Goal: Communication & Community: Answer question/provide support

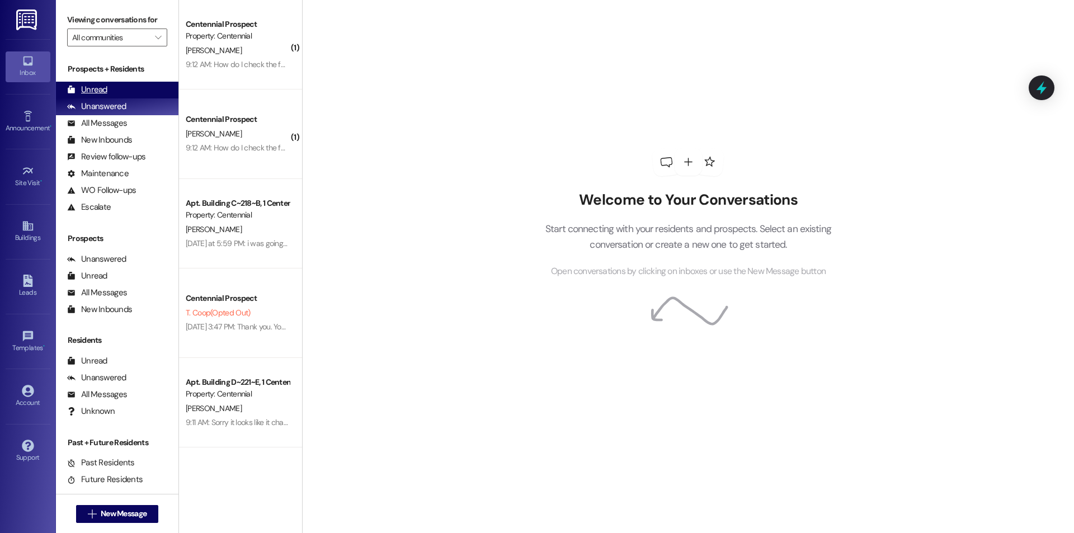
click at [107, 87] on div "Unread (0)" at bounding box center [117, 90] width 122 height 17
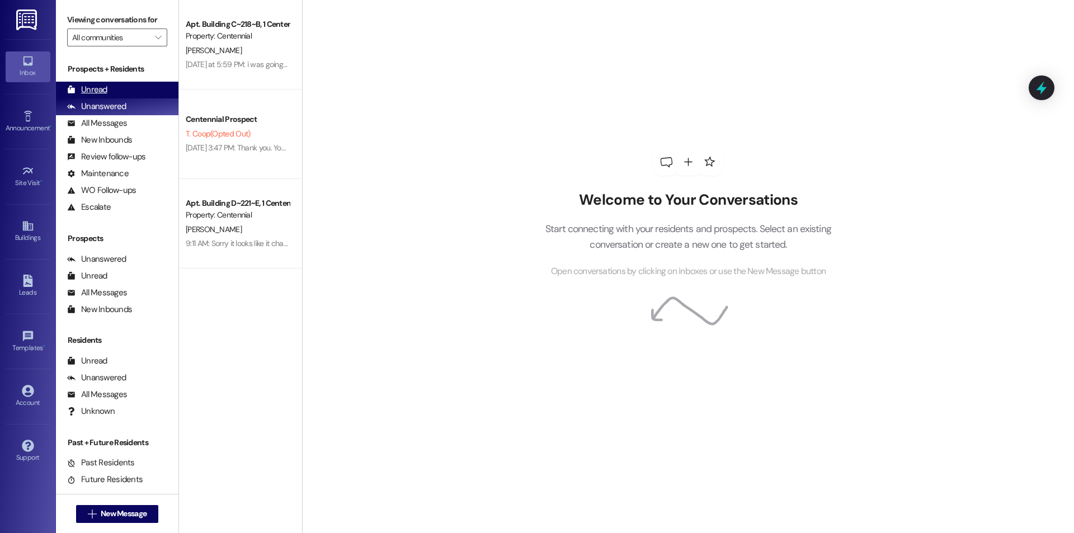
click at [120, 91] on div "Unread (0)" at bounding box center [117, 90] width 122 height 17
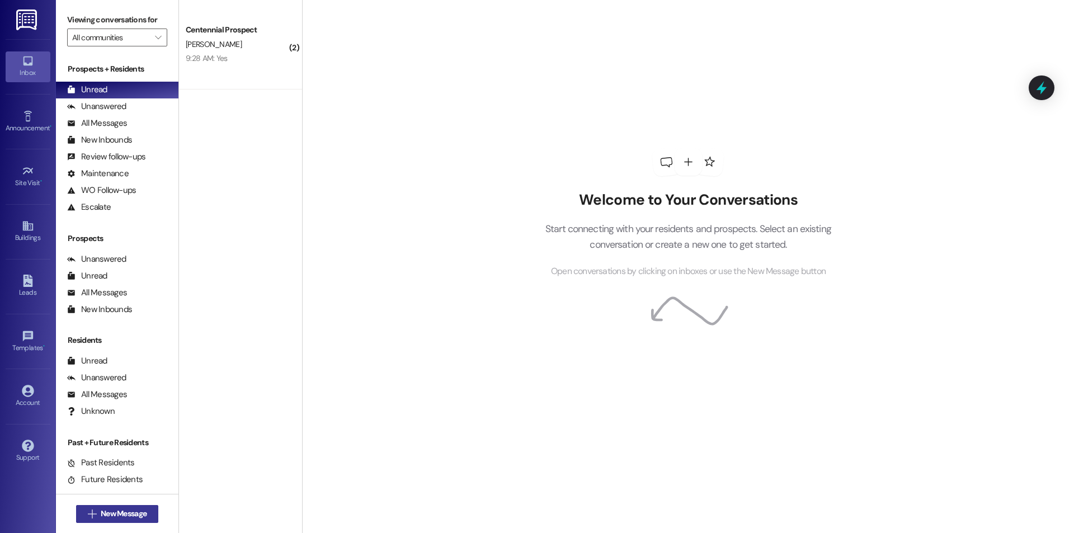
click at [102, 511] on span "New Message" at bounding box center [124, 514] width 46 height 12
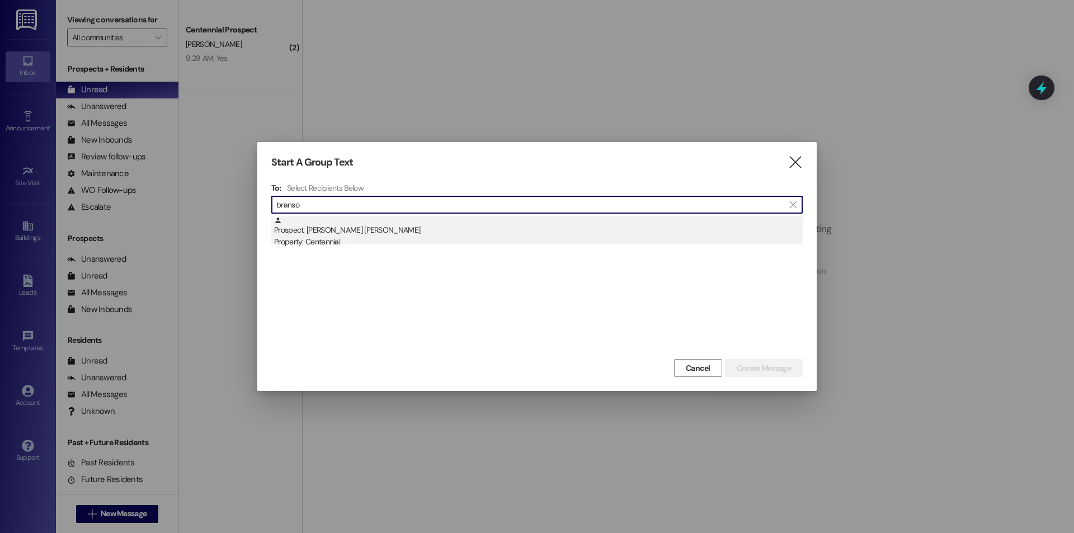
type input "branso"
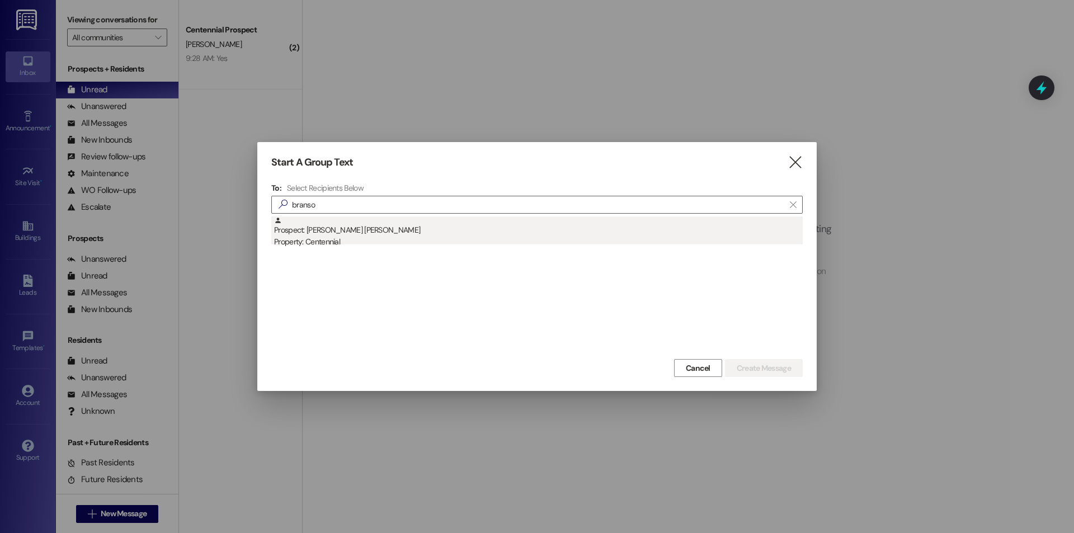
drag, startPoint x: 446, startPoint y: 241, endPoint x: 597, endPoint y: 271, distance: 154.0
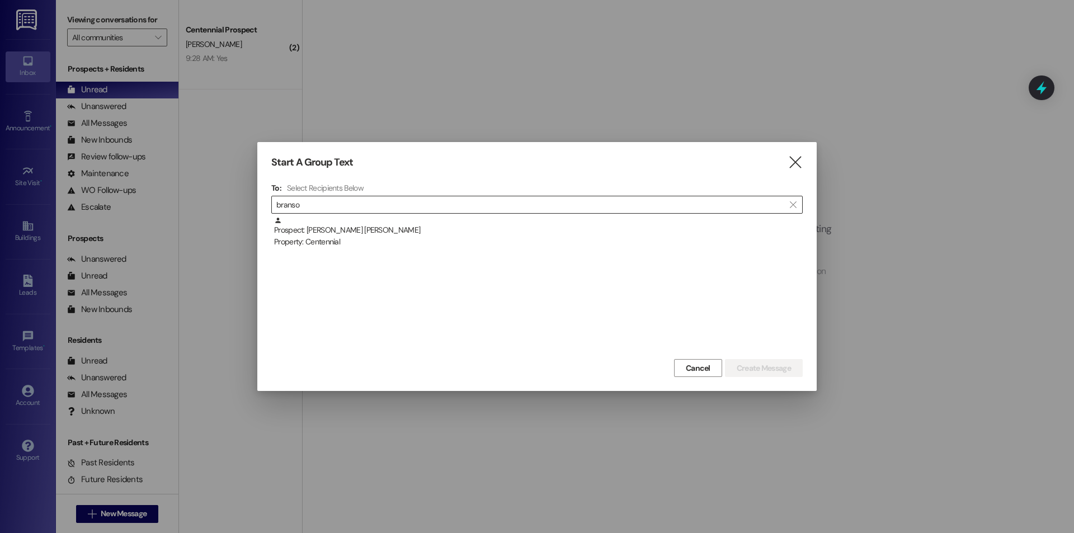
click at [445, 241] on div "Property: Centennial" at bounding box center [538, 242] width 529 height 12
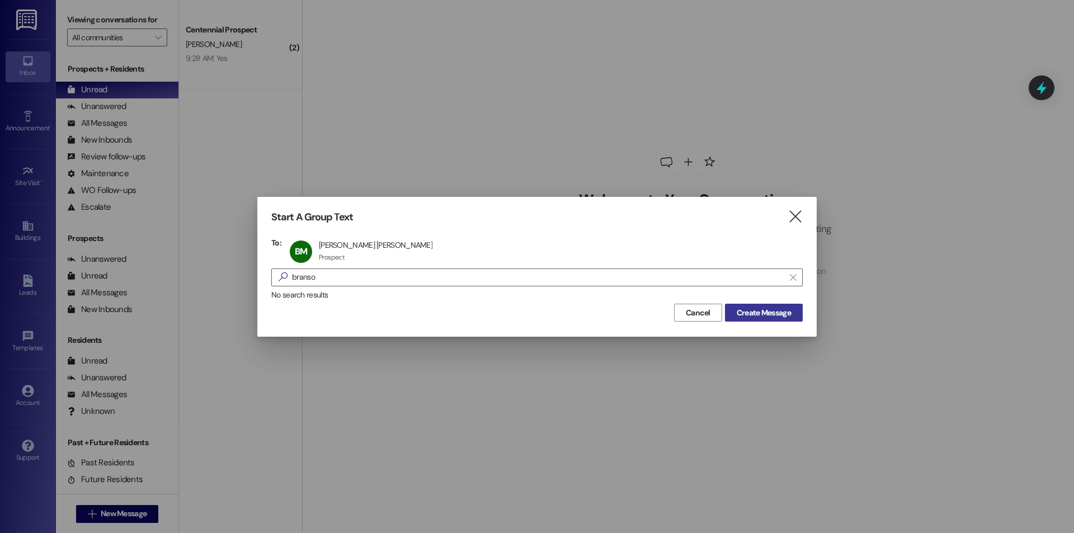
click at [772, 312] on span "Create Message" at bounding box center [764, 313] width 54 height 12
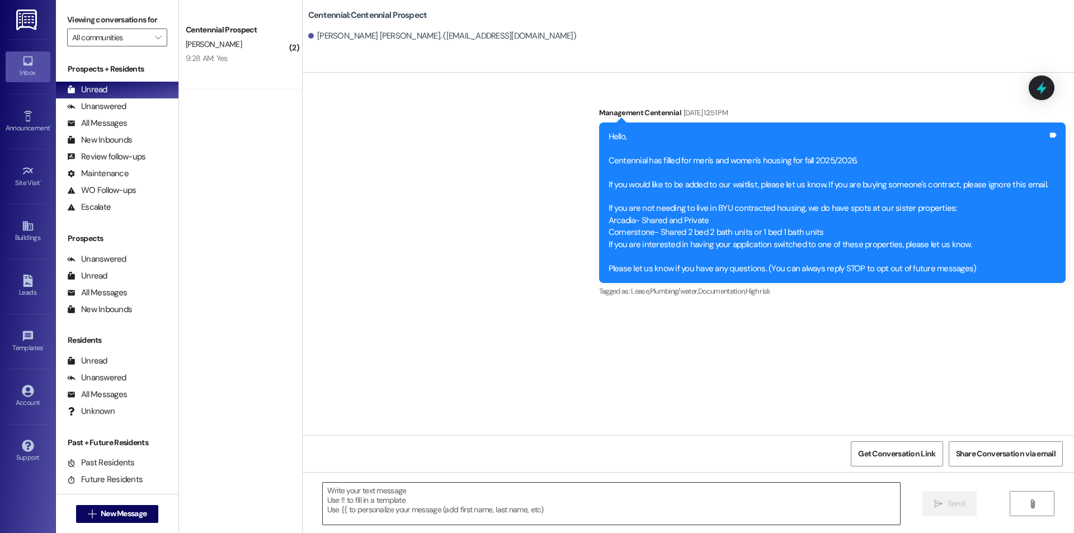
click at [478, 490] on textarea at bounding box center [611, 504] width 577 height 42
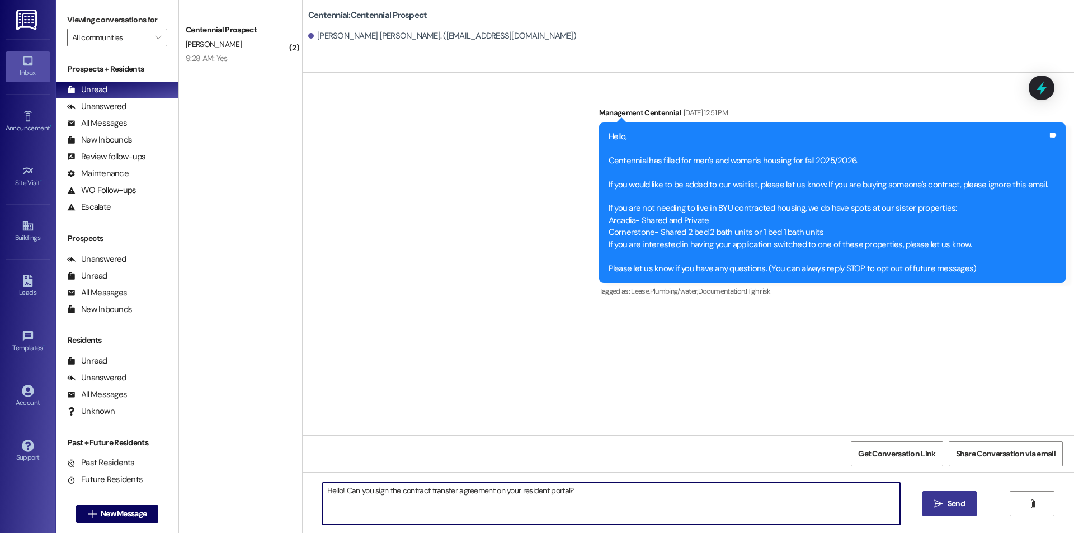
type textarea "Hello! Can you sign the contract transfer agreement on your resident portal?"
click at [941, 494] on div "Hello! Can you sign the contract transfer agreement on your resident portal?  …" at bounding box center [688, 514] width 771 height 84
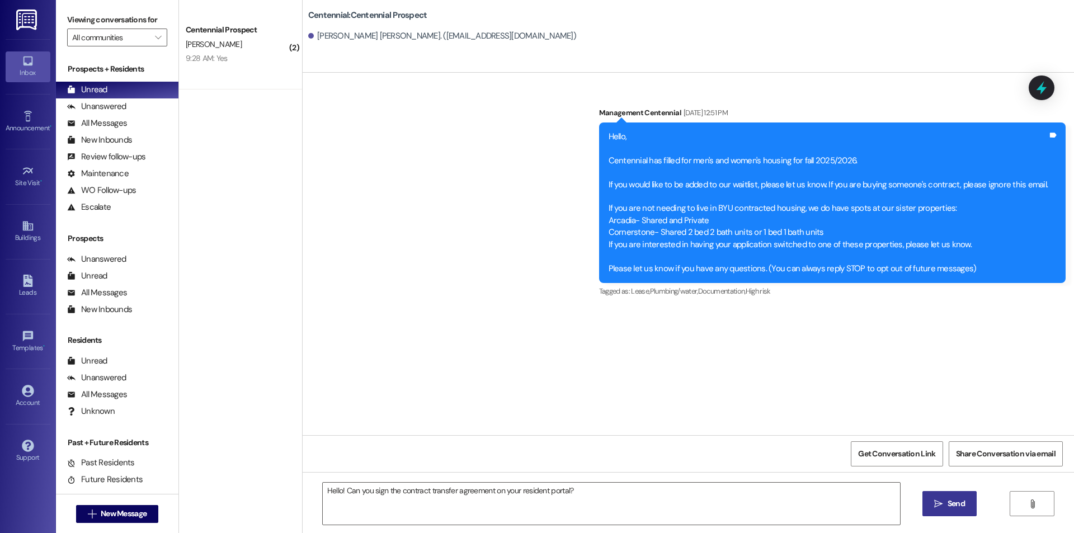
click at [941, 494] on button " Send" at bounding box center [949, 503] width 54 height 25
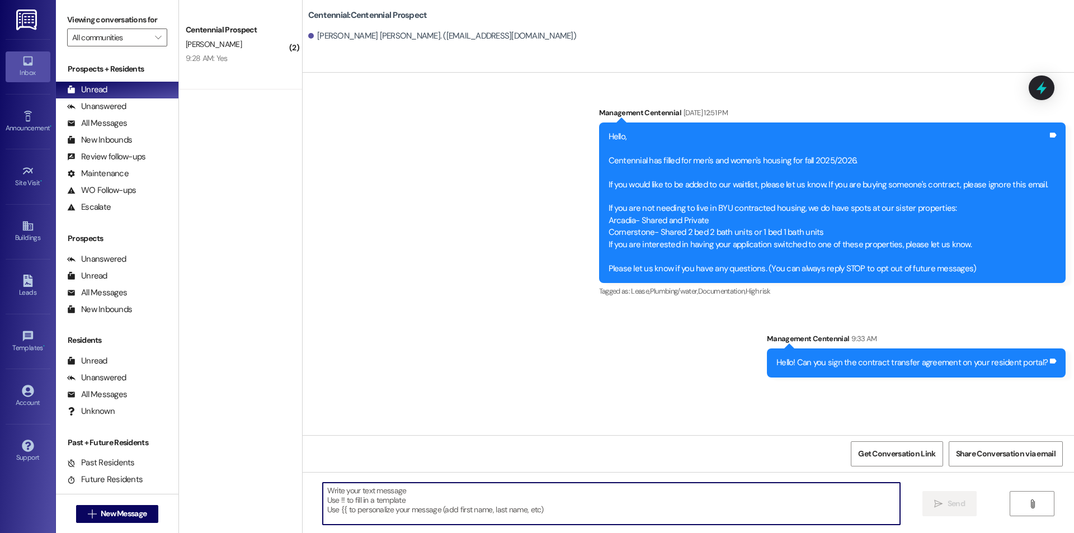
click at [476, 496] on textarea at bounding box center [611, 504] width 577 height 42
type textarea "W"
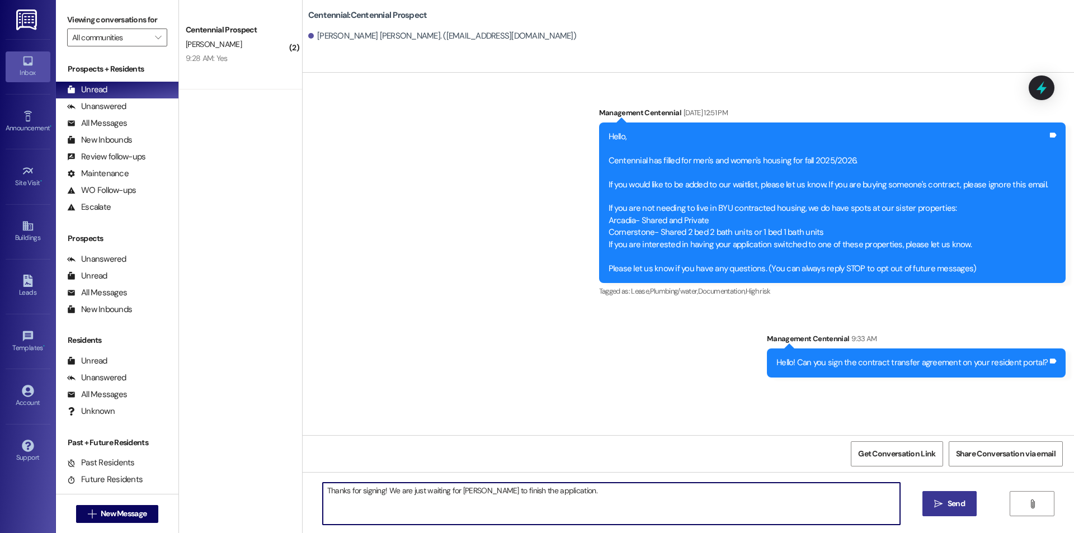
type textarea "Thanks for signing! We are just waiting for Ryan to finish the application."
click at [965, 506] on span "Send" at bounding box center [956, 504] width 22 height 12
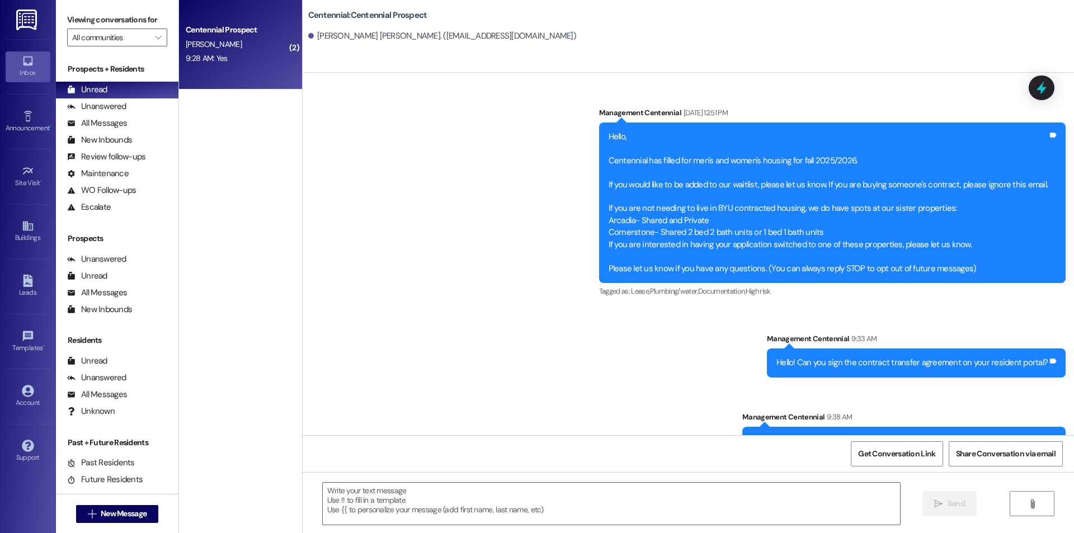
click at [201, 41] on span "[PERSON_NAME]" at bounding box center [214, 44] width 56 height 10
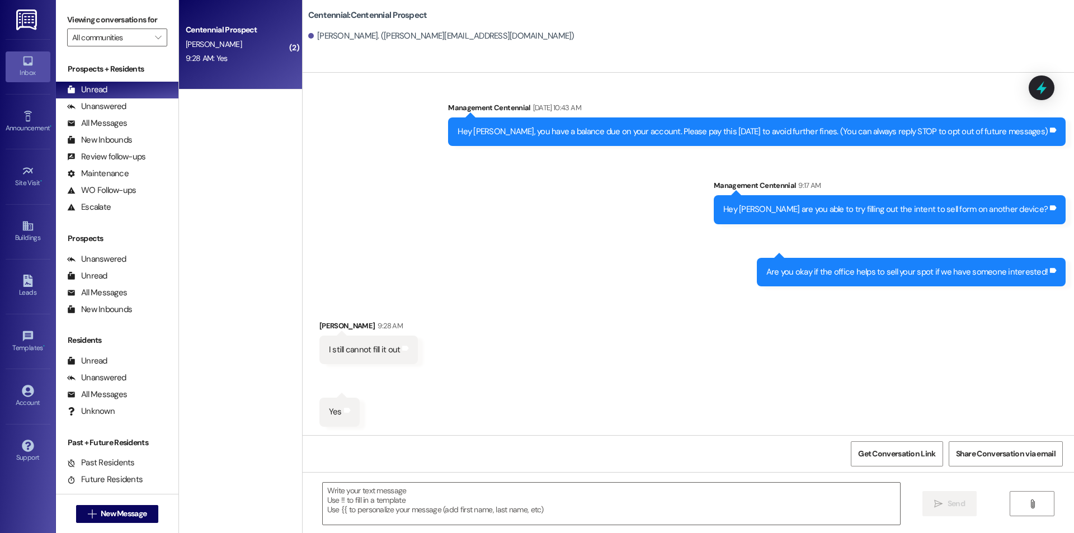
scroll to position [6, 0]
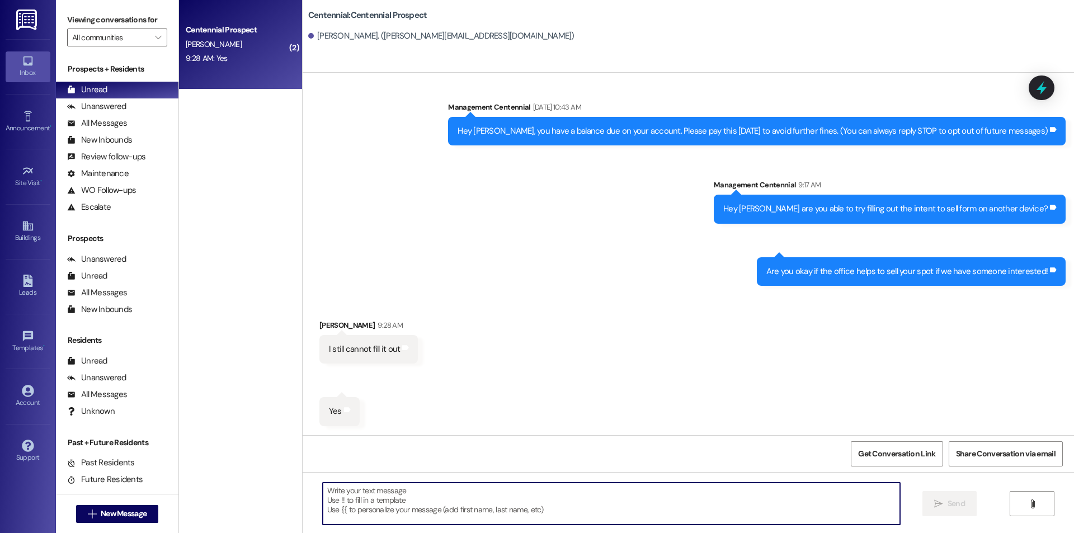
click at [433, 498] on textarea at bounding box center [611, 504] width 577 height 42
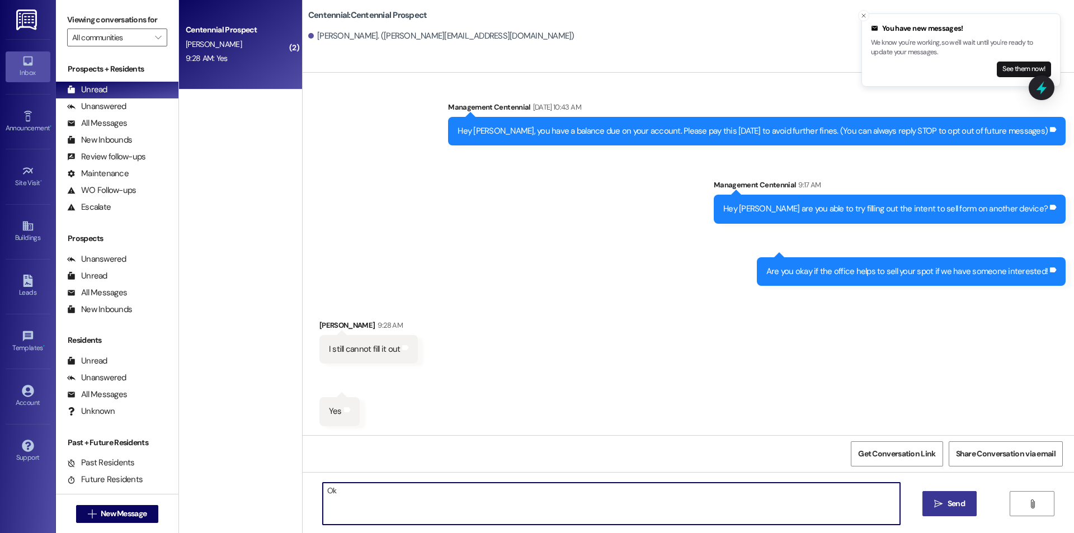
type textarea "O"
click at [643, 496] on textarea "Sounds good! Do you want us to add you to the residents selling contracts list …" at bounding box center [611, 504] width 577 height 42
type textarea "Sounds good! Do you want us to add you to the residents selling contracts list …"
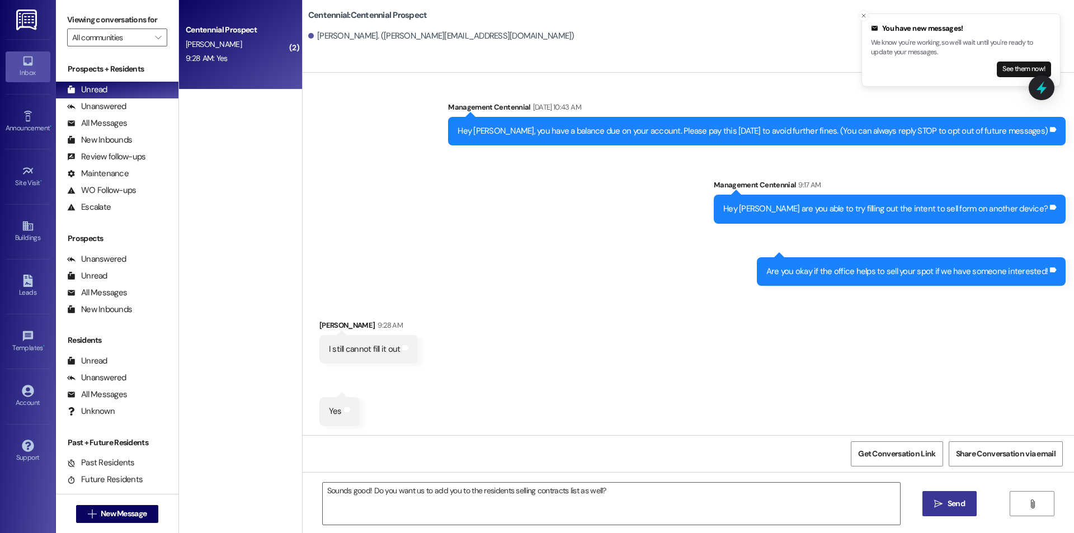
click at [945, 498] on span "Send" at bounding box center [956, 504] width 22 height 12
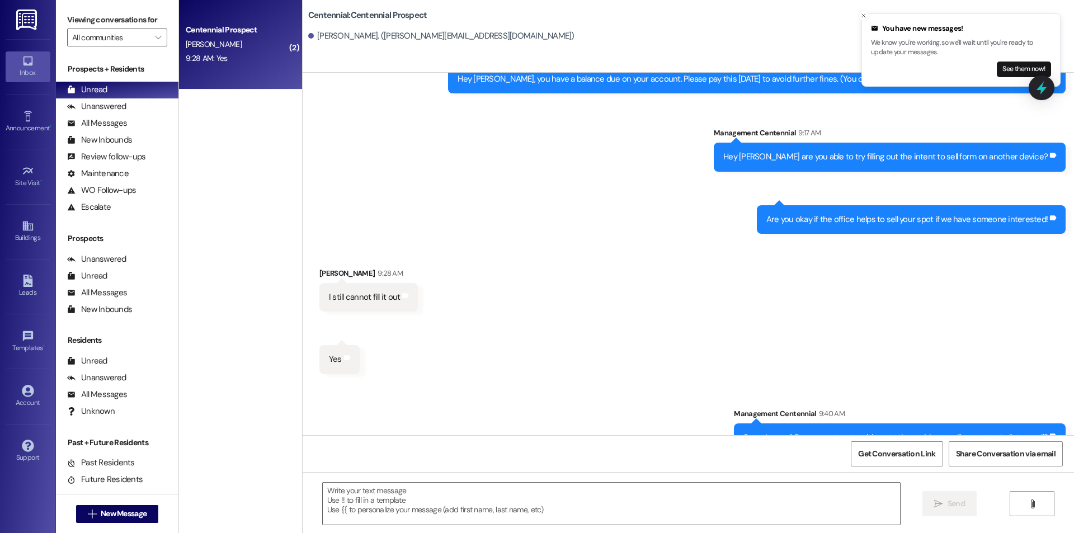
scroll to position [83, 0]
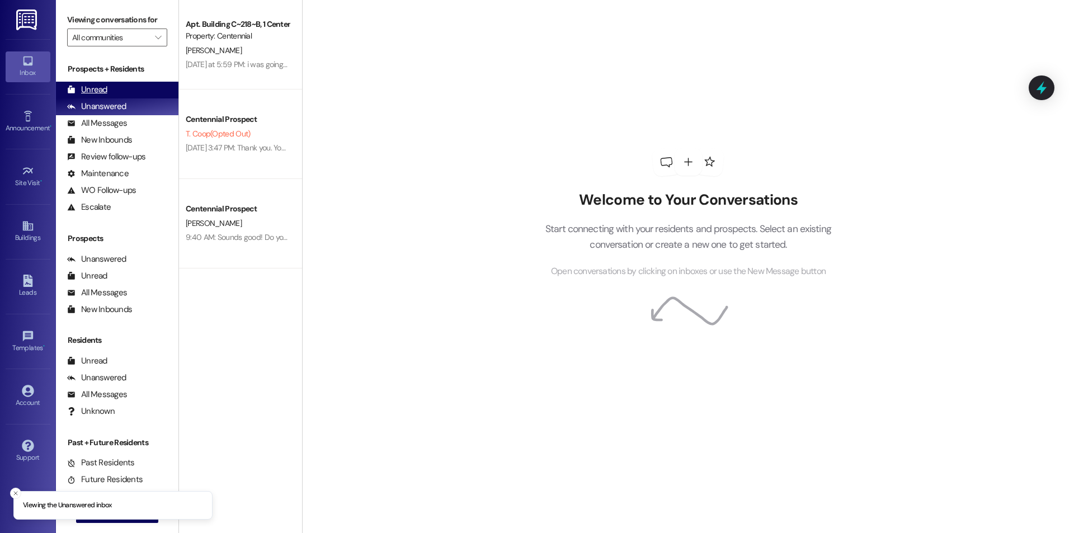
click at [120, 89] on div "Unread (0)" at bounding box center [117, 90] width 122 height 17
click at [100, 89] on div "Unread" at bounding box center [87, 90] width 40 height 12
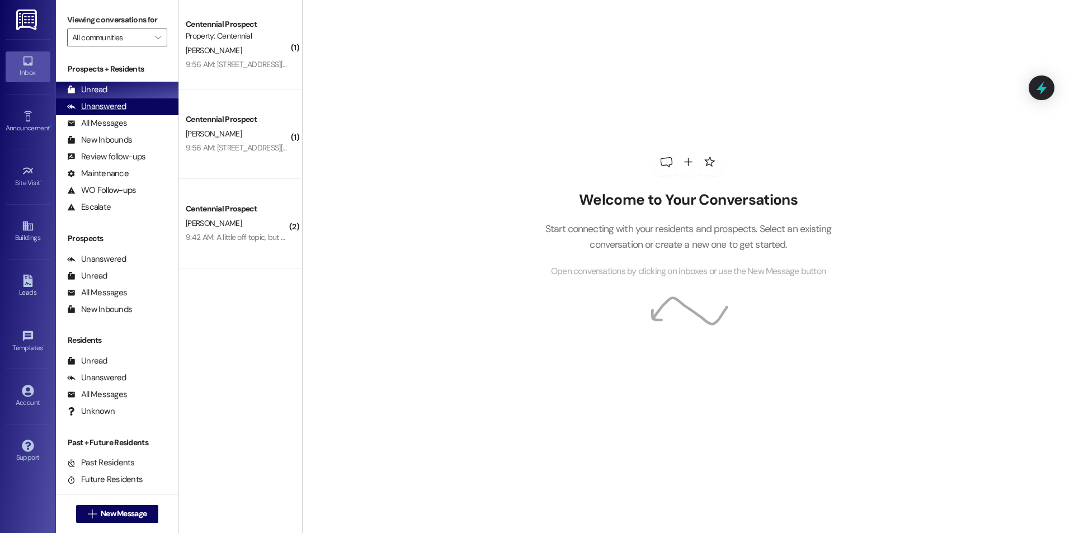
click at [130, 108] on div "Unanswered (0)" at bounding box center [117, 106] width 122 height 17
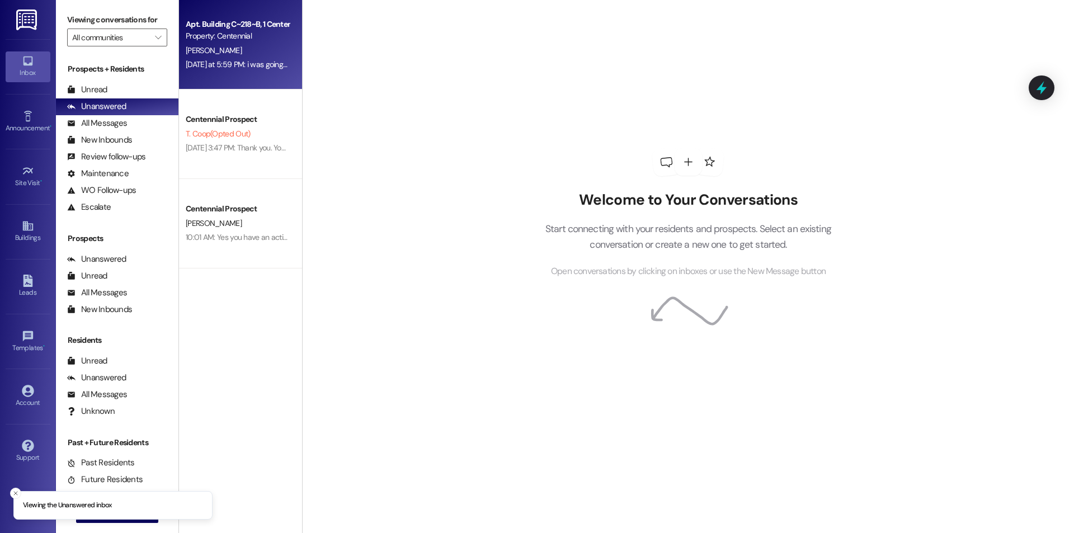
click at [226, 73] on div "Apt. Building C~218~B, 1 Centennial Property: Centennial E. Peterson Yesterday …" at bounding box center [240, 44] width 123 height 89
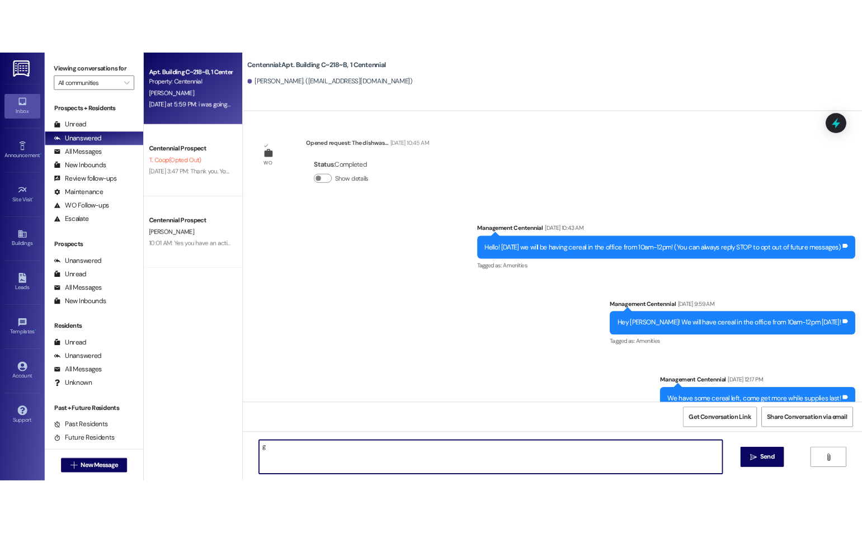
scroll to position [34348, 0]
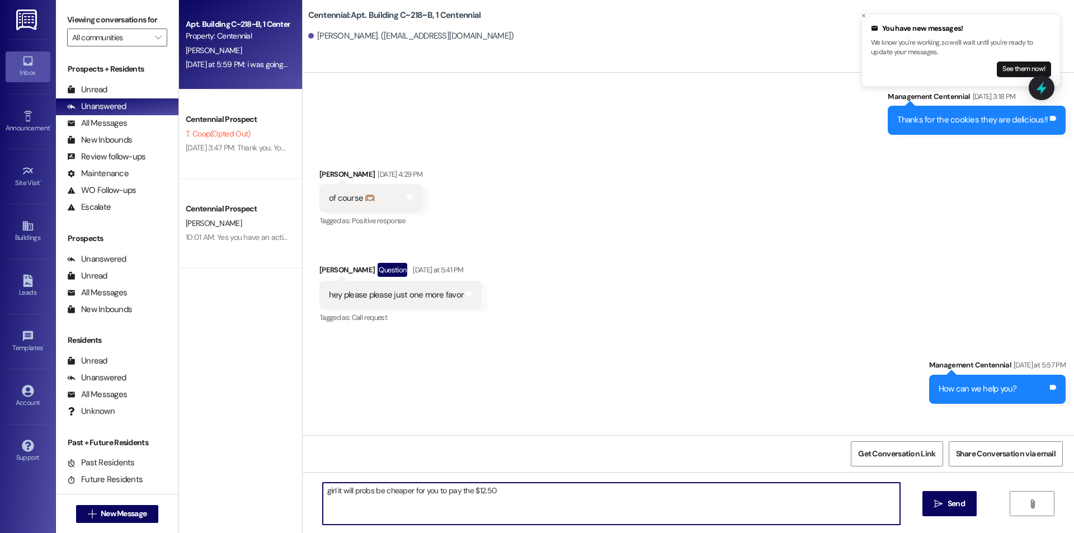
drag, startPoint x: 404, startPoint y: 492, endPoint x: 378, endPoint y: 499, distance: 27.4
click at [378, 499] on textarea "girl it will probs be cheaper for you to pay the $12.50" at bounding box center [611, 504] width 577 height 42
click at [557, 496] on textarea "girl it will probs be the same price for you to pay the $12.50" at bounding box center [611, 504] width 577 height 42
drag, startPoint x: 561, startPoint y: 493, endPoint x: 560, endPoint y: 514, distance: 21.3
click at [560, 514] on textarea "girl it will probs be the same price for you to pay the $12.50 as it would befo…" at bounding box center [611, 504] width 577 height 42
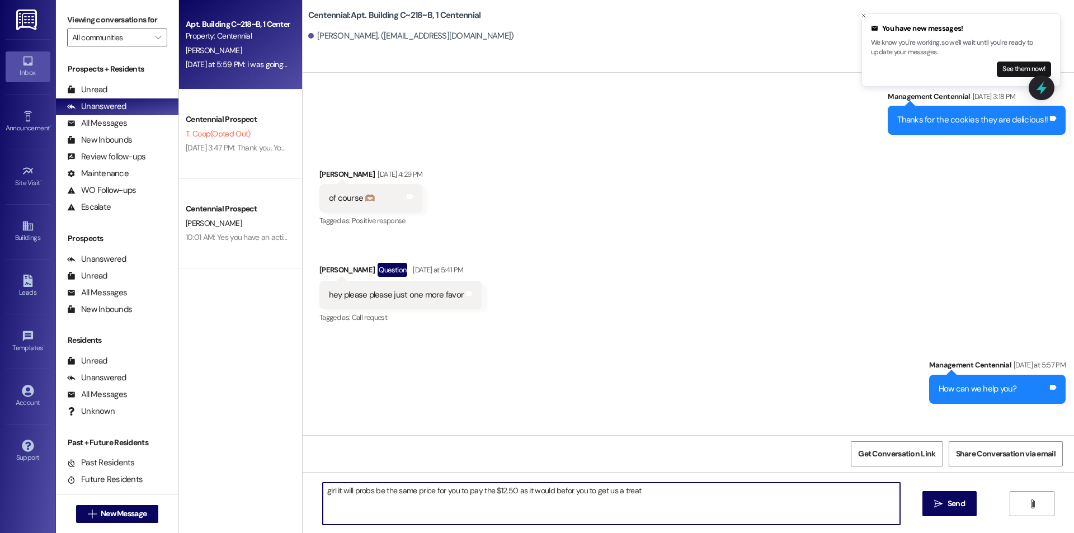
click at [553, 491] on textarea "girl it will probs be the same price for you to pay the $12.50 as it would befo…" at bounding box center [611, 504] width 577 height 42
click at [672, 512] on textarea "girl it will probs be the same price for you to pay the $12.50 as it would be f…" at bounding box center [611, 504] width 577 height 42
type textarea "girl it will probs be the same price for you to pay the $12.50 as it would be f…"
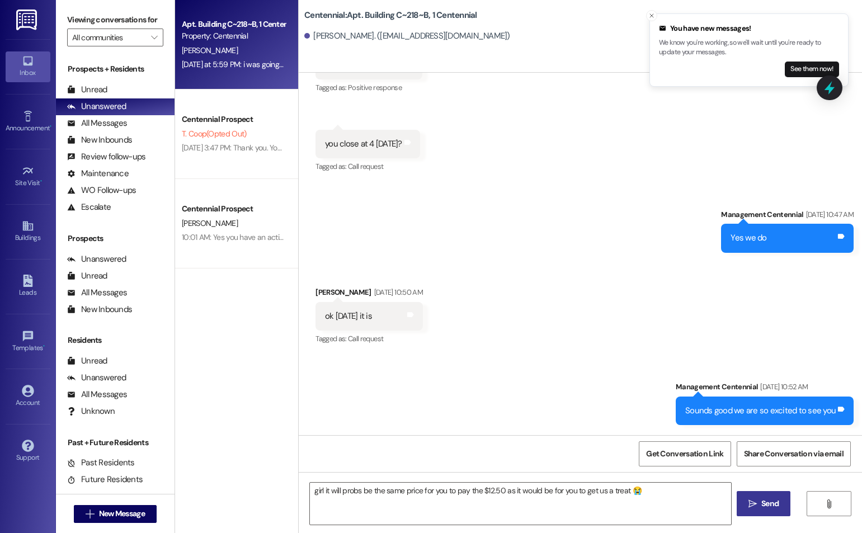
click at [737, 507] on button " Send" at bounding box center [764, 503] width 54 height 25
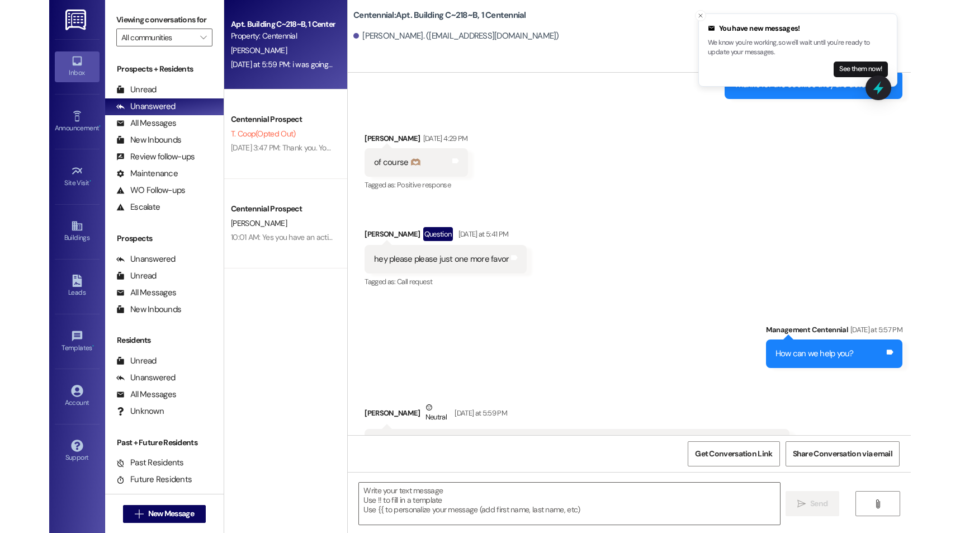
scroll to position [35042, 0]
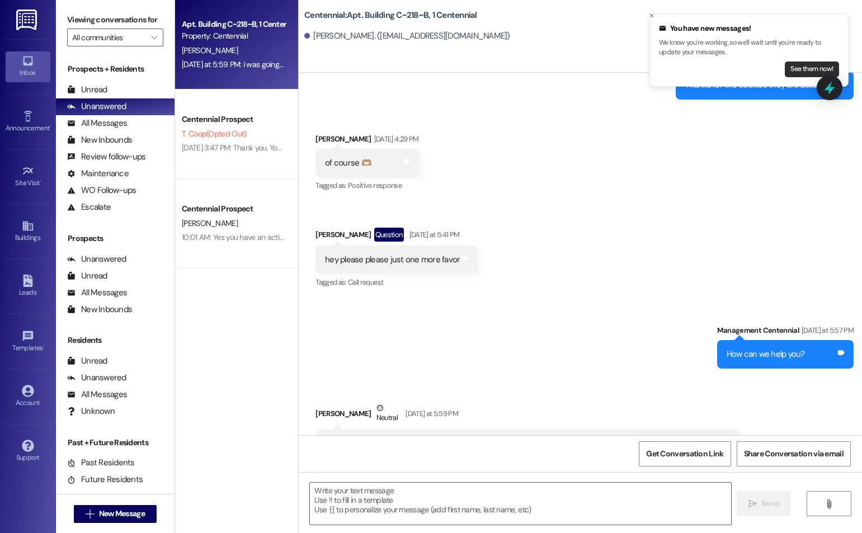
click at [790, 65] on button "See them now!" at bounding box center [812, 70] width 54 height 16
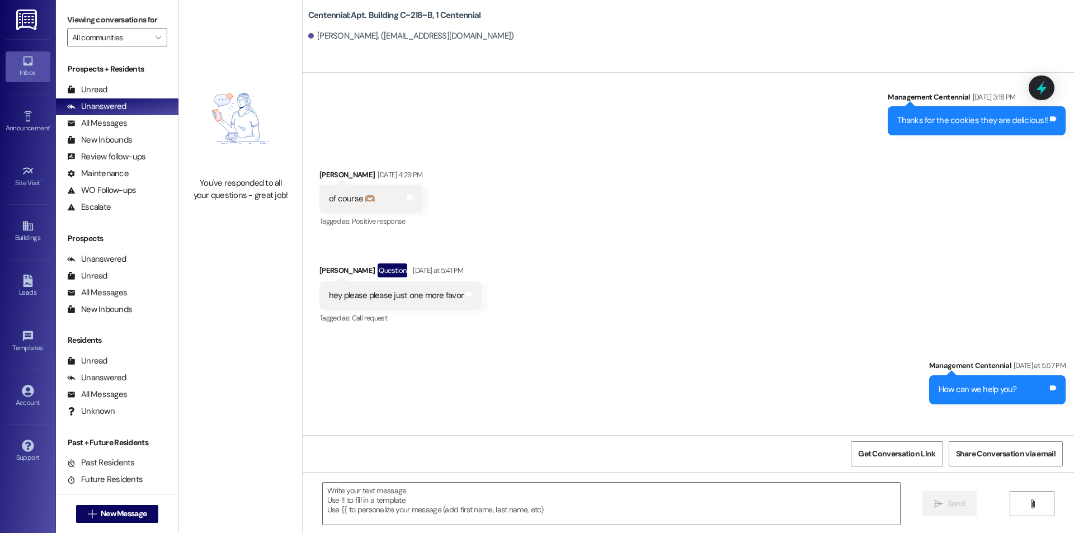
scroll to position [34426, 0]
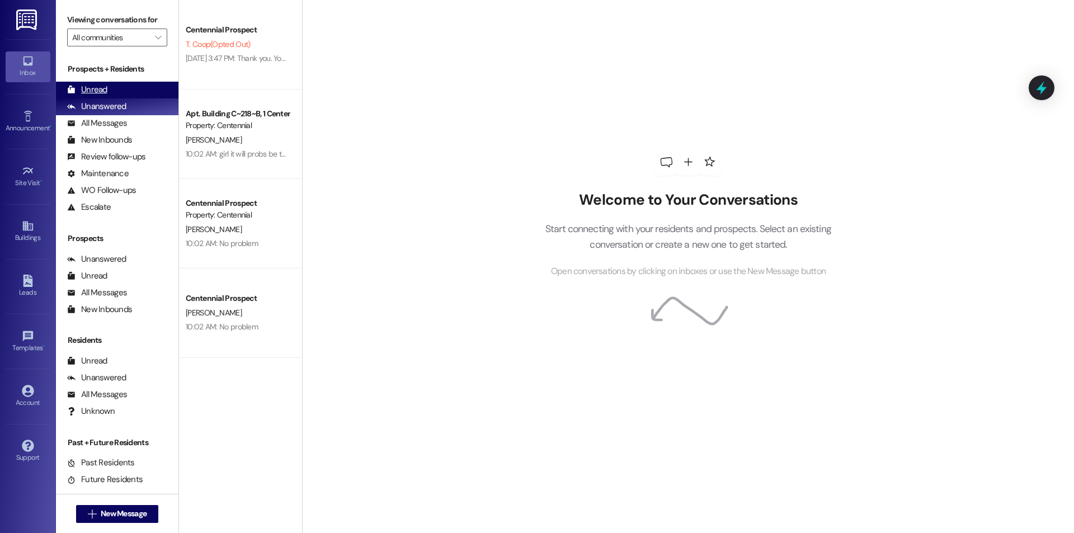
click at [135, 91] on div "Unread (0)" at bounding box center [117, 90] width 122 height 17
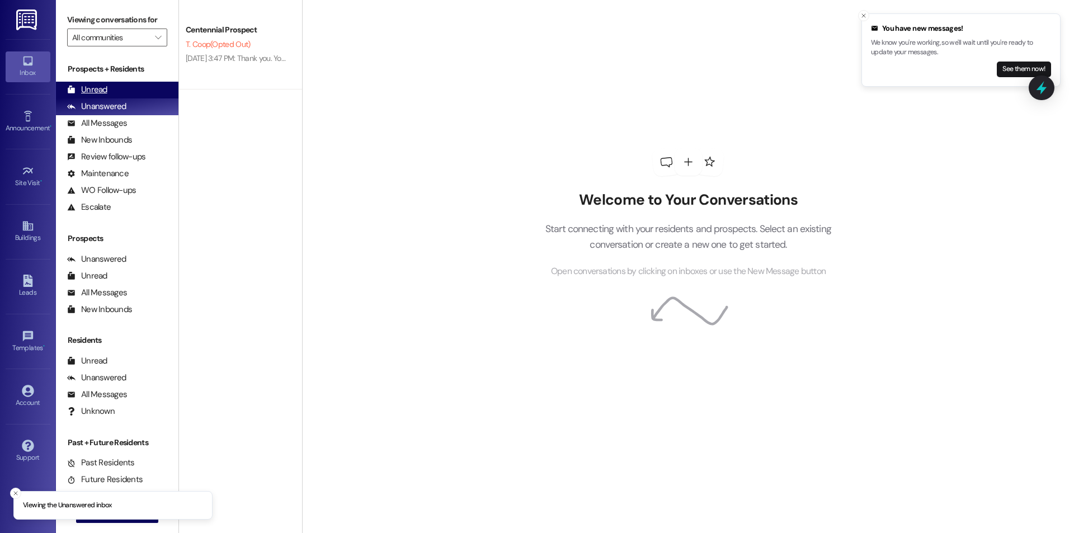
click at [103, 91] on div "Unread" at bounding box center [87, 90] width 40 height 12
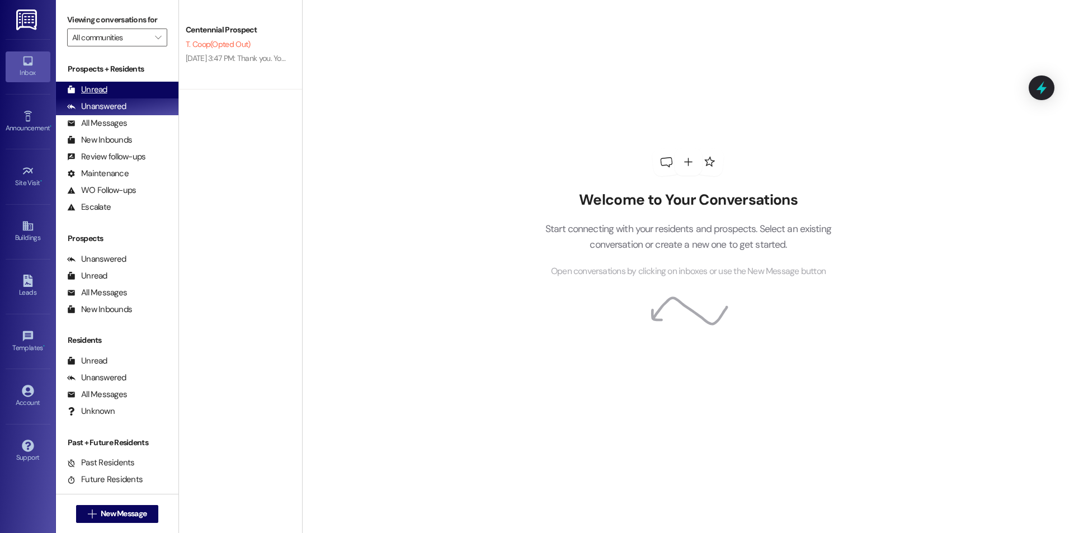
click at [93, 85] on div "Prospects + Residents Unread (0) Unread: Any message you haven't read yet will …" at bounding box center [117, 139] width 122 height 152
click at [93, 83] on div "Unread (0)" at bounding box center [117, 90] width 122 height 17
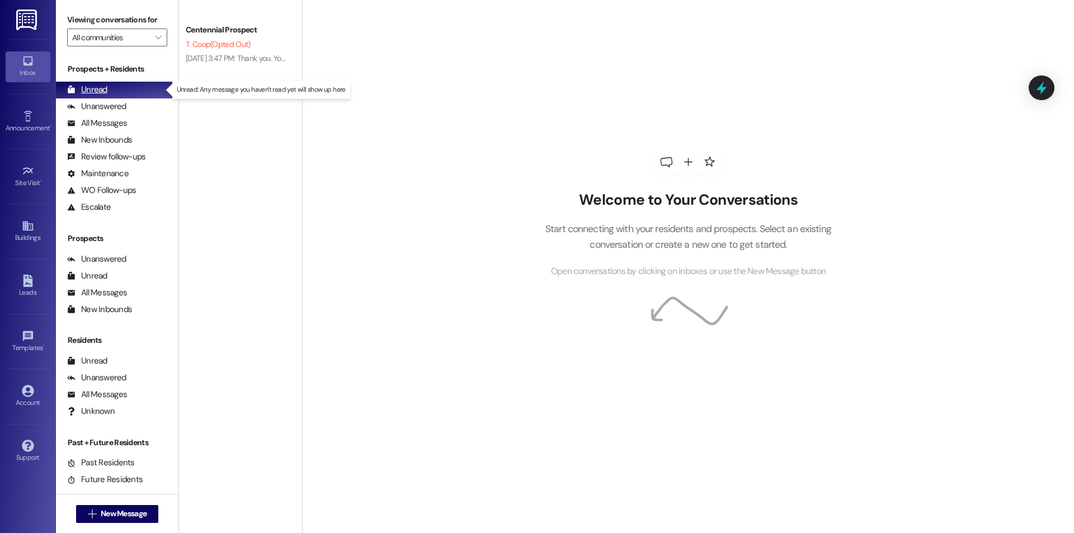
click at [99, 86] on div "Unread" at bounding box center [87, 90] width 40 height 12
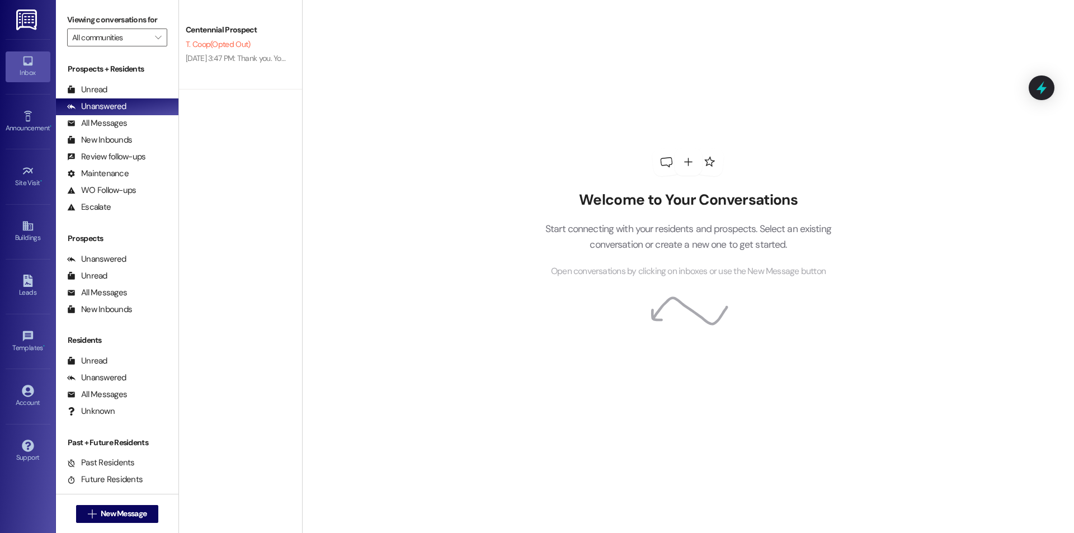
drag, startPoint x: 101, startPoint y: 82, endPoint x: 91, endPoint y: 77, distance: 10.8
click at [95, 80] on div "Prospects + Residents Unread (0) Unread: Any message you haven't read yet will …" at bounding box center [117, 139] width 122 height 152
click at [88, 89] on div "Unread" at bounding box center [87, 90] width 40 height 12
click at [103, 92] on div "Unread" at bounding box center [87, 90] width 40 height 12
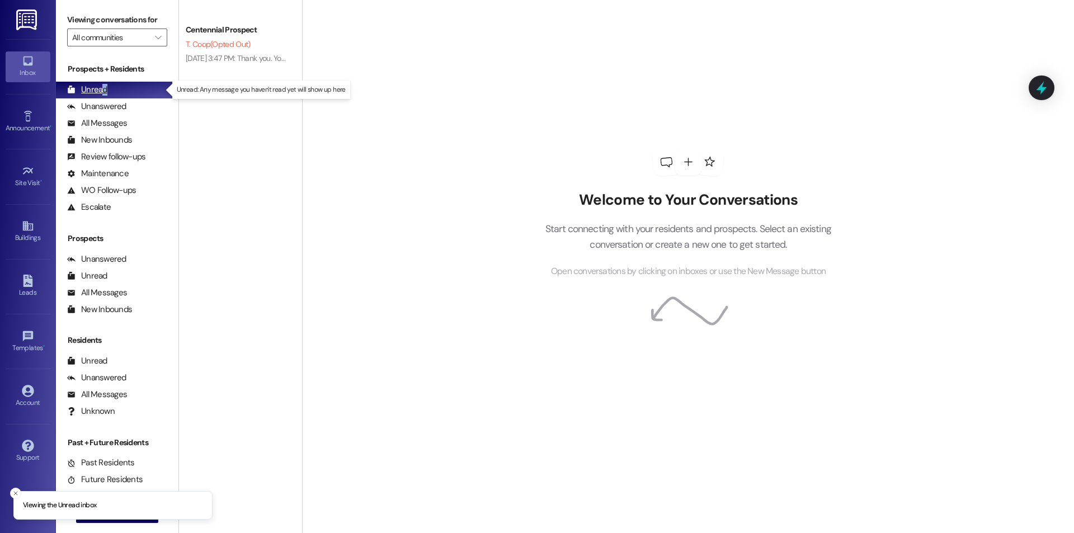
click at [103, 90] on div "Unread" at bounding box center [87, 90] width 40 height 12
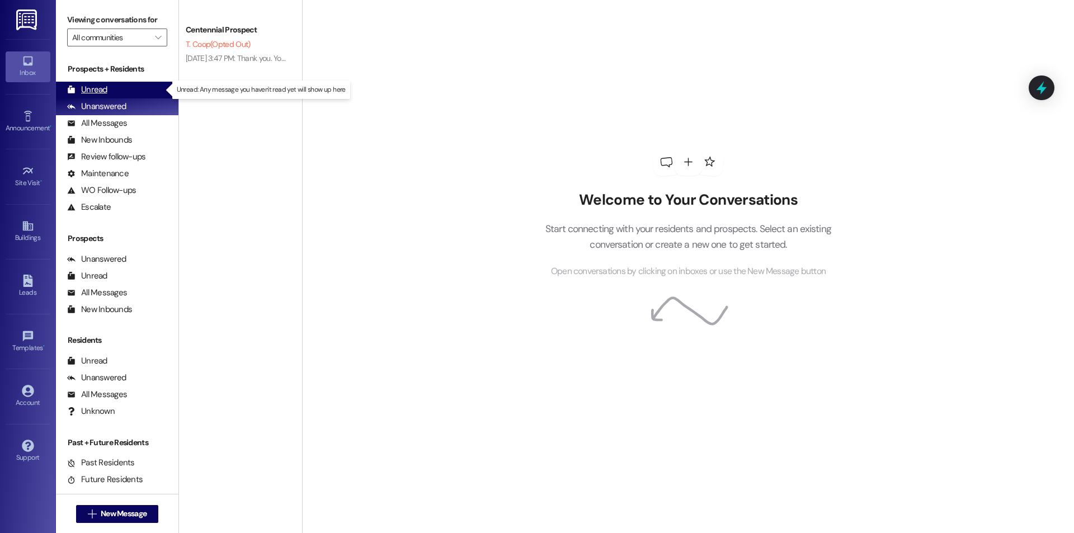
click at [79, 87] on div "Unread" at bounding box center [87, 90] width 40 height 12
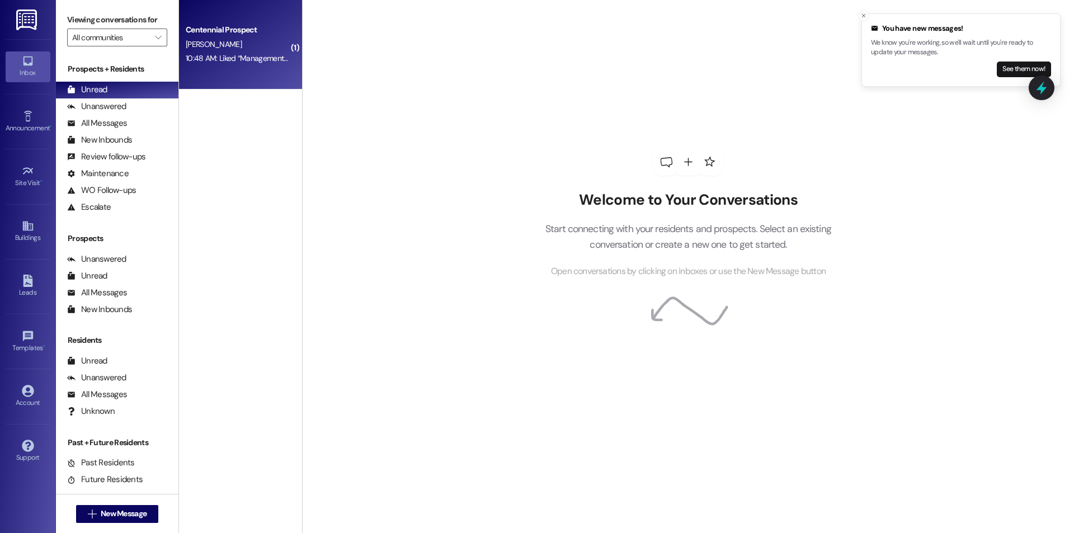
click at [179, 51] on div "Centennial Prospect B. Manning 10:48 AM: Liked “Management Centennial (Centenni…" at bounding box center [240, 44] width 123 height 89
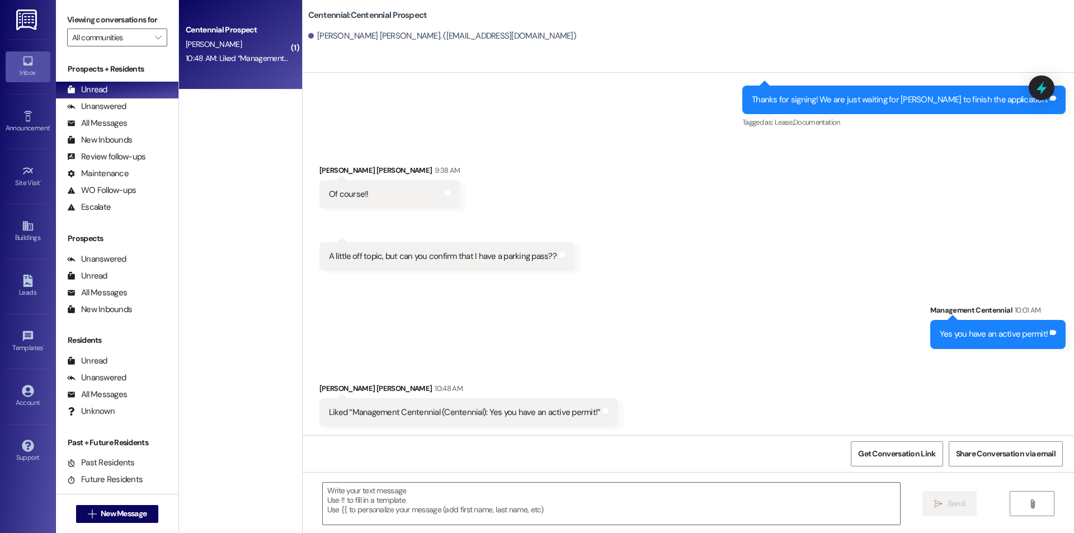
scroll to position [326, 0]
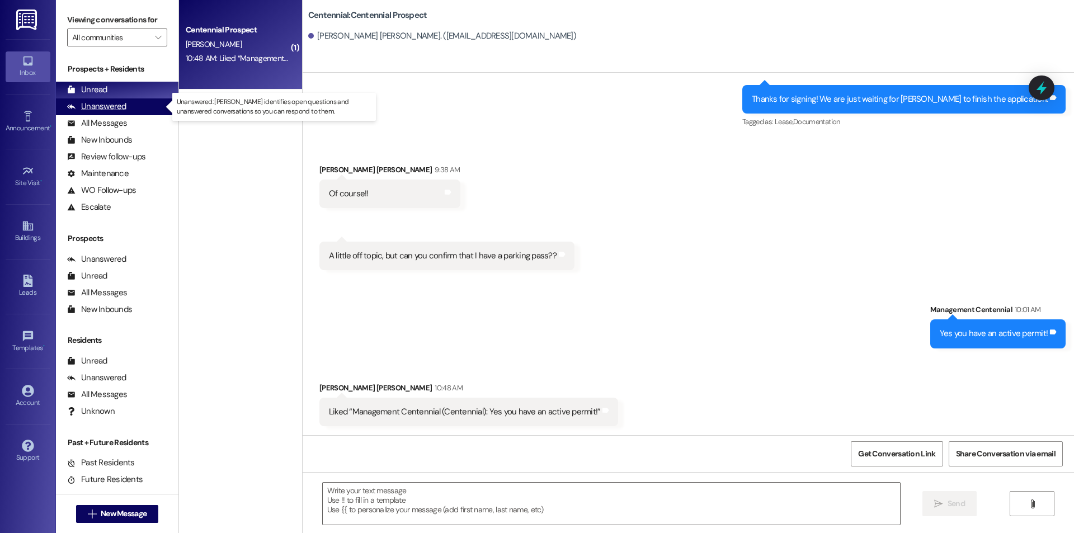
click at [102, 107] on div "Unanswered" at bounding box center [96, 107] width 59 height 12
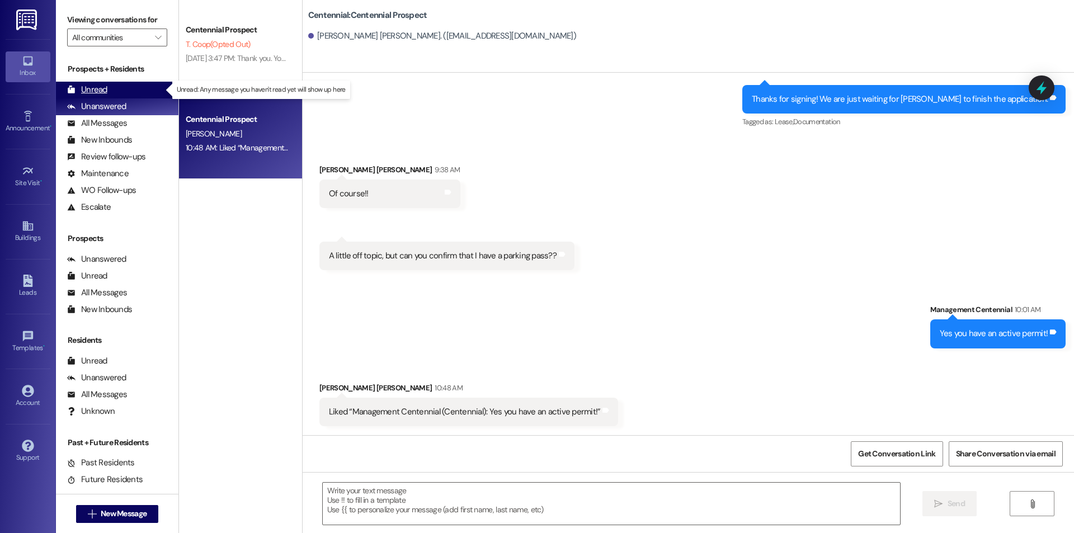
click at [116, 92] on div "Unread (0)" at bounding box center [117, 90] width 122 height 17
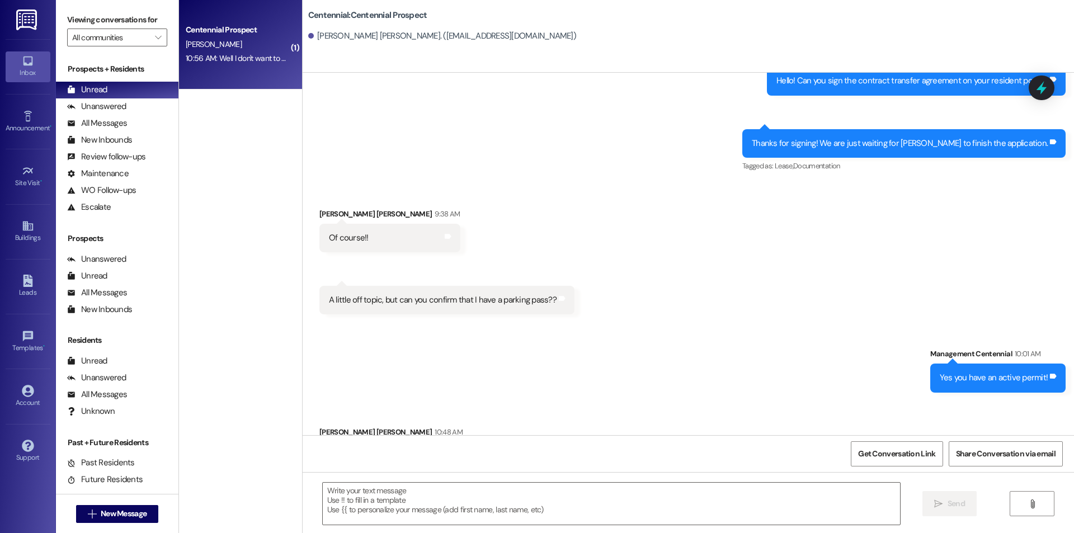
scroll to position [326, 0]
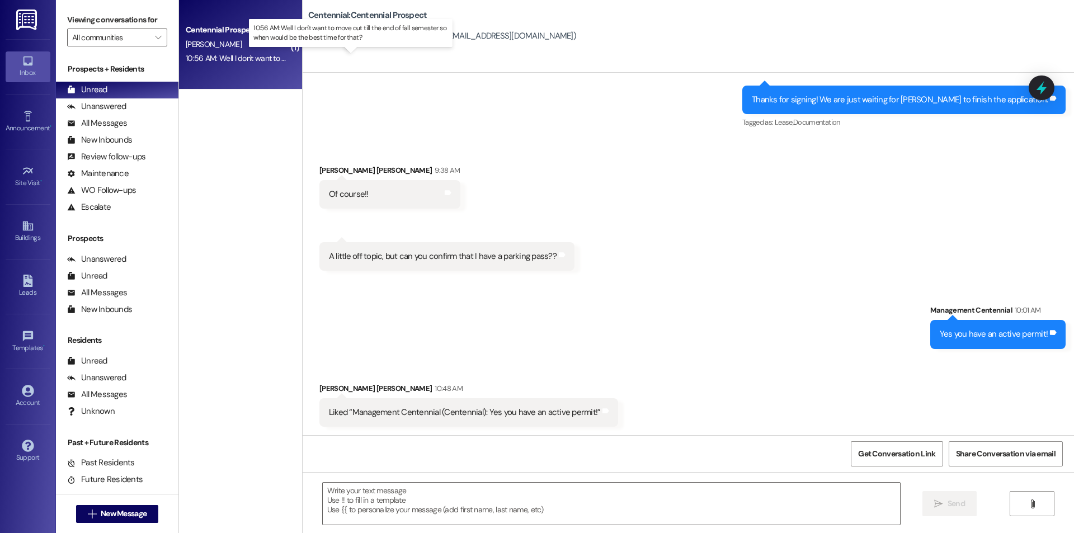
click at [249, 57] on div "10:56 AM: Well I don't want to move out till the end of fall semester so when w…" at bounding box center [360, 58] width 348 height 10
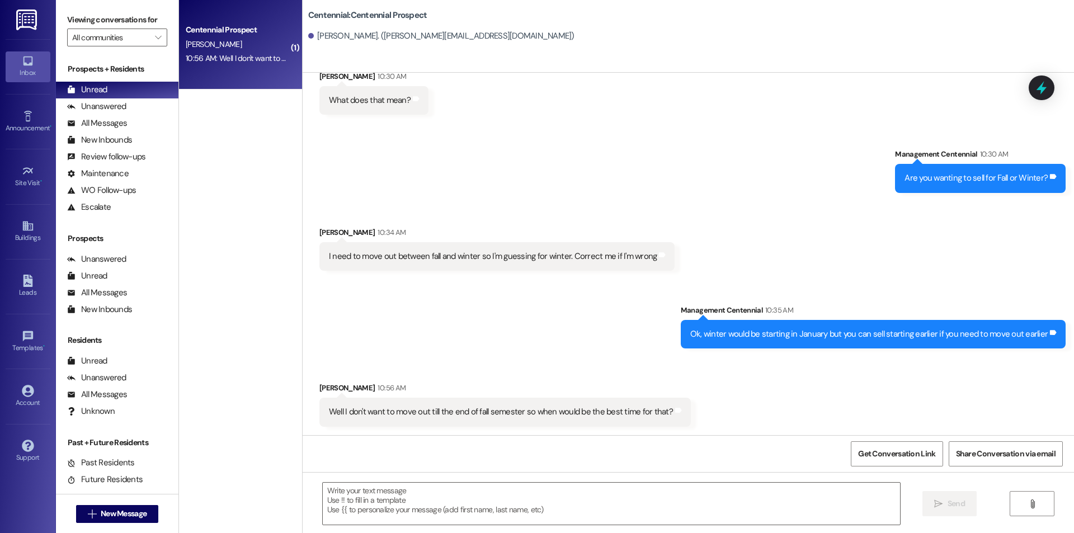
scroll to position [629, 0]
click at [533, 513] on textarea at bounding box center [611, 504] width 577 height 42
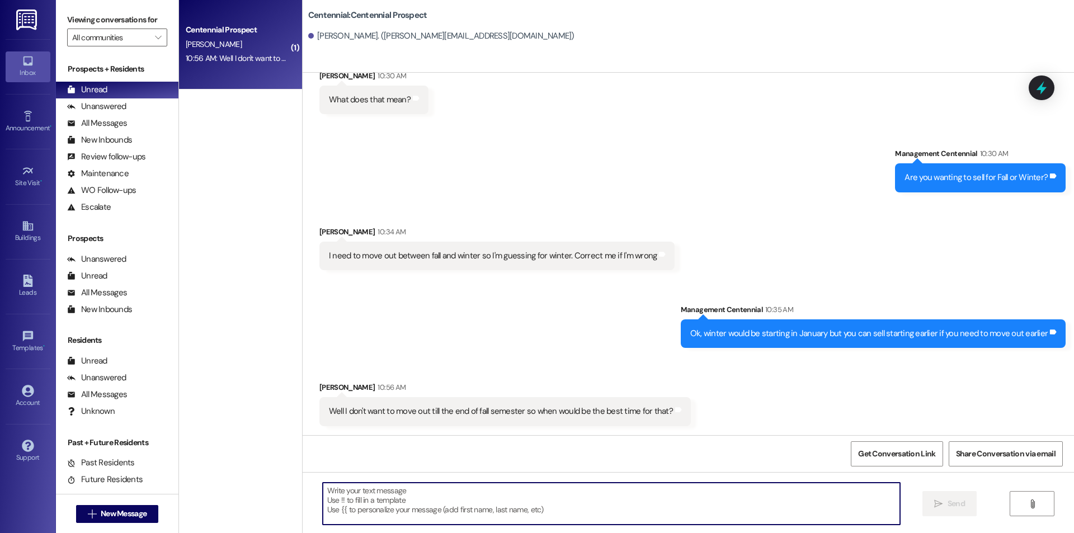
click at [535, 487] on textarea at bounding box center [611, 504] width 577 height 42
click at [589, 496] on textarea at bounding box center [611, 504] width 577 height 42
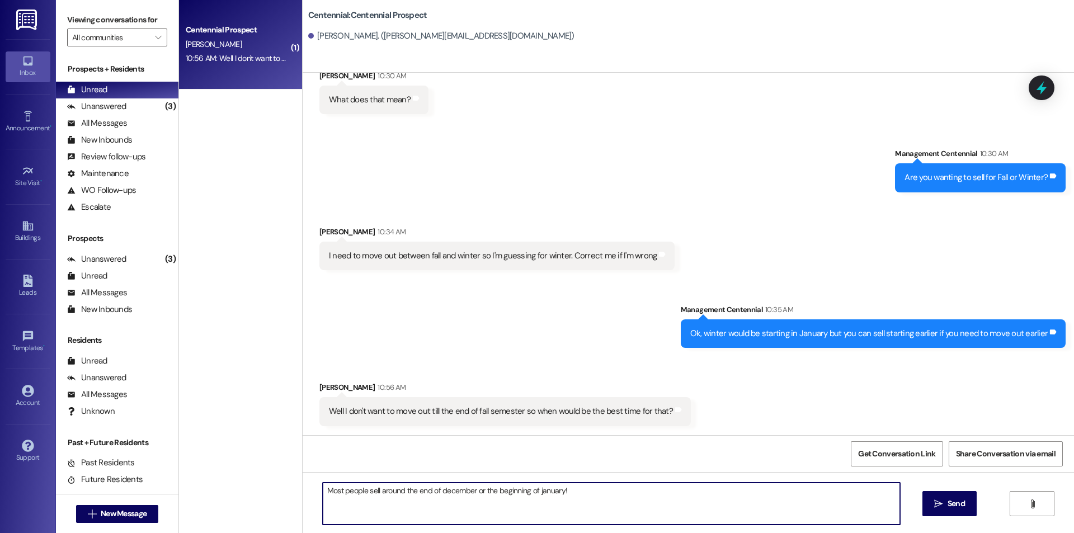
click at [566, 493] on textarea "Most people sell around the end of december or the beginning of january!" at bounding box center [611, 504] width 577 height 42
drag, startPoint x: 397, startPoint y: 491, endPoint x: 375, endPoint y: 492, distance: 22.4
click at [375, 492] on textarea "Most people sell around the end of december or the beginning of january!" at bounding box center [611, 504] width 577 height 42
click at [361, 493] on textarea "Most people sell after the fall the end of december or the beginning of january!" at bounding box center [611, 504] width 577 height 42
click at [426, 493] on textarea "Most people that sell after the fall the end of december or the beginning of ja…" at bounding box center [611, 504] width 577 height 42
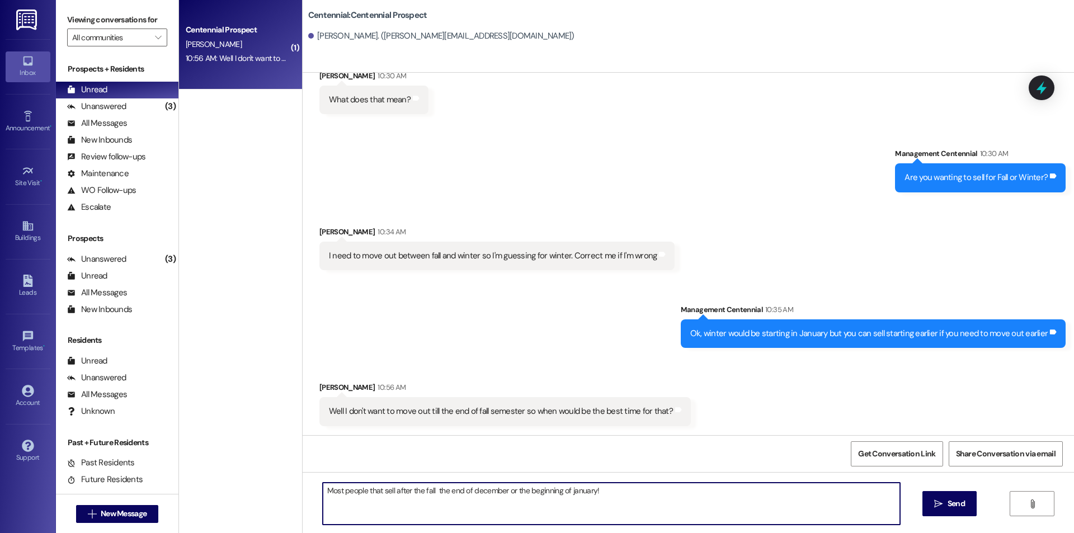
click at [431, 492] on textarea "Most people that sell after the fall the end of december or the beginning of ja…" at bounding box center [611, 504] width 577 height 42
click at [711, 492] on textarea "Most people that sell after the fall semester sell their lease starting the end…" at bounding box center [611, 504] width 577 height 42
click at [530, 494] on textarea "Most people that sell after the fall semester sell their lease starting the end…" at bounding box center [611, 504] width 577 height 42
click at [749, 499] on textarea "Most people that sell after the fall semester sell their lease starting at the …" at bounding box center [611, 504] width 577 height 42
type textarea "Most people that sell after the fall semester sell their lease starting at the …"
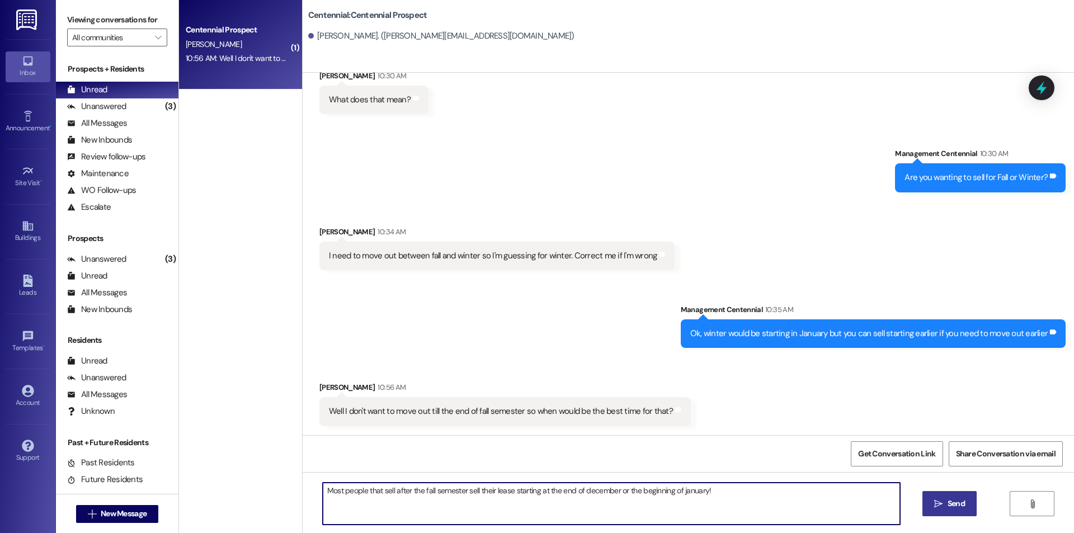
click at [939, 498] on span " Send" at bounding box center [949, 504] width 35 height 12
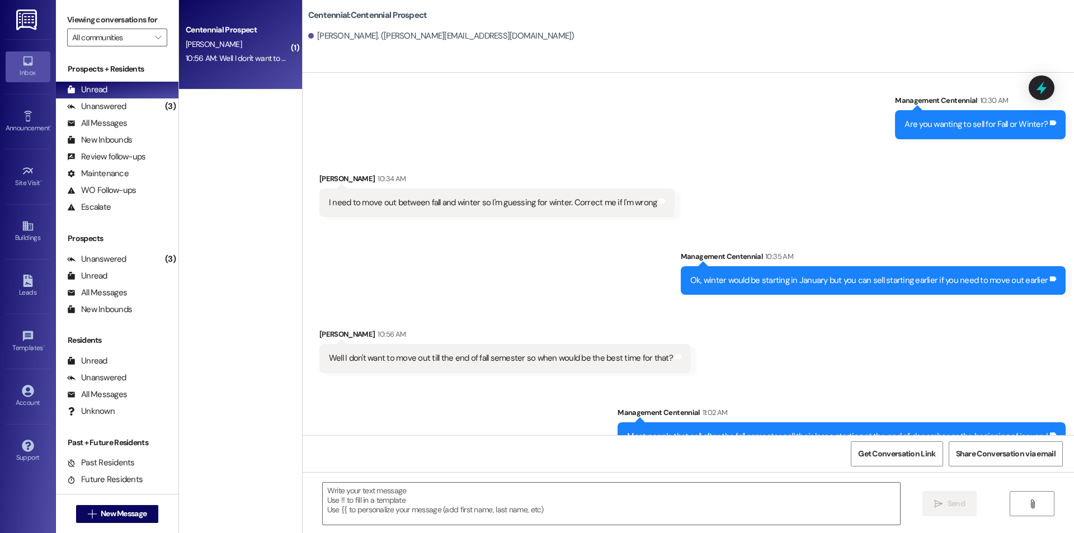
scroll to position [707, 0]
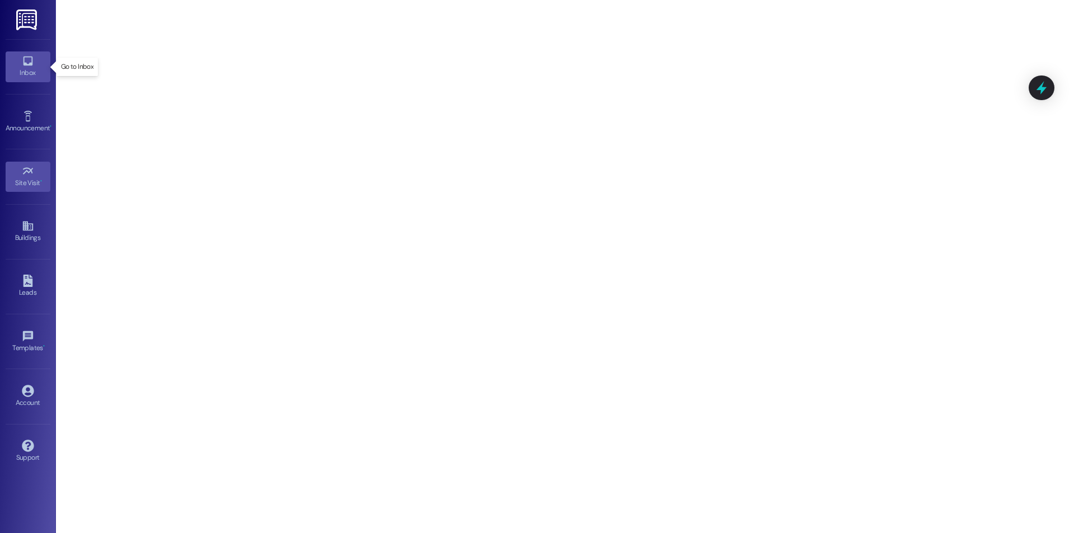
click at [28, 56] on icon at bounding box center [28, 61] width 12 height 12
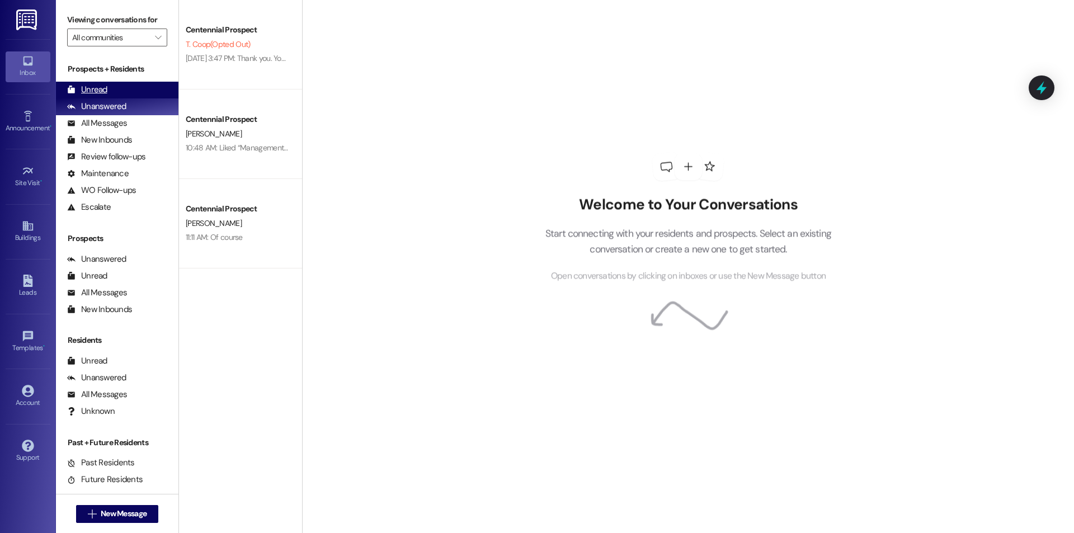
click at [105, 90] on div "Unread" at bounding box center [87, 90] width 40 height 12
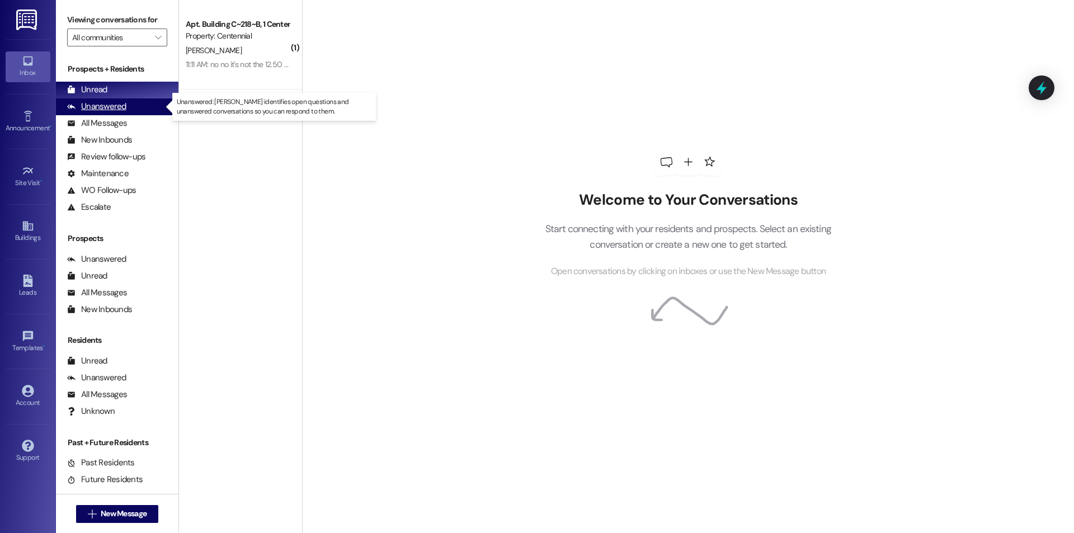
click at [125, 108] on div "Unanswered (0)" at bounding box center [117, 106] width 122 height 17
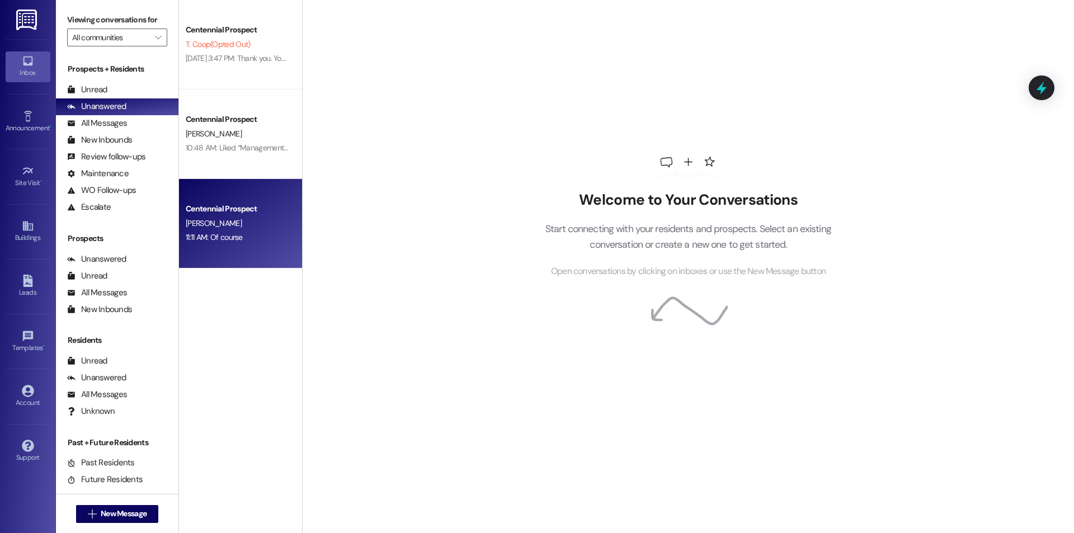
click at [225, 266] on div "Centennial Prospect L. Spencer 11:11 AM: Of course 11:11 AM: Of course" at bounding box center [240, 223] width 123 height 89
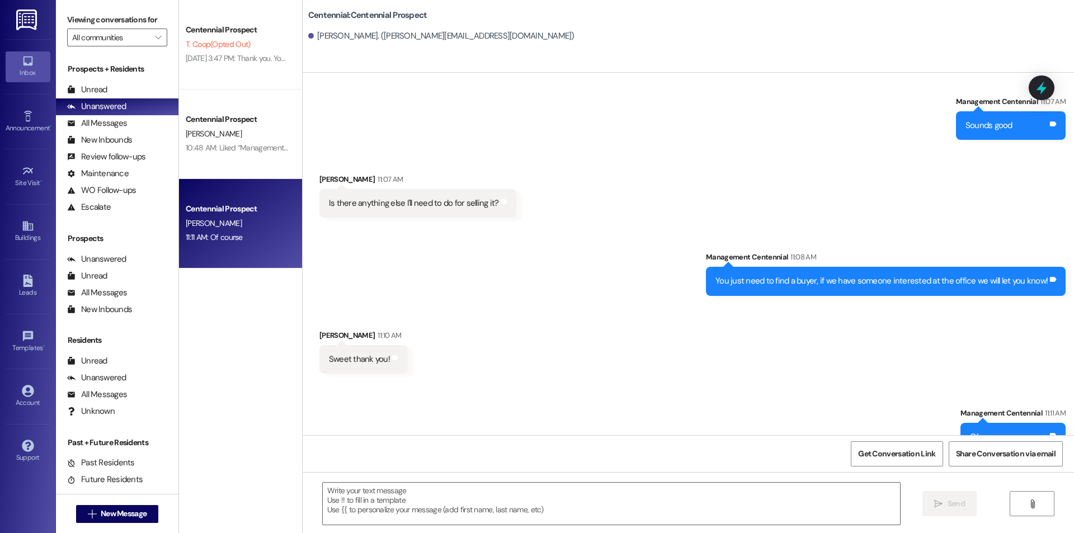
scroll to position [1191, 0]
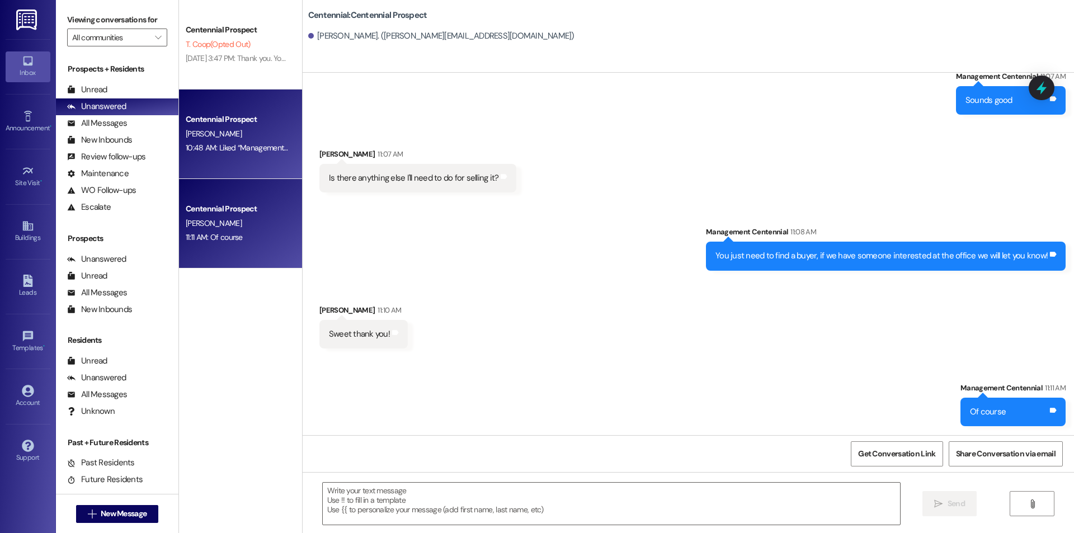
click at [208, 152] on div "10:48 AM: Liked “Management Centennial (Centennial): Yes you have an active per…" at bounding box center [325, 148] width 279 height 10
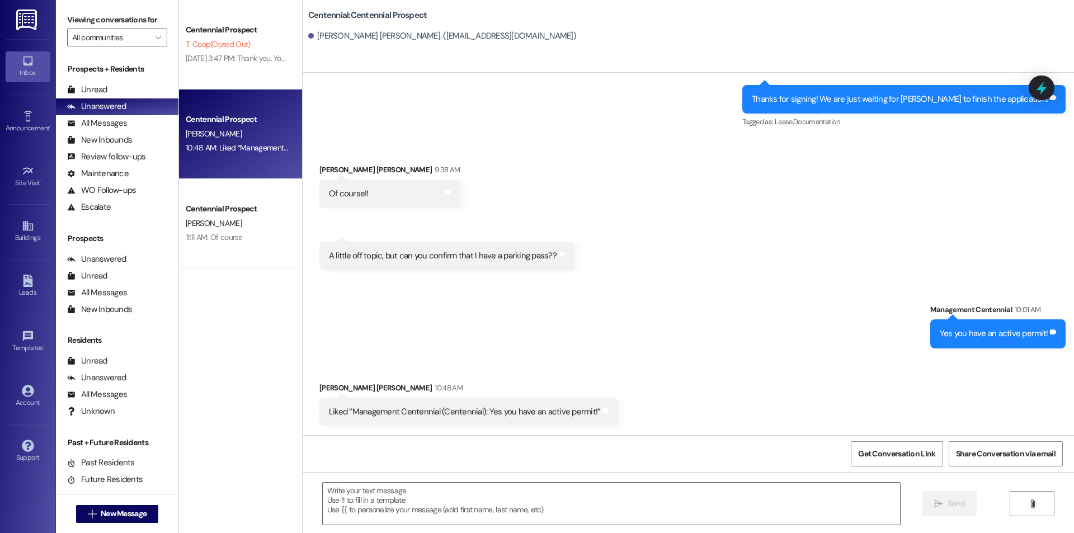
scroll to position [326, 0]
click at [89, 83] on div "Unread (0)" at bounding box center [117, 90] width 122 height 17
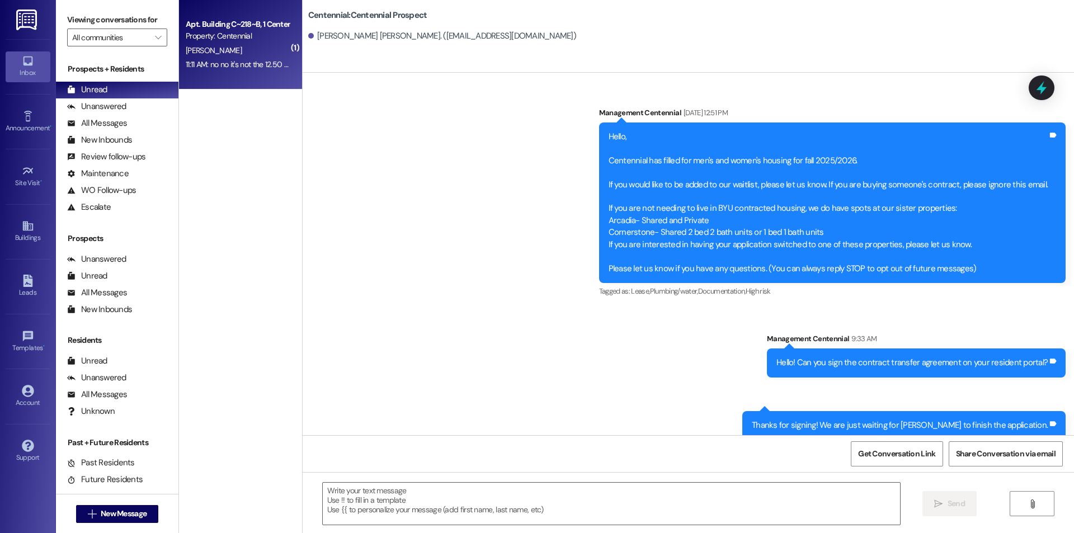
scroll to position [326, 0]
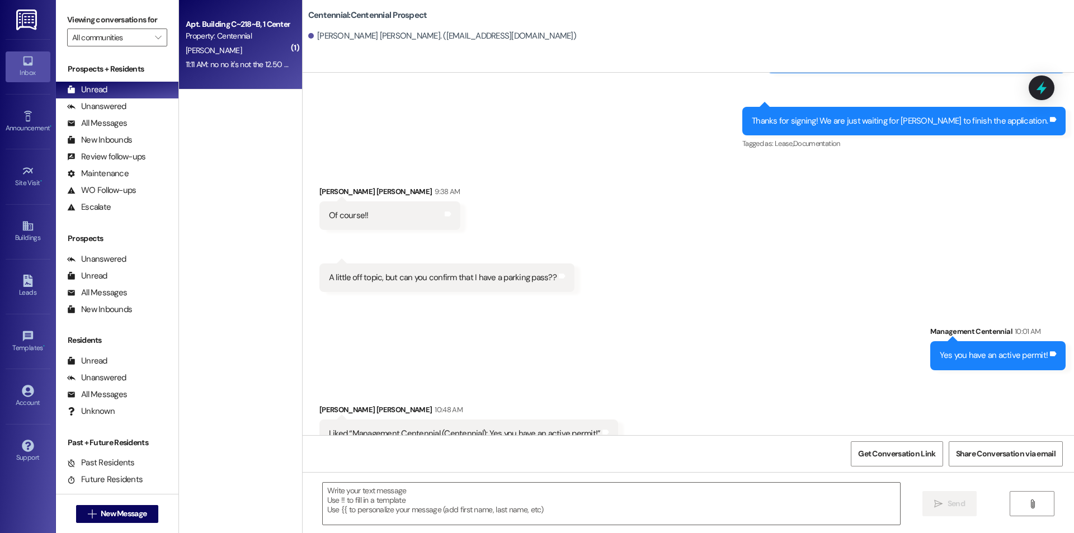
click at [240, 45] on div "E. Peterson" at bounding box center [238, 51] width 106 height 14
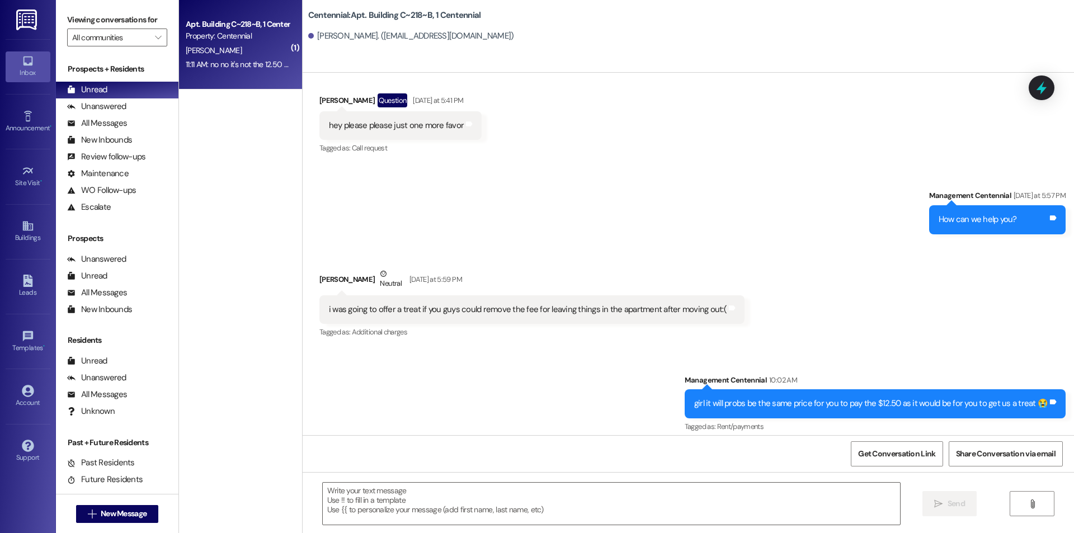
scroll to position [34537, 0]
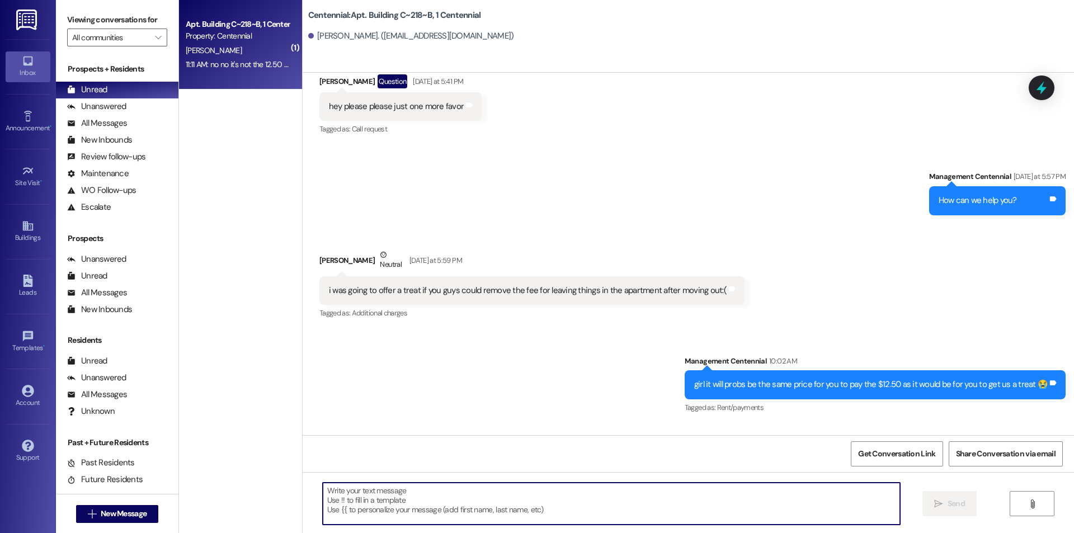
click at [421, 501] on textarea at bounding box center [611, 504] width 577 height 42
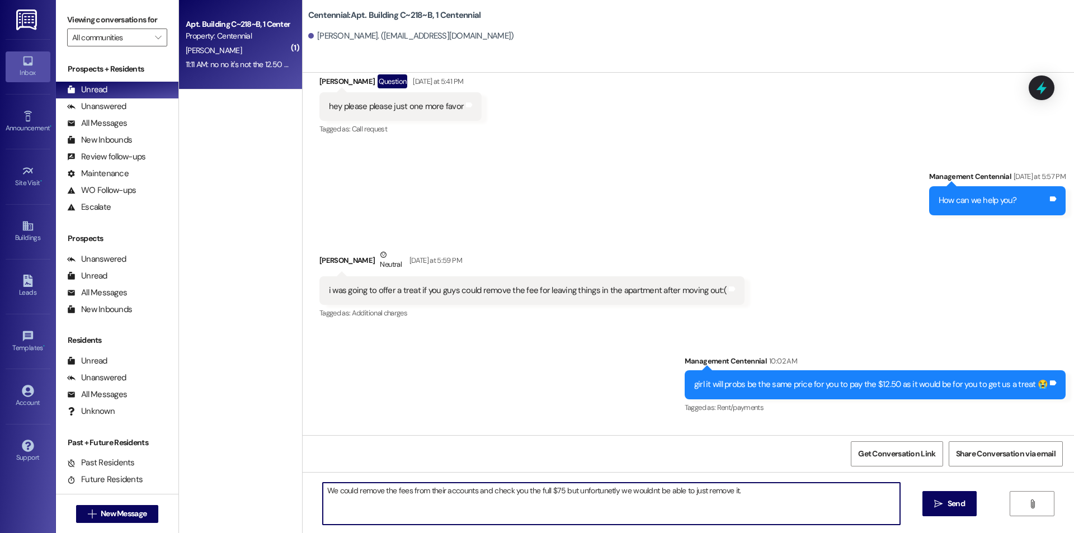
click at [504, 491] on textarea "We could remove the fees from their accounts and check you the full $75 but unf…" at bounding box center [611, 504] width 577 height 42
click at [784, 497] on textarea "We could remove the fees from their accounts and charge you the full $75 but un…" at bounding box center [611, 504] width 577 height 42
click at [741, 490] on textarea "We could remove the fees from their accounts and charge you the full $75 but un…" at bounding box center [611, 504] width 577 height 42
click at [621, 487] on textarea "We could remove the fees from their accounts and charge you the full $75 but un…" at bounding box center [611, 504] width 577 height 42
click at [808, 491] on textarea "We could remove the fees from their accounts and charge you the full $75 but un…" at bounding box center [611, 504] width 577 height 42
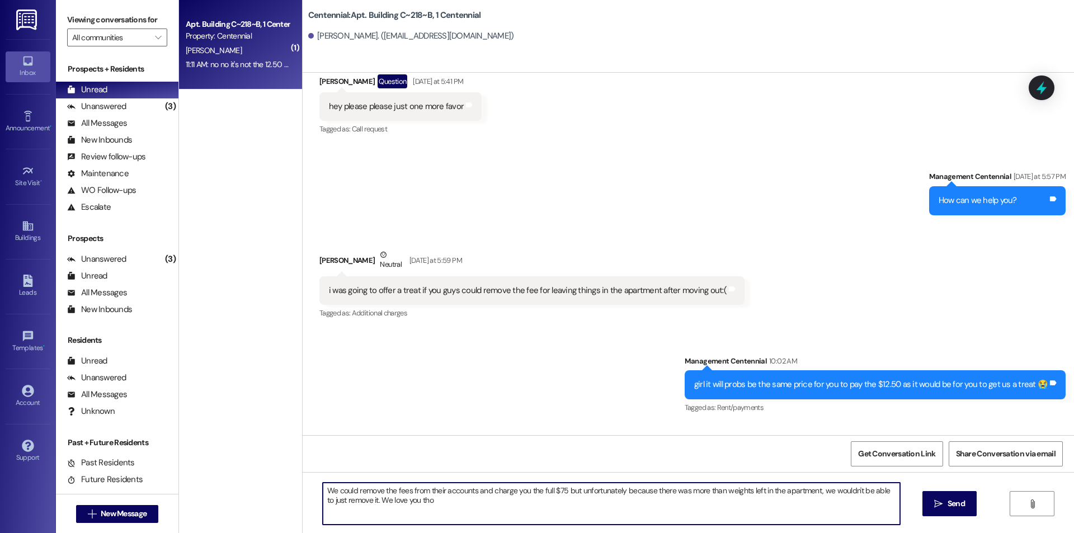
click at [763, 515] on textarea "We could remove the fees from their accounts and charge you the full $75 but un…" at bounding box center [611, 504] width 577 height 42
click at [826, 508] on textarea "We could remove the fees from their accounts and charge you the full $75 but un…" at bounding box center [611, 504] width 577 height 42
type textarea "We could remove the fees from their accounts and charge you the full $75 but un…"
click at [936, 499] on icon "" at bounding box center [938, 503] width 8 height 9
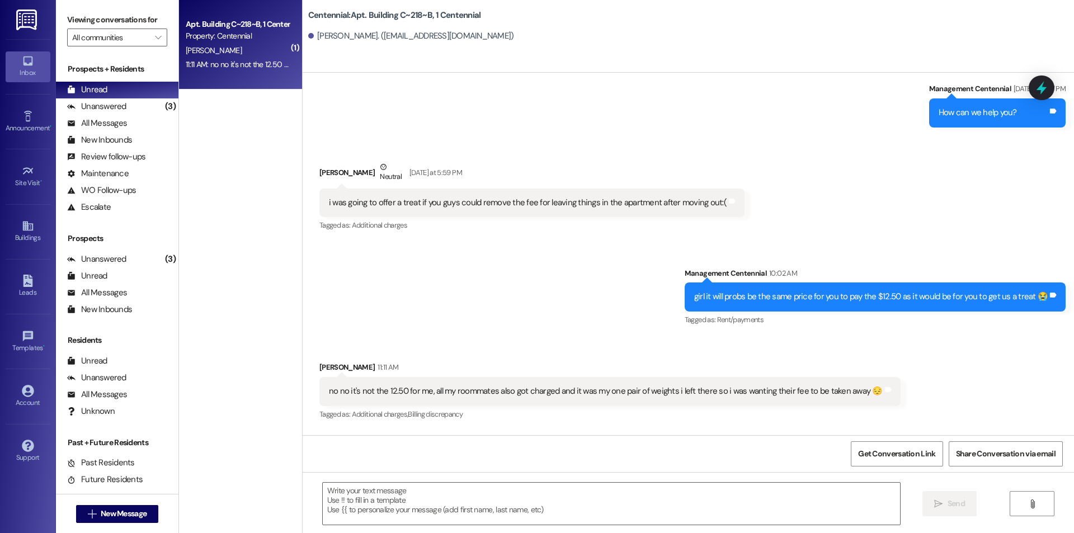
scroll to position [34627, 0]
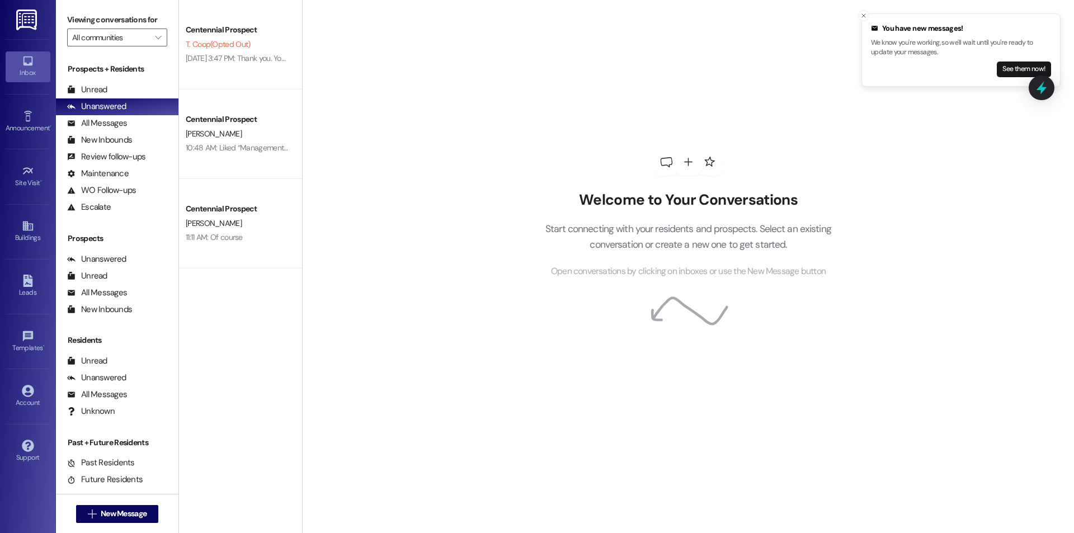
click at [117, 79] on div "Prospects + Residents Unread (0) Unread: Any message you haven't read yet will …" at bounding box center [117, 139] width 122 height 152
click at [111, 86] on div "Unread (0)" at bounding box center [117, 90] width 122 height 17
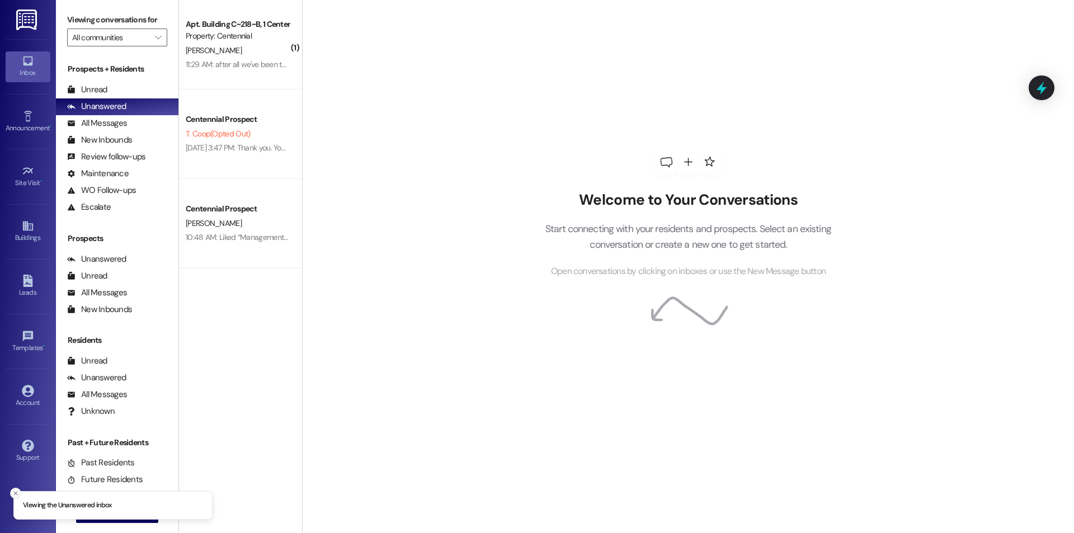
click at [18, 493] on icon "Close toast" at bounding box center [15, 493] width 7 height 7
click at [112, 511] on span "New Message" at bounding box center [124, 514] width 46 height 12
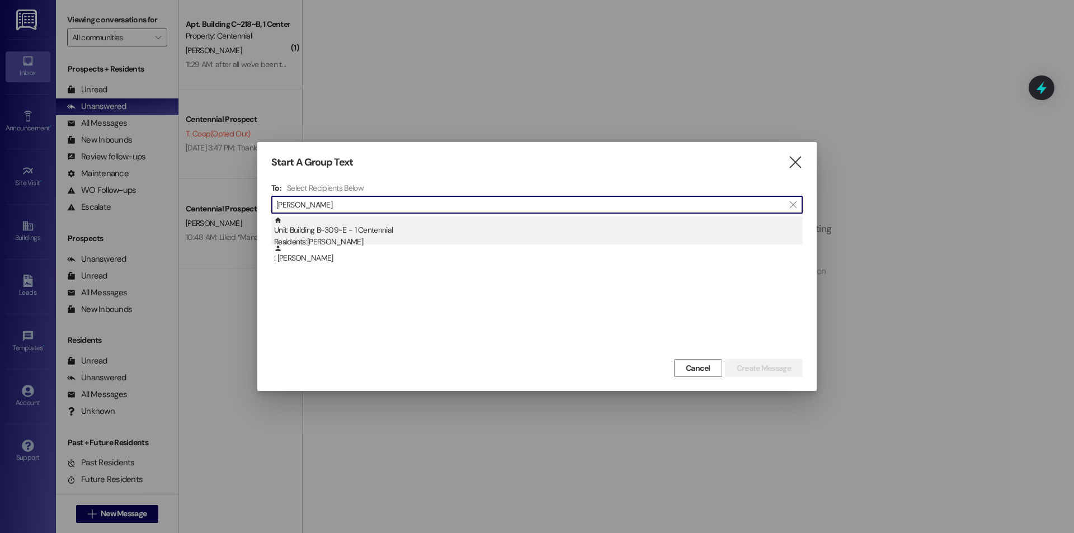
type input "[PERSON_NAME]"
click at [412, 232] on div "Unit: Building B~309~E - 1 Centennial Residents: [PERSON_NAME]" at bounding box center [538, 232] width 529 height 32
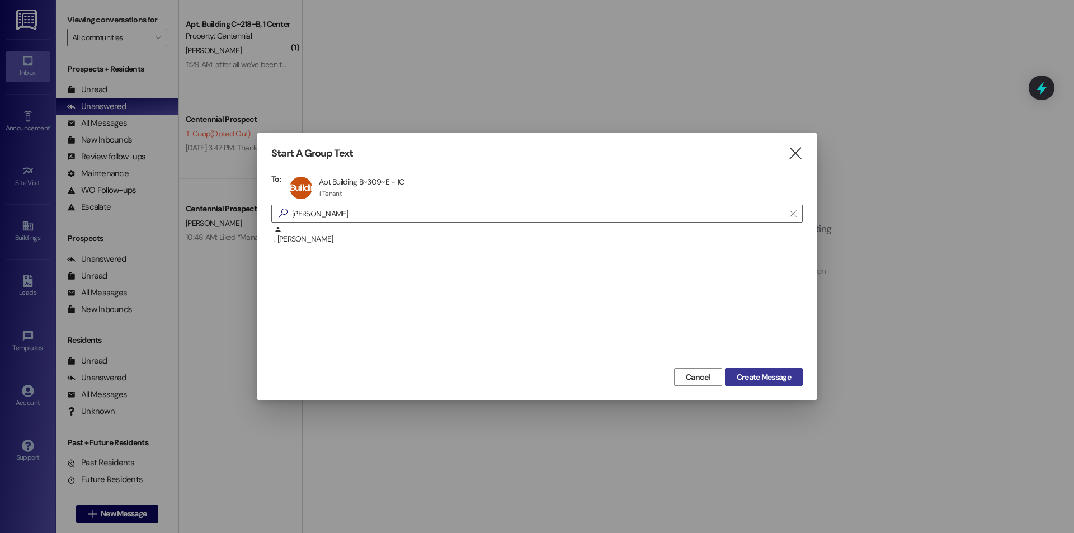
click at [746, 375] on span "Create Message" at bounding box center [764, 377] width 54 height 12
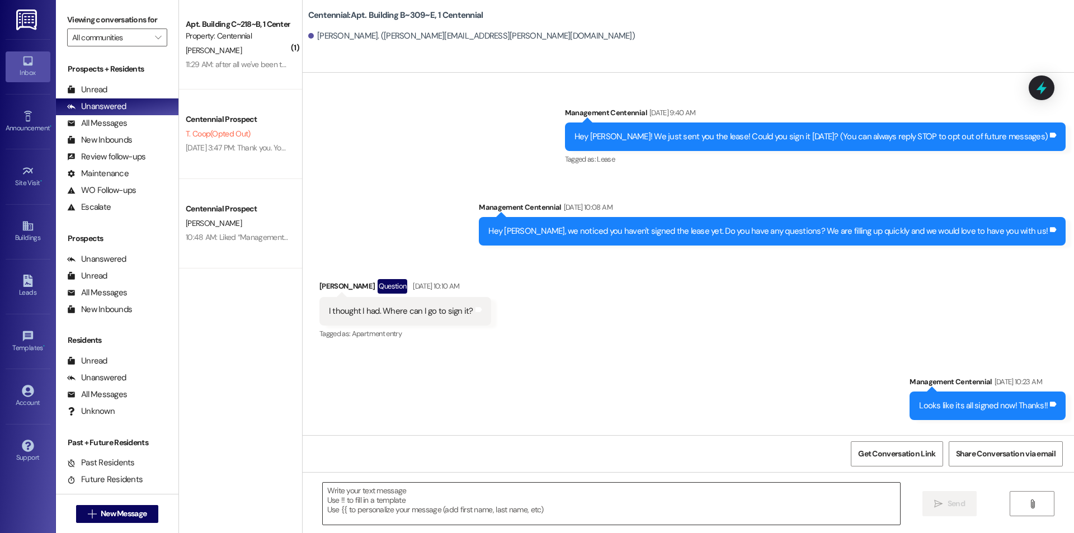
scroll to position [22820, 0]
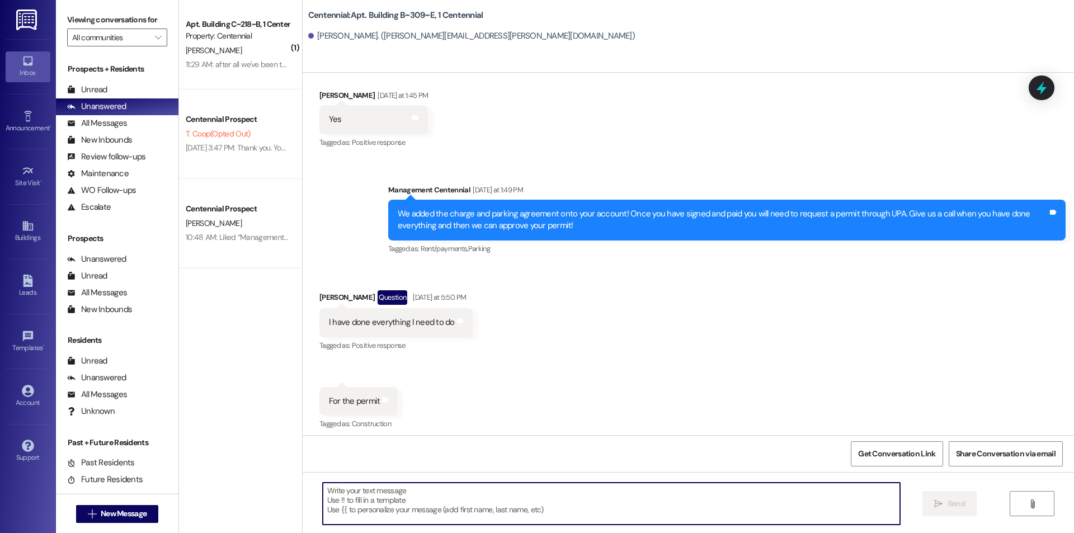
click at [432, 506] on textarea at bounding box center [611, 504] width 577 height 42
click at [435, 503] on textarea at bounding box center [611, 504] width 577 height 42
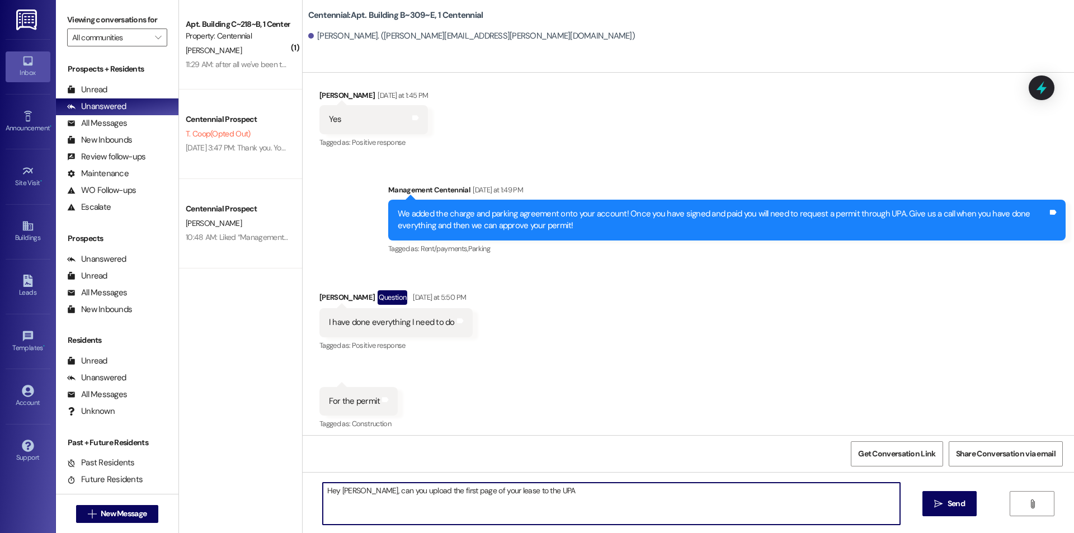
click at [520, 489] on textarea "Hey [PERSON_NAME], can you upload the first page of your lease to the UPA" at bounding box center [611, 504] width 577 height 42
click at [563, 496] on textarea "Hey Samuel, can you upload the first page of your lease to your UPA" at bounding box center [611, 504] width 577 height 42
type textarea "Hey Samuel, can you upload the first page of your lease to your UPA account? It…"
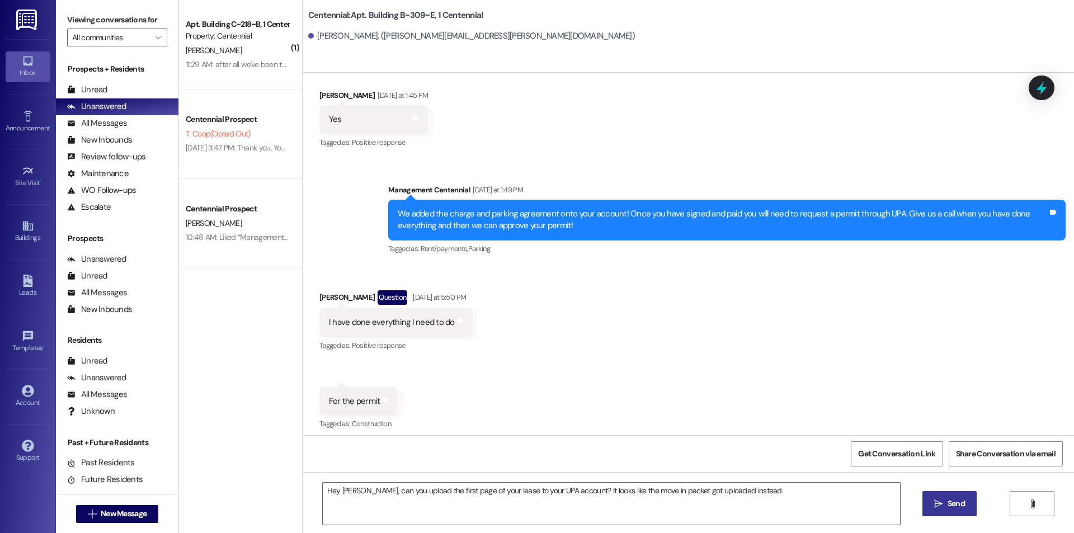
click at [941, 505] on icon "" at bounding box center [938, 503] width 8 height 9
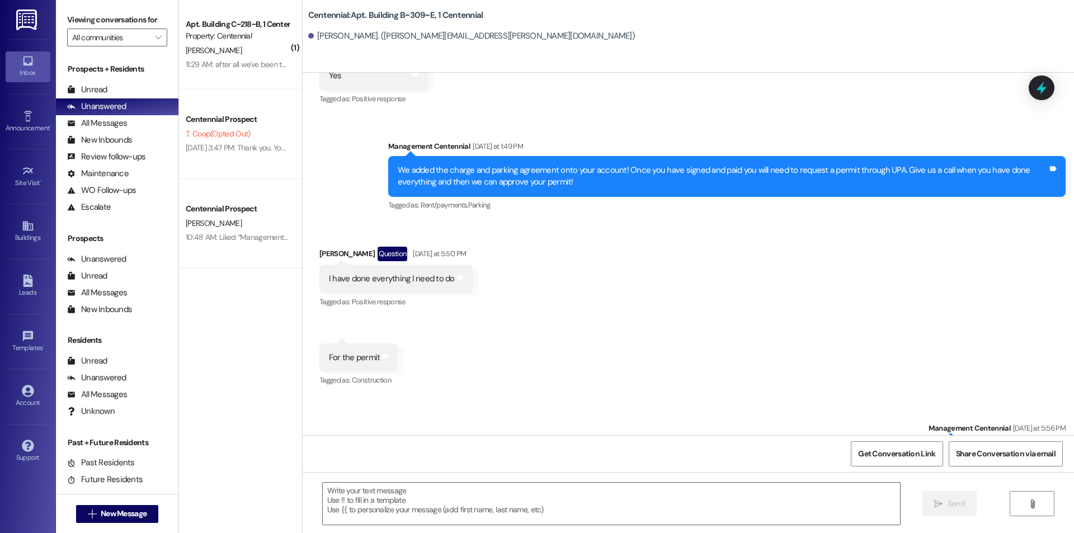
scroll to position [22898, 0]
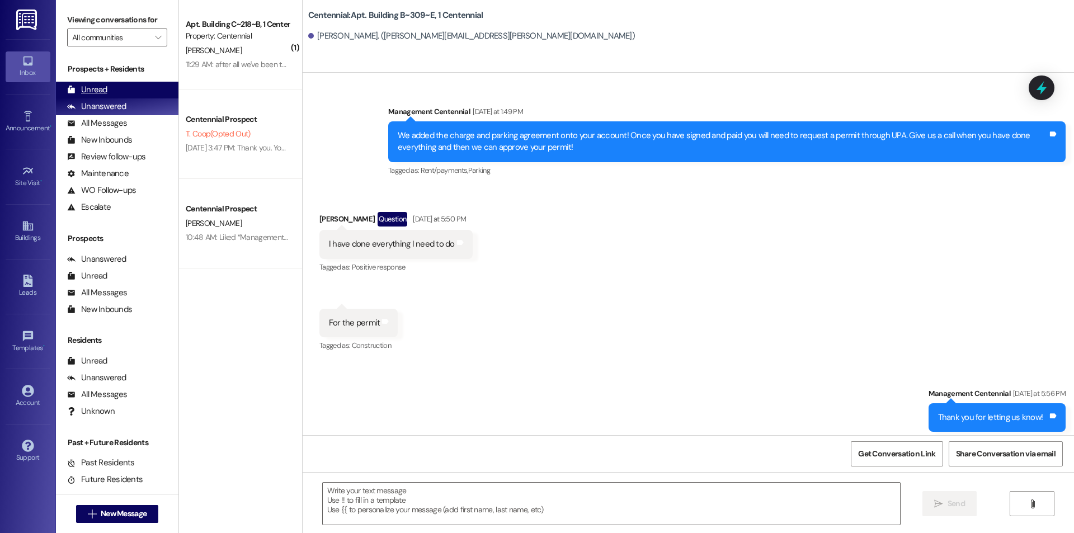
click at [161, 84] on div "Unread (0)" at bounding box center [117, 90] width 122 height 17
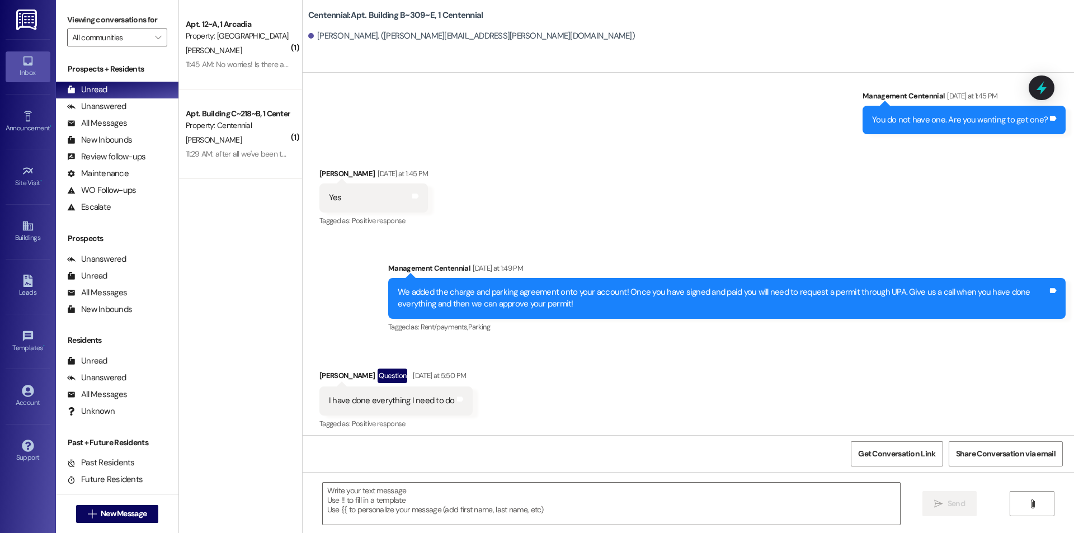
scroll to position [22914, 0]
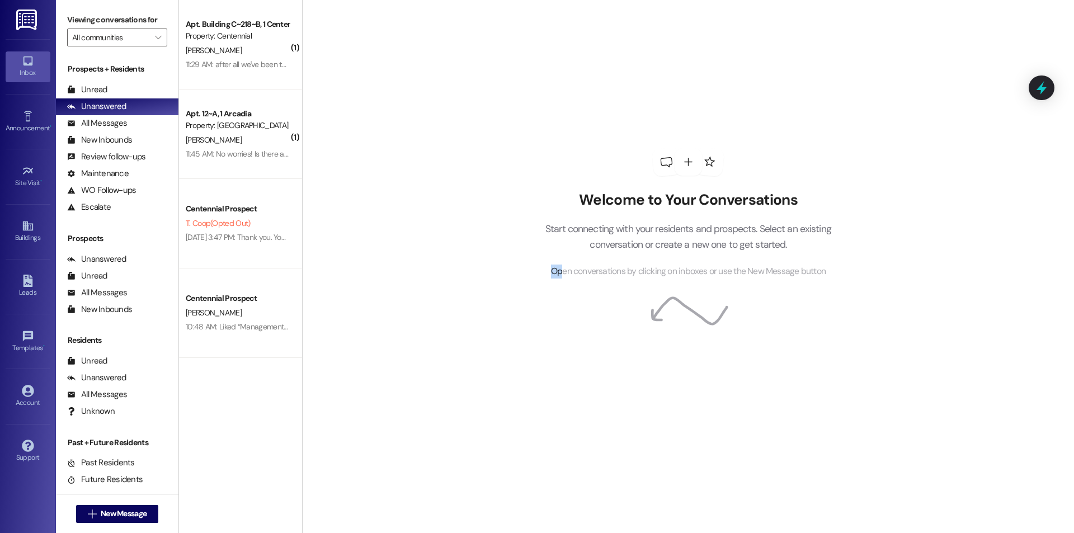
drag, startPoint x: 560, startPoint y: 371, endPoint x: 544, endPoint y: 361, distance: 19.1
click at [552, 369] on div "Welcome to Your Conversations Start connecting with your residents and prospect…" at bounding box center [688, 213] width 336 height 426
drag, startPoint x: 558, startPoint y: 343, endPoint x: 519, endPoint y: 333, distance: 40.3
click at [555, 343] on div "Welcome to Your Conversations Start connecting with your residents and prospect…" at bounding box center [688, 213] width 336 height 426
click at [520, 334] on div "Welcome to Your Conversations Start connecting with your residents and prospect…" at bounding box center [688, 213] width 336 height 426
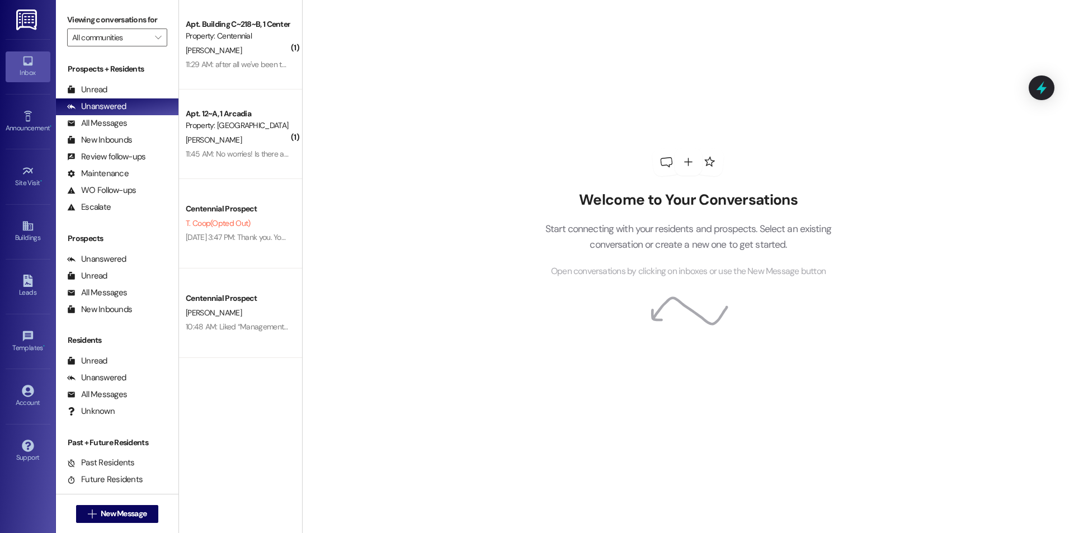
click at [496, 328] on div "Welcome to Your Conversations Start connecting with your residents and prospect…" at bounding box center [688, 266] width 772 height 533
drag, startPoint x: 394, startPoint y: 268, endPoint x: 378, endPoint y: 392, distance: 124.7
drag, startPoint x: 378, startPoint y: 392, endPoint x: 412, endPoint y: 408, distance: 37.3
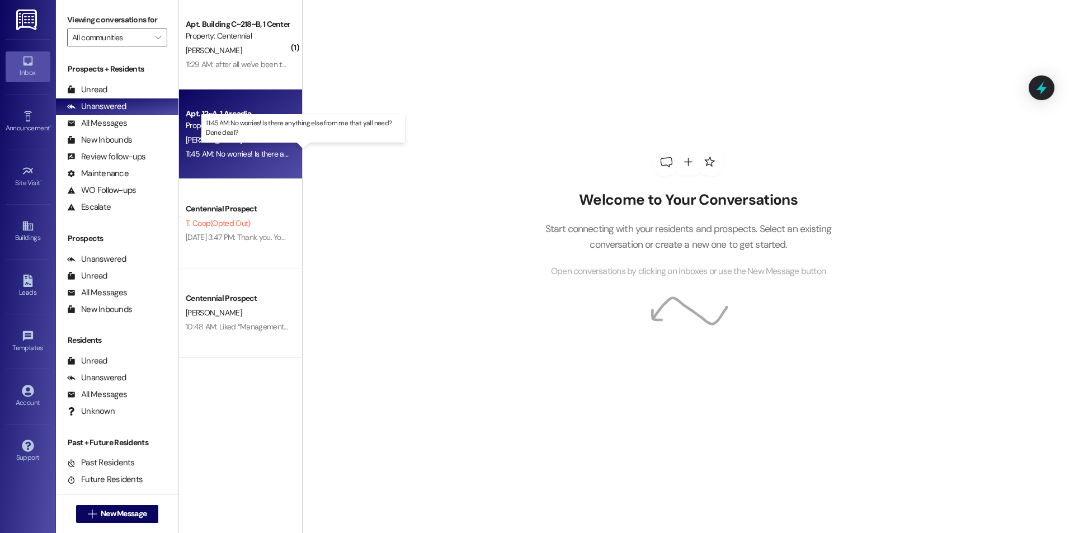
click at [226, 149] on div "11:45 AM: No worries! Is there anything else from me that yall need? Done deal?…" at bounding box center [313, 154] width 255 height 10
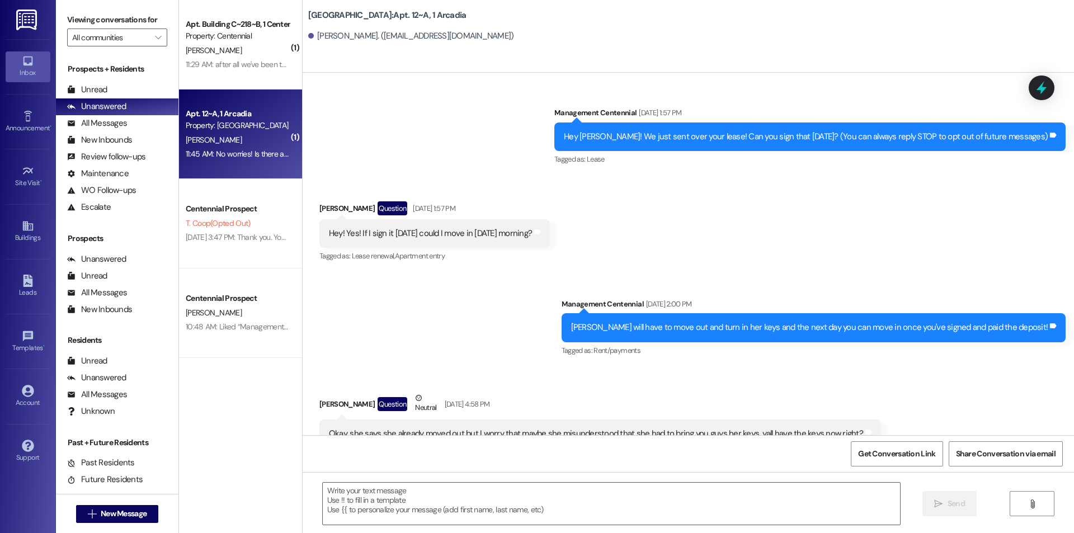
scroll to position [7811, 0]
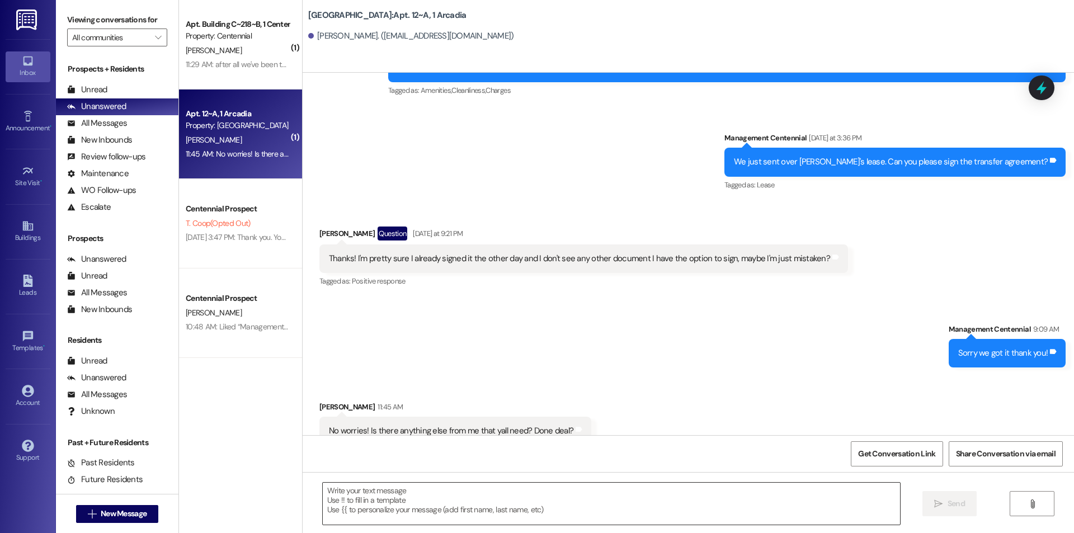
click at [480, 512] on textarea at bounding box center [611, 504] width 577 height 42
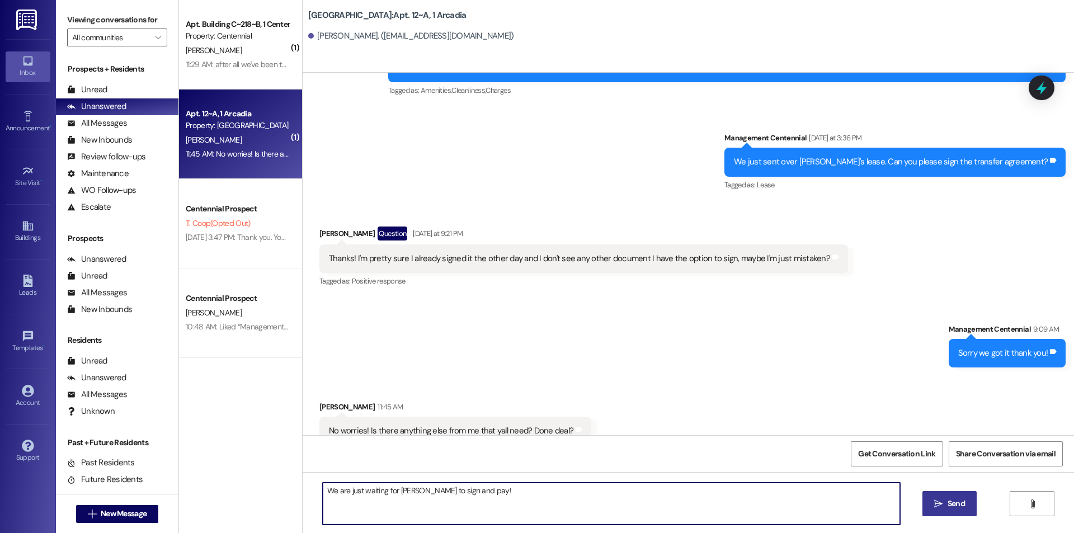
type textarea "We are just waiting for [PERSON_NAME] to sign and pay!"
click at [963, 512] on button " Send" at bounding box center [949, 503] width 54 height 25
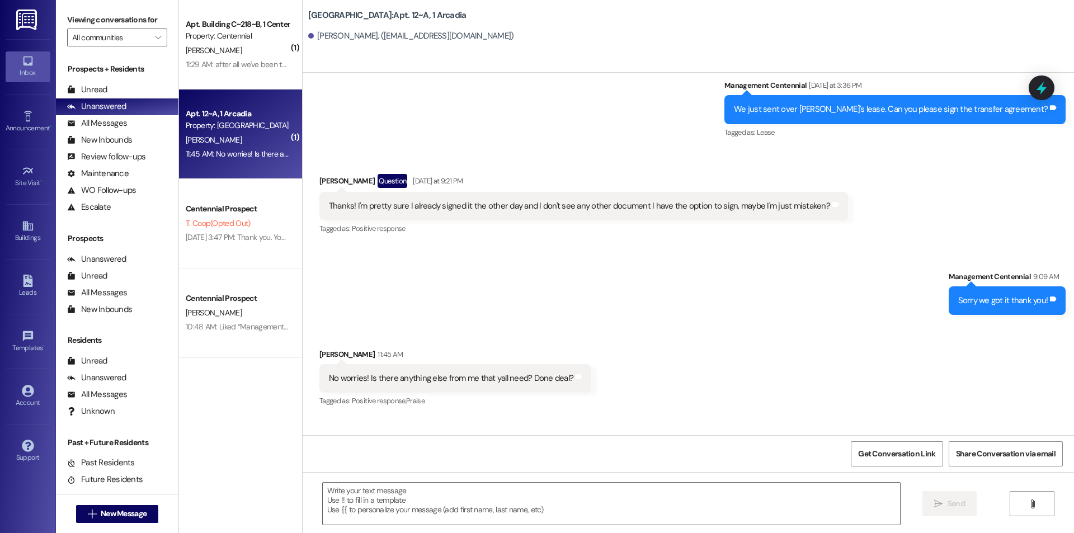
scroll to position [7889, 0]
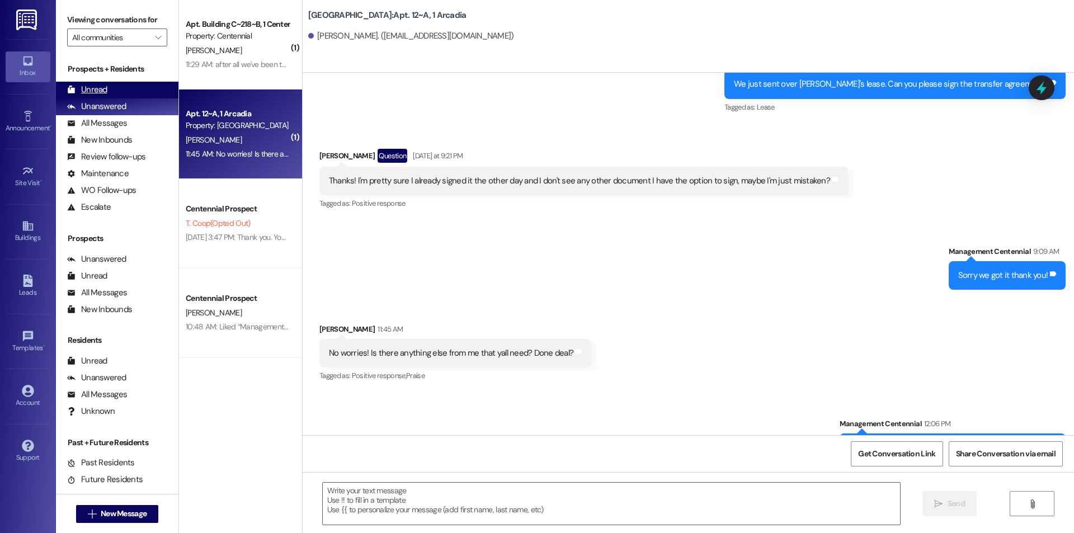
click at [115, 83] on div "Unread (0)" at bounding box center [117, 90] width 122 height 17
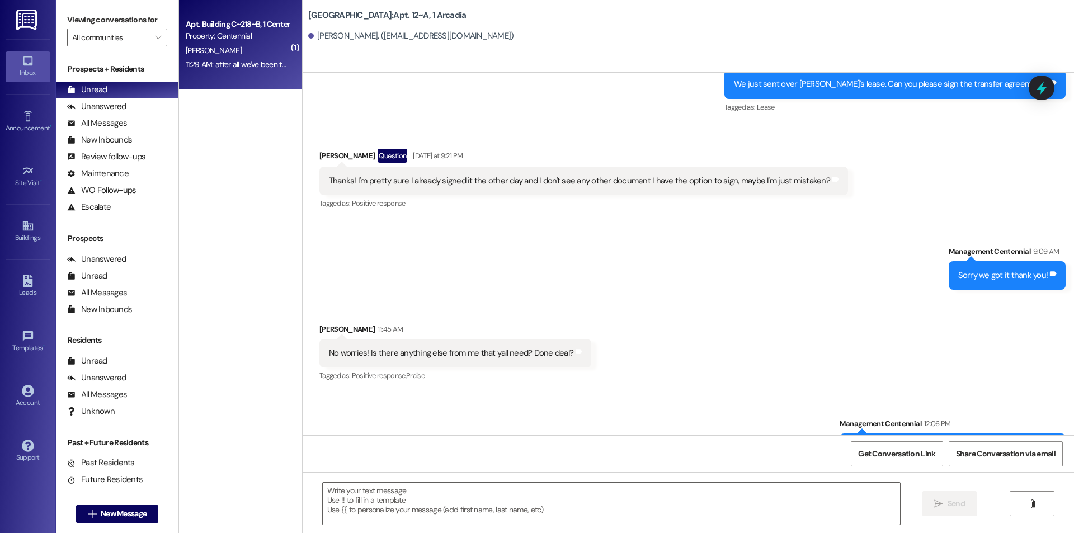
click at [213, 55] on div "[PERSON_NAME]" at bounding box center [238, 51] width 106 height 14
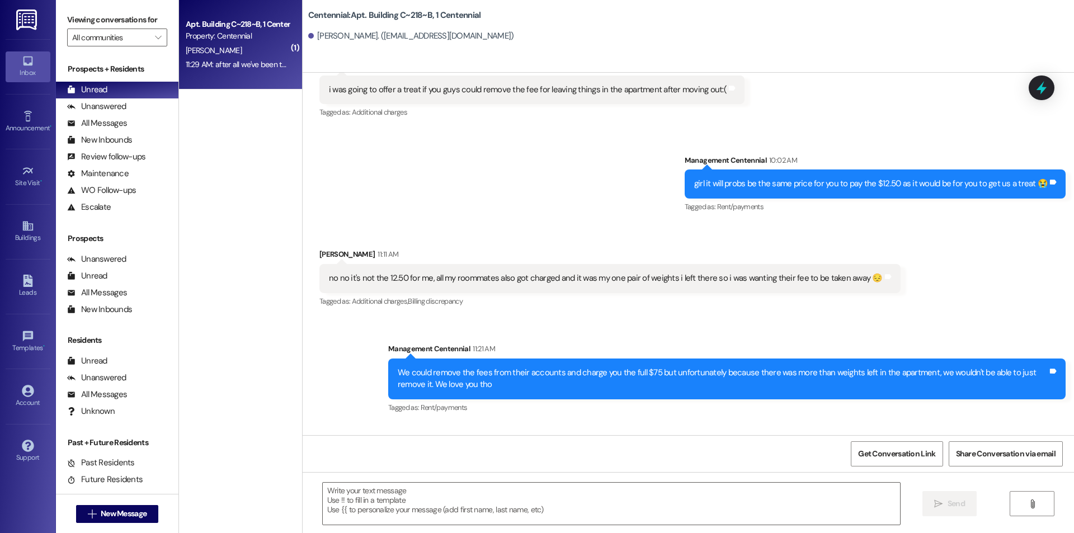
scroll to position [34737, 0]
click at [448, 516] on textarea at bounding box center [611, 504] width 577 height 42
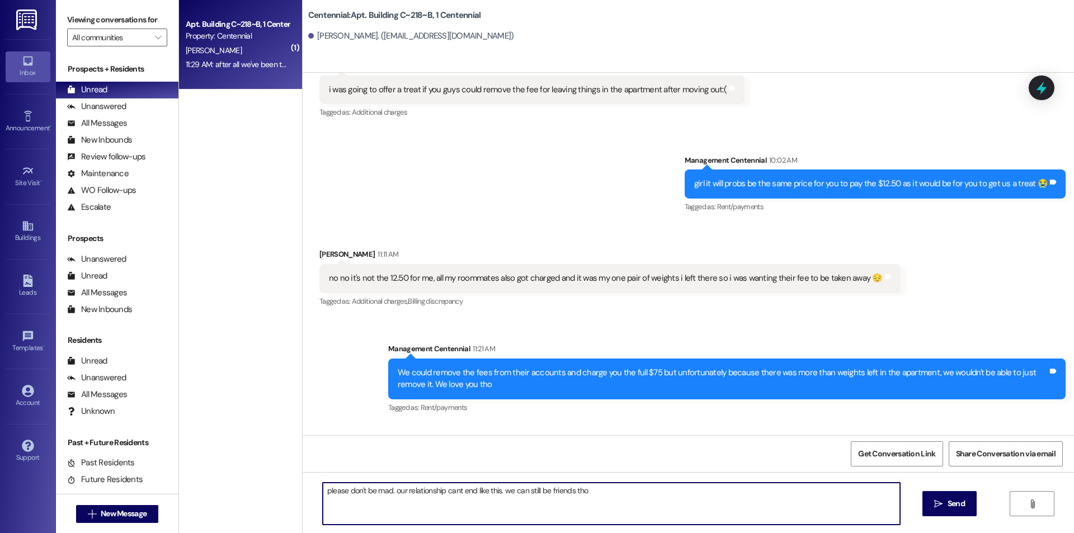
click at [479, 508] on textarea "please don't be mad. our relationship cant end like this. we can still be frien…" at bounding box center [611, 504] width 577 height 42
drag, startPoint x: 389, startPoint y: 489, endPoint x: 330, endPoint y: 511, distance: 62.7
click at [303, 493] on div "please don't be mad. our relationship cant end like this. we can still be frien…" at bounding box center [688, 514] width 771 height 84
click at [323, 492] on textarea "our relationship can't end like this. we can still be friends tho" at bounding box center [611, 504] width 577 height 42
click at [342, 492] on textarea "plz dont be mad, our relationship can't end like this. we can still be friends …" at bounding box center [611, 504] width 577 height 42
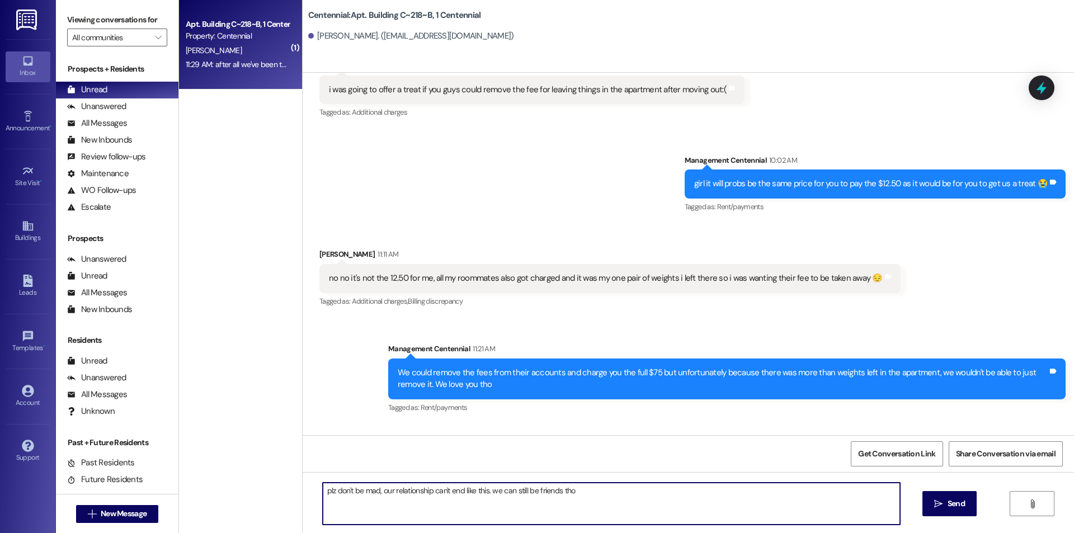
click at [584, 501] on textarea "plz don't be mad, our relationship can't end like this. we can still be friends…" at bounding box center [611, 504] width 577 height 42
type textarea "plz don't be mad, our relationship can't end like this. we can still be friends…"
click at [935, 511] on button " Send" at bounding box center [949, 503] width 54 height 25
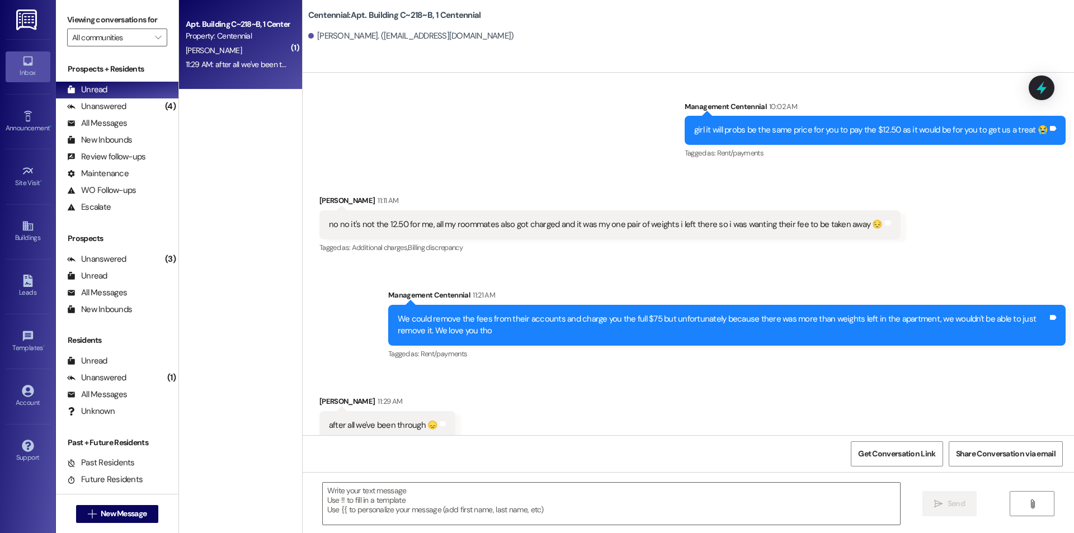
scroll to position [34815, 0]
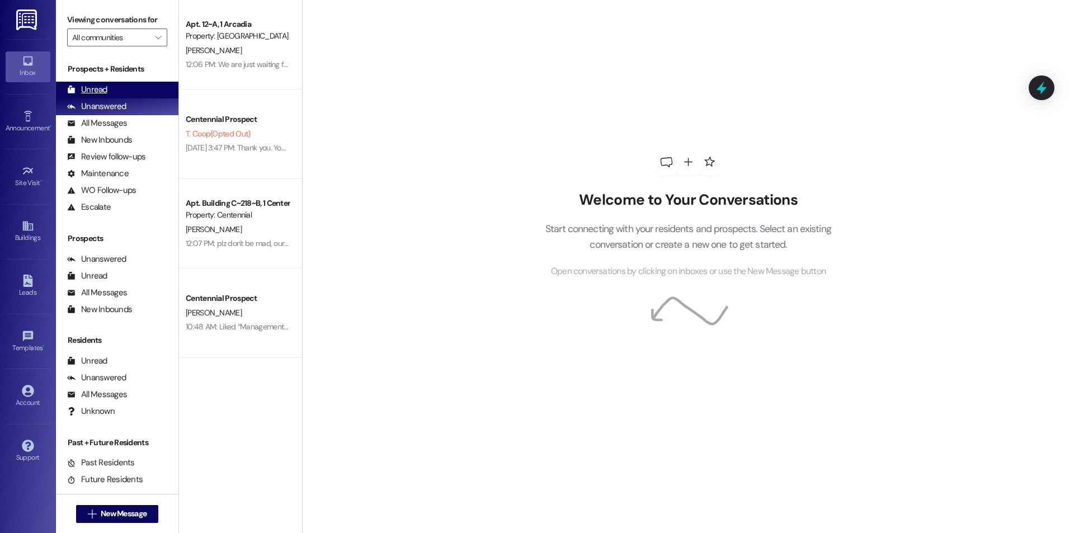
click at [134, 91] on div "Unread (0)" at bounding box center [117, 90] width 122 height 17
click at [127, 83] on div "Unread (0)" at bounding box center [117, 90] width 122 height 17
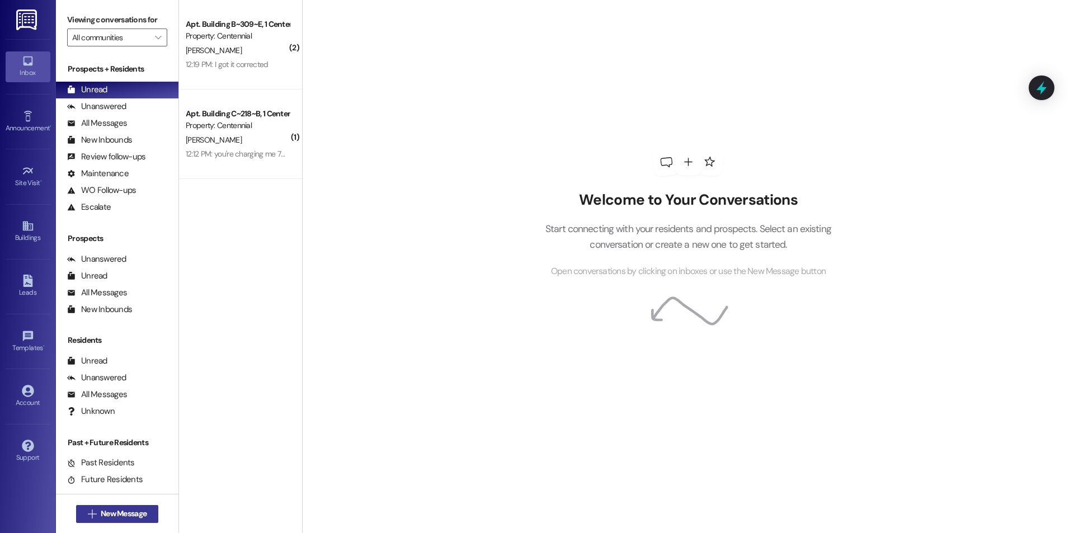
click at [131, 517] on span "New Message" at bounding box center [124, 514] width 46 height 12
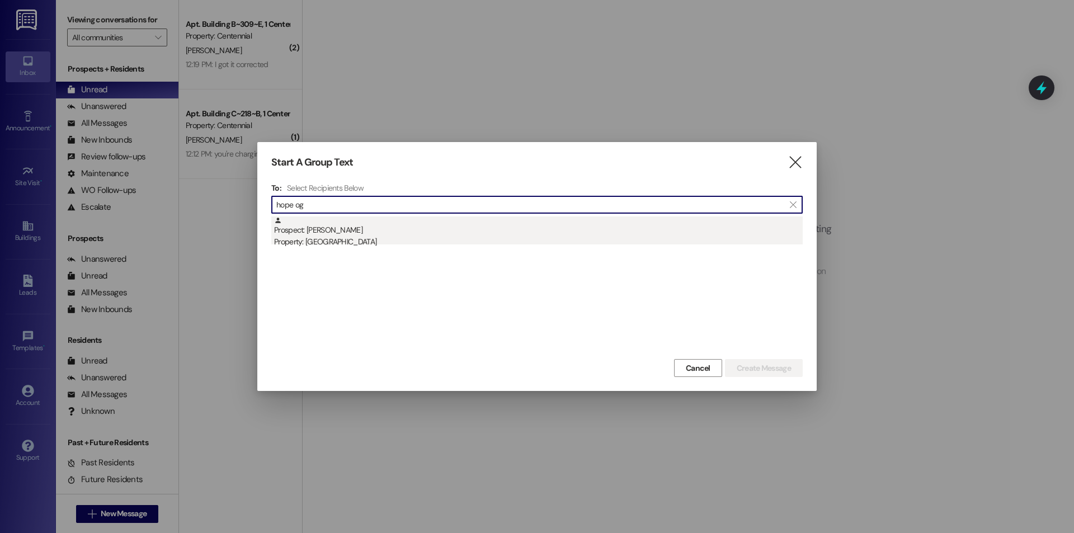
type input "hope og"
click at [368, 239] on div "Property: [GEOGRAPHIC_DATA]" at bounding box center [538, 242] width 529 height 12
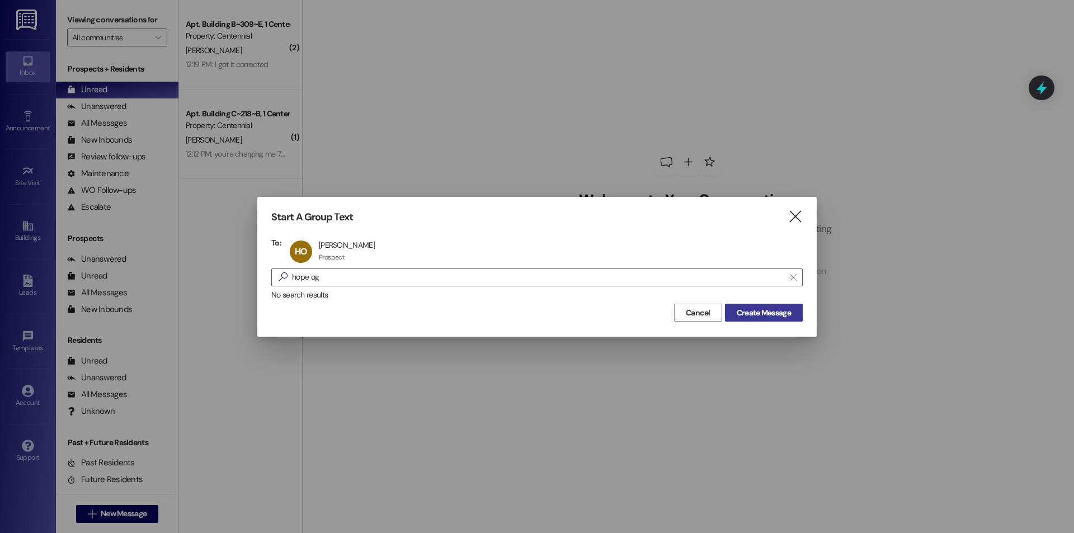
click at [768, 315] on span "Create Message" at bounding box center [764, 313] width 54 height 12
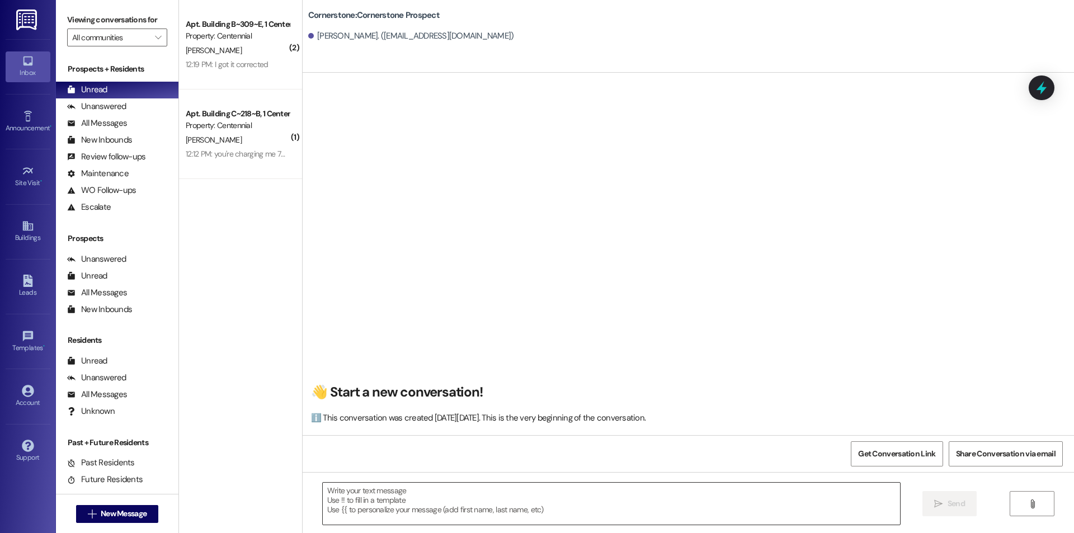
click at [518, 492] on textarea at bounding box center [611, 504] width 577 height 42
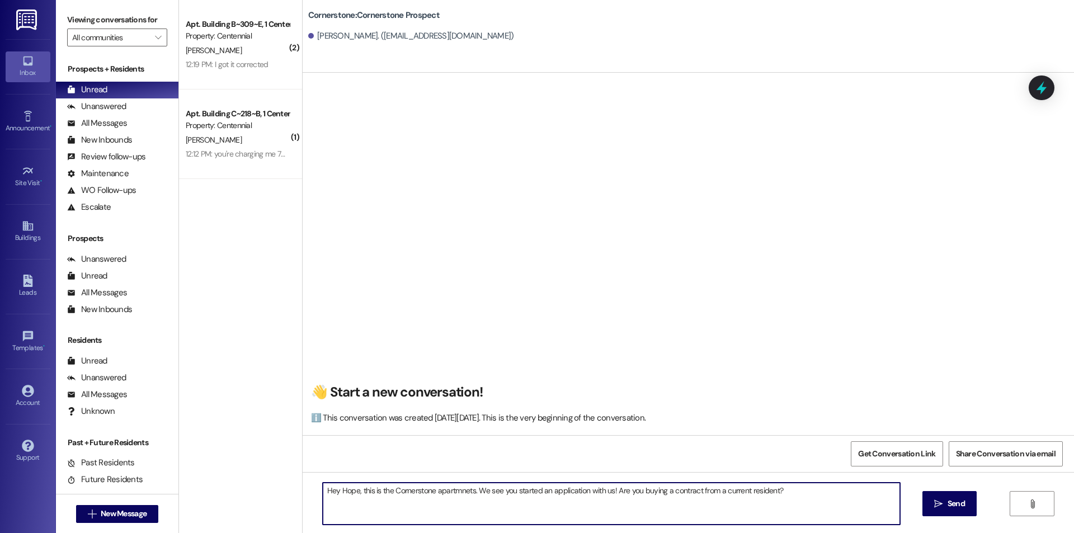
click at [462, 494] on textarea "Hey Hope, this is the Cornerstone apartmnets. We see you started an application…" at bounding box center [611, 504] width 577 height 42
type textarea "Hey Hope, this is the Cornerstone apartments. We see you started an application…"
click at [971, 499] on button " Send" at bounding box center [949, 503] width 54 height 25
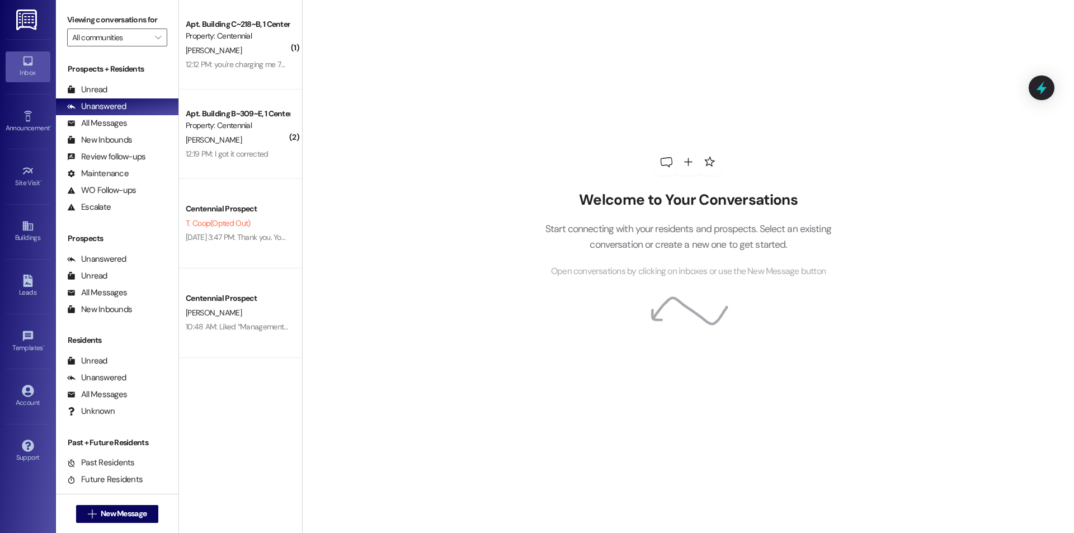
click at [150, 524] on div " New Message" at bounding box center [117, 514] width 83 height 28
click at [125, 513] on span "New Message" at bounding box center [124, 514] width 46 height 12
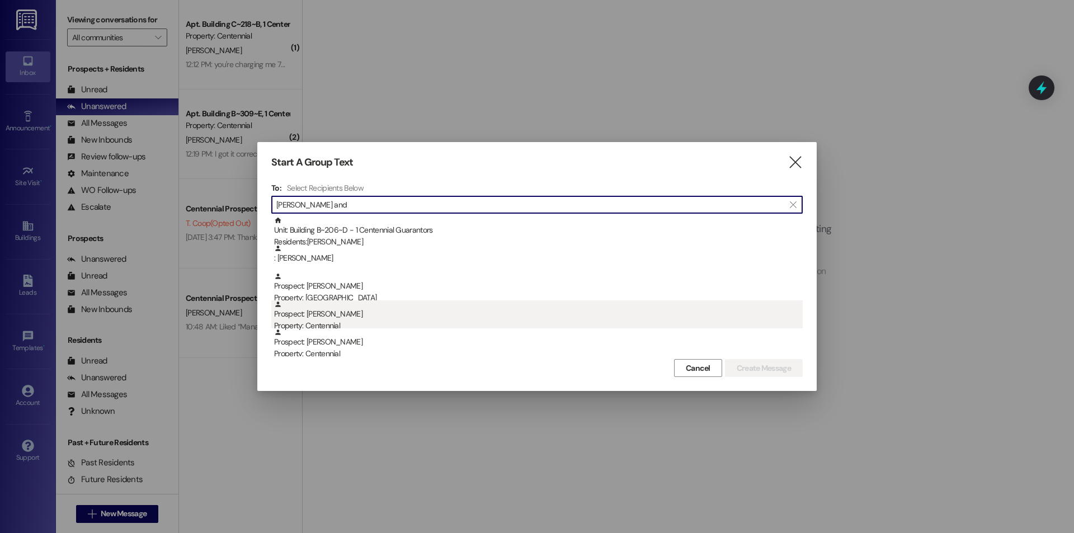
type input "[PERSON_NAME] and"
click at [393, 315] on div "Prospect: [PERSON_NAME] Property: Centennial" at bounding box center [538, 316] width 529 height 32
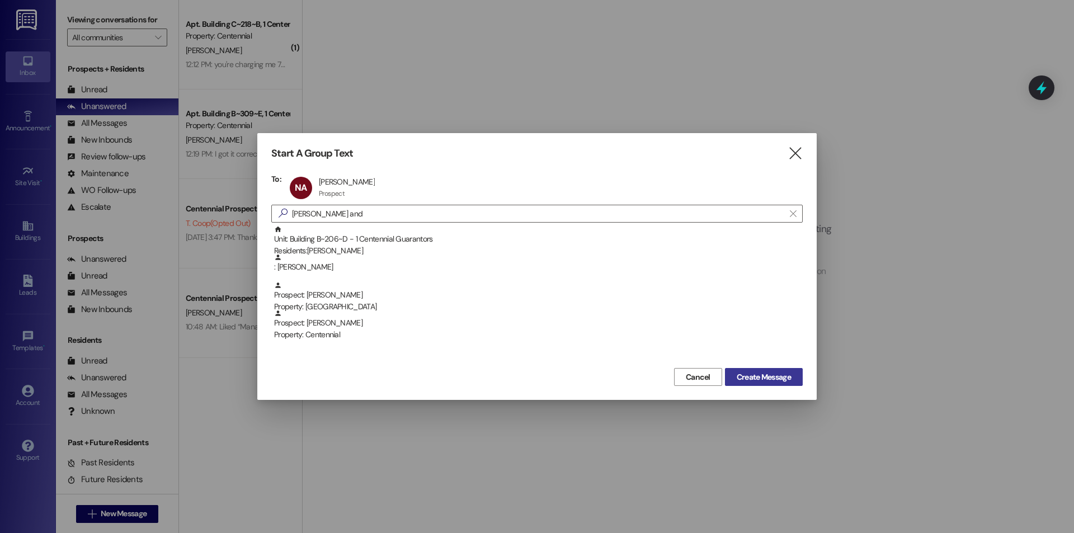
click at [775, 374] on span "Create Message" at bounding box center [764, 377] width 54 height 12
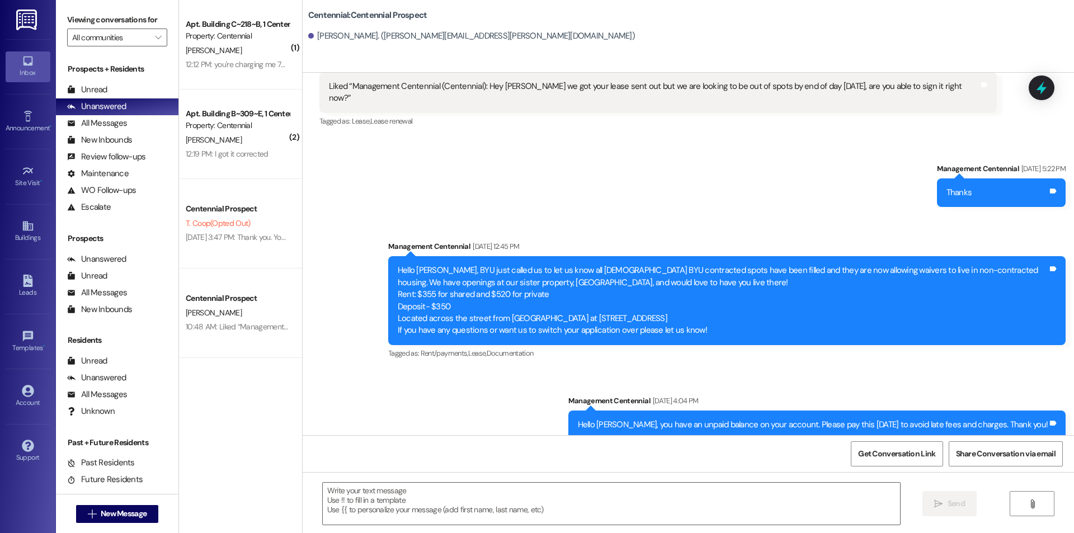
scroll to position [380, 0]
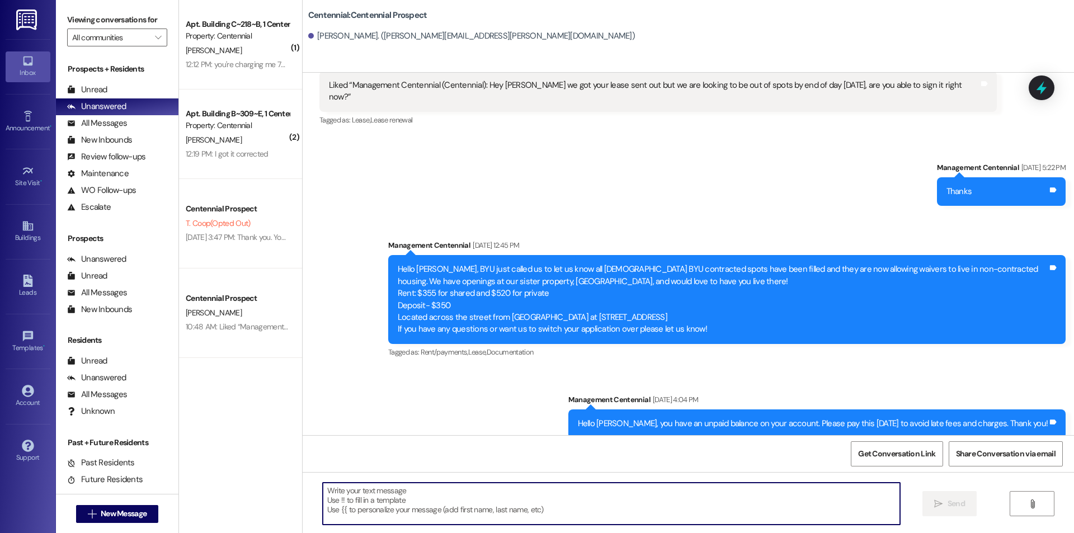
click at [369, 510] on textarea at bounding box center [611, 504] width 577 height 42
paste textarea "Hey {{first_name}}, we have not heard from you on what day you are planning on …"
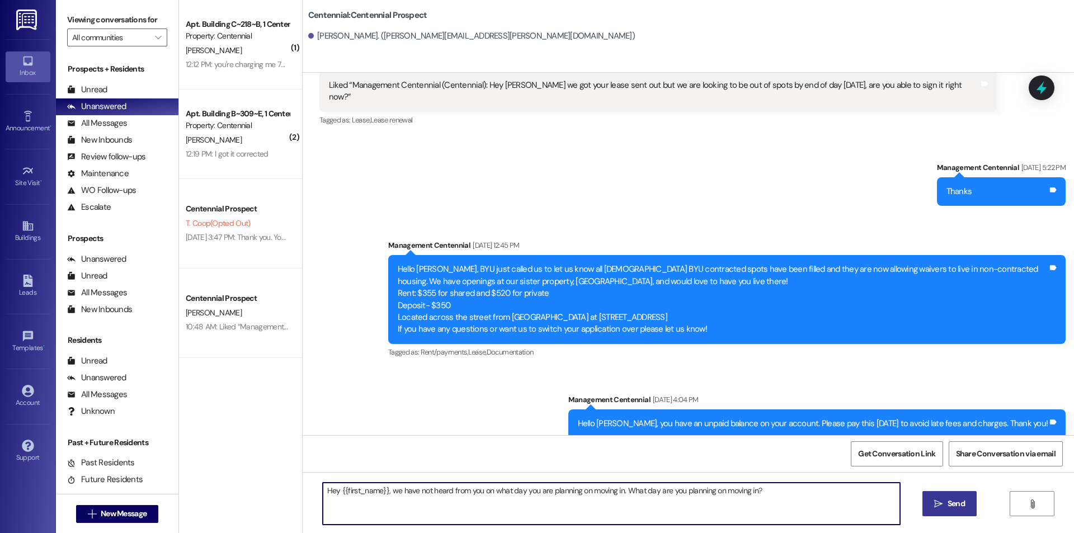
type textarea "Hey {{first_name}}, we have not heard from you on what day you are planning on …"
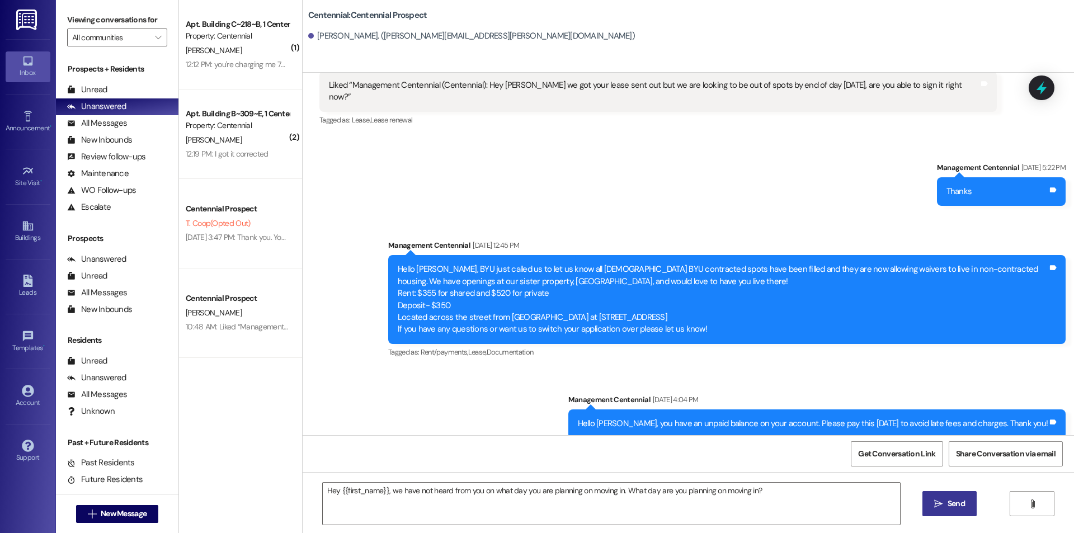
click at [955, 506] on span "Send" at bounding box center [956, 504] width 17 height 12
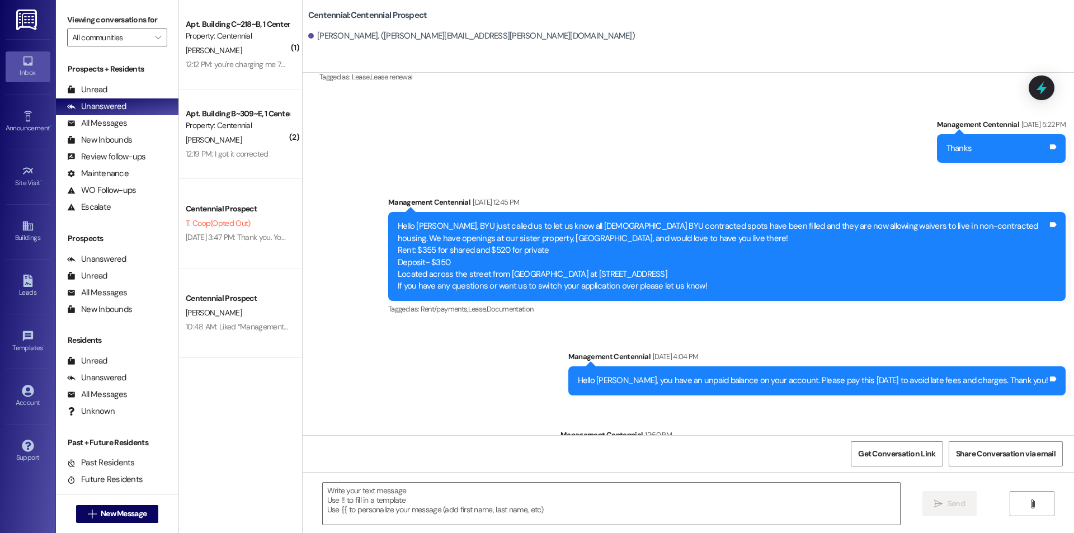
scroll to position [458, 0]
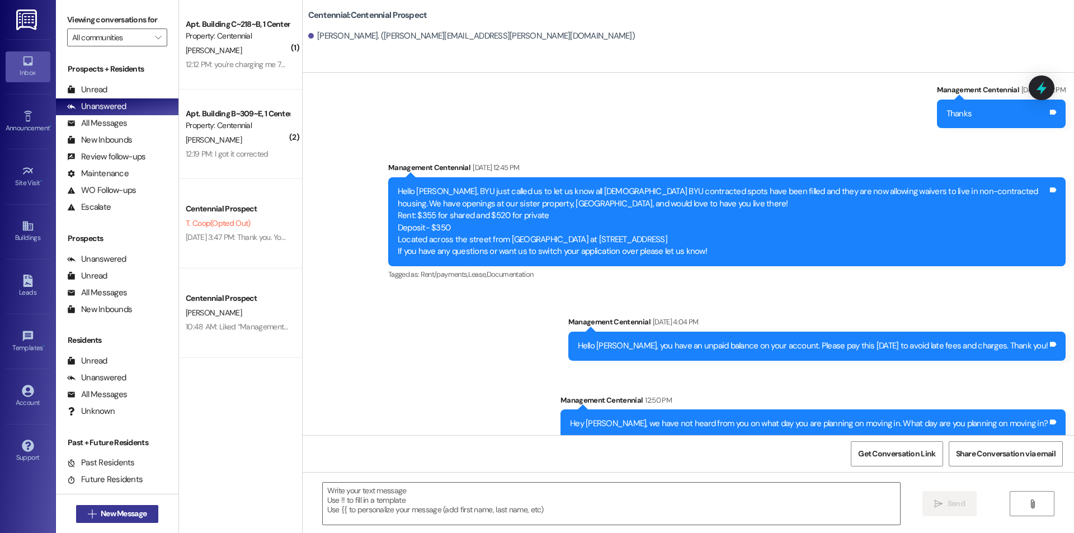
click at [143, 517] on span "New Message" at bounding box center [124, 514] width 46 height 12
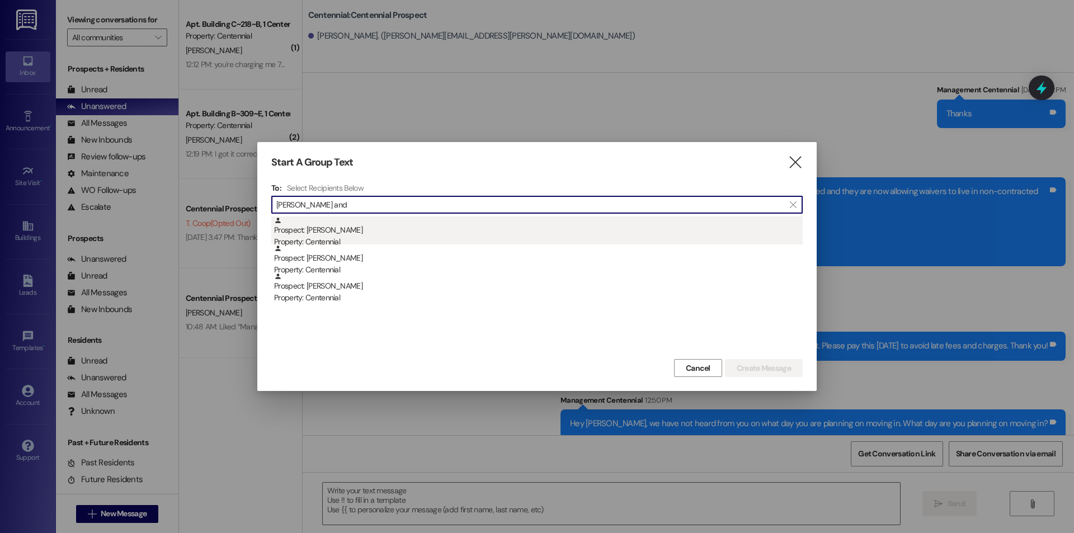
type input "blake and"
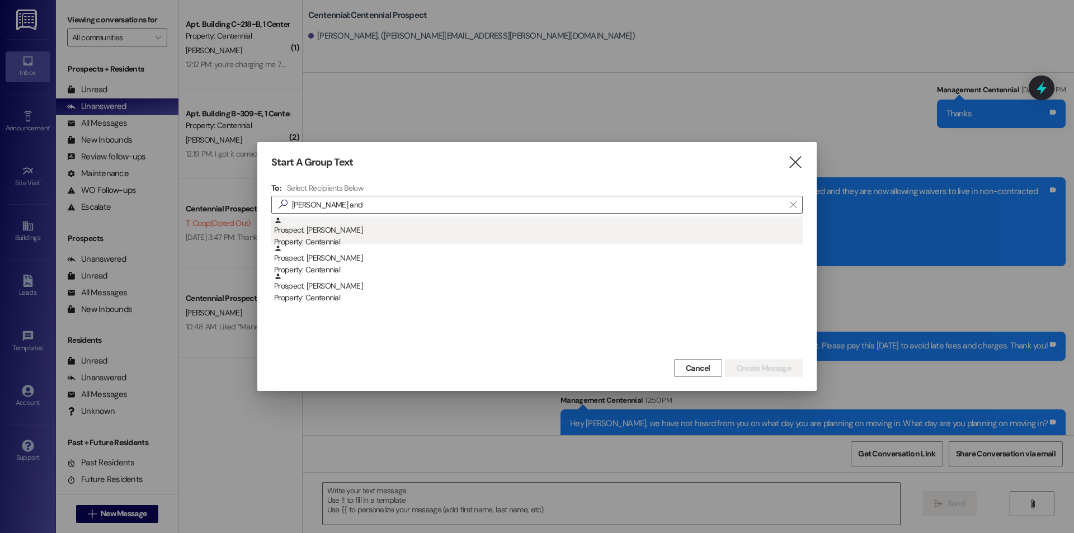
click at [361, 233] on div "Prospect: Blake Anderson Property: Centennial" at bounding box center [538, 232] width 529 height 32
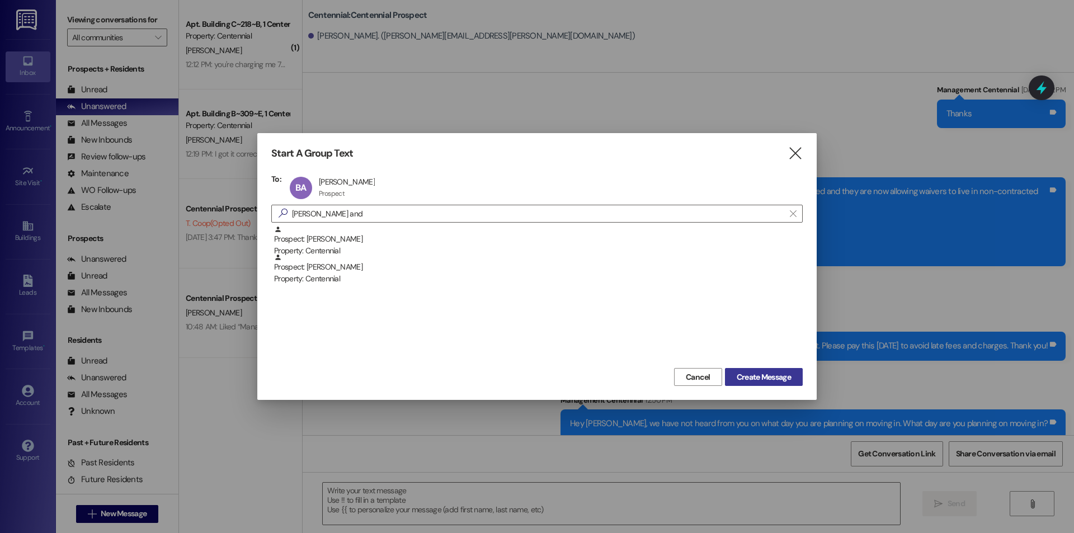
click at [788, 375] on span "Create Message" at bounding box center [764, 377] width 54 height 12
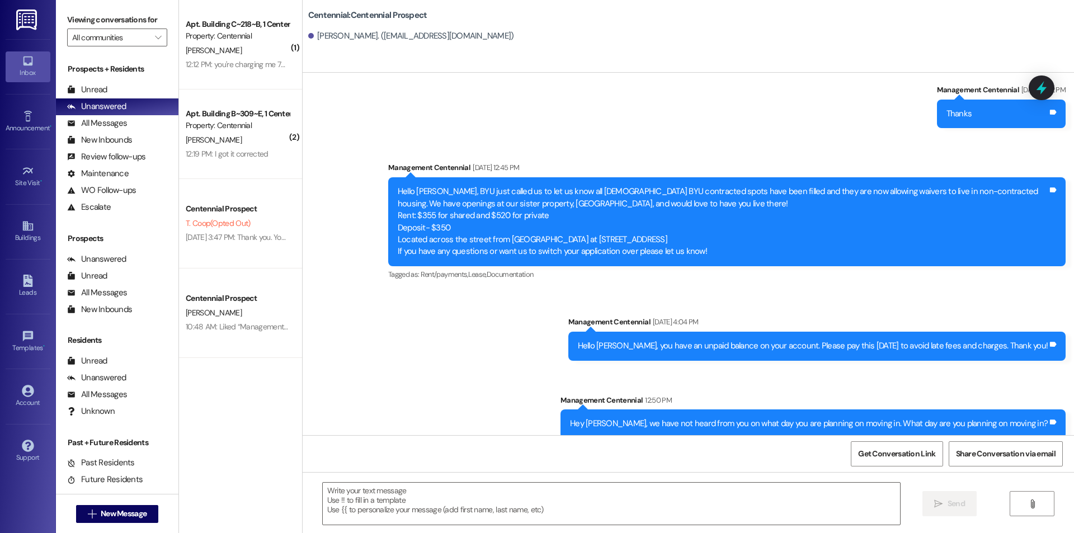
scroll to position [0, 0]
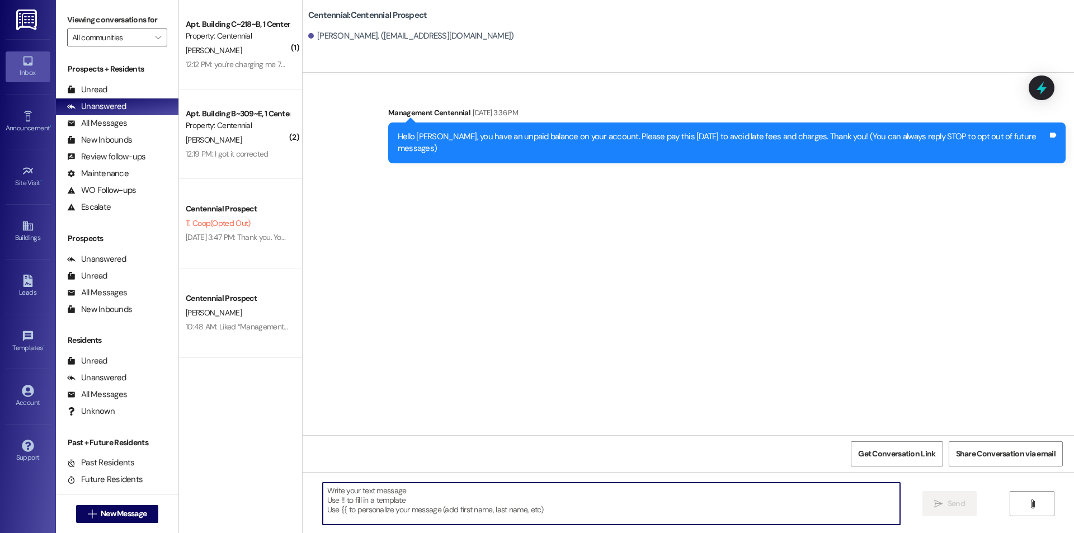
click at [468, 522] on textarea at bounding box center [611, 504] width 577 height 42
paste textarea "Hey {{first_name}}, we have not heard from you on what day you are planning on …"
type textarea "Hey {{first_name}}, we have not heard from you on what day you are planning on …"
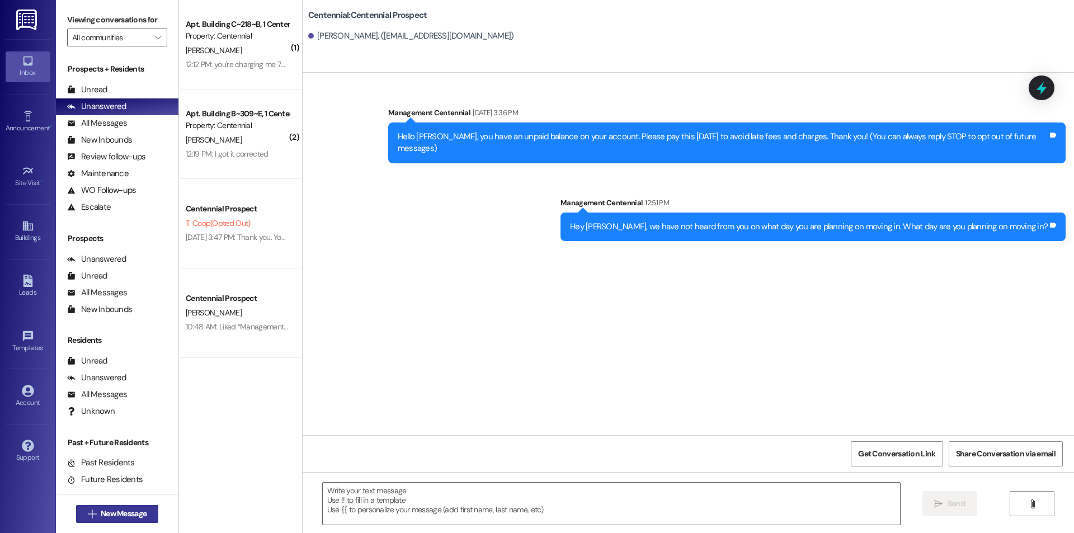
click at [128, 520] on button " New Message" at bounding box center [117, 514] width 83 height 18
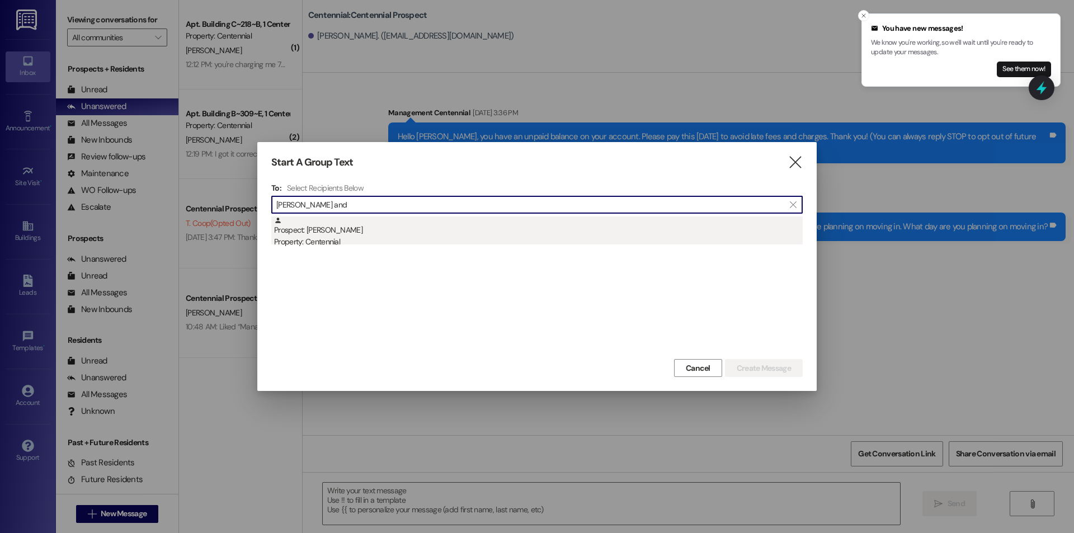
type input "corrine and"
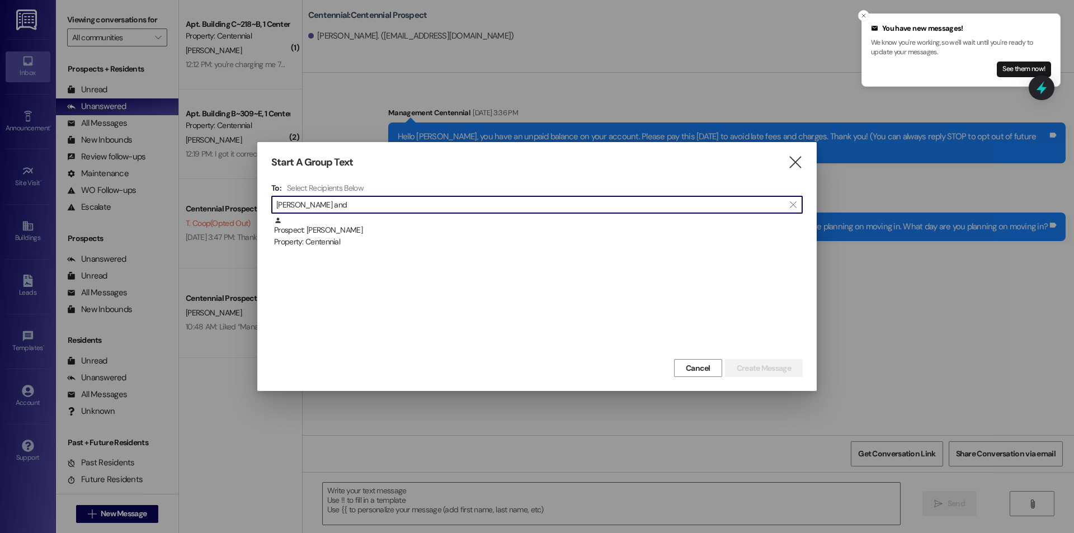
drag, startPoint x: 426, startPoint y: 230, endPoint x: 482, endPoint y: 246, distance: 58.6
click at [426, 230] on div "Prospect: Corrine Anderson Property: Centennial" at bounding box center [538, 232] width 529 height 32
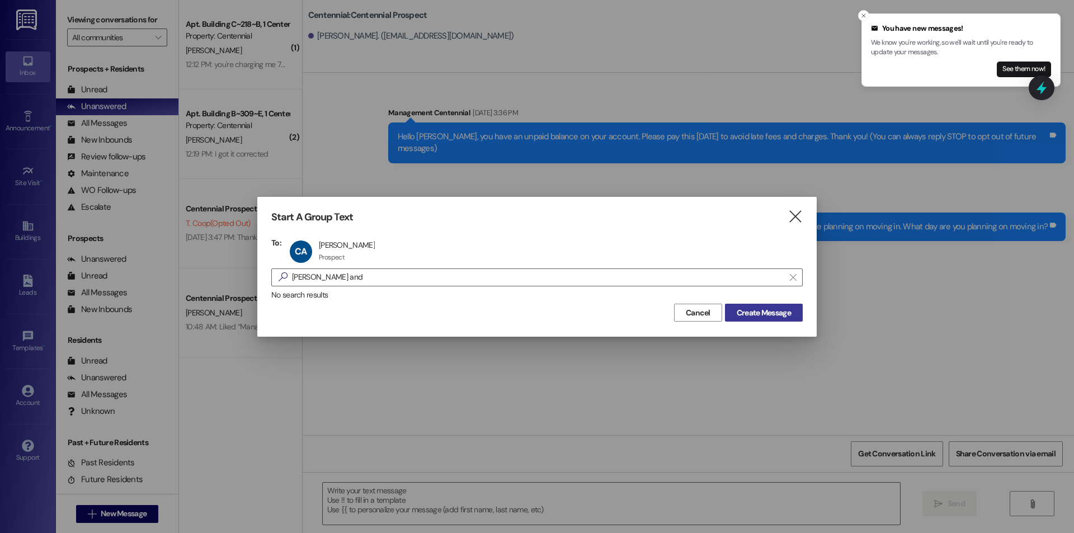
click at [746, 305] on button "Create Message" at bounding box center [764, 313] width 78 height 18
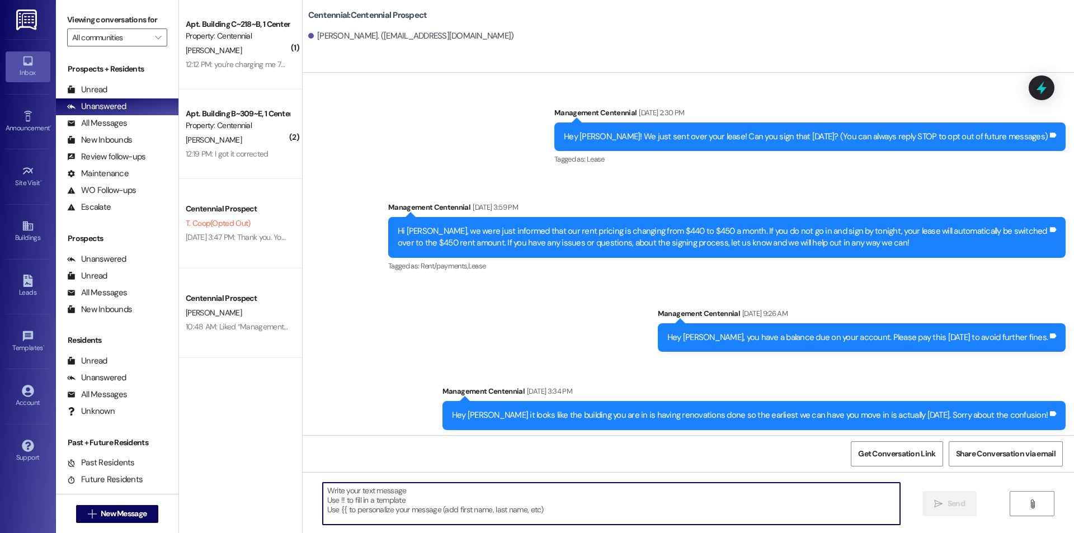
click at [458, 516] on textarea at bounding box center [611, 504] width 577 height 42
paste textarea "Hey {{first_name}}, we have not heard from you on what day you are planning on …"
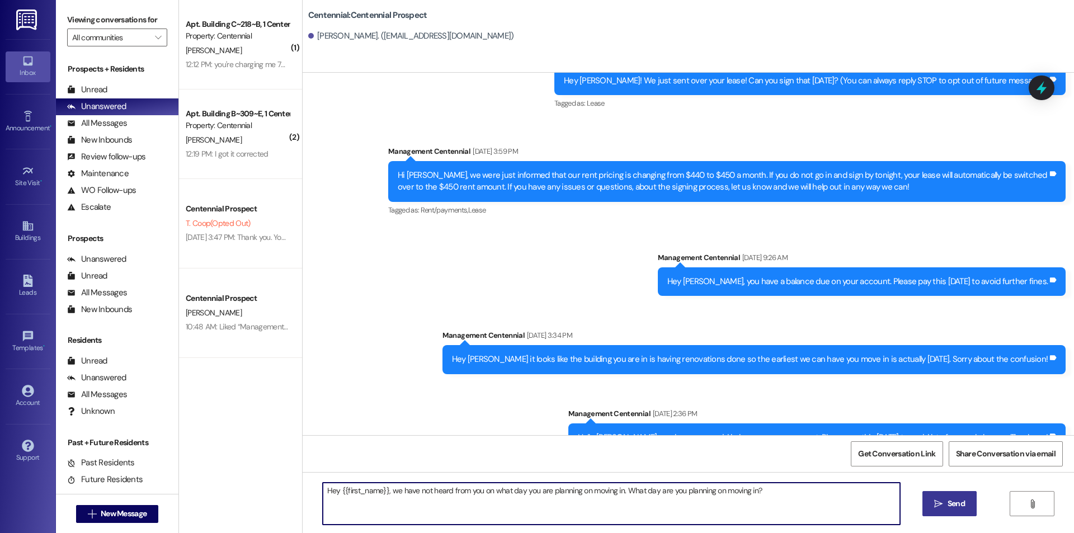
scroll to position [82, 0]
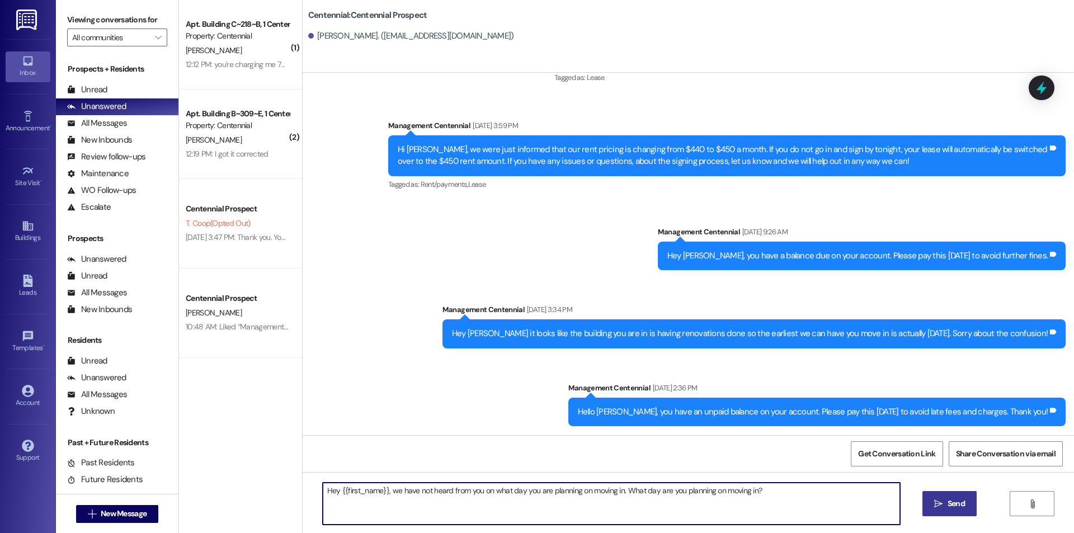
type textarea "Hey {{first_name}}, we have not heard from you on what day you are planning on …"
click at [949, 503] on span "Send" at bounding box center [956, 504] width 17 height 12
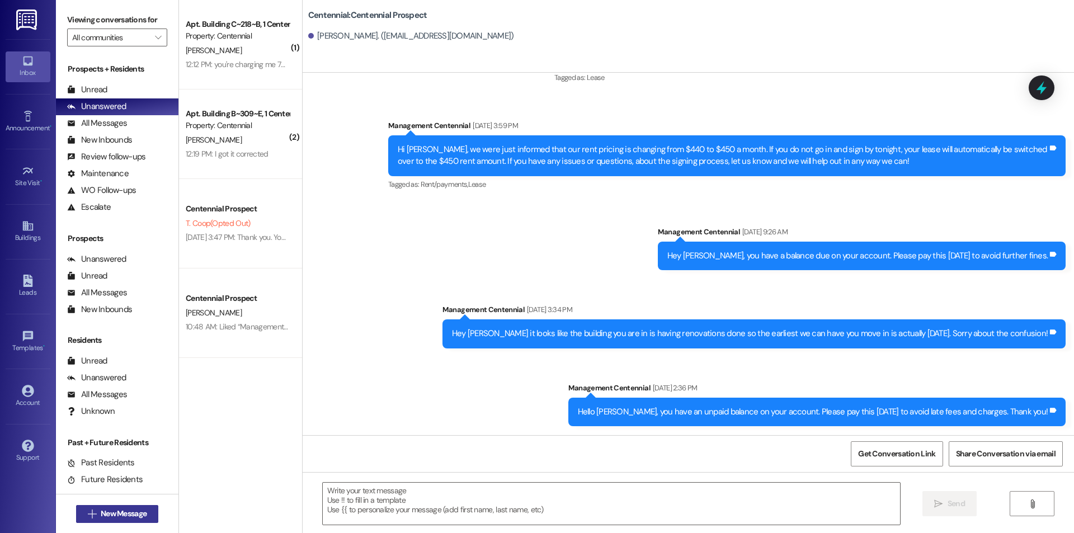
click at [80, 506] on button " New Message" at bounding box center [117, 514] width 83 height 18
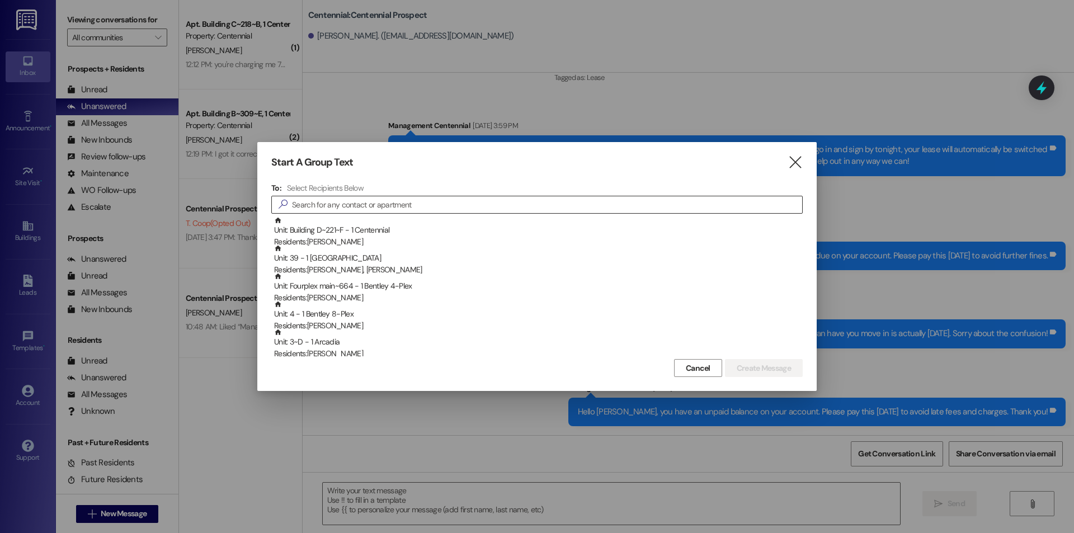
click at [336, 203] on input at bounding box center [547, 205] width 510 height 16
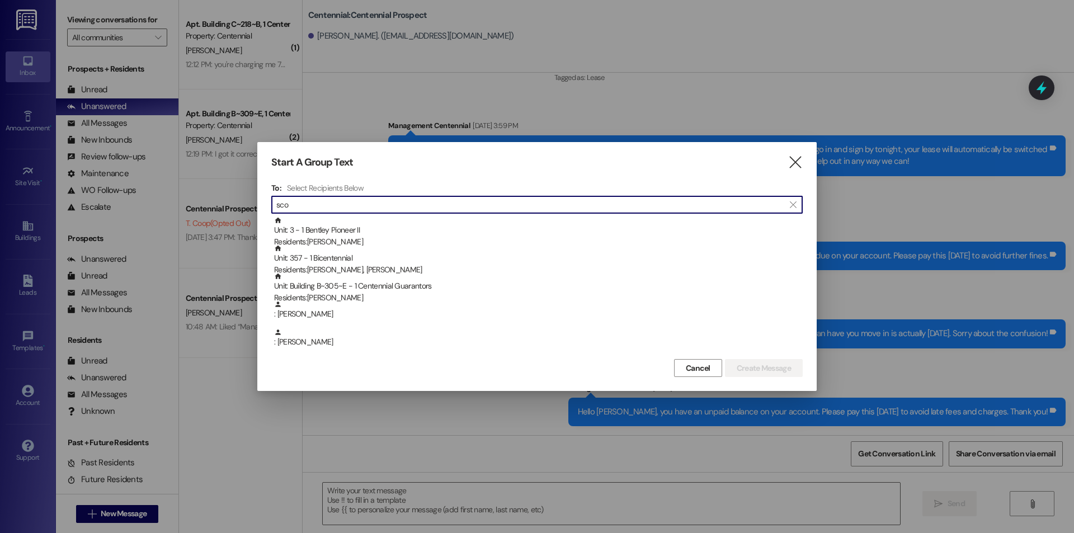
type input "sco"
click at [791, 164] on icon "" at bounding box center [795, 163] width 15 height 12
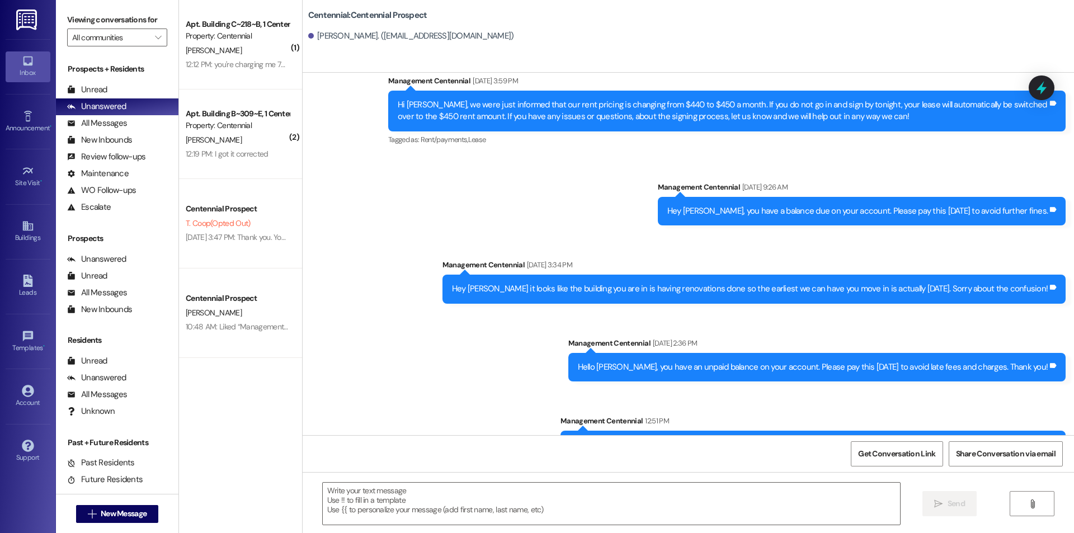
scroll to position [159, 0]
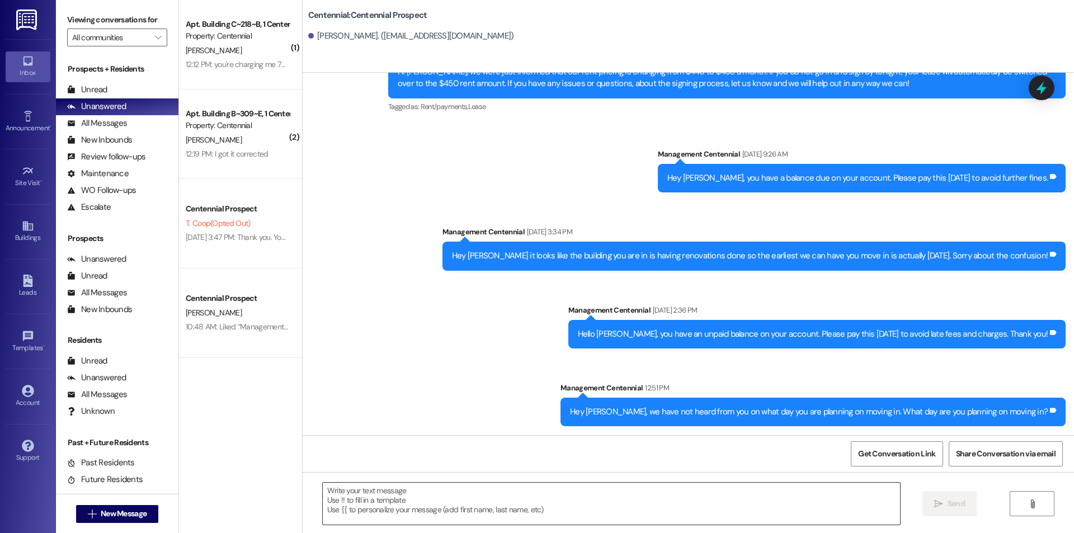
click at [494, 507] on textarea at bounding box center [611, 504] width 577 height 42
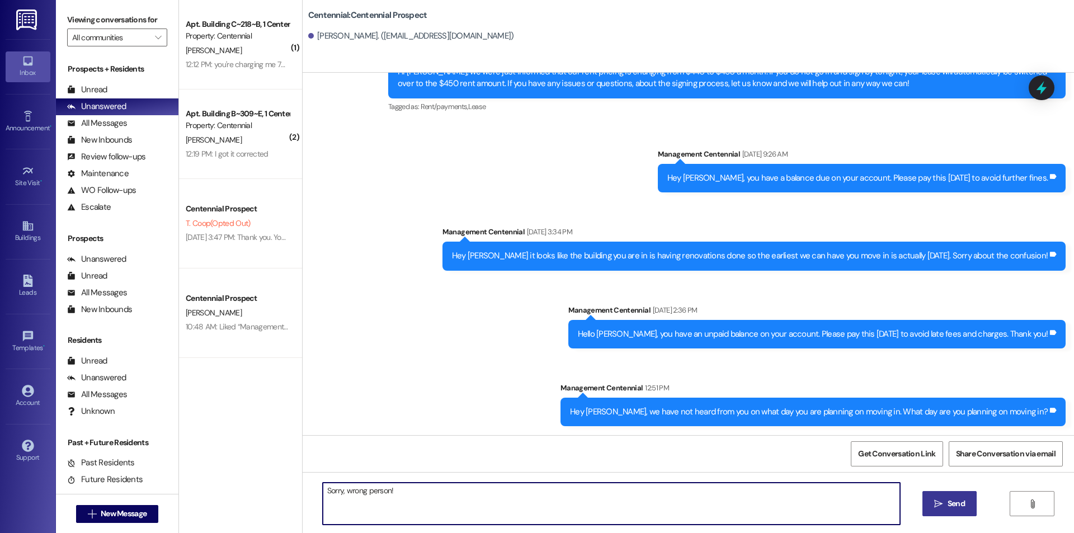
type textarea "Sorry, wrong person!"
click at [945, 502] on span "Send" at bounding box center [956, 504] width 22 height 12
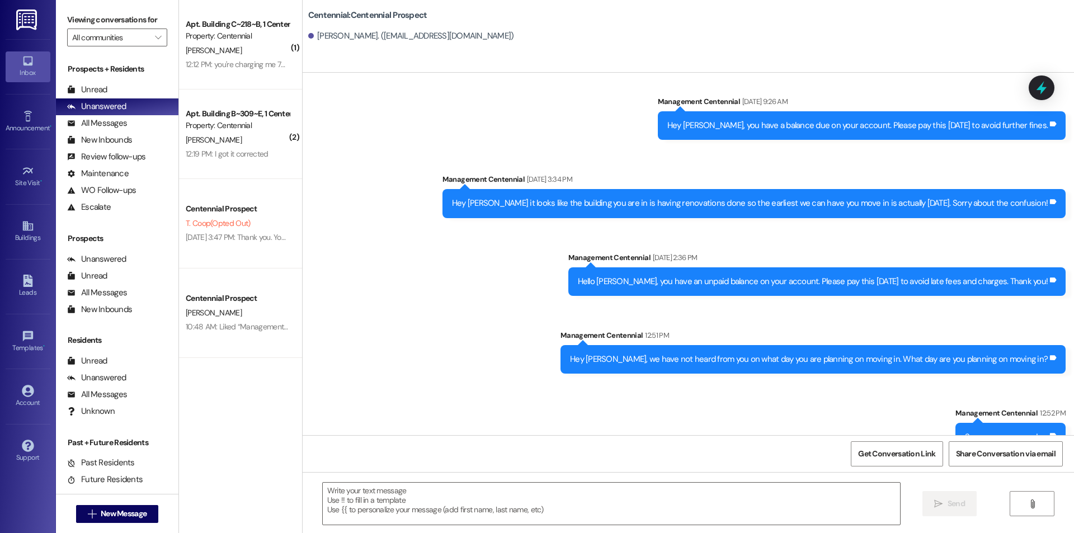
scroll to position [238, 0]
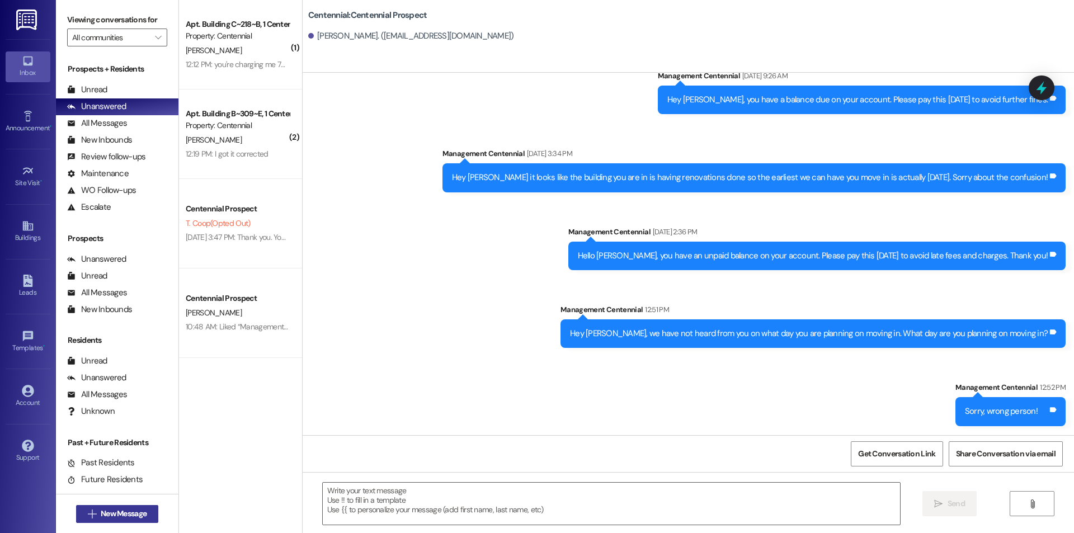
click at [133, 507] on button " New Message" at bounding box center [117, 514] width 83 height 18
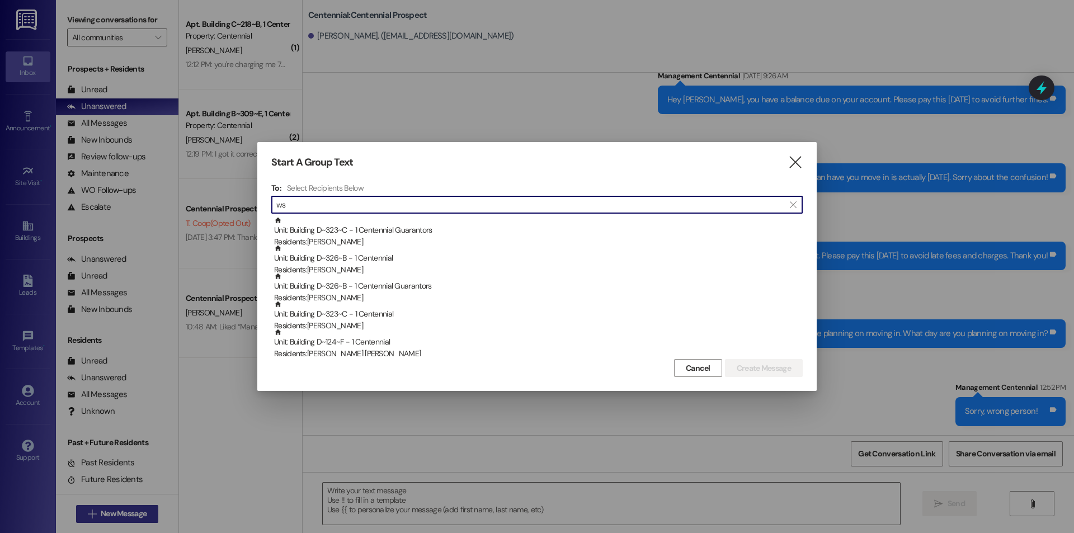
type input "w"
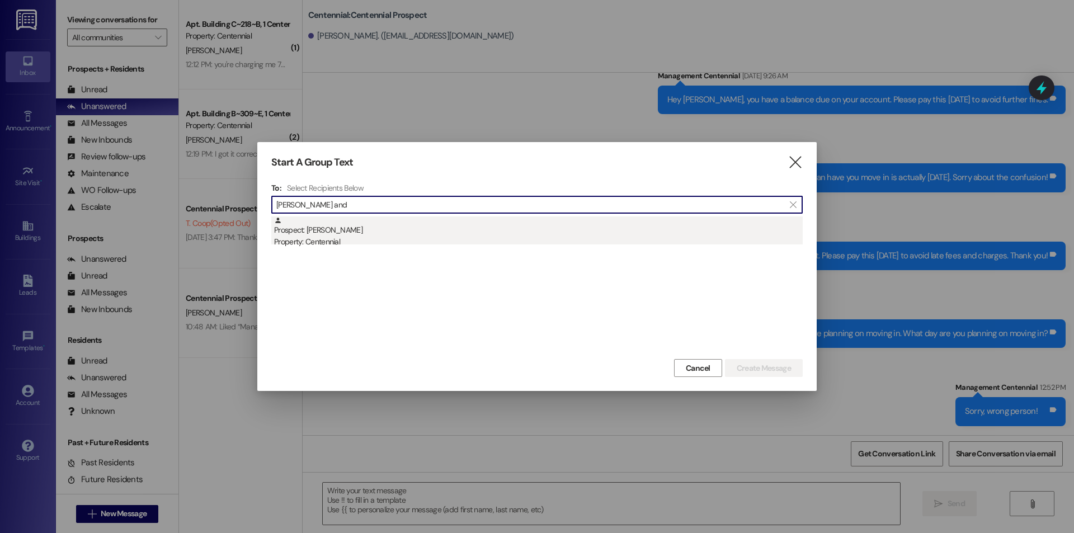
type input "scott and"
click at [451, 232] on div "Prospect: Scott Anderson Property: Centennial" at bounding box center [538, 232] width 529 height 32
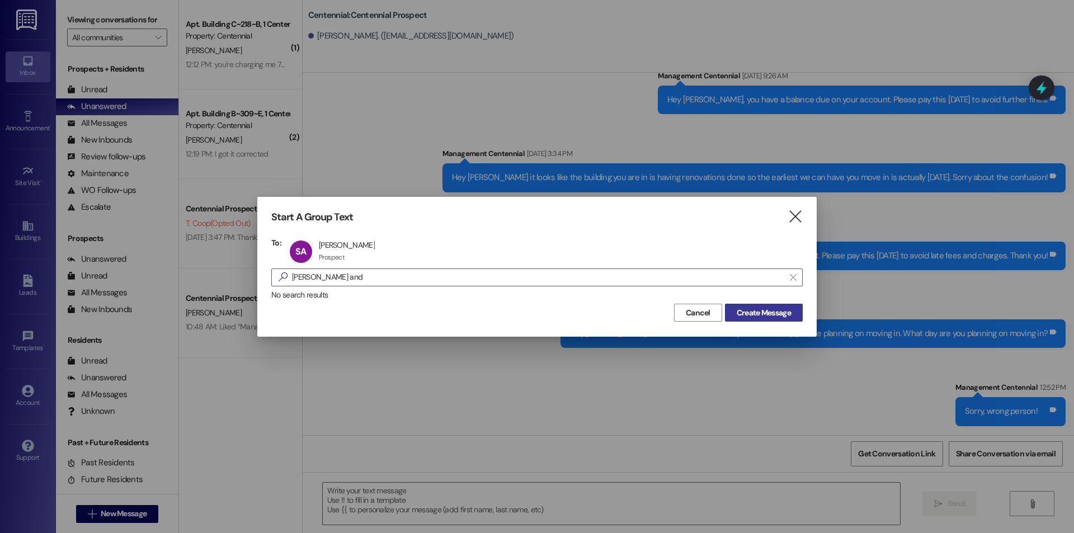
click at [756, 312] on span "Create Message" at bounding box center [764, 313] width 54 height 12
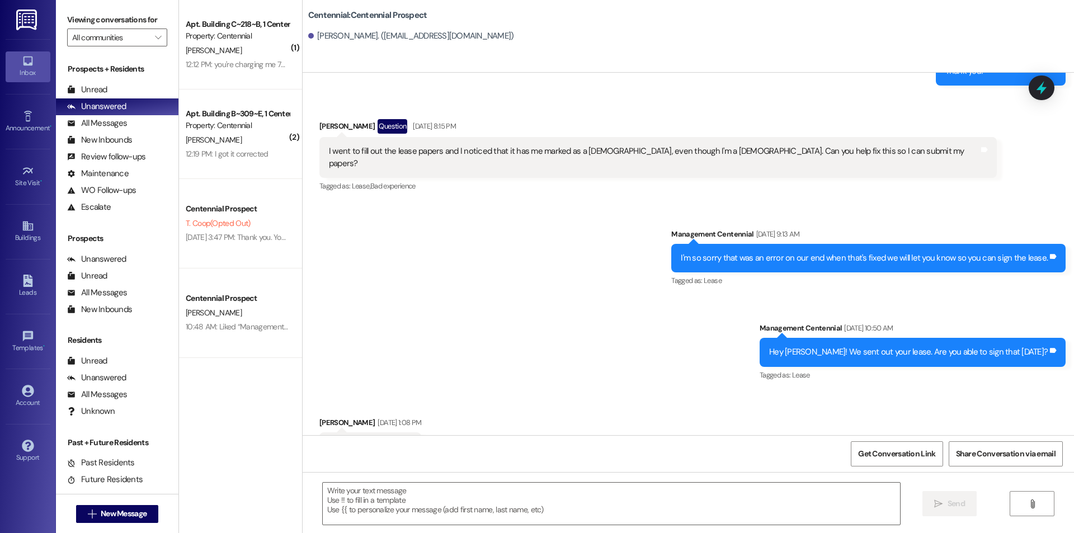
scroll to position [277, 0]
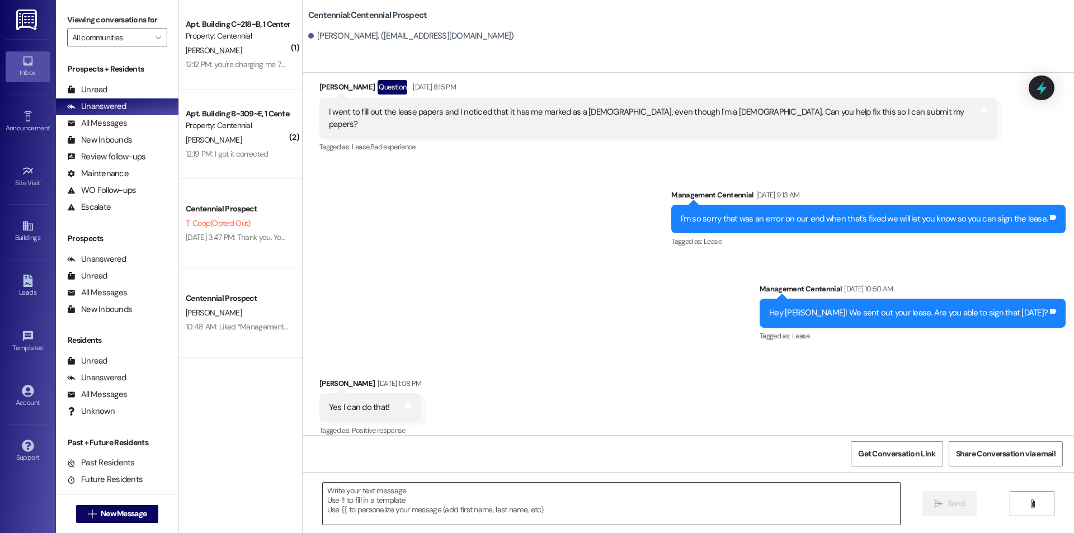
click at [393, 512] on textarea at bounding box center [611, 504] width 577 height 42
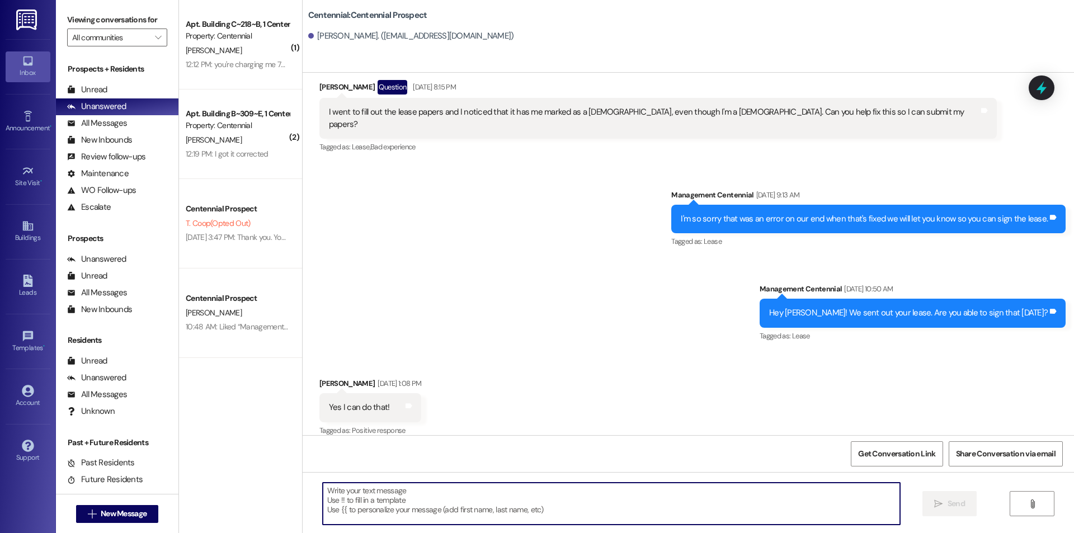
paste textarea "Hey {{first_name}}, we have not heard from you on what day you are planning on …"
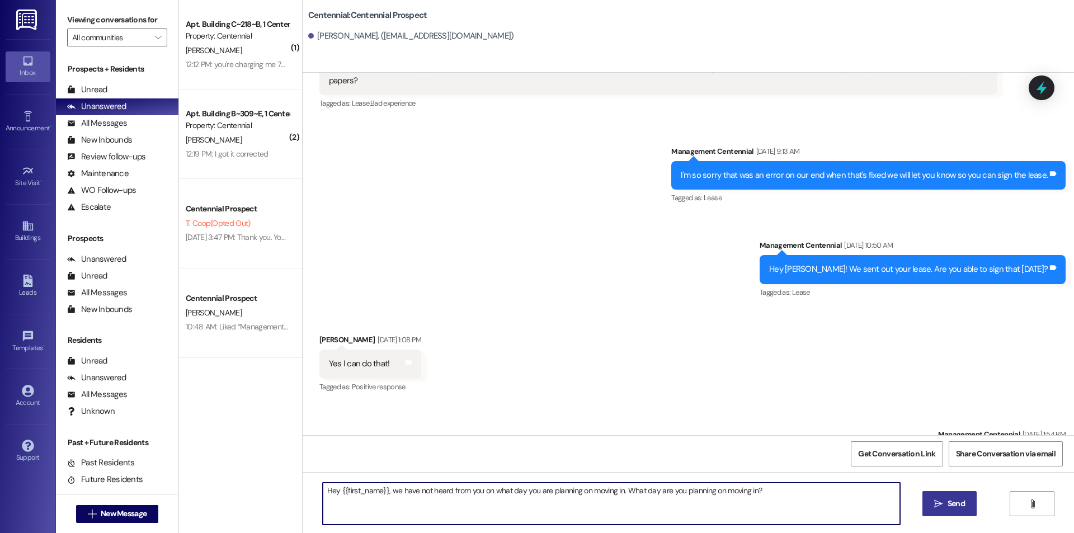
scroll to position [355, 0]
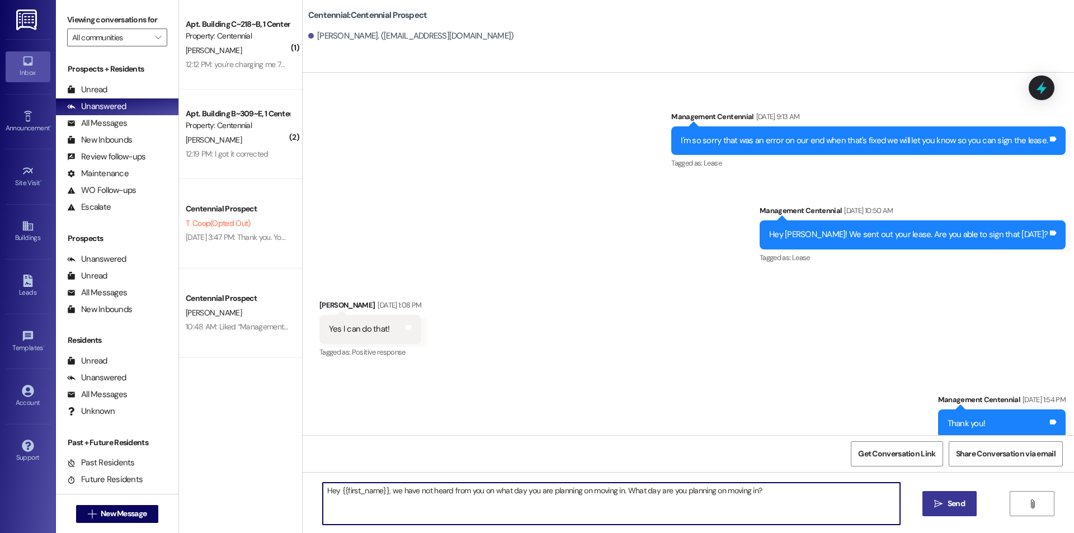
type textarea "Hey {{first_name}}, we have not heard from you on what day you are planning on …"
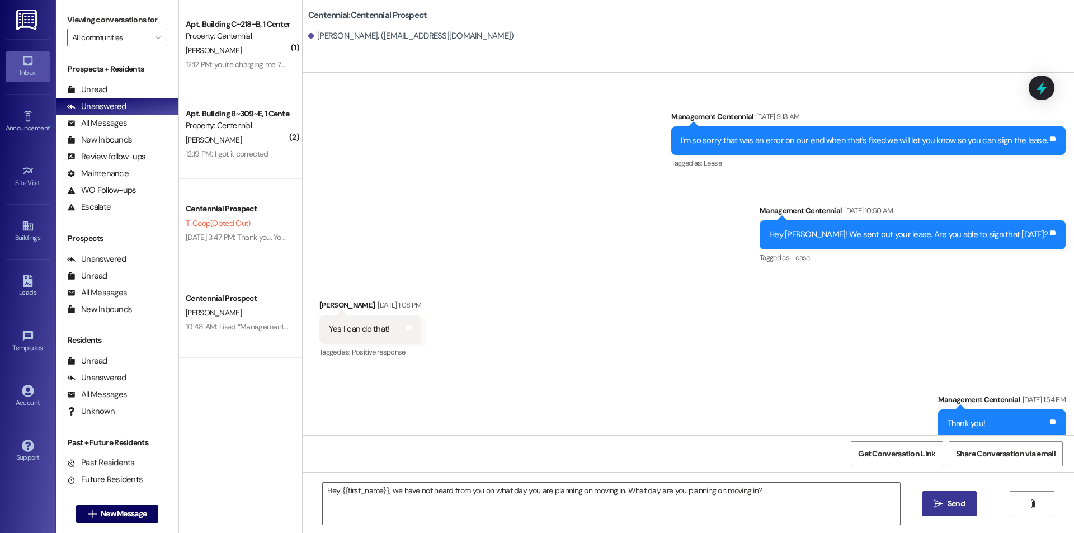
click at [948, 503] on span "Send" at bounding box center [956, 504] width 17 height 12
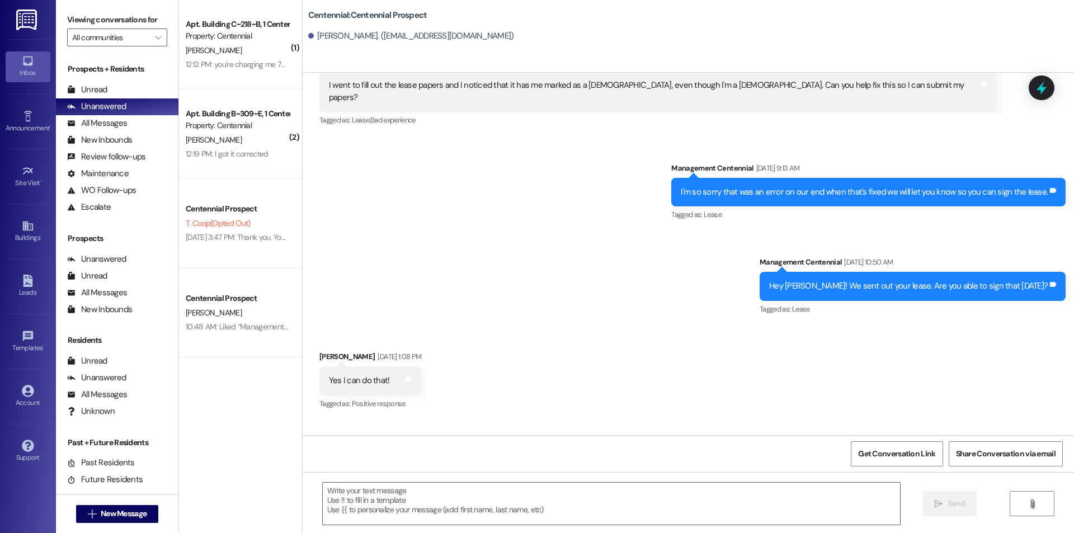
scroll to position [277, 0]
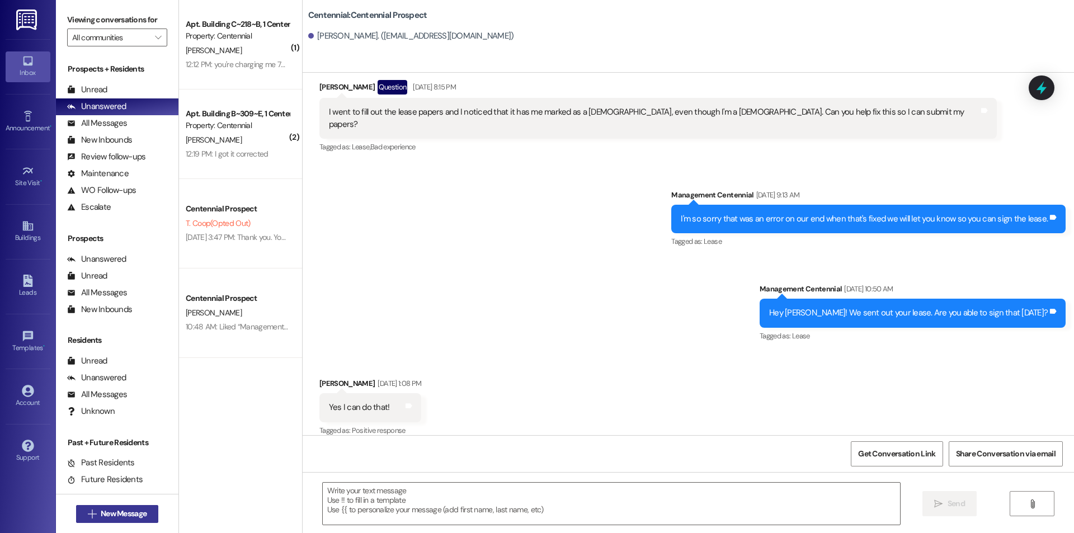
click at [125, 515] on span "New Message" at bounding box center [124, 514] width 46 height 12
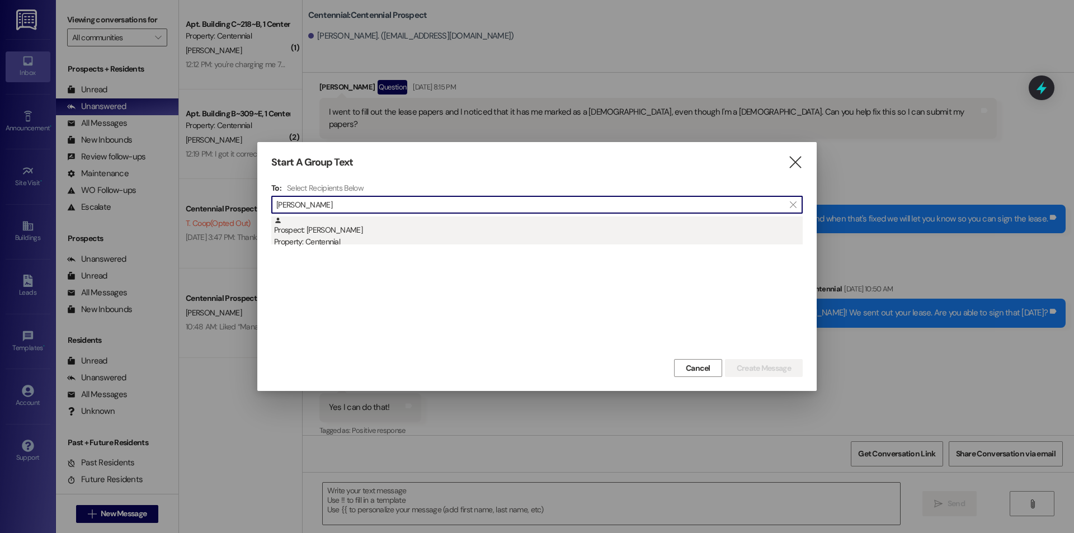
type input "bailey ka"
click at [351, 229] on div "Prospect: Kaitlin Bailey Property: Centennial" at bounding box center [538, 232] width 529 height 32
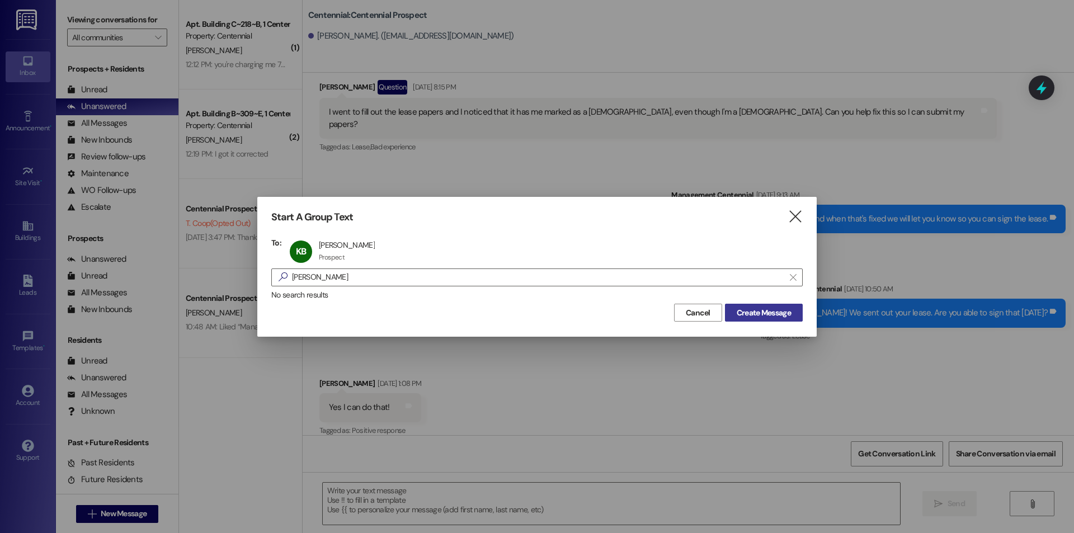
click at [746, 307] on span "Create Message" at bounding box center [764, 313] width 54 height 12
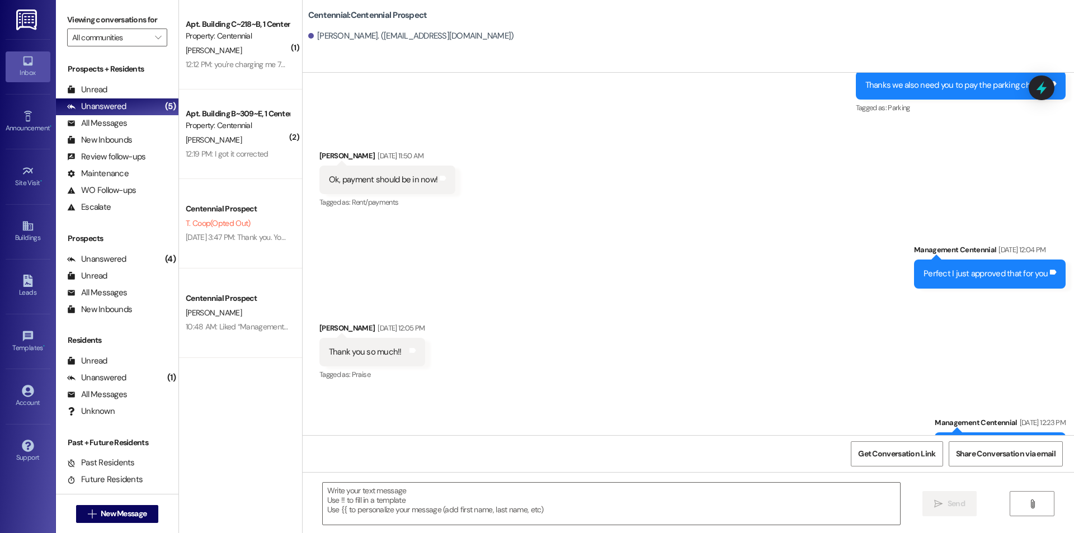
scroll to position [2476, 0]
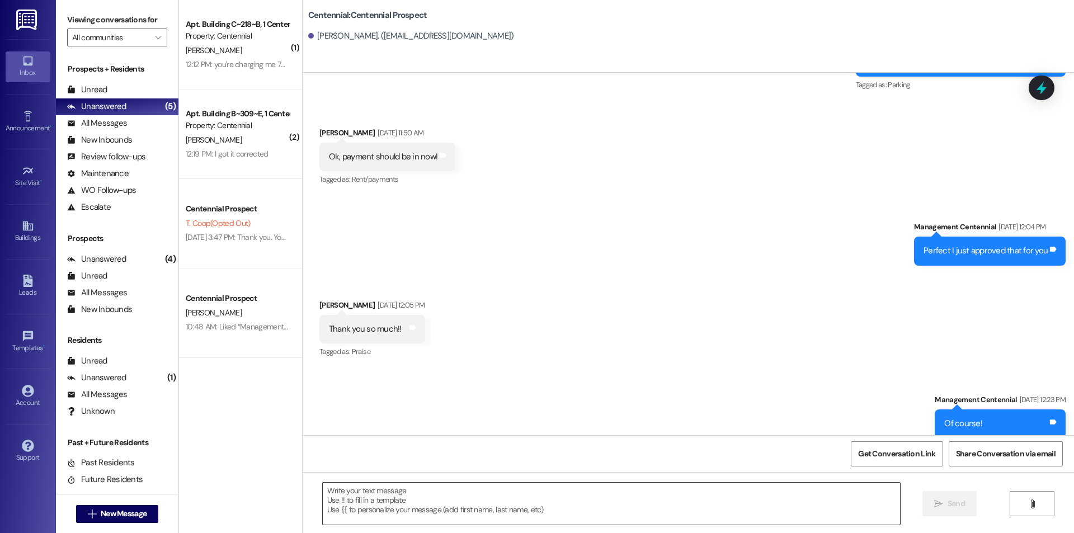
click at [373, 498] on textarea at bounding box center [611, 504] width 577 height 42
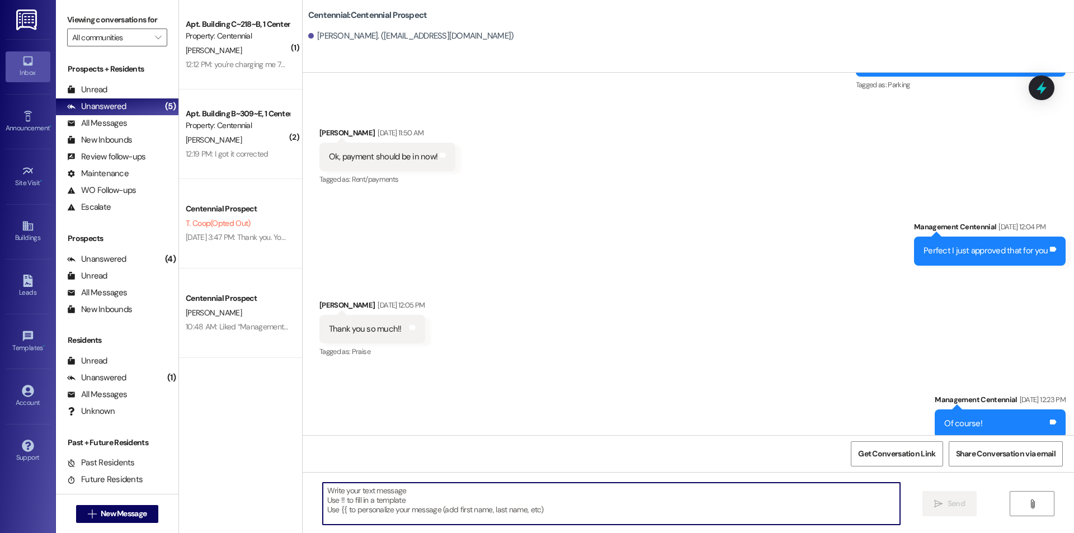
paste textarea "Hey {{first_name}}, we have not heard from you on what day you are planning on …"
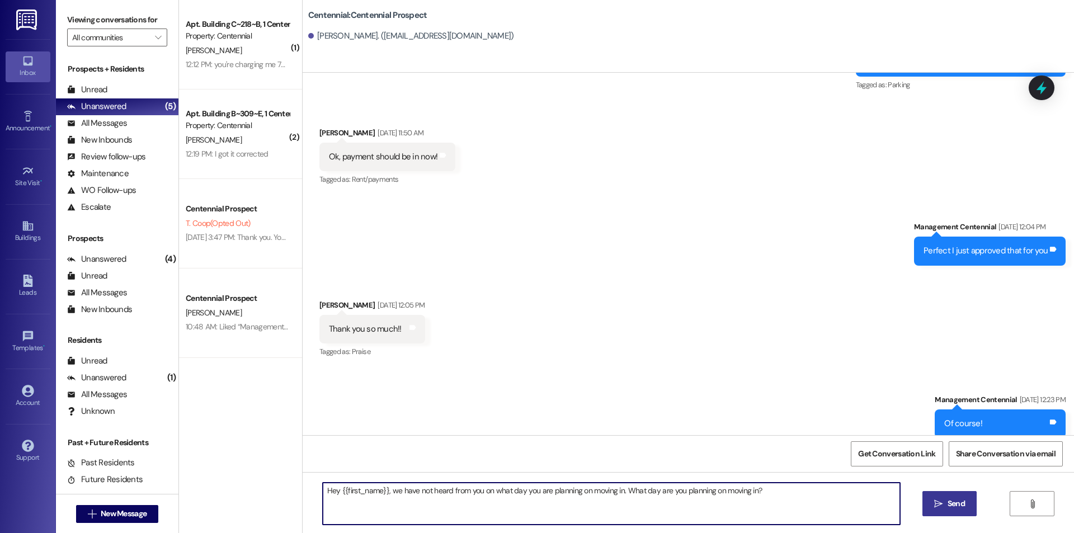
type textarea "Hey {{first_name}}, we have not heard from you on what day you are planning on …"
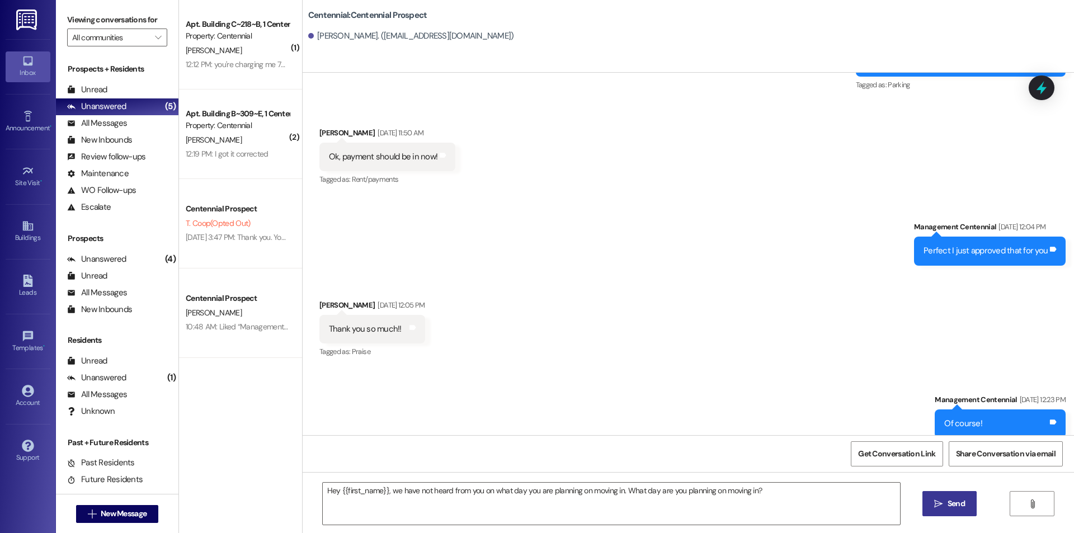
click at [939, 511] on button " Send" at bounding box center [949, 503] width 54 height 25
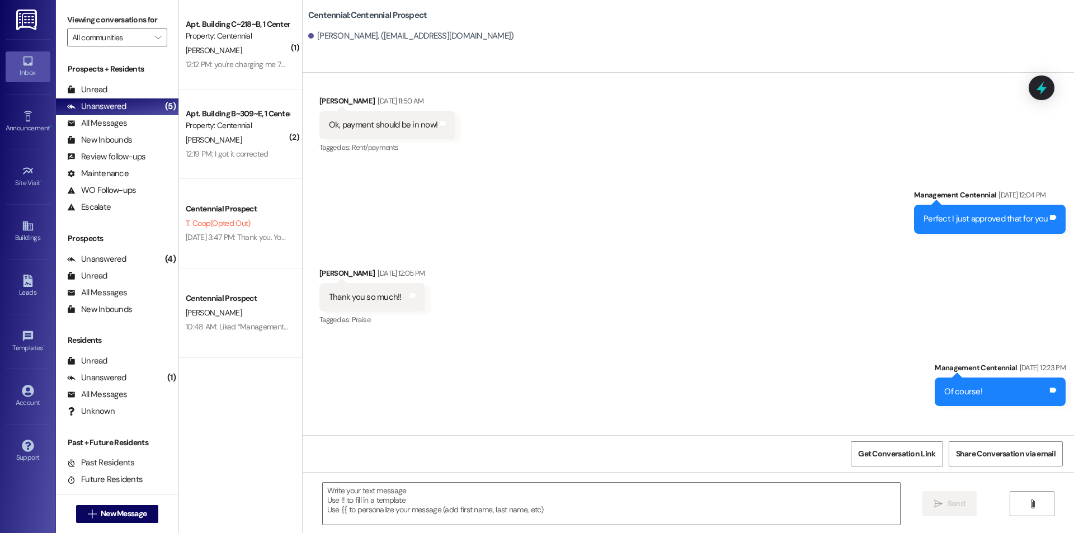
scroll to position [2553, 0]
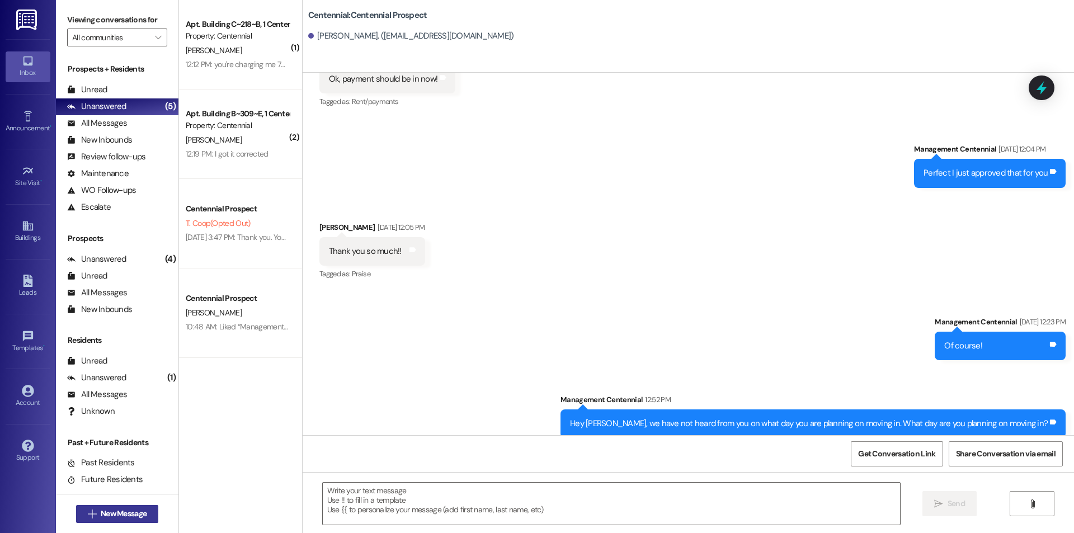
click at [129, 507] on button " New Message" at bounding box center [117, 514] width 83 height 18
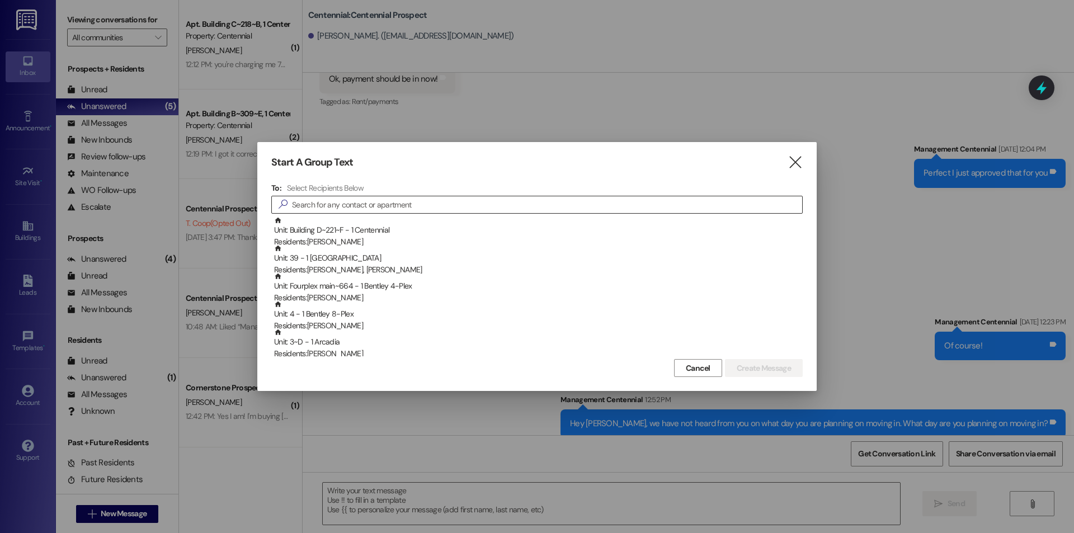
click at [470, 198] on input at bounding box center [547, 205] width 510 height 16
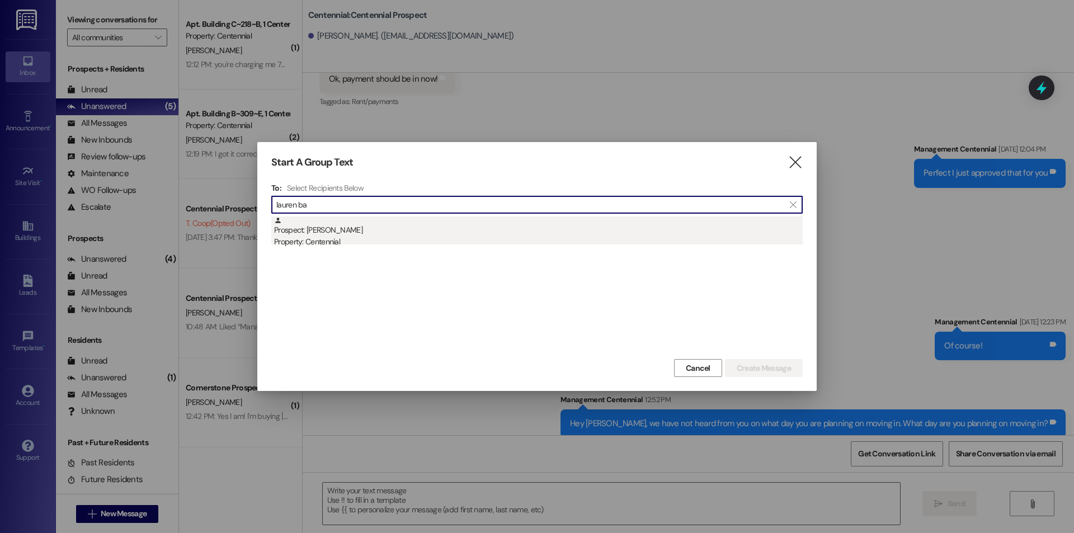
type input "lauren ba"
click at [427, 230] on div "Prospect: Lauren Bailey Property: Centennial" at bounding box center [538, 232] width 529 height 32
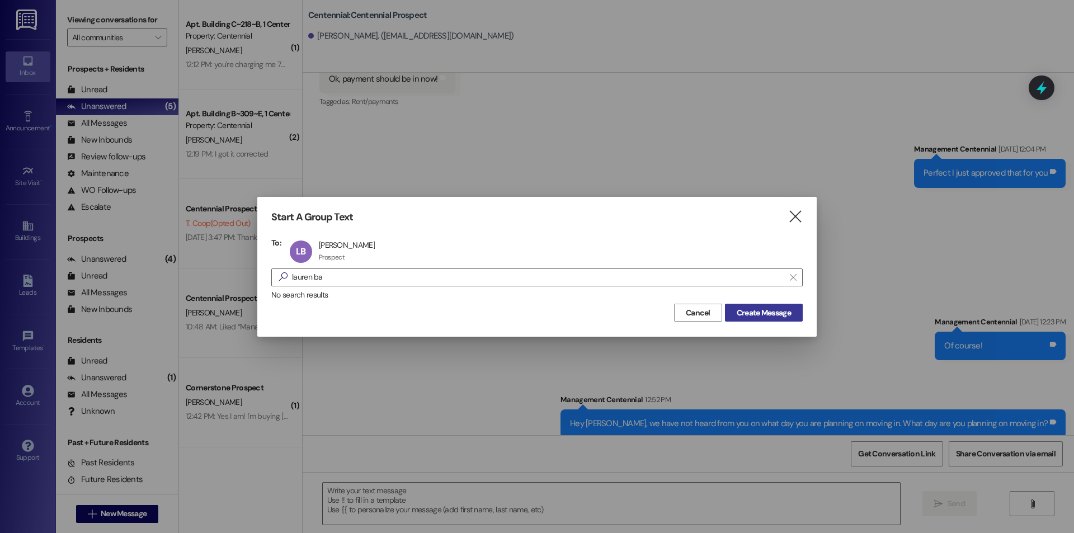
click at [750, 312] on span "Create Message" at bounding box center [764, 313] width 54 height 12
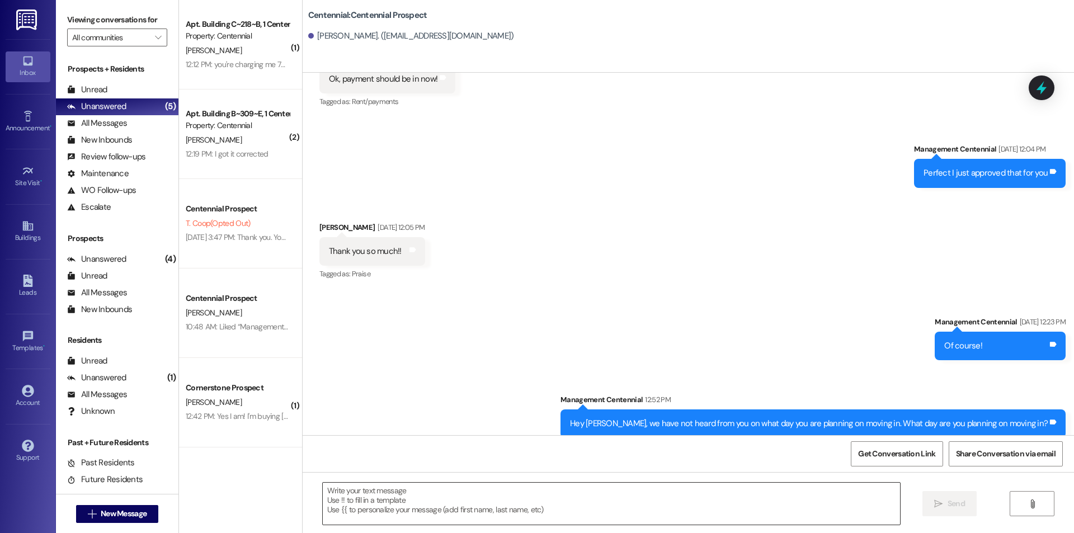
scroll to position [382, 0]
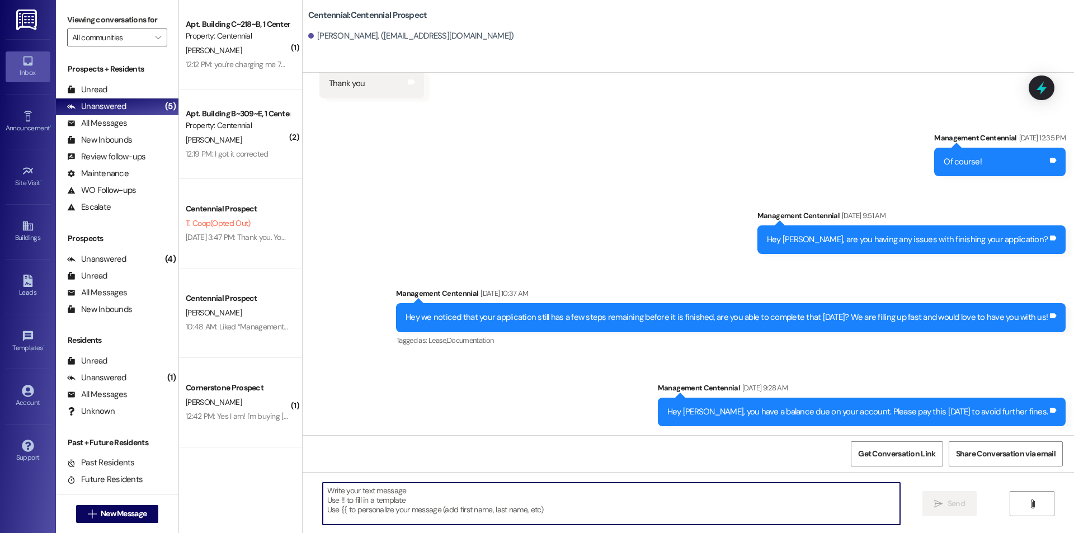
click at [473, 506] on textarea at bounding box center [611, 504] width 577 height 42
paste textarea "Hey {{first_name}}, we have not heard from you on what day you are planning on …"
type textarea "Hey {{first_name}}, we have not heard from you on what day you are planning on …"
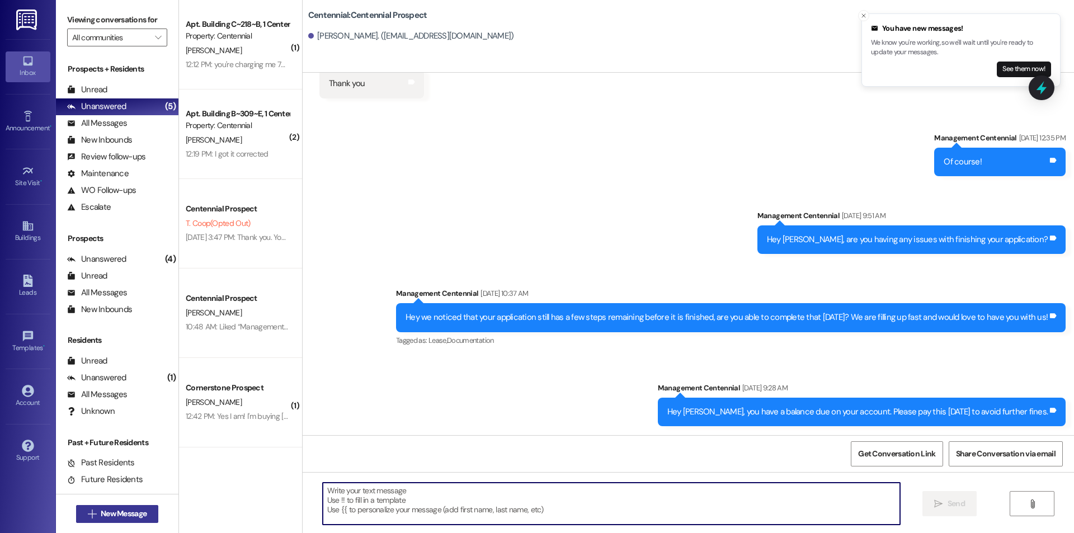
click at [105, 515] on span "New Message" at bounding box center [124, 514] width 46 height 12
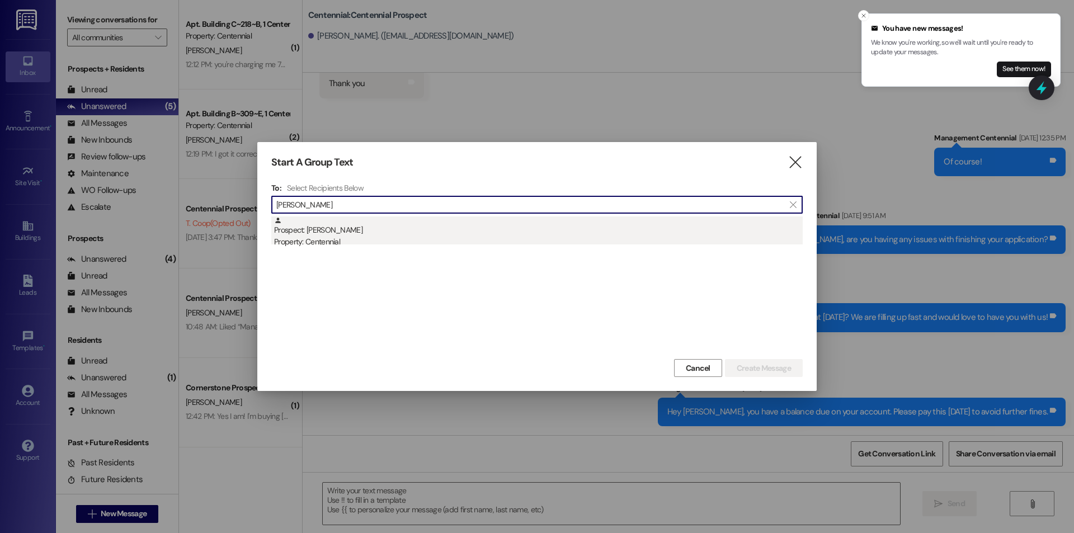
type input "zachariah b"
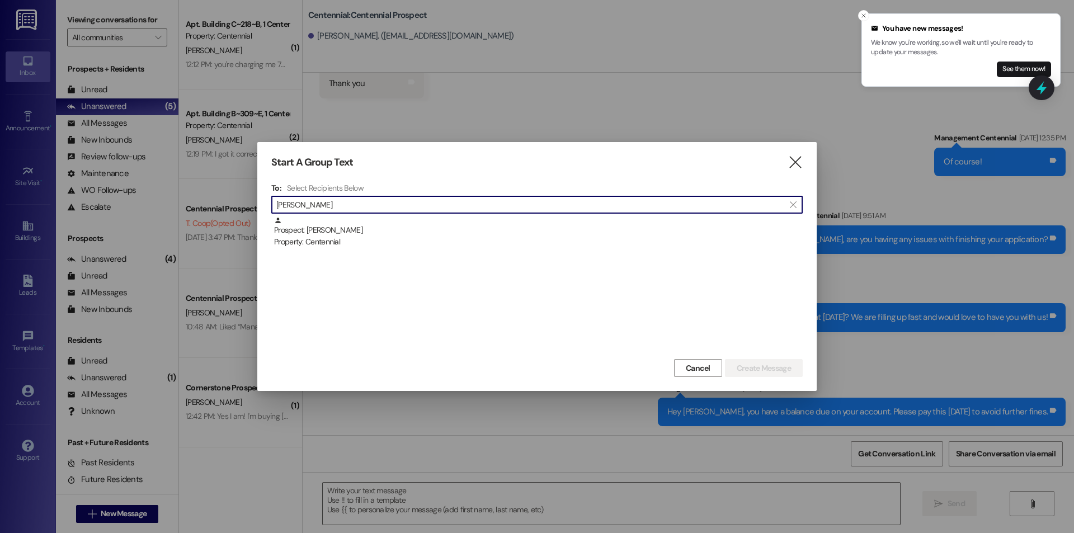
click at [475, 235] on div "Prospect: Zachariah Baird Property: Centennial" at bounding box center [538, 232] width 529 height 32
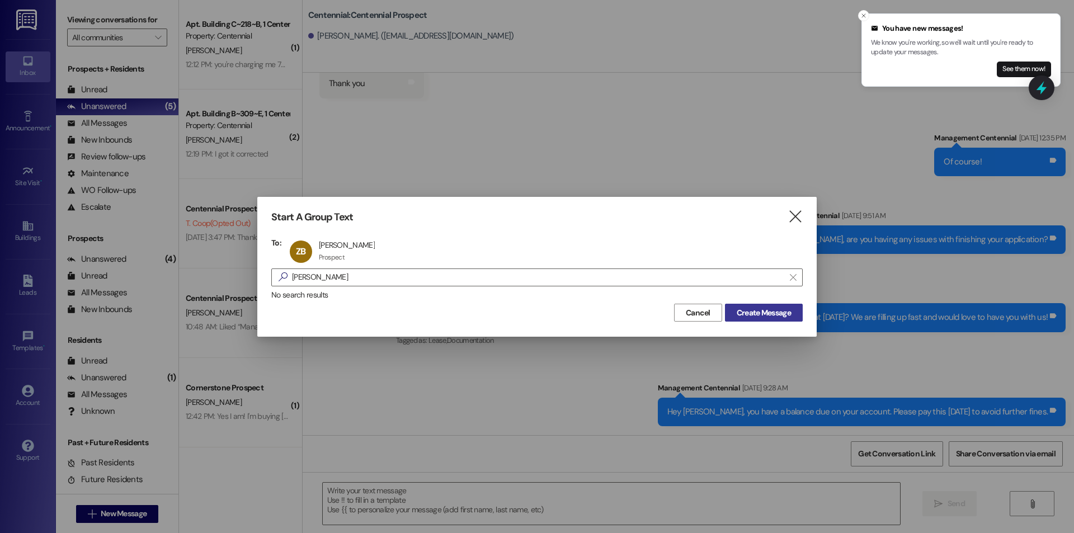
drag, startPoint x: 799, startPoint y: 309, endPoint x: 767, endPoint y: 308, distance: 31.9
click at [791, 308] on div "Start A Group Text  To: ZB Zachariah Baird Zachariah Baird Prospect Prospect c…" at bounding box center [536, 266] width 559 height 139
click at [768, 308] on span "Create Message" at bounding box center [764, 313] width 54 height 12
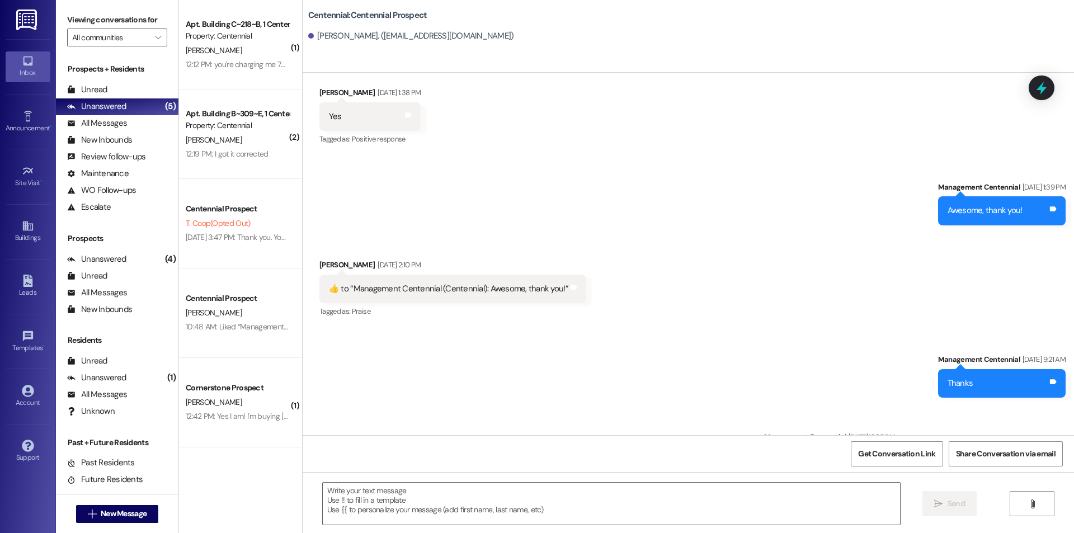
scroll to position [54, 0]
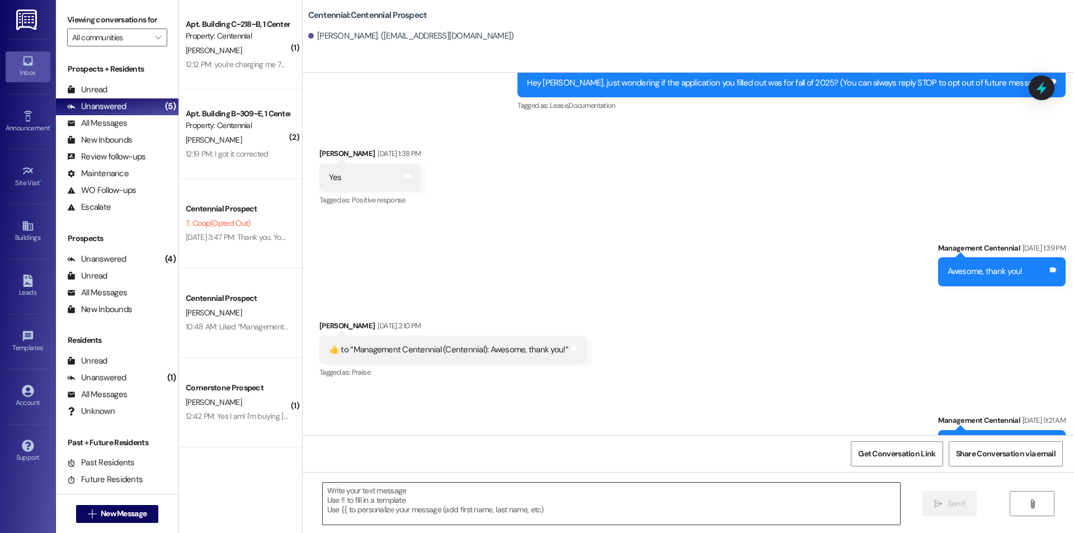
click at [521, 513] on textarea at bounding box center [611, 504] width 577 height 42
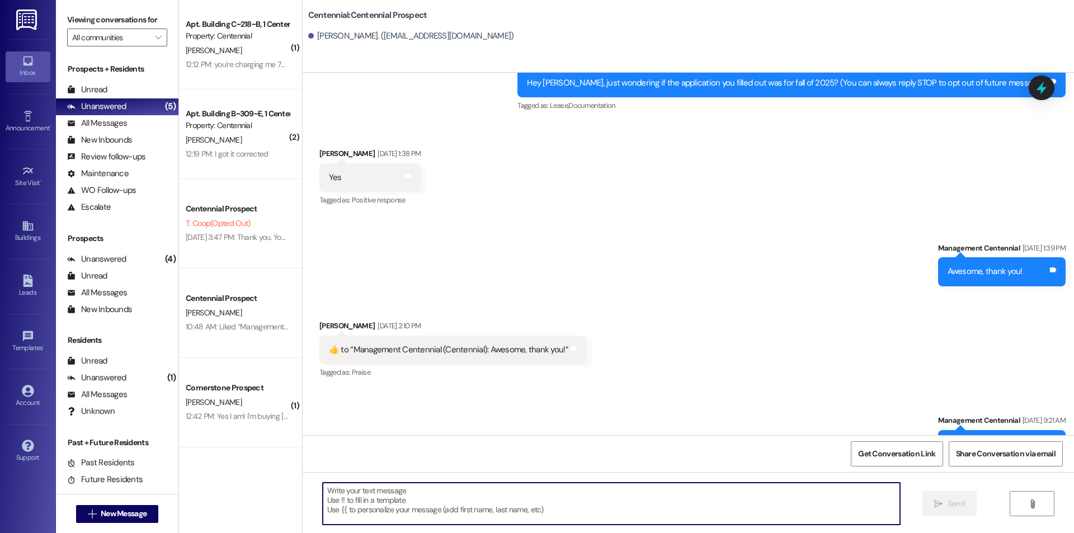
paste textarea "Hey {{first_name}}, we have not heard from you on what day you are planning on …"
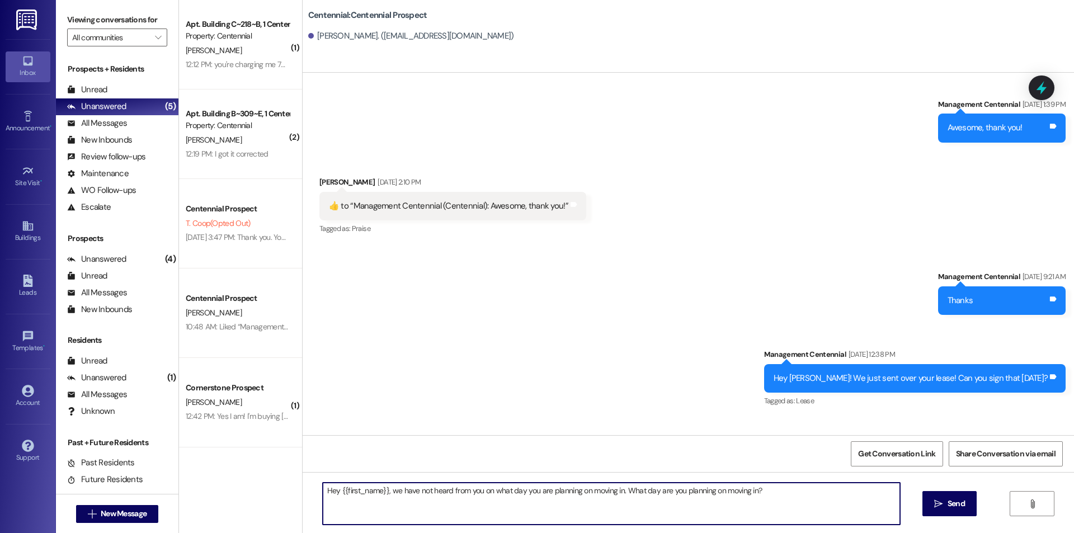
scroll to position [258, 0]
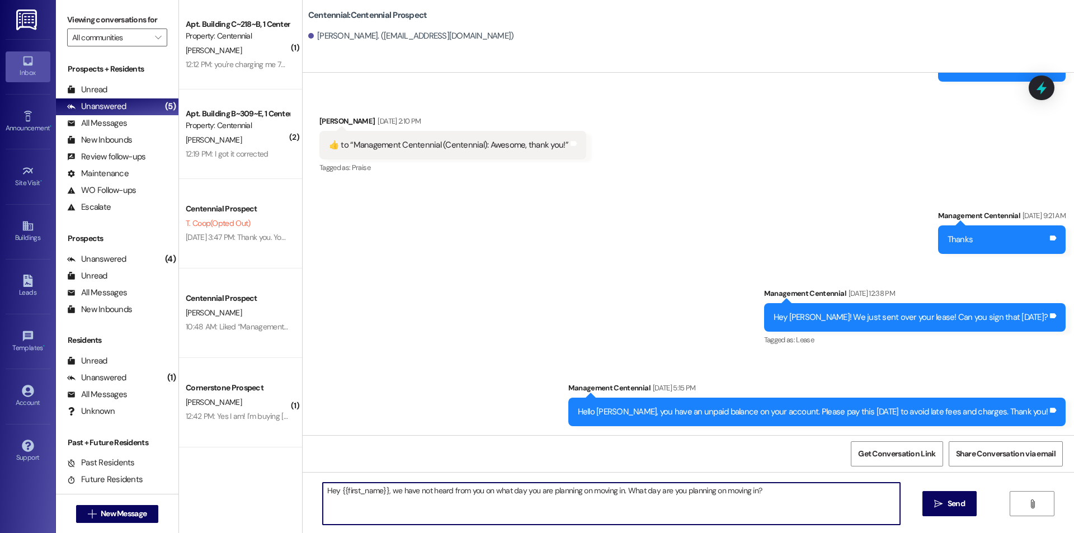
type textarea "Hey {{first_name}}, we have not heard from you on what day you are planning on …"
click at [940, 503] on icon "" at bounding box center [938, 503] width 8 height 9
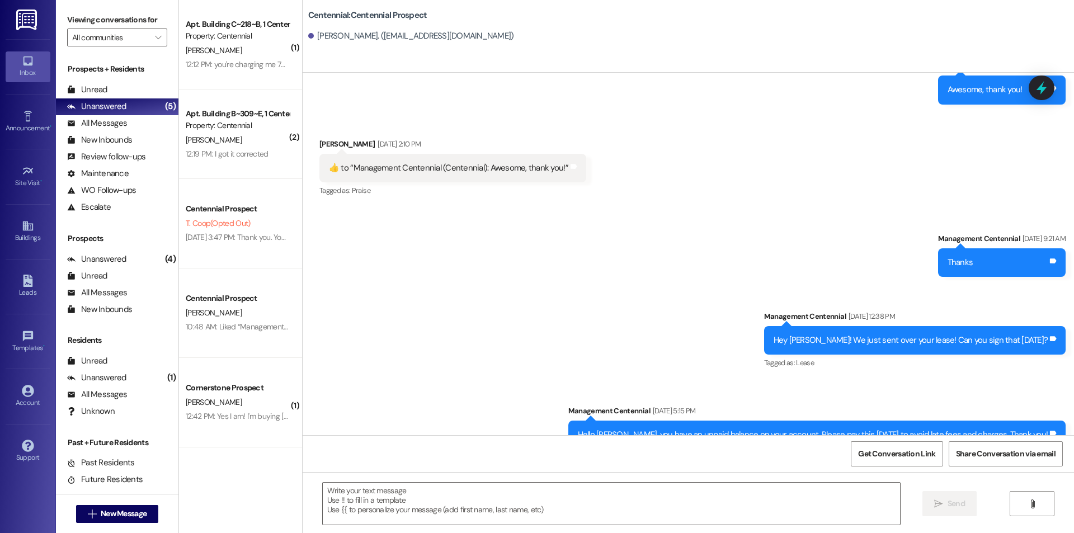
scroll to position [336, 0]
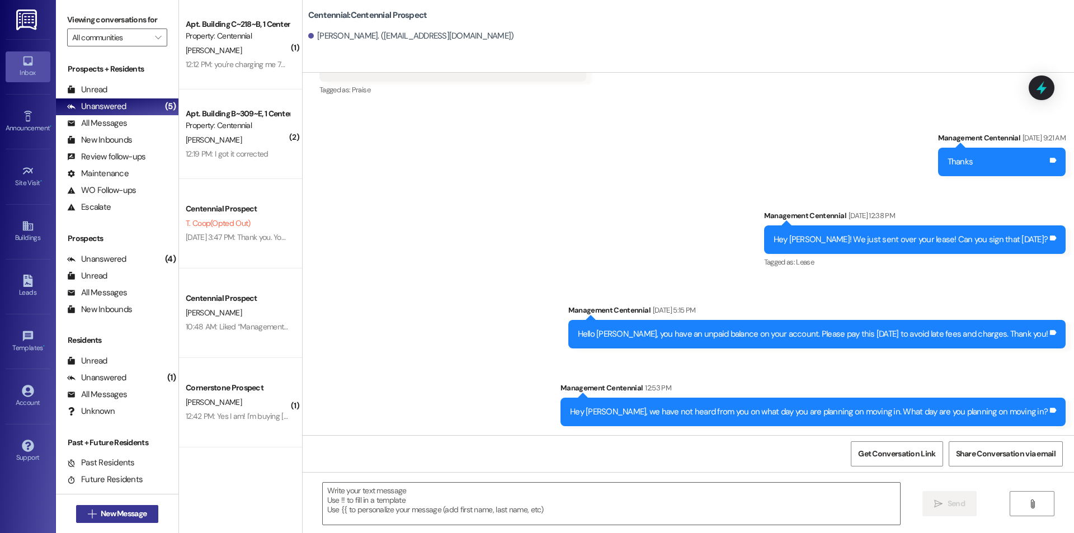
click at [126, 517] on span "New Message" at bounding box center [124, 514] width 46 height 12
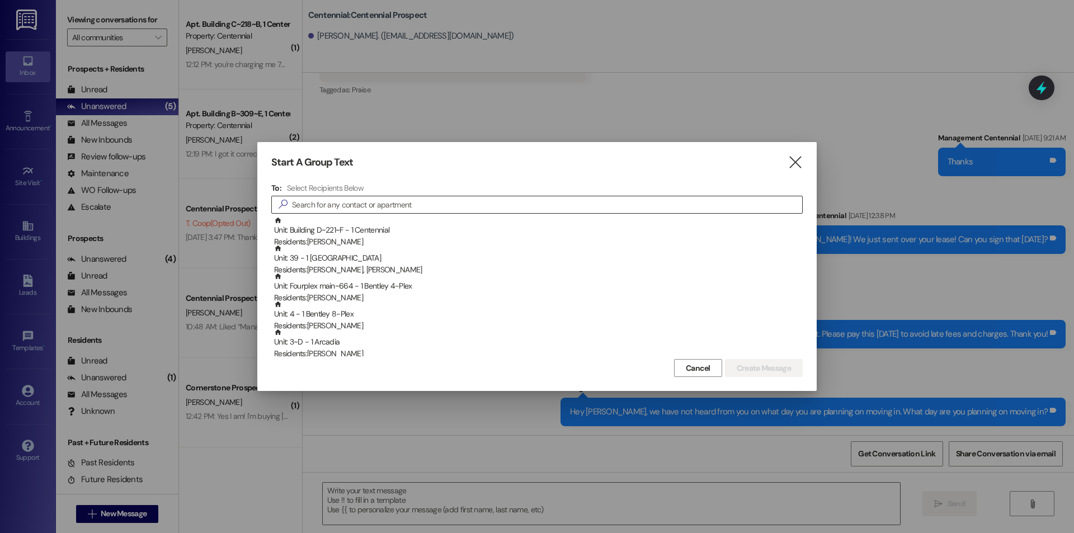
click at [398, 207] on input at bounding box center [547, 205] width 510 height 16
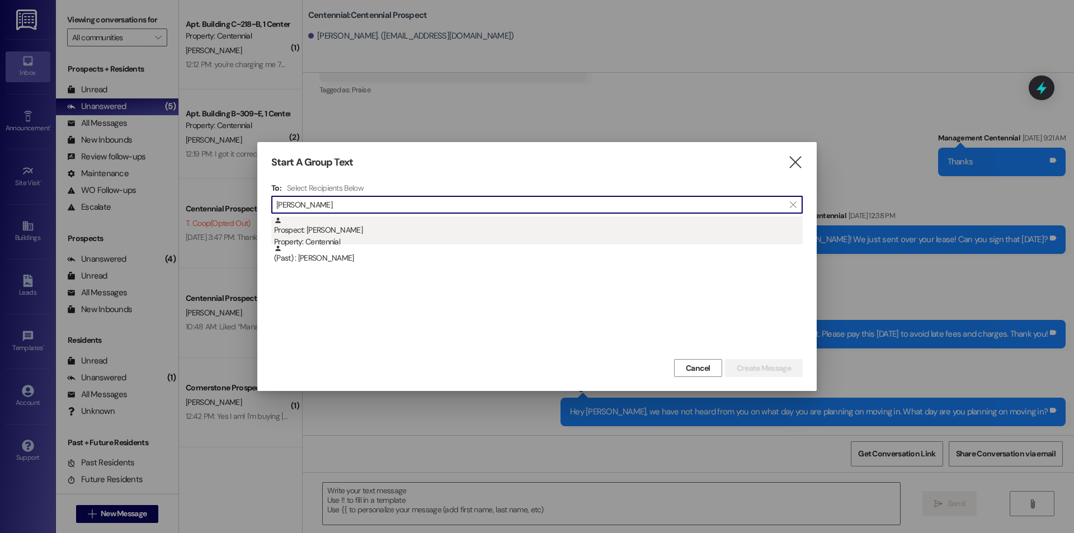
type input "emma bar"
click at [313, 237] on div "Property: Centennial" at bounding box center [538, 242] width 529 height 12
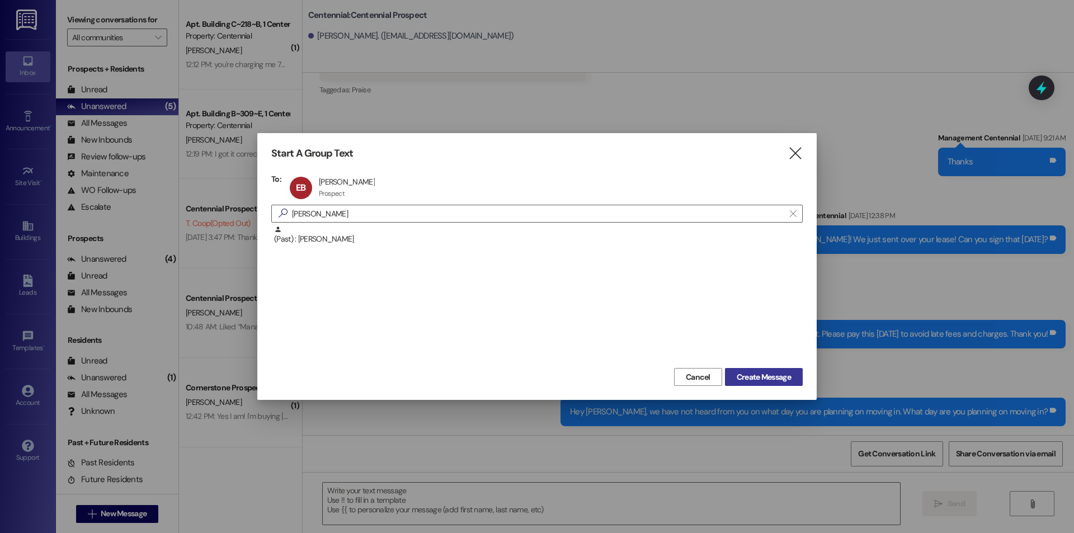
click at [771, 379] on span "Create Message" at bounding box center [764, 377] width 54 height 12
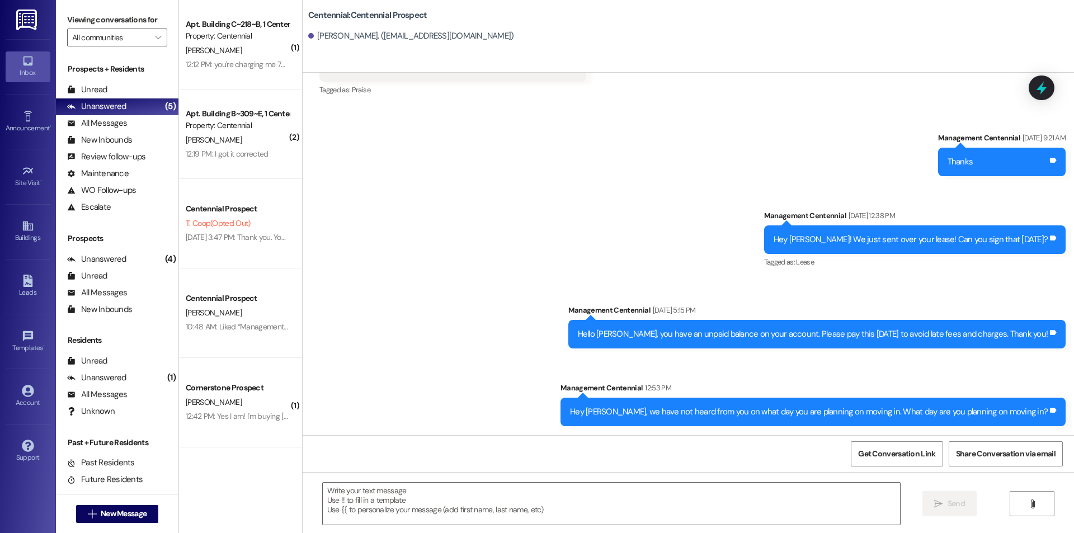
scroll to position [0, 0]
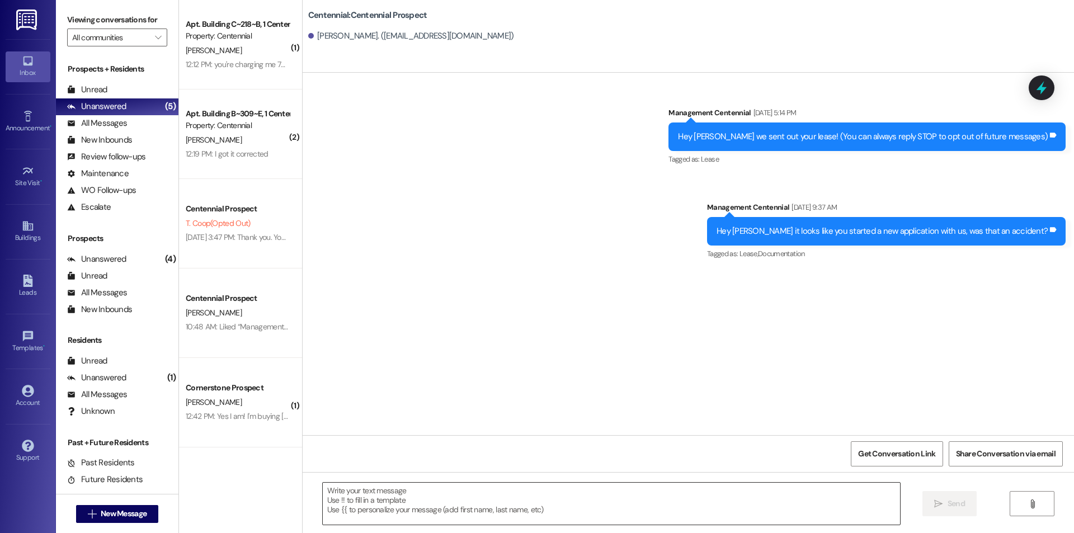
click at [469, 512] on textarea at bounding box center [611, 504] width 577 height 42
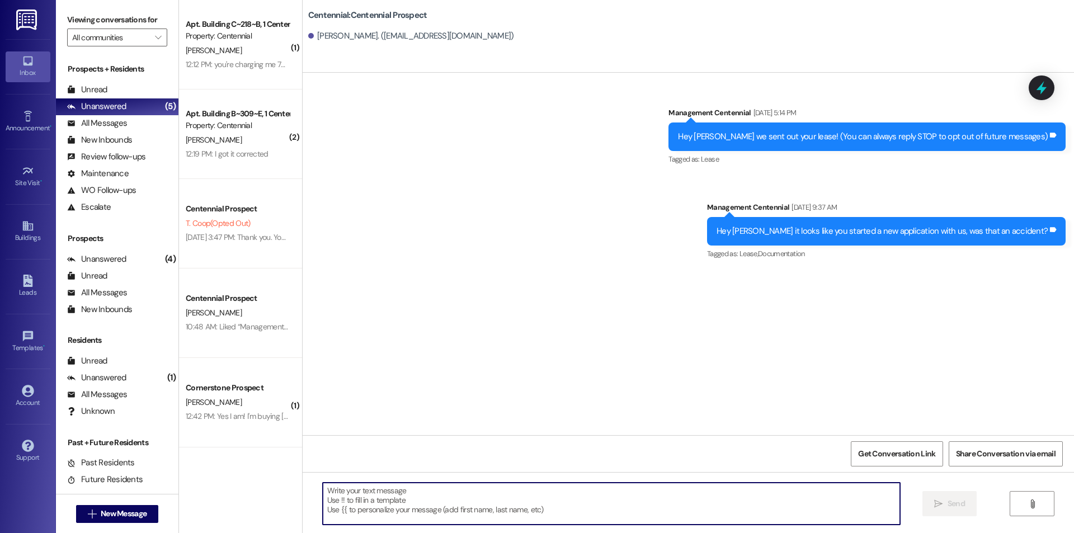
paste textarea "Hey {{first_name}}, we have not heard from you on what day you are planning on …"
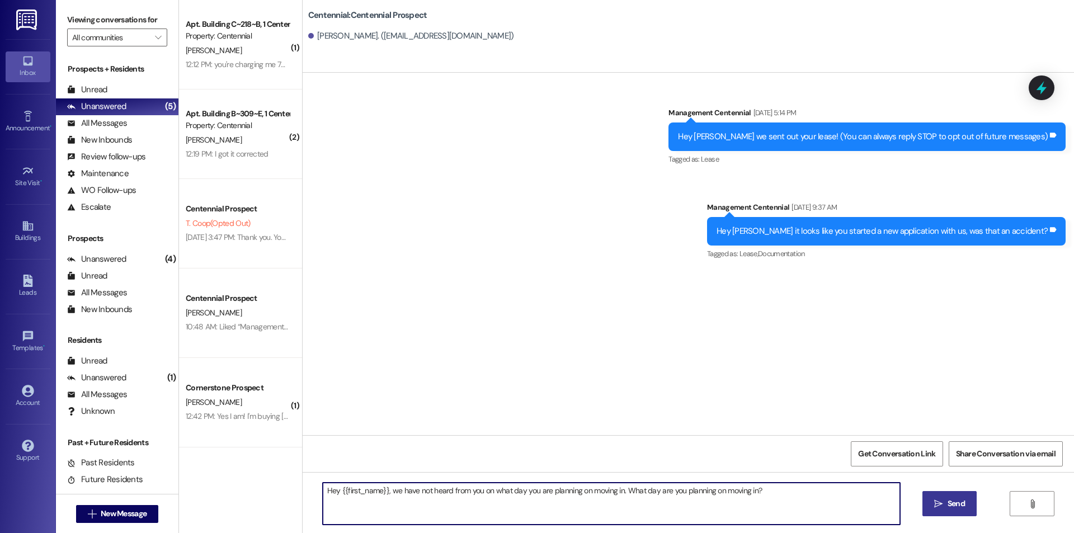
type textarea "Hey {{first_name}}, we have not heard from you on what day you are planning on …"
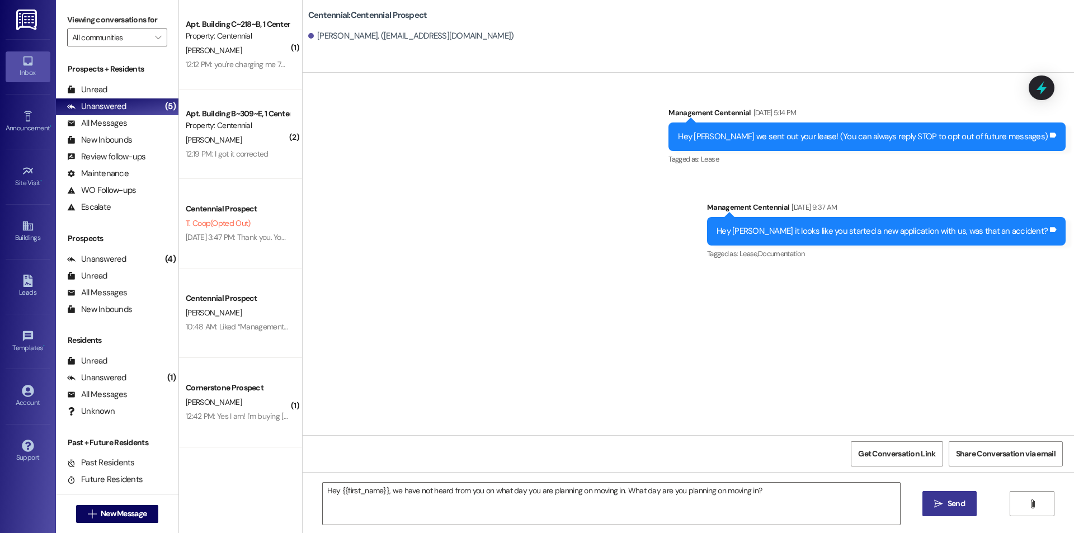
click at [932, 506] on span " Send" at bounding box center [949, 504] width 35 height 12
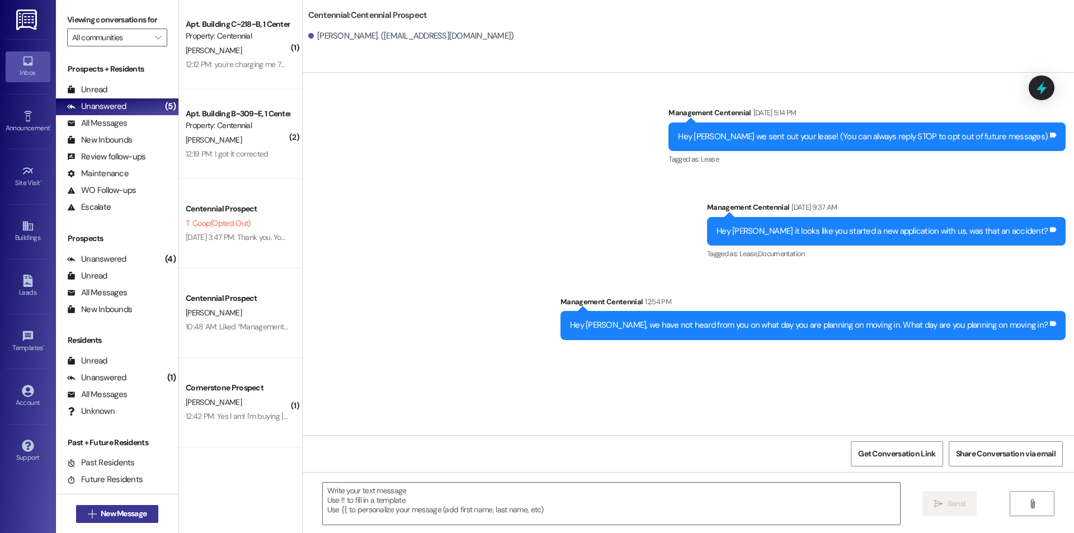
click at [149, 516] on button " New Message" at bounding box center [117, 514] width 83 height 18
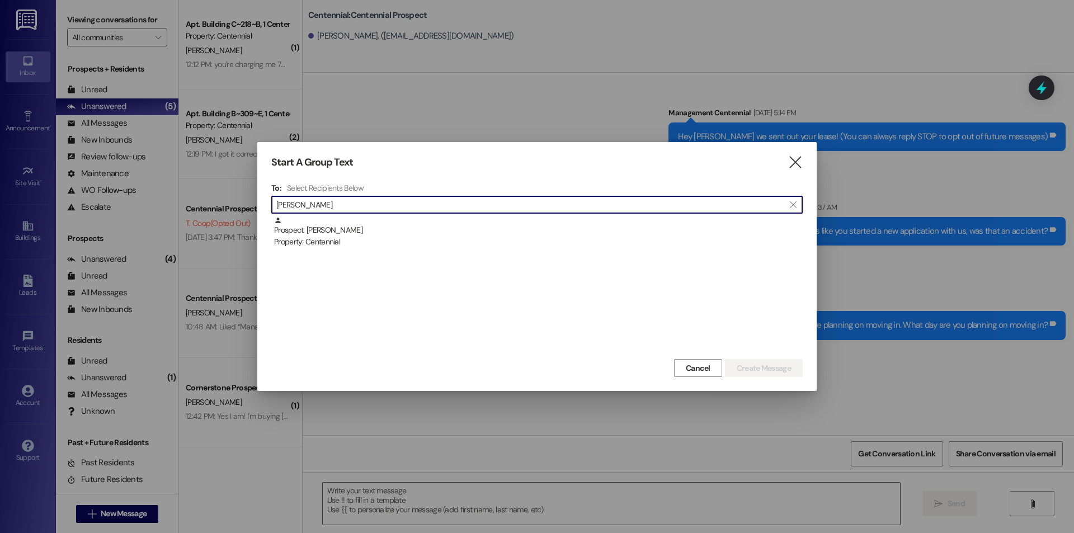
type input "arthur barr"
click at [634, 234] on div "Prospect: Arthur Barrett Property: Centennial" at bounding box center [538, 232] width 529 height 32
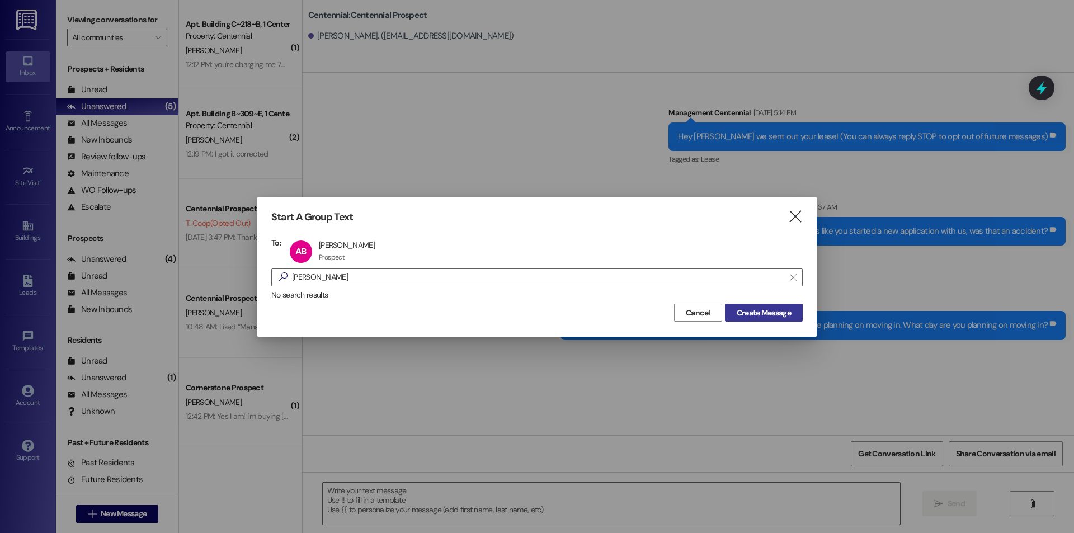
click at [789, 314] on span "Create Message" at bounding box center [764, 313] width 54 height 12
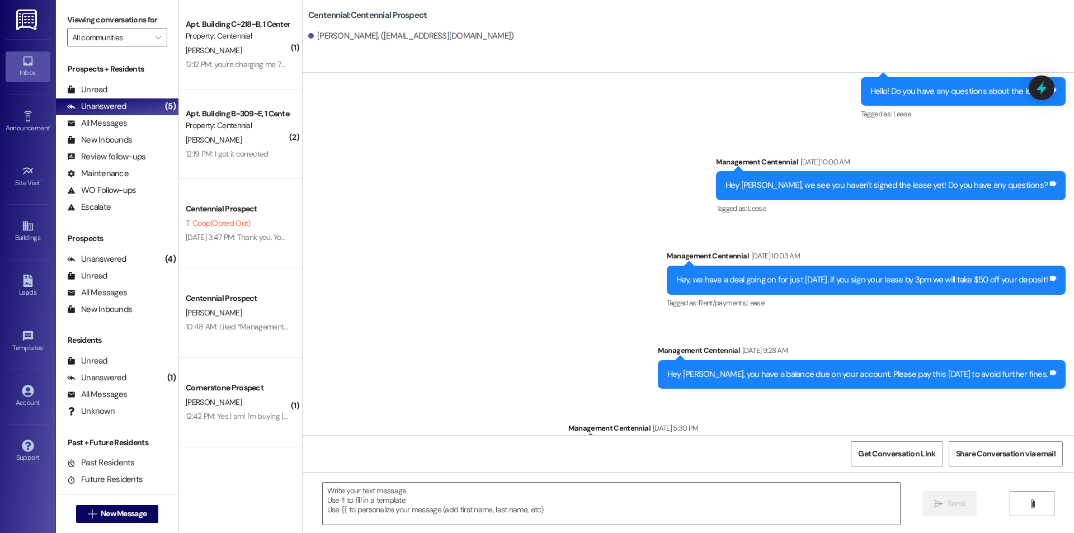
scroll to position [181, 0]
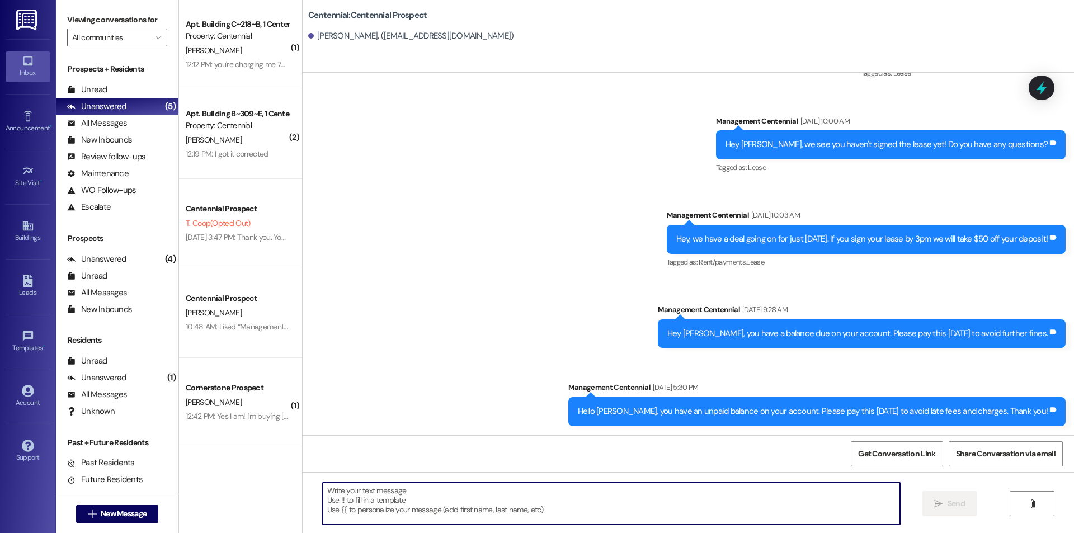
click at [498, 507] on textarea at bounding box center [611, 504] width 577 height 42
click at [362, 494] on textarea at bounding box center [611, 504] width 577 height 42
paste textarea "Hey {{first_name}}, we have not heard from you on what day you are planning on …"
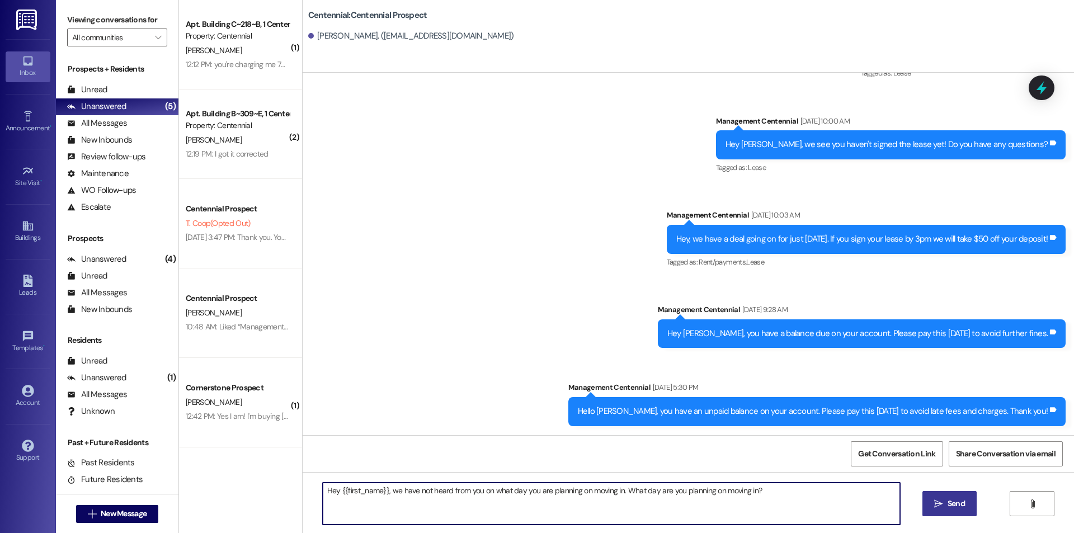
type textarea "Hey {{first_name}}, we have not heard from you on what day you are planning on …"
click at [953, 512] on button " Send" at bounding box center [949, 503] width 54 height 25
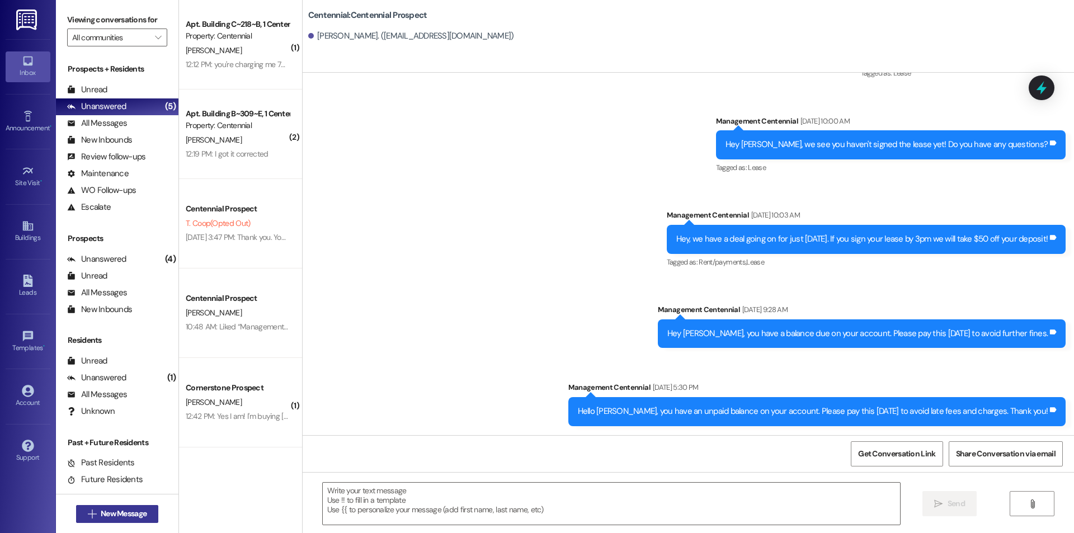
click at [125, 510] on span "New Message" at bounding box center [124, 514] width 46 height 12
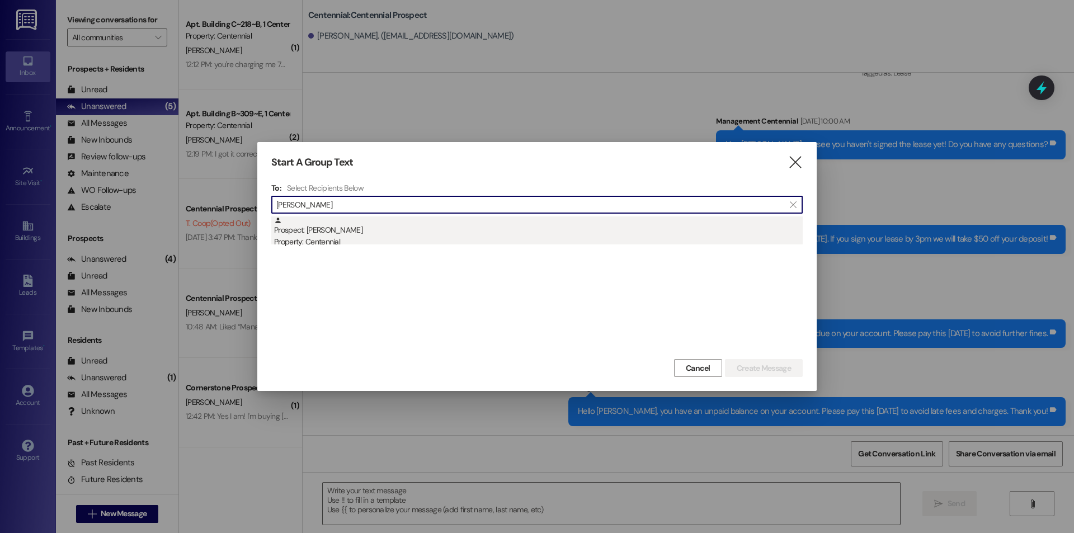
type input "corbin baum"
click at [343, 235] on div "Prospect: corbin baumgartner Property: Centennial" at bounding box center [538, 232] width 529 height 32
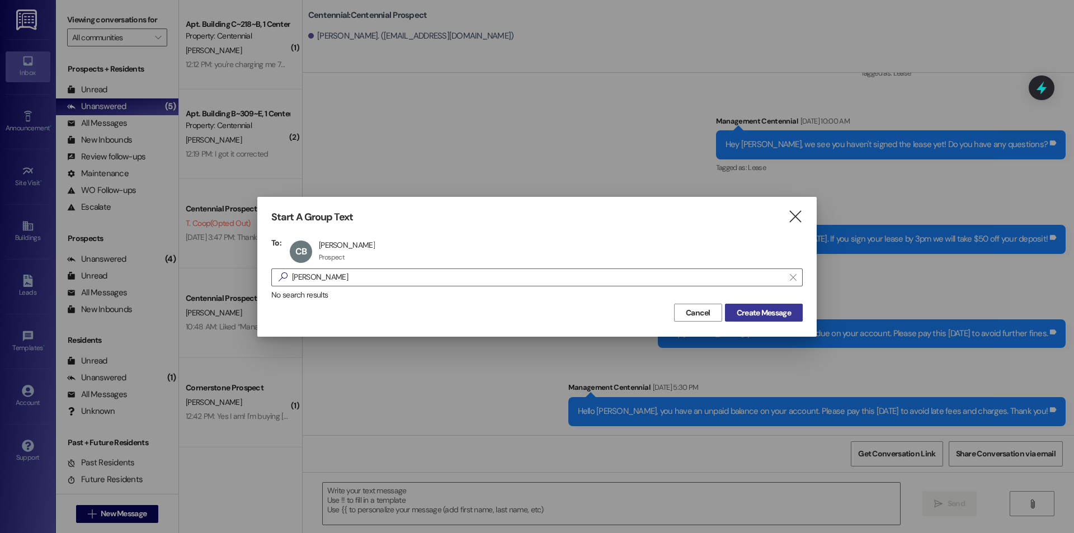
click at [759, 317] on span "Create Message" at bounding box center [764, 313] width 54 height 12
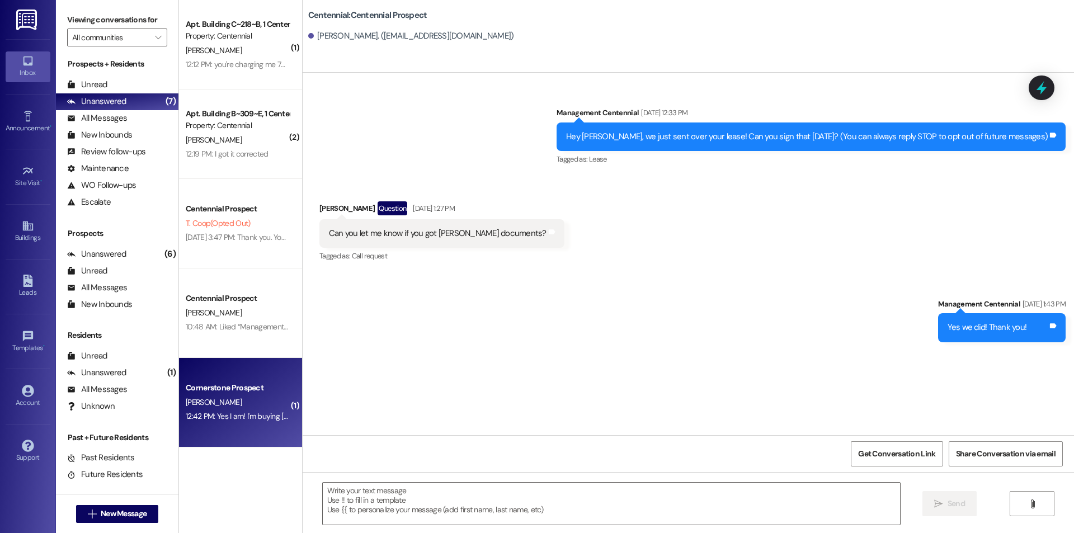
scroll to position [21, 0]
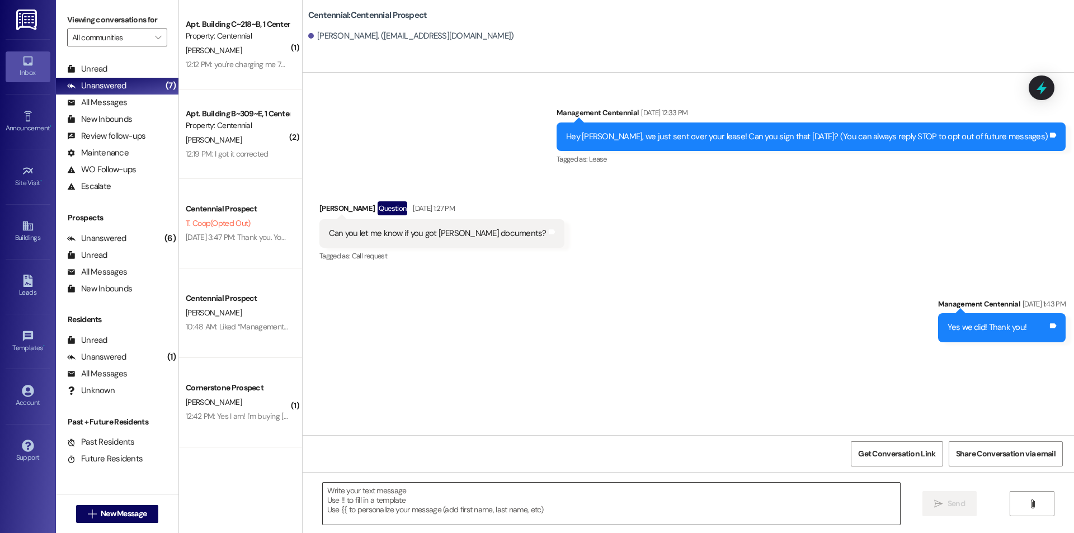
click at [389, 502] on textarea at bounding box center [611, 504] width 577 height 42
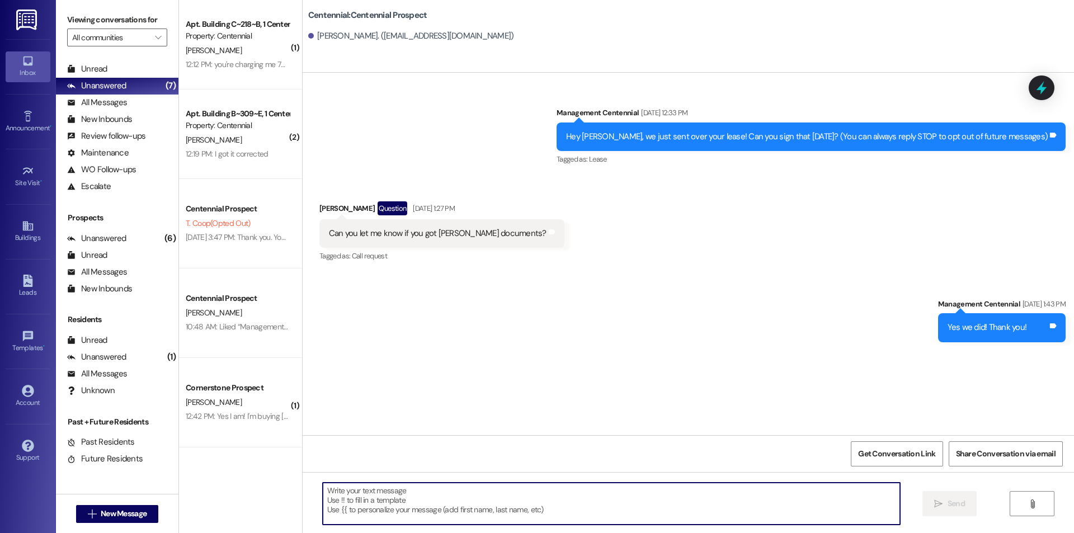
paste textarea "Hey {{first_name}}, we have not heard from you on what day you are planning on …"
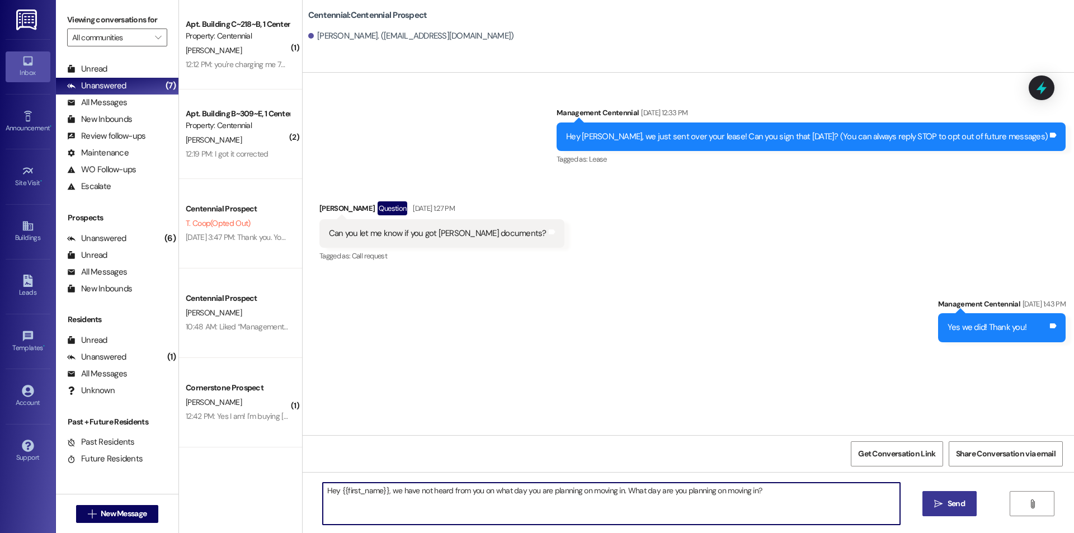
type textarea "Hey {{first_name}}, we have not heard from you on what day you are planning on …"
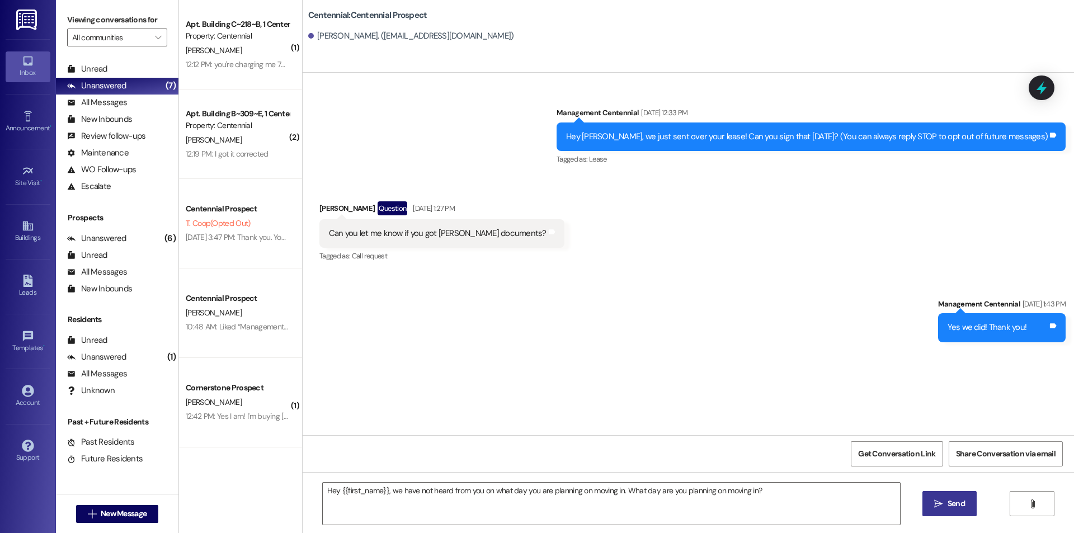
click at [935, 502] on icon "" at bounding box center [938, 503] width 8 height 9
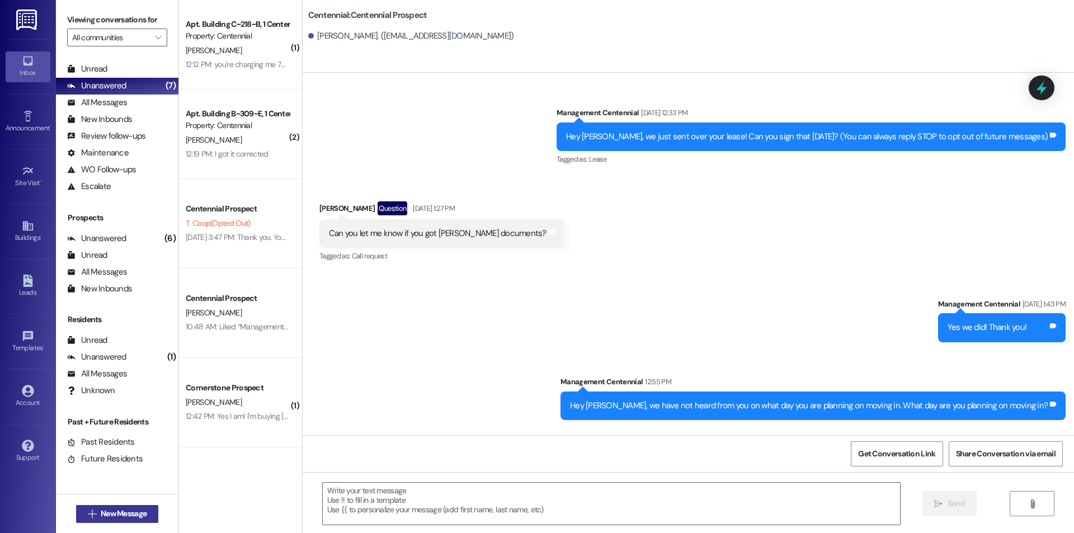
click at [132, 511] on span "New Message" at bounding box center [124, 514] width 46 height 12
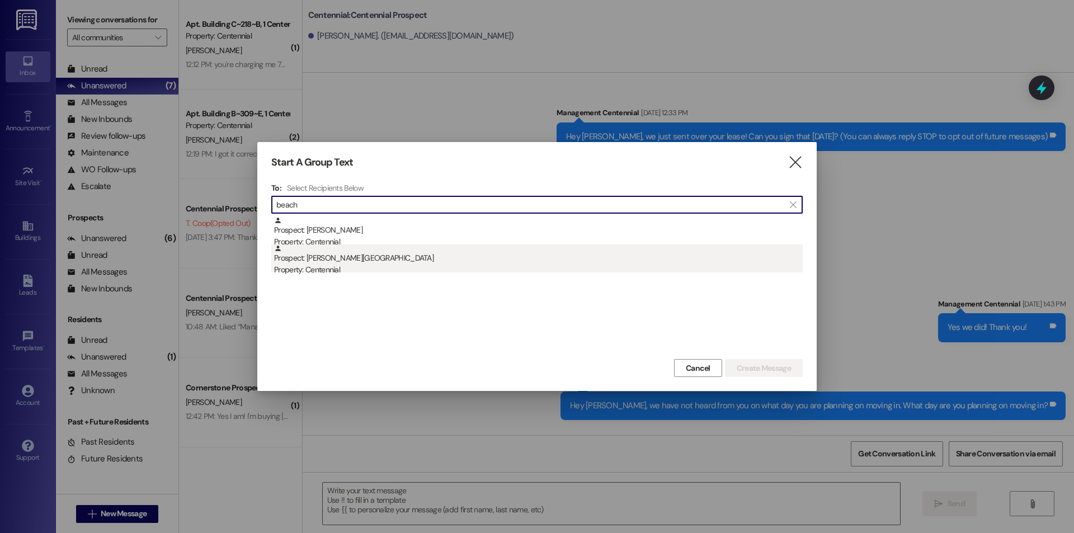
type input "beach"
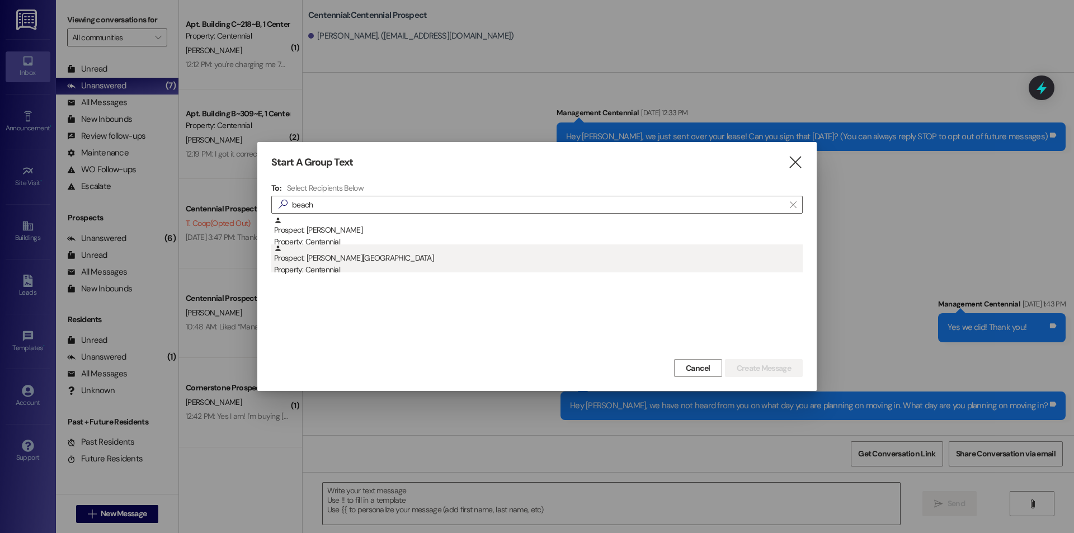
click at [413, 252] on div "Prospect: Millicent Beach Property: Centennial" at bounding box center [538, 260] width 529 height 32
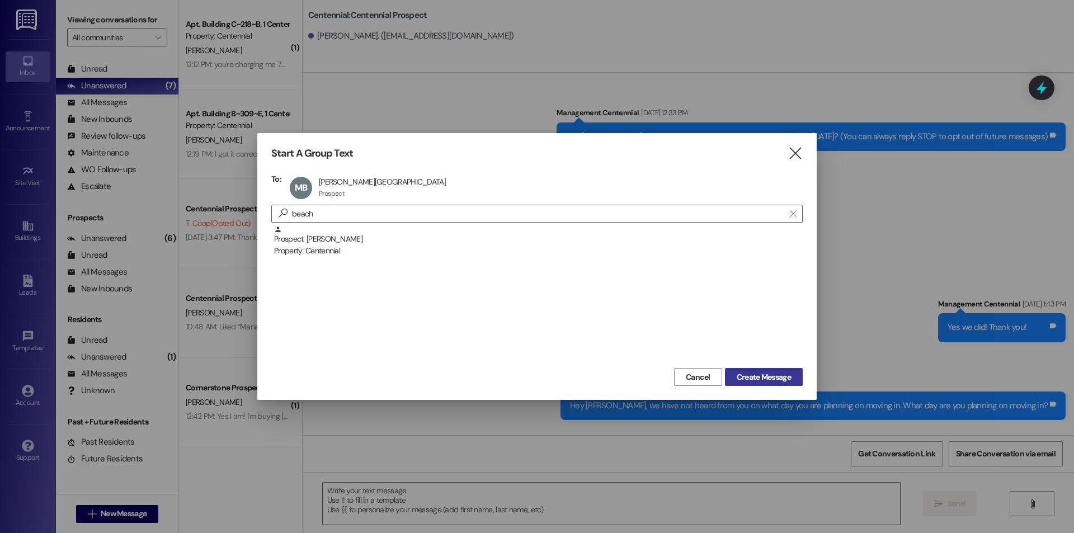
click at [760, 369] on button "Create Message" at bounding box center [764, 377] width 78 height 18
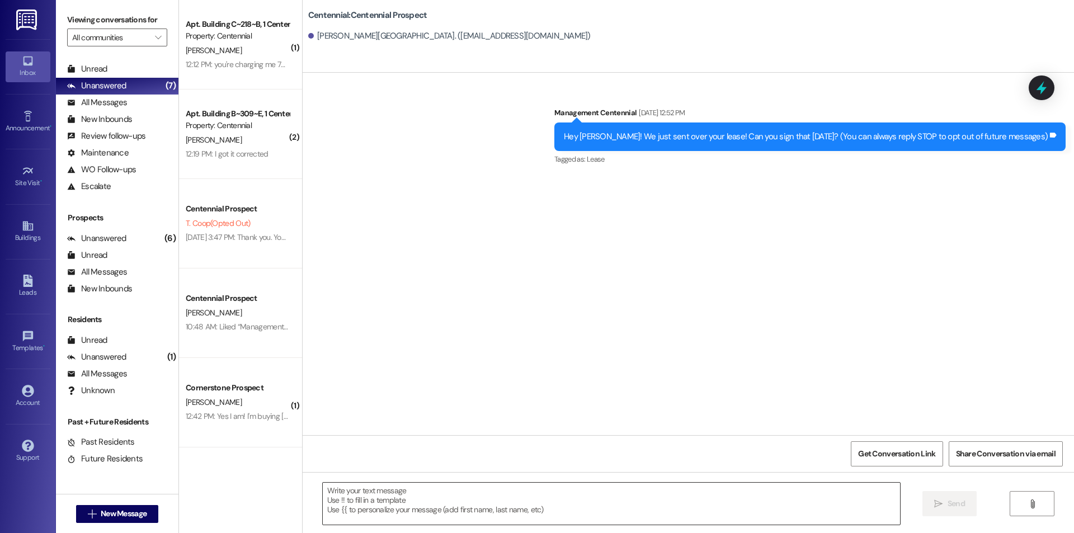
click at [406, 510] on textarea at bounding box center [611, 504] width 577 height 42
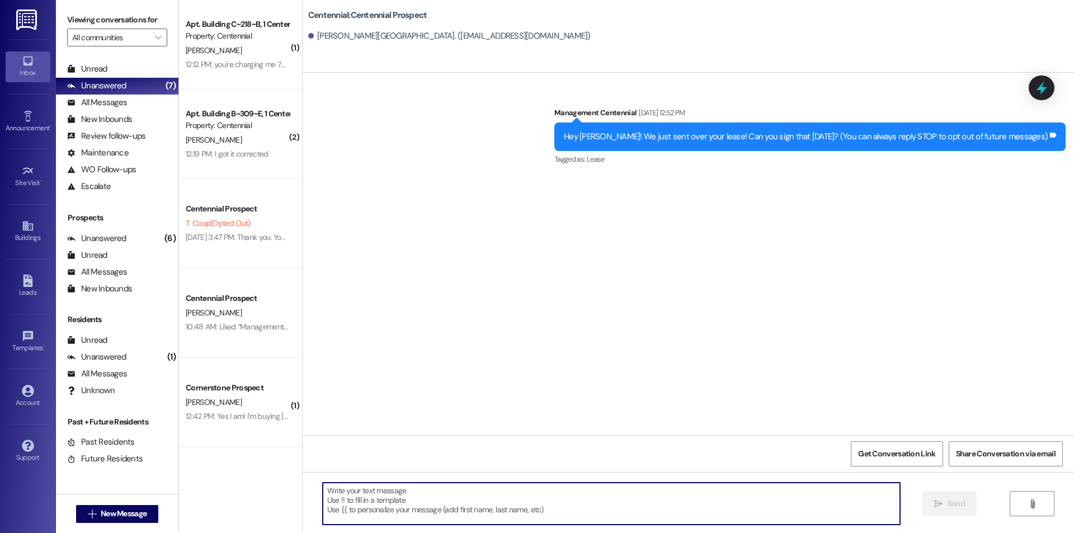
paste textarea "Hey {{first_name}}, we have not heard from you on what day you are planning on …"
type textarea "Hey {{first_name}}, we have not heard from you on what day you are planning on …"
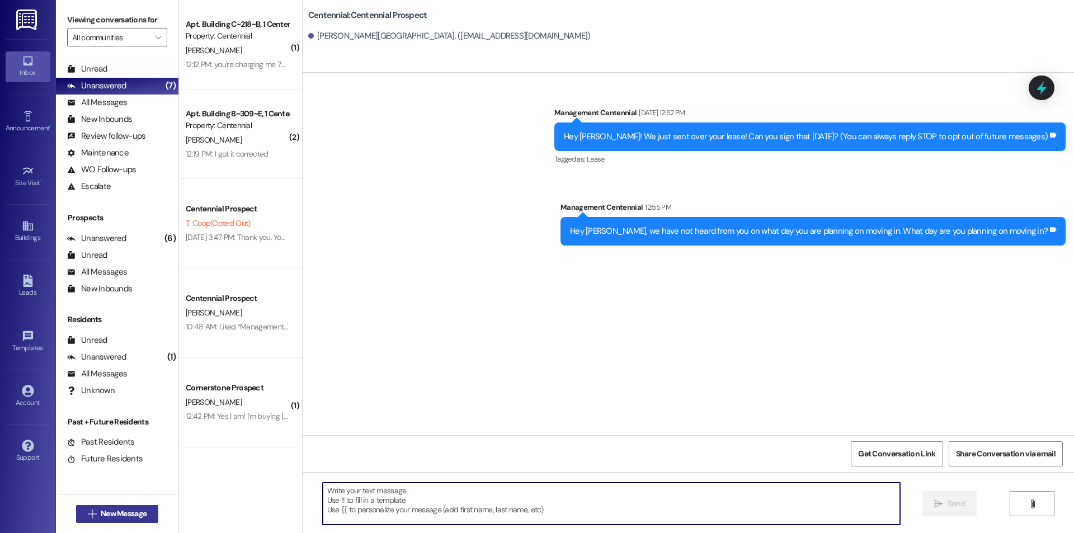
click at [144, 507] on button " New Message" at bounding box center [117, 514] width 83 height 18
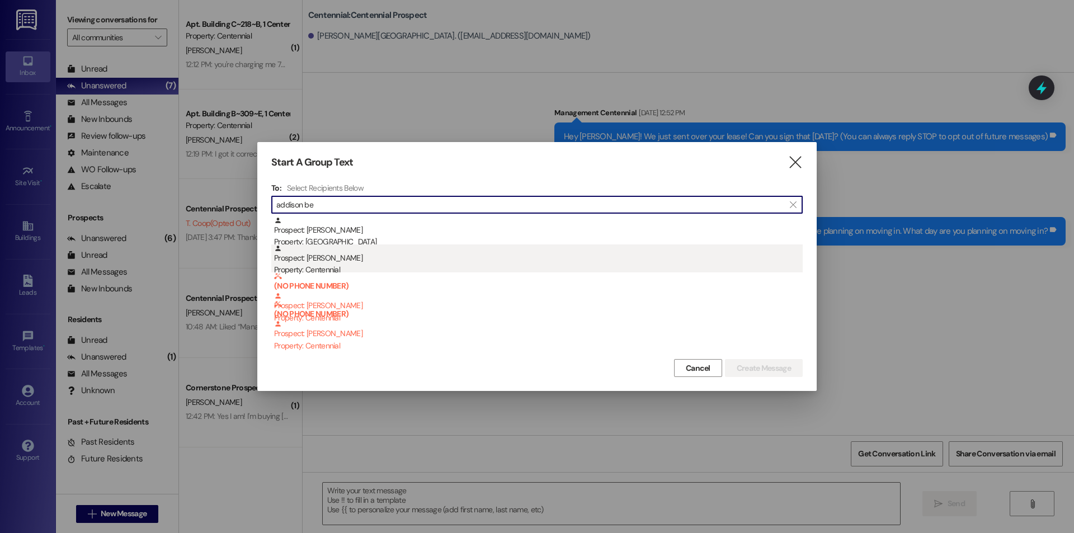
type input "addison be"
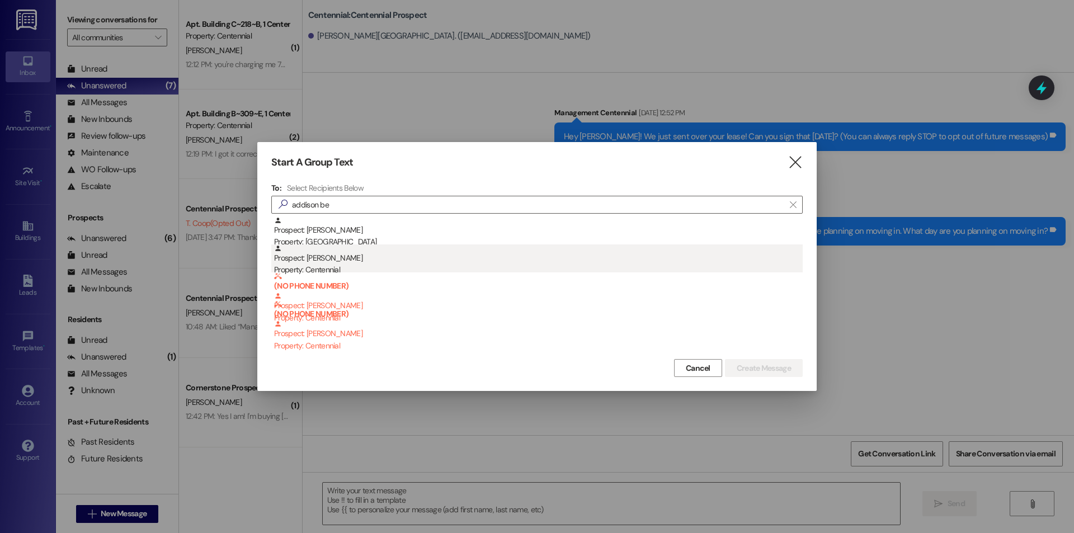
click at [314, 266] on div "Property: Centennial" at bounding box center [538, 270] width 529 height 12
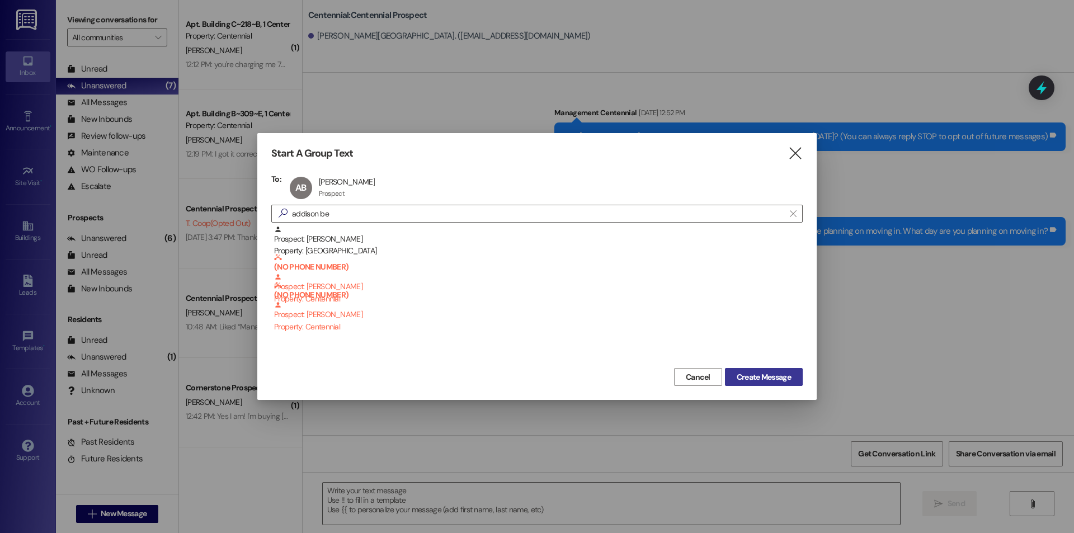
click at [746, 380] on span "Create Message" at bounding box center [764, 377] width 54 height 12
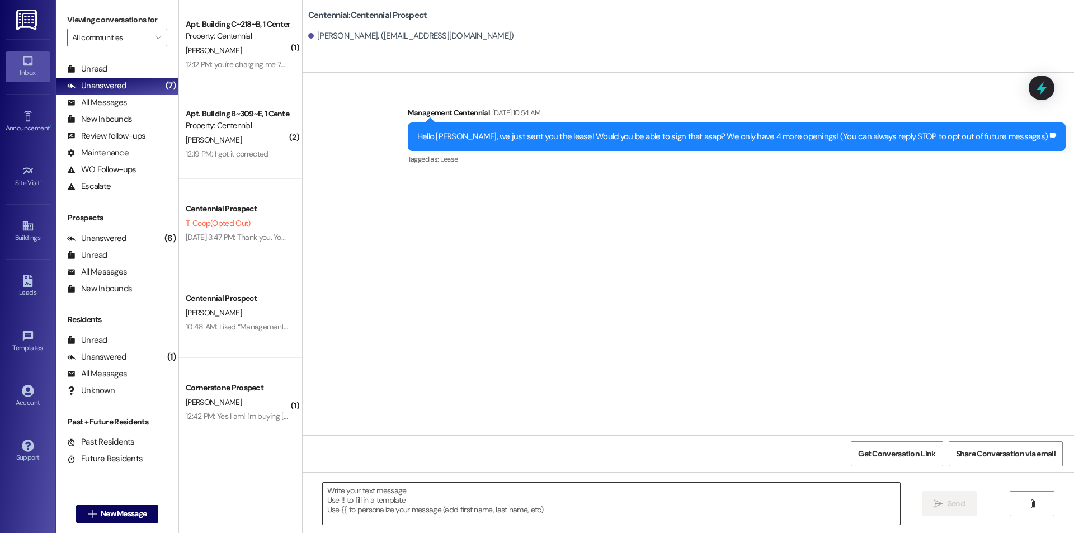
click at [403, 491] on textarea at bounding box center [611, 504] width 577 height 42
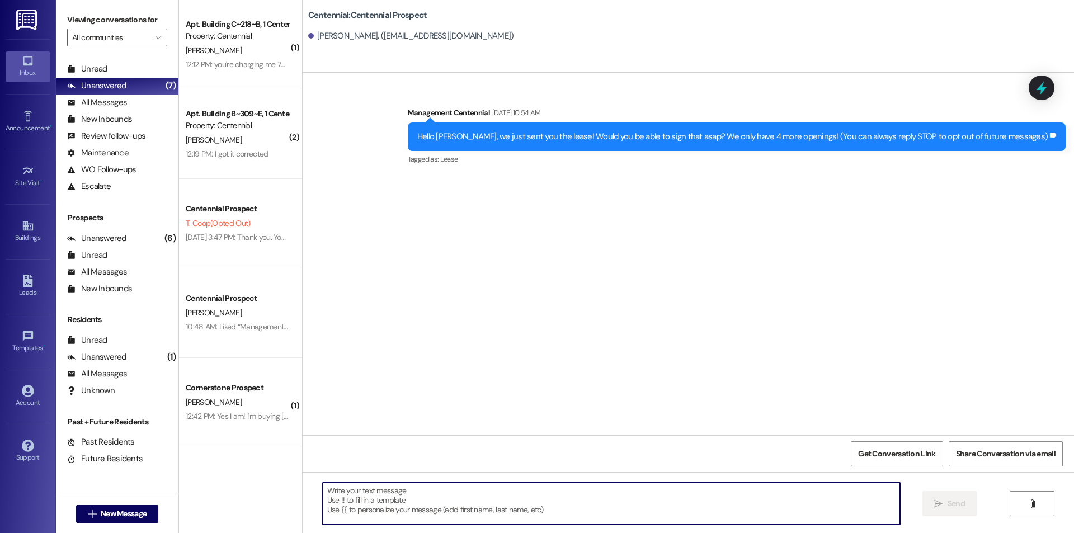
paste textarea "Hey {{first_name}}, we have not heard from you on what day you are planning on …"
type textarea "Hey {{first_name}}, we have not heard from you on what day you are planning on …"
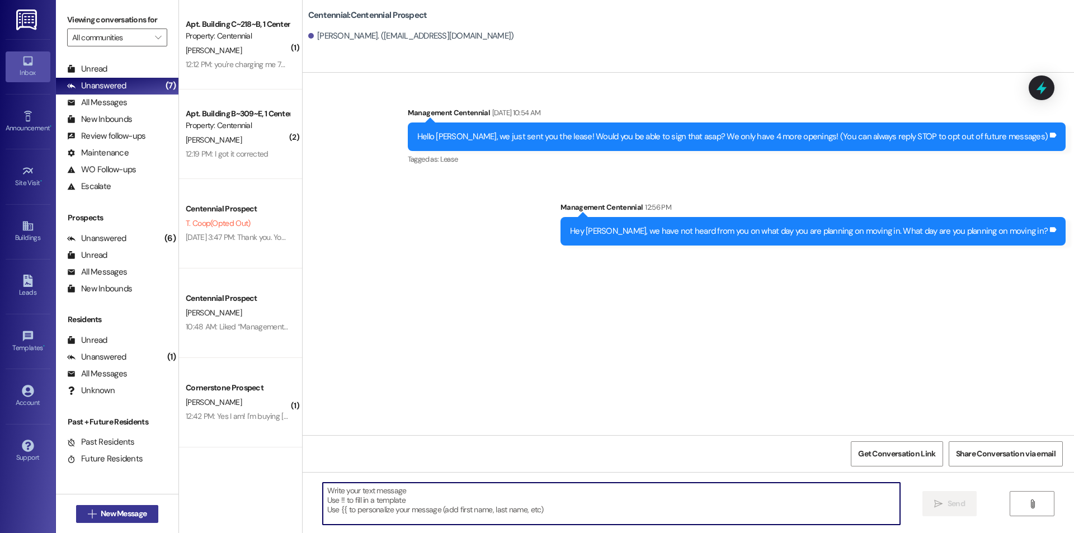
click at [136, 515] on span "New Message" at bounding box center [124, 514] width 46 height 12
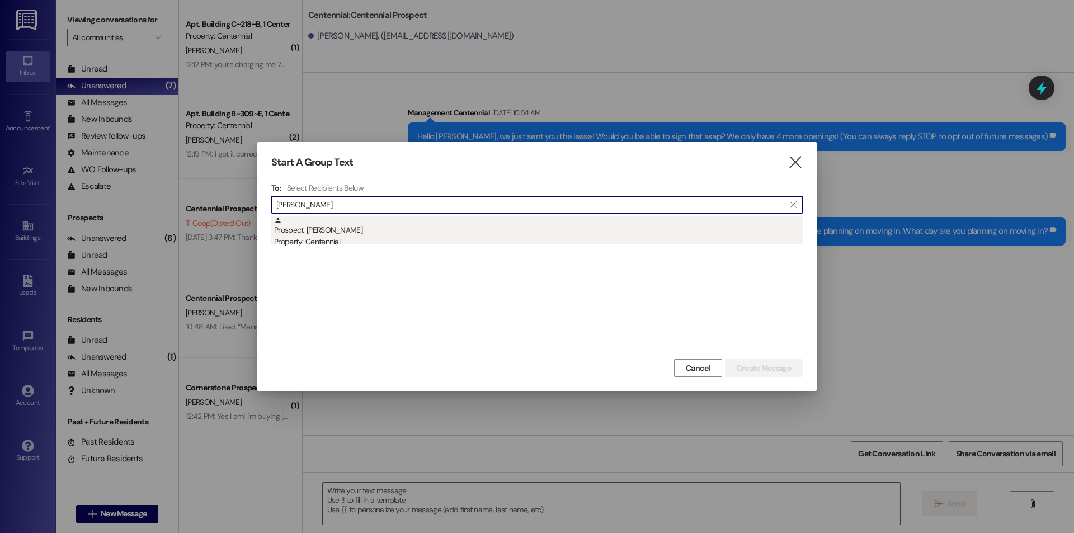
type input "michael bel"
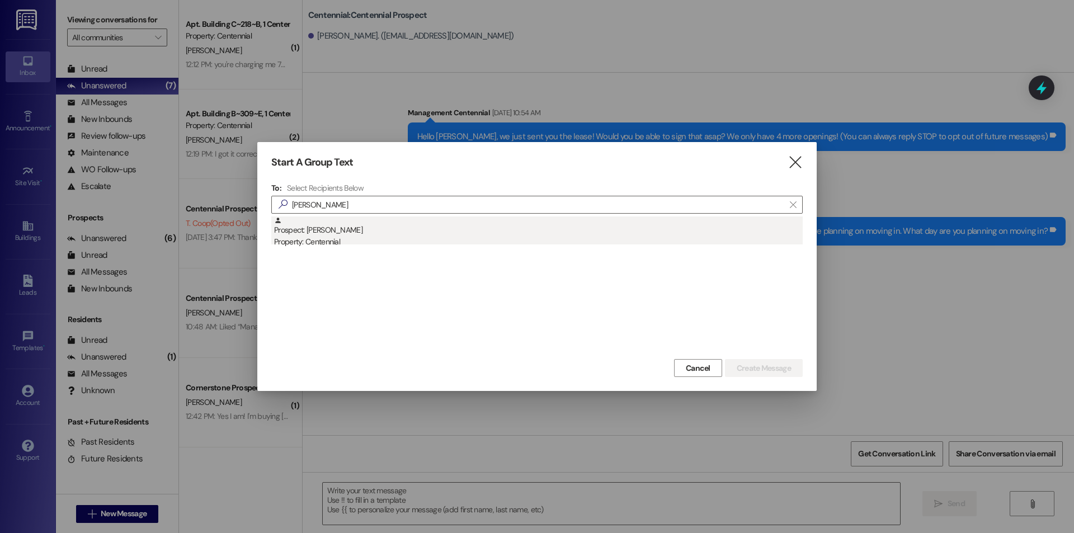
click at [537, 232] on div "Prospect: Michael Belnap Property: Centennial" at bounding box center [538, 232] width 529 height 32
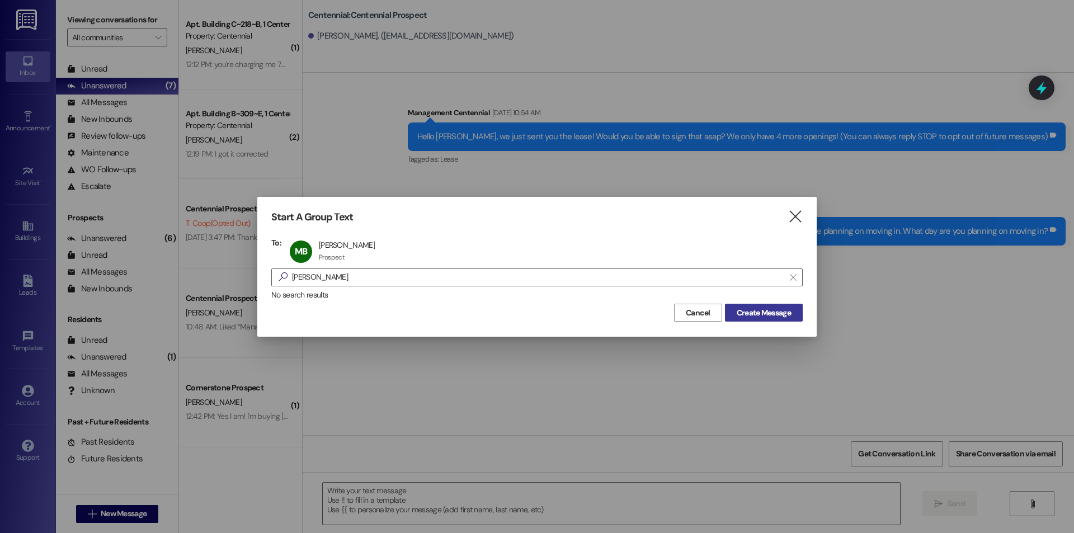
click at [751, 309] on span "Create Message" at bounding box center [764, 313] width 54 height 12
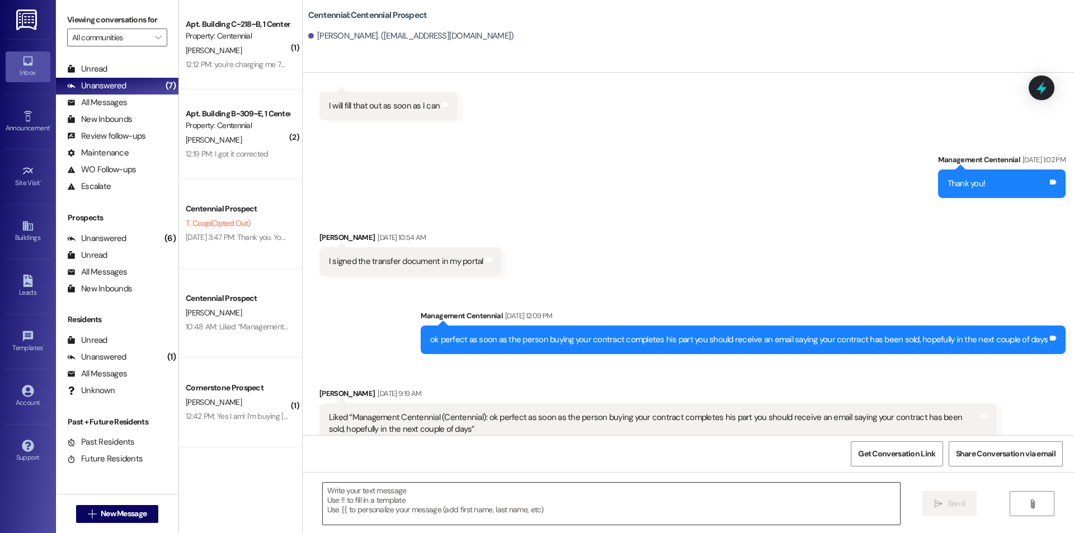
scroll to position [1186, 0]
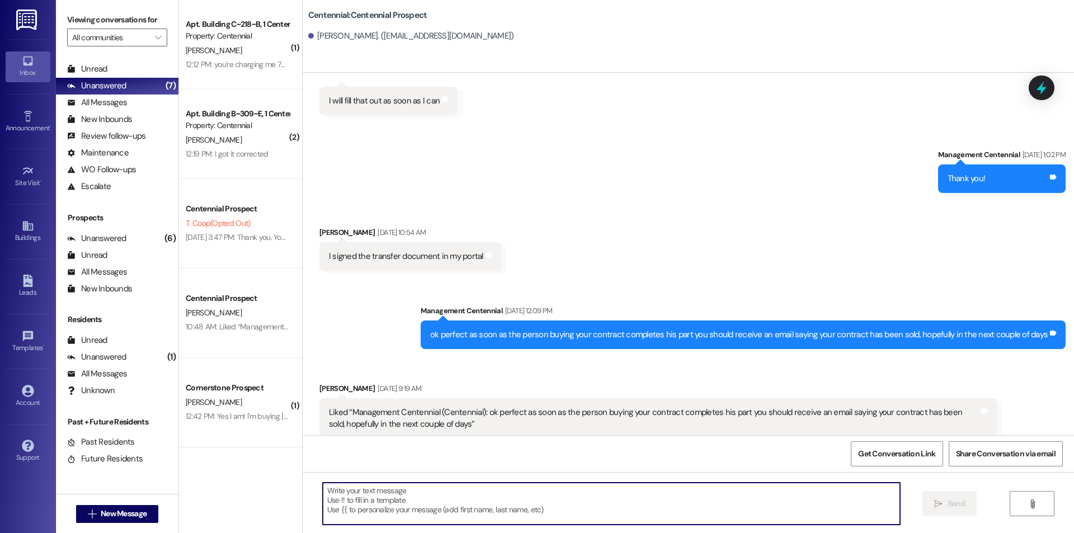
click at [468, 507] on textarea at bounding box center [611, 504] width 577 height 42
paste textarea "Hey {{first_name}}, we have not heard from you on what day you are planning on …"
type textarea "Hey {{first_name}}, we have not heard from you on what day you are planning on …"
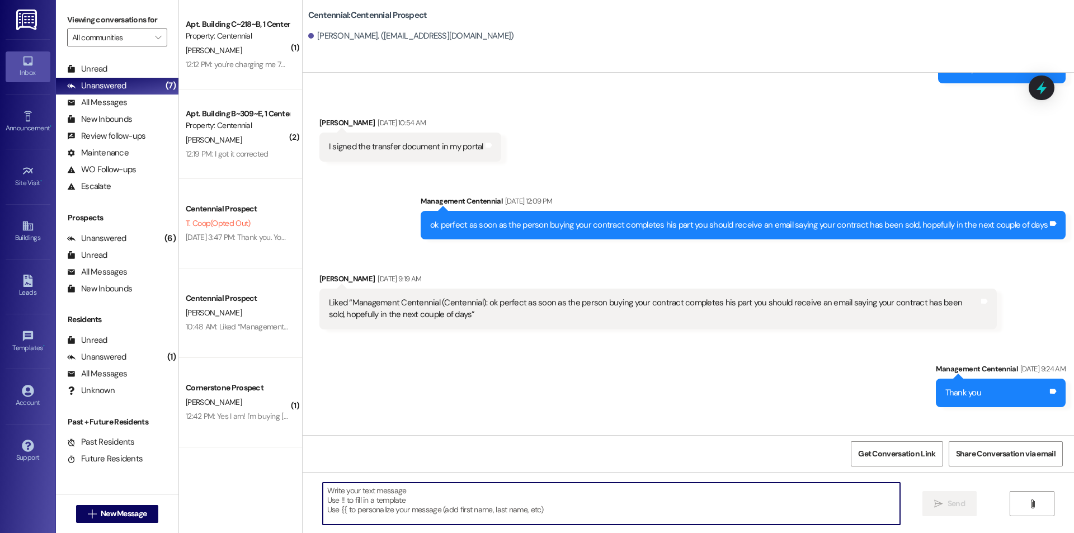
scroll to position [1342, 0]
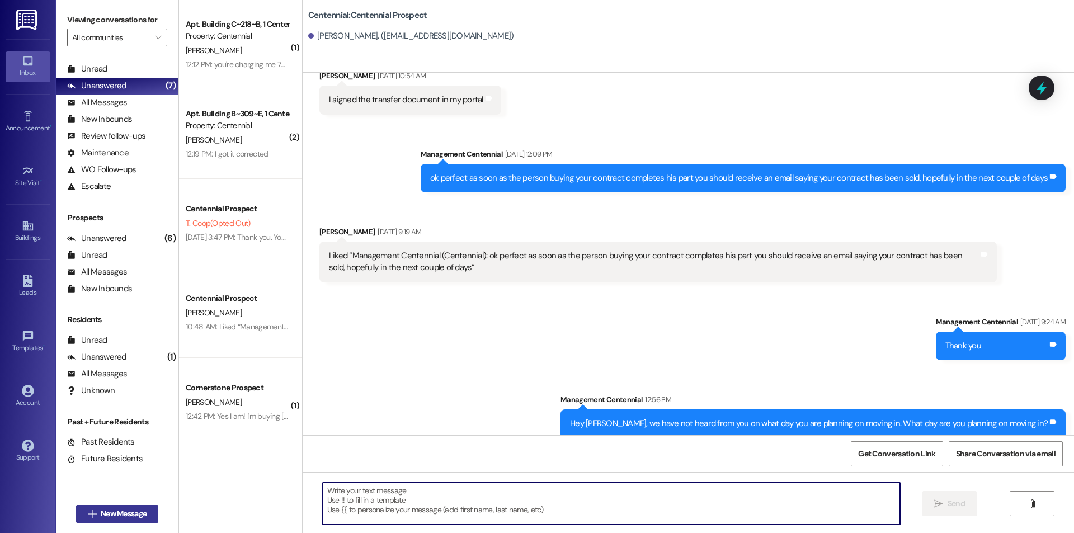
click at [98, 508] on span "New Message" at bounding box center [123, 514] width 50 height 12
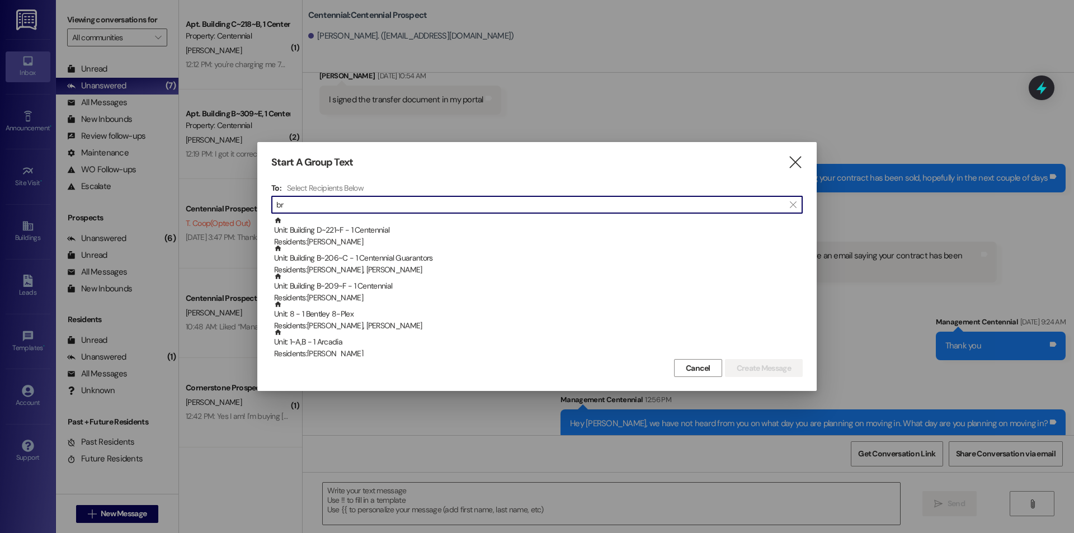
type input "b"
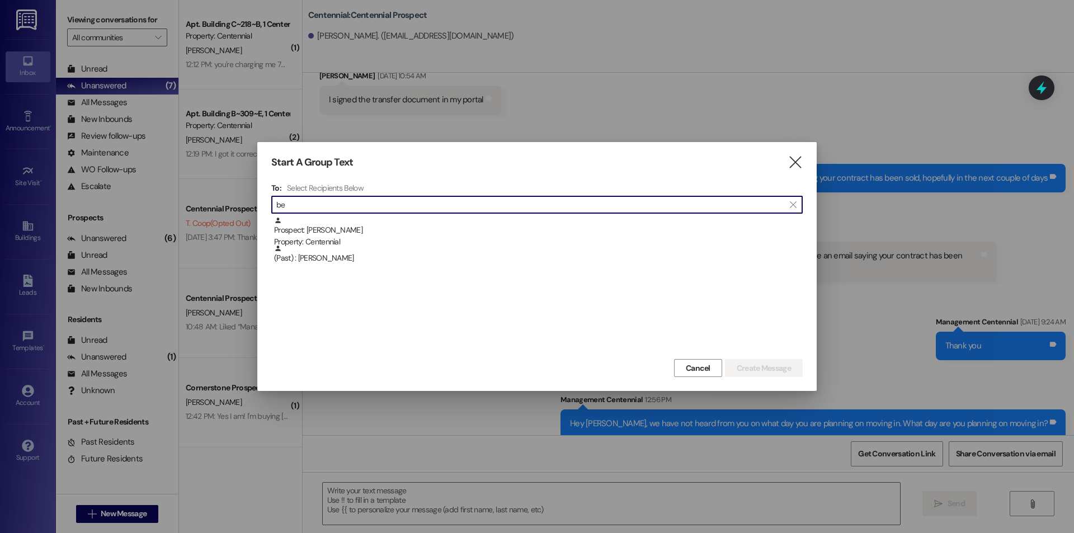
type input "b"
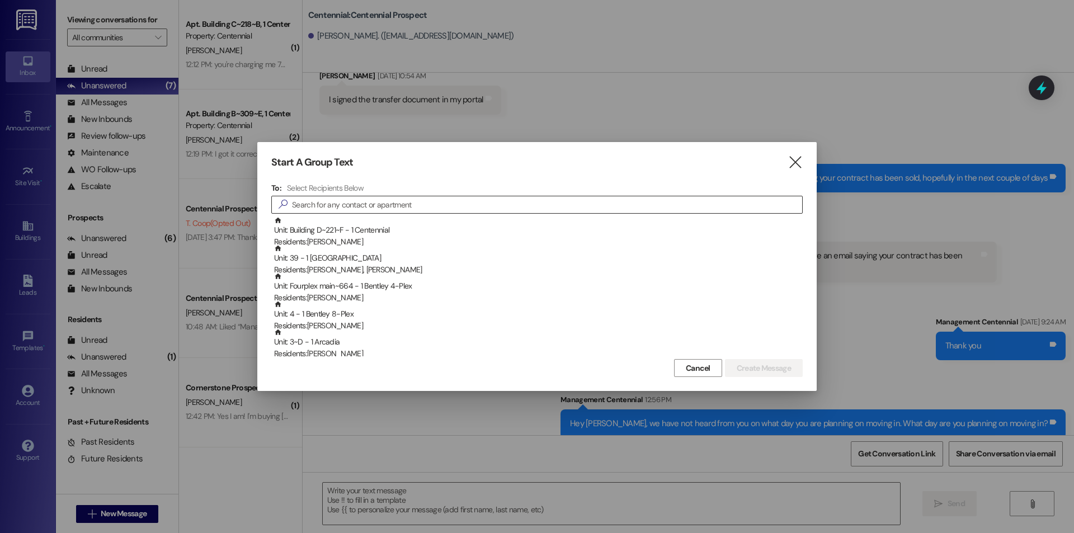
click at [397, 205] on input at bounding box center [547, 205] width 510 height 16
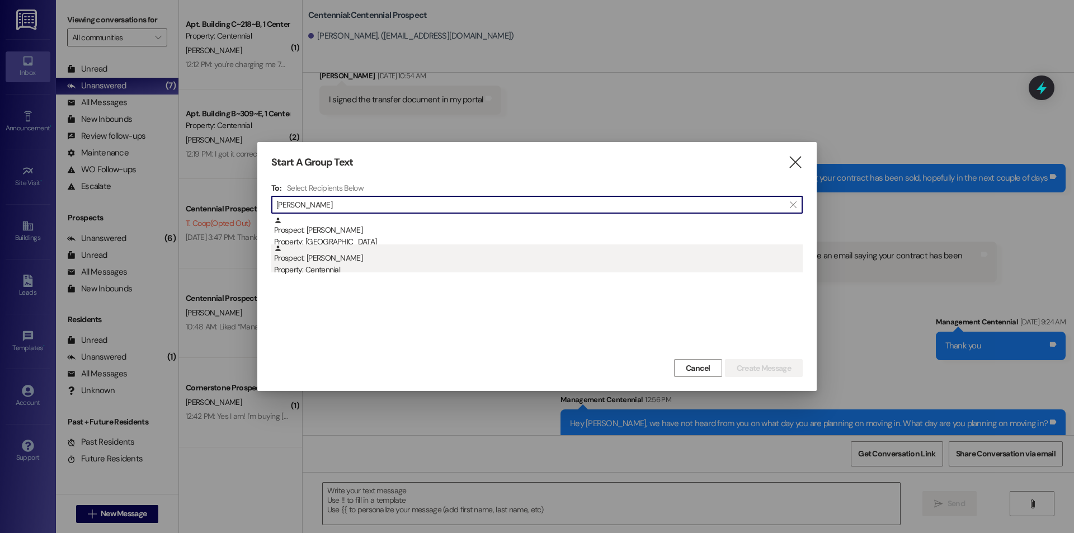
type input "palmer ben"
click at [395, 269] on div "Property: Centennial" at bounding box center [538, 270] width 529 height 12
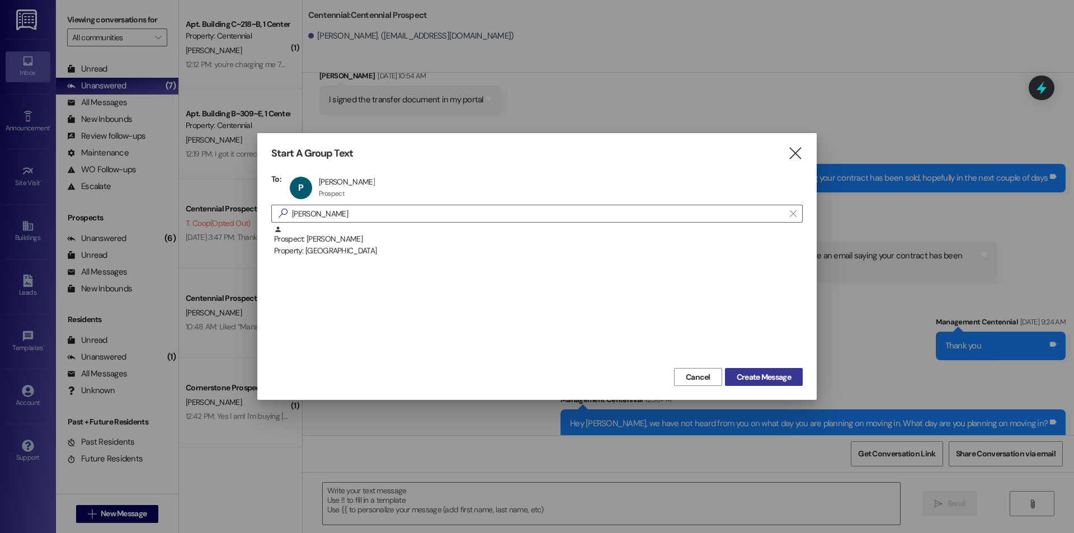
click at [767, 370] on button "Create Message" at bounding box center [764, 377] width 78 height 18
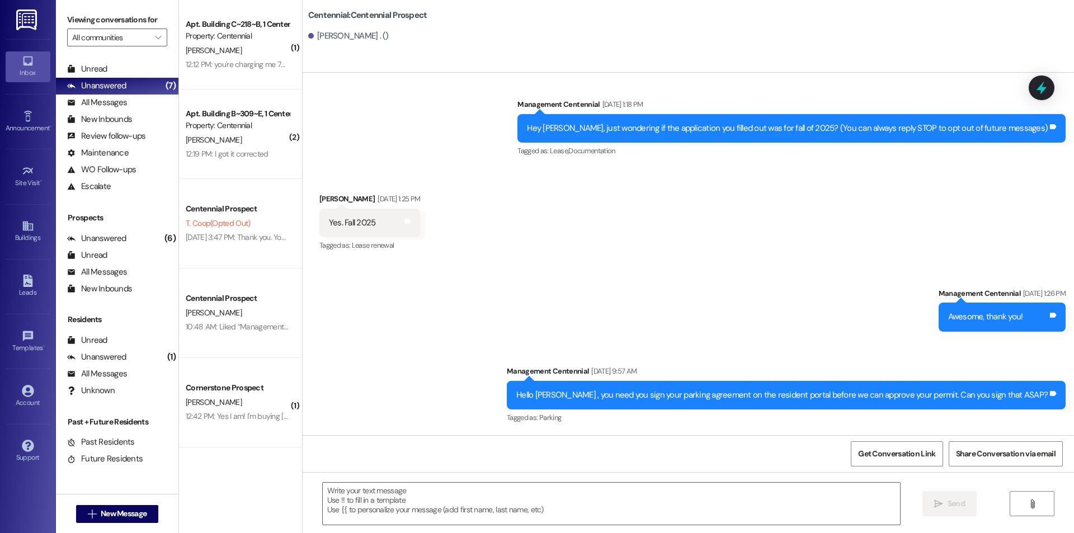
scroll to position [8, 0]
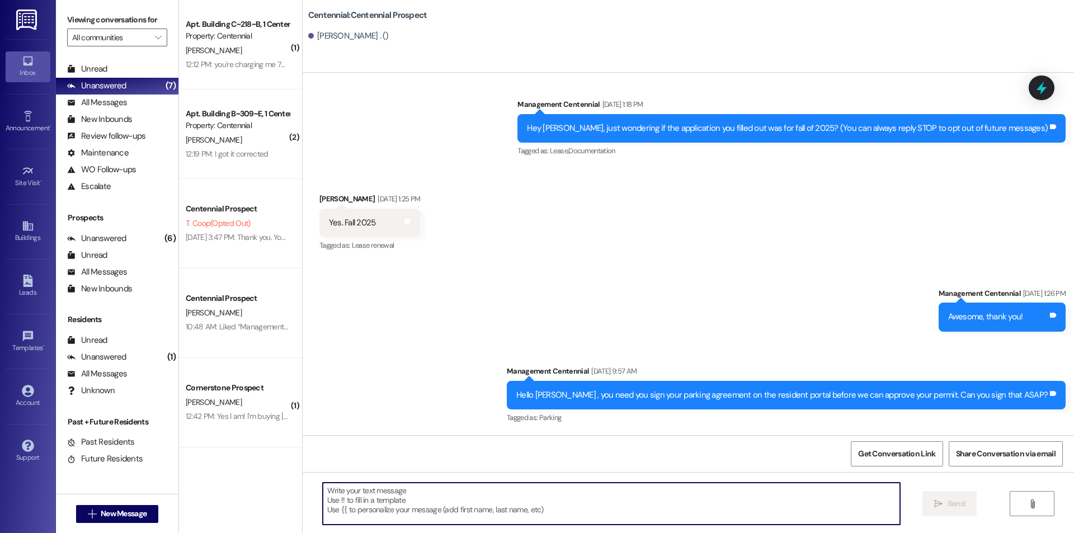
click at [422, 507] on textarea at bounding box center [611, 504] width 577 height 42
paste textarea "Hey {{first_name}}, we have not heard from you on what day you are planning on …"
type textarea "Hey {{first_name}}, we have not heard from you on what day you are planning on …"
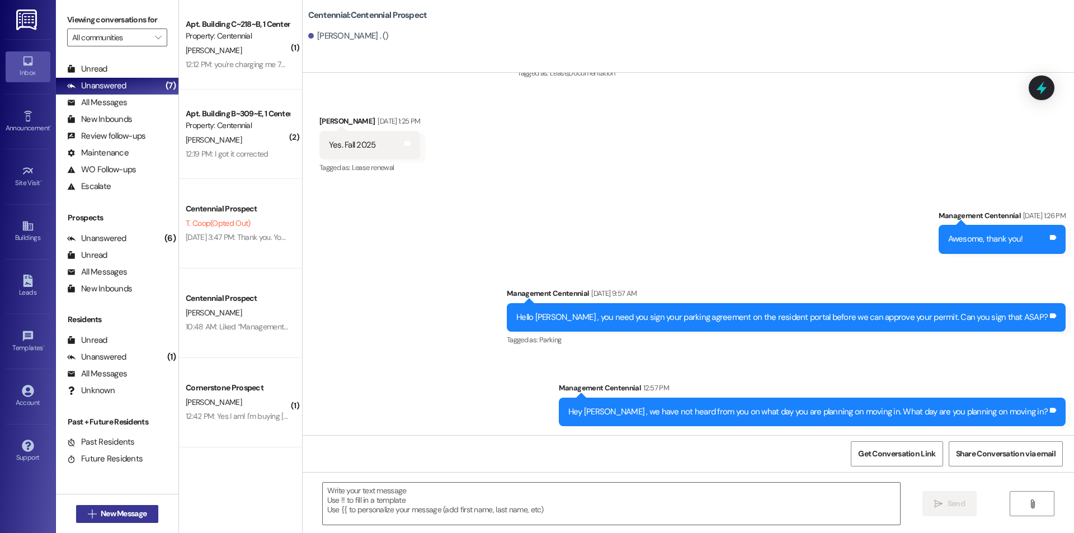
click at [120, 516] on span "New Message" at bounding box center [124, 514] width 46 height 12
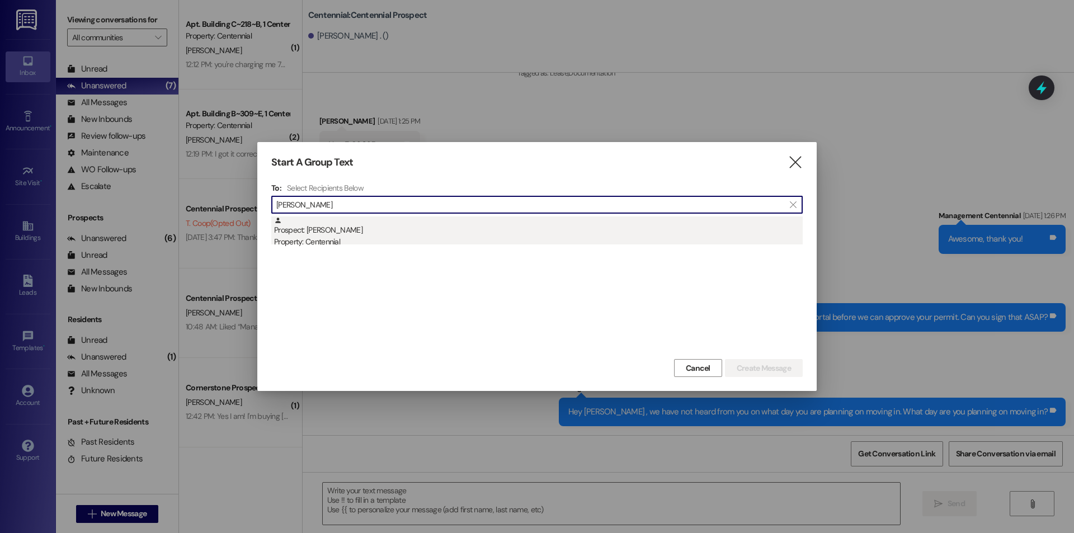
type input "noah berg"
click at [394, 242] on div "Property: Centennial" at bounding box center [538, 242] width 529 height 12
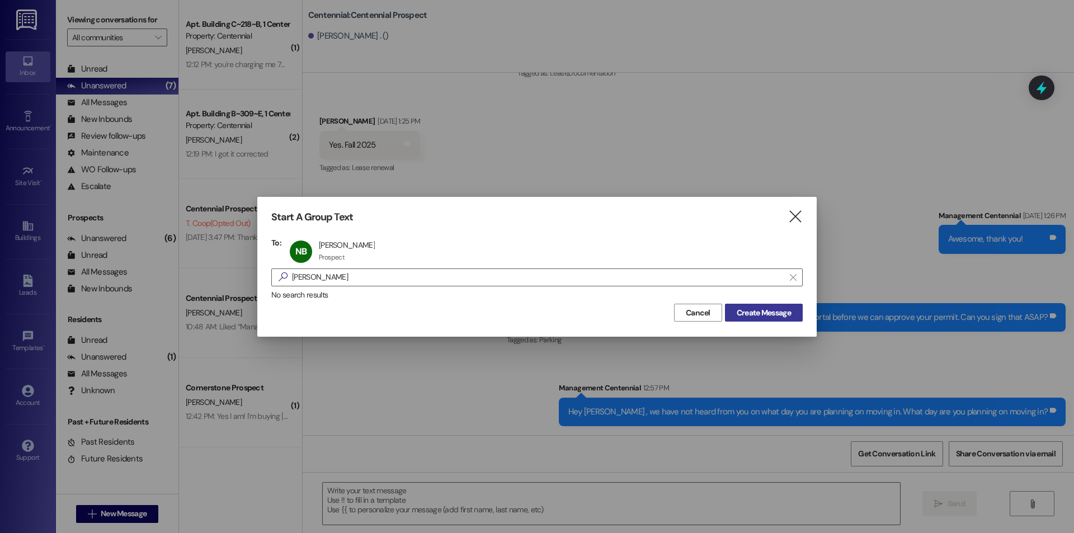
click at [730, 307] on button "Create Message" at bounding box center [764, 313] width 78 height 18
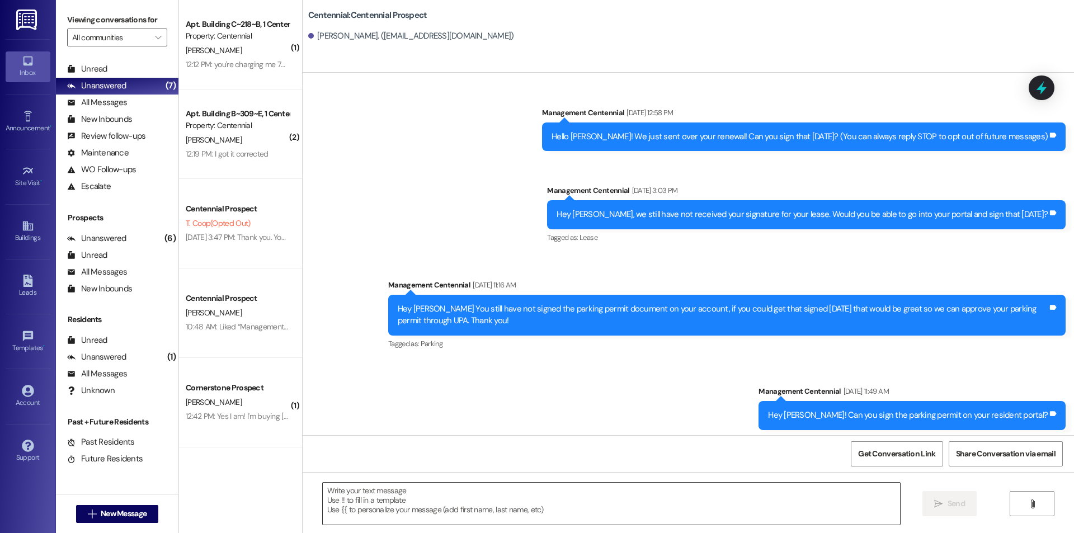
click at [411, 507] on textarea at bounding box center [611, 504] width 577 height 42
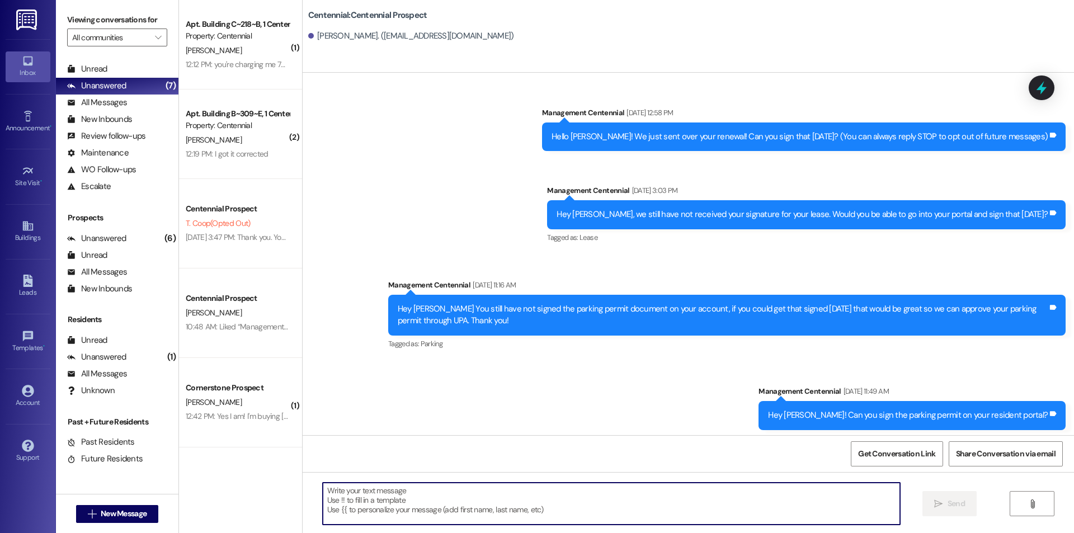
paste textarea "Hey {{first_name}}, we have not heard from you on what day you are planning on …"
type textarea "Hey {{first_name}}, we have not heard from you on what day you are planning on …"
click at [126, 515] on span "New Message" at bounding box center [124, 514] width 46 height 12
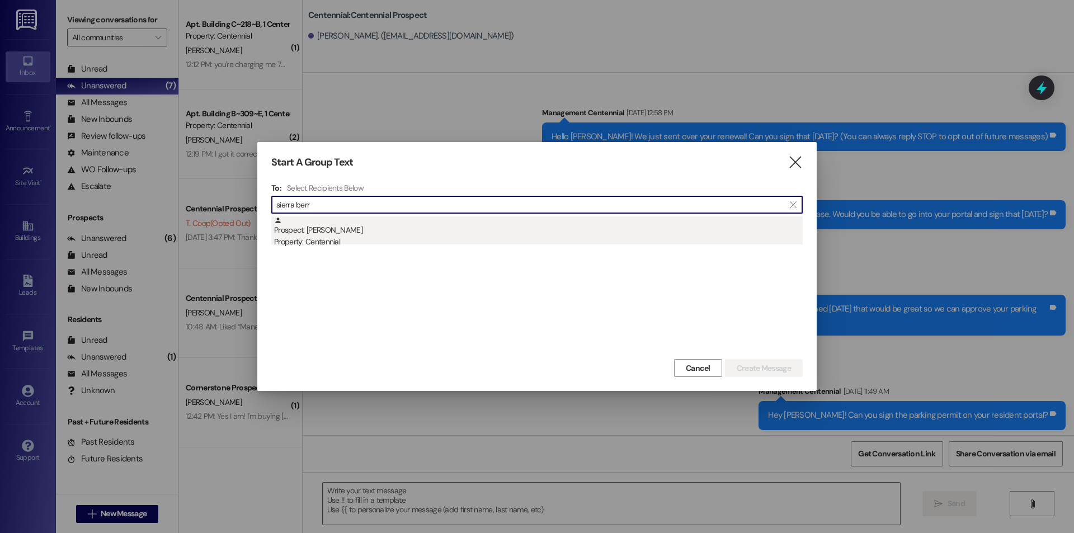
type input "sierra berr"
click at [421, 219] on div "Prospect: Sierra Berry Property: Centennial" at bounding box center [538, 232] width 529 height 32
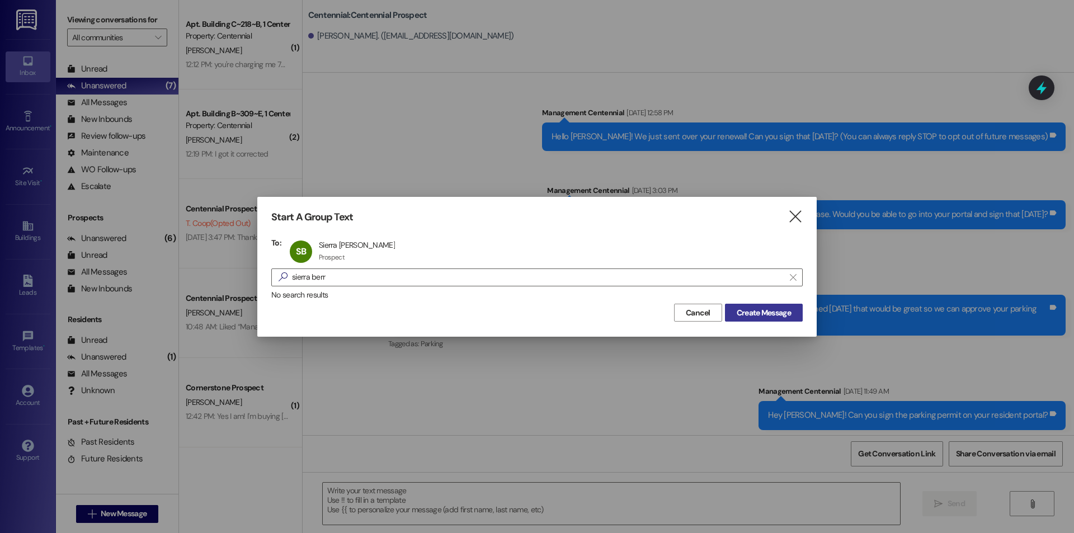
click at [751, 308] on span "Create Message" at bounding box center [764, 313] width 54 height 12
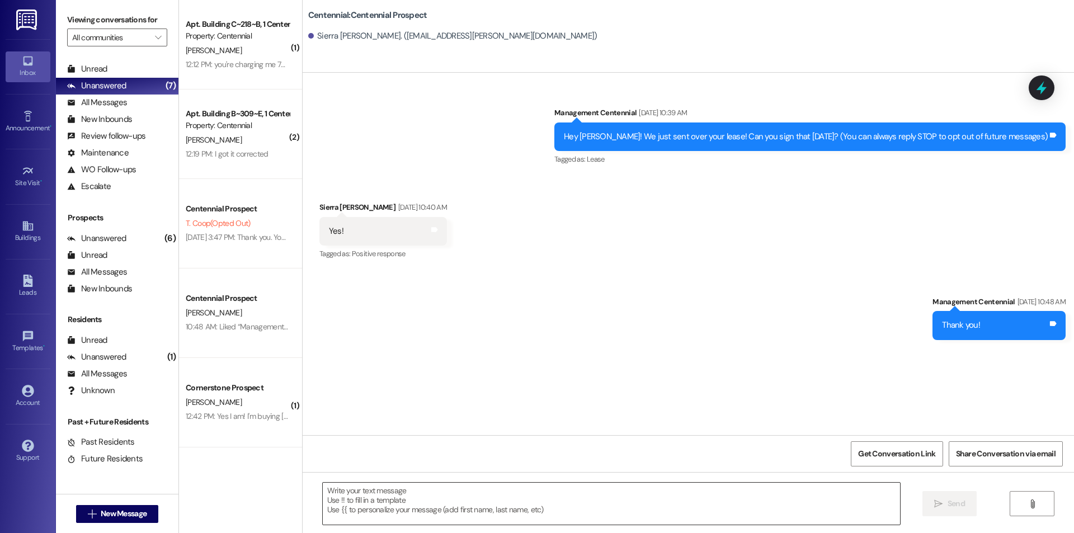
click at [437, 506] on textarea at bounding box center [611, 504] width 577 height 42
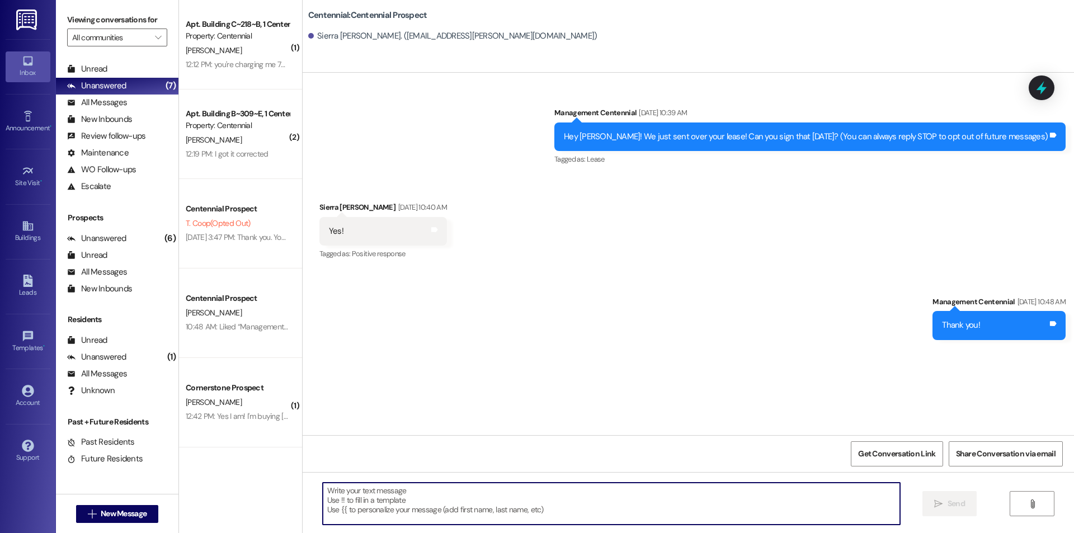
paste textarea "Hey {{first_name}}, we have not heard from you on what day you are planning on …"
type textarea "Hey {{first_name}}, we have not heard from you on what day you are planning on …"
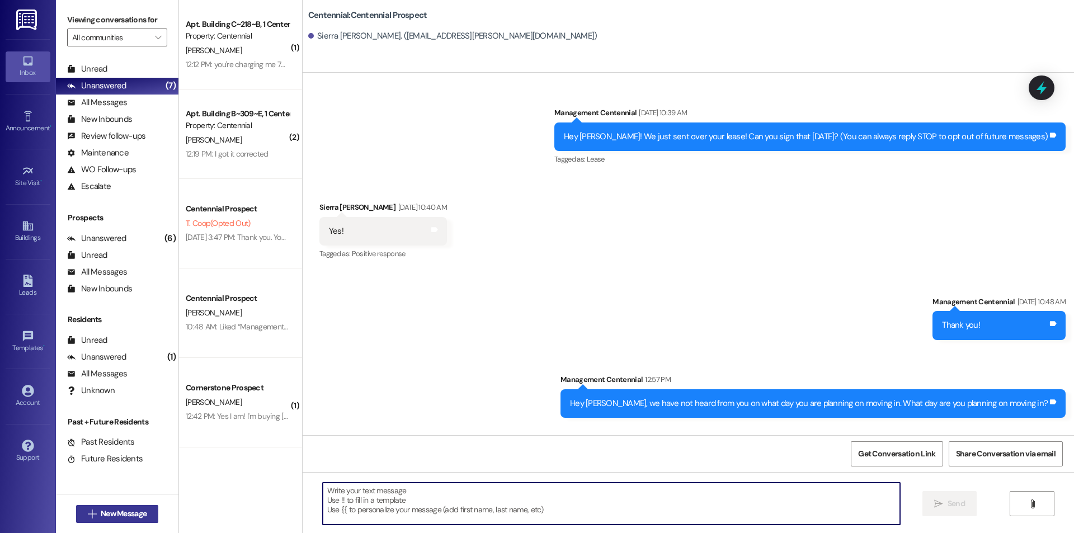
click at [122, 509] on span "New Message" at bounding box center [124, 514] width 46 height 12
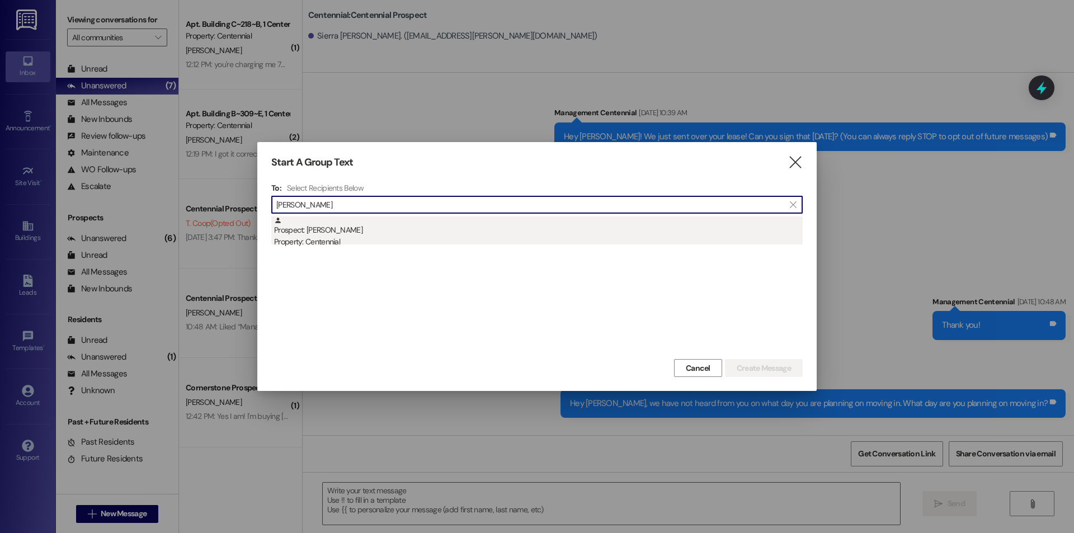
type input "elizabeth bess"
click at [516, 228] on div "Prospect: Elizabeth Bess Property: Centennial" at bounding box center [538, 232] width 529 height 32
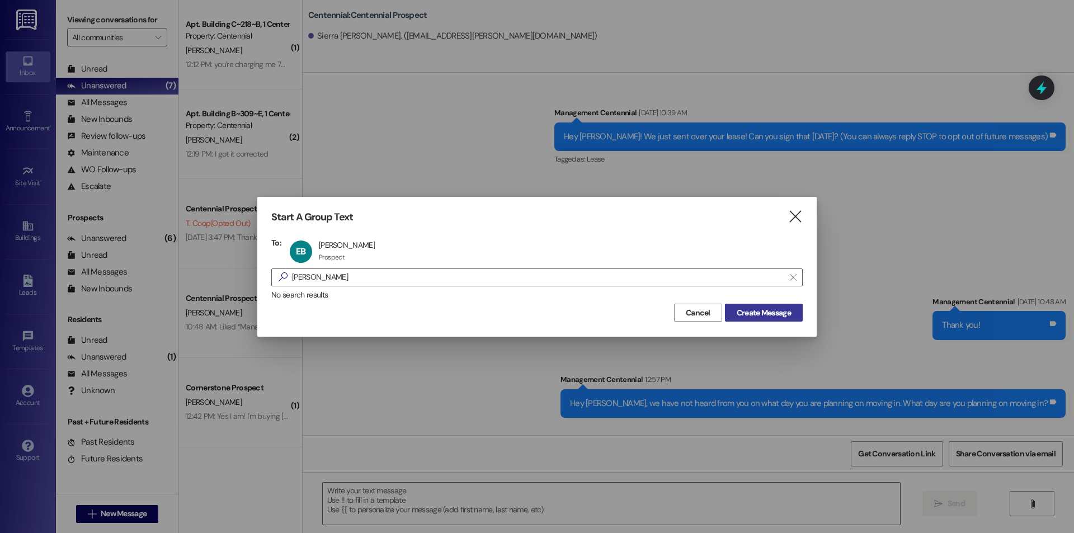
click at [762, 313] on span "Create Message" at bounding box center [764, 313] width 54 height 12
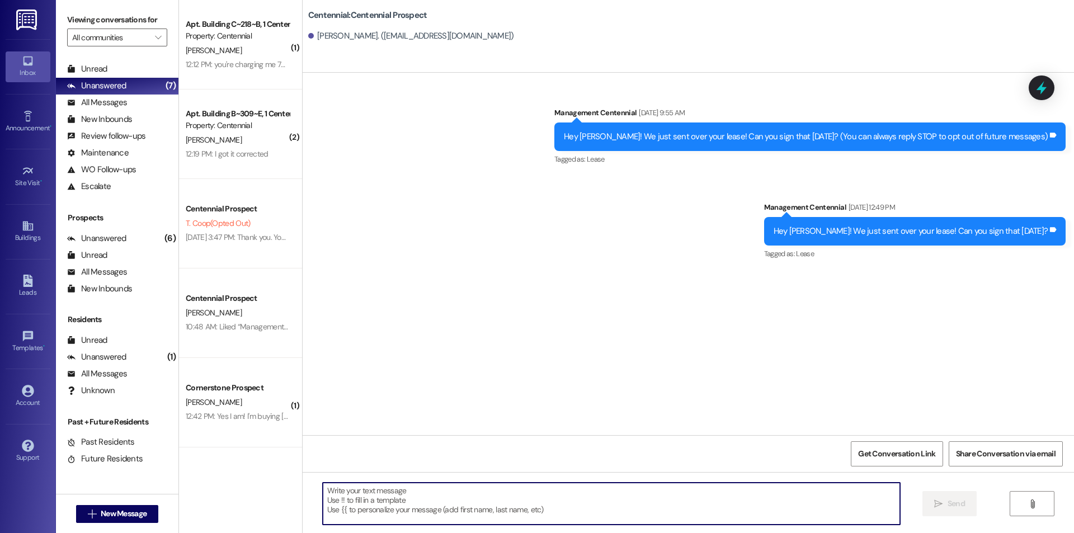
click at [443, 513] on textarea at bounding box center [611, 504] width 577 height 42
paste textarea "Hey {{first_name}}, we have not heard from you on what day you are planning on …"
type textarea "Hey {{first_name}}, we have not heard from you on what day you are planning on …"
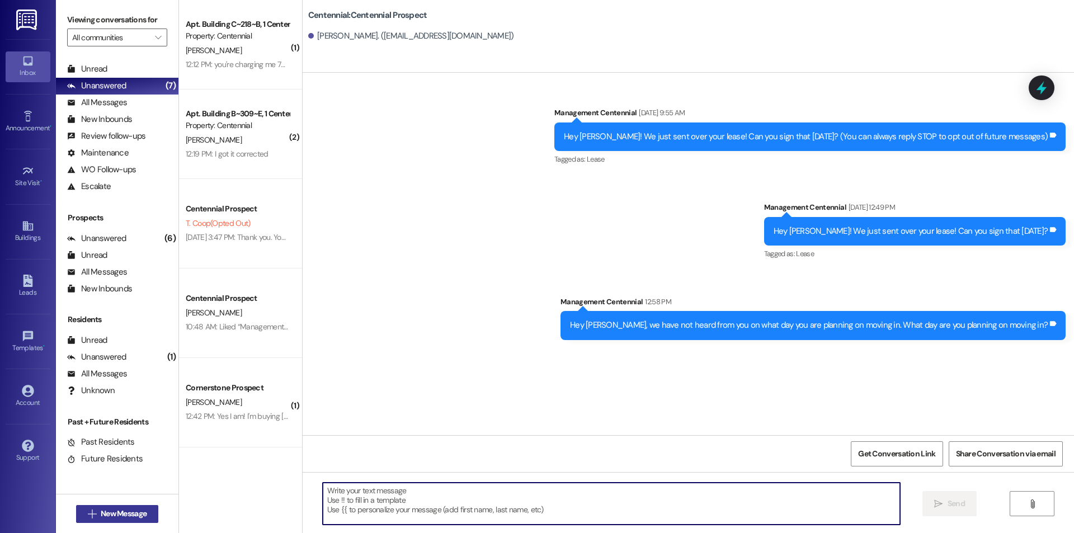
click at [117, 505] on button " New Message" at bounding box center [117, 514] width 83 height 18
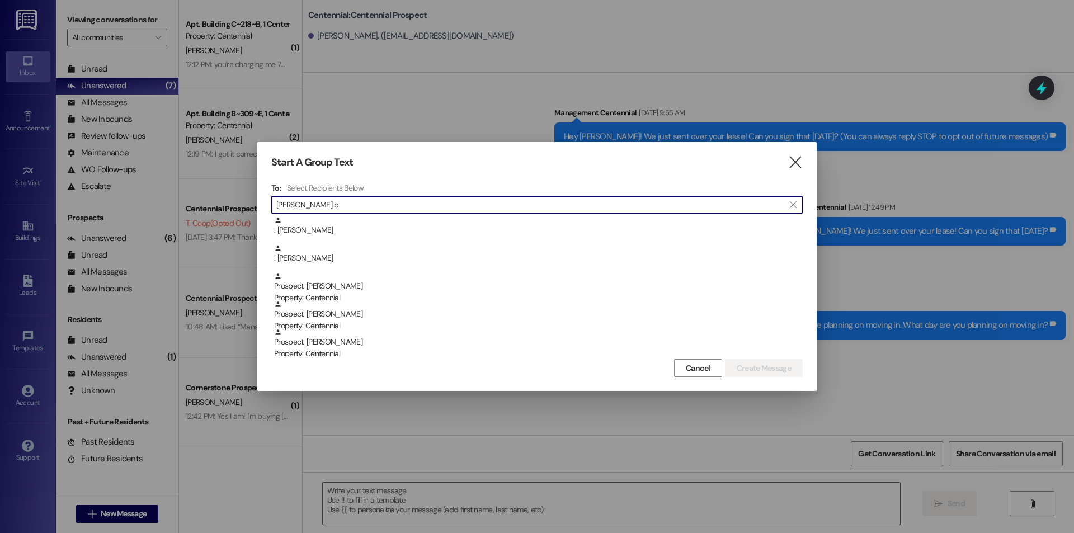
type input "carter b"
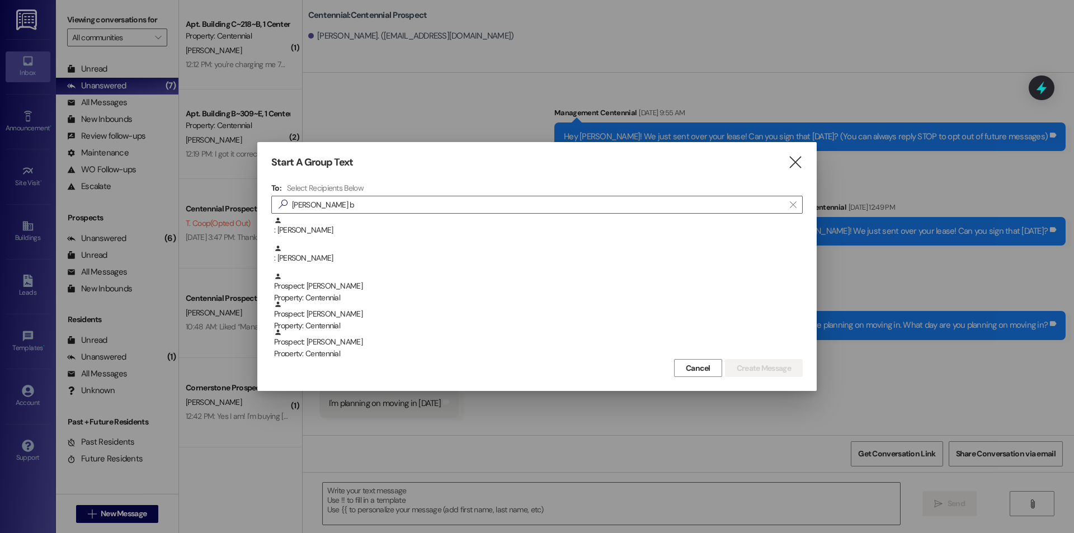
click at [802, 166] on icon "" at bounding box center [795, 163] width 15 height 12
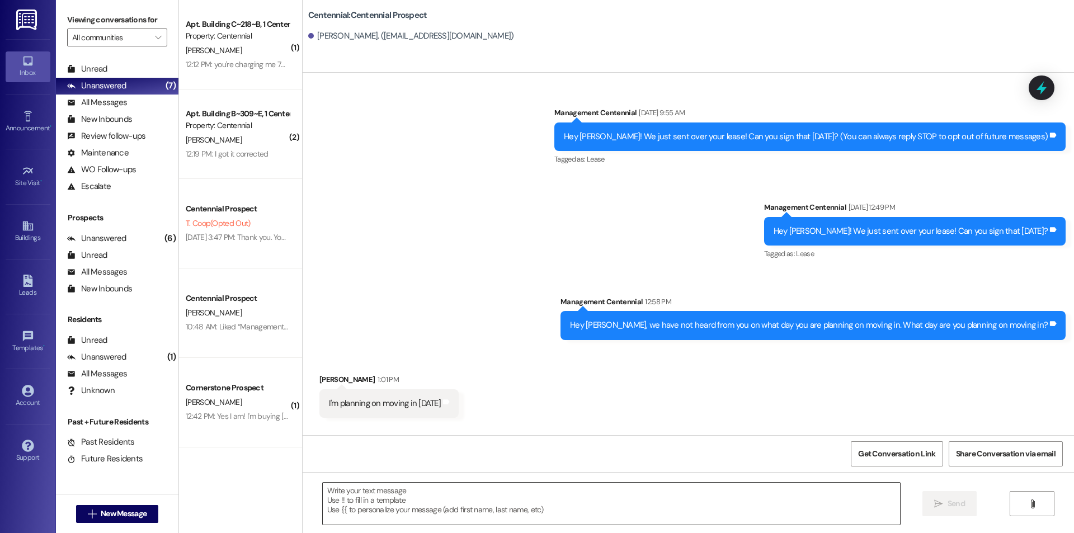
click at [400, 502] on textarea at bounding box center [611, 504] width 577 height 42
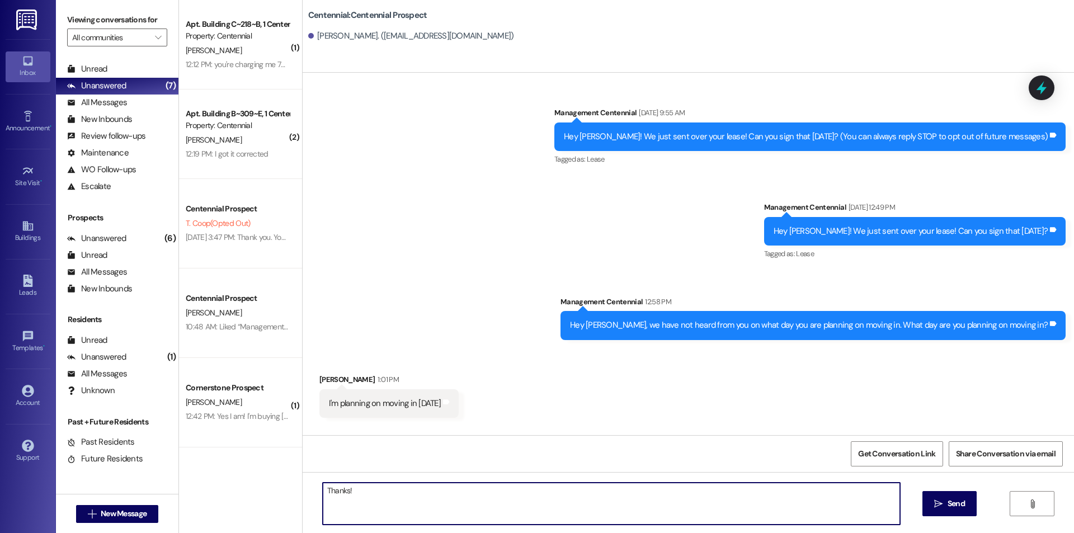
type textarea "Thanks!"
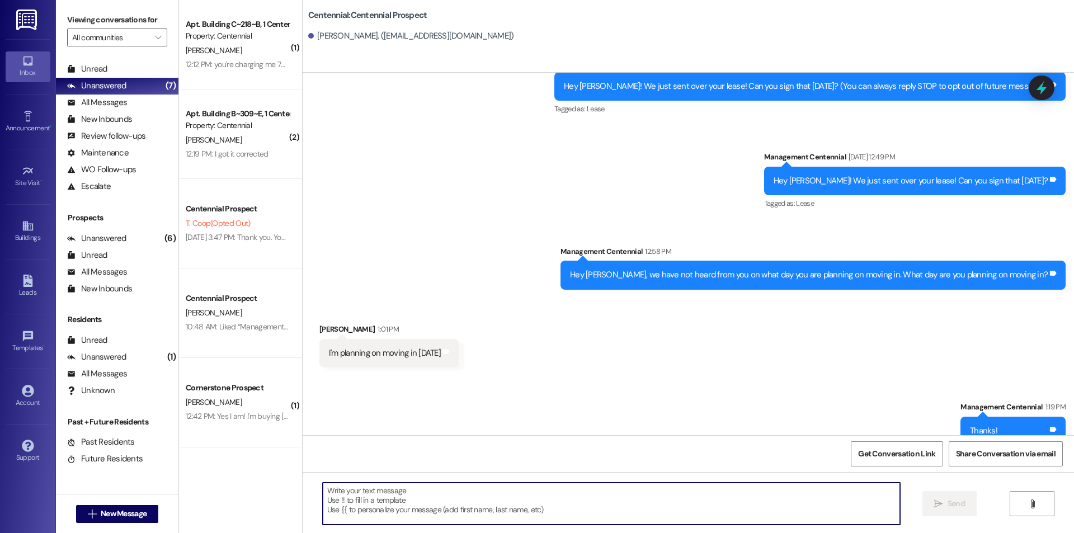
scroll to position [70, 0]
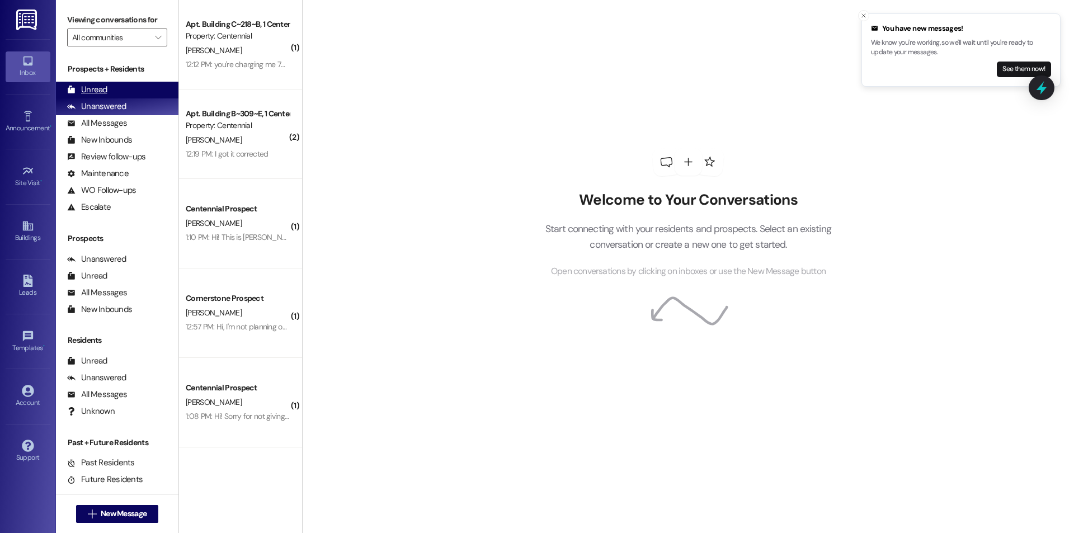
click at [138, 86] on div "Unread (0)" at bounding box center [117, 90] width 122 height 17
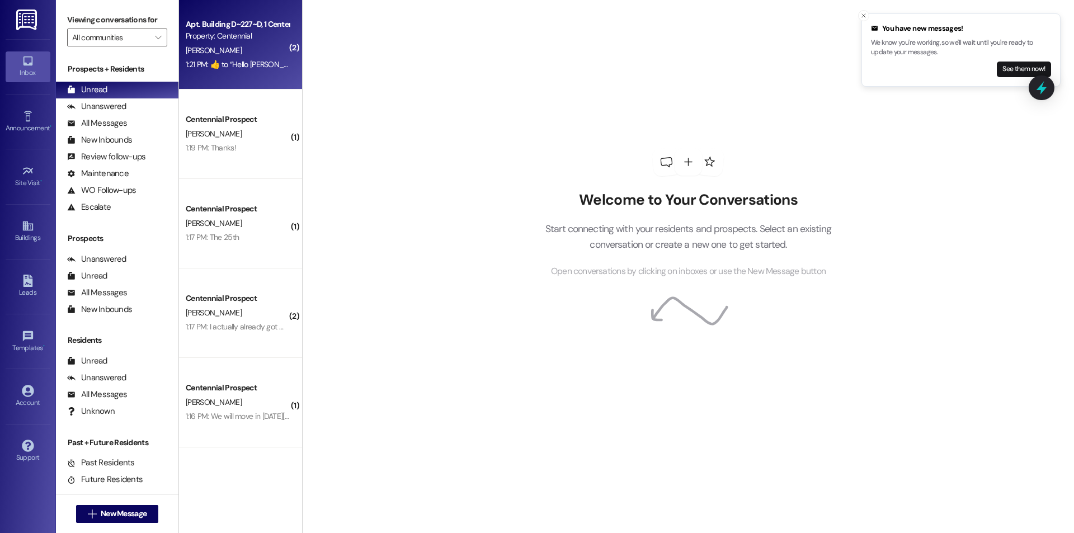
click at [228, 67] on div "1:21 PM:  ​👍​ to “ Hello [PERSON_NAME], we have new residents moving in from no…" at bounding box center [849, 64] width 1327 height 10
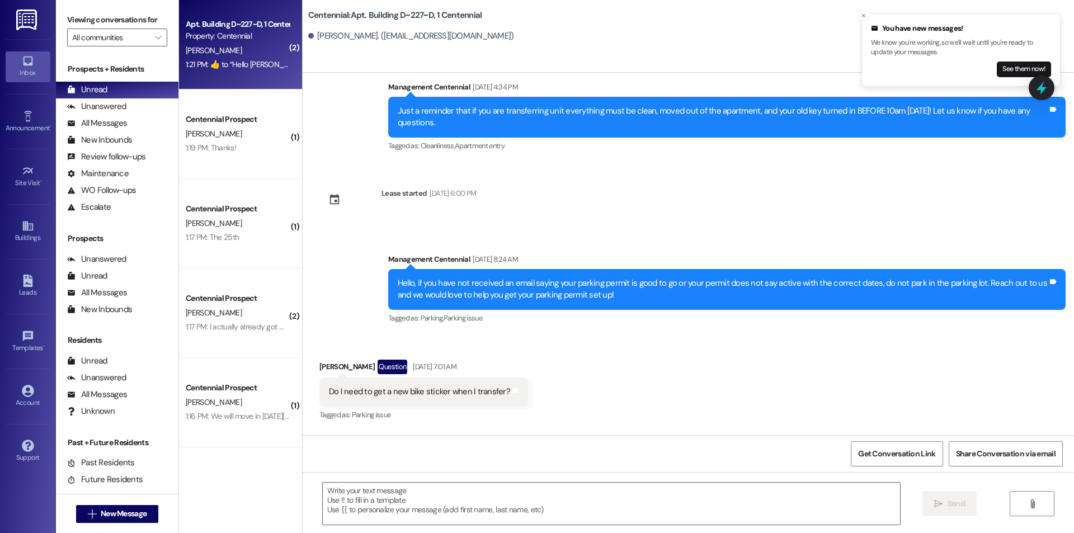
scroll to position [9195, 0]
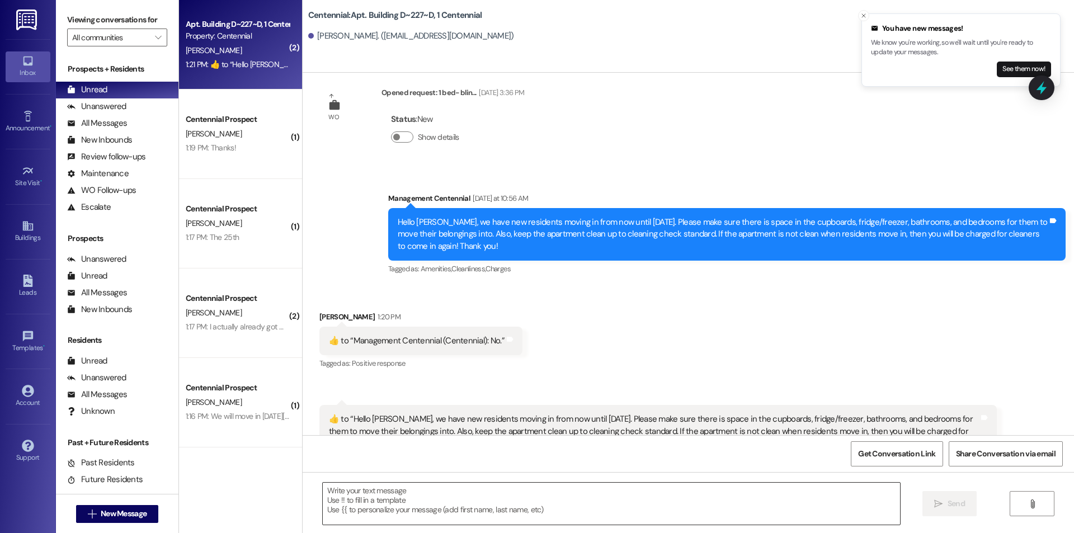
click at [455, 497] on textarea at bounding box center [611, 504] width 577 height 42
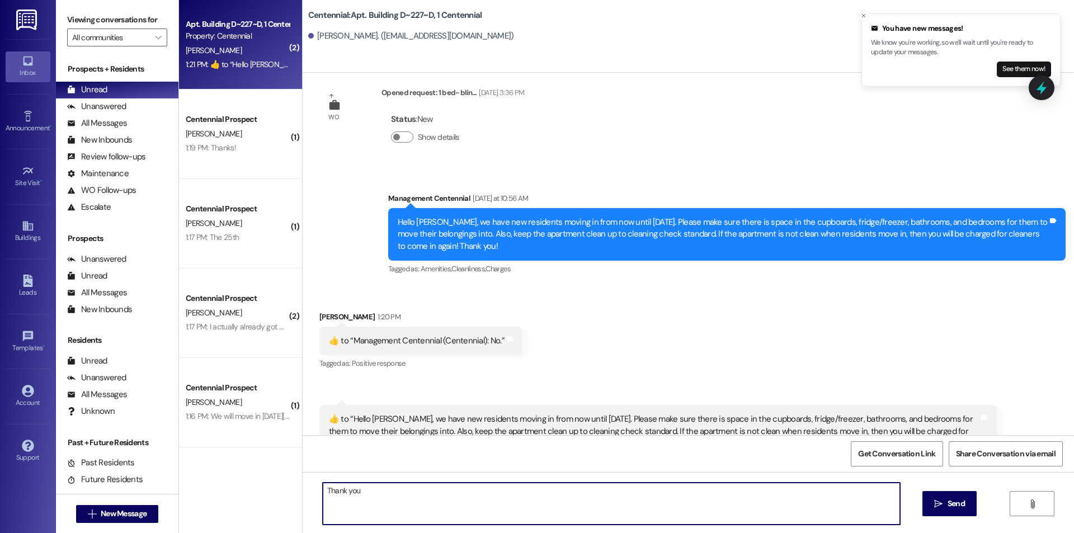
type textarea "Thank you!"
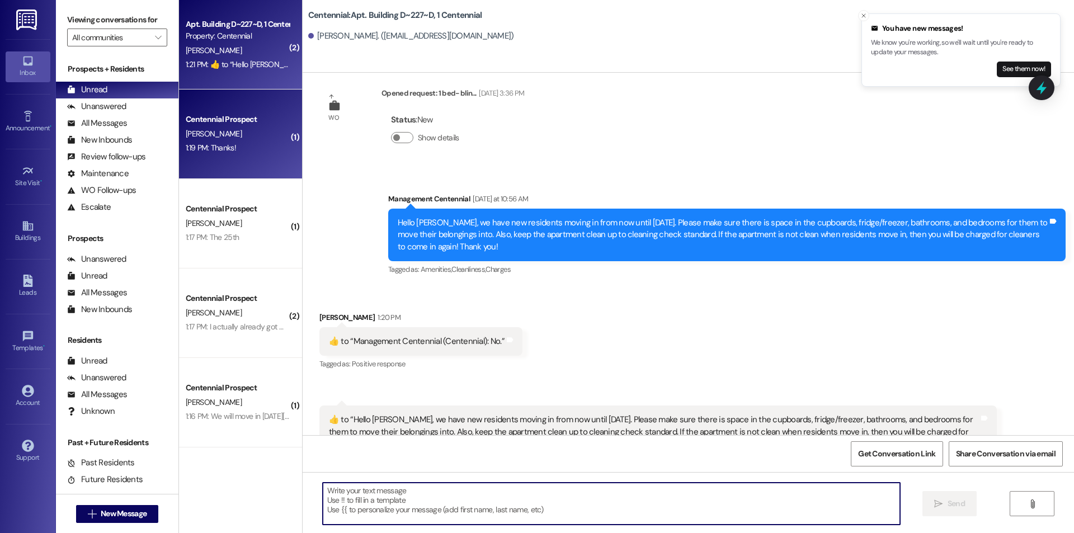
click at [247, 112] on div "Centennial Prospect" at bounding box center [238, 119] width 106 height 14
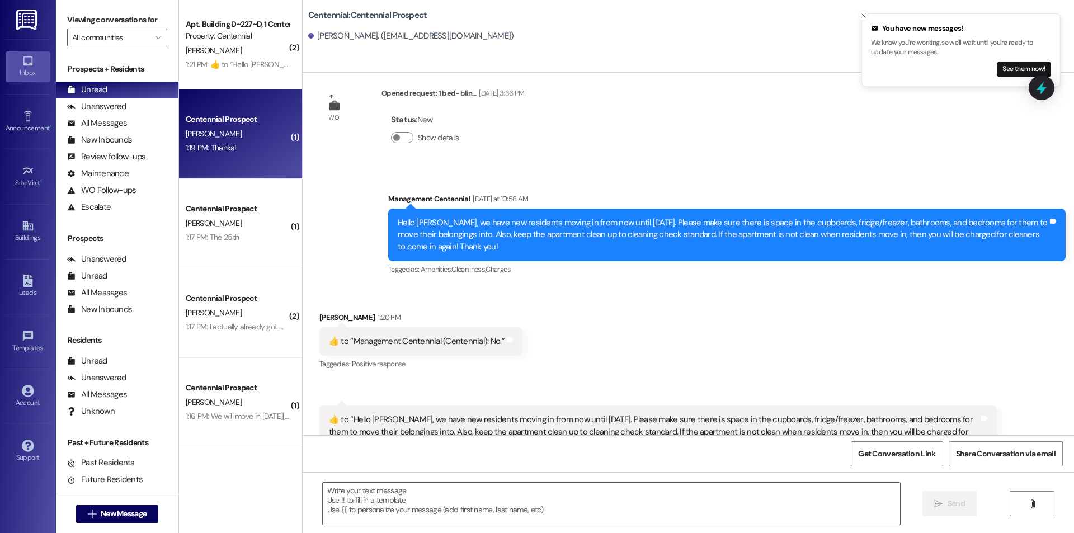
scroll to position [70, 0]
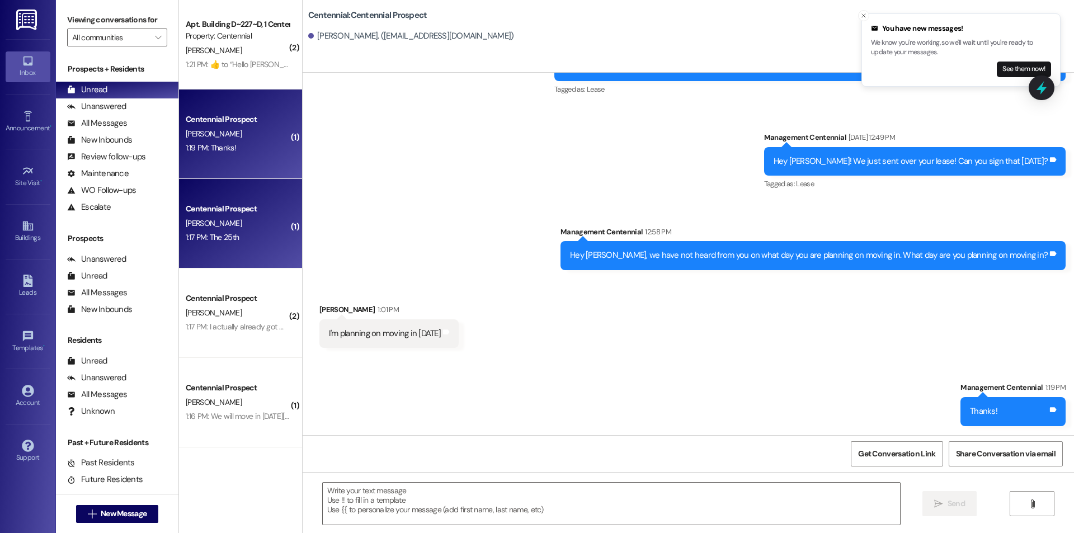
click at [237, 236] on div "1:17 PM: The 25th 1:17 PM: The 25th" at bounding box center [238, 237] width 106 height 14
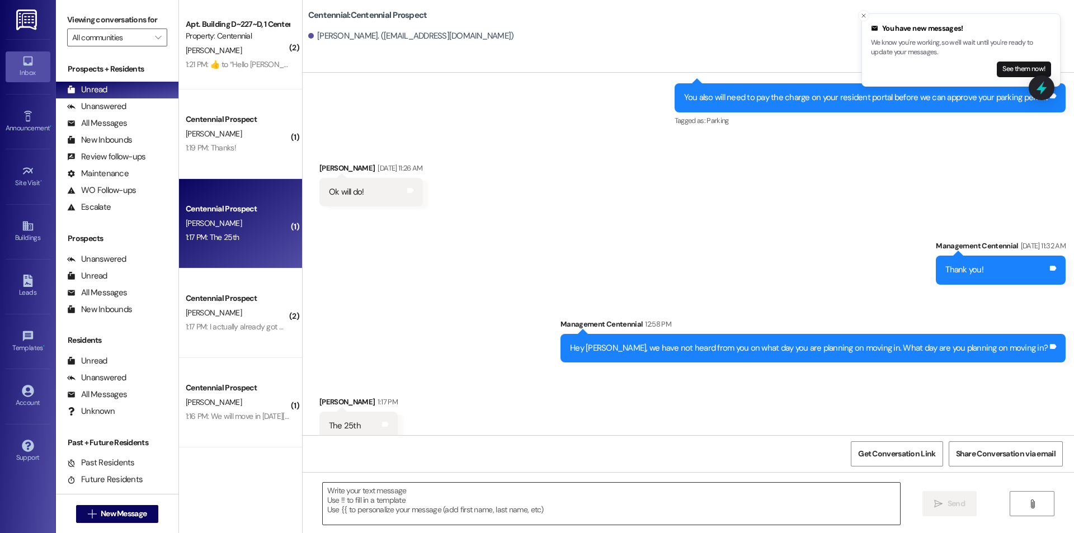
scroll to position [299, 0]
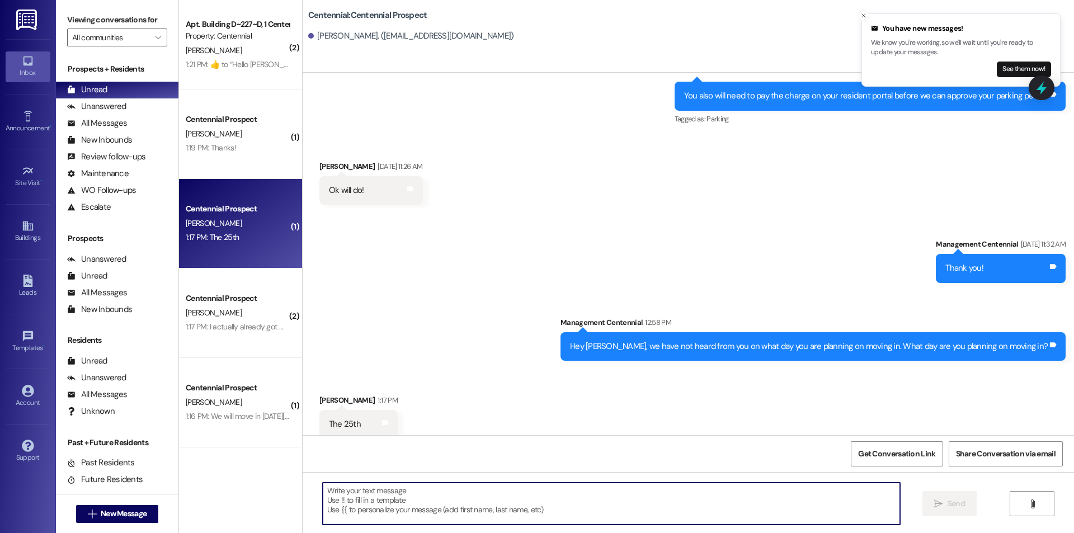
click at [398, 497] on textarea at bounding box center [611, 504] width 577 height 42
type textarea "h"
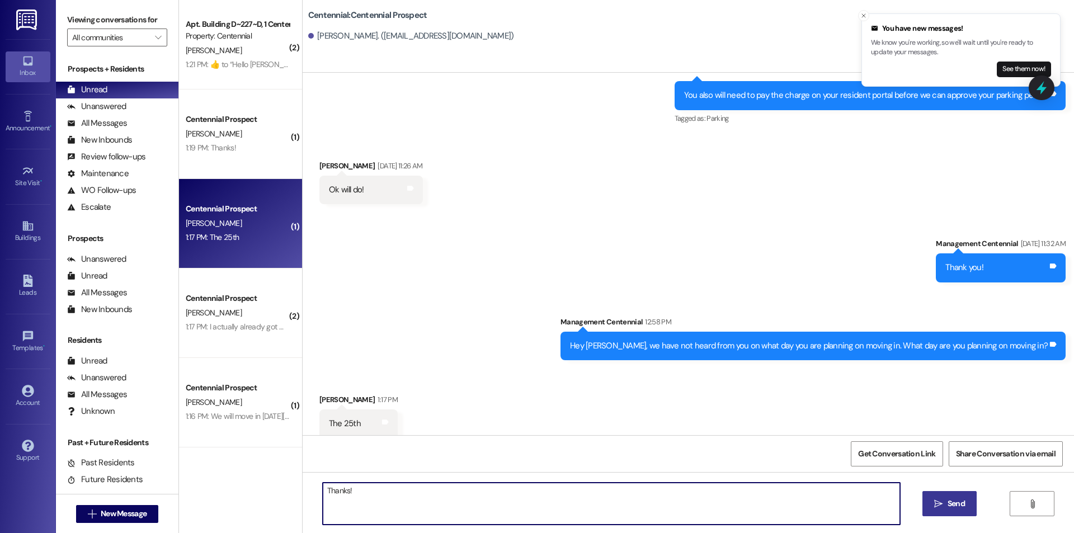
type textarea "Thanks!"
click at [940, 491] on button " Send" at bounding box center [949, 503] width 54 height 25
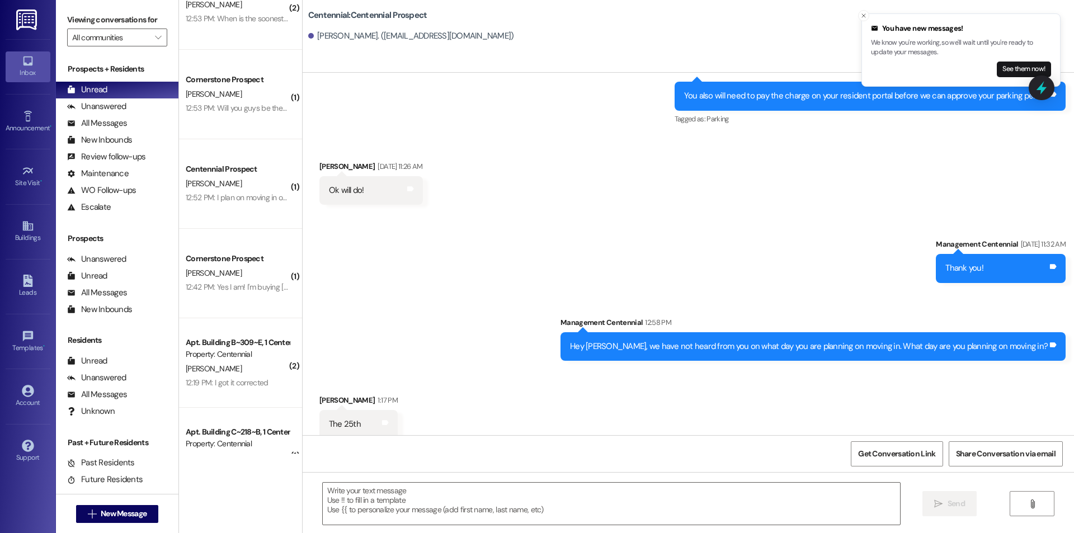
scroll to position [3305, 0]
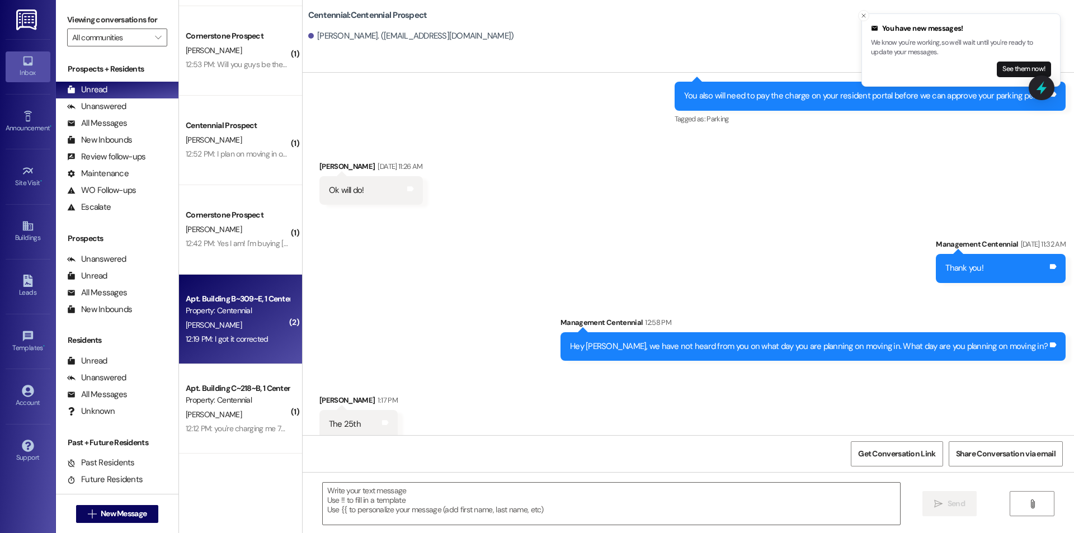
click at [221, 345] on div "12:19 PM: I got it corrected 12:19 PM: I got it corrected" at bounding box center [238, 339] width 106 height 14
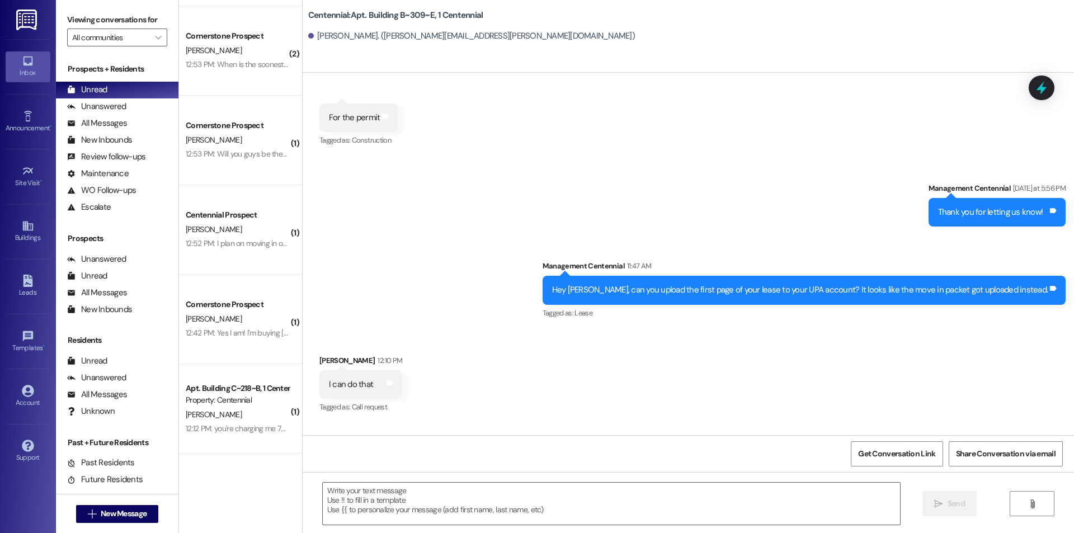
scroll to position [3037, 0]
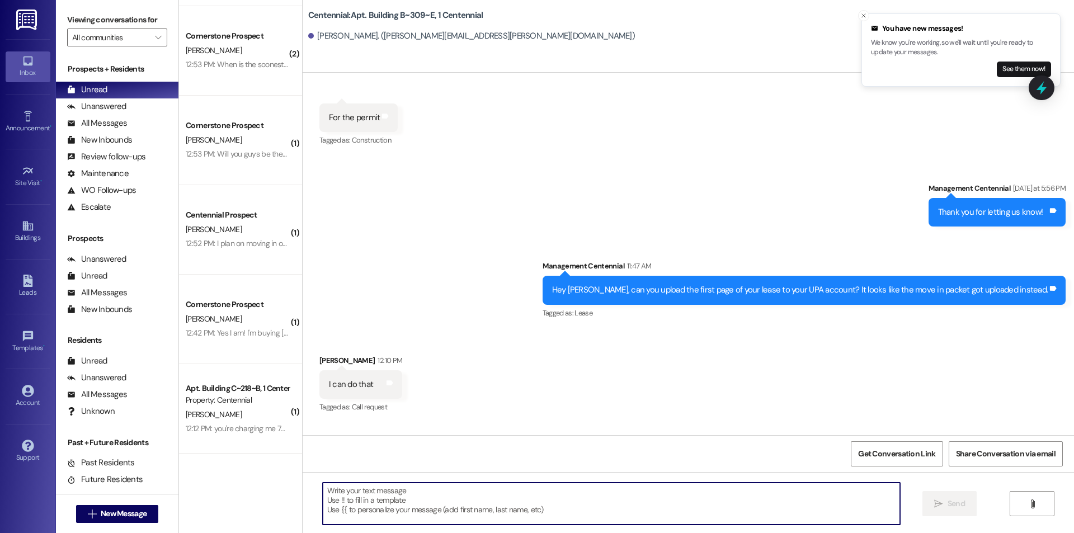
click at [549, 489] on textarea at bounding box center [611, 504] width 577 height 42
type textarea "Sweet, we approved it for you!"
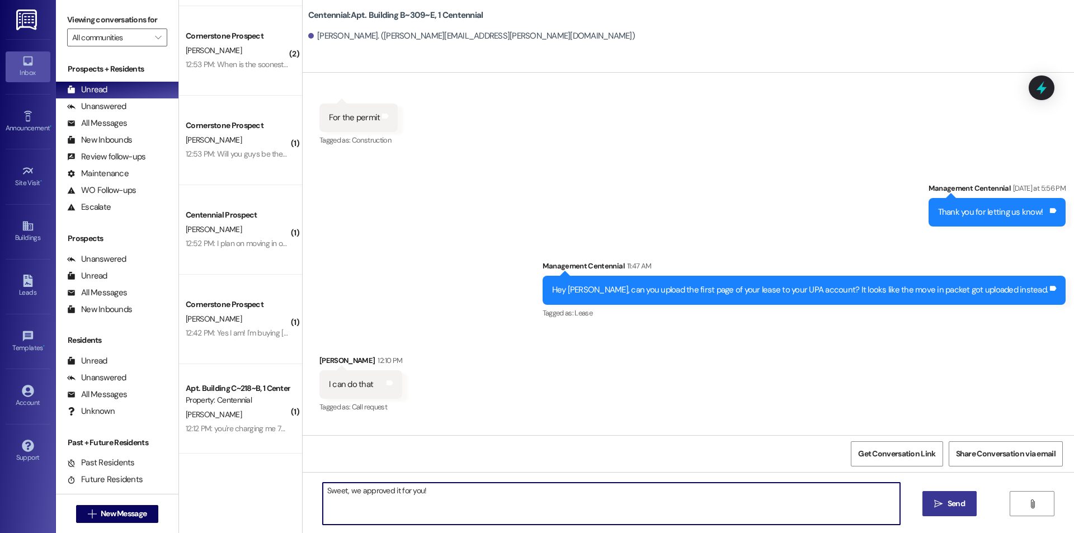
click at [961, 502] on span "Send" at bounding box center [956, 504] width 17 height 12
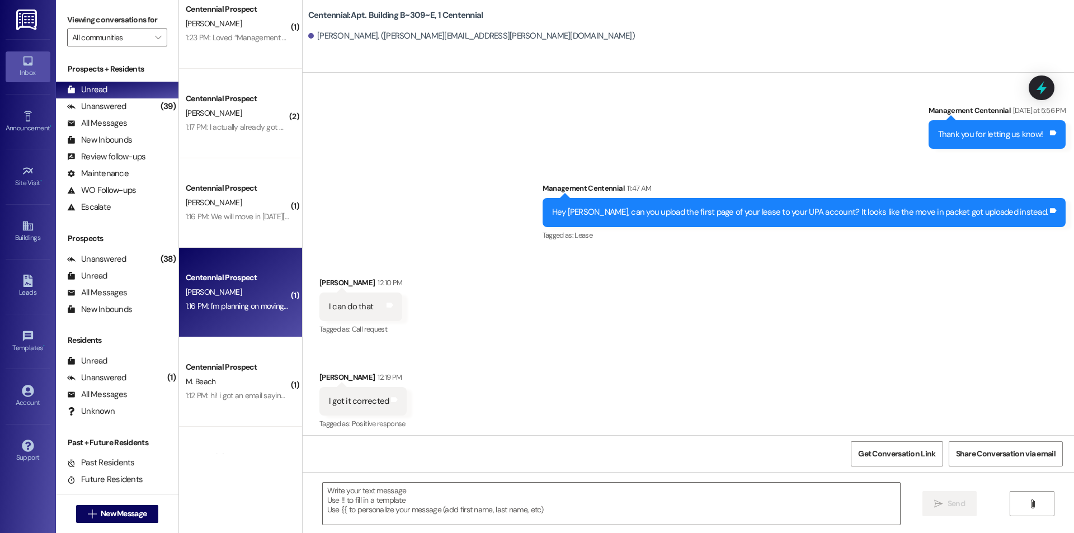
scroll to position [0, 0]
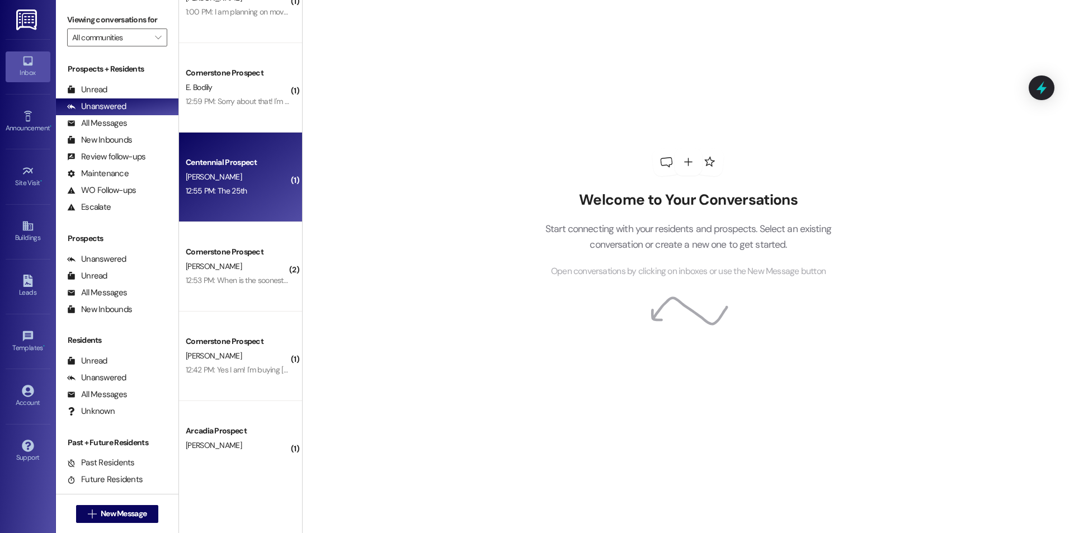
scroll to position [3282, 0]
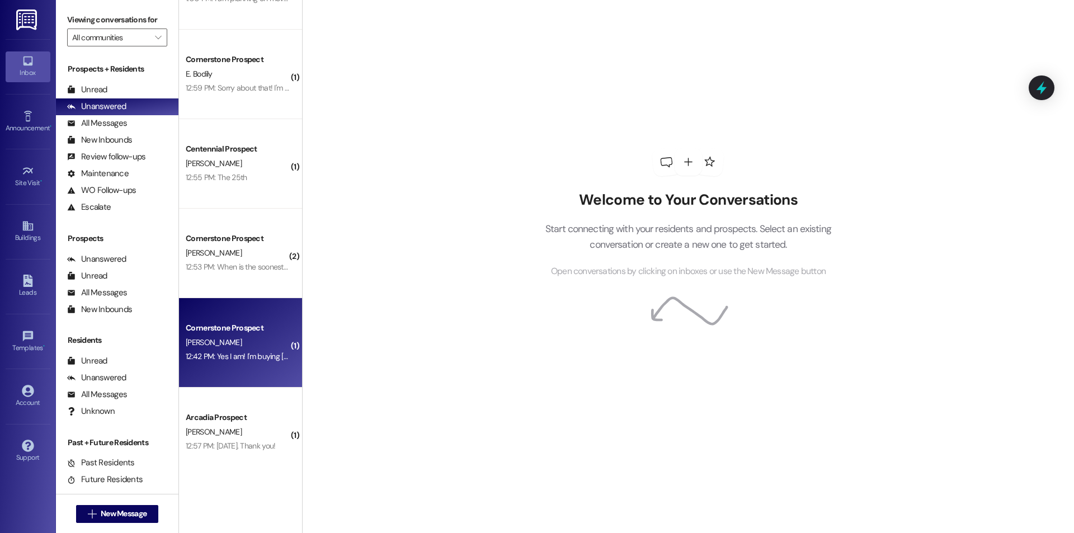
click at [246, 345] on div "[PERSON_NAME]" at bounding box center [238, 343] width 106 height 14
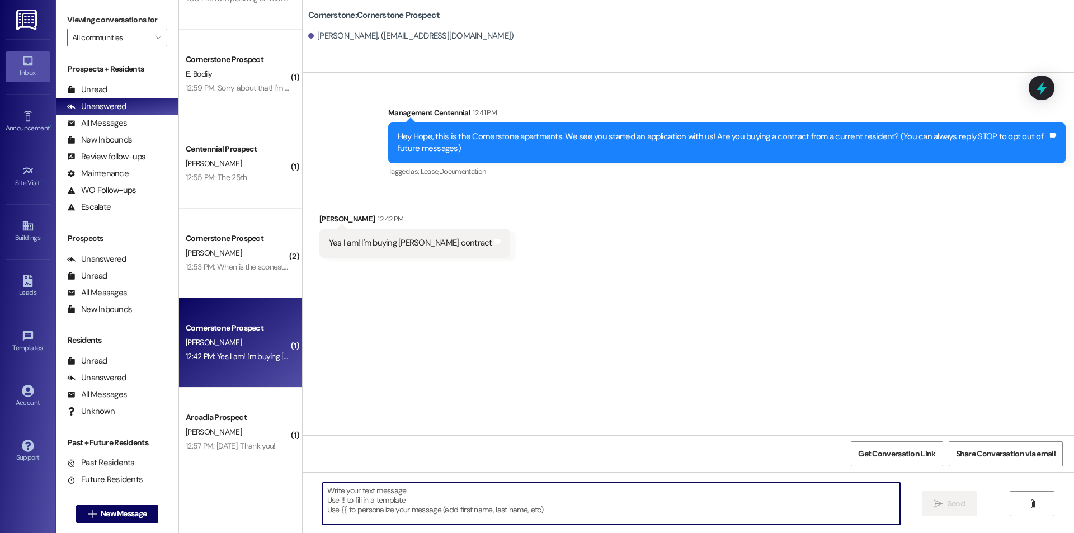
click at [403, 494] on textarea at bounding box center [611, 504] width 577 height 42
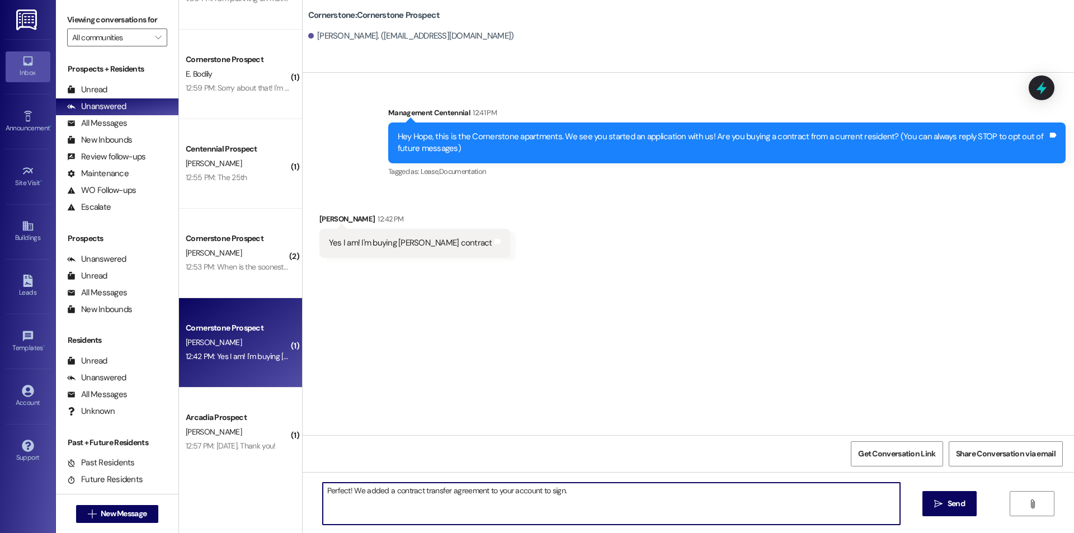
click at [581, 530] on div "Perfect! We added a contract transfer agreement to your account to sign.  Send…" at bounding box center [688, 514] width 771 height 84
click at [577, 491] on textarea "Perfect! We added a contract transfer agreement to your account to sign." at bounding box center [611, 504] width 577 height 42
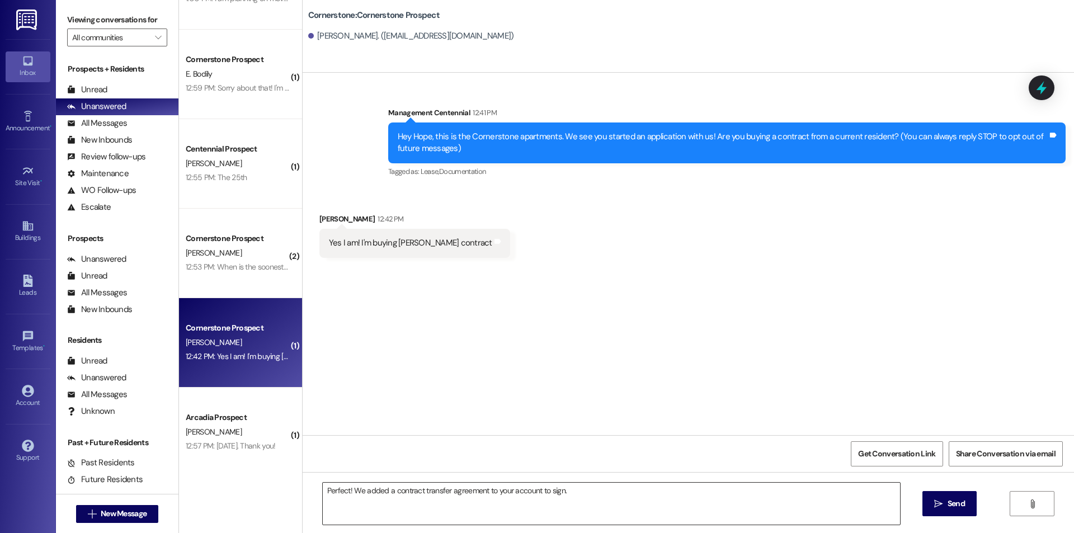
click at [585, 502] on textarea "Perfect! We added a contract transfer agreement to your account to sign." at bounding box center [611, 504] width 577 height 42
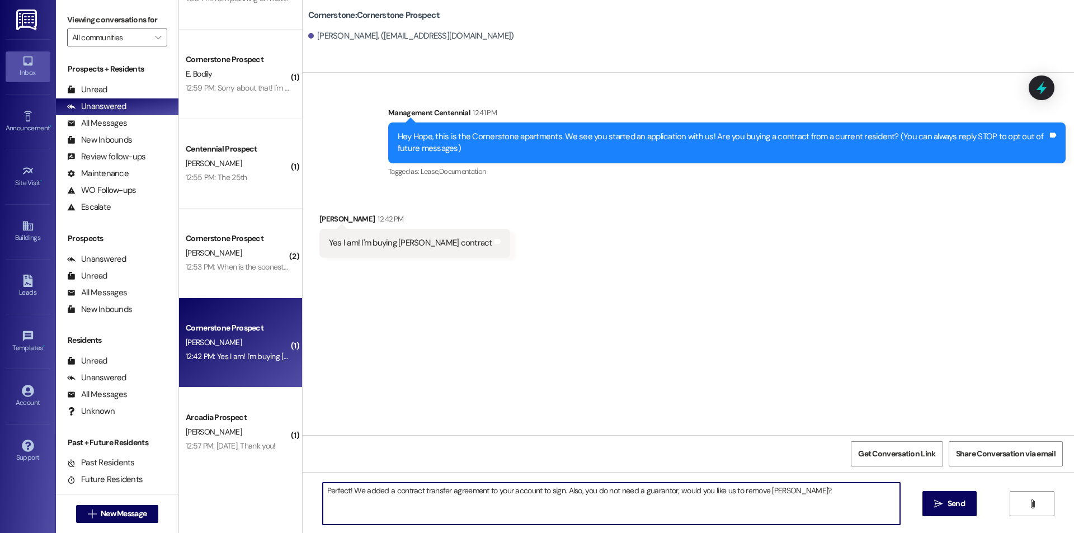
type textarea "Perfect! We added a contract transfer agreement to your account to sign. Also, …"
click at [934, 502] on icon "" at bounding box center [938, 503] width 8 height 9
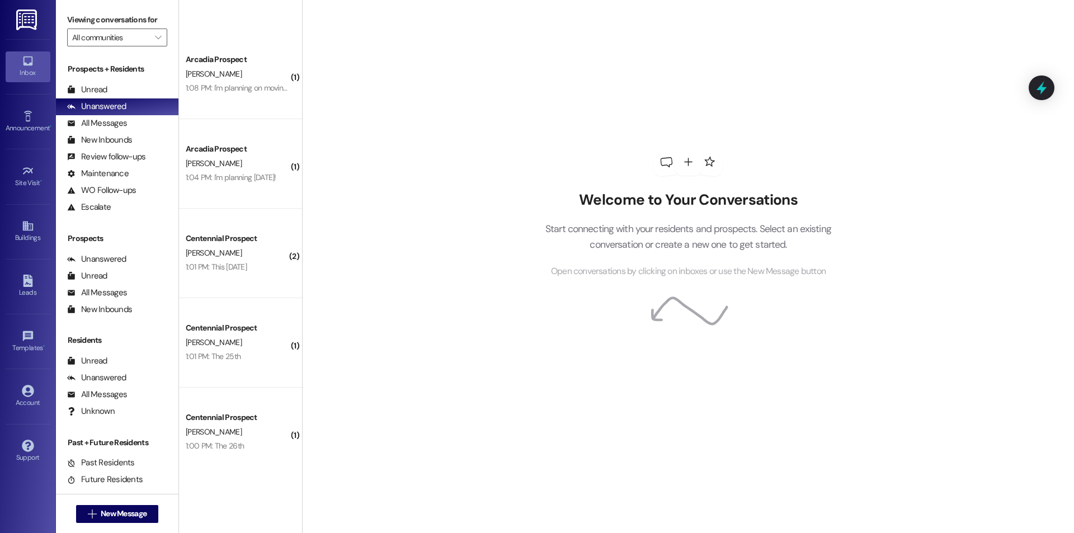
scroll to position [3305, 0]
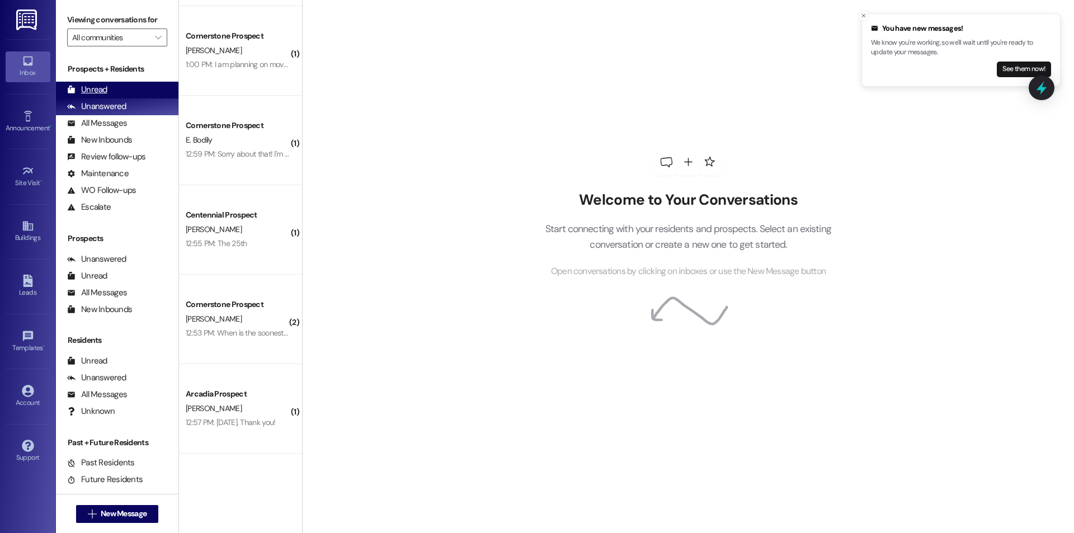
click at [114, 87] on div "Unread (0)" at bounding box center [117, 90] width 122 height 17
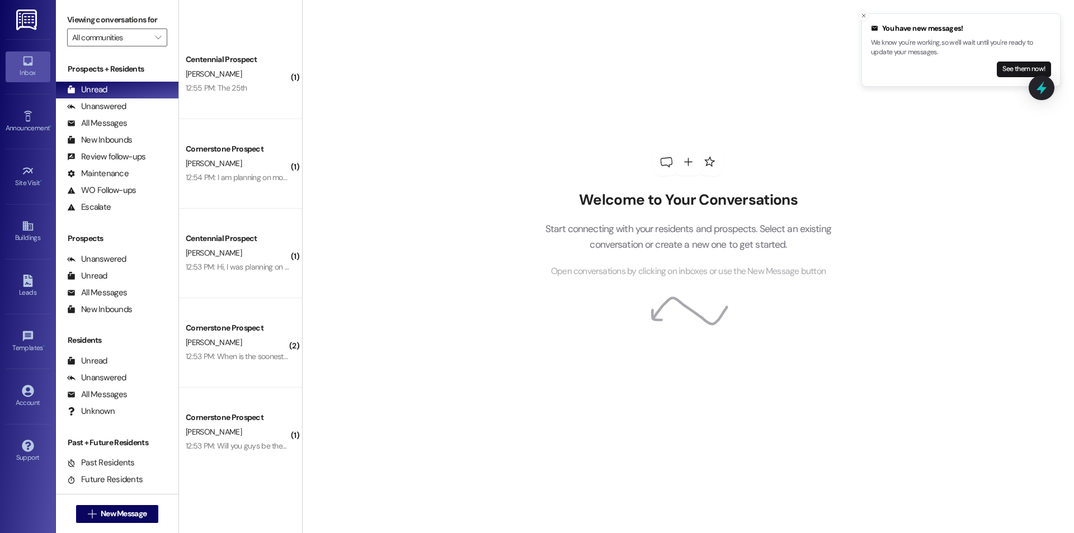
scroll to position [3484, 0]
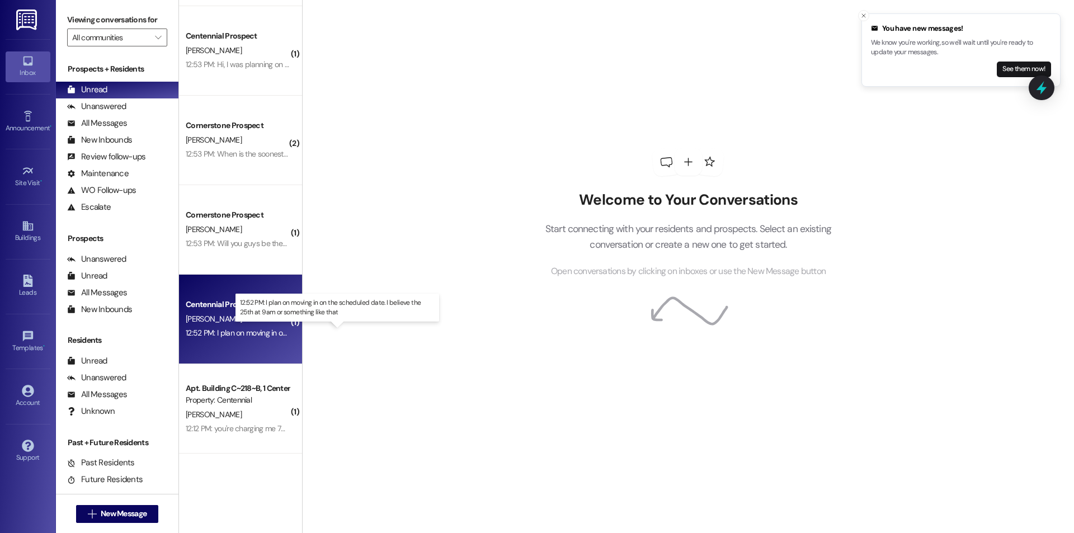
click at [238, 328] on div "12:52 PM: I plan on moving in on the scheduled date. I believe the 25th at 9am …" at bounding box center [346, 333] width 321 height 10
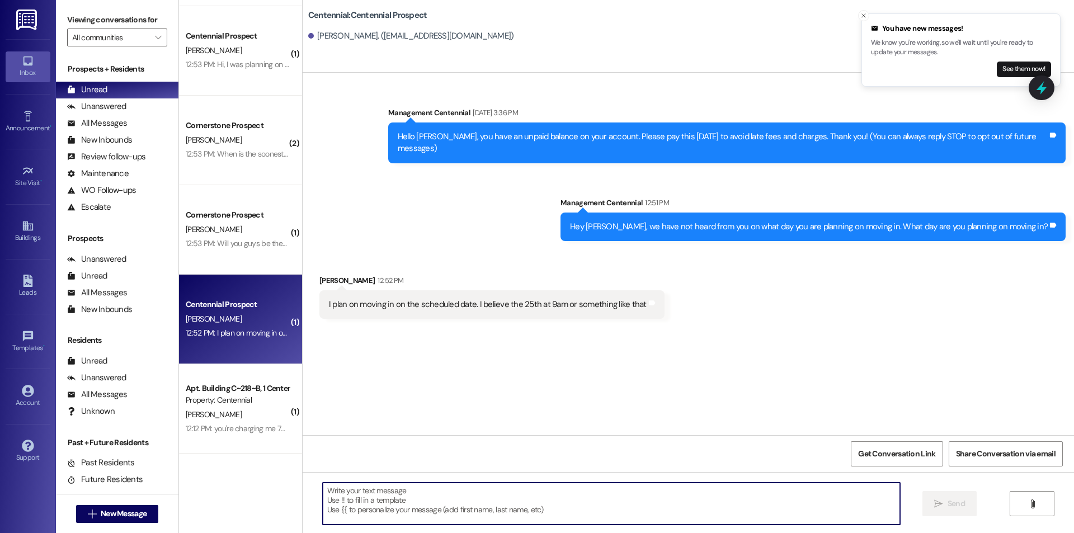
click at [557, 503] on textarea at bounding box center [611, 504] width 577 height 42
click at [552, 510] on textarea at bounding box center [611, 504] width 577 height 42
type textarea "Perfect, thanks!"
click at [948, 501] on span "Send" at bounding box center [956, 504] width 17 height 12
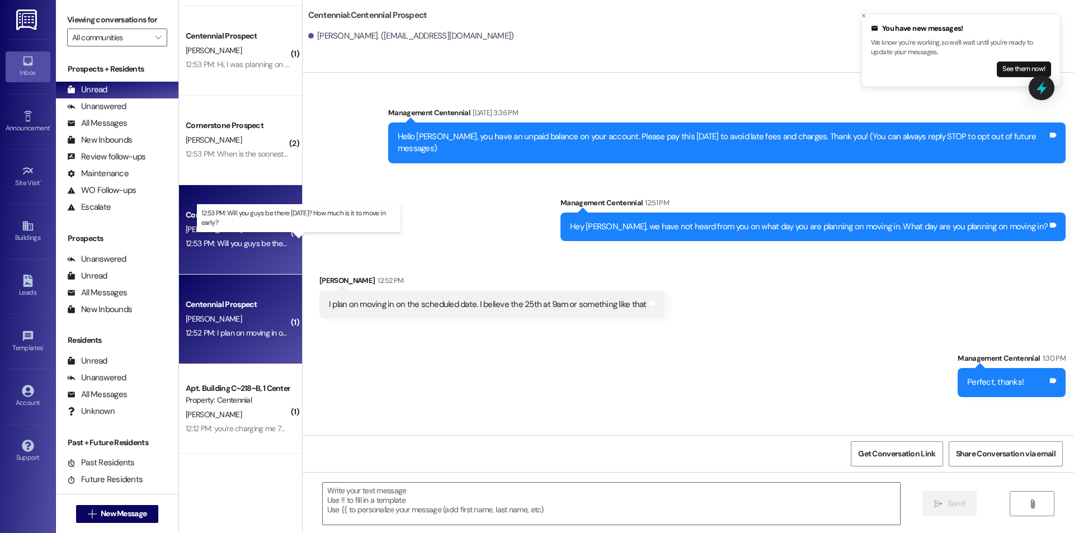
click at [252, 245] on div "12:53 PM: Will you guys be there Saturday? How much is it to move in early? 12:…" at bounding box center [303, 243] width 235 height 10
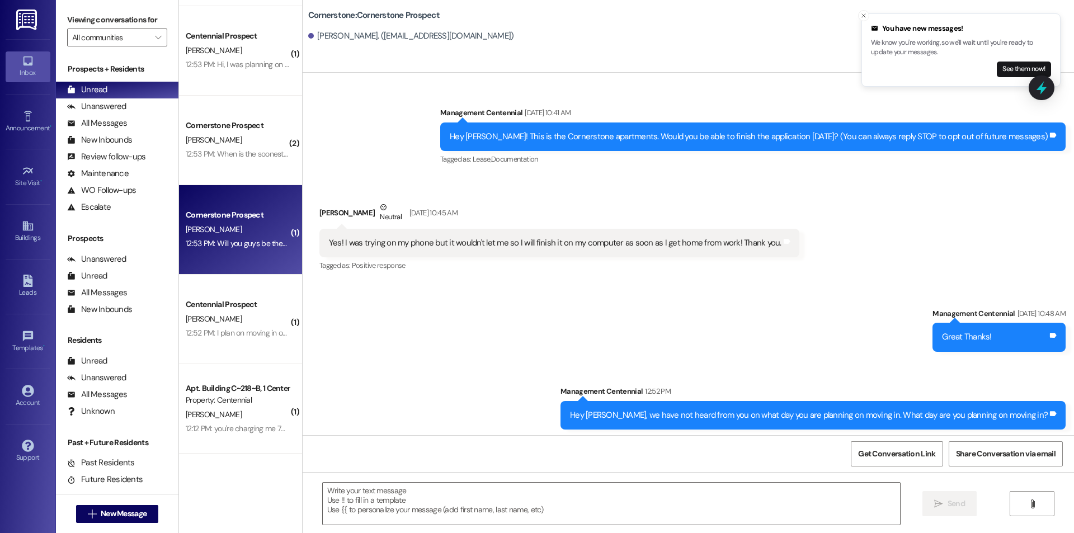
scroll to position [81, 0]
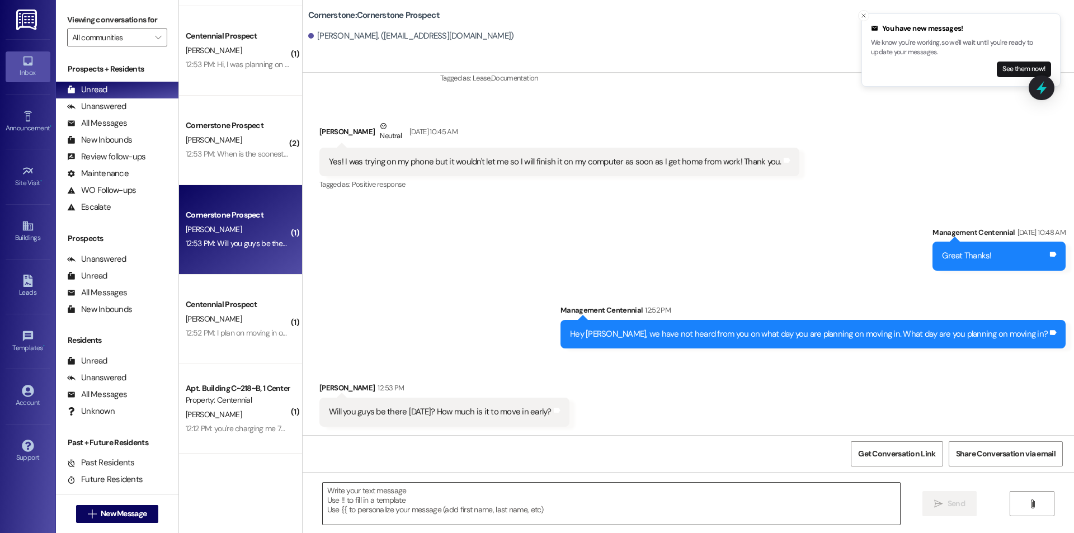
click at [391, 497] on textarea at bounding box center [611, 504] width 577 height 42
click at [492, 501] on textarea "Yes we will be here from 10-2." at bounding box center [611, 504] width 577 height 42
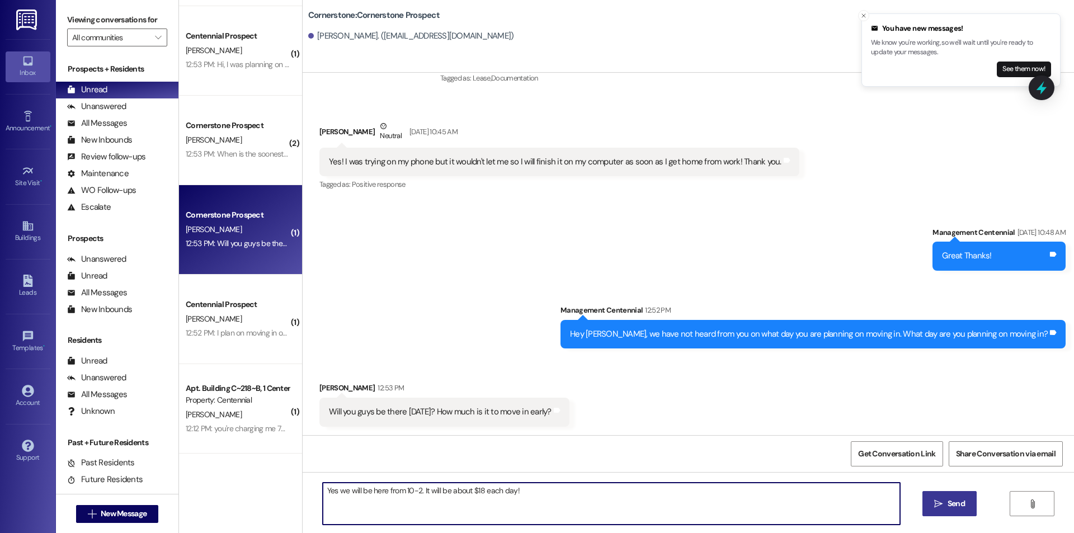
scroll to position [82, 0]
type textarea "Yes we will be here from 10-2. It will be about $18 each day!"
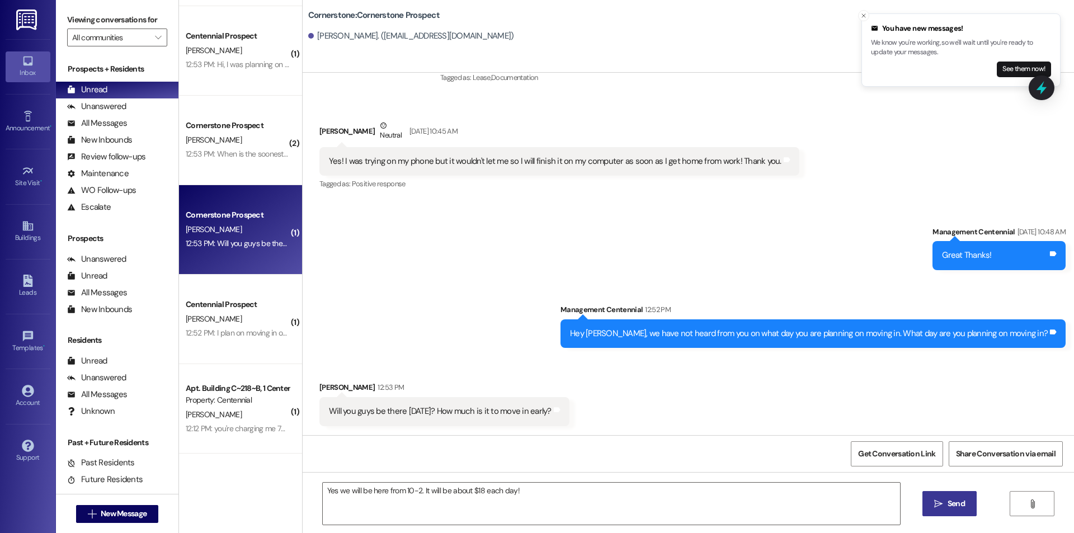
click at [932, 506] on span " Send" at bounding box center [949, 504] width 35 height 12
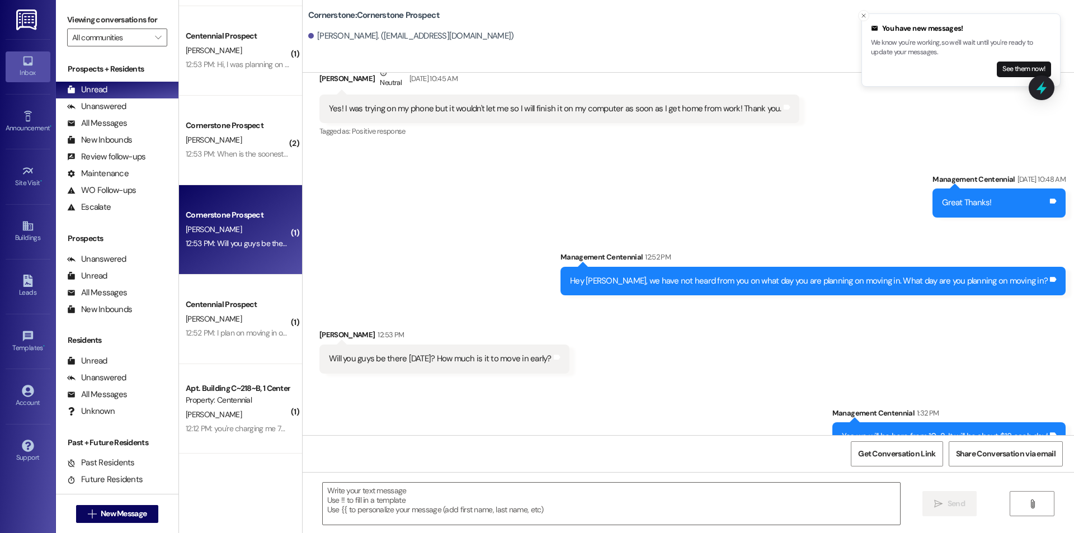
scroll to position [159, 0]
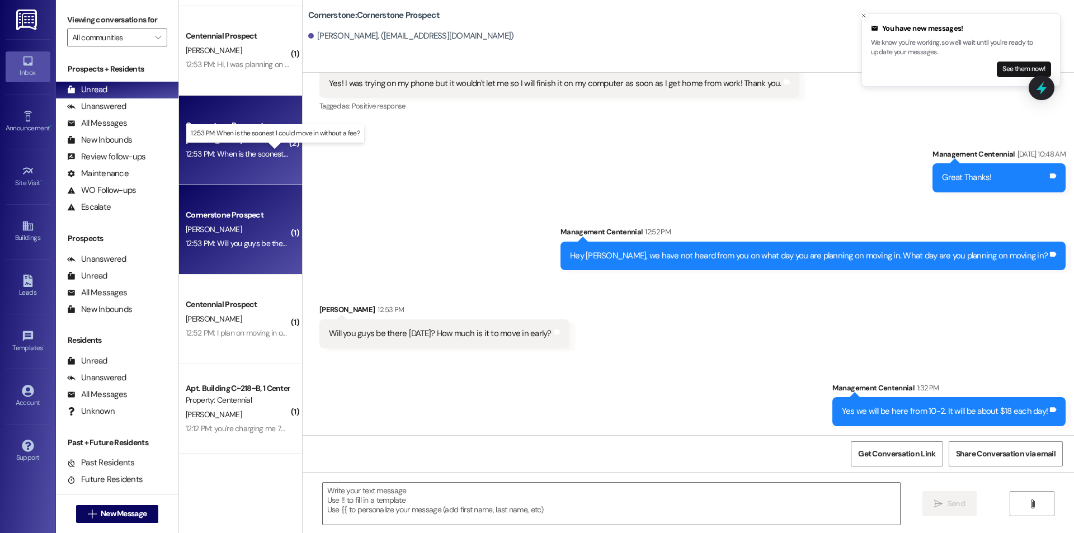
click at [256, 157] on div "12:53 PM: When is the soonest I could move in without a fee? 12:53 PM: When is …" at bounding box center [284, 154] width 196 height 10
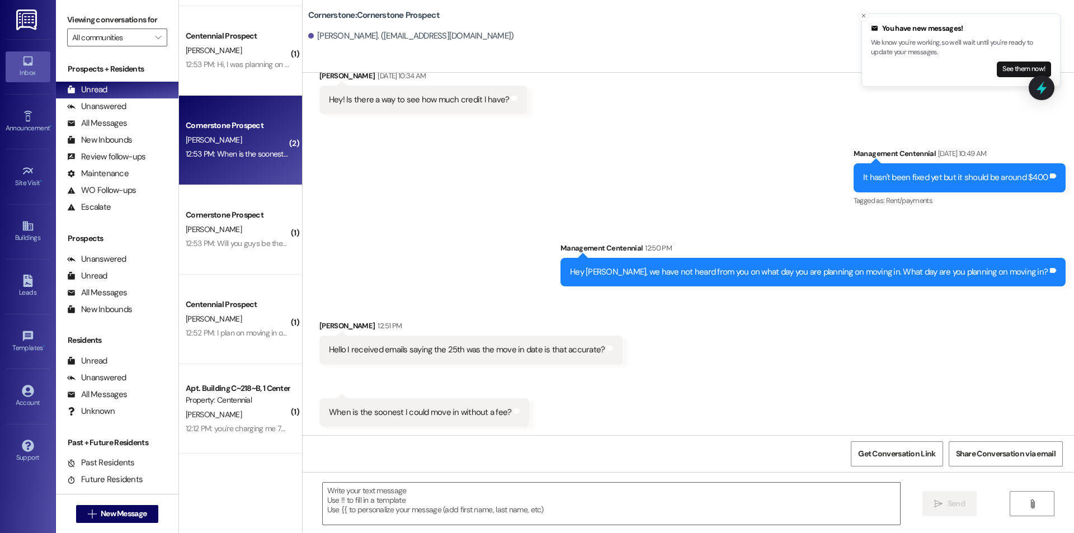
scroll to position [1433, 0]
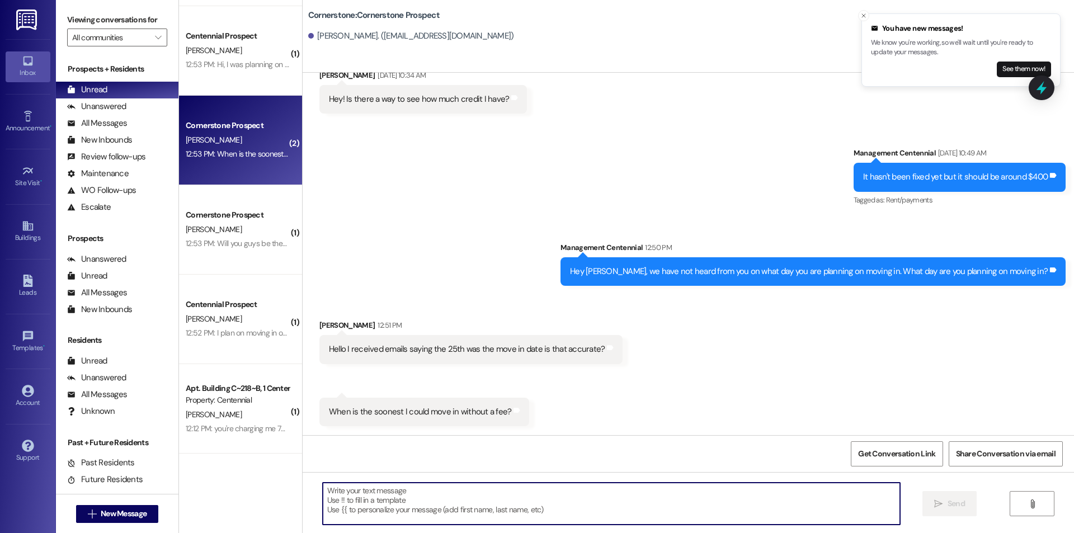
click at [463, 484] on textarea at bounding box center [611, 504] width 577 height 42
type textarea "A"
type textarea "T"
type textarea "E"
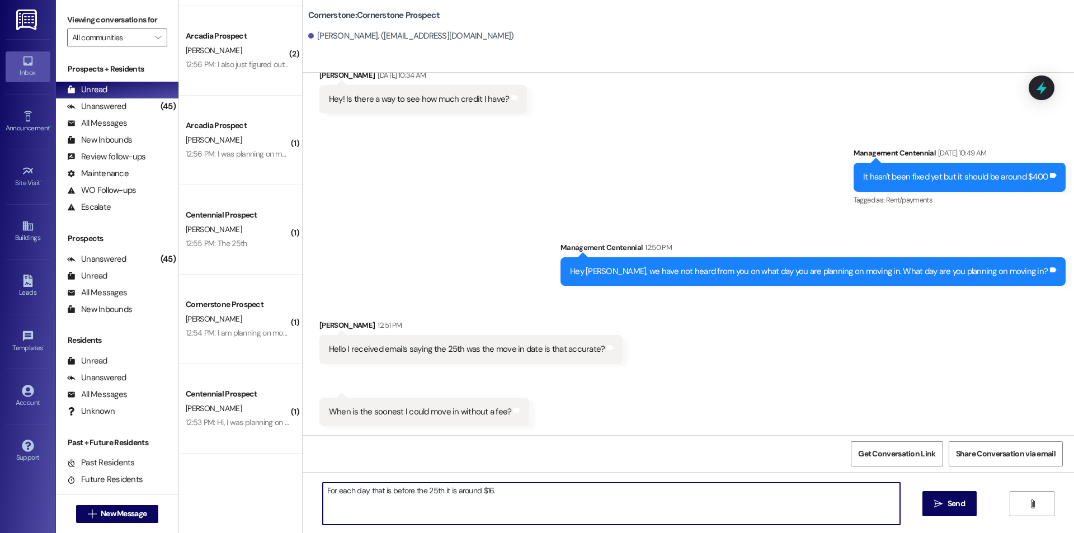
drag, startPoint x: 486, startPoint y: 494, endPoint x: 479, endPoint y: 493, distance: 6.9
click at [479, 493] on textarea "For each day that is before the 25th it is around $16." at bounding box center [611, 504] width 577 height 42
click at [593, 506] on textarea "For each day that is before the 25th it is around $20." at bounding box center [611, 504] width 577 height 42
type textarea "For each day that is before the 25th it is around $20."
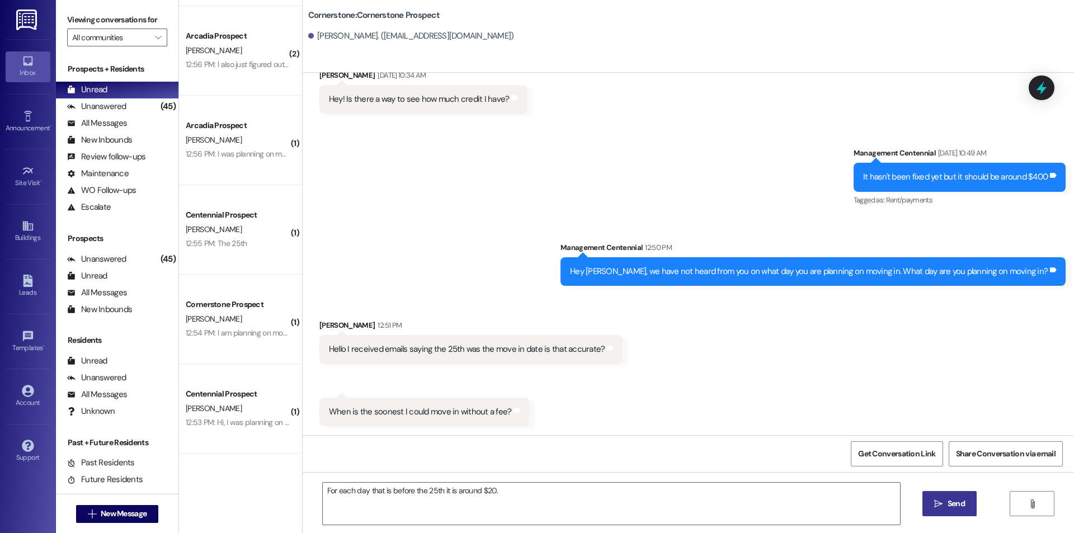
click at [967, 507] on button " Send" at bounding box center [949, 503] width 54 height 25
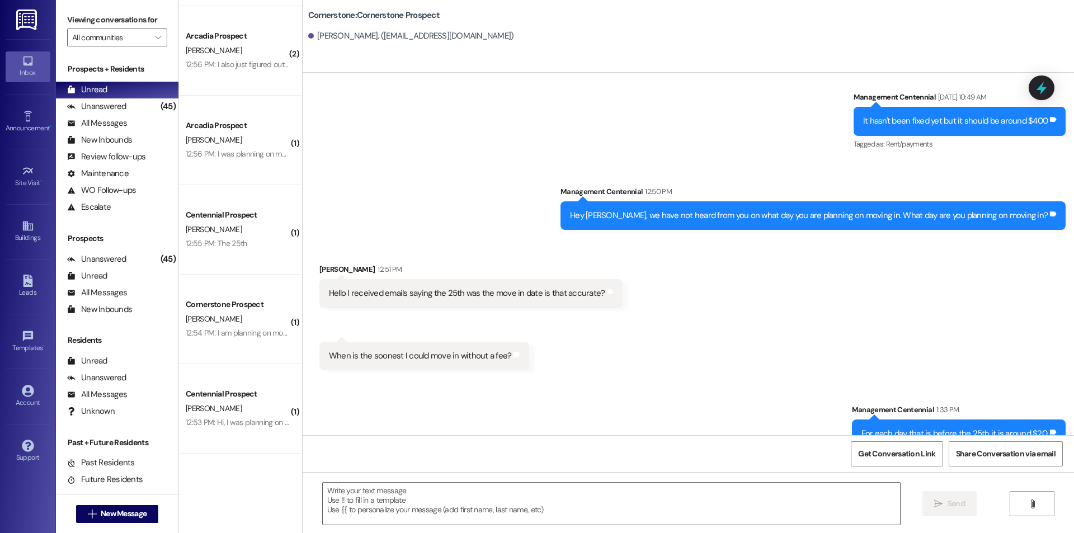
scroll to position [1511, 0]
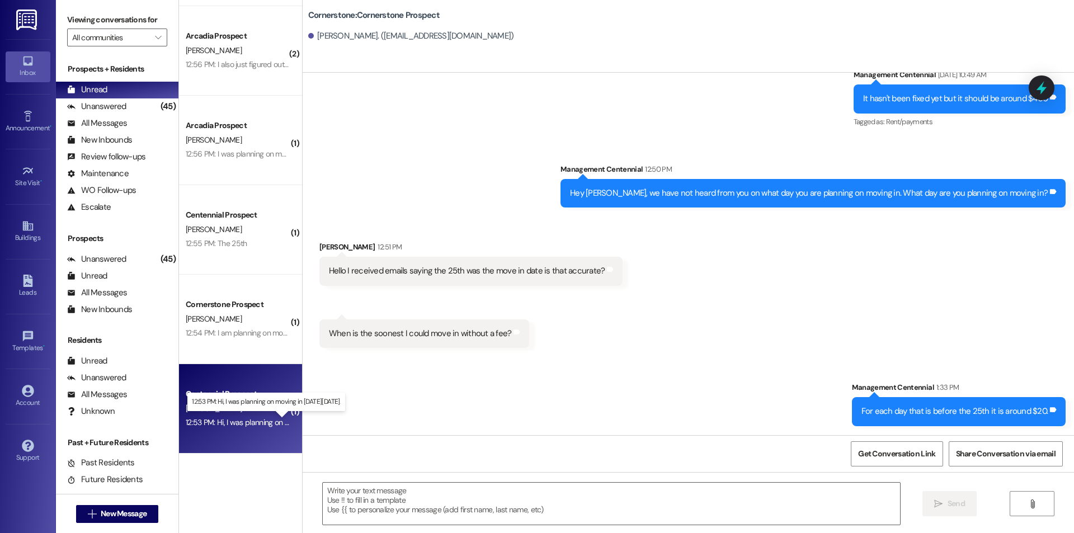
click at [257, 418] on div "12:53 PM: Hi, I was planning on moving in on monday, August 25th. 12:53 PM: Hi,…" at bounding box center [273, 422] width 174 height 10
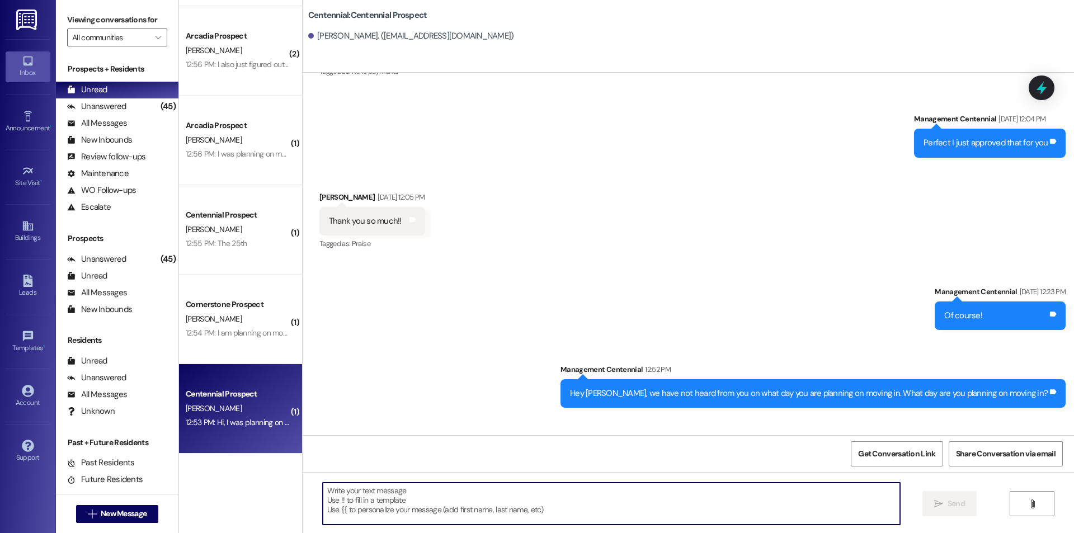
click at [408, 491] on textarea at bounding box center [611, 504] width 577 height 42
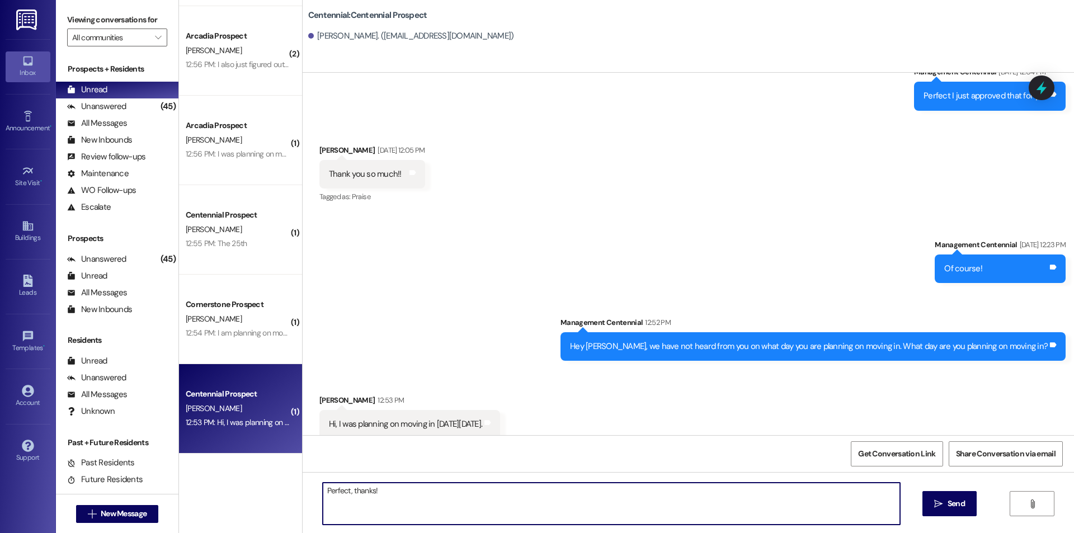
scroll to position [2631, 0]
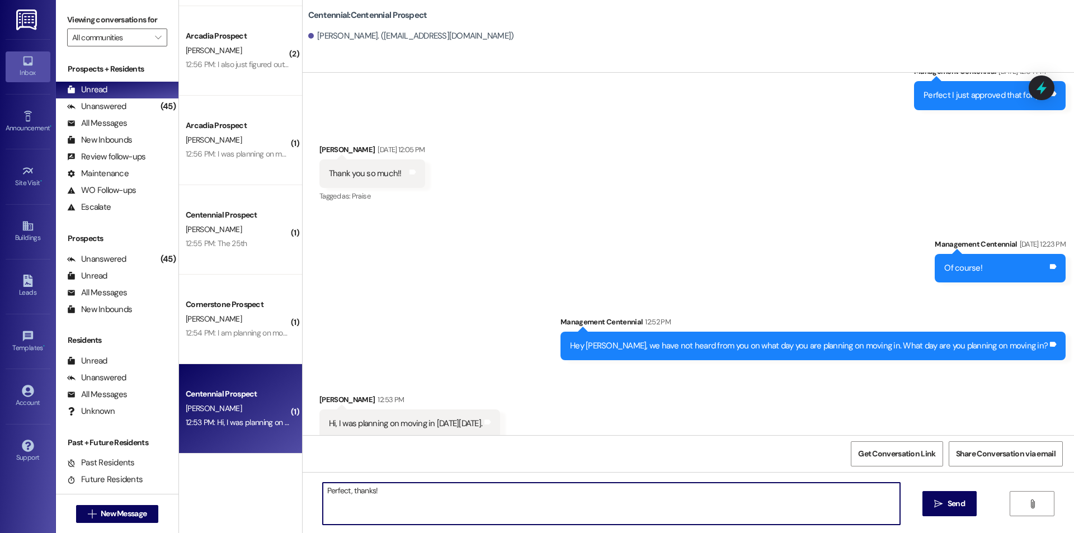
drag, startPoint x: 409, startPoint y: 498, endPoint x: 252, endPoint y: 508, distance: 157.5
click at [252, 503] on div "( 1 ) Arcadia Prospect A. Hoaldridge 12:57 PM: August 25th. Thank you! 12:57 PM…" at bounding box center [626, 266] width 895 height 533
click at [380, 499] on textarea "Perfect, thanks!" at bounding box center [611, 504] width 577 height 42
type textarea "Perfect, thanks!"
click at [943, 503] on span " Send" at bounding box center [949, 504] width 35 height 12
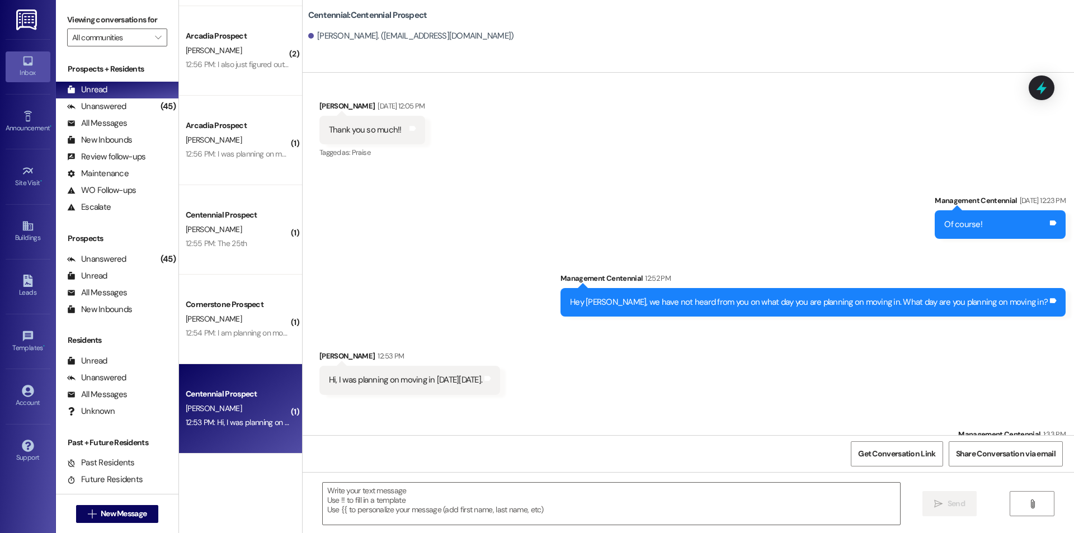
scroll to position [2709, 0]
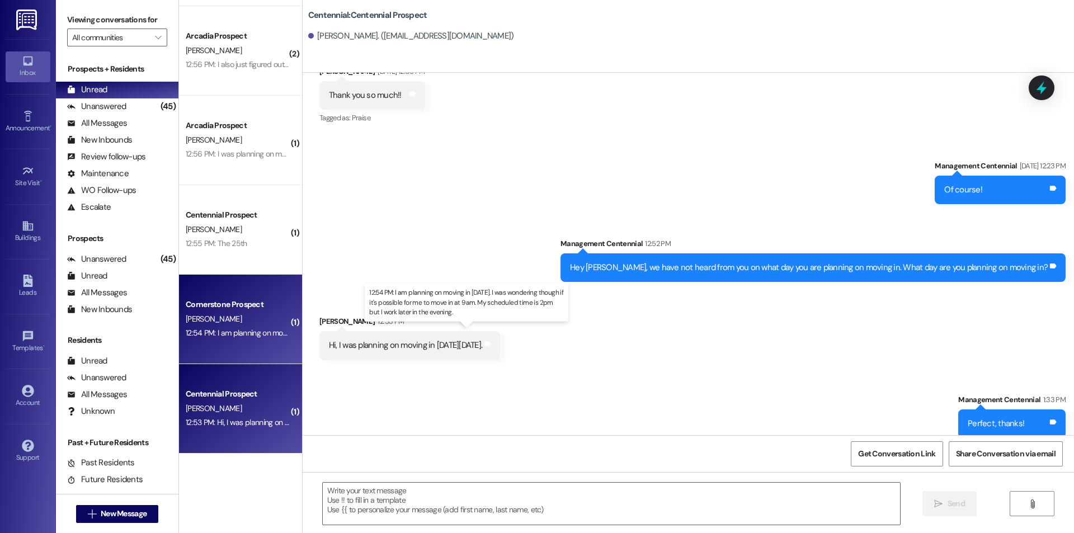
click at [236, 329] on div "12:54 PM: I am planning on moving in on Monday the 25th. I was wondering though…" at bounding box center [453, 333] width 535 height 10
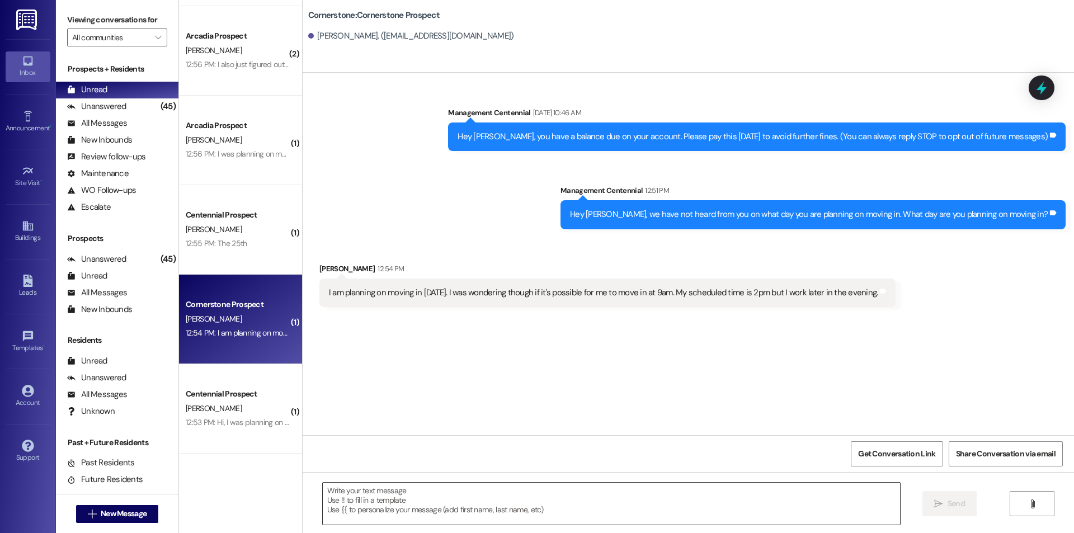
click at [413, 501] on textarea at bounding box center [611, 504] width 577 height 42
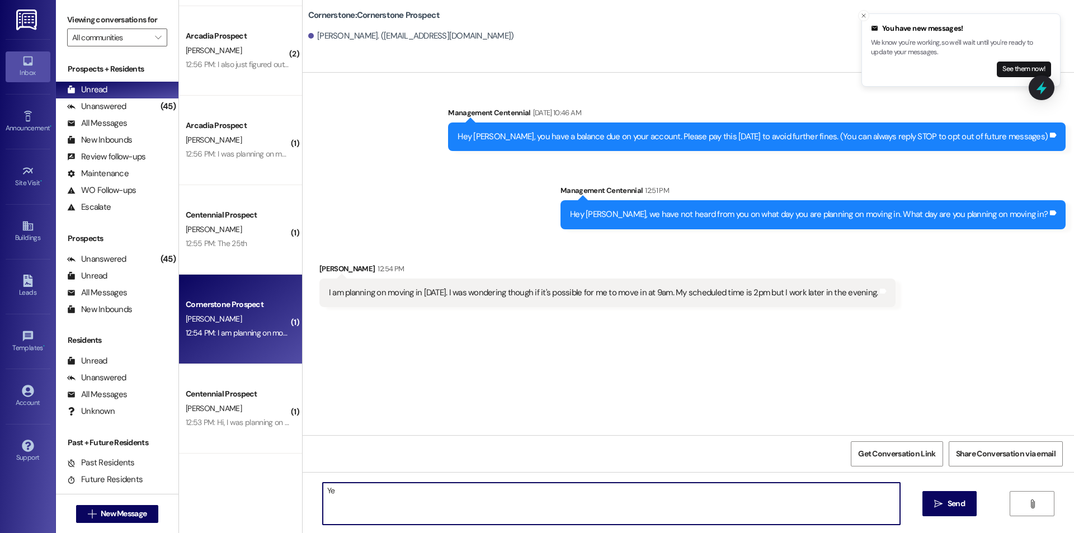
type textarea "Y"
type textarea "Yes would you be able to come at 9:30? We just want to avoid a huge rush at 9."
click at [948, 501] on span "Send" at bounding box center [956, 504] width 17 height 12
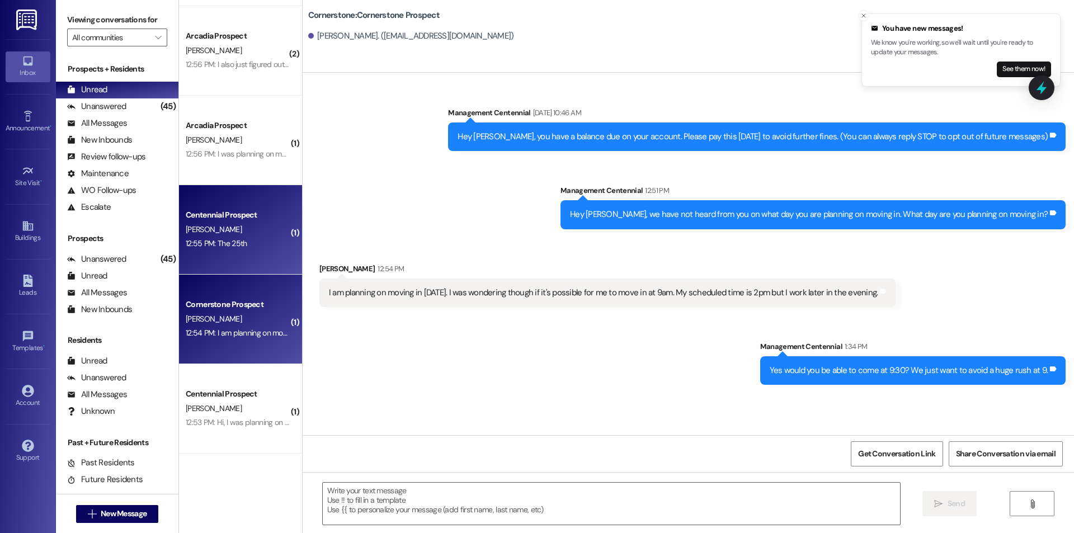
click at [246, 248] on div "12:55 PM: The 25th 12:55 PM: The 25th" at bounding box center [238, 244] width 106 height 14
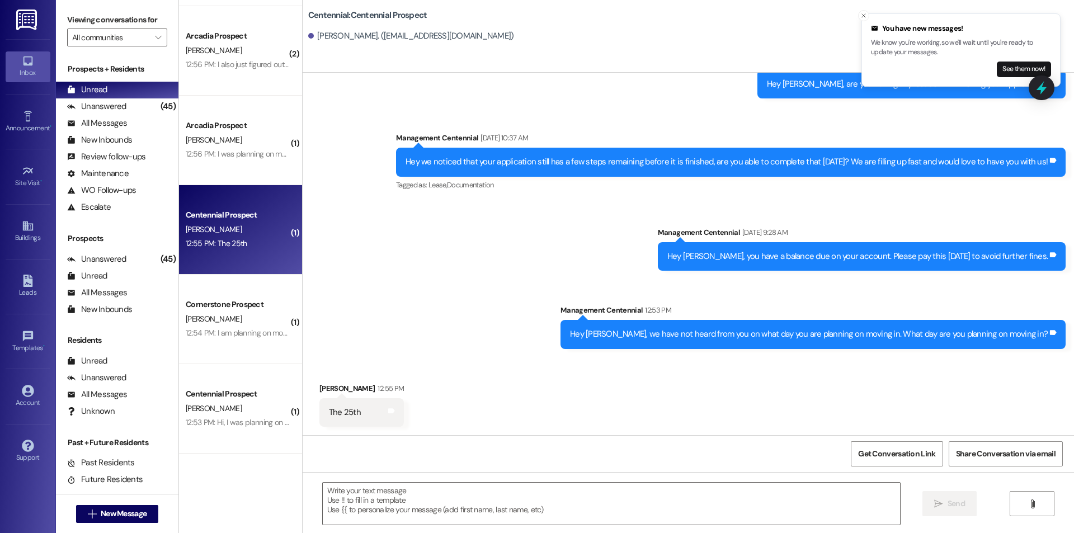
scroll to position [538, 0]
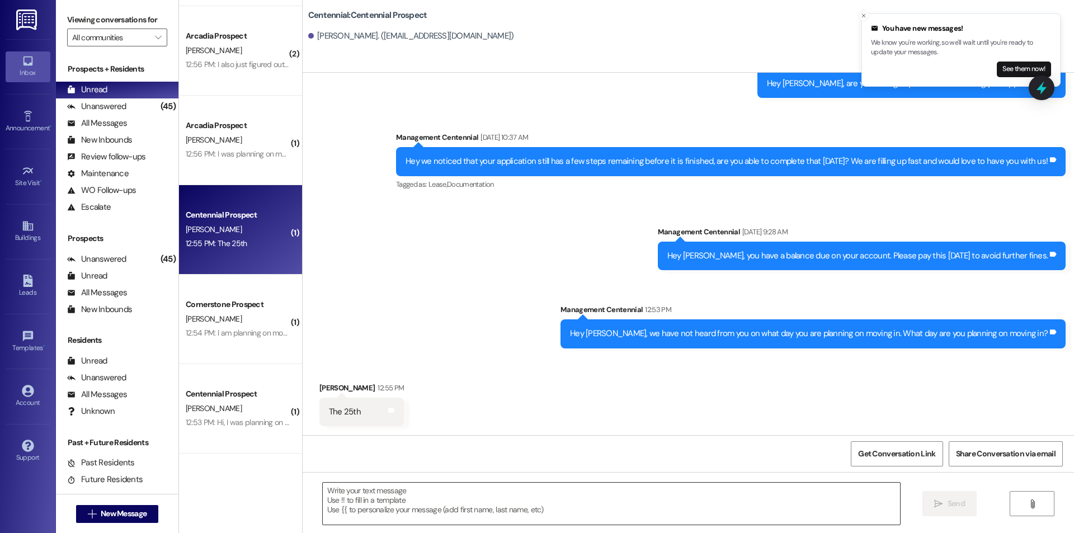
click at [410, 502] on textarea at bounding box center [611, 504] width 577 height 42
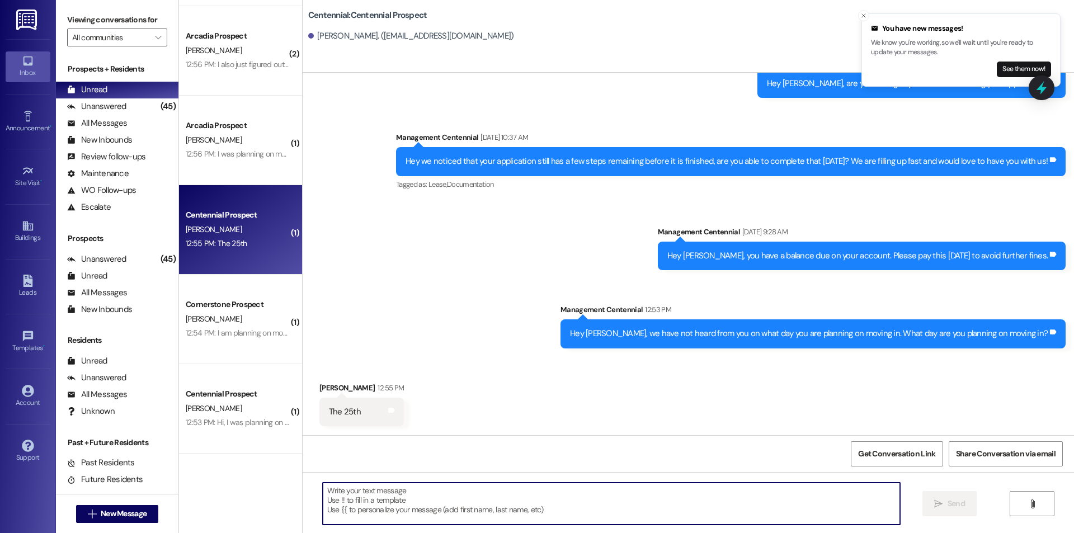
paste textarea "Perfect, thanks!"
type textarea "Perfect, thanks!"
click at [962, 505] on span "Send" at bounding box center [956, 504] width 17 height 12
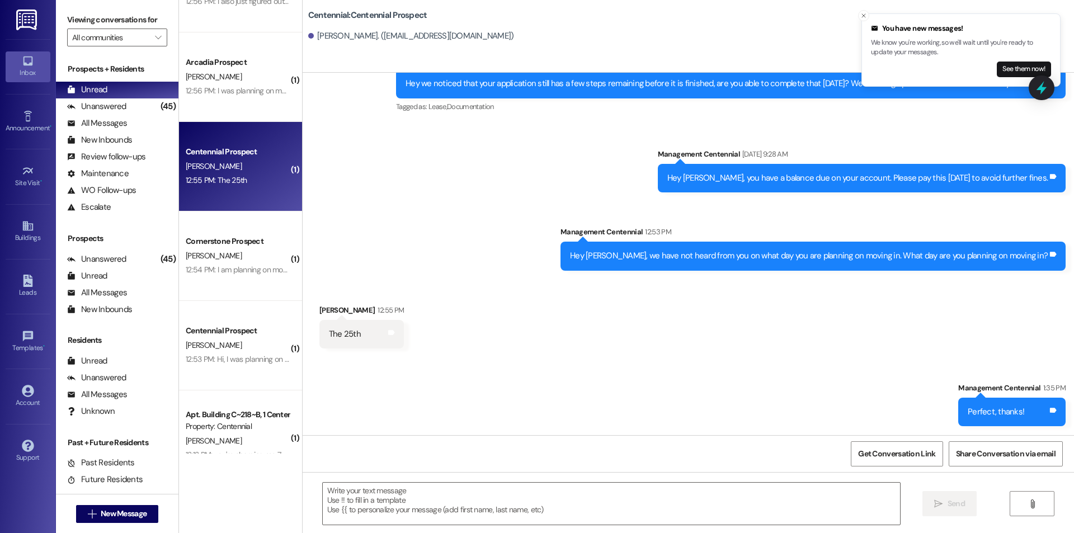
scroll to position [3574, 0]
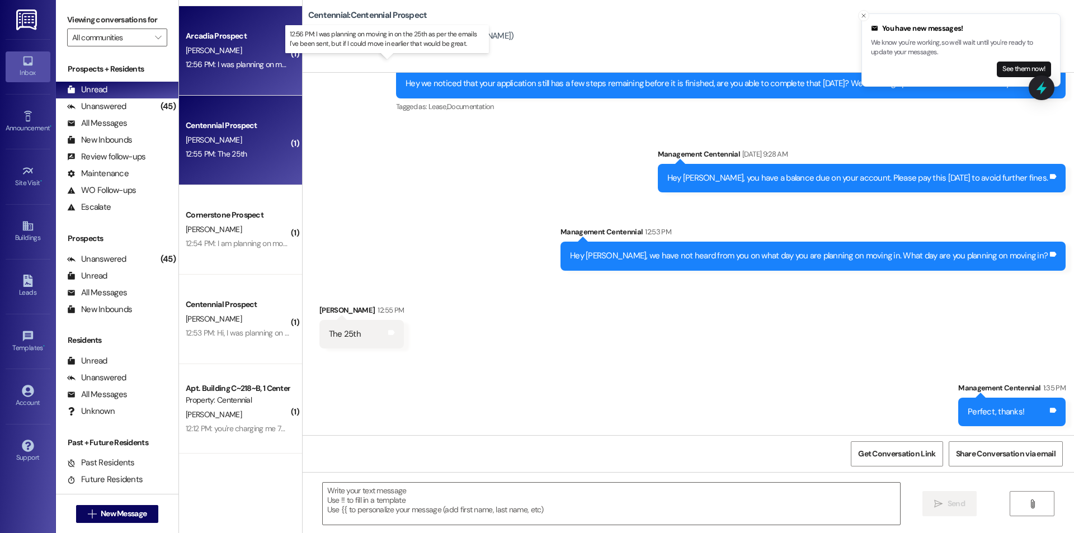
click at [225, 65] on div "12:56 PM: I was planning on moving in on the 25th as per the emails I've been s…" at bounding box center [397, 64] width 423 height 10
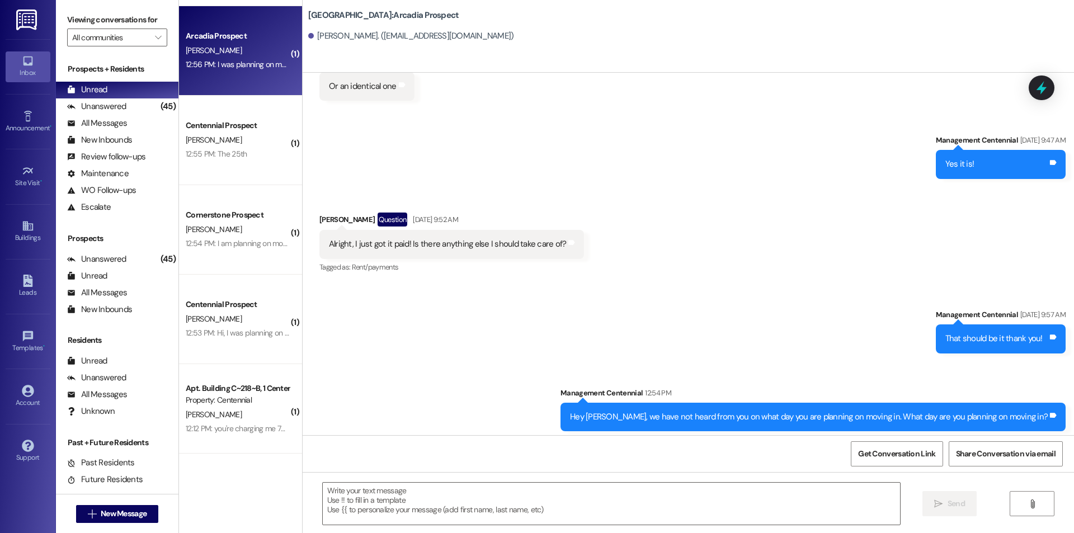
scroll to position [1851, 0]
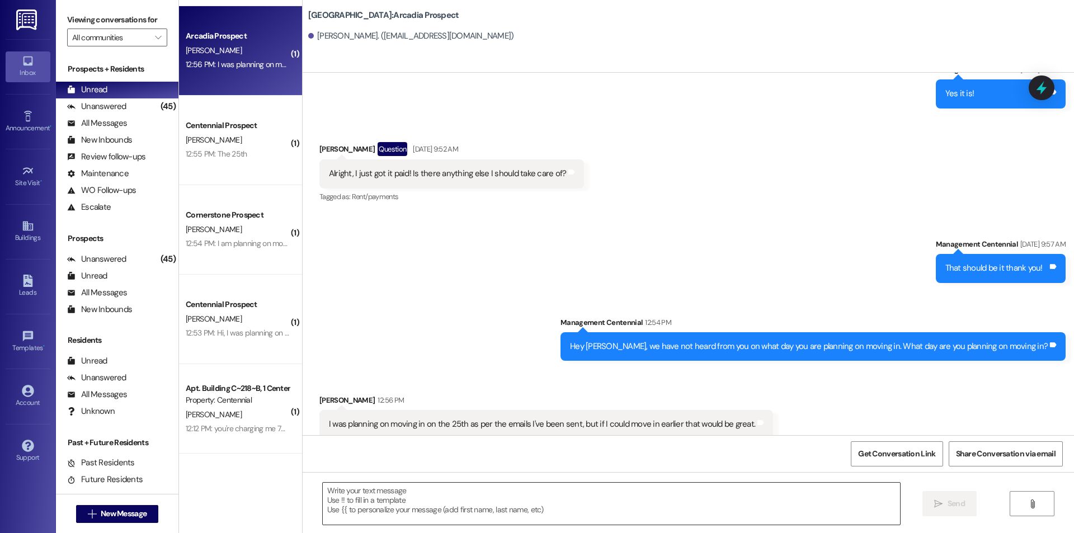
click at [346, 513] on textarea at bounding box center [611, 504] width 577 height 42
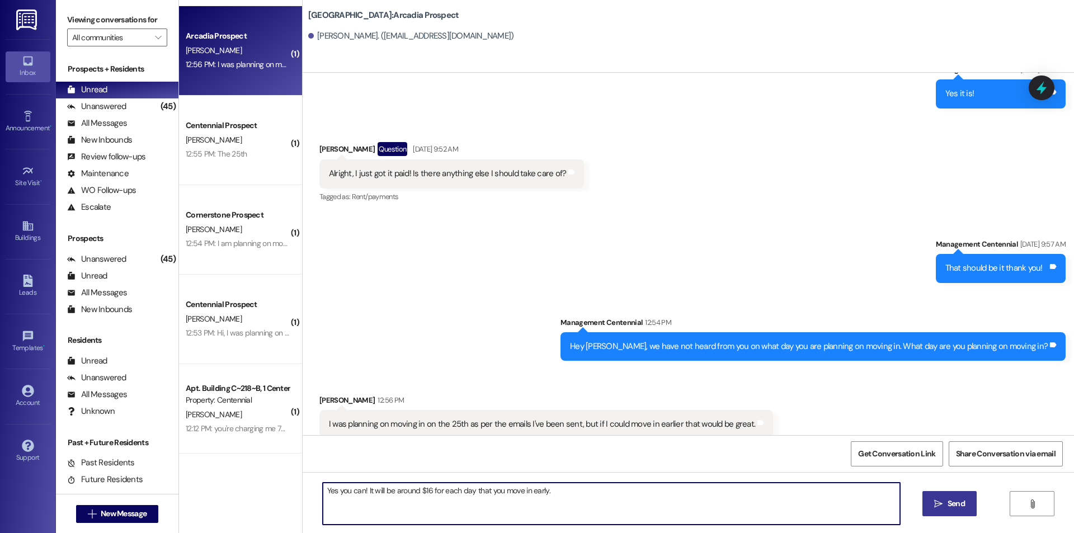
scroll to position [1851, 0]
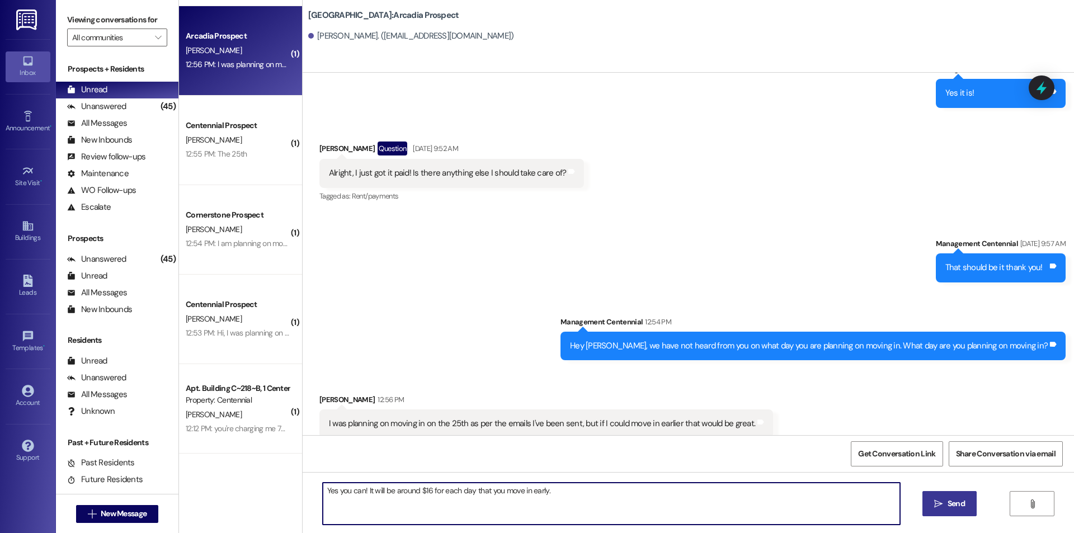
type textarea "Yes you can! It will be around $16 for each day that you move in early."
click at [945, 499] on span "Send" at bounding box center [956, 504] width 22 height 12
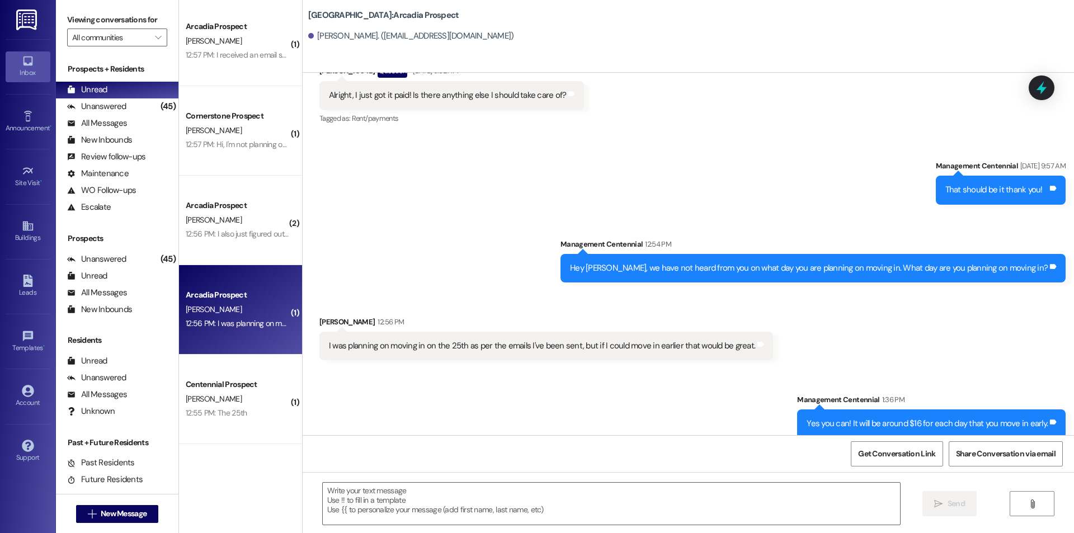
scroll to position [3275, 0]
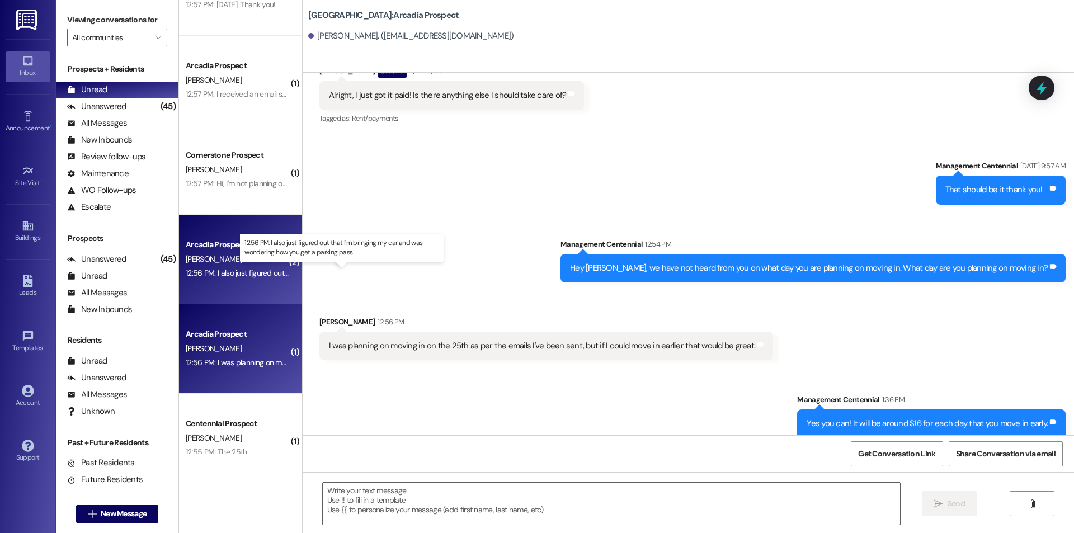
click at [261, 272] on div "12:56 PM: I also just figured out that I'm bringing my car and was wondering ho…" at bounding box center [352, 273] width 333 height 10
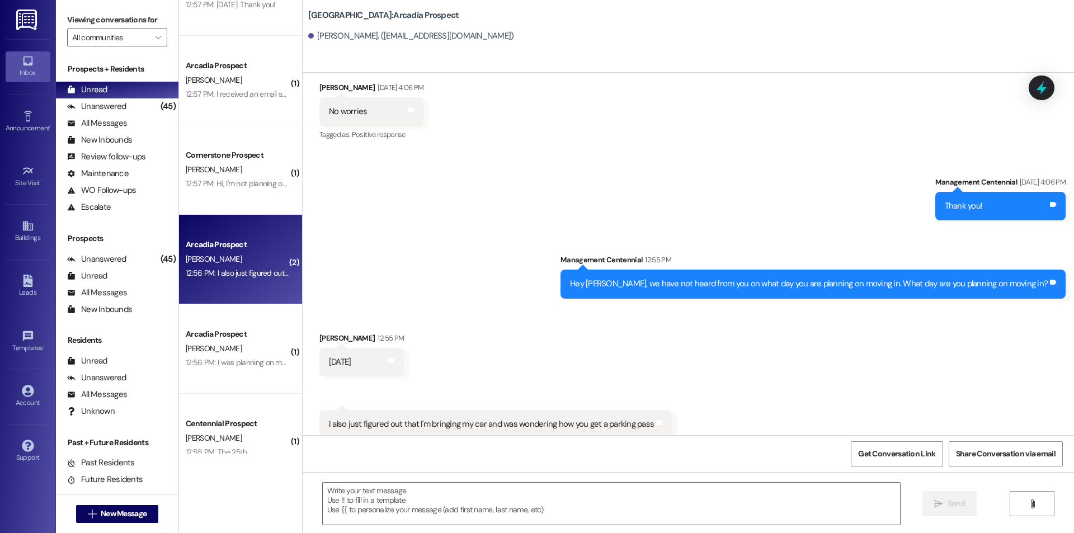
scroll to position [3780, 0]
click at [371, 507] on textarea at bounding box center [611, 504] width 577 height 42
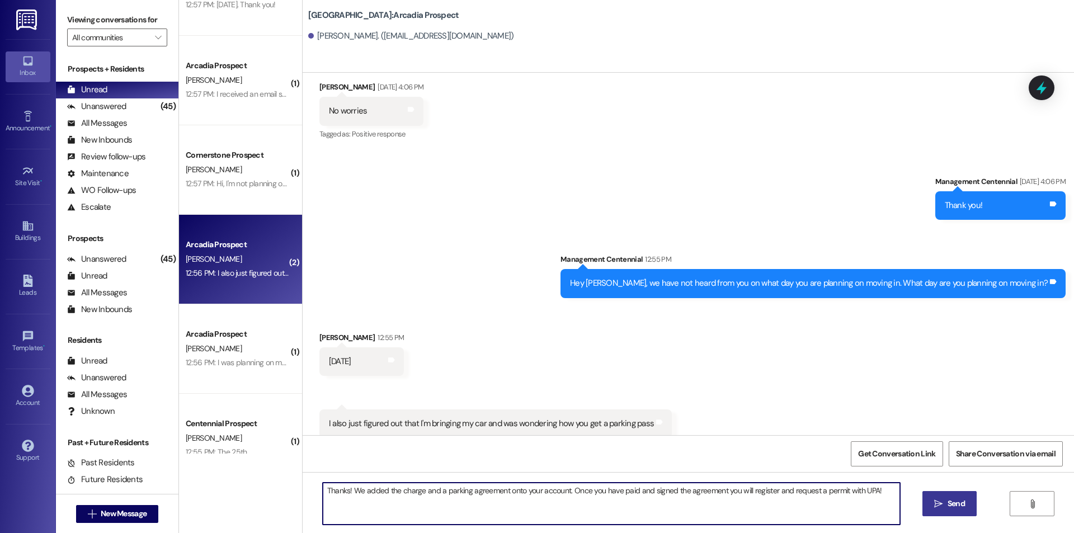
type textarea "Thanks! We added the charge and a parking agreement onto your account. Once you…"
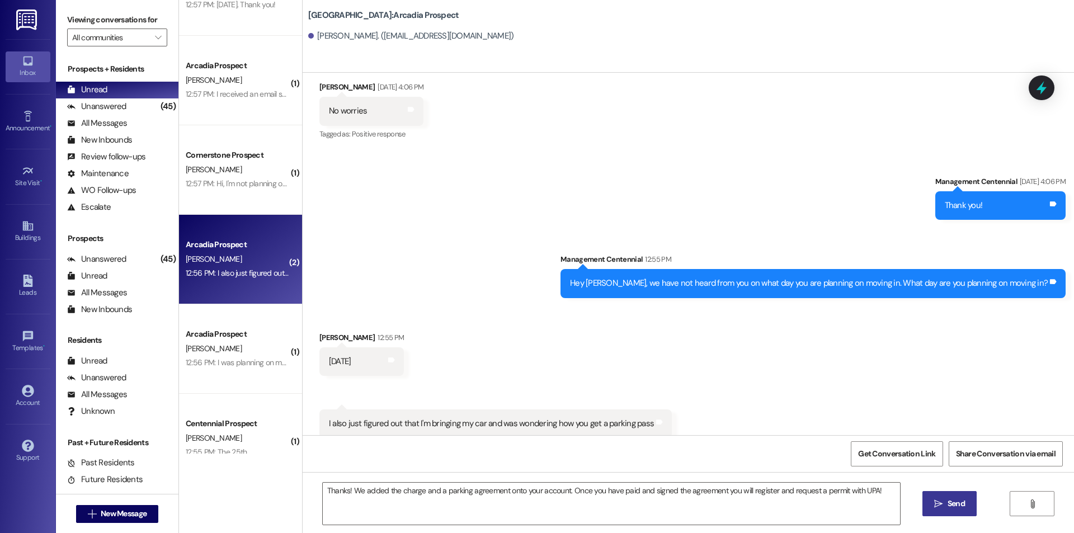
click at [935, 497] on button " Send" at bounding box center [949, 503] width 54 height 25
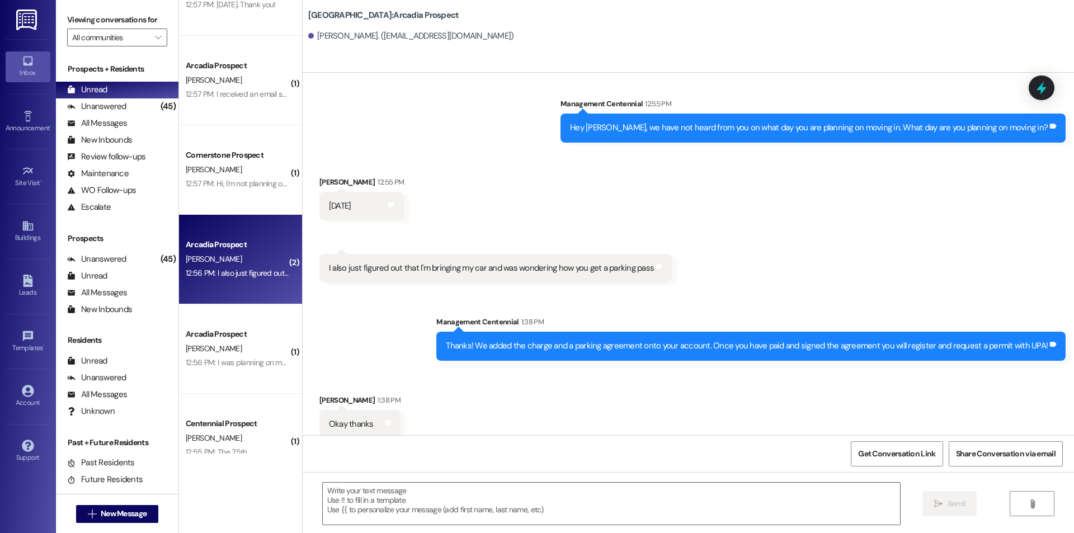
scroll to position [3936, 0]
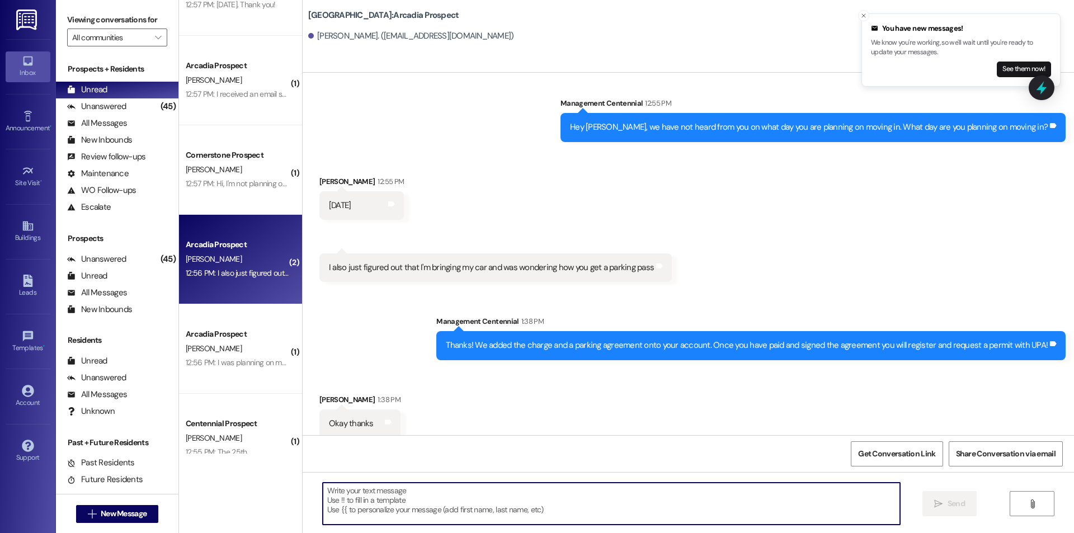
click at [364, 501] on textarea at bounding box center [611, 504] width 577 height 42
type textarea "You bet!"
drag, startPoint x: 952, startPoint y: 504, endPoint x: 945, endPoint y: 500, distance: 8.3
click at [953, 504] on span "Send" at bounding box center [956, 504] width 17 height 12
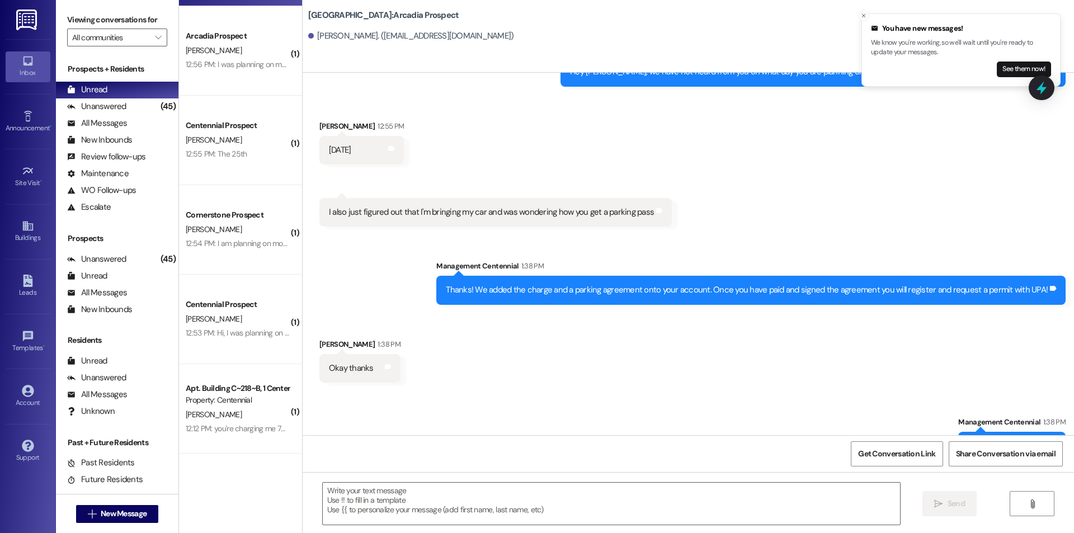
scroll to position [4014, 0]
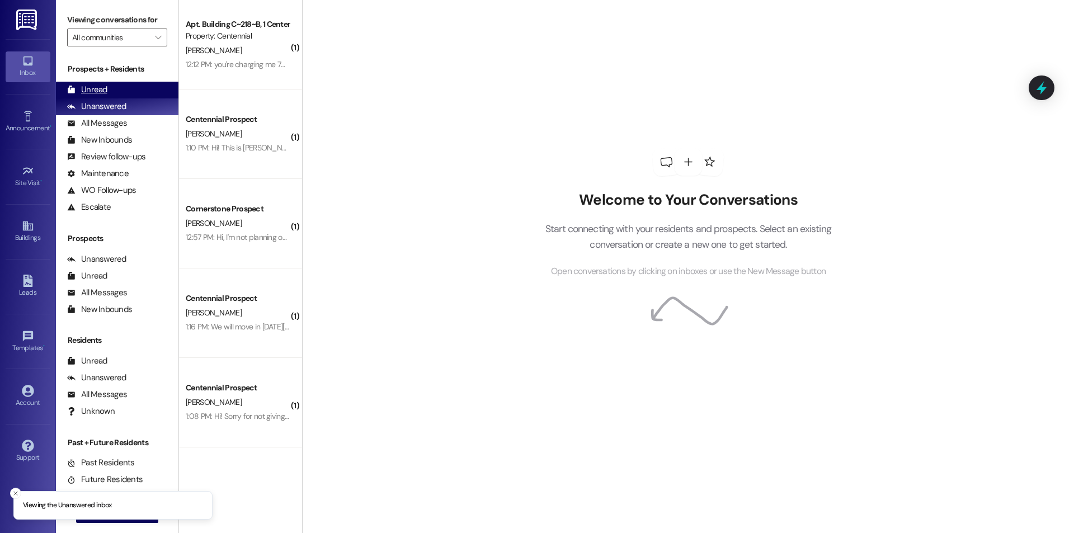
click at [100, 94] on div "Unread" at bounding box center [87, 90] width 40 height 12
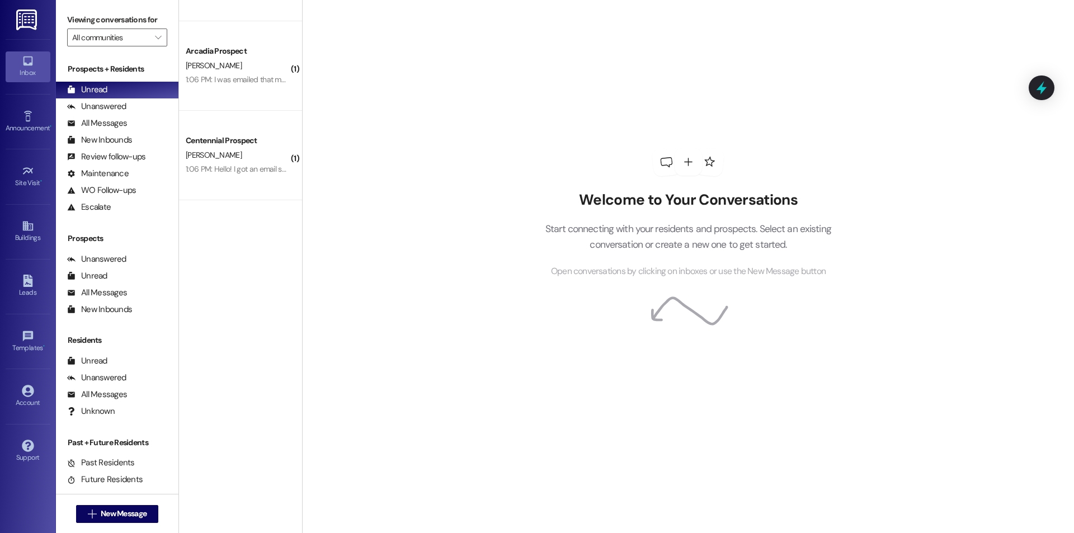
scroll to position [2685, 0]
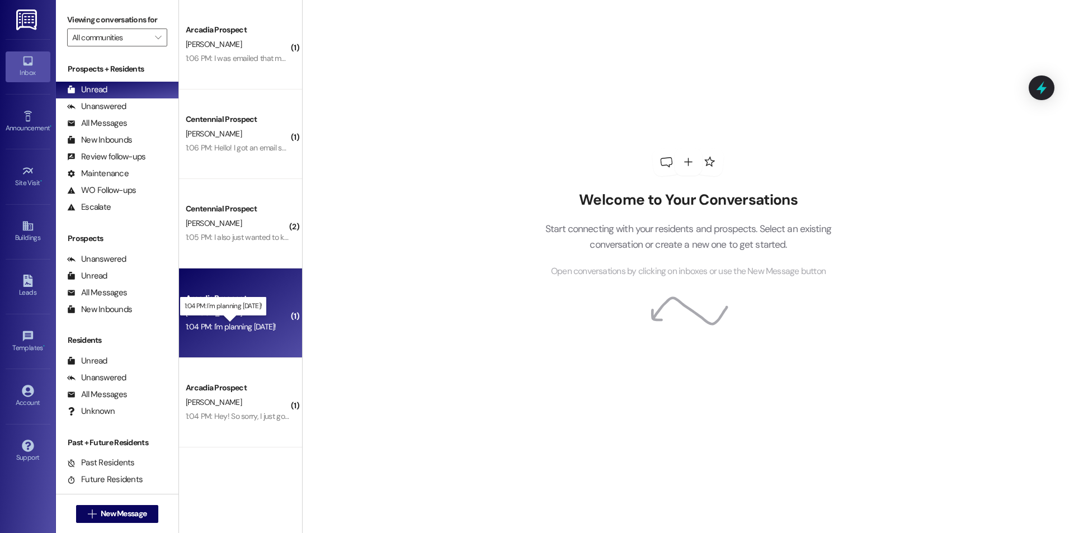
click at [248, 328] on div "1:04 PM: I'm planning [DATE]! 1:04 PM: I'm planning [DATE]!" at bounding box center [231, 327] width 91 height 10
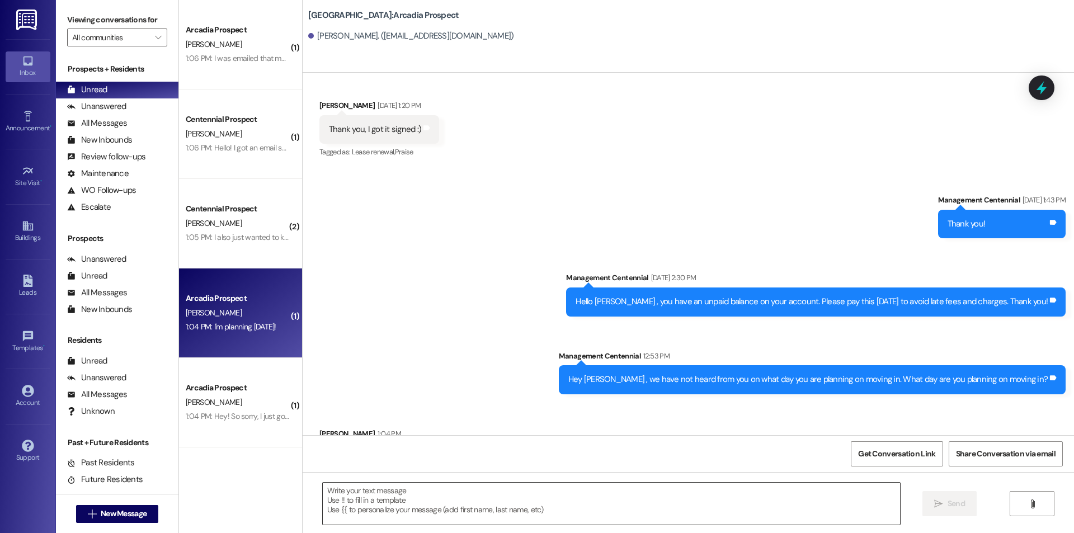
scroll to position [1602, 0]
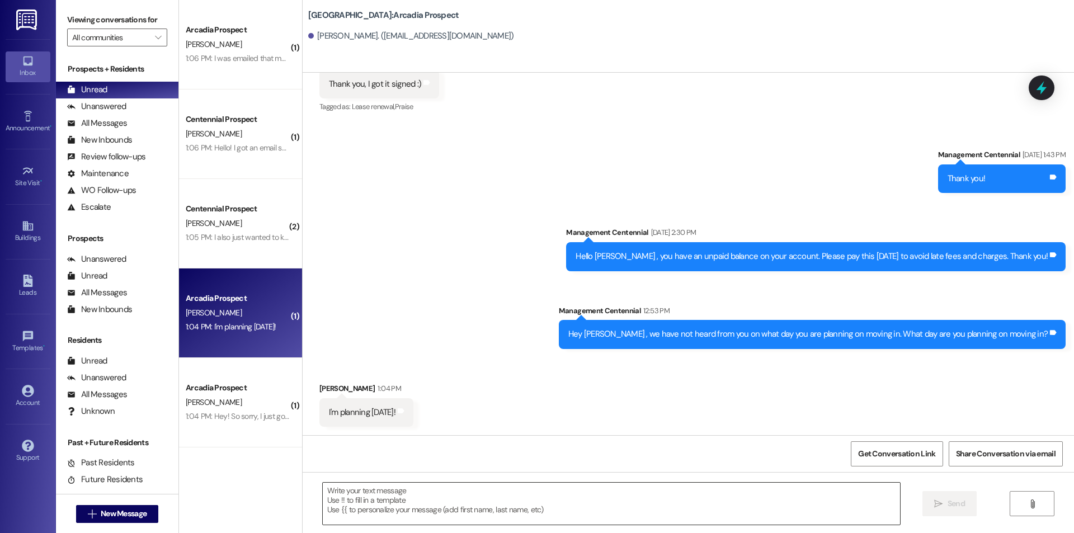
click at [409, 489] on textarea at bounding box center [611, 504] width 577 height 42
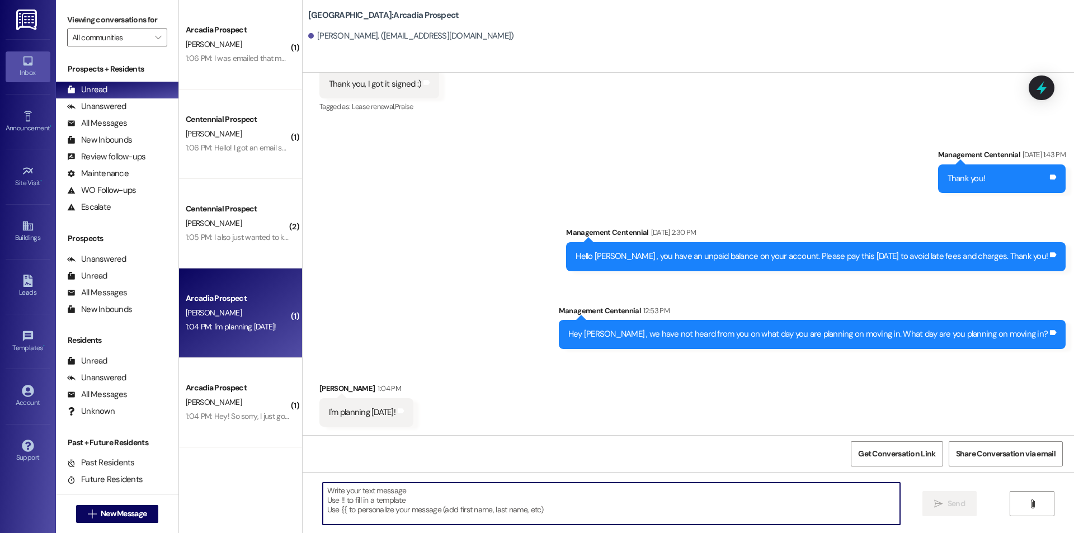
paste textarea "Perfect, thanks!"
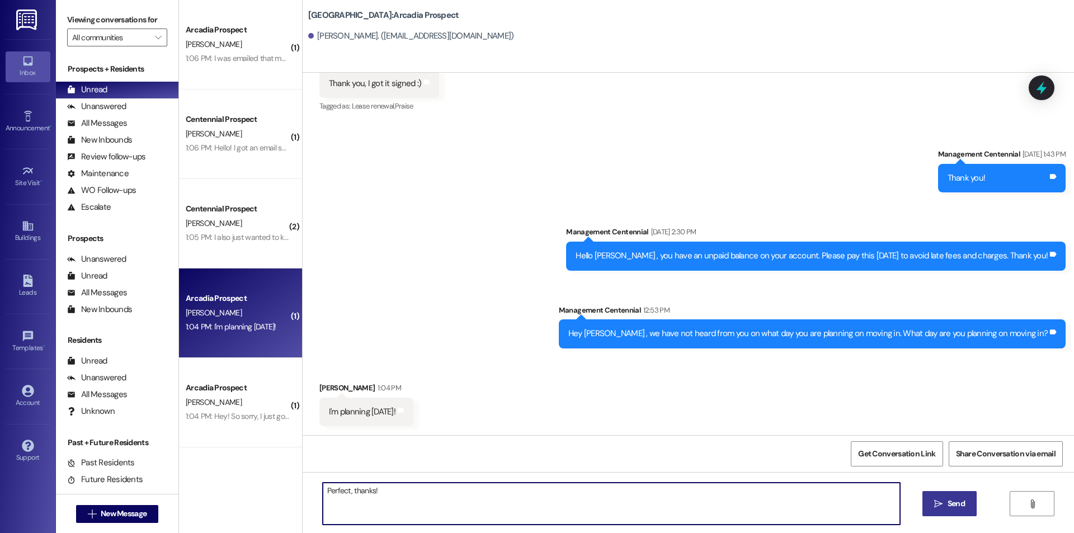
type textarea "Perfect, thanks!"
click at [930, 505] on button " Send" at bounding box center [949, 503] width 54 height 25
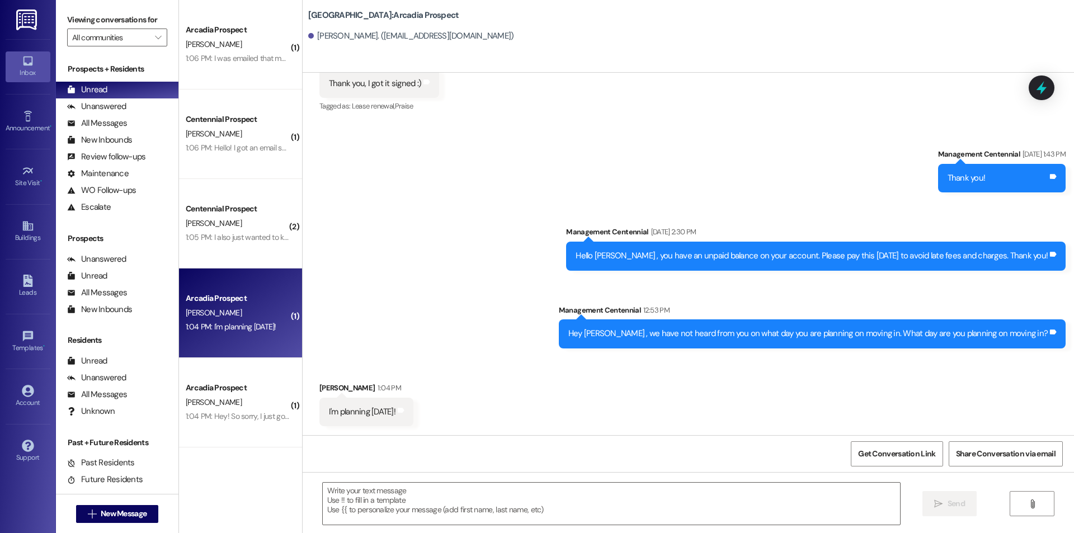
scroll to position [1602, 0]
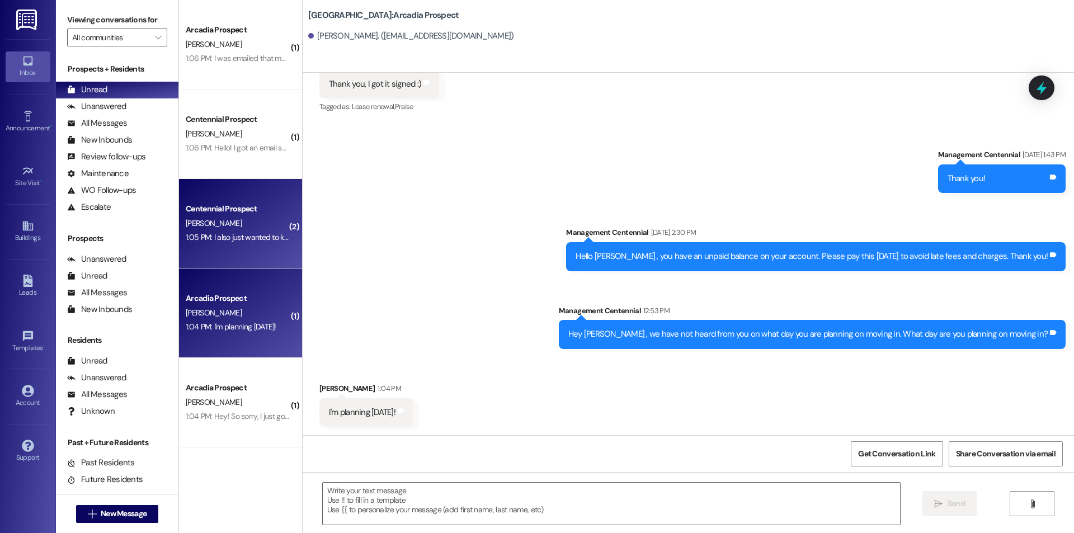
click at [267, 219] on div "[PERSON_NAME]" at bounding box center [238, 223] width 106 height 14
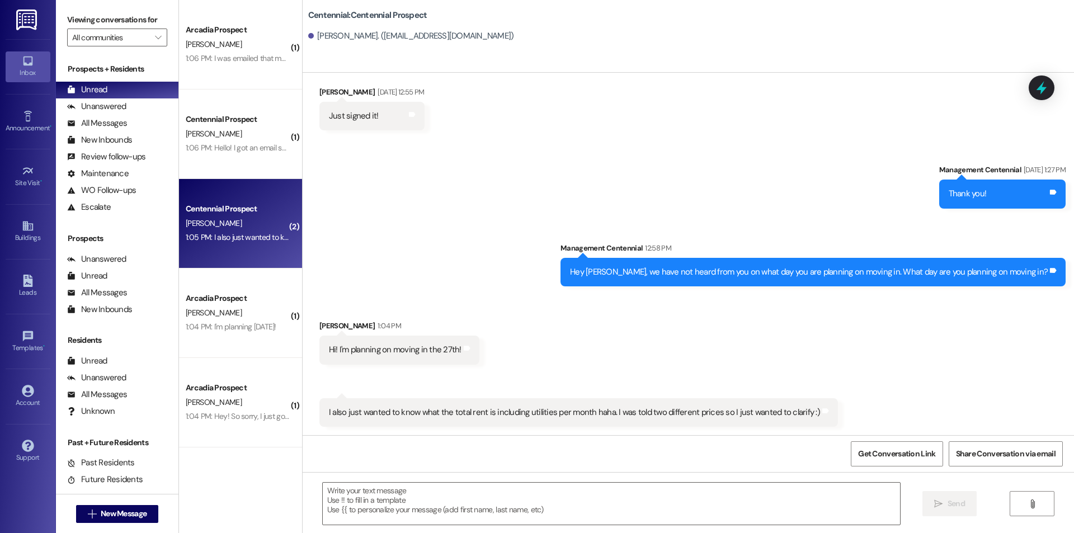
scroll to position [862, 0]
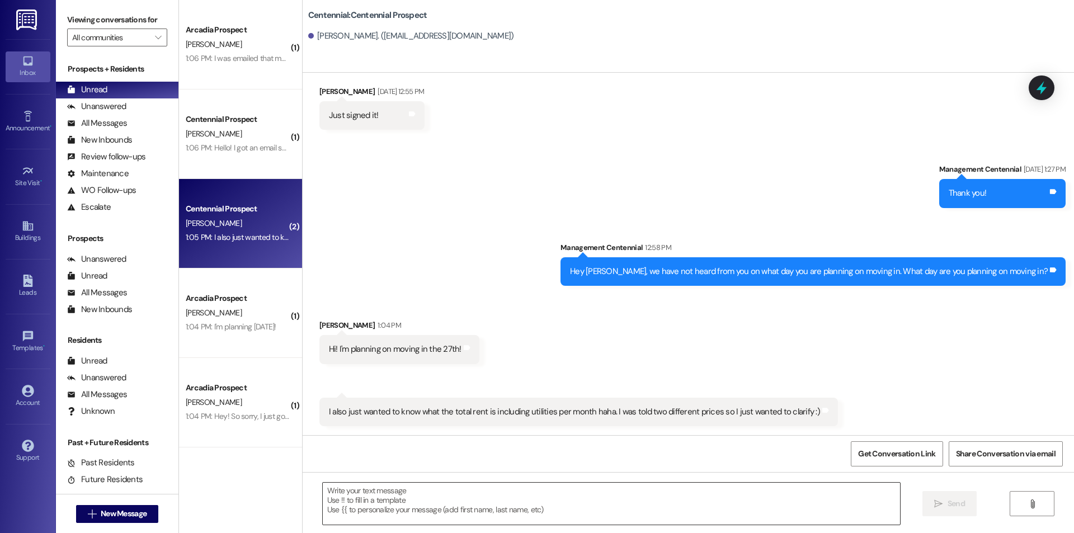
click at [442, 492] on textarea at bounding box center [611, 504] width 577 height 42
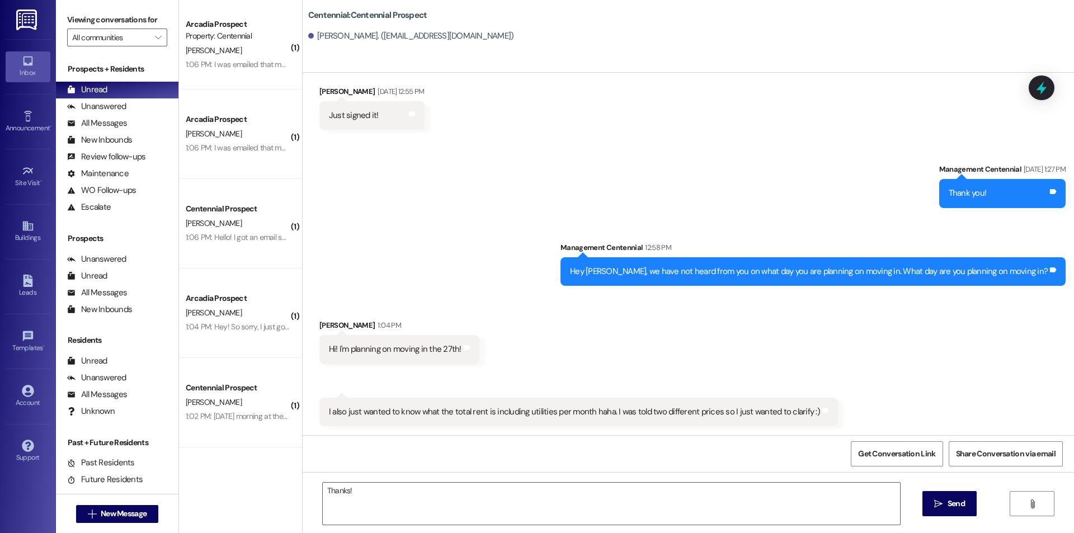
click at [450, 479] on div "Thanks!  Send " at bounding box center [688, 514] width 771 height 84
click at [432, 497] on textarea "Thanks!" at bounding box center [611, 504] width 577 height 42
click at [448, 501] on textarea "Thanks! You will pay" at bounding box center [611, 504] width 577 height 42
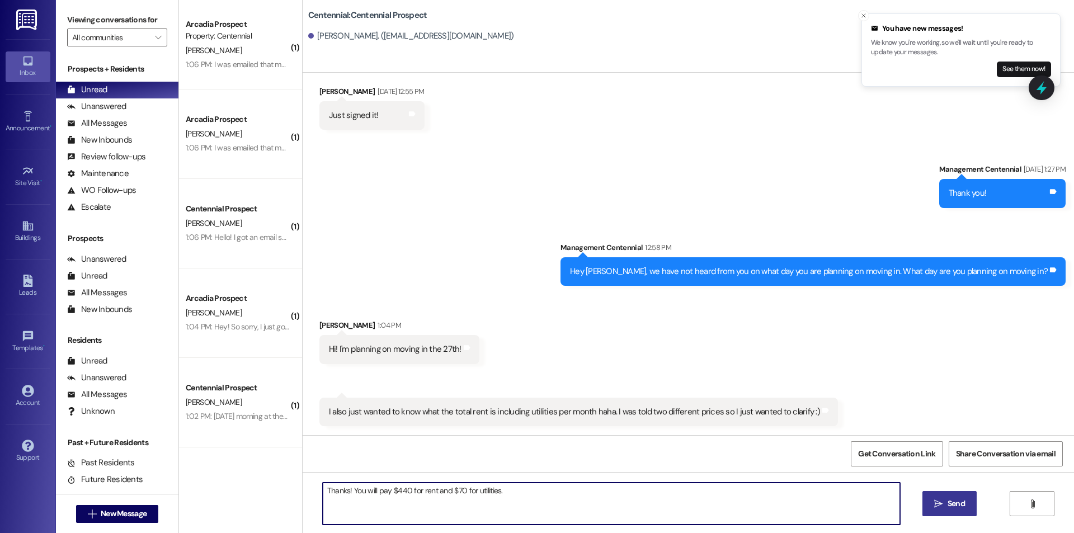
type textarea "Thanks! You will pay $440 for rent and $70 for utilities."
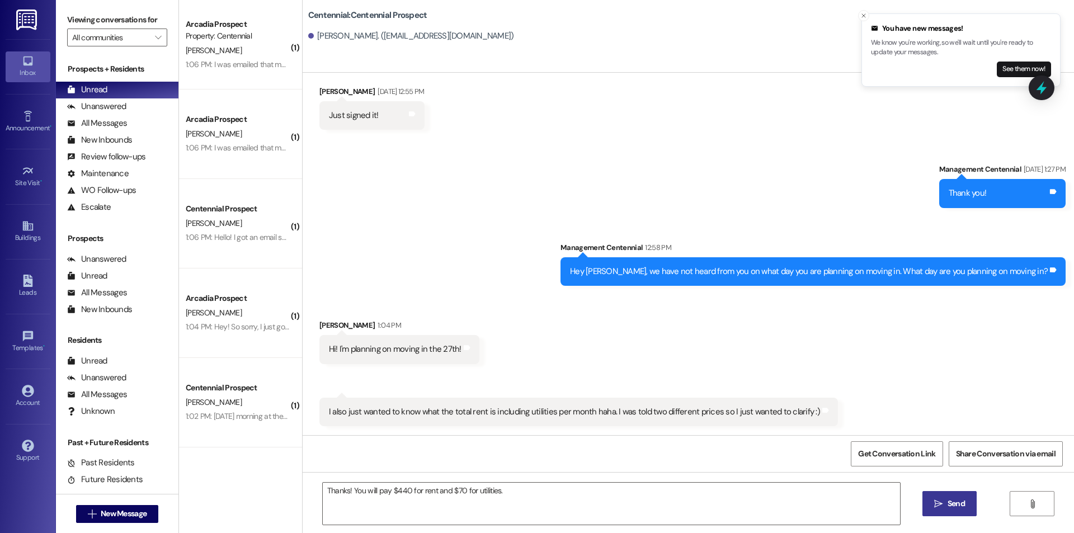
click at [938, 498] on span " Send" at bounding box center [949, 504] width 35 height 12
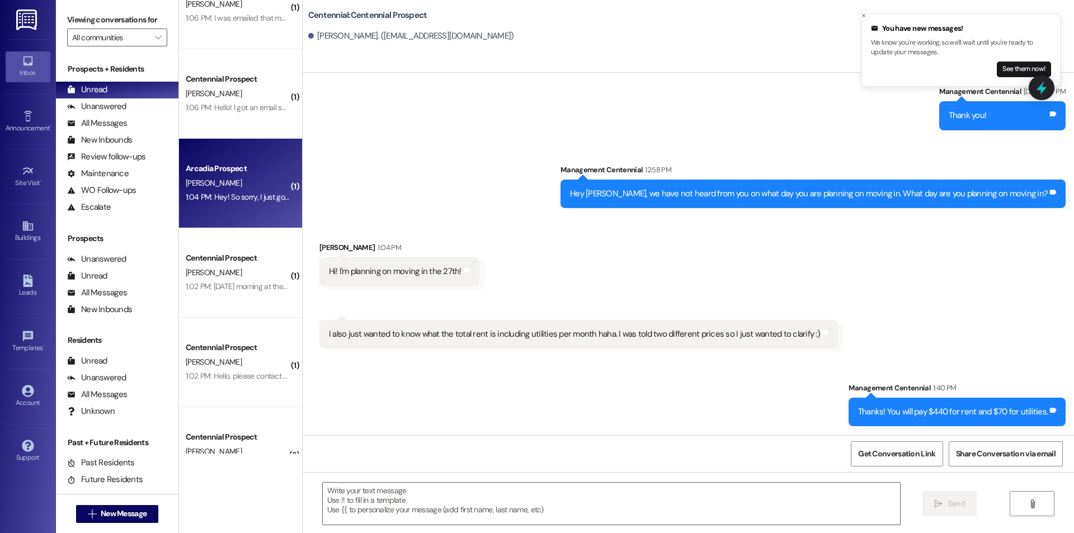
scroll to position [2834, 0]
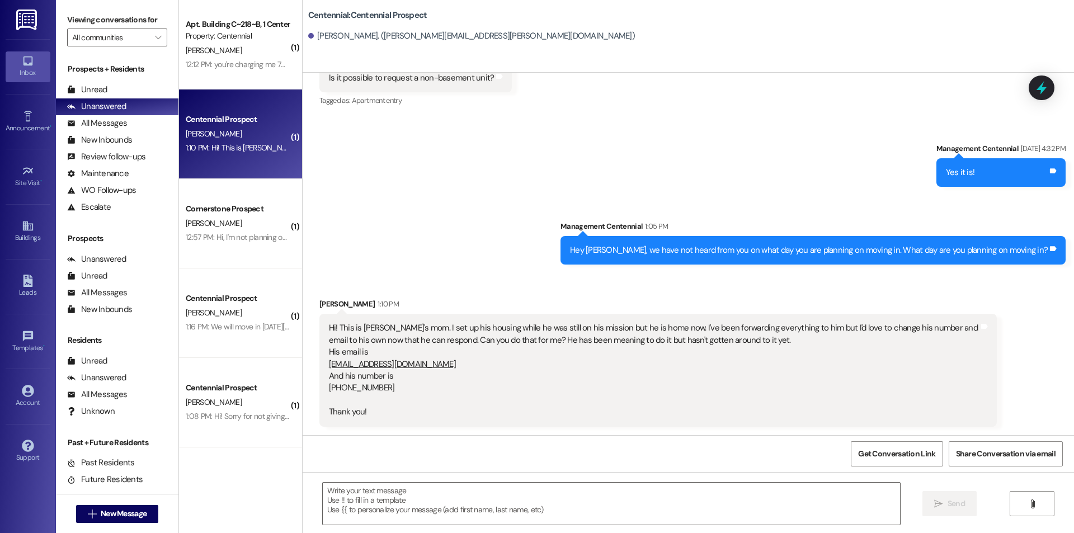
scroll to position [376, 0]
drag, startPoint x: 427, startPoint y: 364, endPoint x: 319, endPoint y: 361, distance: 107.4
click at [328, 365] on div "Hi! This is Ben's mom. I set up his housing while he was still on his mission b…" at bounding box center [654, 370] width 652 height 96
copy link "ben3smith@icloud.com"
drag, startPoint x: 401, startPoint y: 386, endPoint x: 329, endPoint y: 386, distance: 72.2
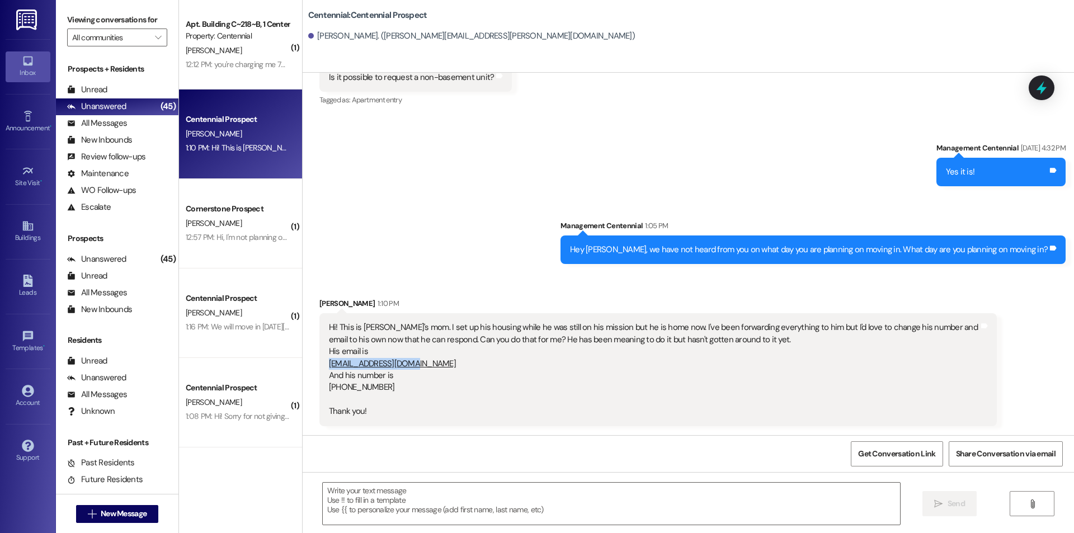
click at [329, 386] on div "Hi! This is Ben's mom. I set up his housing while he was still on his mission b…" at bounding box center [654, 370] width 650 height 96
copy div "(385) 443-0061"
click at [419, 505] on textarea at bounding box center [611, 504] width 577 height 42
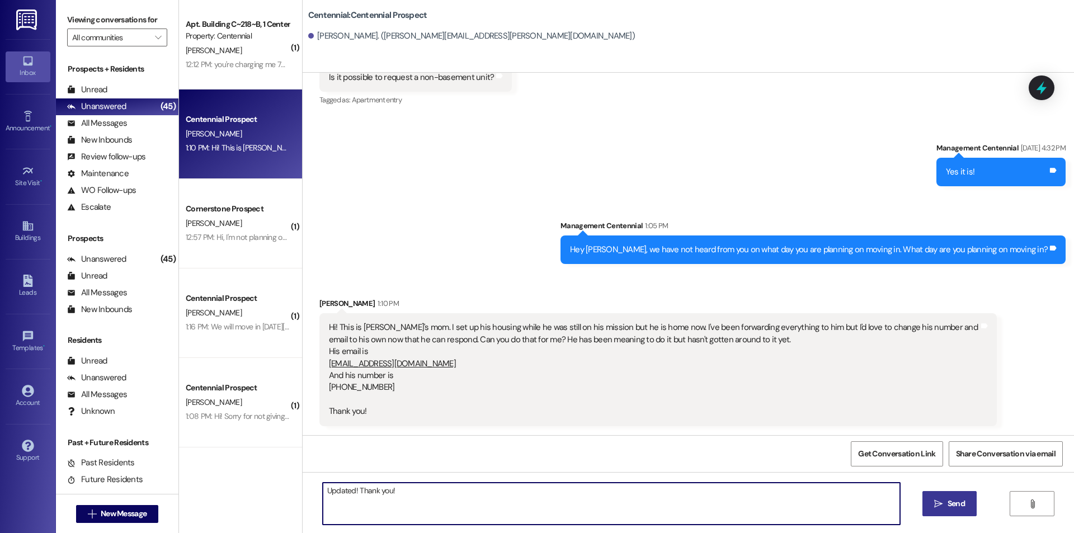
type textarea "Updated! Thank you!"
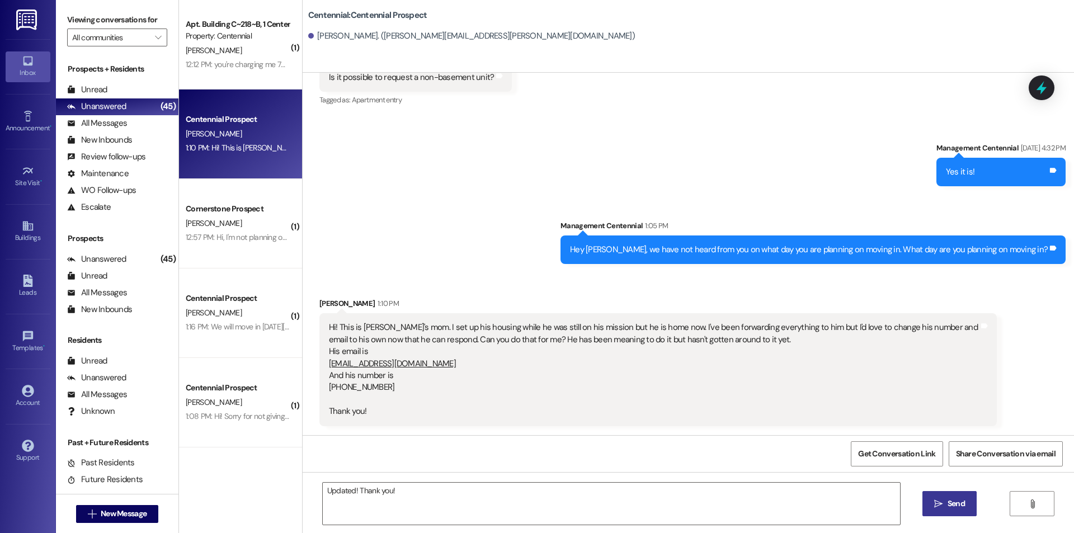
click at [943, 507] on span " Send" at bounding box center [949, 504] width 35 height 12
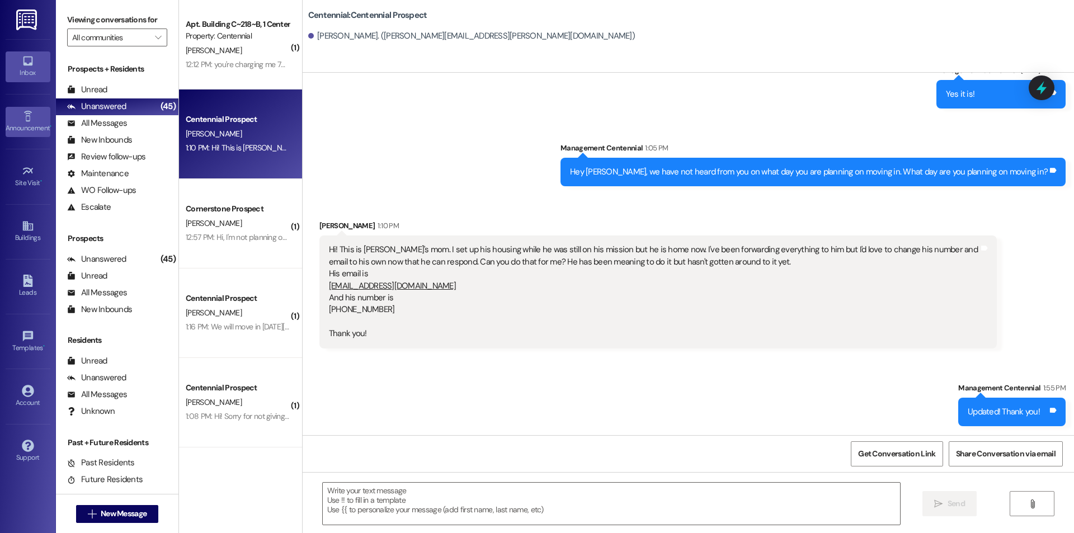
click at [35, 129] on div "Announcement •" at bounding box center [28, 127] width 56 height 11
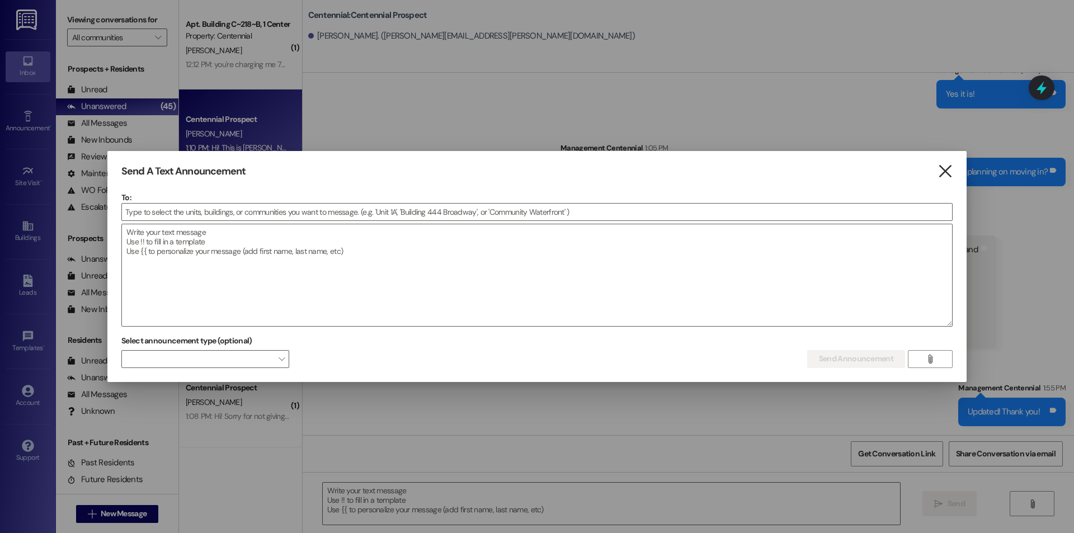
click at [949, 171] on icon "" at bounding box center [944, 172] width 15 height 12
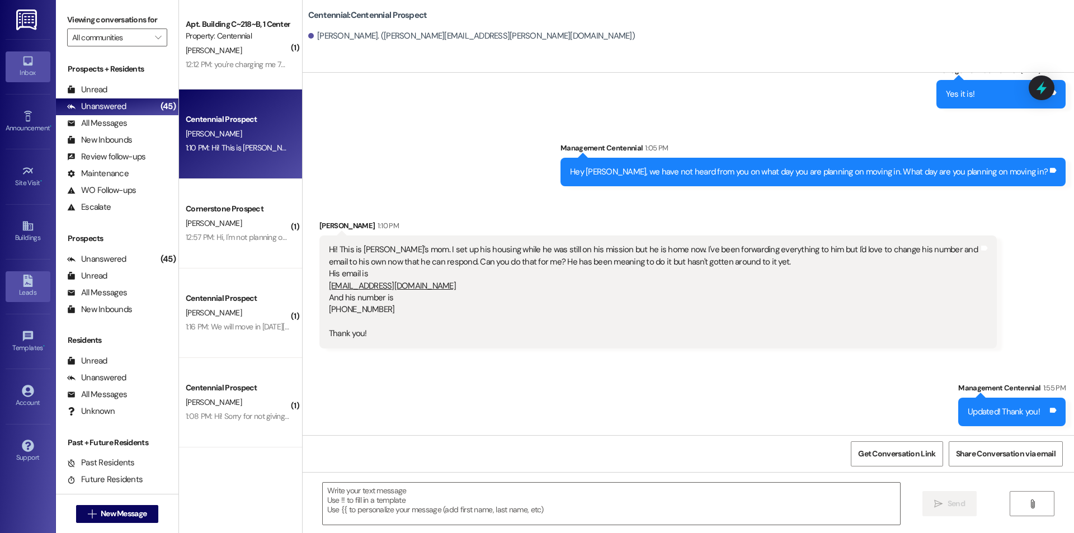
click at [19, 279] on link "Leads" at bounding box center [28, 286] width 45 height 30
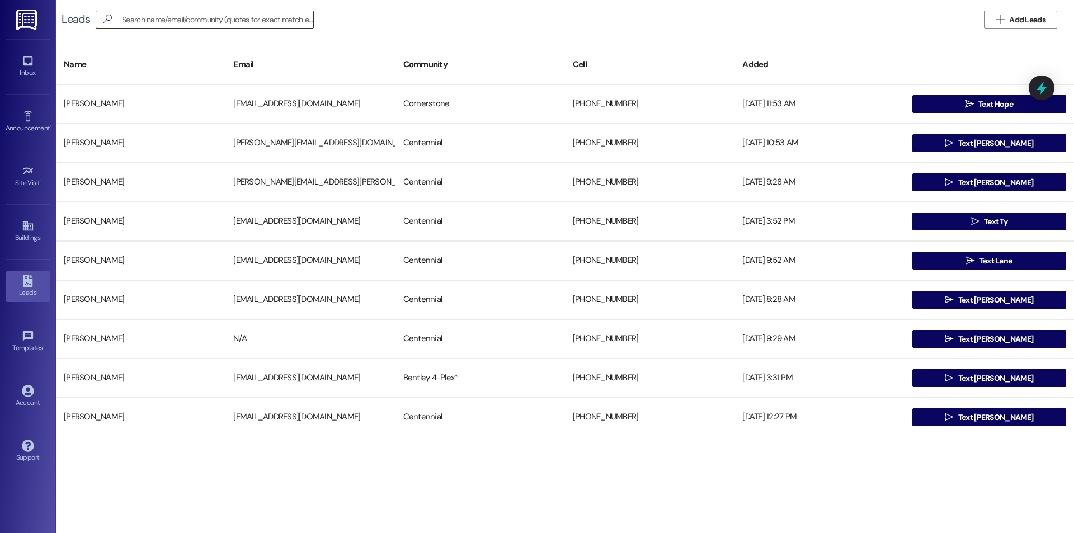
click at [298, 23] on input at bounding box center [217, 20] width 191 height 16
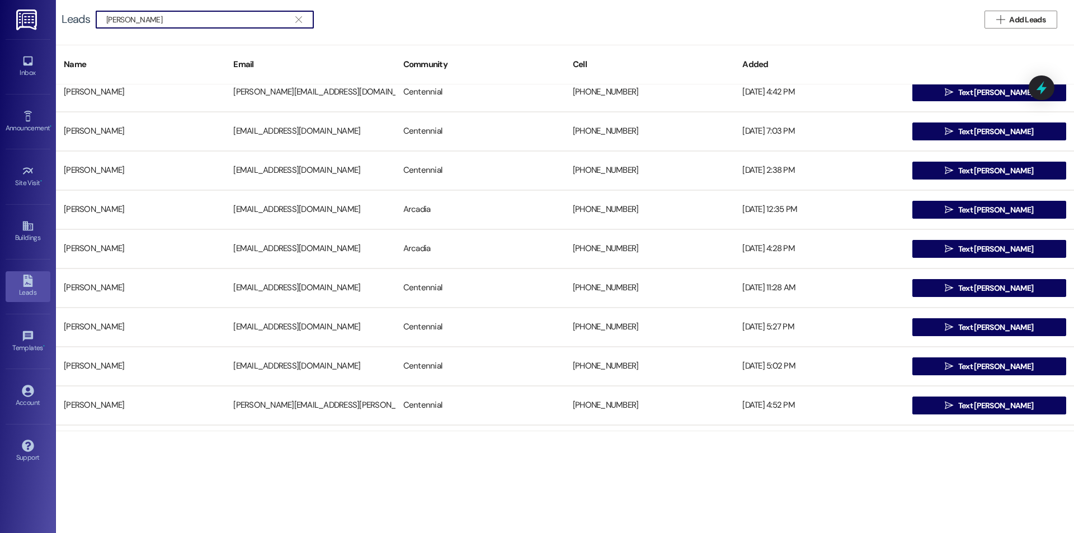
scroll to position [149, 0]
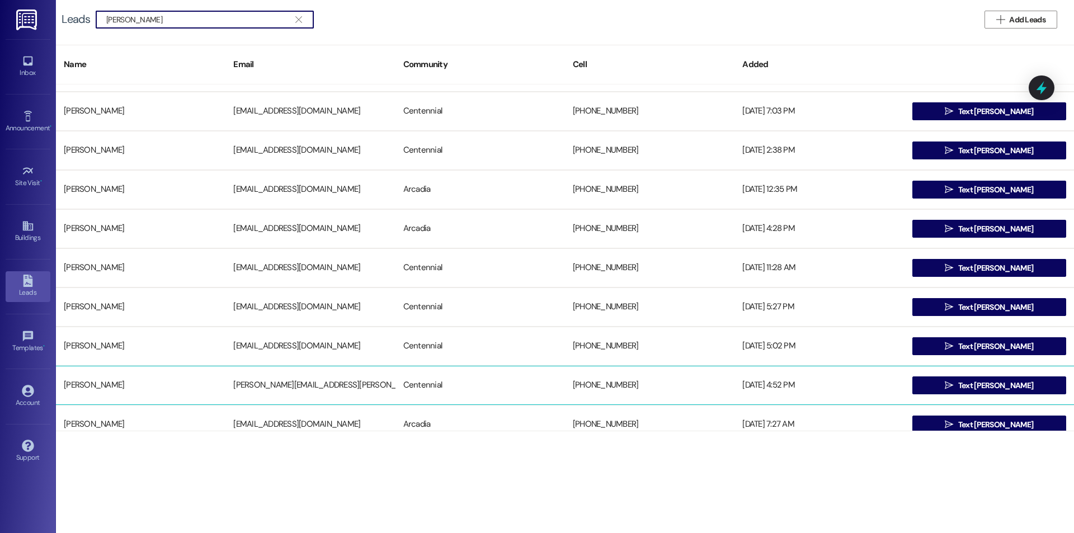
type input "benjamin smith"
click at [393, 386] on div "laura.smith@ihomer.net" at bounding box center [309, 385] width 169 height 22
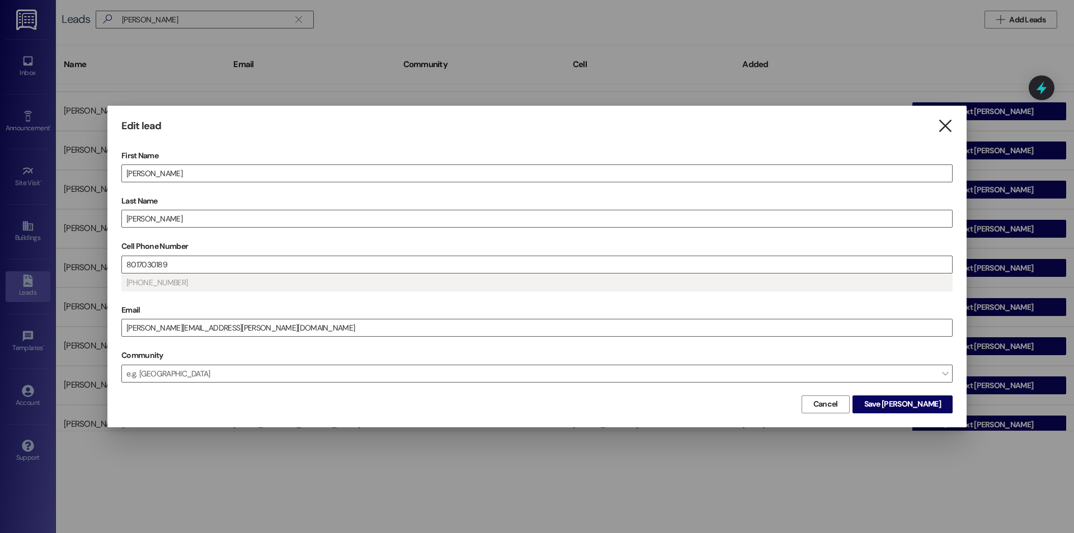
click at [948, 125] on icon "" at bounding box center [944, 126] width 15 height 12
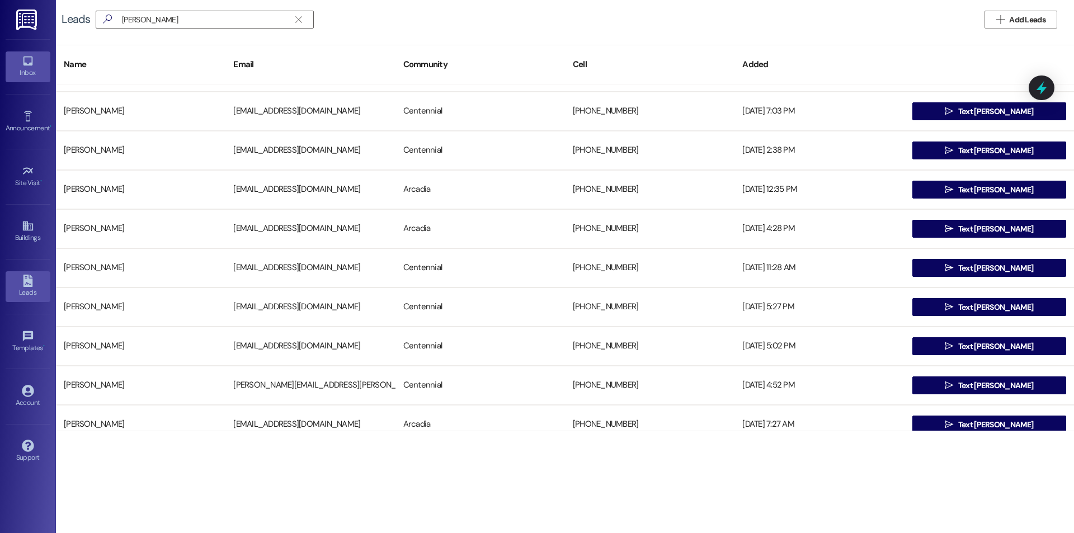
click at [21, 74] on div "Inbox" at bounding box center [28, 72] width 56 height 11
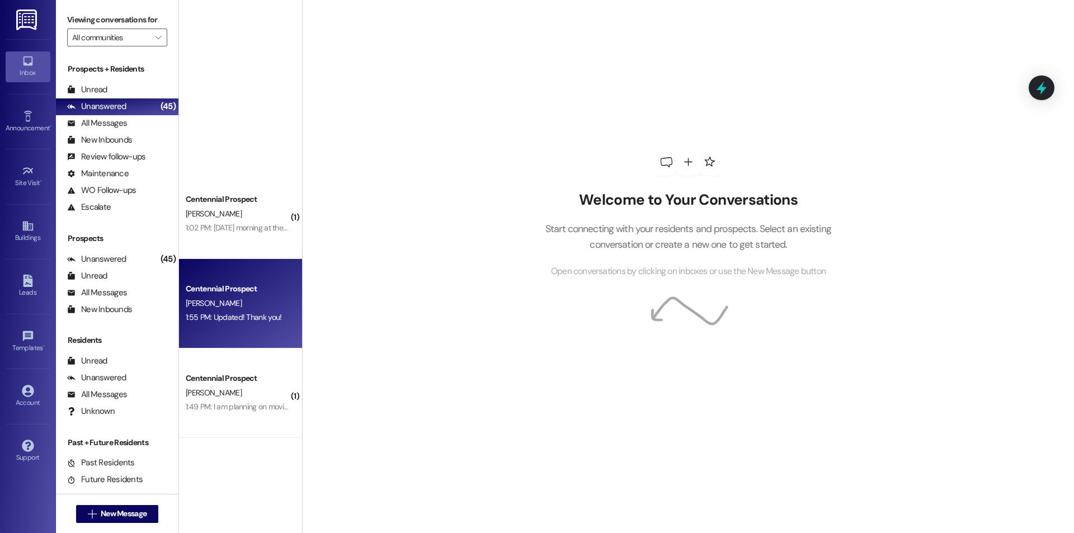
scroll to position [2685, 0]
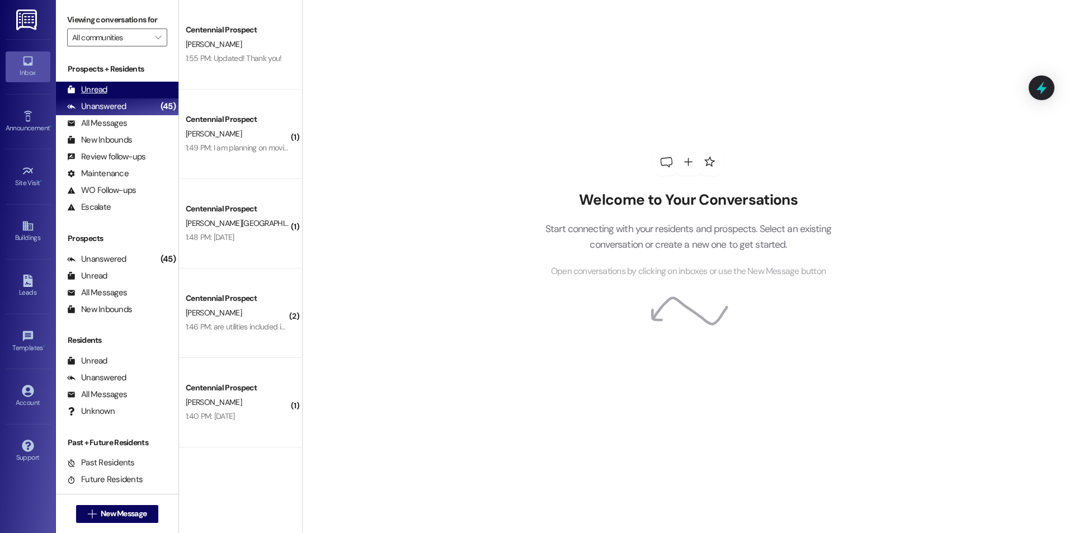
click at [91, 86] on div "Unread" at bounding box center [87, 90] width 40 height 12
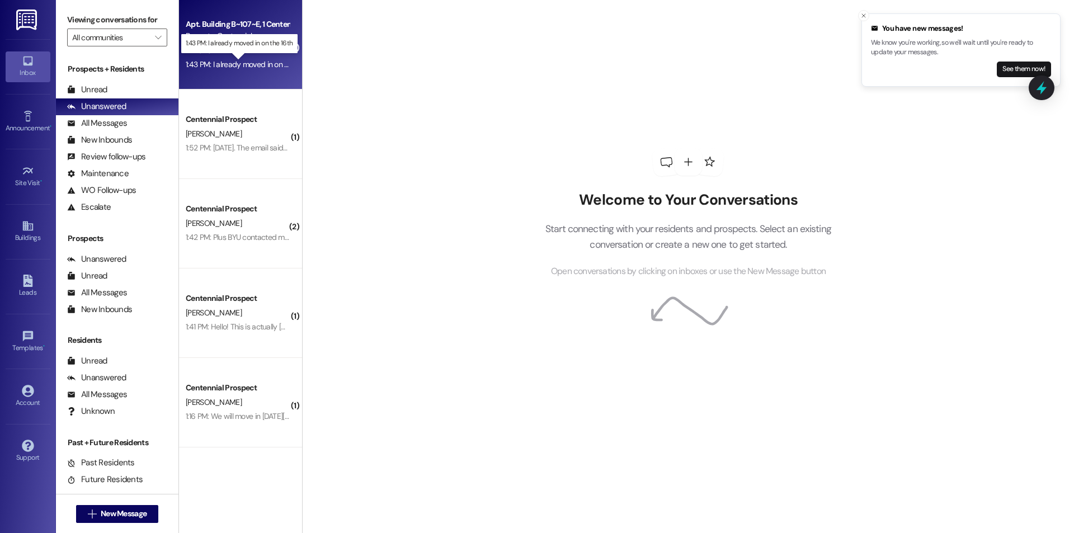
click at [235, 64] on div "1:43 PM: I already moved in on the 16th 1:43 PM: I already moved in on the 16th" at bounding box center [248, 64] width 124 height 10
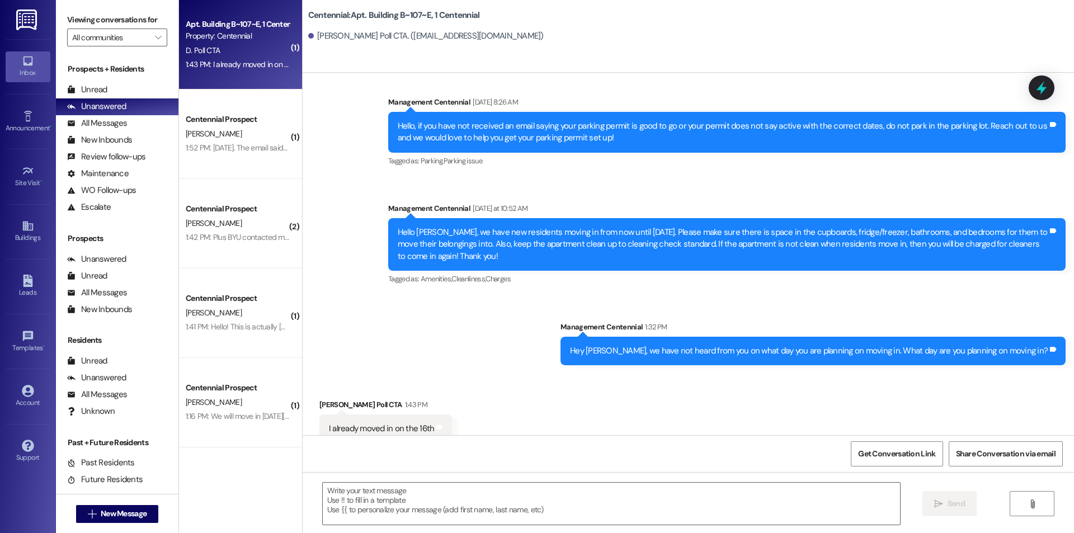
scroll to position [3324, 0]
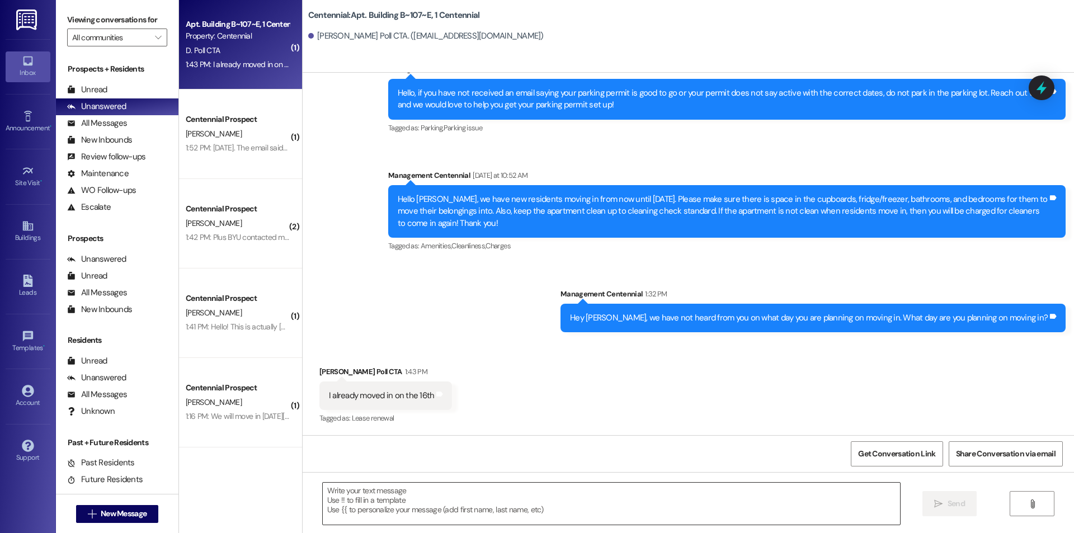
click at [389, 514] on textarea at bounding box center [611, 504] width 577 height 42
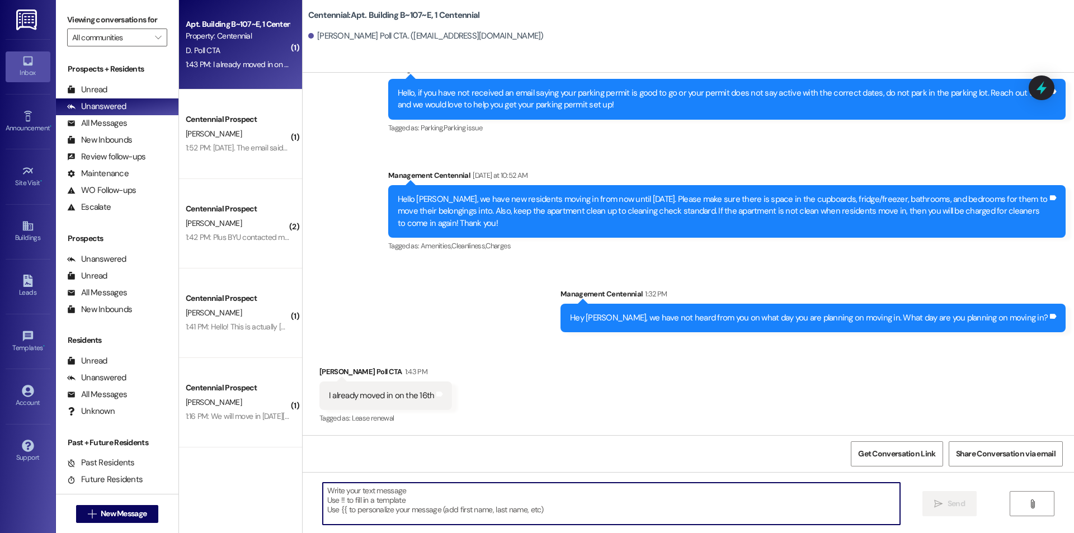
click at [424, 495] on textarea at bounding box center [611, 504] width 577 height 42
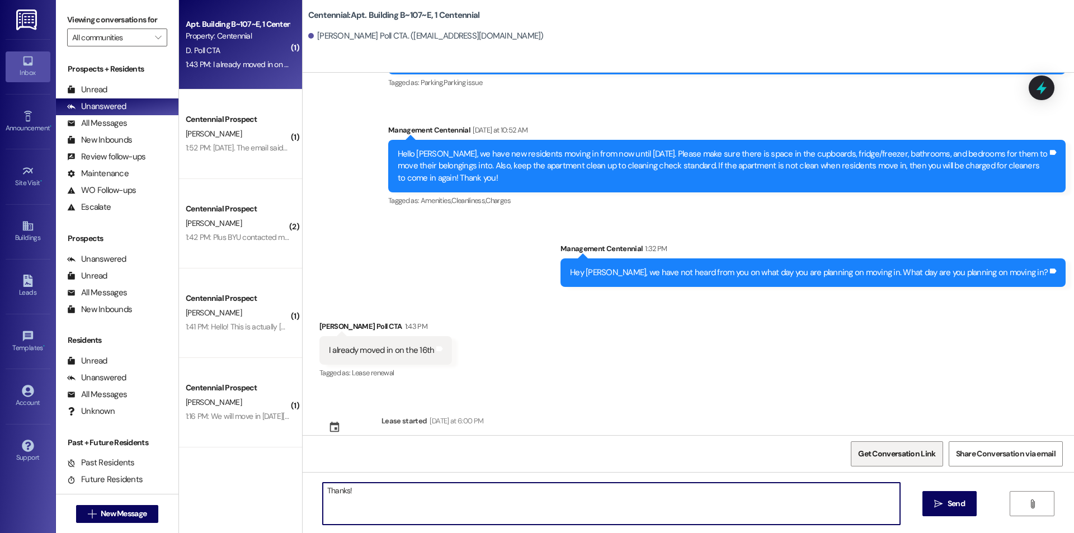
scroll to position [3390, 0]
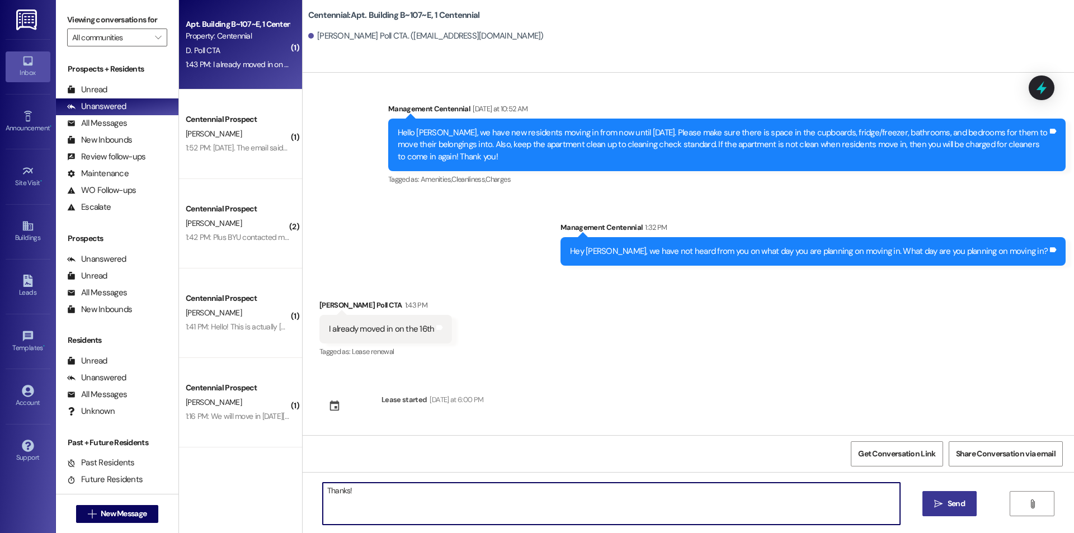
type textarea "Thanks!"
click at [948, 501] on span "Send" at bounding box center [956, 504] width 17 height 12
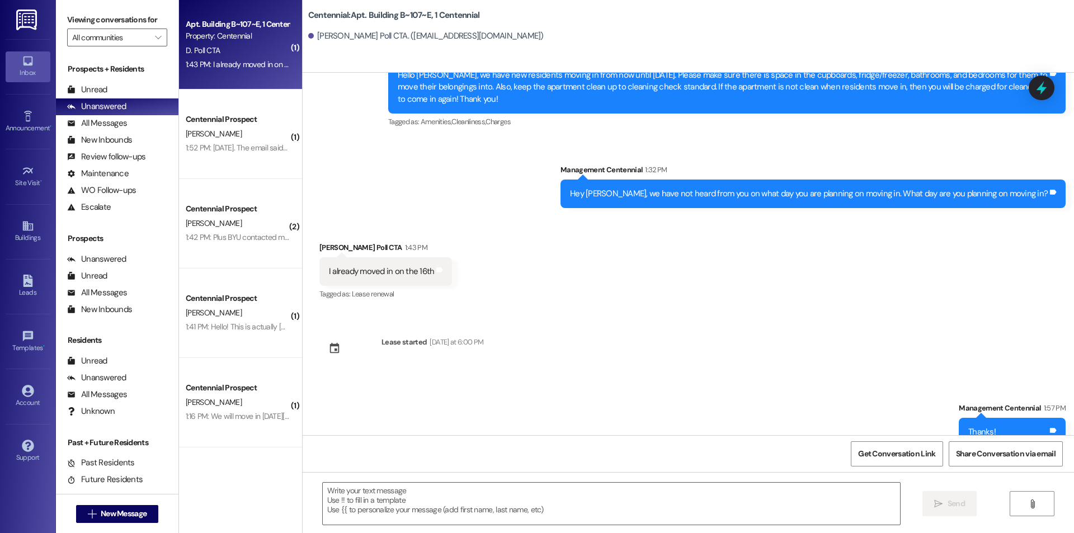
scroll to position [3468, 0]
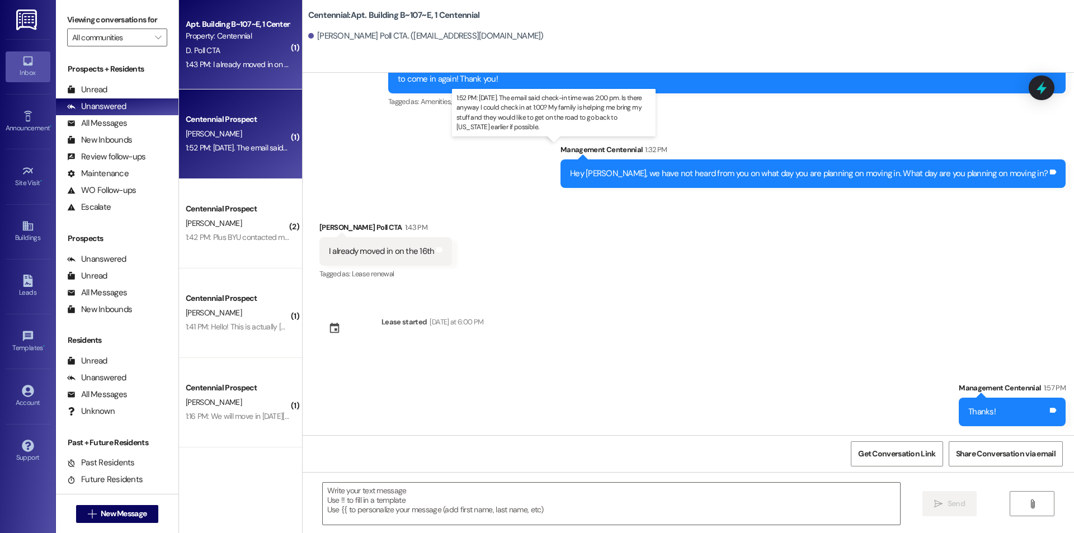
click at [210, 145] on div "1:52 PM: [DATE]. The email said check-in time was 2:00 pm. Is there anyway I co…" at bounding box center [543, 148] width 715 height 10
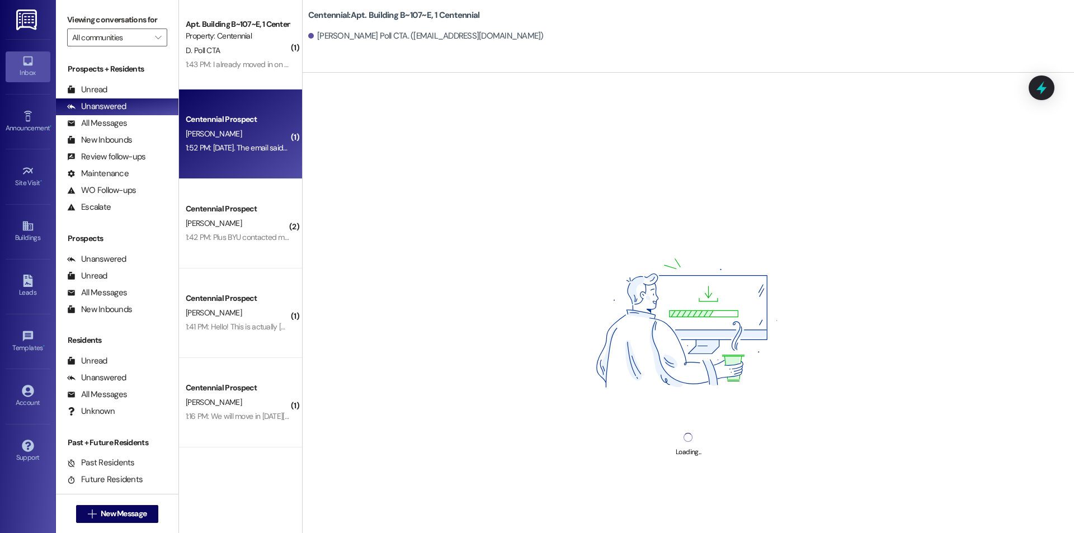
click at [267, 135] on div "[PERSON_NAME]" at bounding box center [238, 134] width 106 height 14
click at [257, 143] on div "1:52 PM: [DATE]. The email said check-in time was 2:00 pm. Is there anyway I co…" at bounding box center [543, 148] width 715 height 10
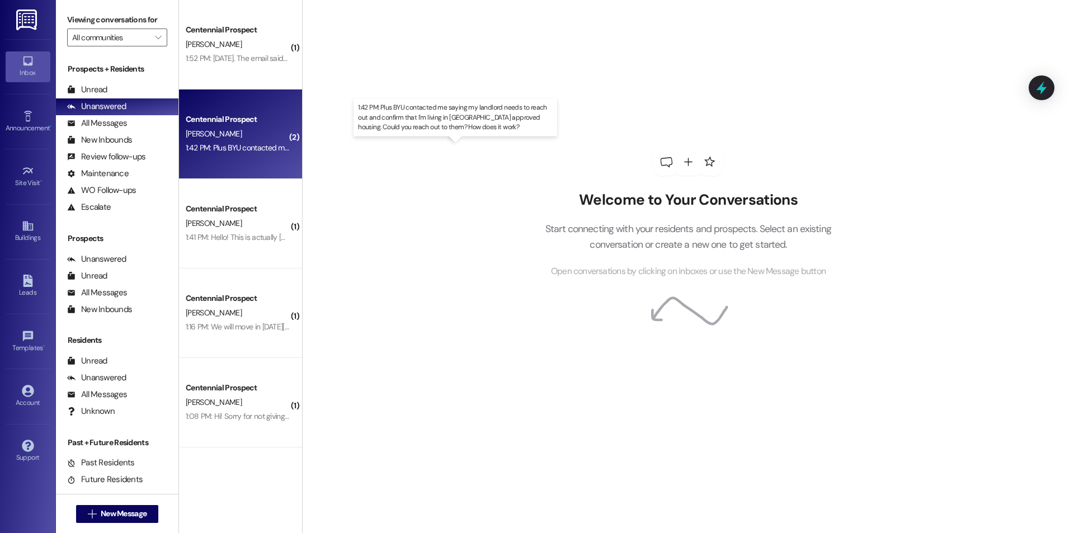
click at [212, 151] on div "1:42 PM: Plus BYU contacted me saying my landlord needs to reach out and confir…" at bounding box center [494, 148] width 616 height 10
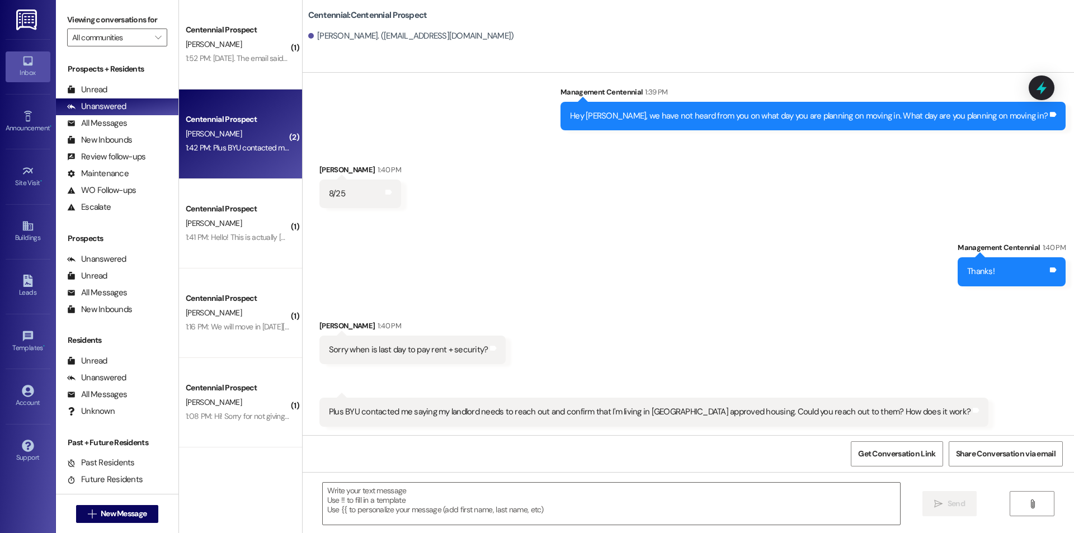
scroll to position [442, 0]
click at [361, 482] on div " Send " at bounding box center [688, 514] width 771 height 84
click at [449, 514] on textarea at bounding box center [611, 504] width 577 height 42
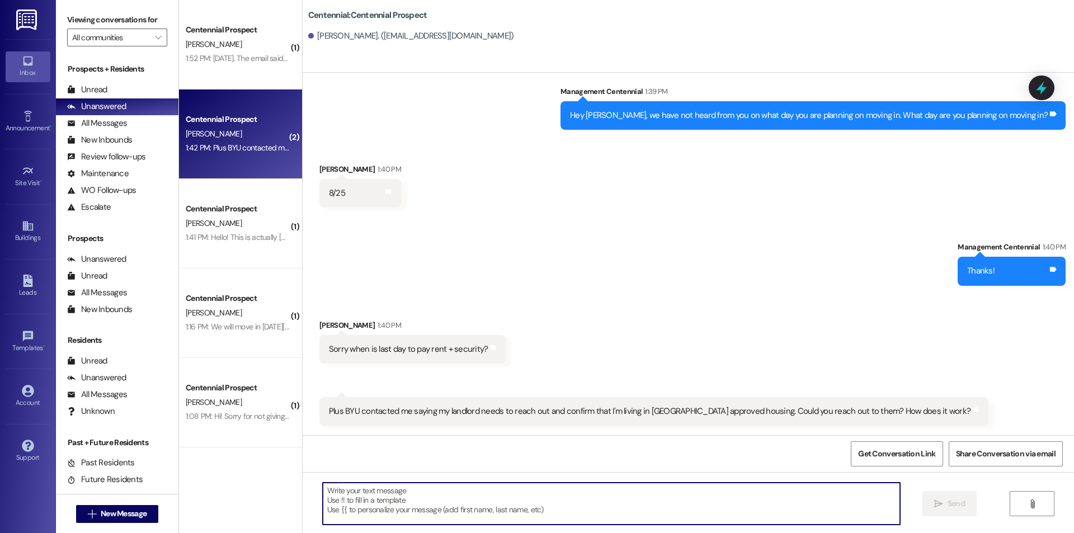
click at [671, 487] on textarea at bounding box center [611, 504] width 577 height 42
click at [363, 496] on textarea at bounding box center [611, 504] width 577 height 42
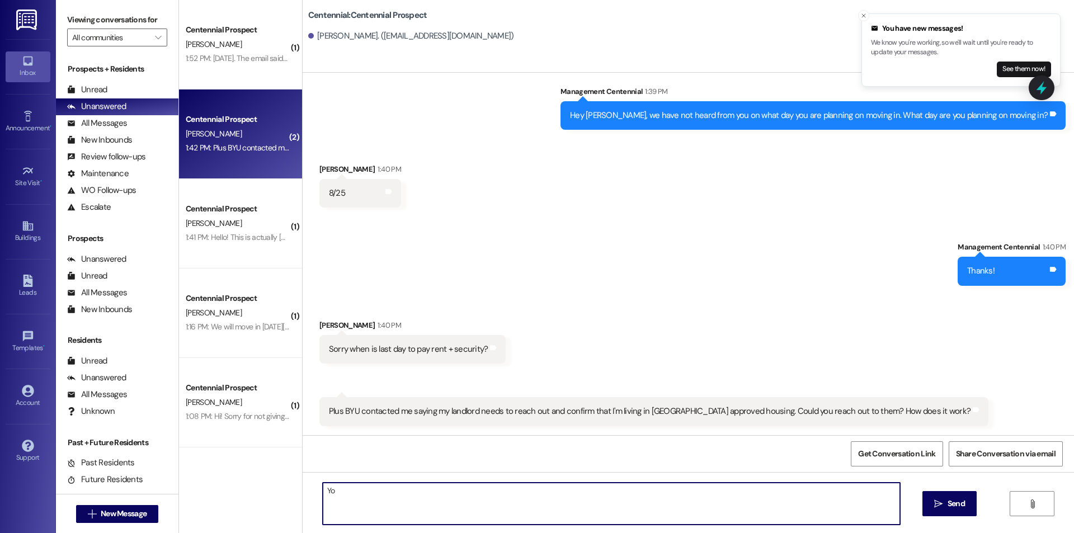
type textarea "Y"
click at [464, 491] on textarea "The $16 on your account is due [DATE]!" at bounding box center [611, 504] width 577 height 42
click at [467, 498] on textarea "The $16 on your account is due [DATE]!" at bounding box center [611, 504] width 577 height 42
click at [559, 501] on textarea "The $16 on your account is due [DATE]! We have confirmed with BYU" at bounding box center [611, 504] width 577 height 42
type textarea "The $16 on your account is due [DATE]! We have confirmed with BYU already!"
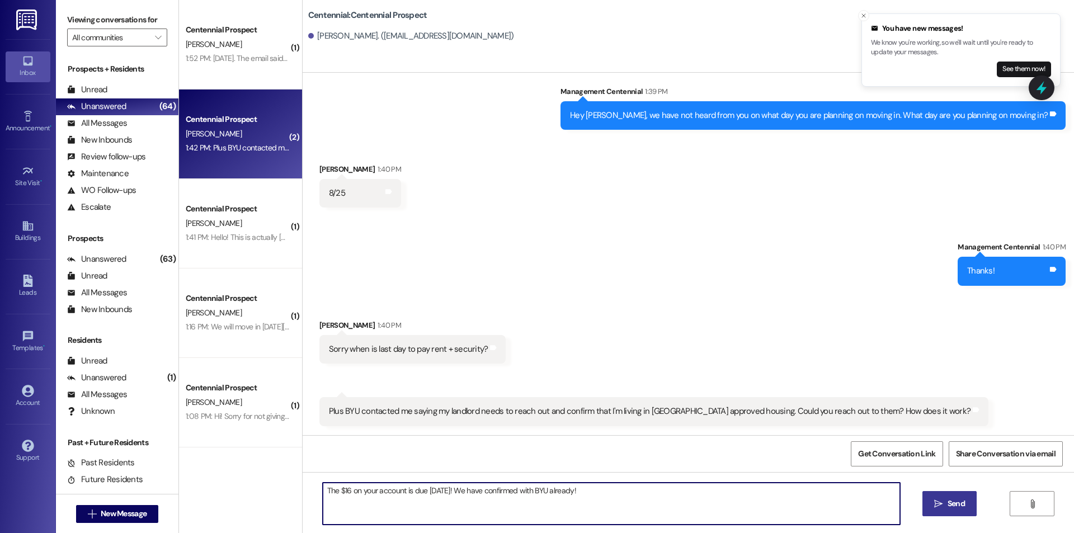
click at [927, 508] on button " Send" at bounding box center [949, 503] width 54 height 25
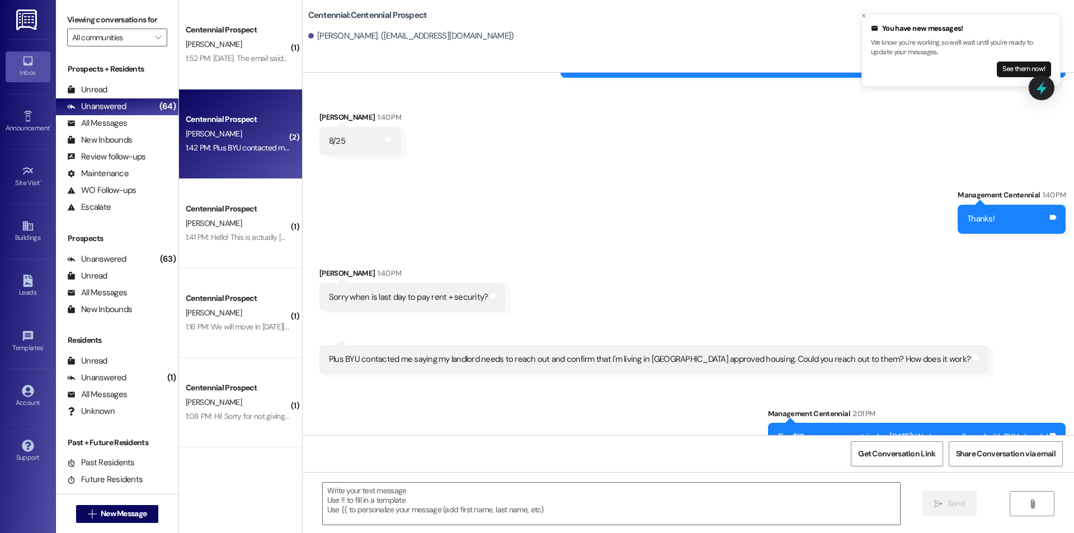
scroll to position [520, 0]
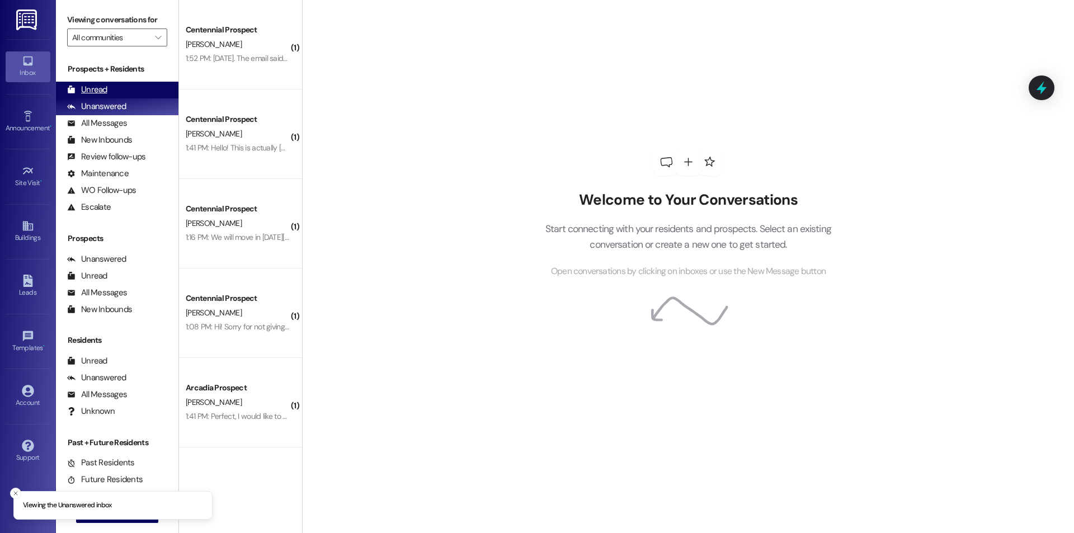
click at [107, 89] on div "Unread (0)" at bounding box center [117, 90] width 122 height 17
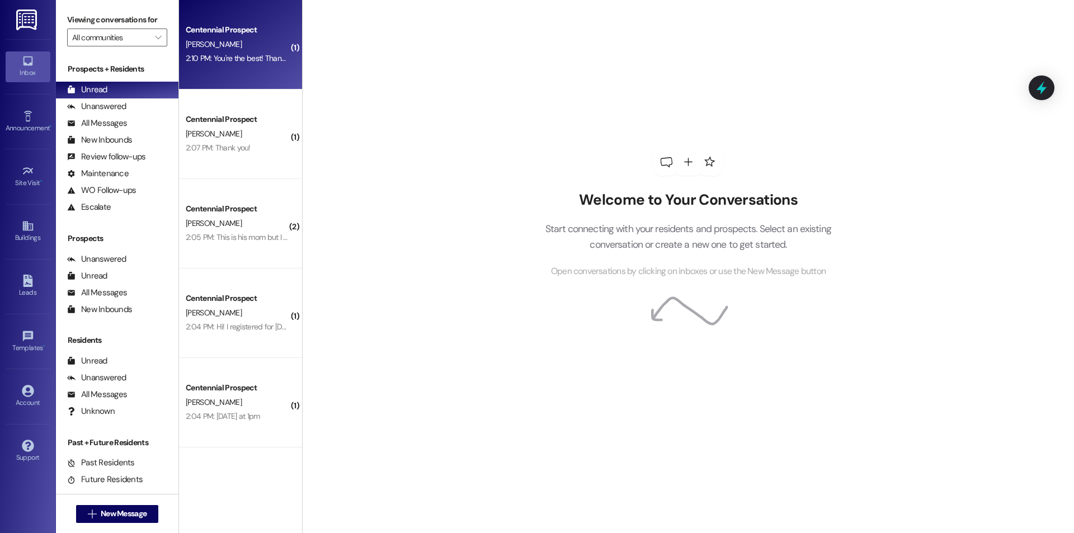
click at [241, 64] on div "2:10 PM: You're the best! Thanks!! 2:10 PM: You're the best! Thanks!!" at bounding box center [238, 58] width 106 height 14
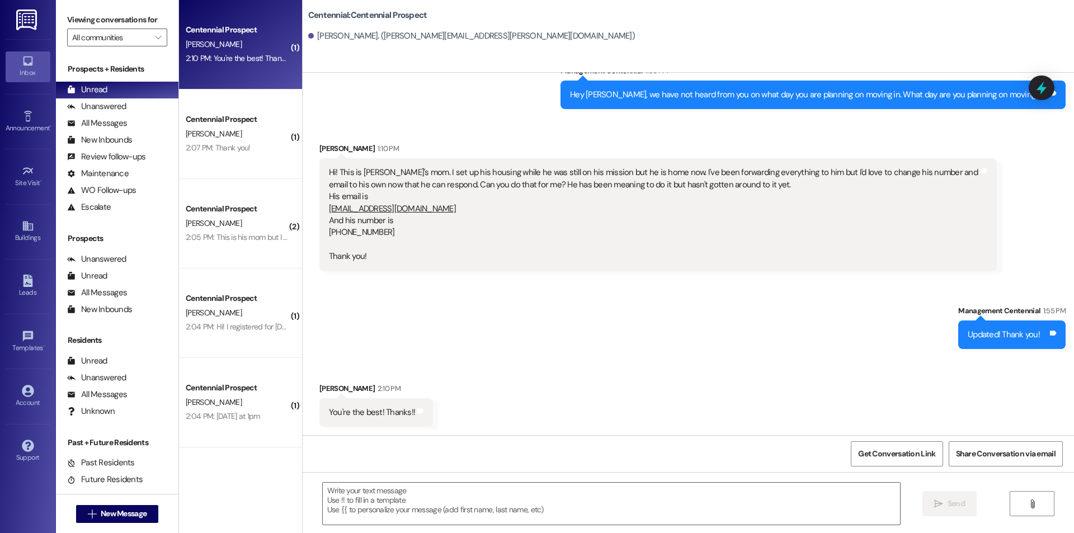
scroll to position [532, 0]
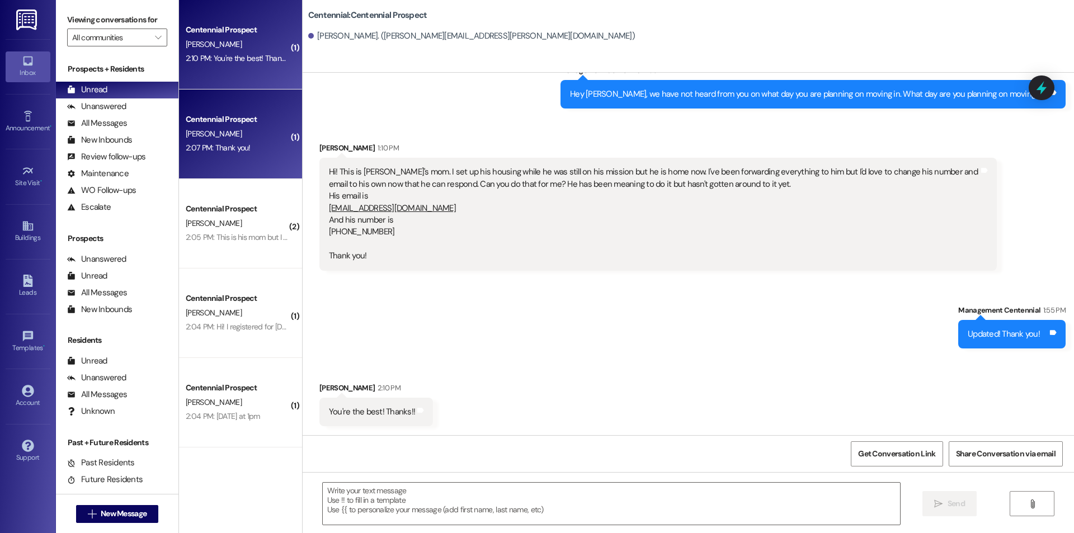
click at [234, 146] on div "2:07 PM: Thank you! 2:07 PM: Thank you!" at bounding box center [218, 148] width 65 height 10
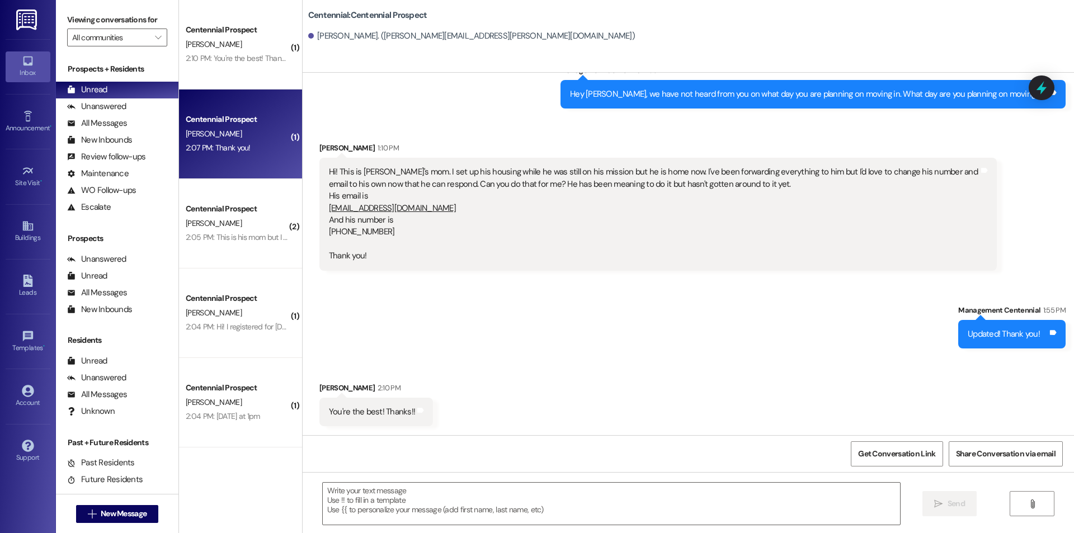
scroll to position [48, 0]
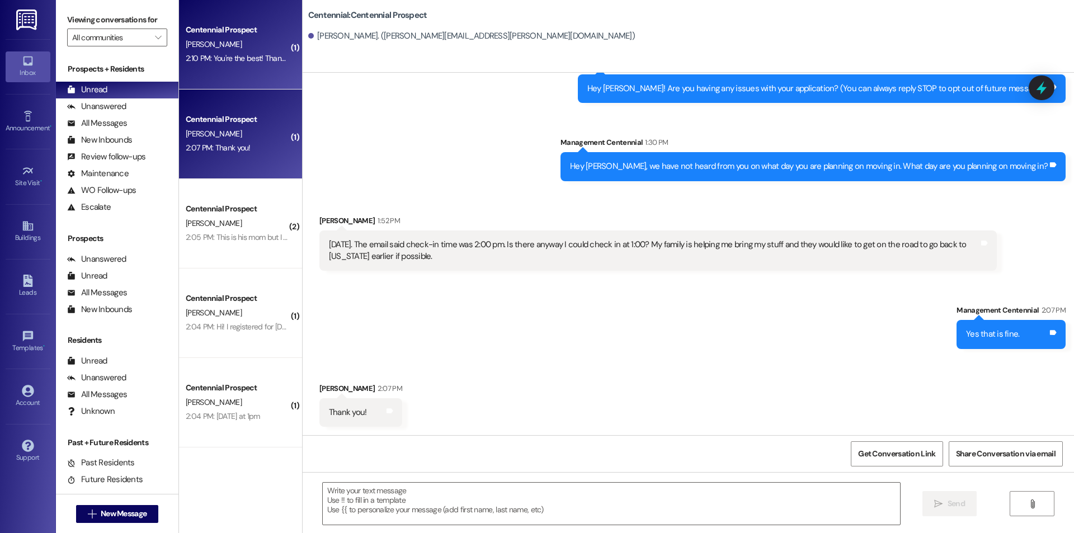
click at [213, 30] on div "Centennial Prospect" at bounding box center [237, 30] width 103 height 12
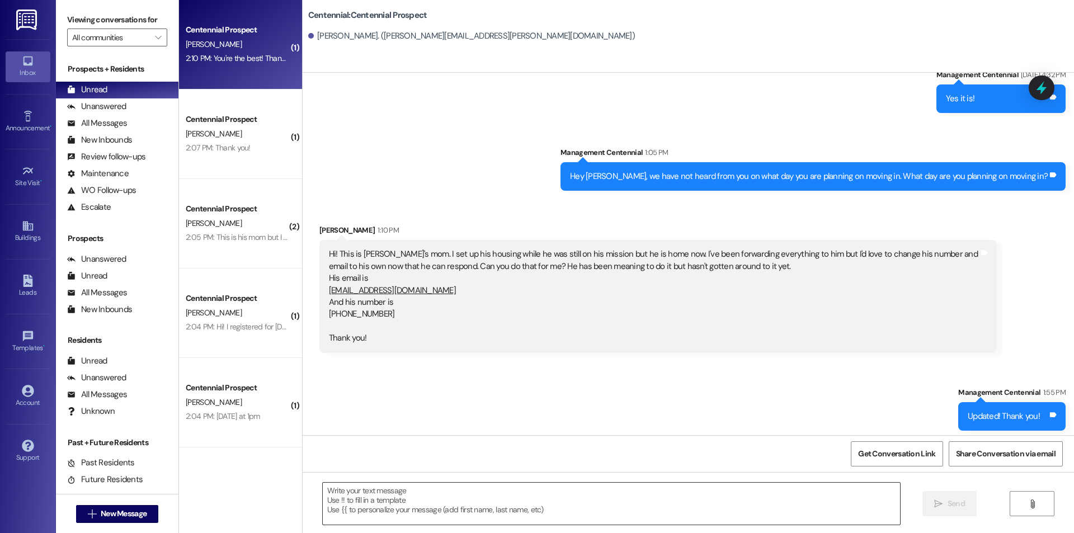
scroll to position [531, 0]
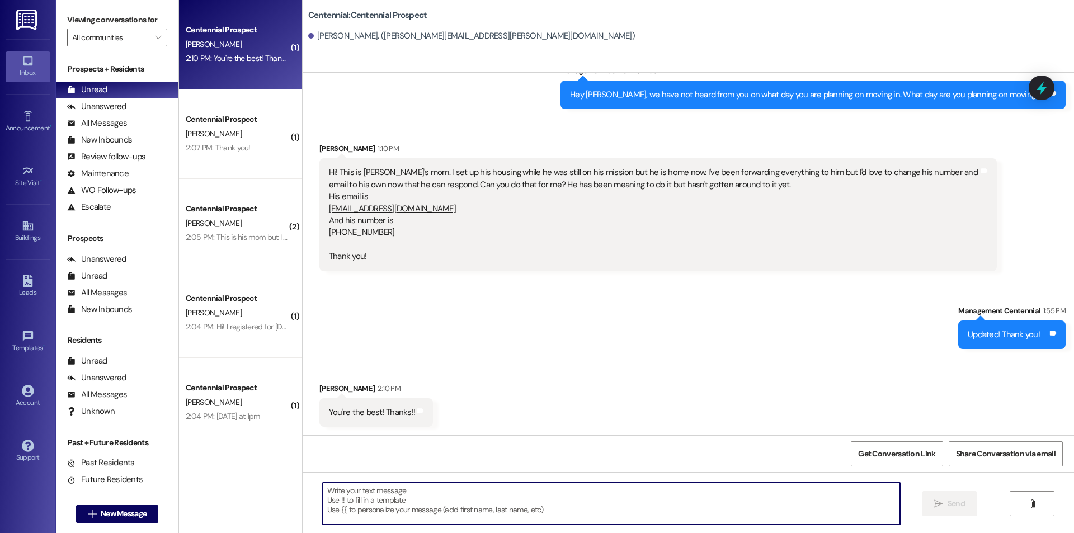
click at [520, 515] on textarea at bounding box center [611, 504] width 577 height 42
type textarea "Of course!"
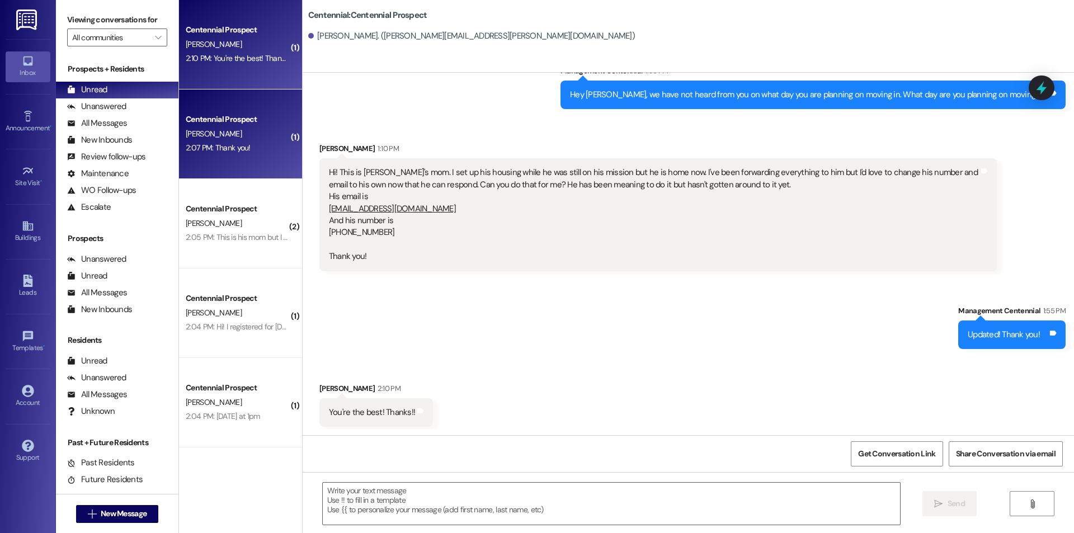
click at [209, 138] on span "B. Redford" at bounding box center [214, 134] width 56 height 10
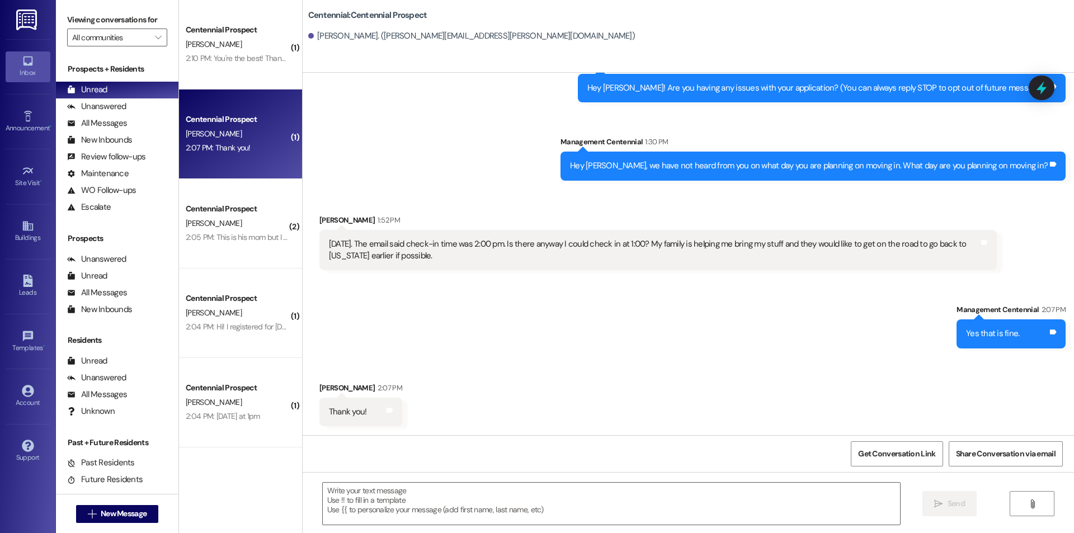
scroll to position [49, 0]
click at [507, 484] on textarea at bounding box center [611, 504] width 577 height 42
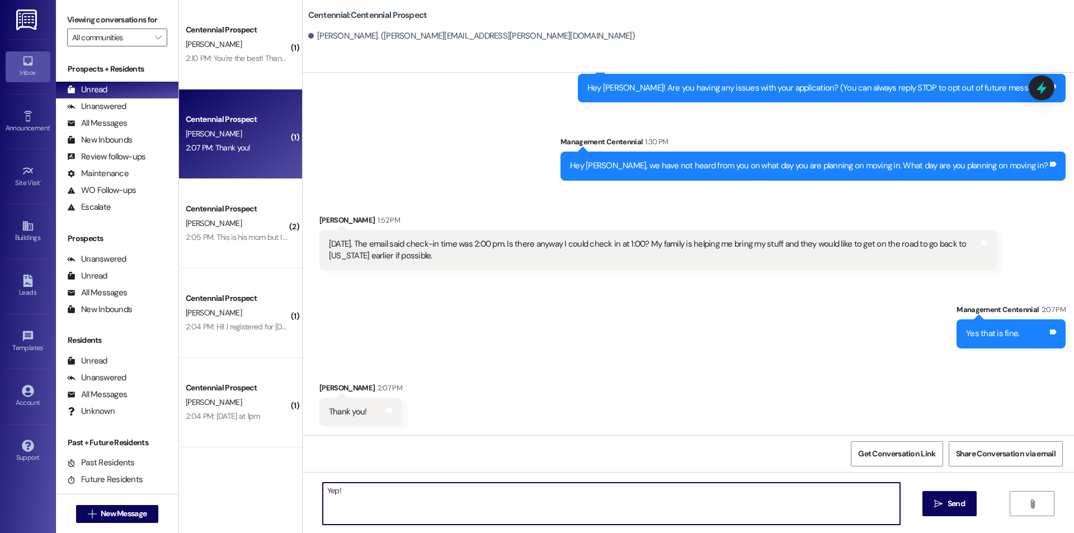
type textarea "Yep!"
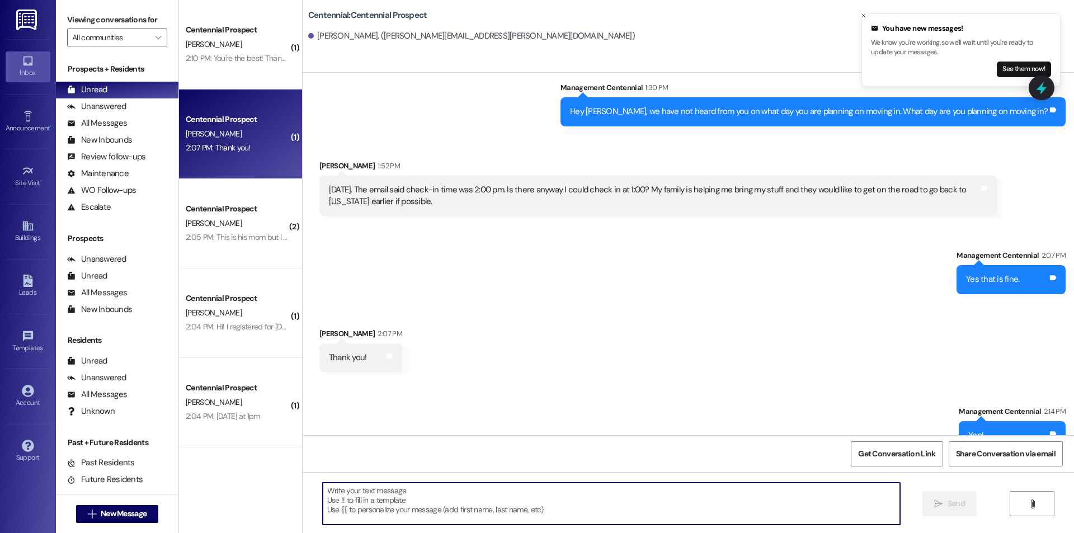
scroll to position [126, 0]
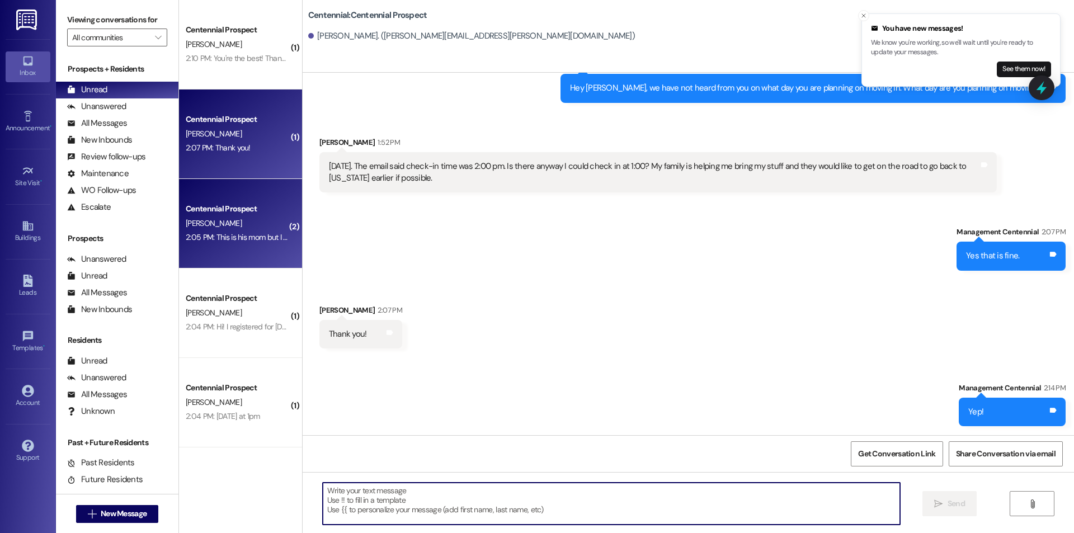
click at [209, 213] on div "Centennial Prospect" at bounding box center [237, 209] width 103 height 12
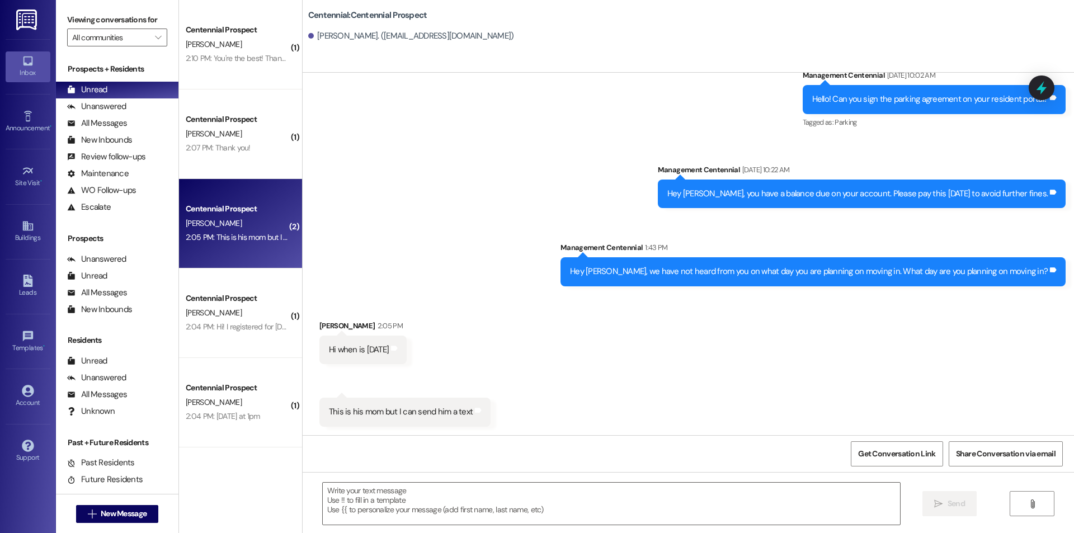
scroll to position [251, 0]
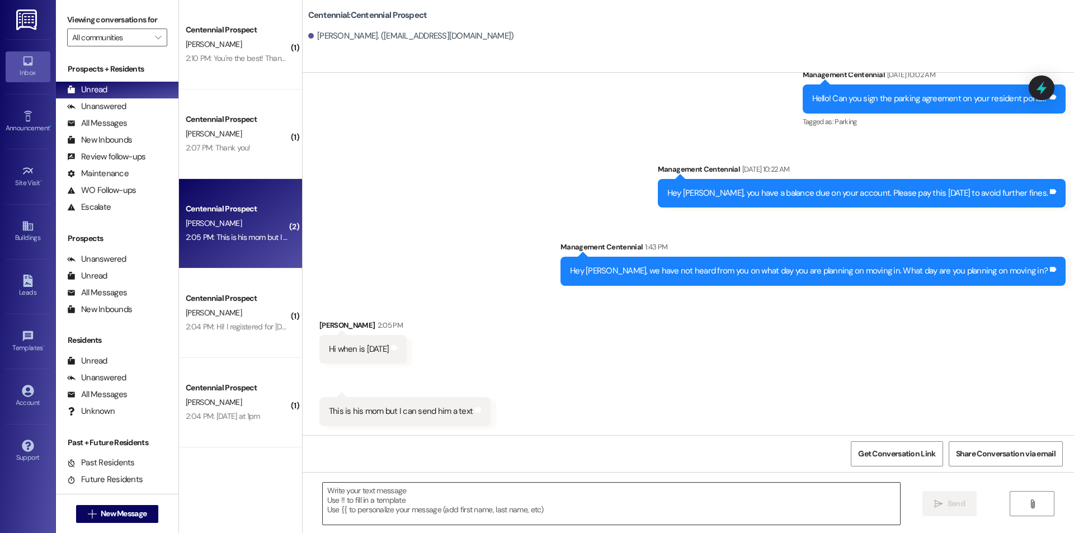
click at [562, 521] on textarea at bounding box center [611, 504] width 577 height 42
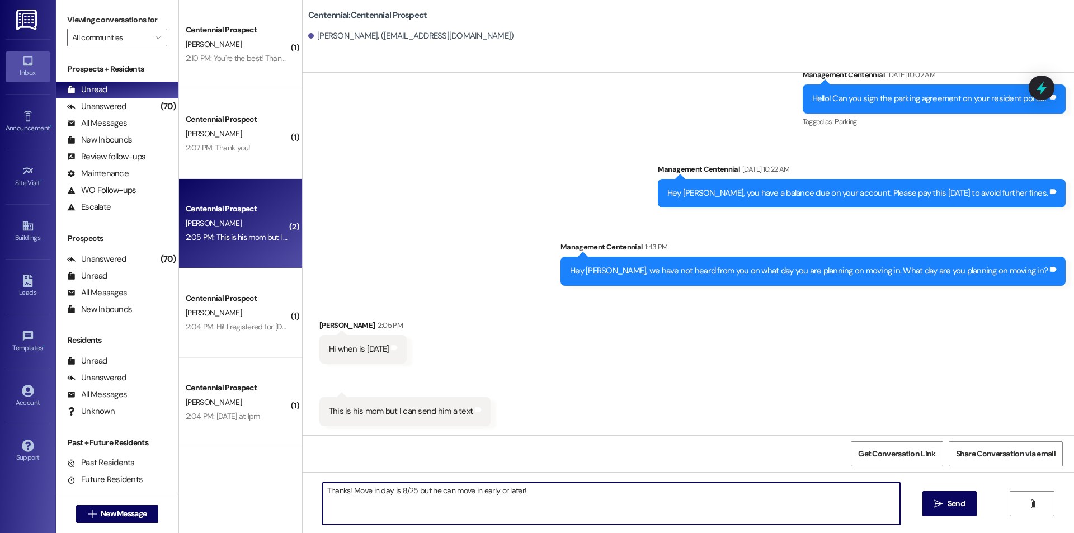
type textarea "Thanks! Move in day is 8/25 but he can move in early or later!"
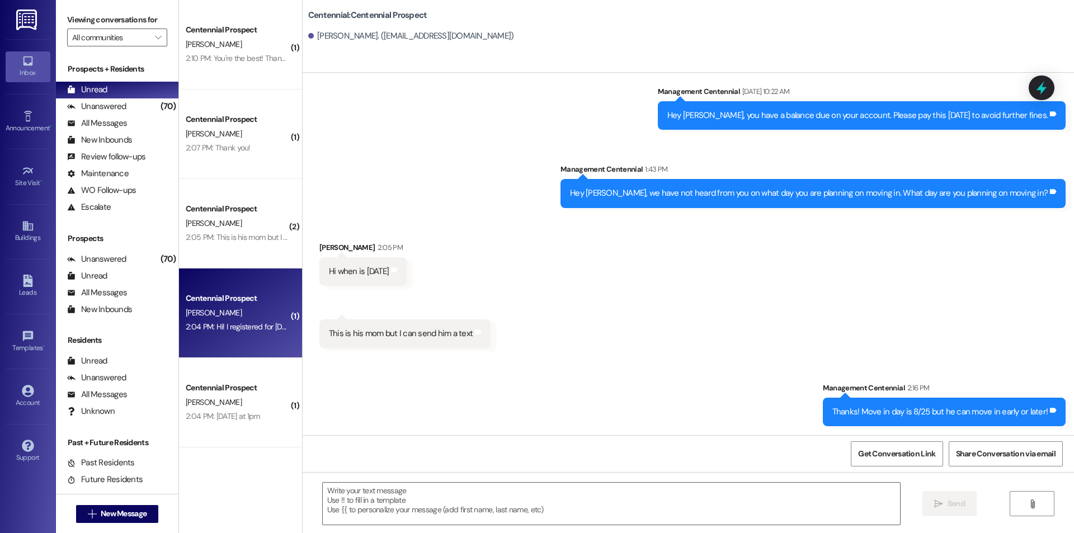
scroll to position [0, 0]
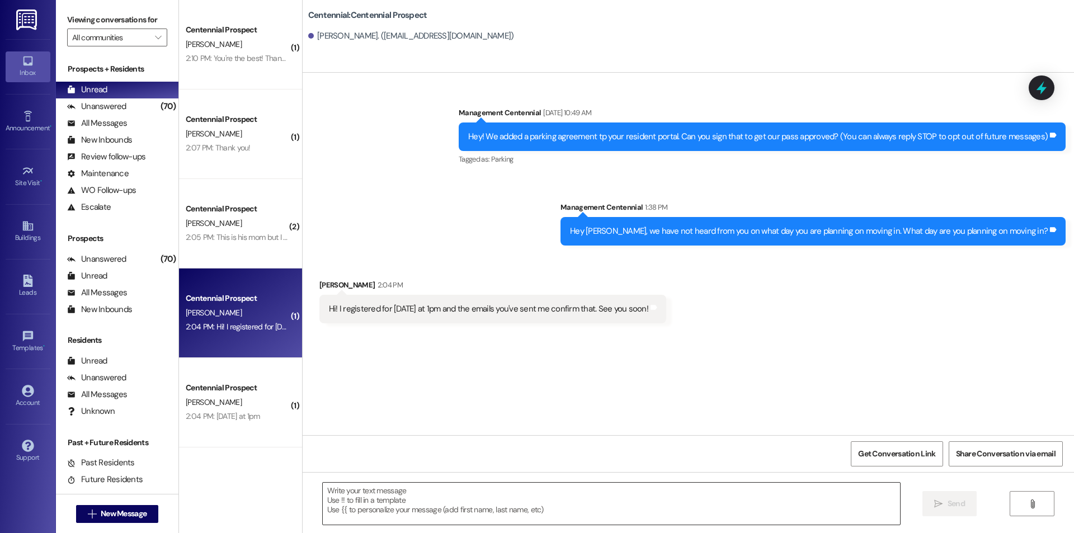
click at [530, 506] on textarea at bounding box center [611, 504] width 577 height 42
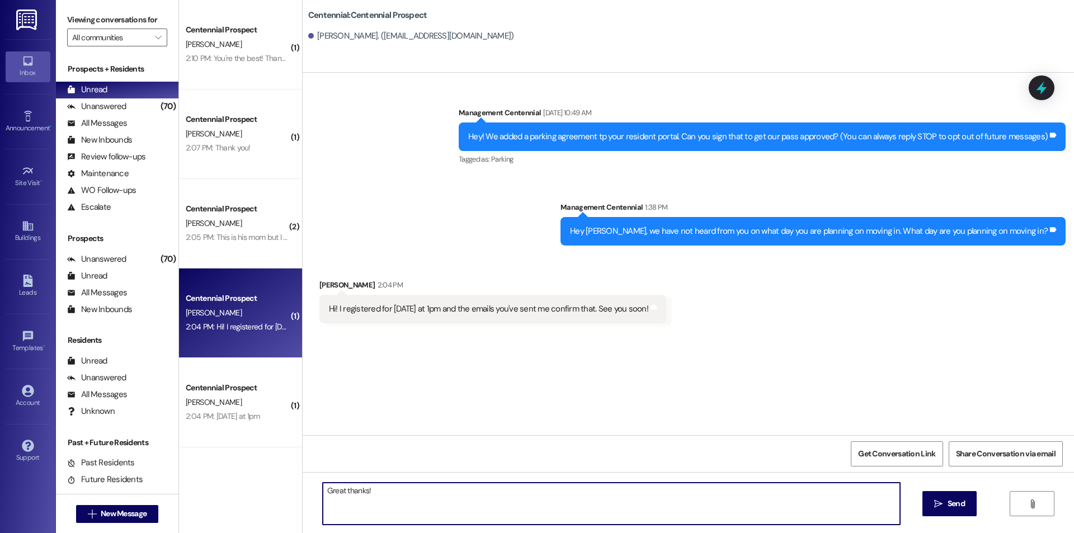
type textarea "Great thanks!"
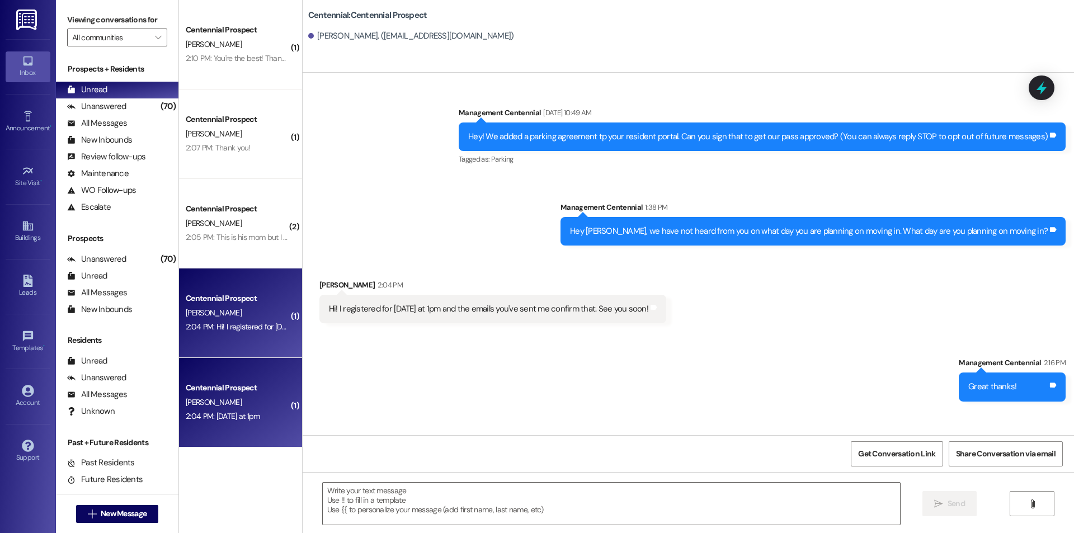
click at [192, 388] on div "Centennial Prospect" at bounding box center [237, 388] width 103 height 12
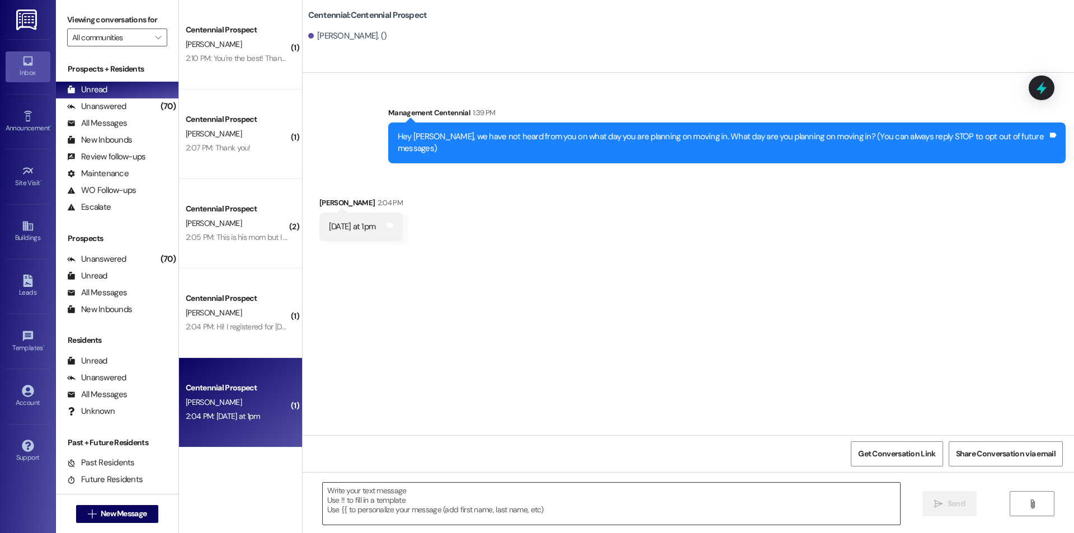
click at [539, 500] on textarea at bounding box center [611, 504] width 577 height 42
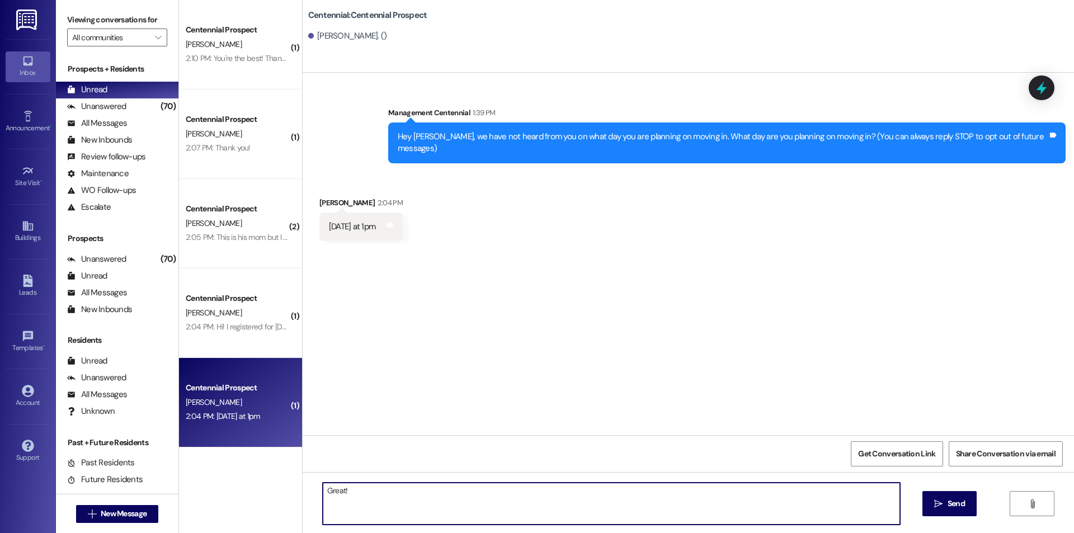
type textarea "Great!"
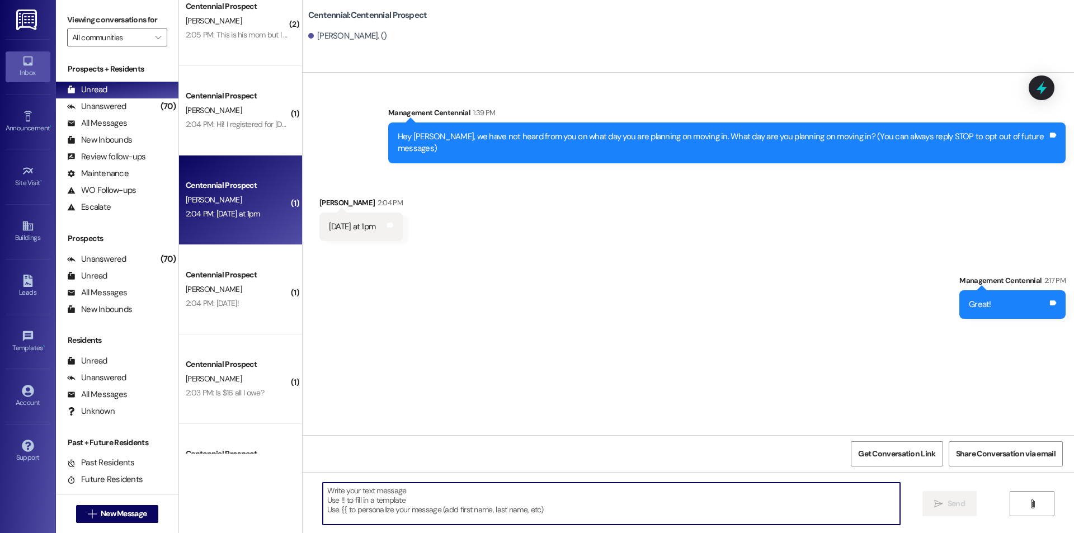
scroll to position [298, 0]
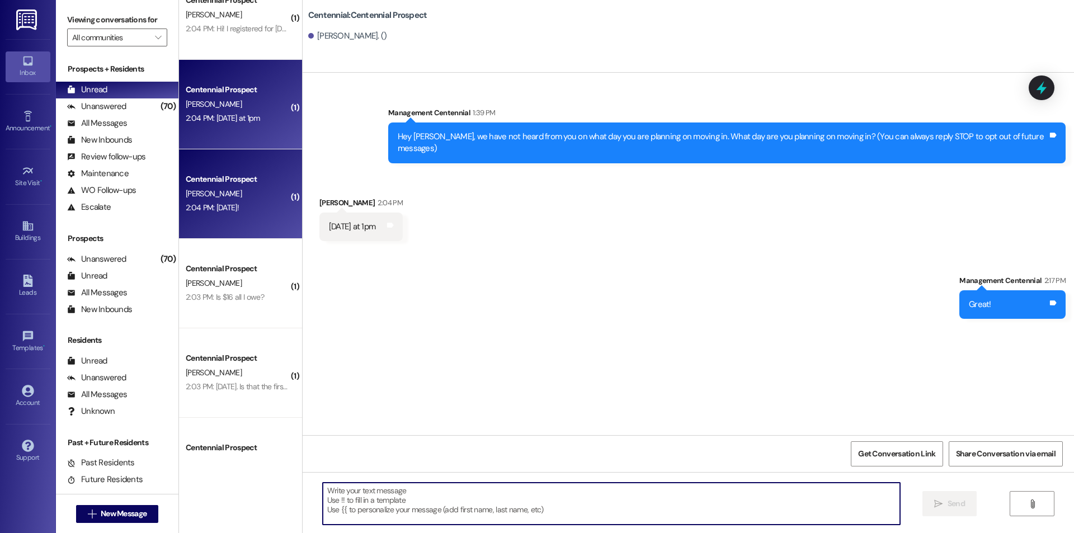
click at [238, 227] on div "Centennial Prospect Q. Hale 2:04 PM: Monday the 25th! 2:04 PM: Monday the 25th!" at bounding box center [240, 193] width 123 height 89
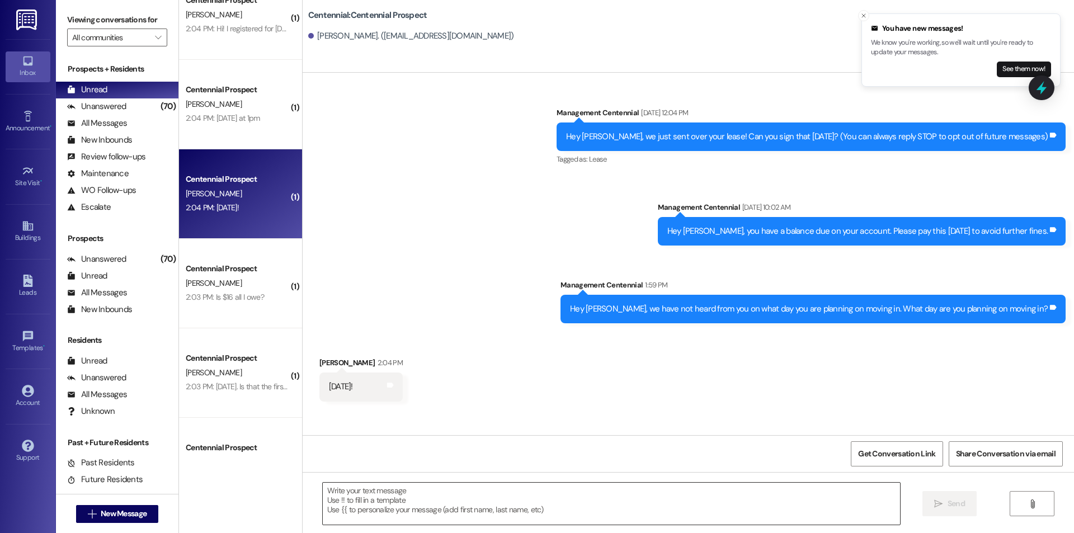
click at [543, 530] on div " Send " at bounding box center [688, 514] width 771 height 84
click at [543, 515] on textarea at bounding box center [611, 504] width 577 height 42
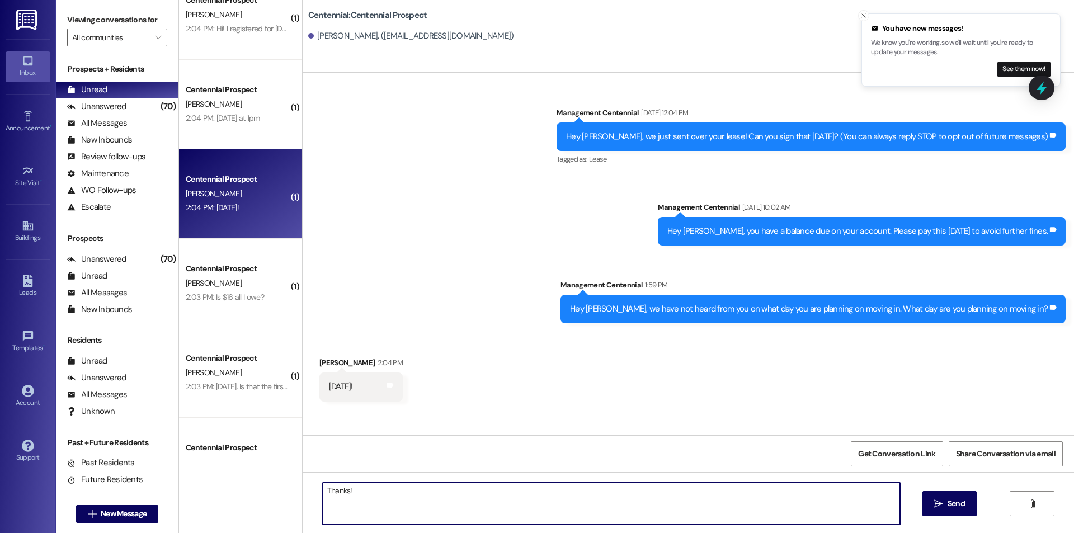
click at [519, 497] on textarea "Thanks!" at bounding box center [611, 504] width 577 height 42
click at [519, 498] on textarea "Thanks!" at bounding box center [611, 504] width 577 height 42
click at [522, 501] on textarea "Thanks!" at bounding box center [611, 504] width 577 height 42
type textarea "Thanks!"
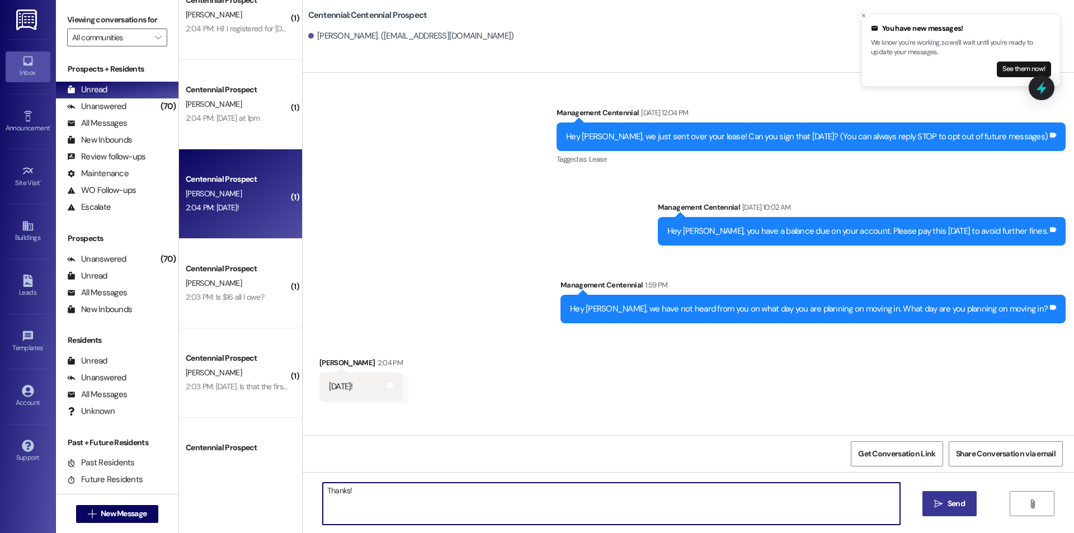
click at [953, 503] on span "Send" at bounding box center [956, 504] width 17 height 12
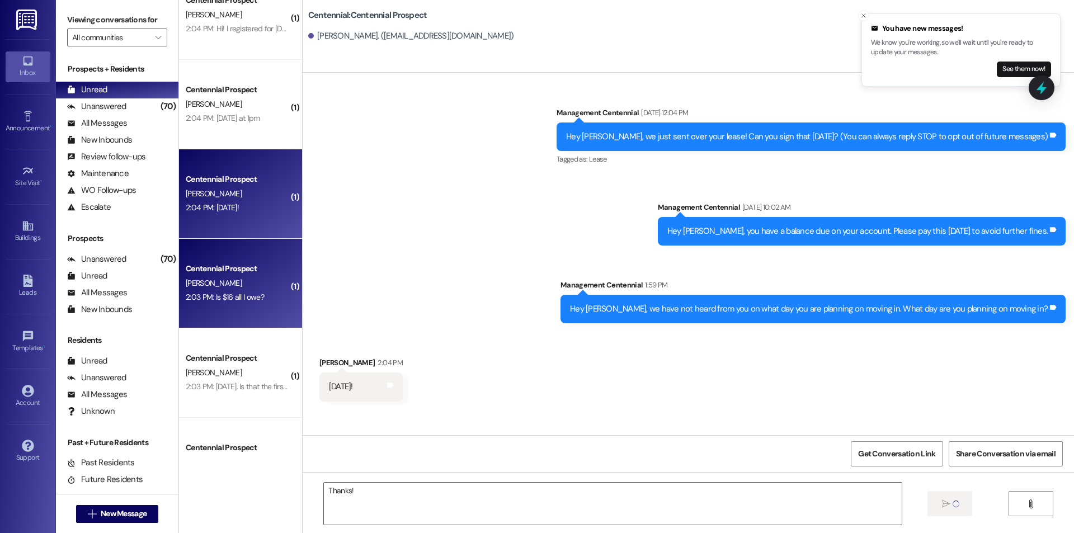
click at [242, 279] on div "E. Miller" at bounding box center [238, 283] width 106 height 14
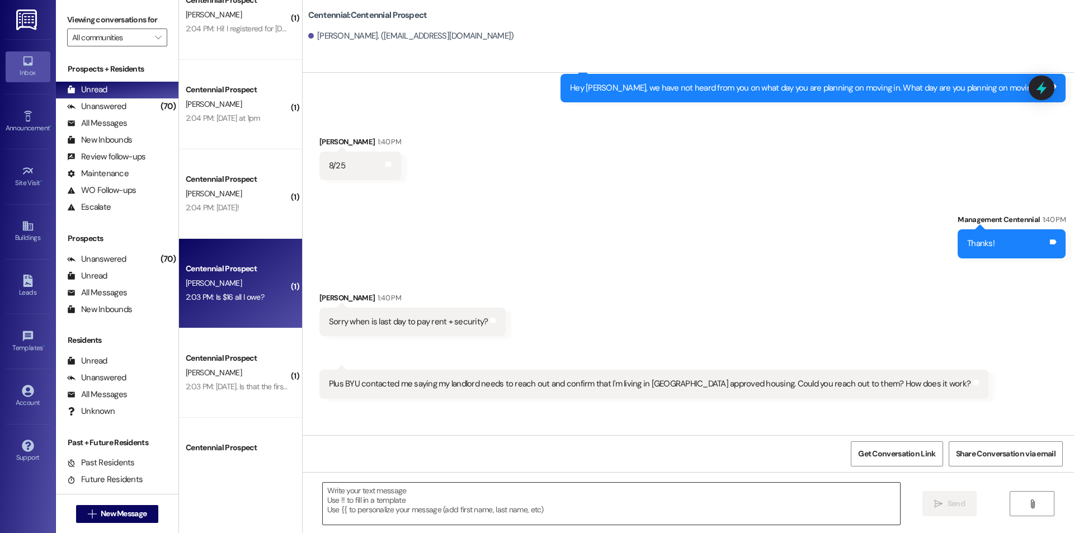
click at [496, 508] on textarea at bounding box center [611, 504] width 577 height 42
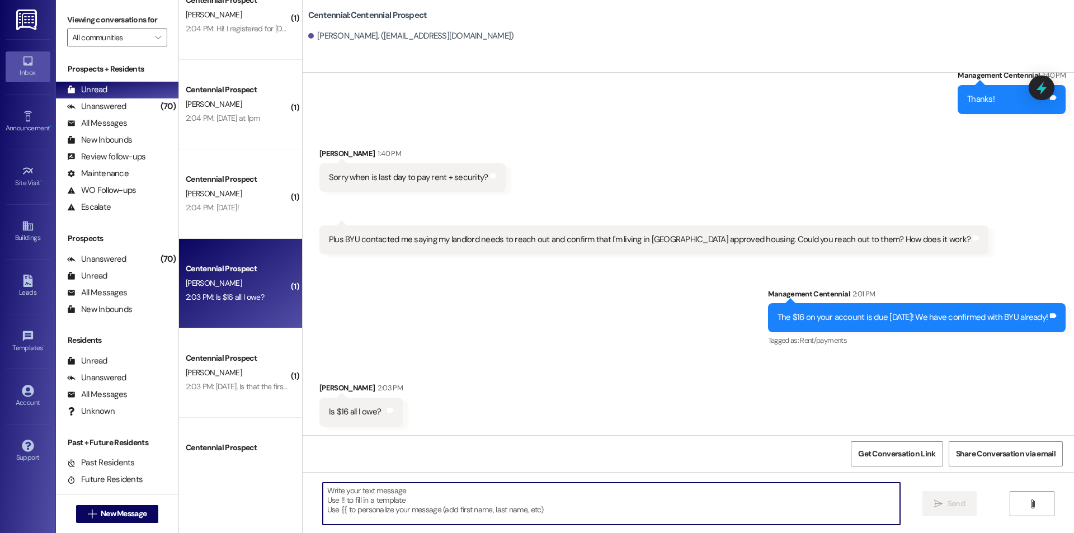
scroll to position [615, 0]
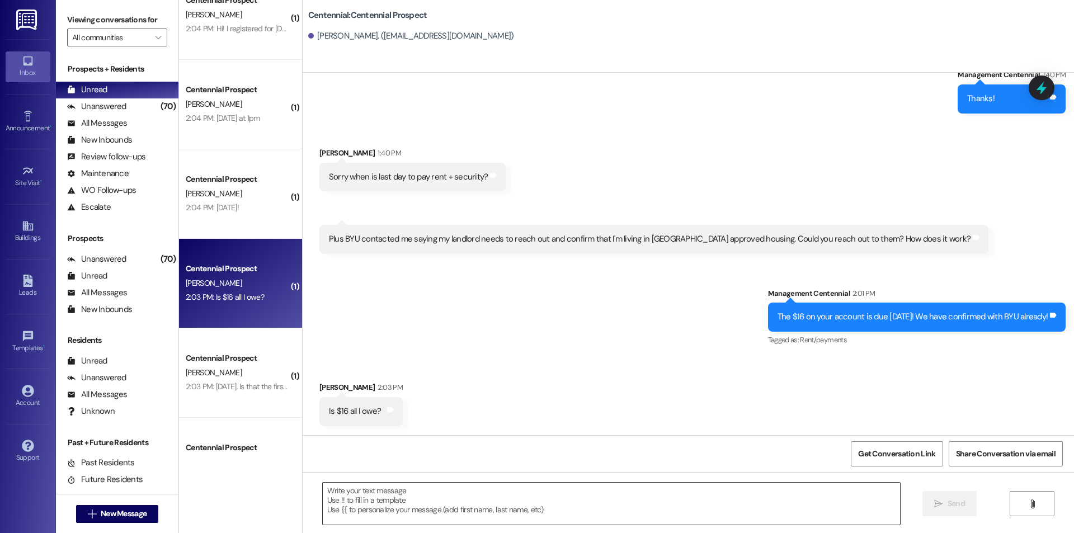
click at [601, 502] on textarea at bounding box center [611, 504] width 577 height 42
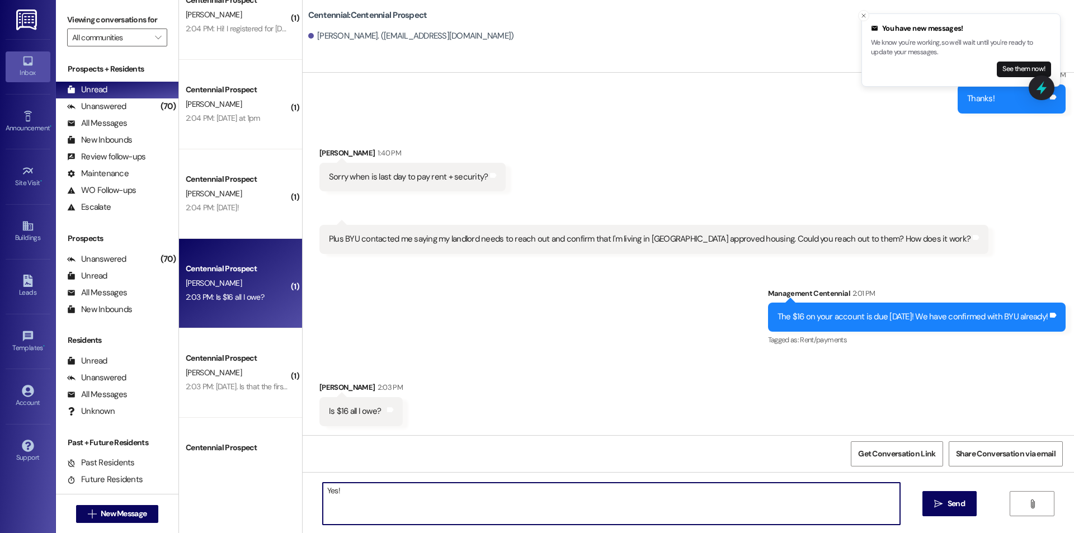
type textarea "Yes!"
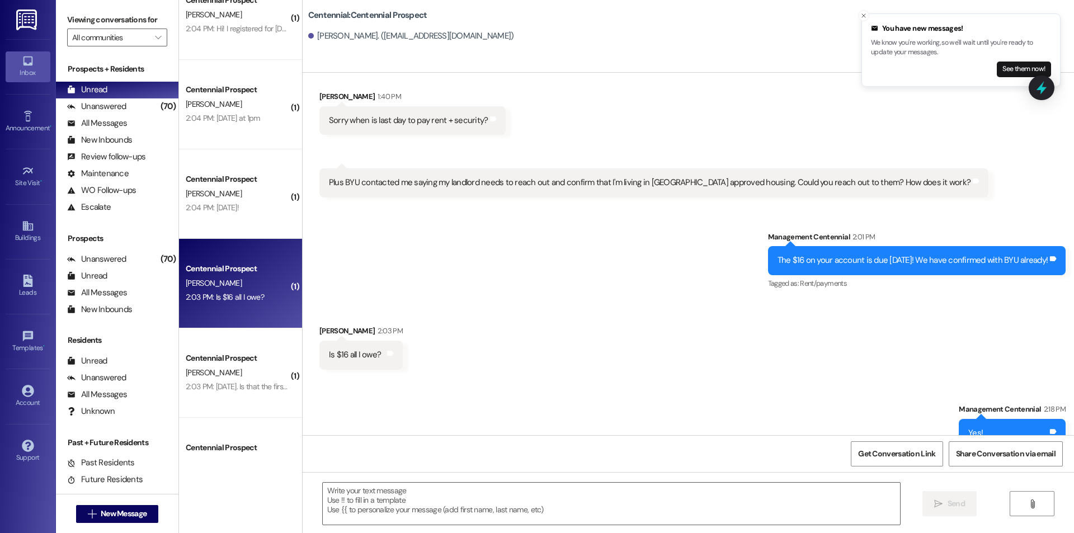
scroll to position [692, 0]
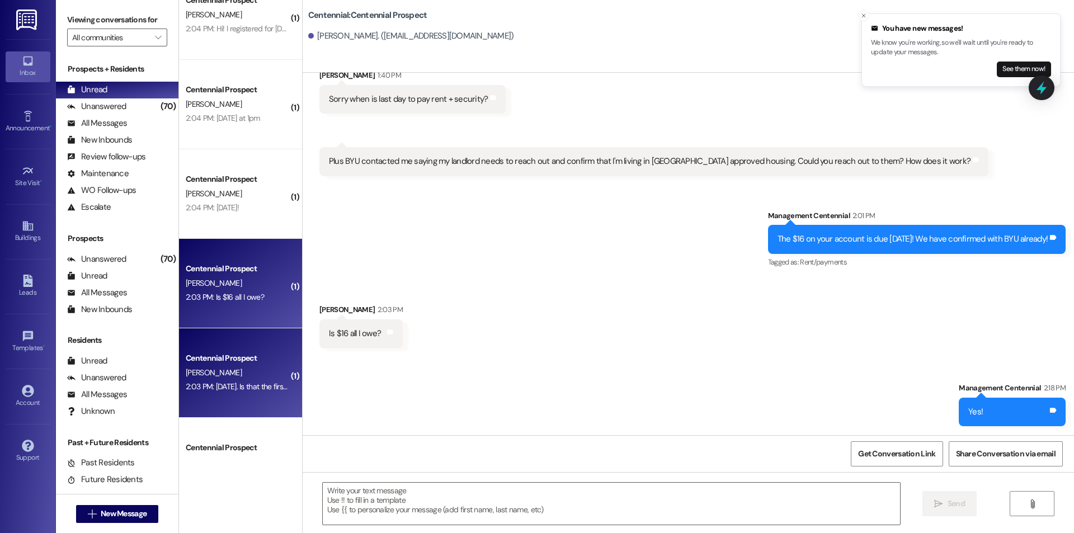
click at [244, 383] on div "2:03 PM: Monday, Aug 25th. Is that the first day? 2:03 PM: Monday, Aug 25th. Is…" at bounding box center [245, 386] width 118 height 10
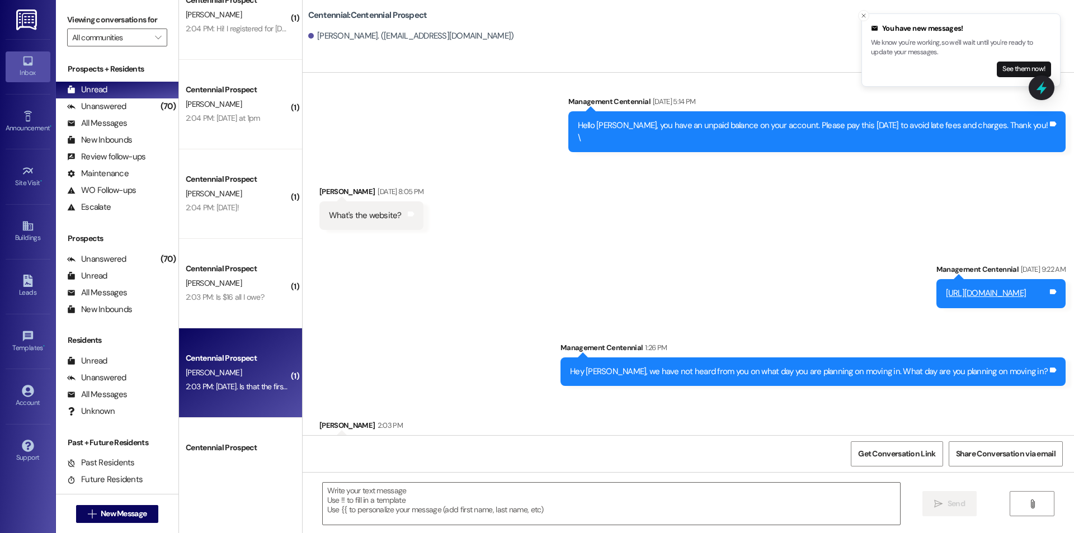
scroll to position [1209, 0]
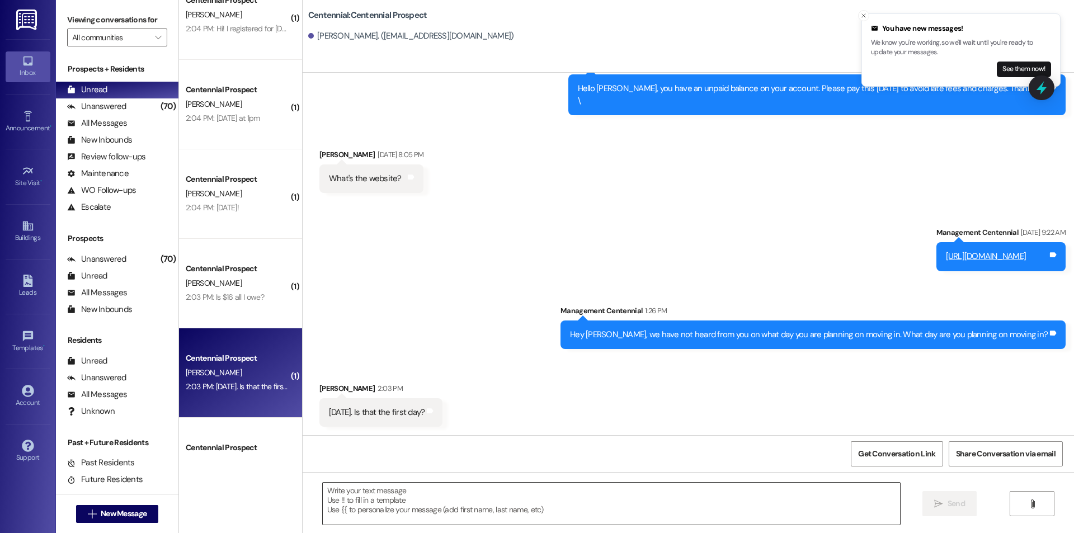
click at [496, 499] on textarea at bounding box center [611, 504] width 577 height 42
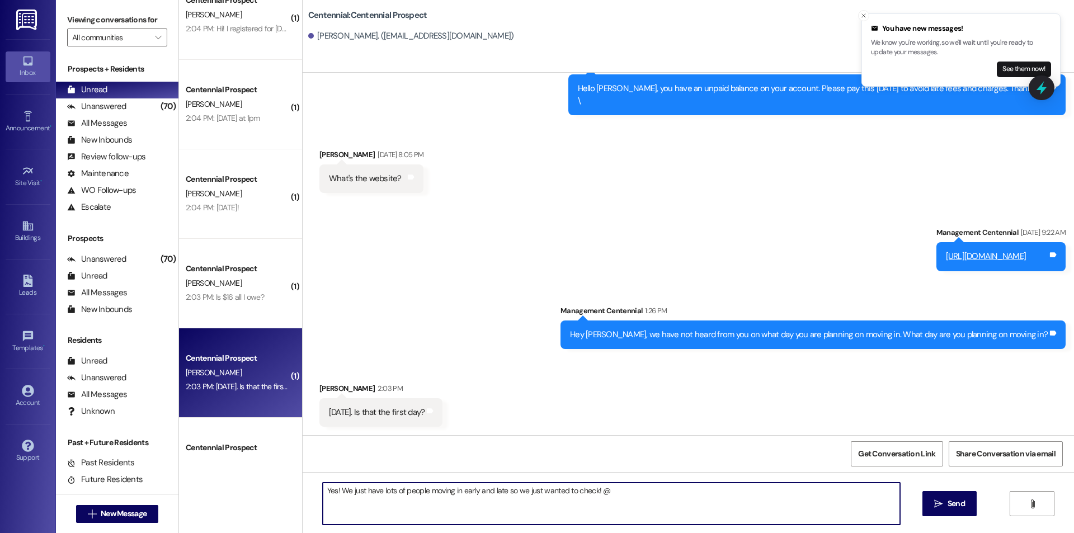
type textarea "Yes! We just have lots of people moving in early and late so we just wanted to …"
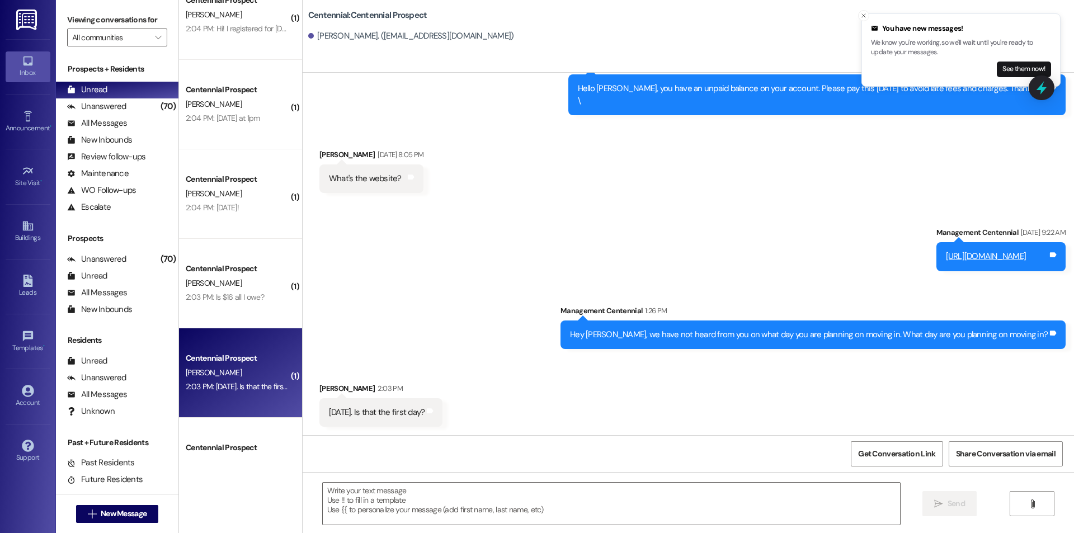
click at [239, 441] on div "Centennial Prospect" at bounding box center [238, 448] width 106 height 14
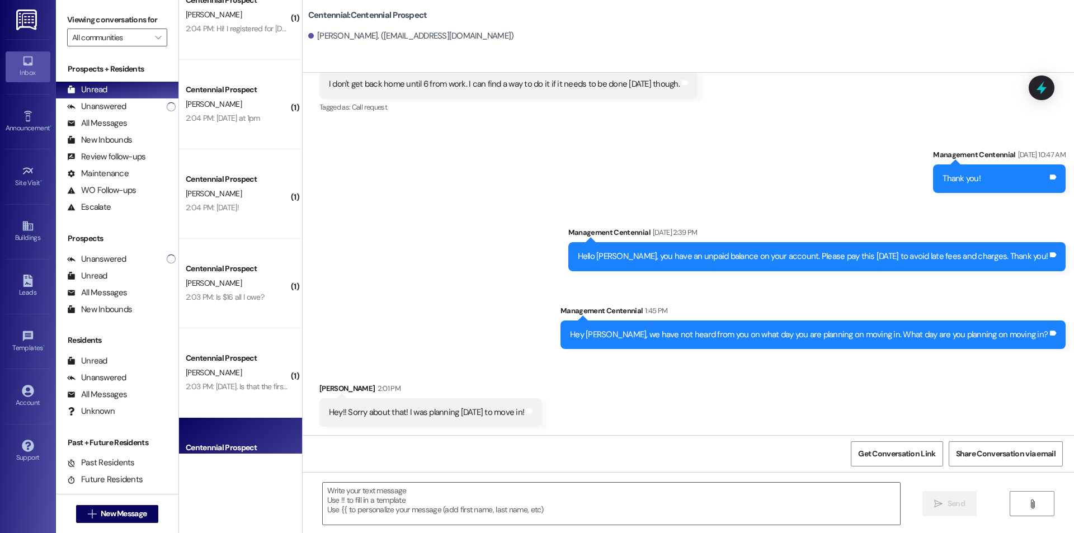
scroll to position [612, 0]
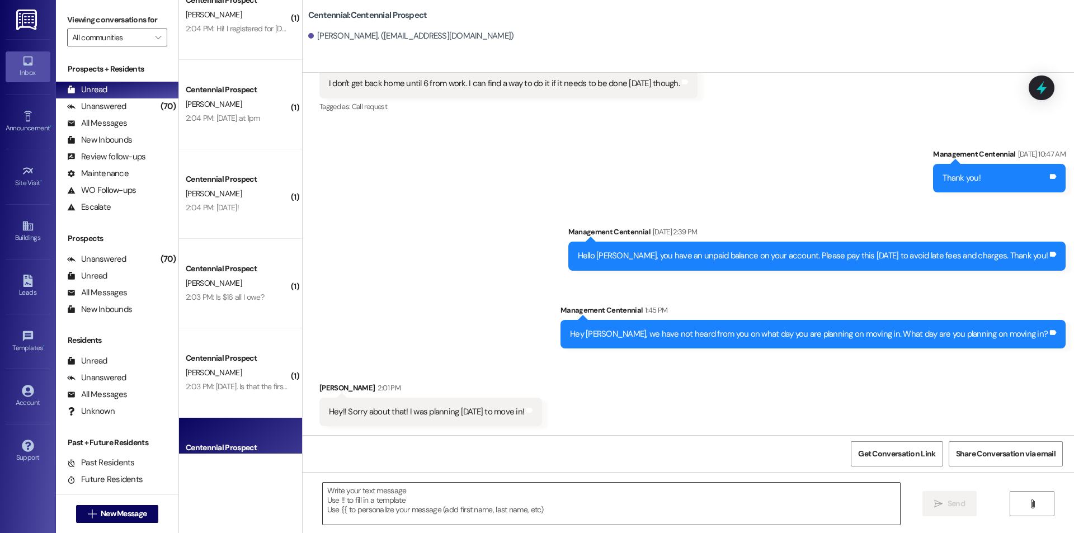
click at [530, 508] on textarea at bounding box center [611, 504] width 577 height 42
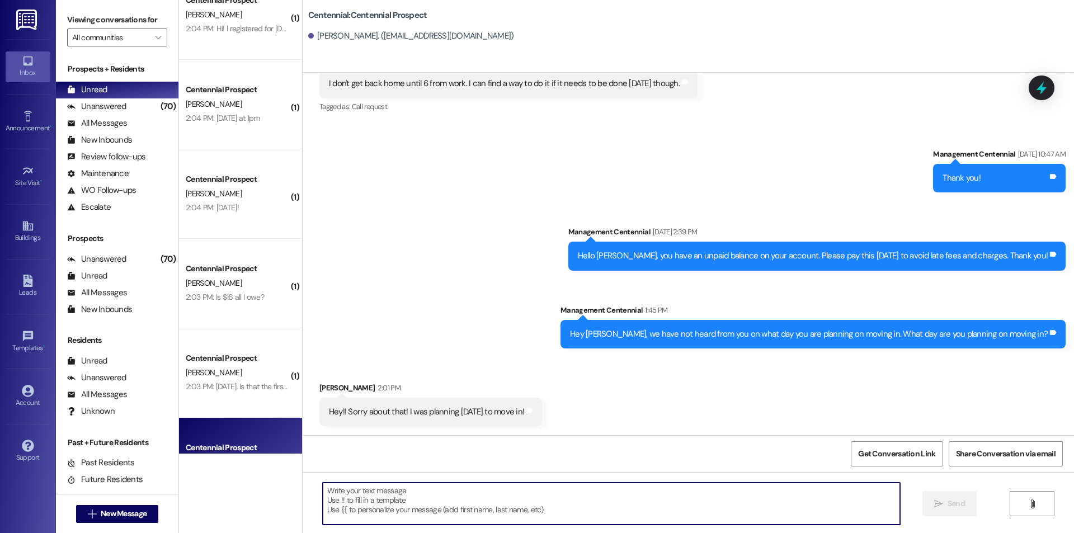
paste textarea "Thanks!"
type textarea "Thanks!"
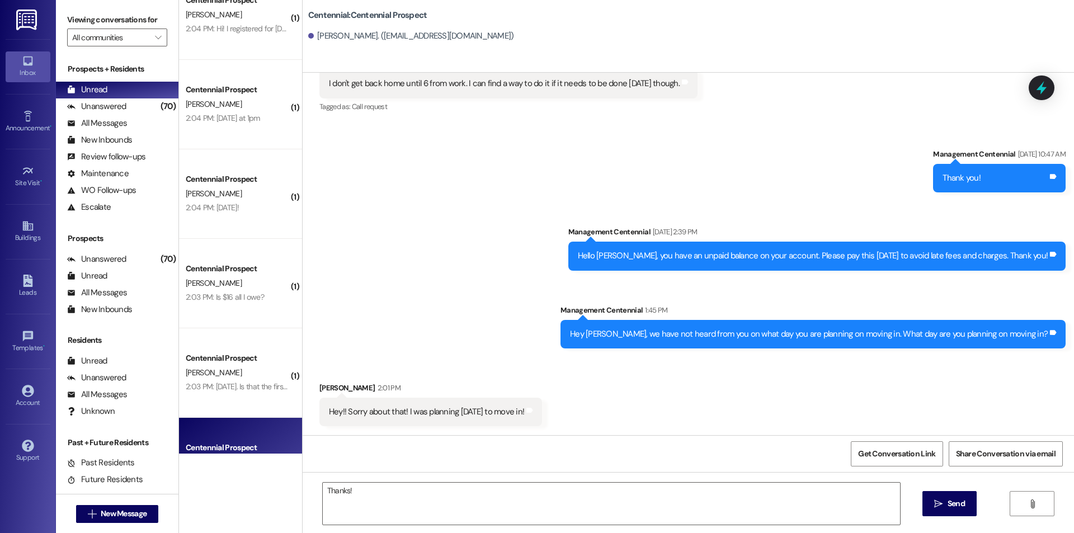
drag, startPoint x: 948, startPoint y: 499, endPoint x: 829, endPoint y: 414, distance: 146.2
click at [948, 499] on span "Send" at bounding box center [956, 504] width 17 height 12
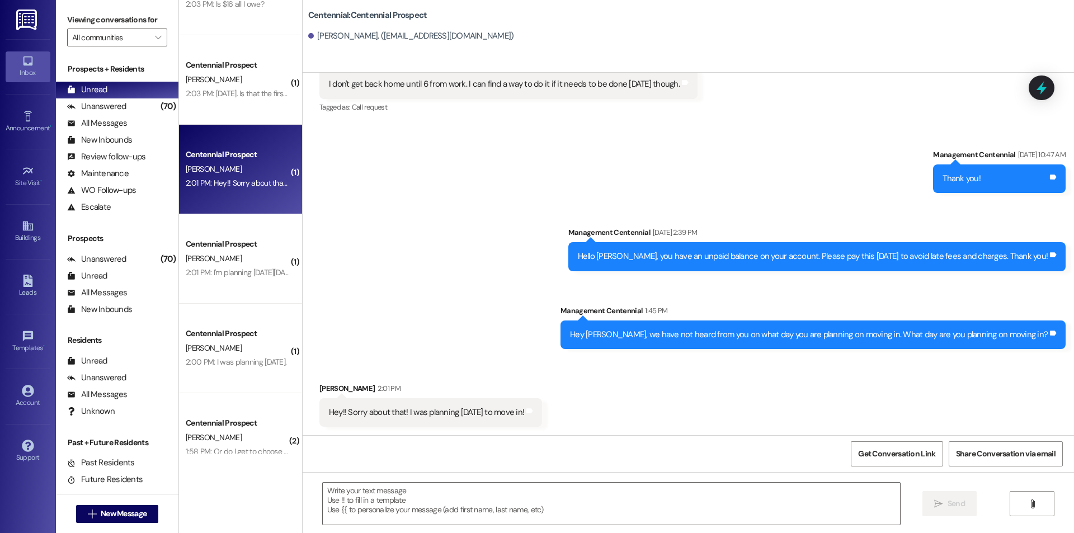
scroll to position [597, 0]
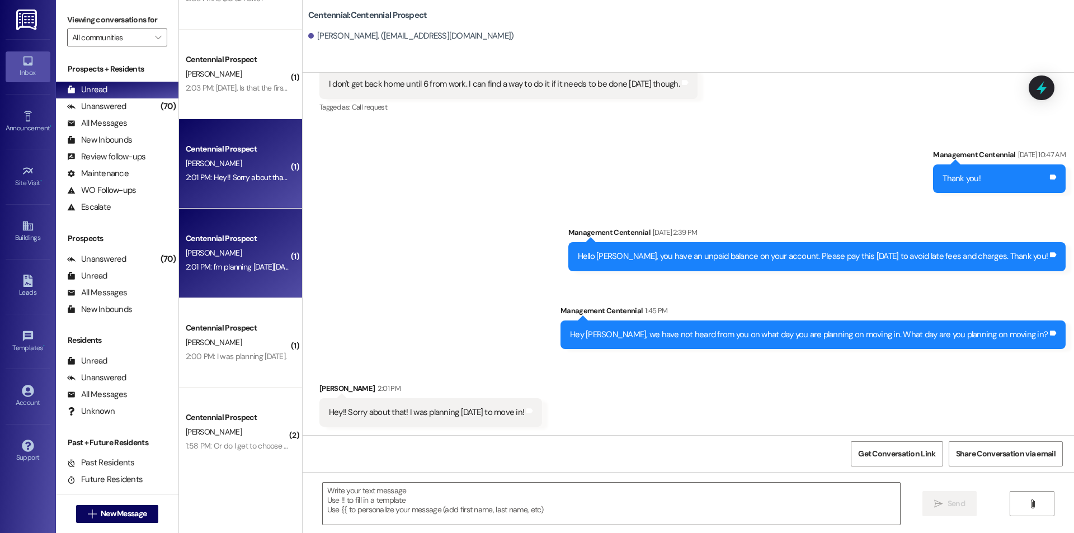
click at [242, 265] on div "2:01 PM: I'm planning on Saturday August 30th. Is that ok ? 2:01 PM: I'm planni…" at bounding box center [259, 267] width 146 height 10
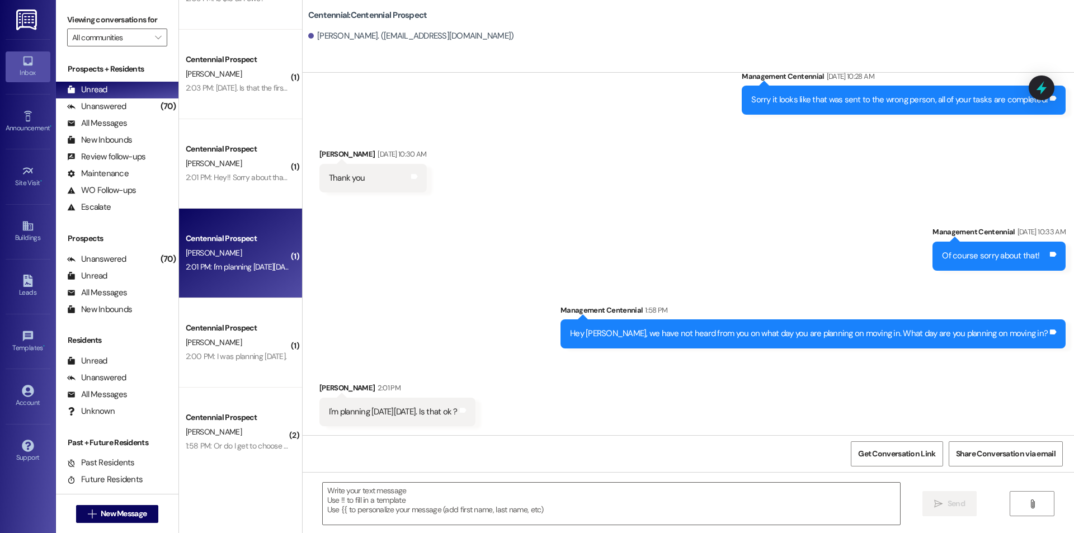
scroll to position [225, 0]
click at [540, 511] on textarea at bounding box center [611, 504] width 577 height 42
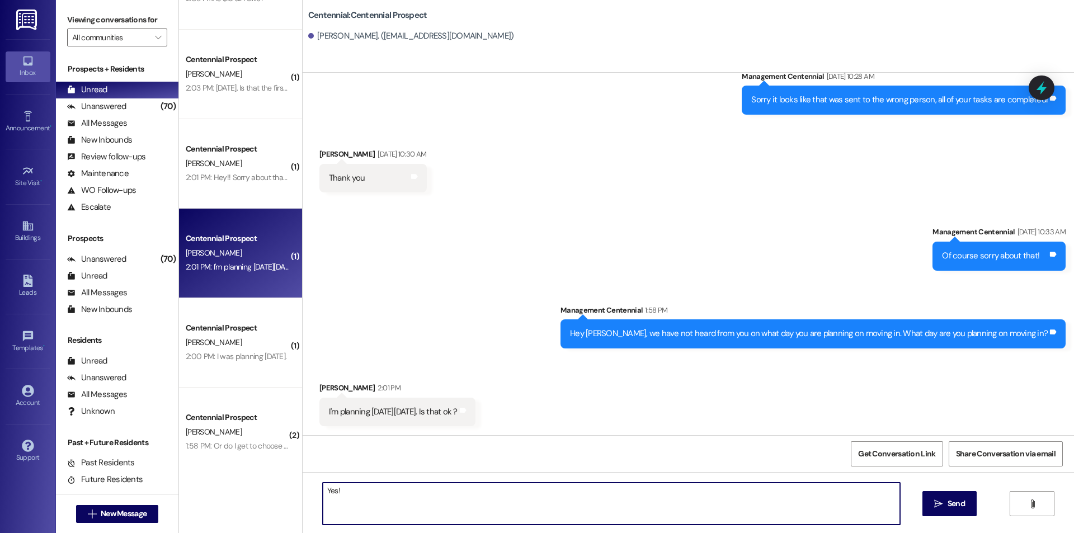
type textarea "Yes!"
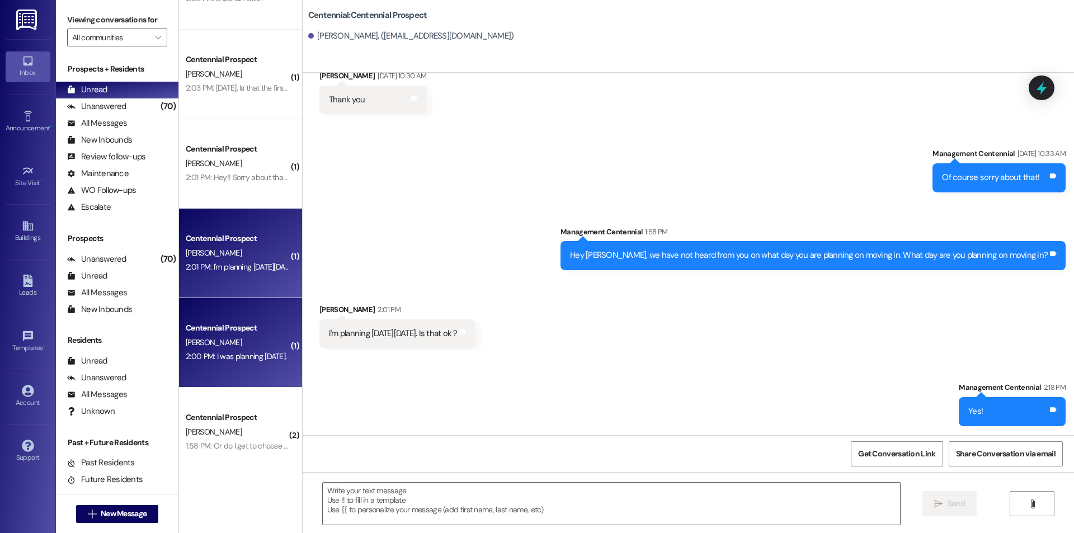
click at [227, 356] on div "2:00 PM: I was planning on Monday the 25th. 2:00 PM: I was planning on Monday t…" at bounding box center [236, 356] width 101 height 10
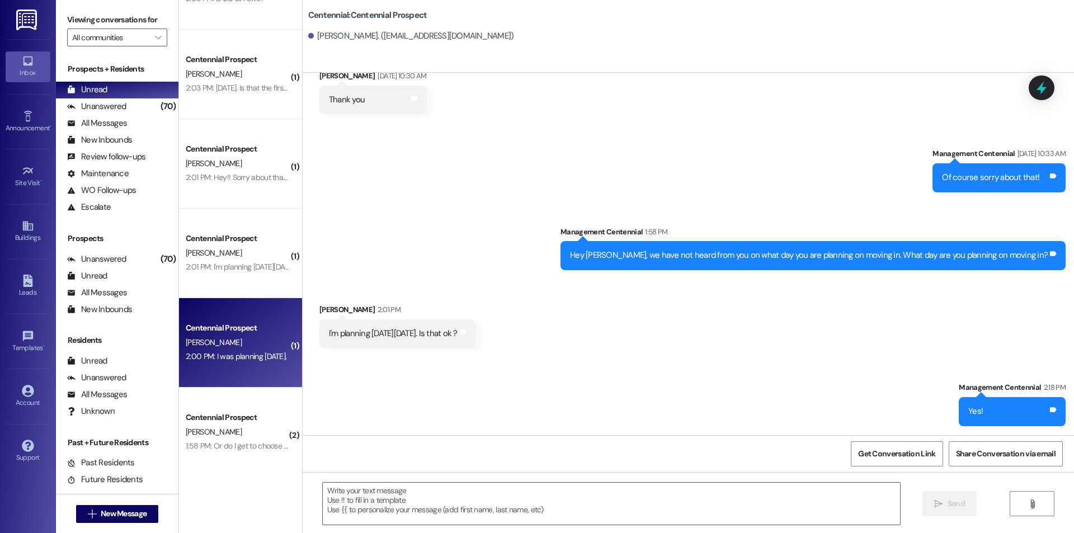
scroll to position [0, 0]
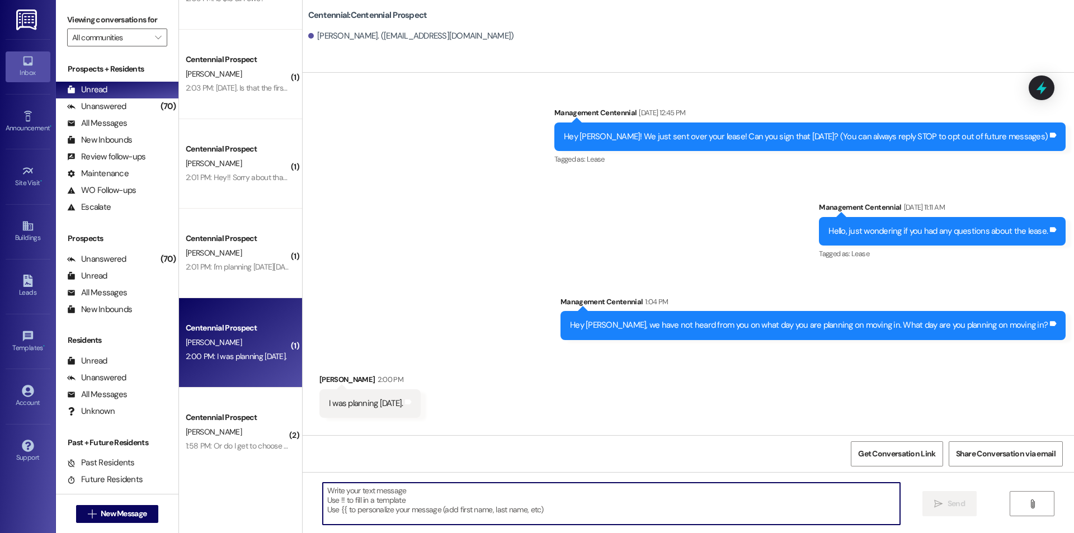
click at [451, 505] on textarea at bounding box center [611, 504] width 577 height 42
paste textarea "Thanks!"
type textarea "Thanks!"
click at [960, 505] on span "Send" at bounding box center [956, 504] width 17 height 12
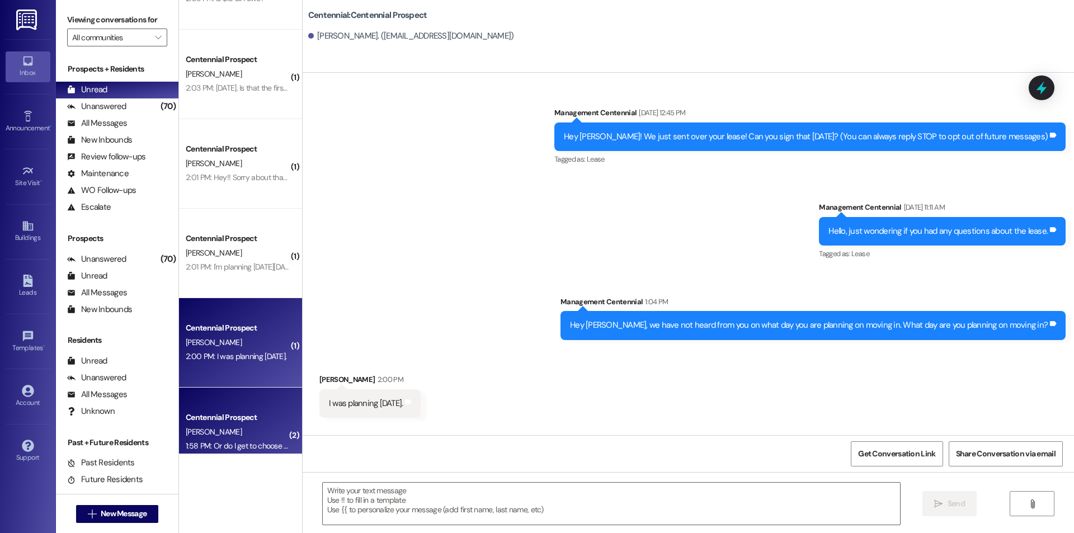
click at [198, 429] on span "R. Harris" at bounding box center [214, 432] width 56 height 10
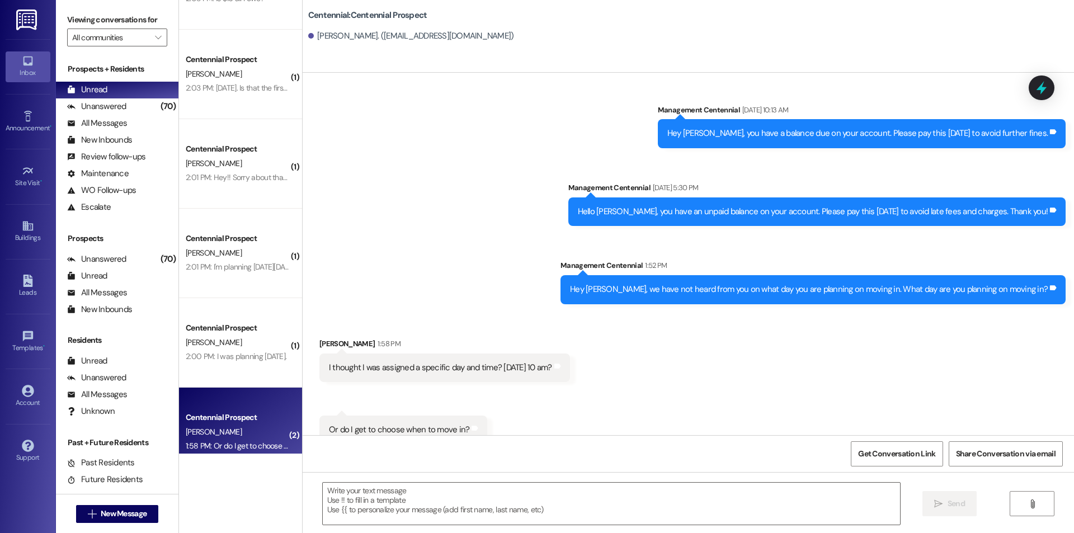
scroll to position [822, 0]
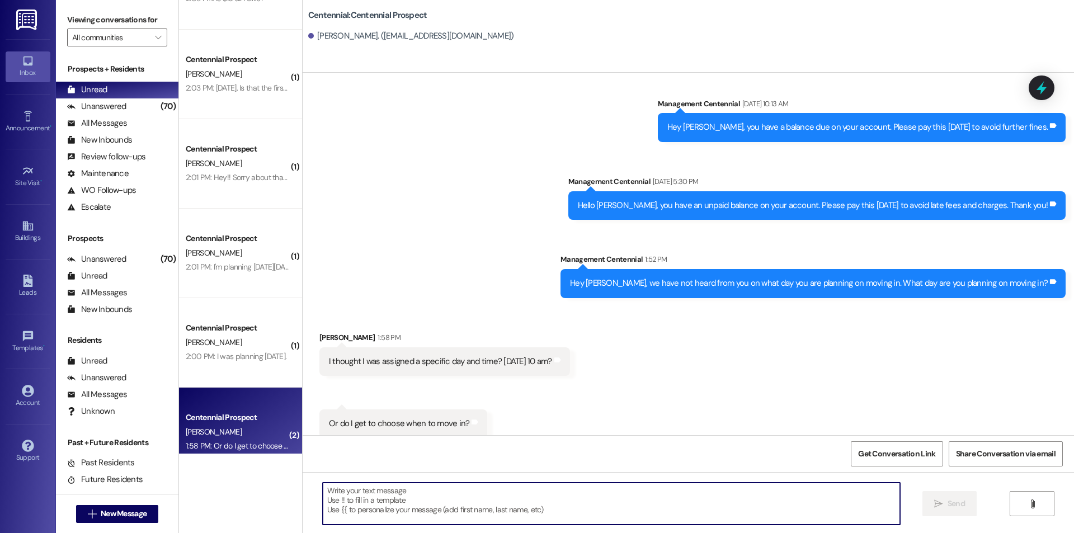
click at [512, 508] on textarea at bounding box center [611, 504] width 577 height 42
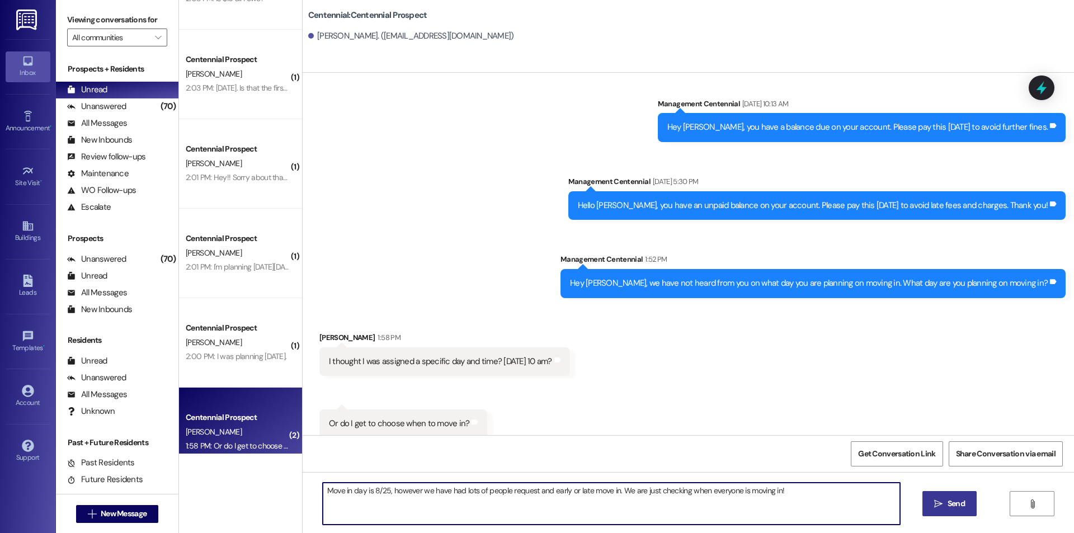
type textarea "Move in day is 8/25, however we have had lots of people request and early or la…"
click at [934, 507] on icon "" at bounding box center [938, 503] width 8 height 9
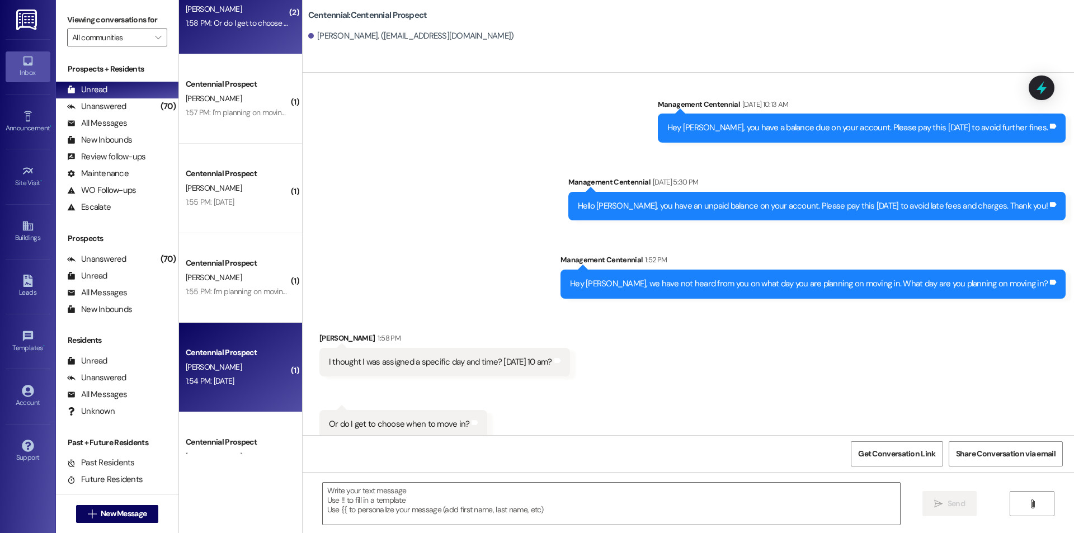
scroll to position [1044, 0]
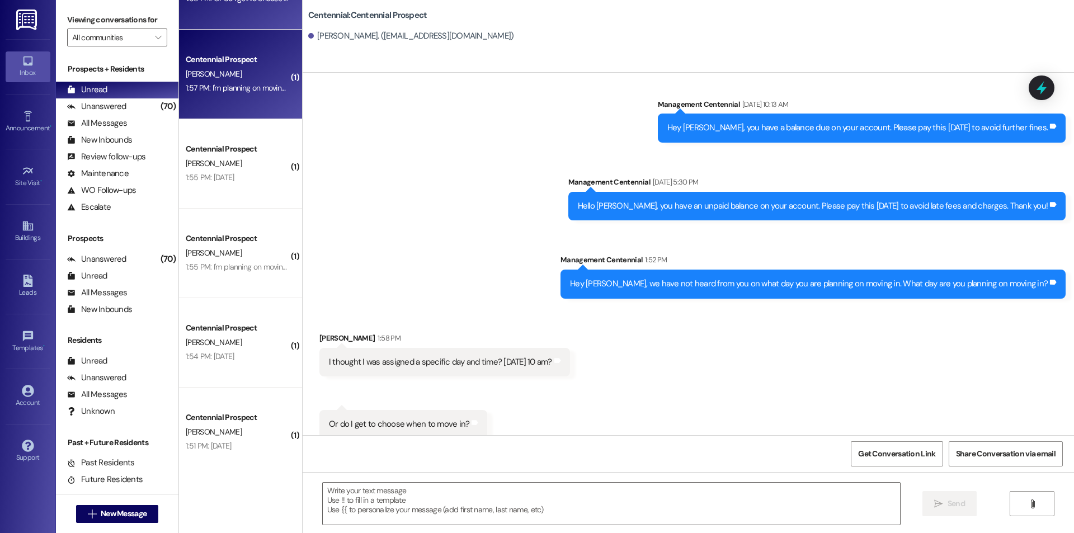
click at [256, 109] on div "Centennial Prospect M. Youngberg 1:57 PM: I'm planning on moving in on Monday A…" at bounding box center [240, 74] width 123 height 89
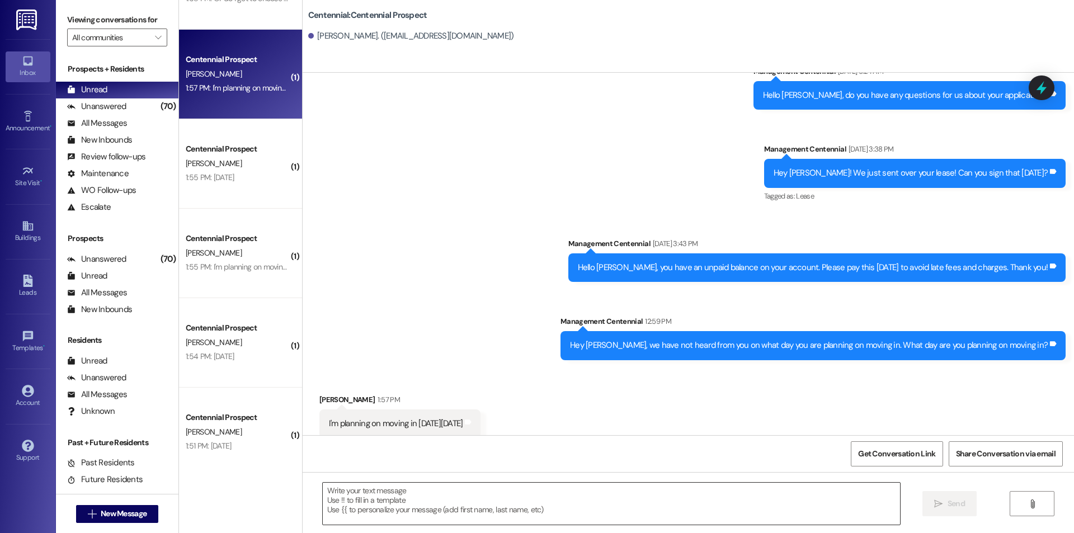
click at [612, 507] on textarea at bounding box center [611, 504] width 577 height 42
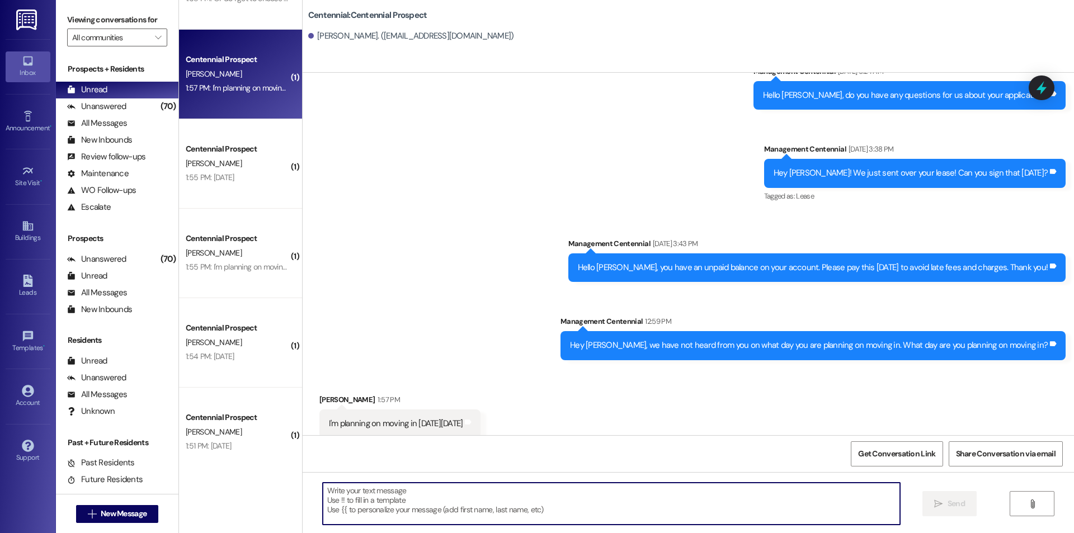
paste textarea "Thanks!"
type textarea "Thanks!"
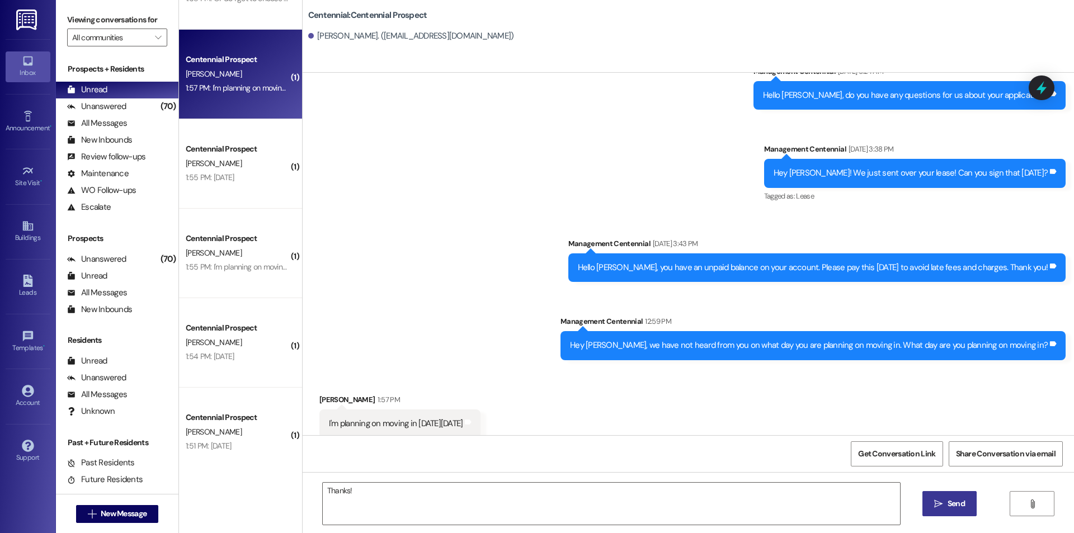
click at [952, 501] on span "Send" at bounding box center [956, 504] width 17 height 12
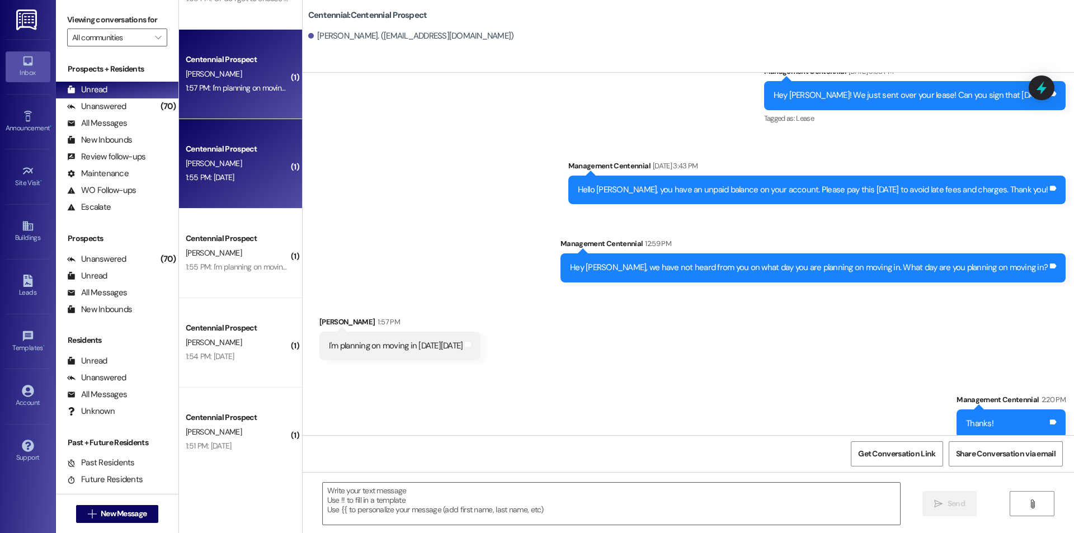
click at [186, 148] on div "Centennial Prospect" at bounding box center [237, 149] width 103 height 12
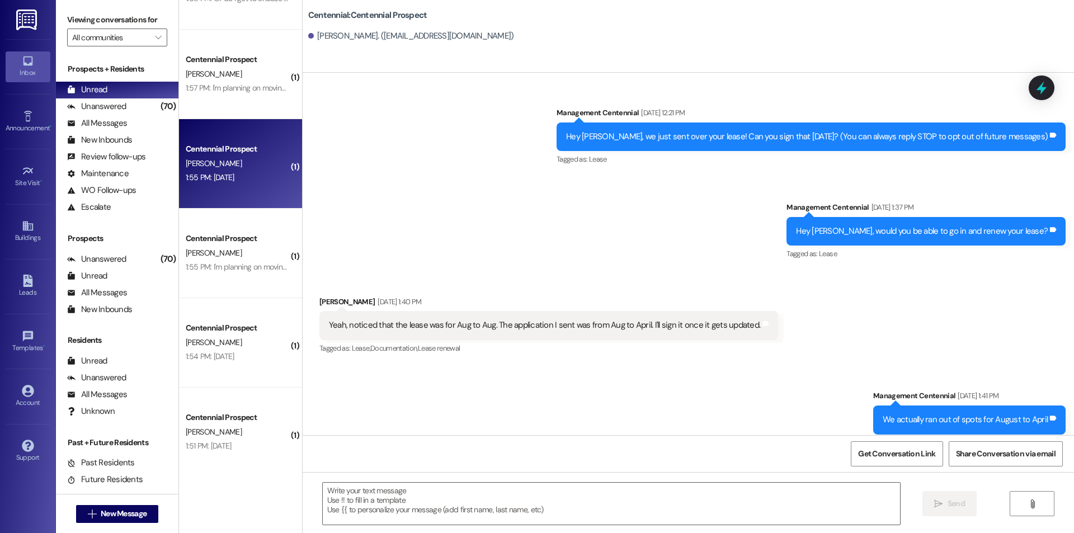
scroll to position [798, 0]
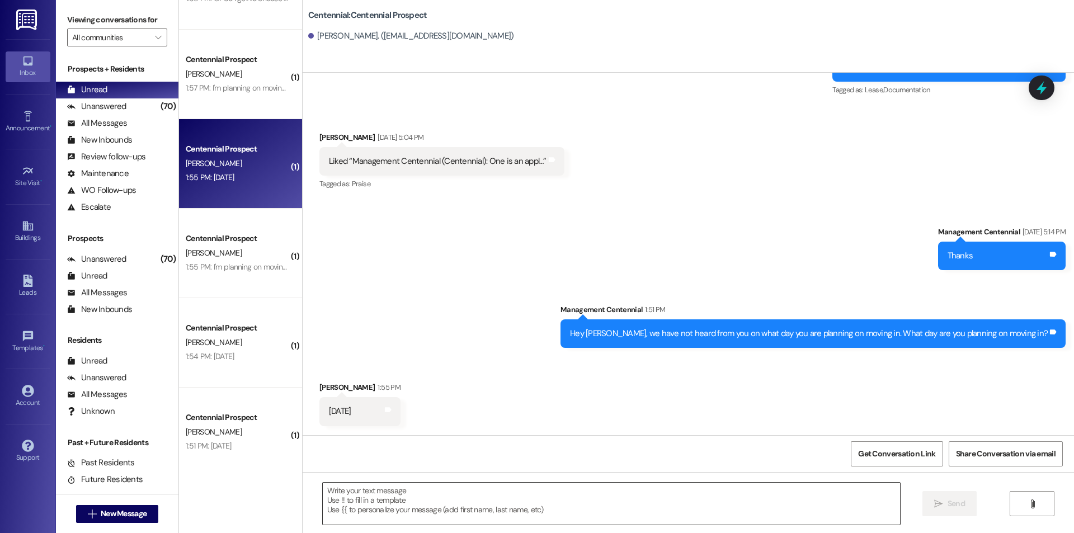
click at [569, 486] on textarea at bounding box center [611, 504] width 577 height 42
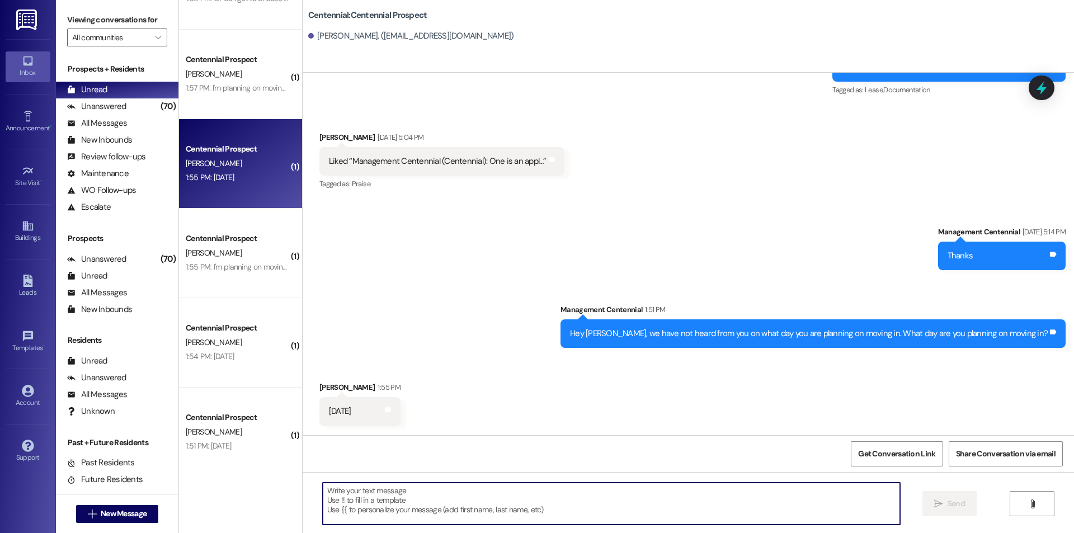
paste textarea "Thanks!"
type textarea "Thanks!"
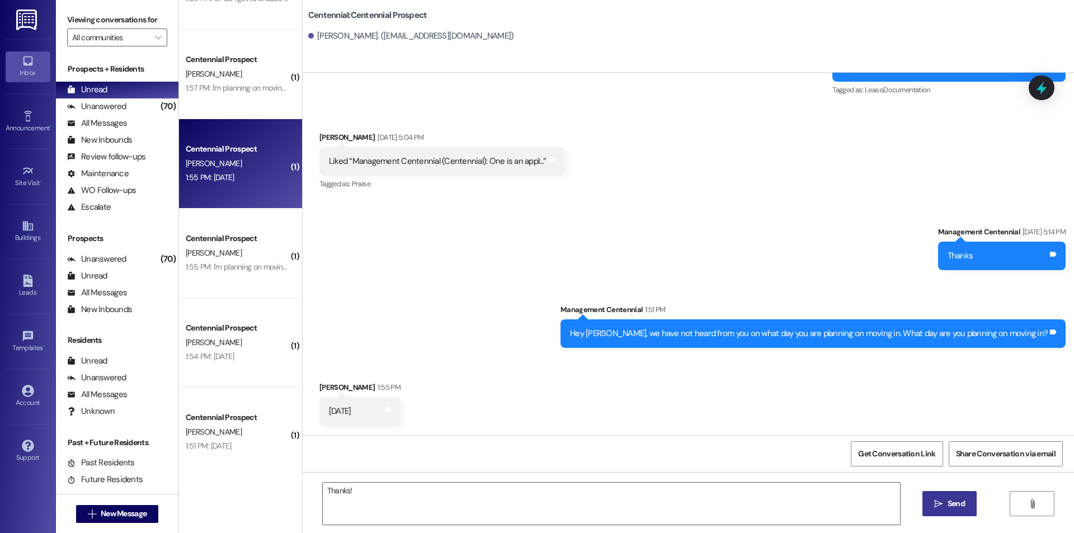
click at [967, 499] on button " Send" at bounding box center [949, 503] width 54 height 25
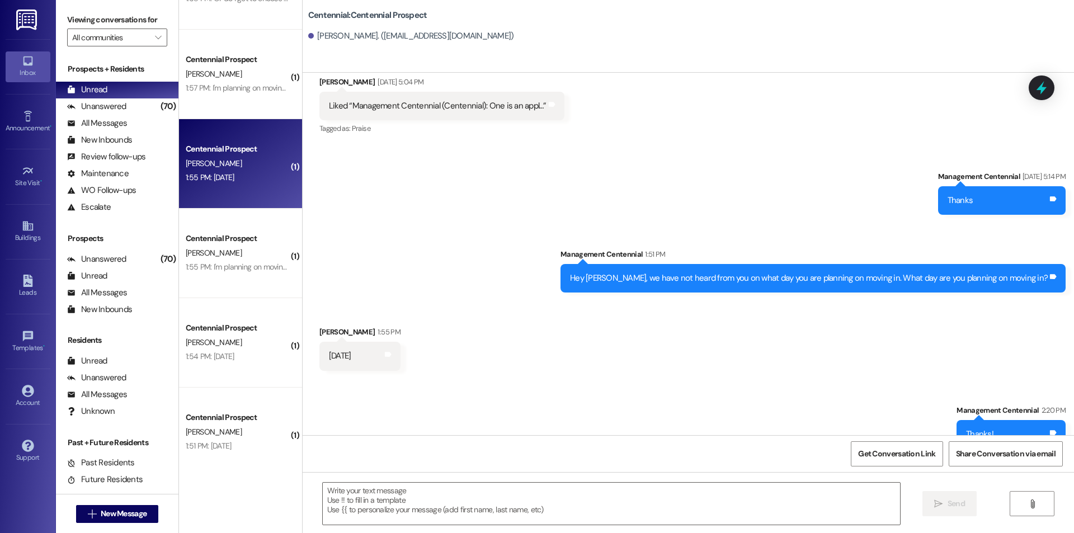
scroll to position [875, 0]
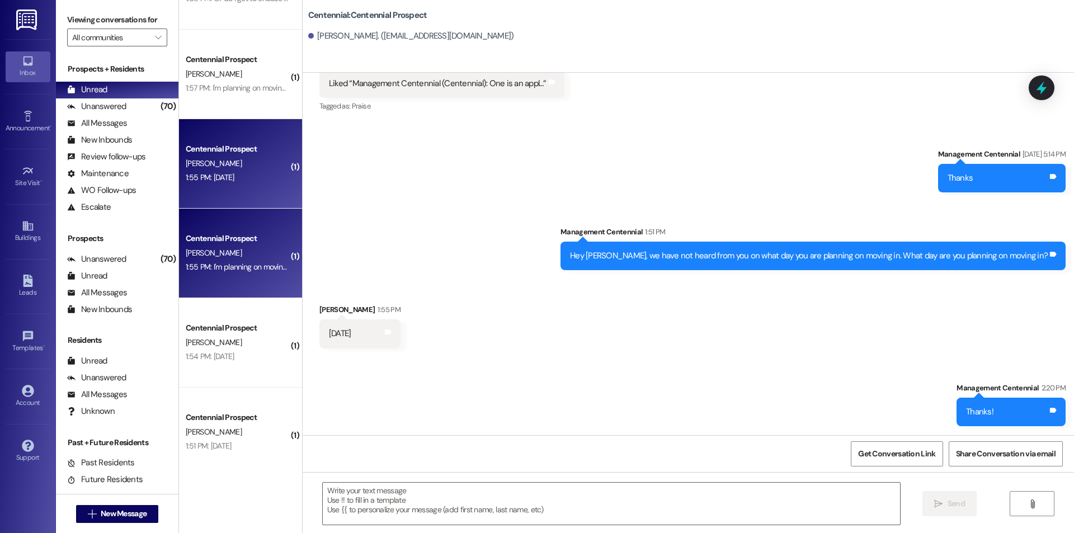
click at [224, 229] on div "Centennial Prospect M. Maxwell 1:55 PM: I'm planning on moving in this Saturday…" at bounding box center [240, 253] width 123 height 89
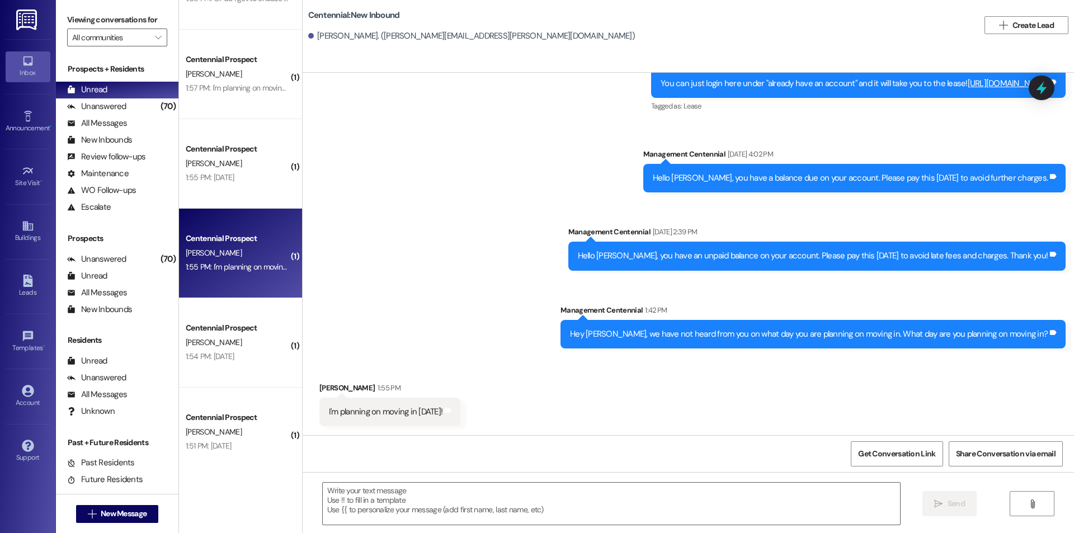
scroll to position [426, 0]
click at [440, 506] on textarea at bounding box center [611, 504] width 577 height 42
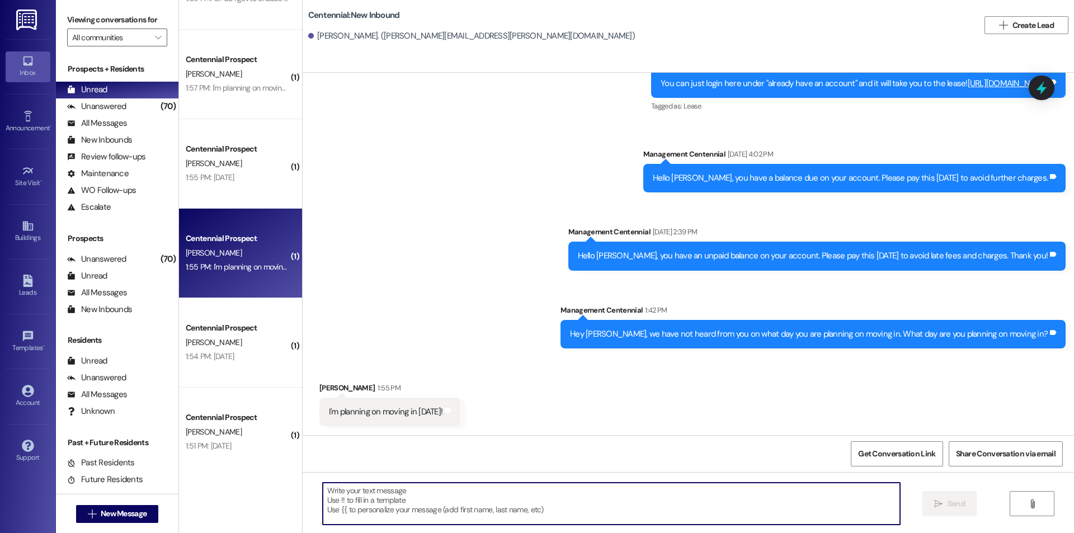
paste textarea "Thanks!"
type textarea "Thanks!"
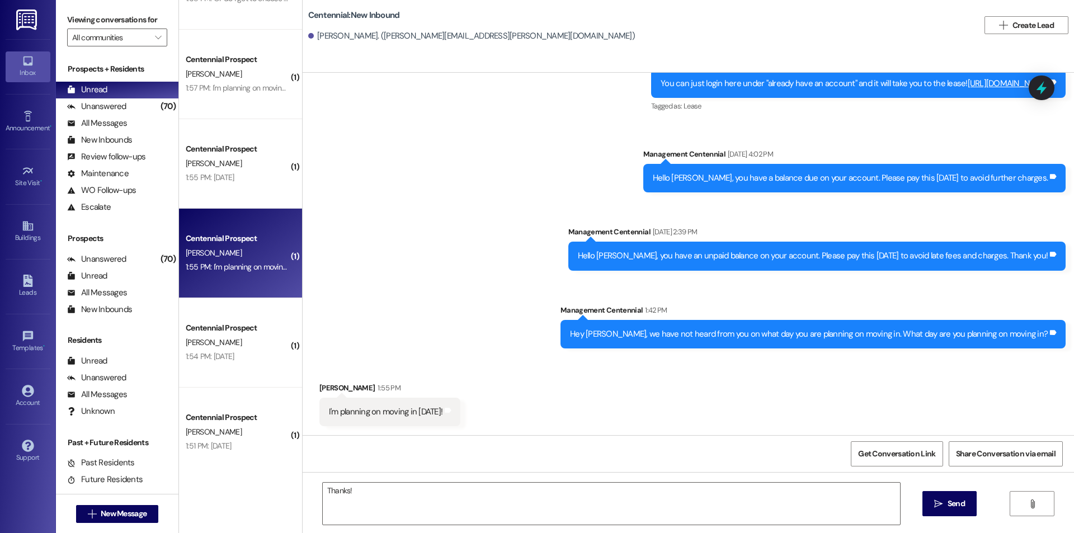
drag, startPoint x: 953, startPoint y: 510, endPoint x: 402, endPoint y: 444, distance: 554.9
click at [954, 510] on button " Send" at bounding box center [949, 503] width 54 height 25
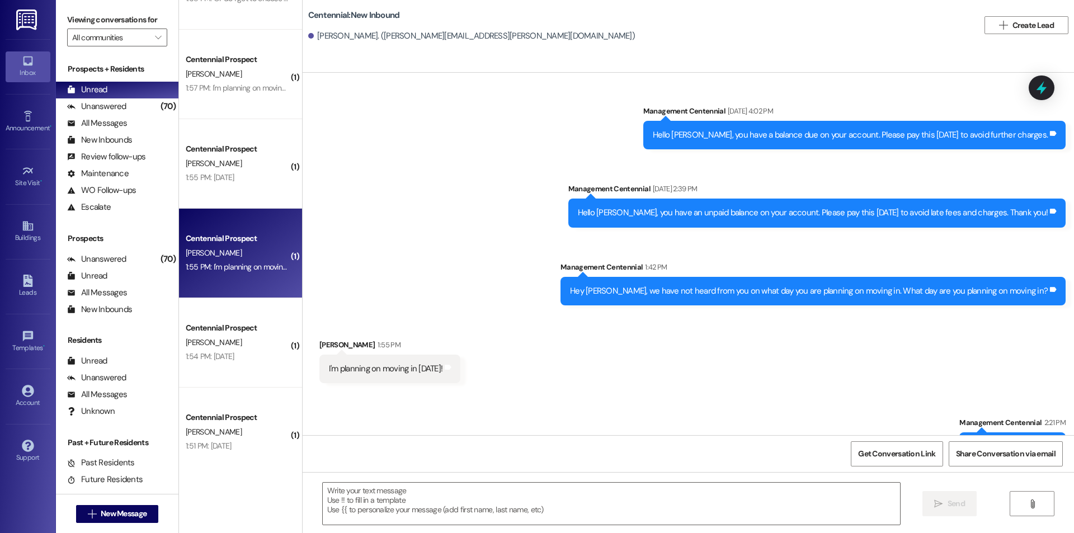
scroll to position [505, 0]
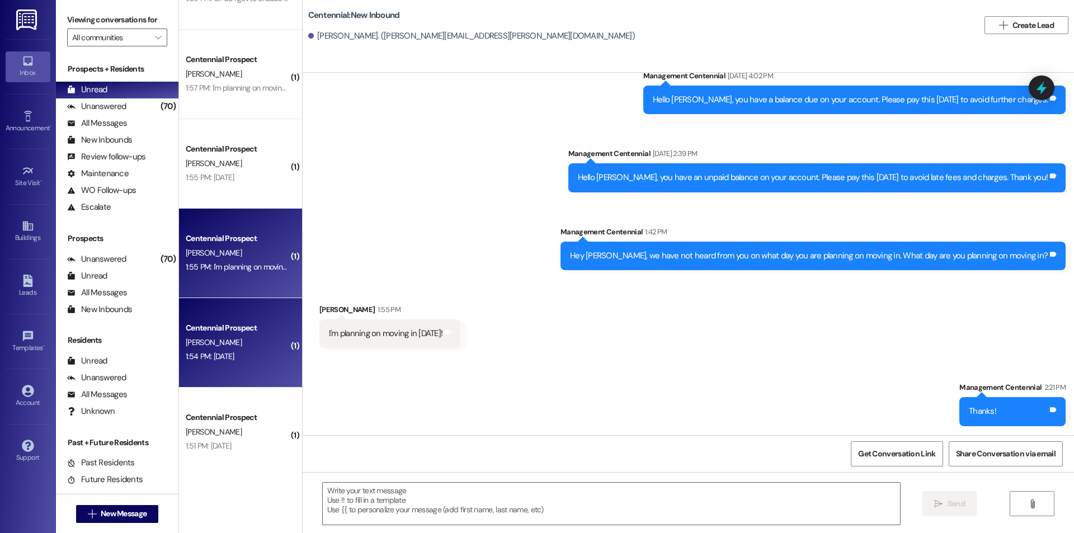
click at [239, 332] on div "Centennial Prospect" at bounding box center [237, 328] width 103 height 12
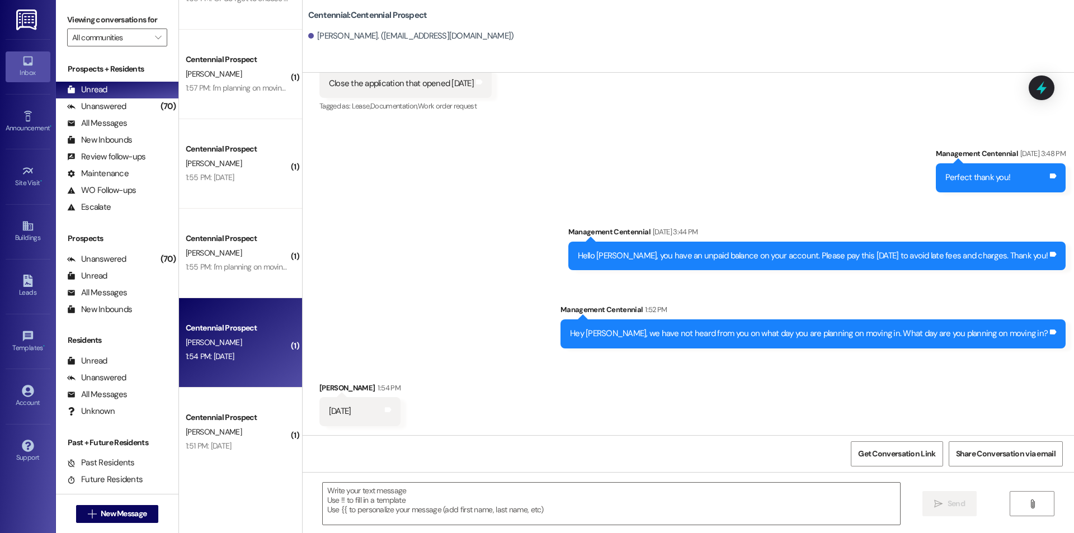
scroll to position [348, 0]
click at [530, 499] on textarea at bounding box center [611, 504] width 577 height 42
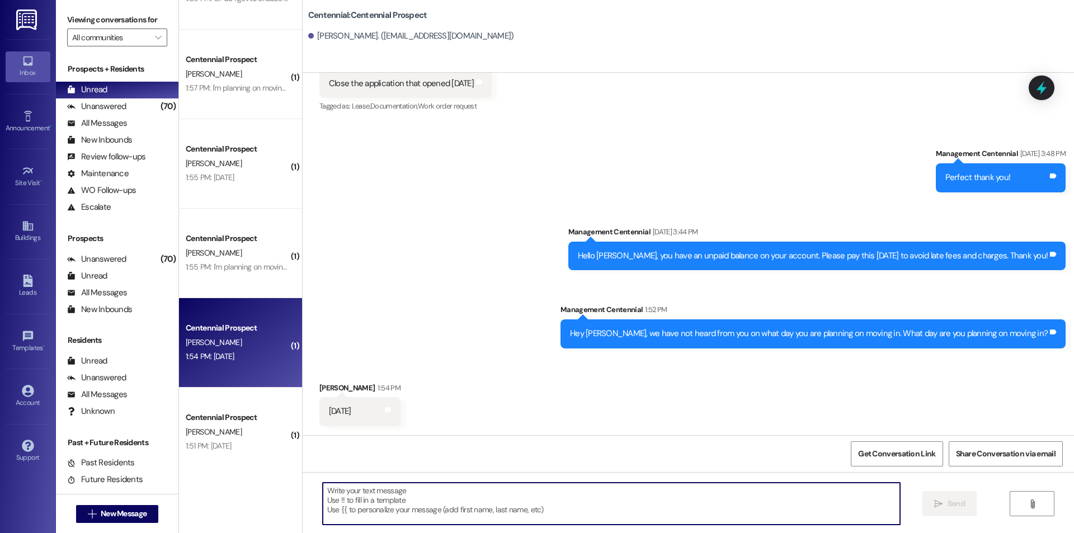
paste textarea "Thanks!"
type textarea "Thanks!"
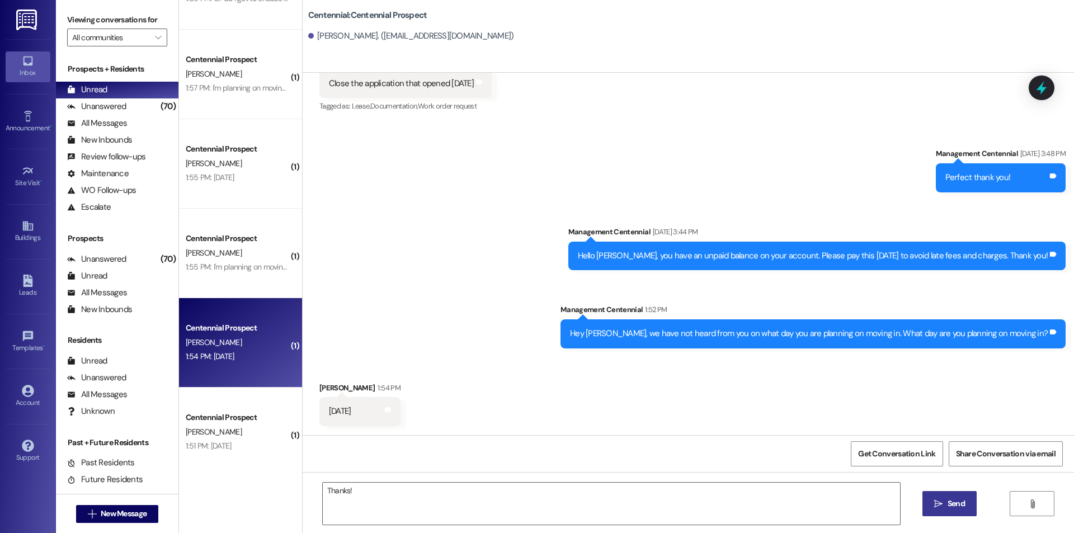
drag, startPoint x: 946, startPoint y: 516, endPoint x: 939, endPoint y: 508, distance: 10.3
click at [946, 515] on button " Send" at bounding box center [949, 503] width 54 height 25
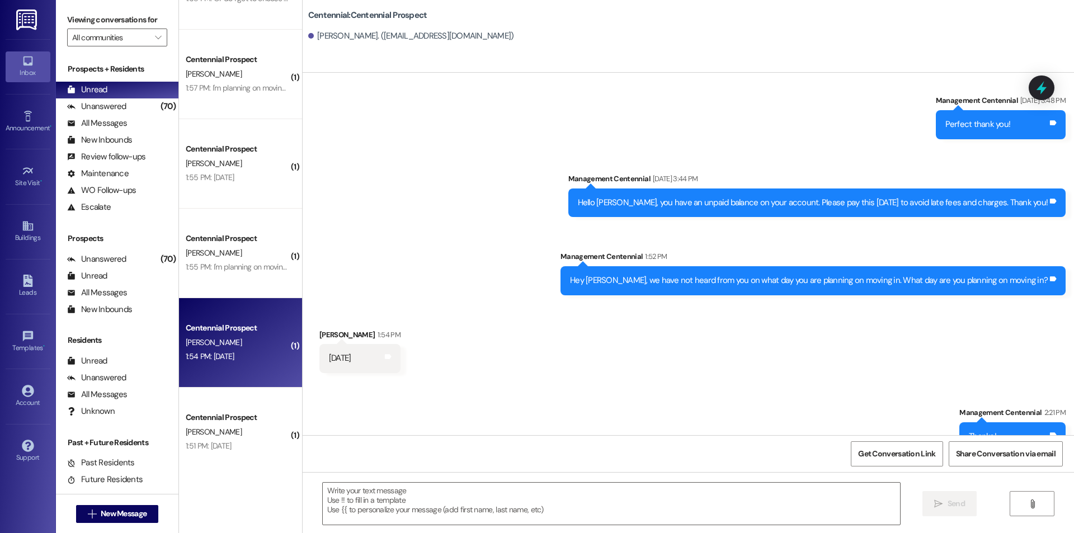
scroll to position [426, 0]
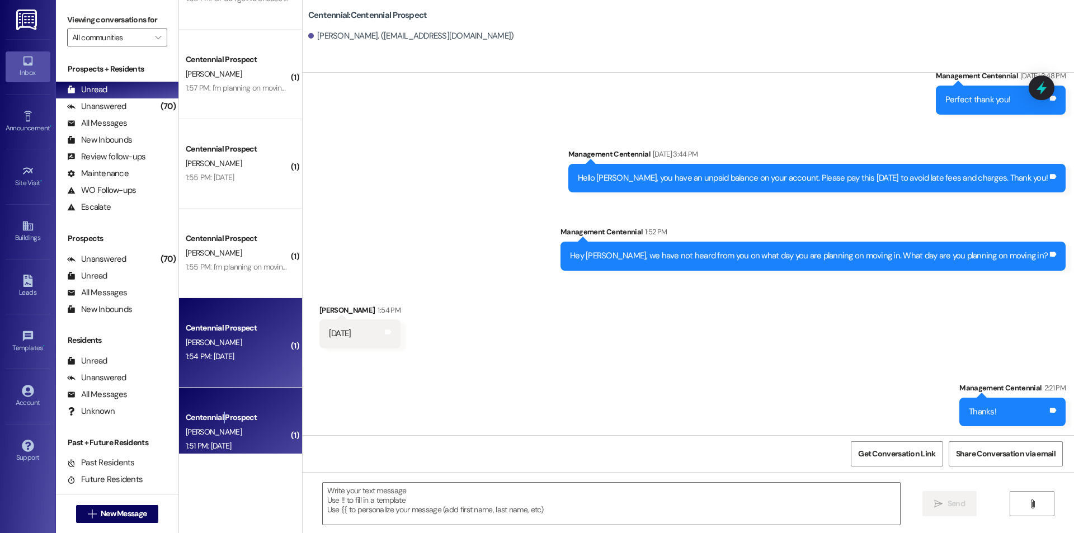
click at [216, 416] on div "Centennial Prospect" at bounding box center [237, 418] width 103 height 12
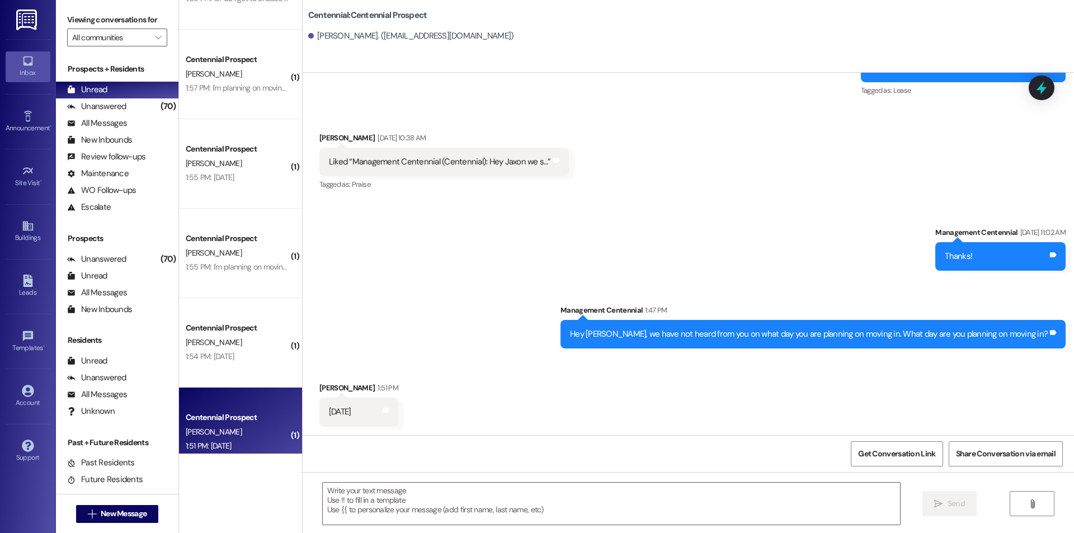
scroll to position [600, 0]
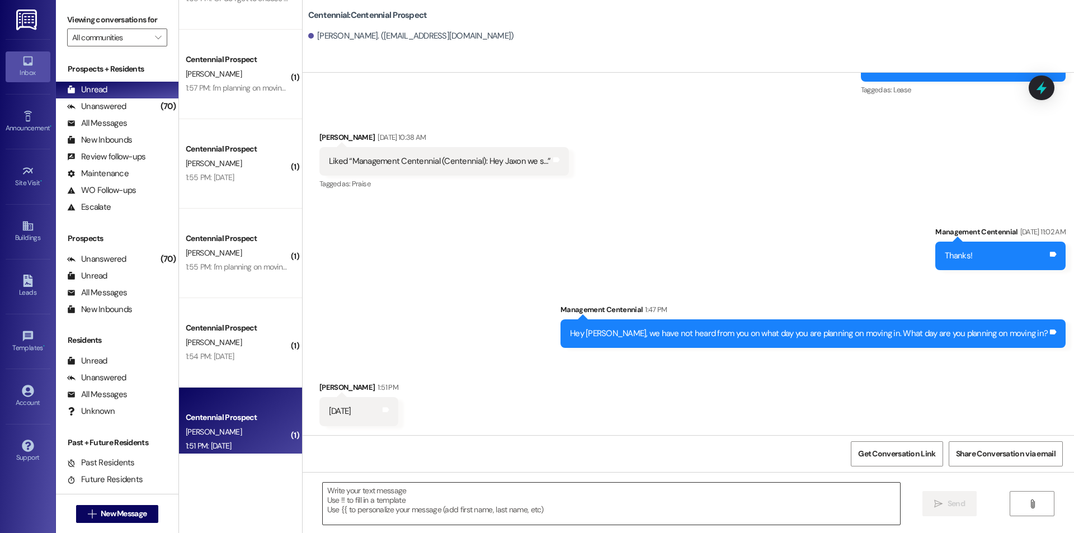
click at [479, 483] on textarea at bounding box center [611, 504] width 577 height 42
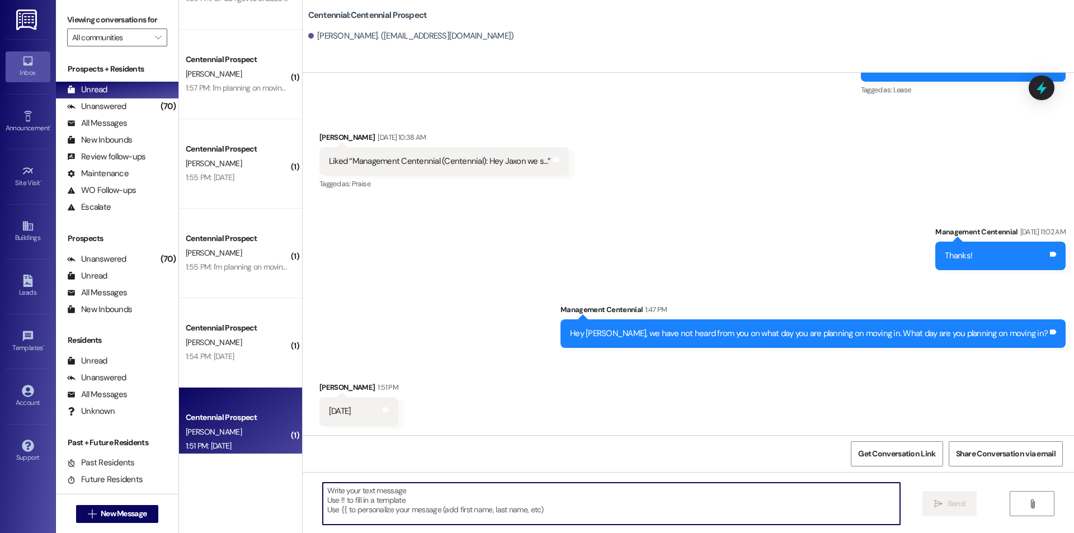
paste textarea "Thanks!"
type textarea "Thanks!"
click at [947, 497] on button " Send" at bounding box center [949, 503] width 54 height 25
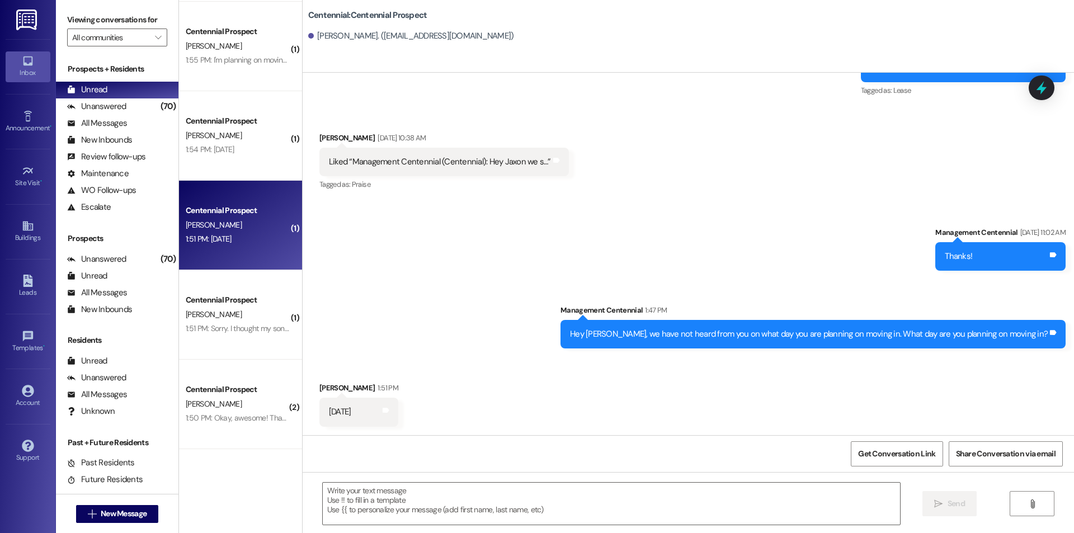
scroll to position [1342, 0]
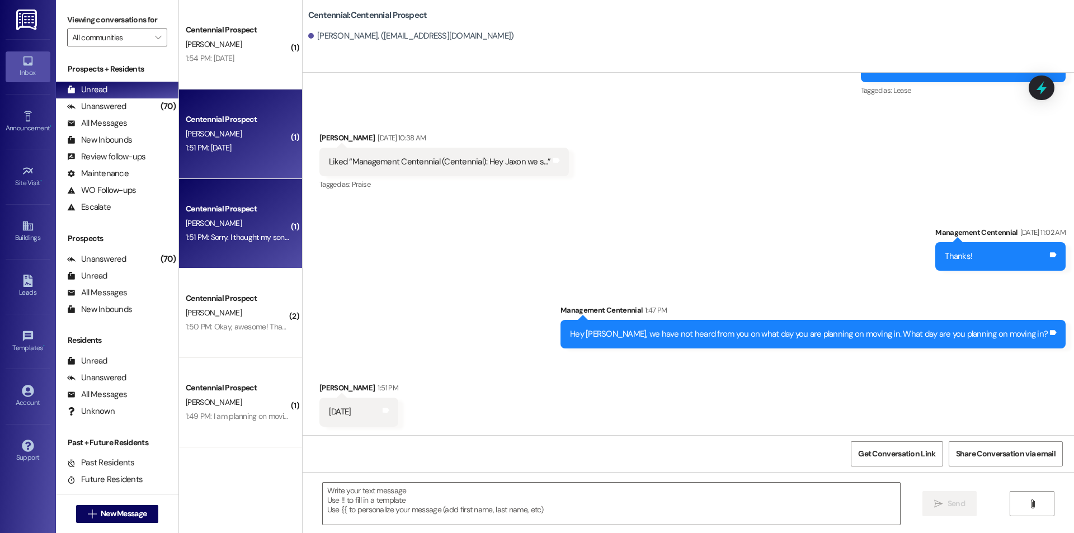
click at [224, 205] on div "Centennial Prospect" at bounding box center [237, 209] width 103 height 12
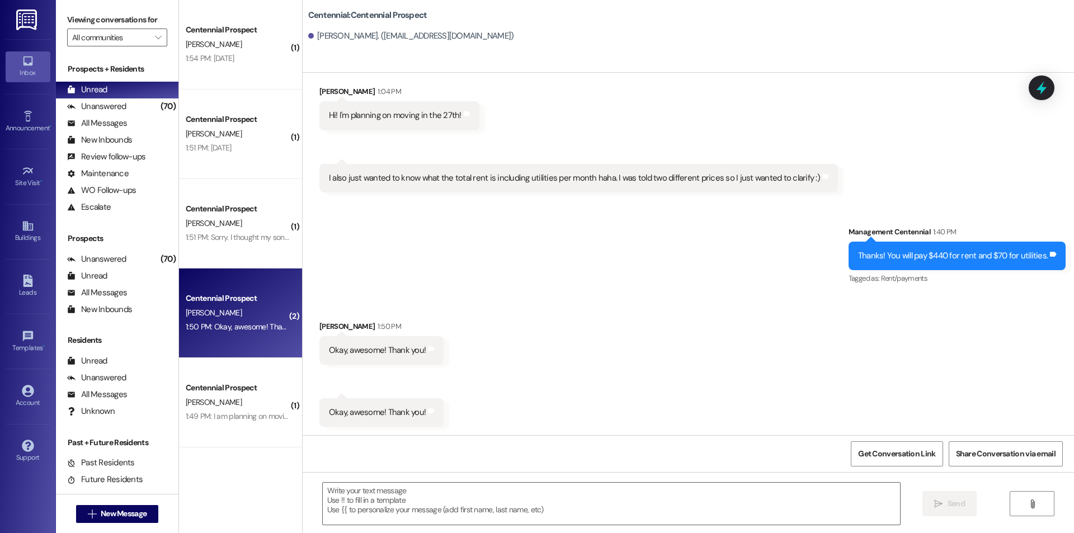
scroll to position [1096, 0]
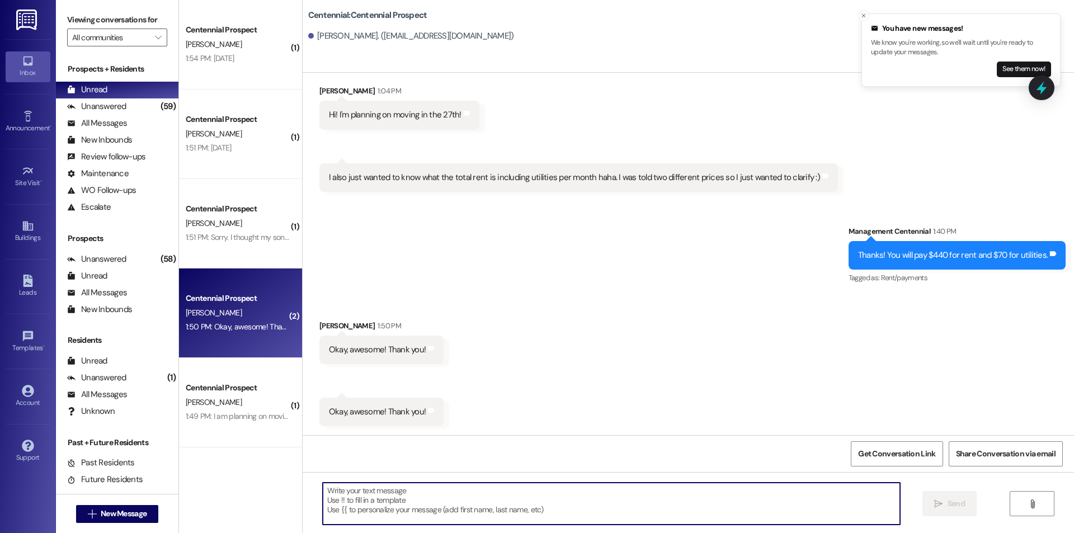
click at [477, 505] on textarea at bounding box center [611, 504] width 577 height 42
type textarea "You bet!"
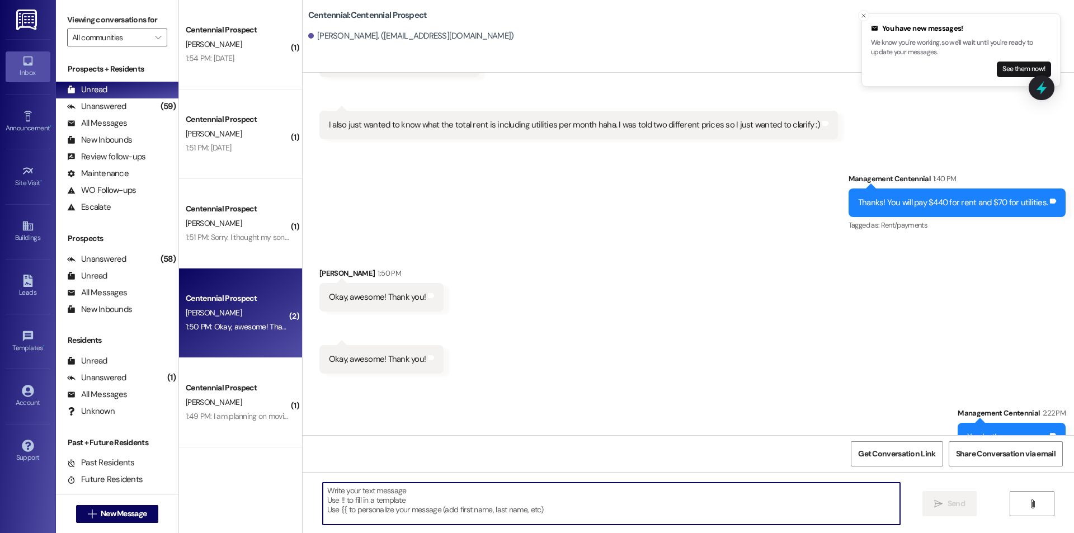
scroll to position [1175, 0]
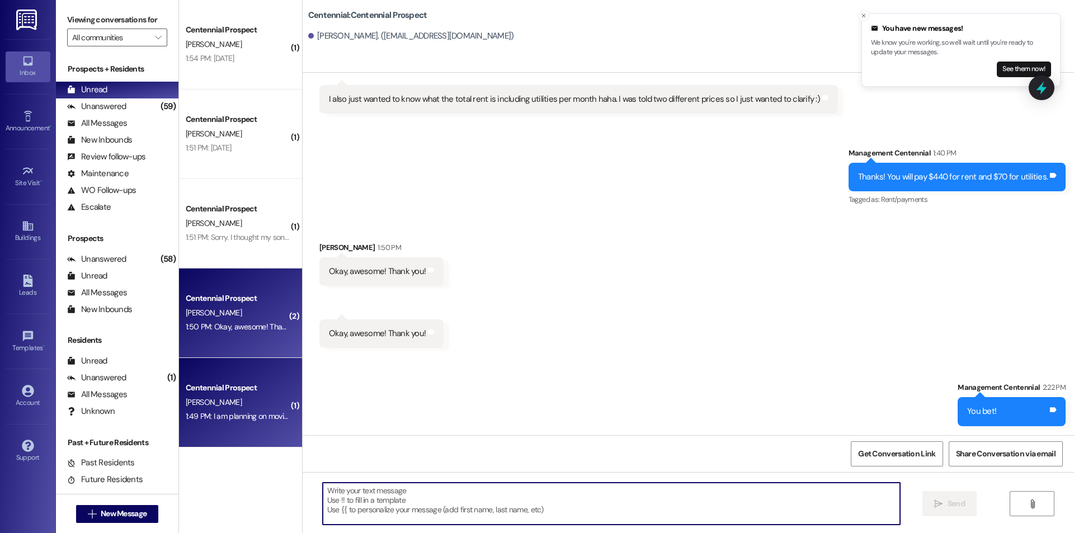
click at [227, 398] on div "K. Johnson" at bounding box center [238, 402] width 106 height 14
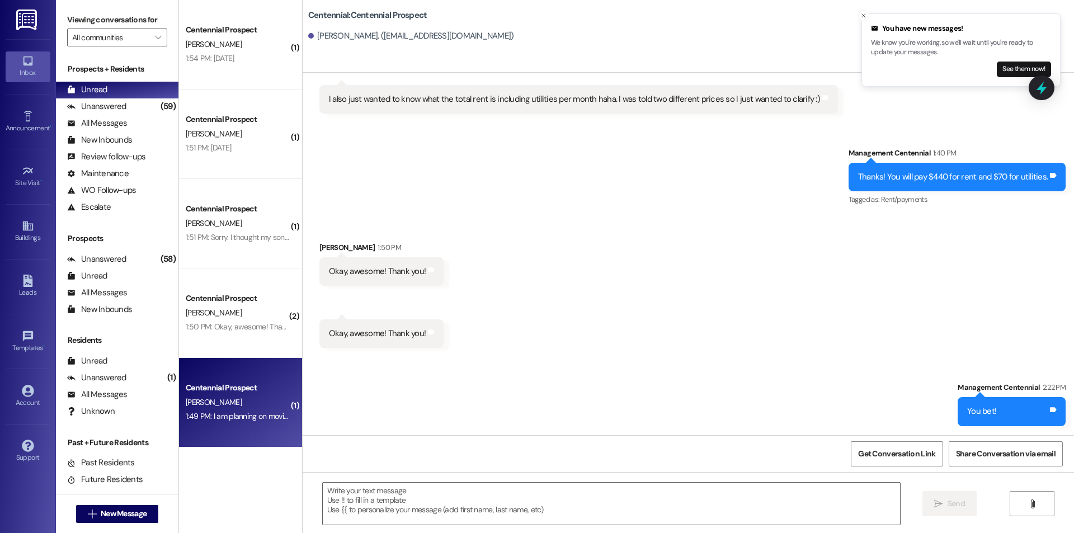
scroll to position [0, 0]
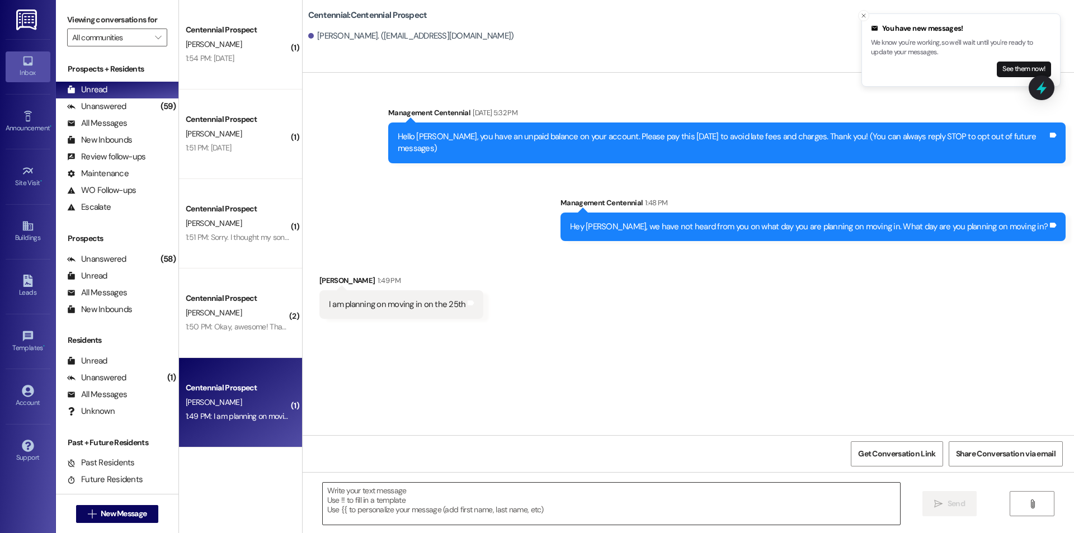
click at [433, 503] on textarea at bounding box center [611, 504] width 577 height 42
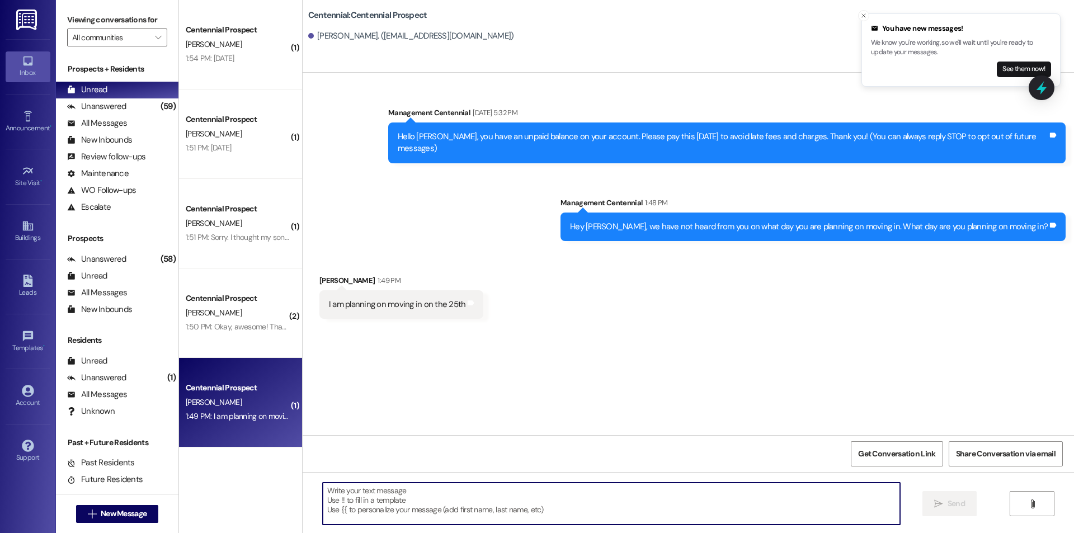
paste textarea "Thanks!"
type textarea "Thanks!"
click at [965, 497] on button " Send" at bounding box center [949, 503] width 54 height 25
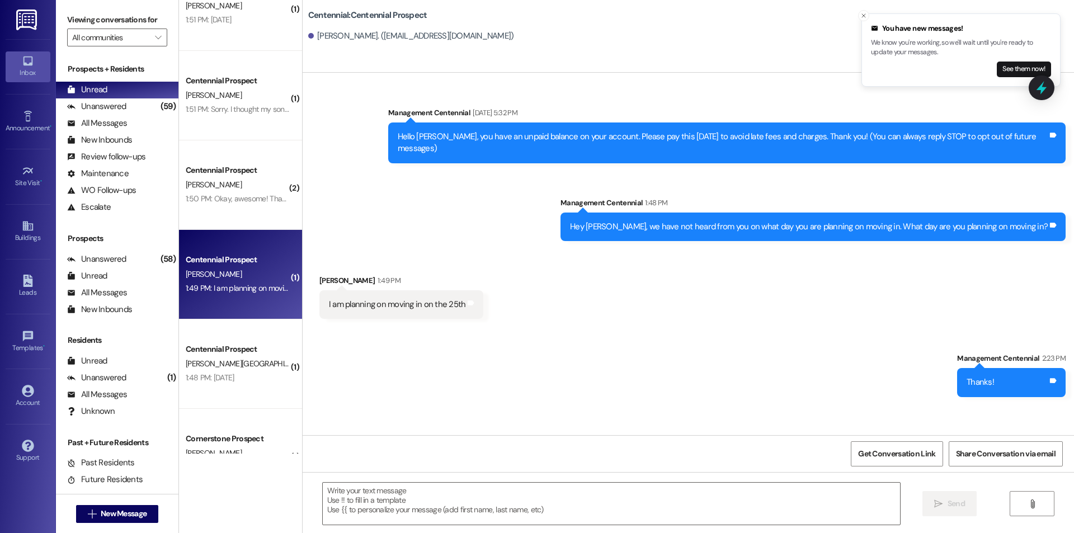
scroll to position [1492, 0]
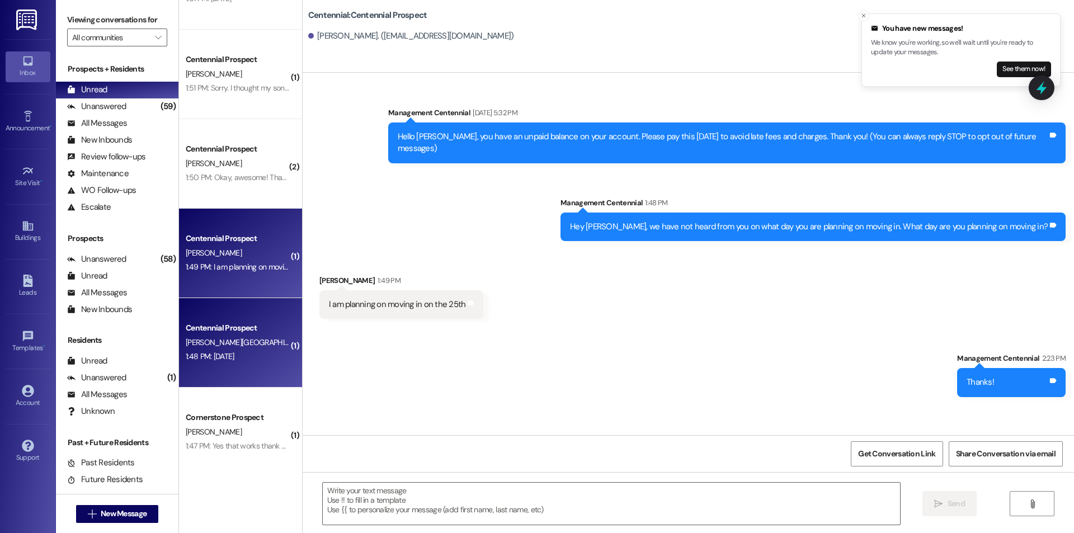
click at [266, 348] on div "B. Lancaster" at bounding box center [238, 343] width 106 height 14
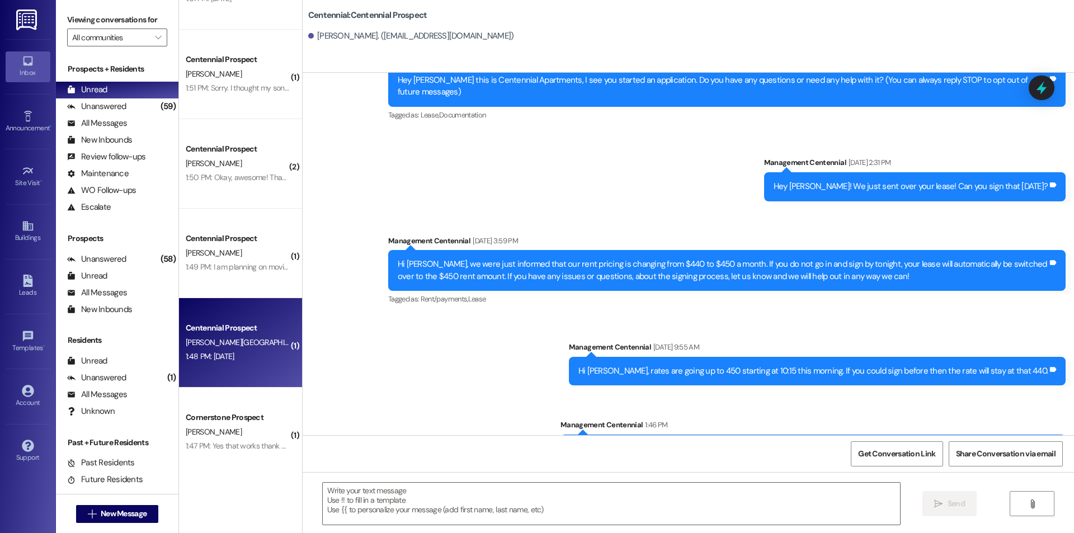
scroll to position [159, 0]
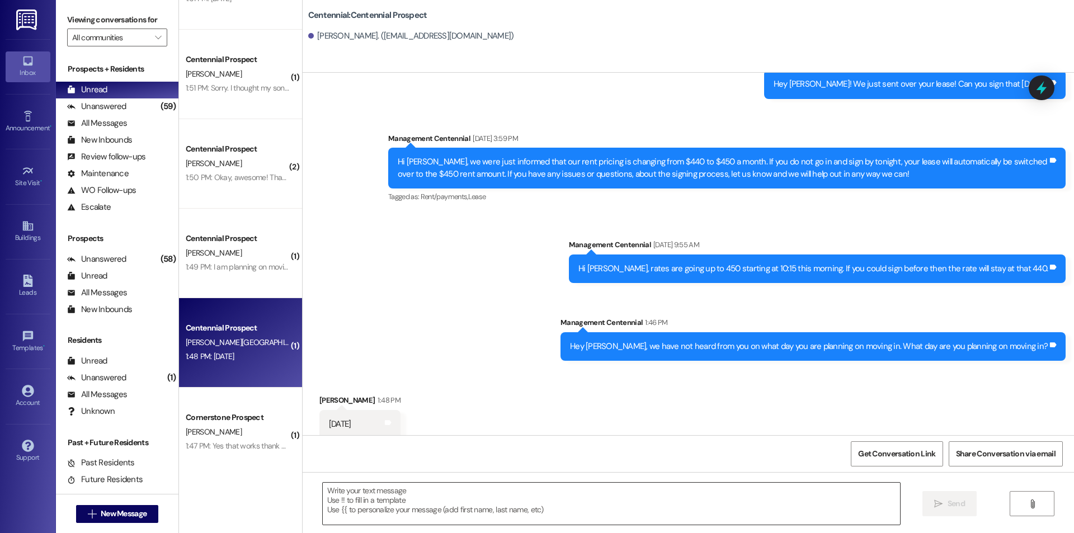
click at [412, 506] on textarea at bounding box center [611, 504] width 577 height 42
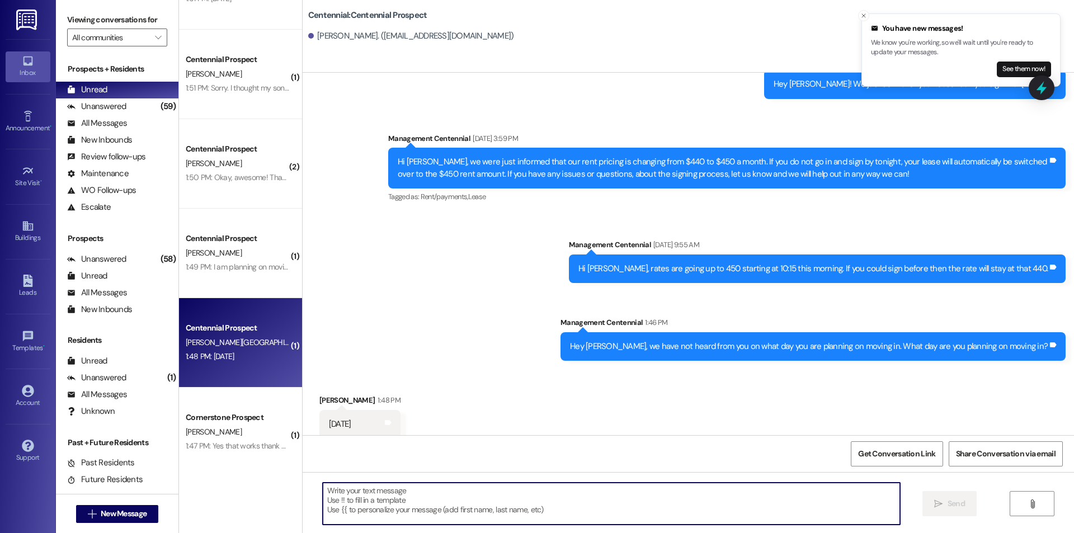
paste textarea "Thanks!"
type textarea "Thanks!"
click at [970, 507] on button " Send" at bounding box center [949, 503] width 54 height 25
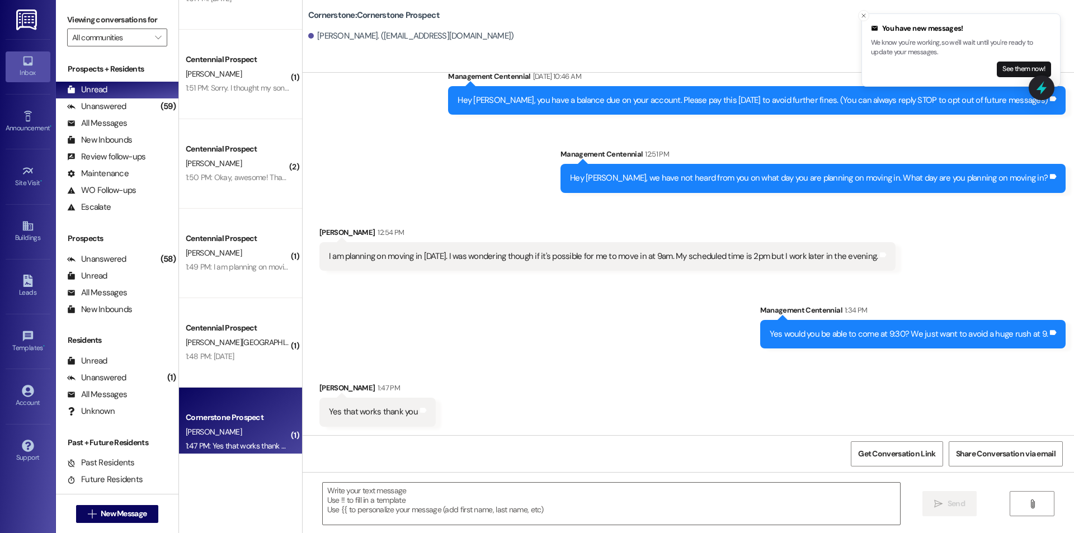
scroll to position [37, 0]
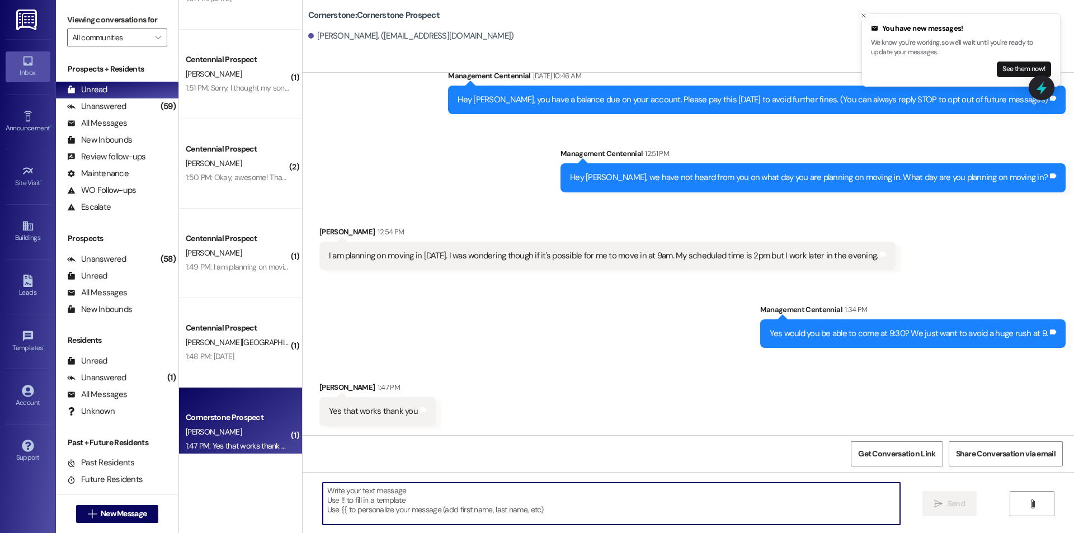
click at [659, 502] on textarea at bounding box center [611, 504] width 577 height 42
paste textarea "Thanks!"
type textarea "Thanks!"
click at [943, 498] on span " Send" at bounding box center [949, 504] width 35 height 12
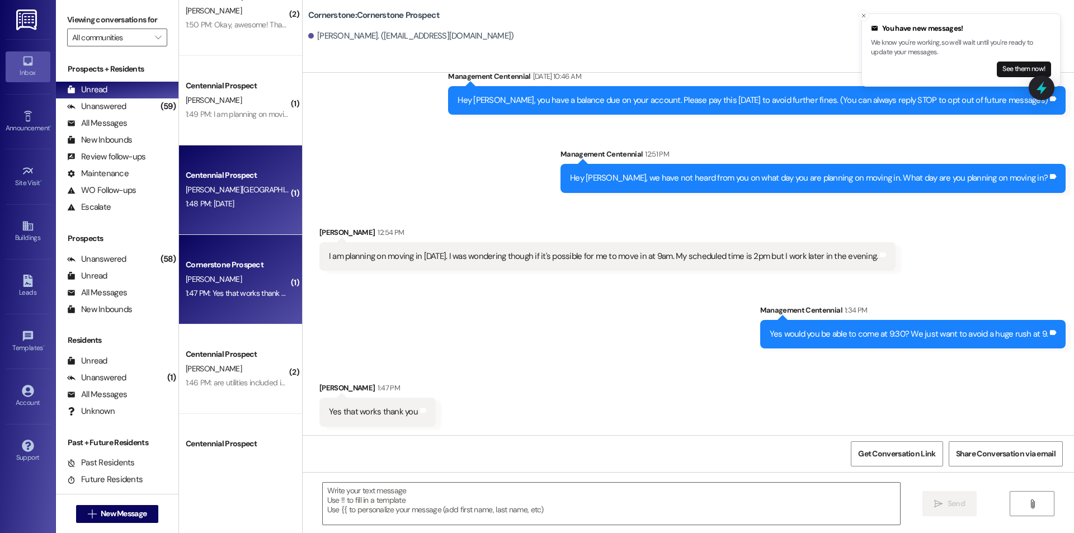
scroll to position [1790, 0]
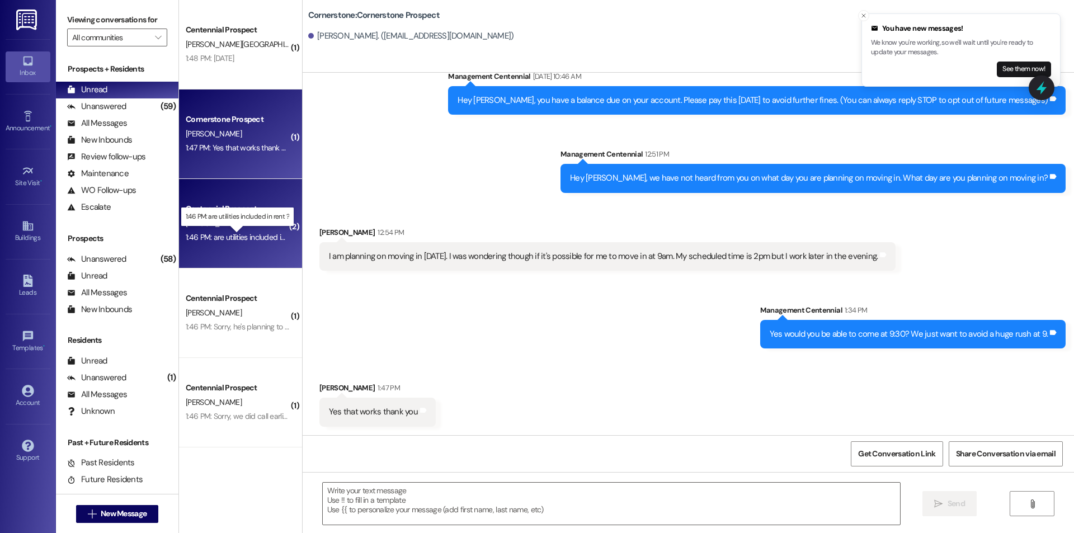
click at [253, 238] on div "1:46 PM: are utilities included in rent ? 1:46 PM: are utilities included in re…" at bounding box center [245, 237] width 119 height 10
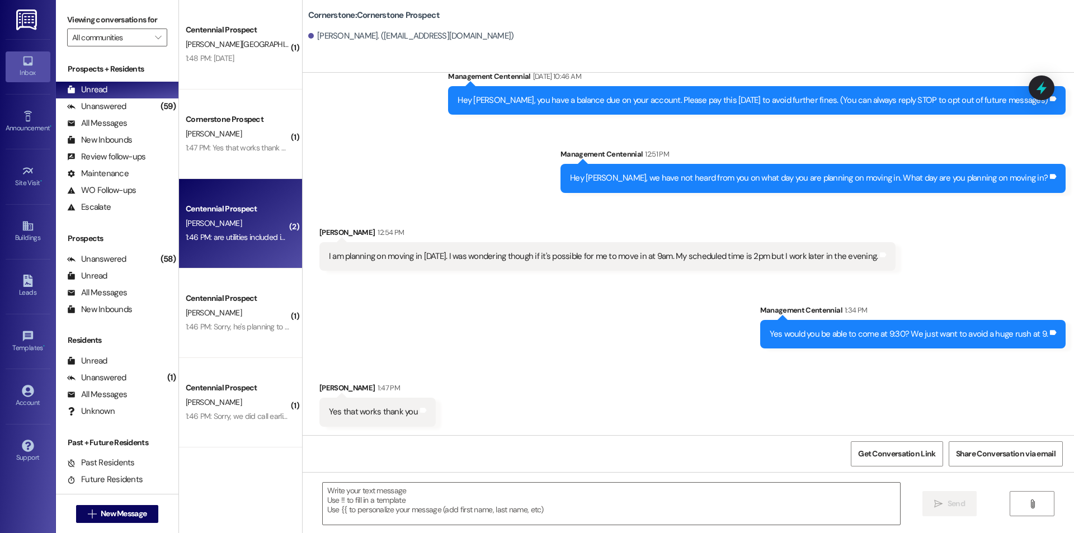
scroll to position [0, 0]
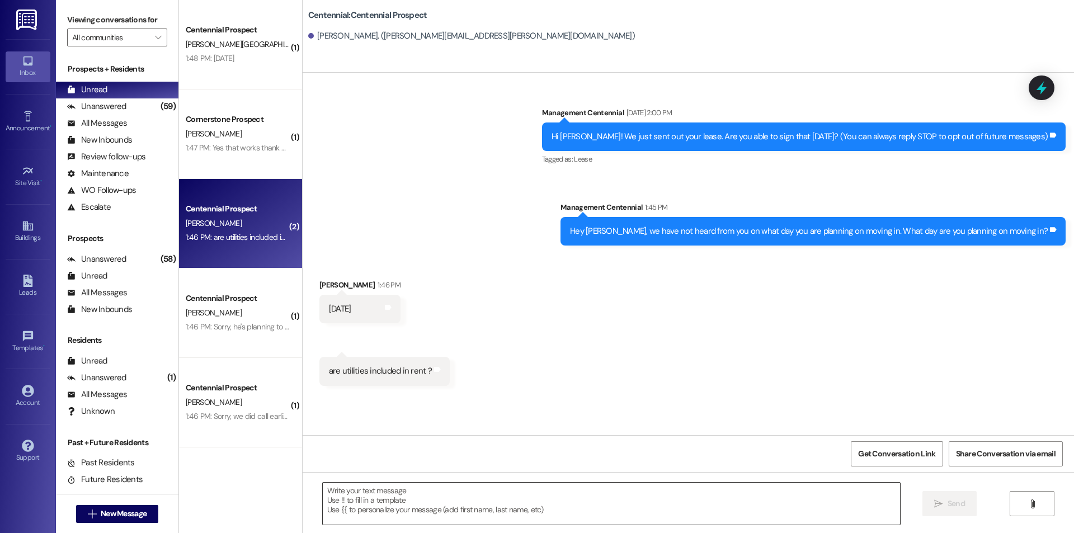
click at [496, 519] on textarea at bounding box center [611, 504] width 577 height 42
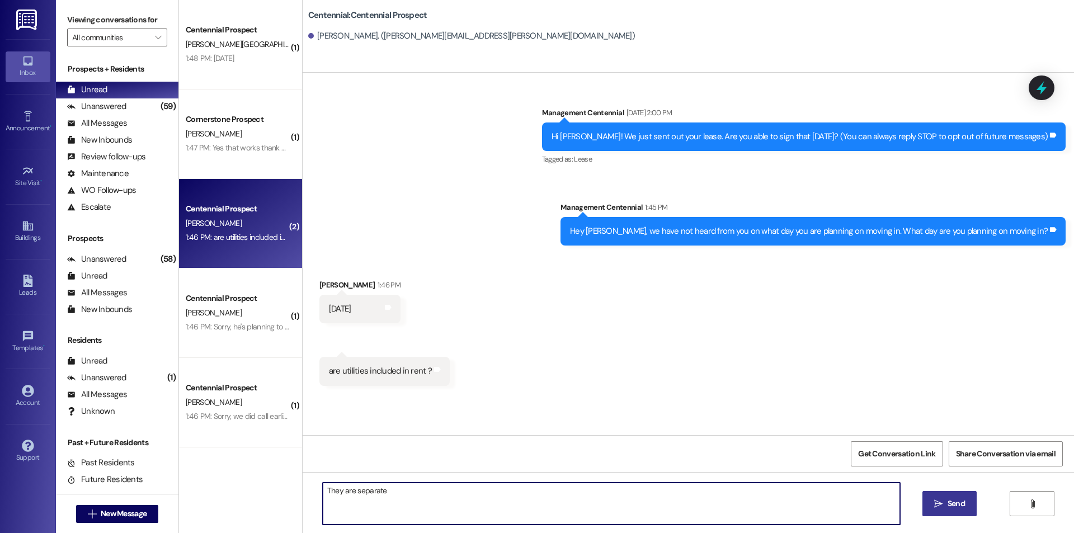
type textarea "They are separate"
click at [948, 507] on span "Send" at bounding box center [956, 504] width 17 height 12
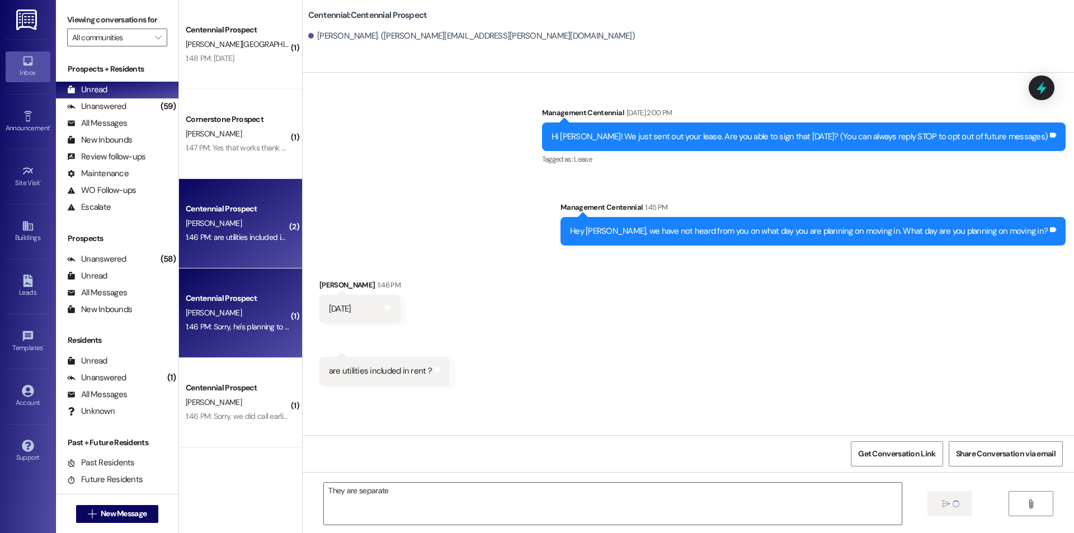
click at [263, 307] on div "A. Mackay" at bounding box center [238, 313] width 106 height 14
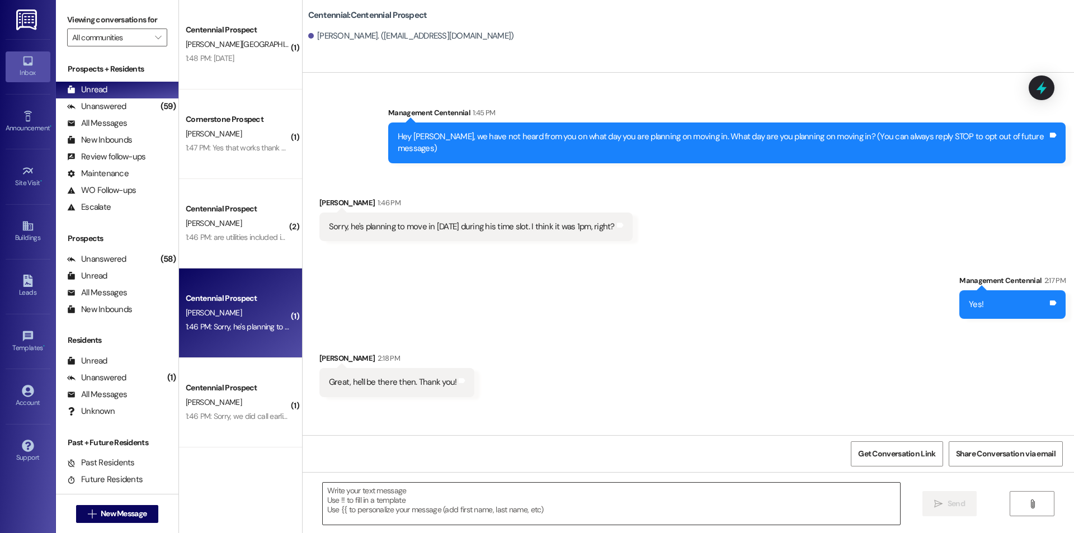
click at [419, 501] on textarea at bounding box center [611, 504] width 577 height 42
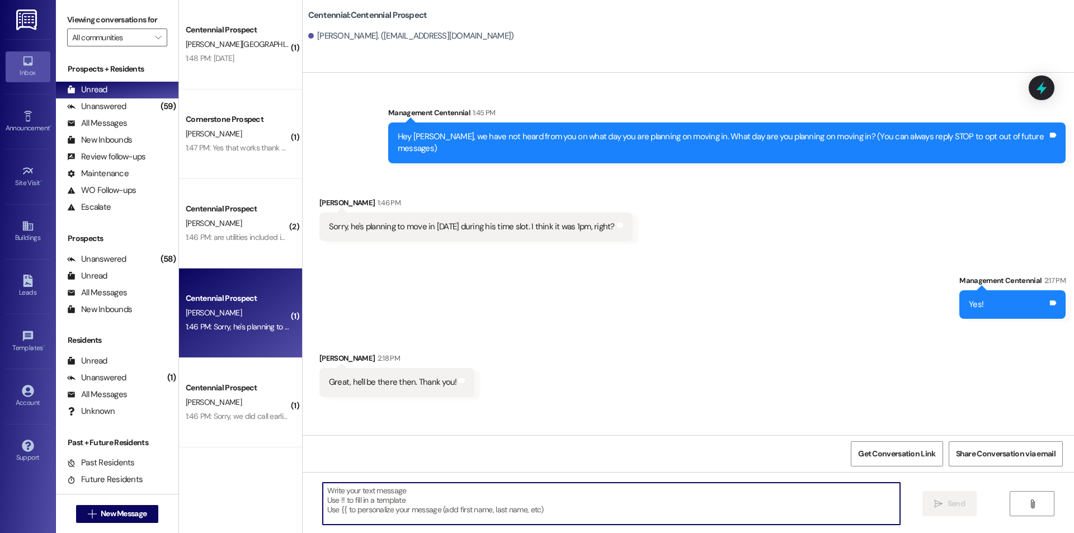
paste textarea "Thanks!"
type textarea "Thanks!"
click at [950, 508] on span "Send" at bounding box center [956, 504] width 17 height 12
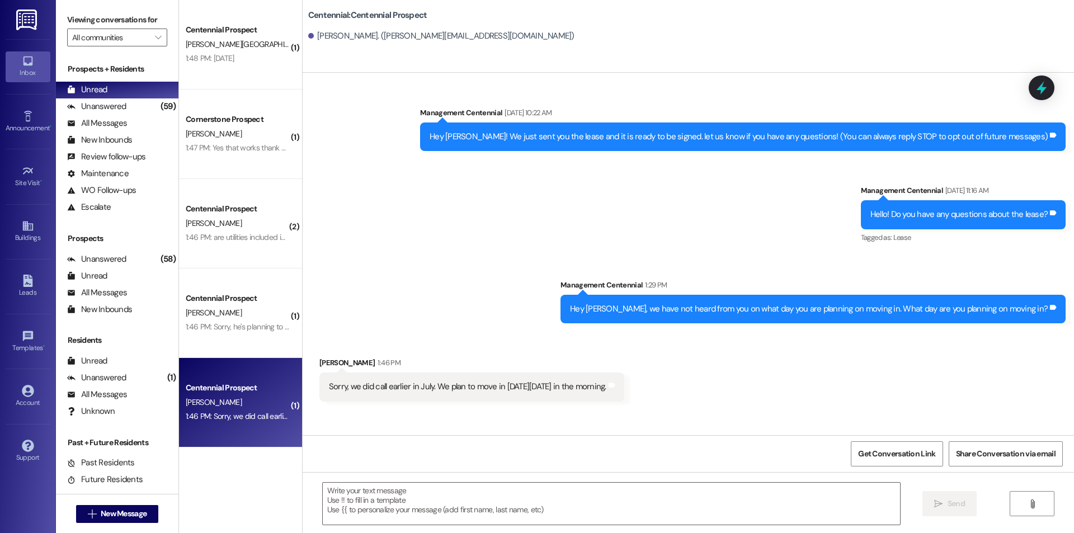
scroll to position [53, 0]
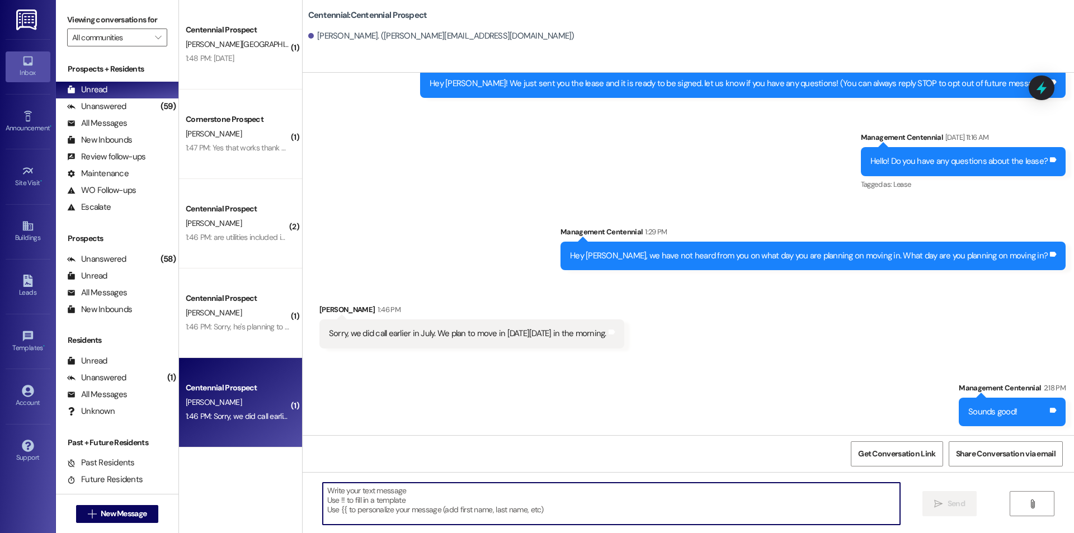
click at [615, 501] on textarea at bounding box center [611, 504] width 577 height 42
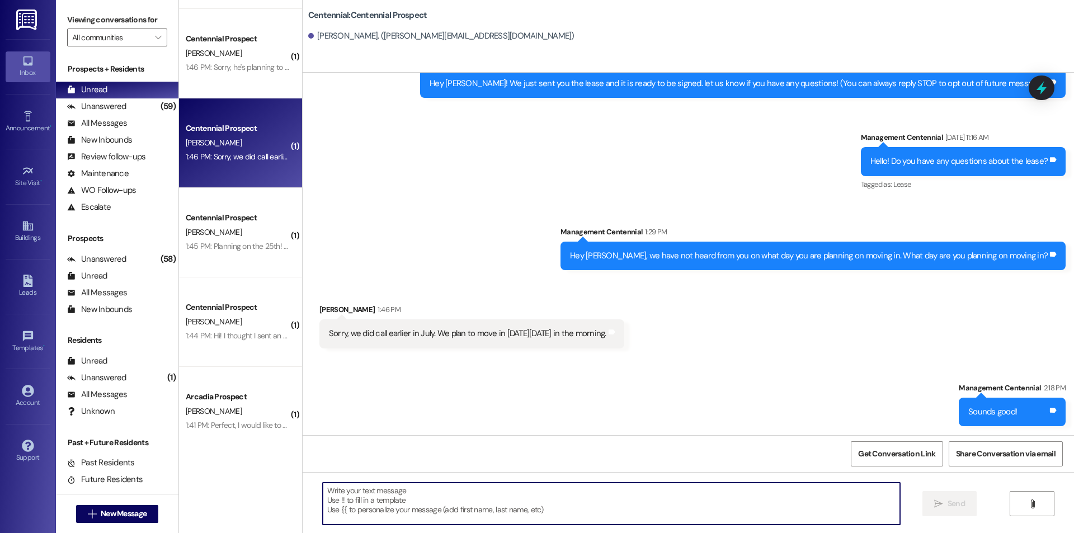
scroll to position [2088, 0]
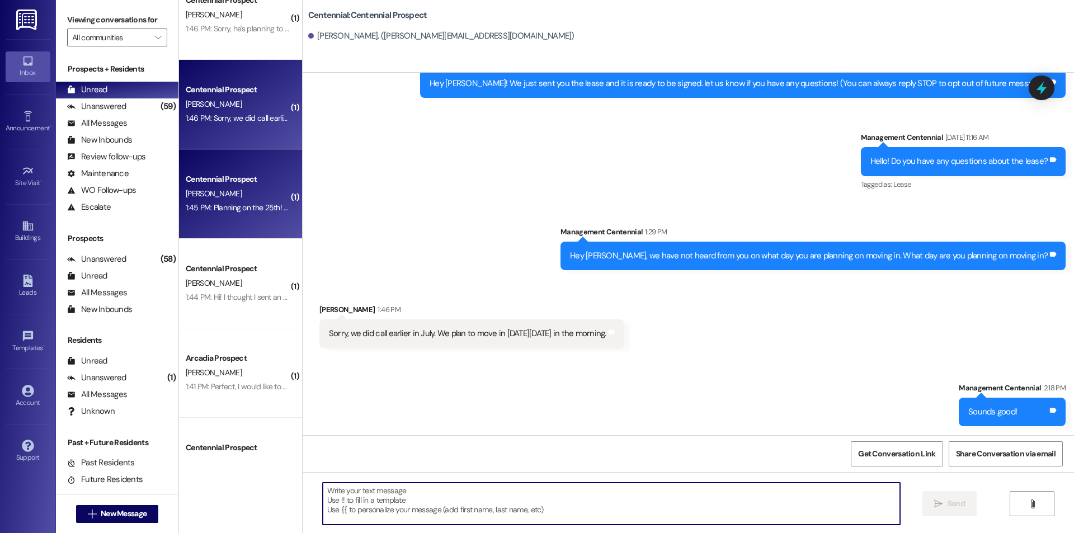
click at [247, 187] on div "B. Manning" at bounding box center [238, 194] width 106 height 14
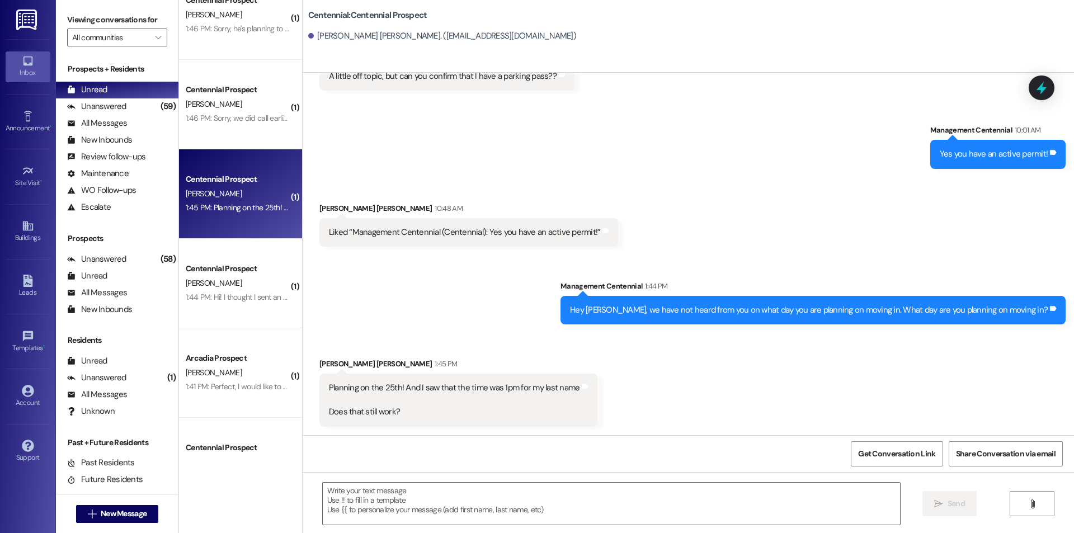
scroll to position [584, 0]
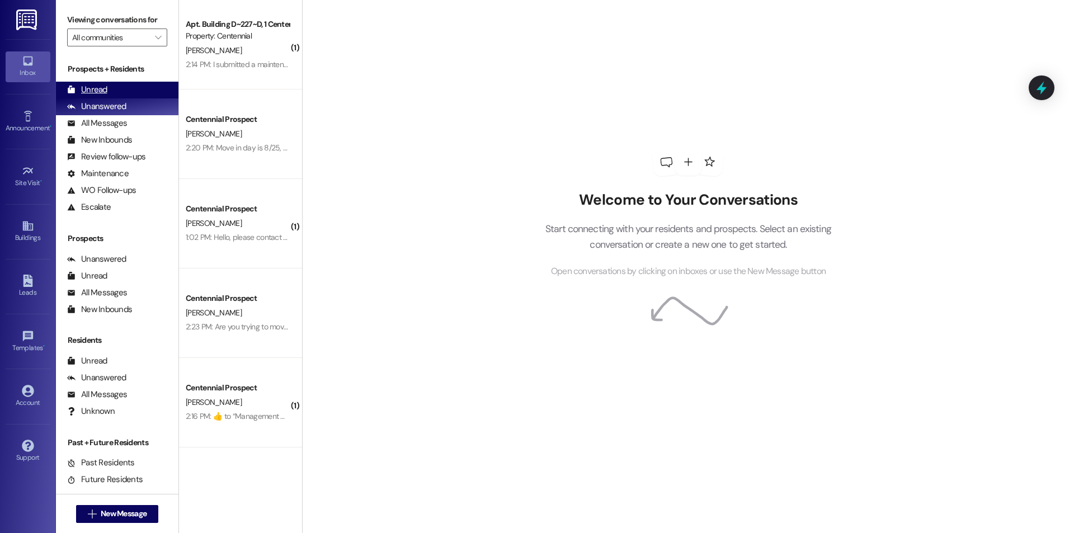
click at [75, 86] on icon at bounding box center [71, 90] width 8 height 8
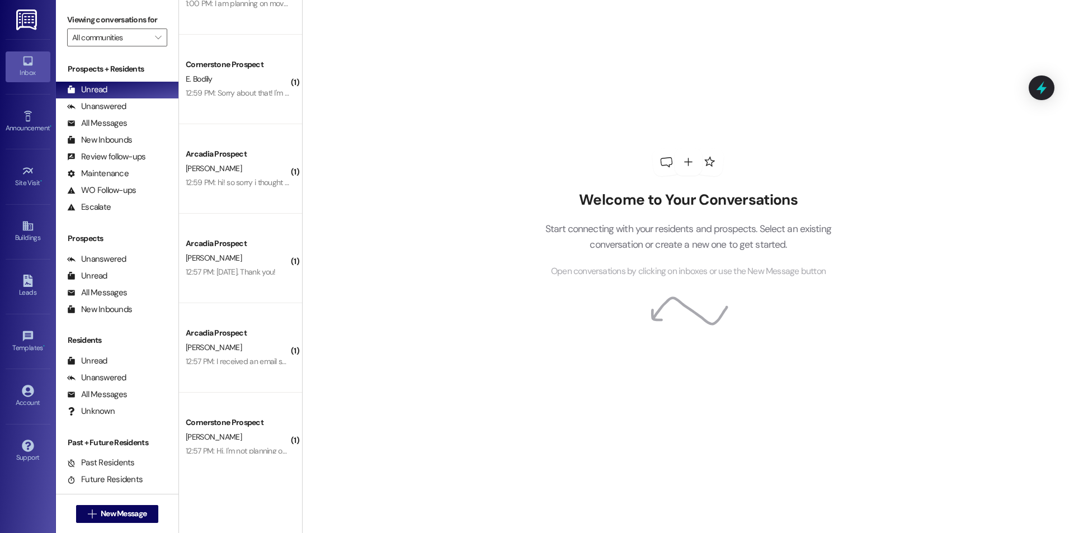
scroll to position [4111, 0]
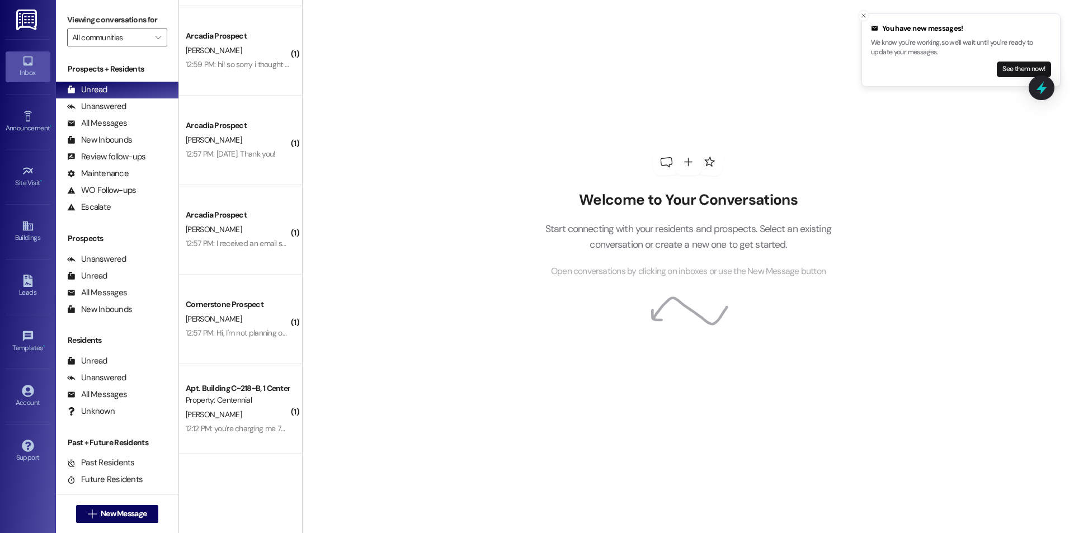
click at [237, 430] on div "12:12 PM: you're charging me 75$ for weights and a lamp :( it feels personal 😔 …" at bounding box center [310, 428] width 249 height 10
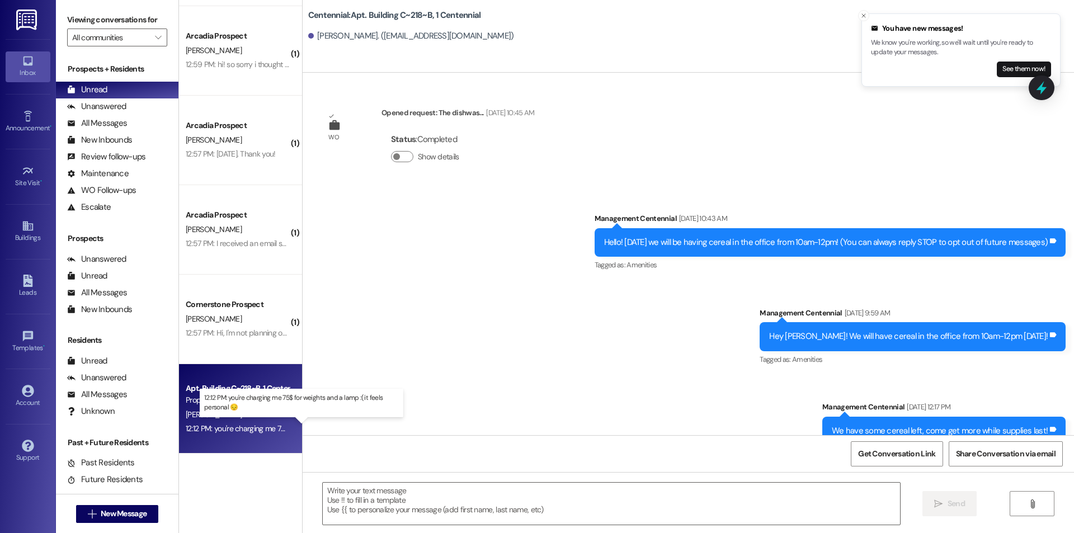
scroll to position [34921, 0]
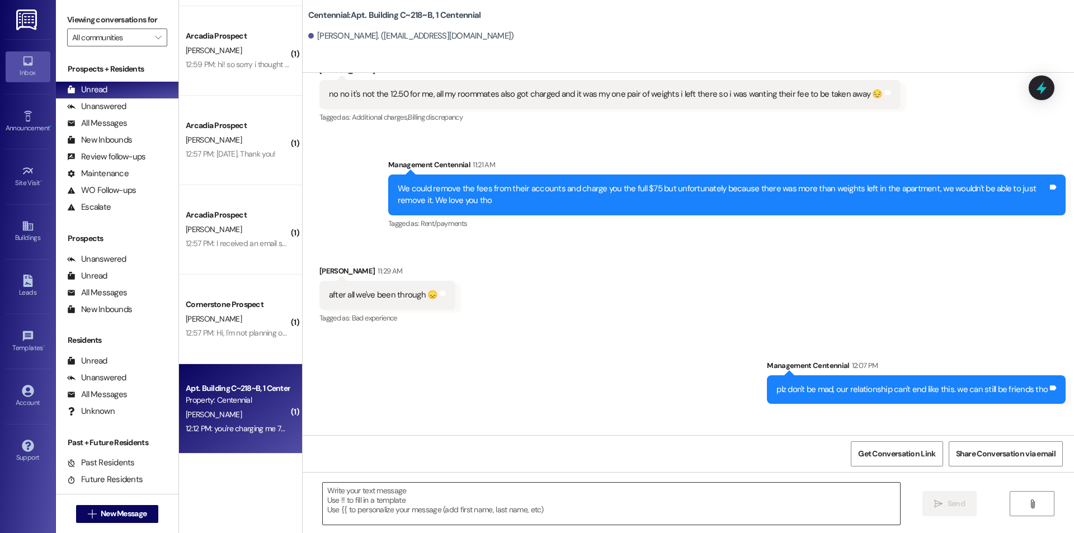
click at [663, 514] on textarea at bounding box center [611, 504] width 577 height 42
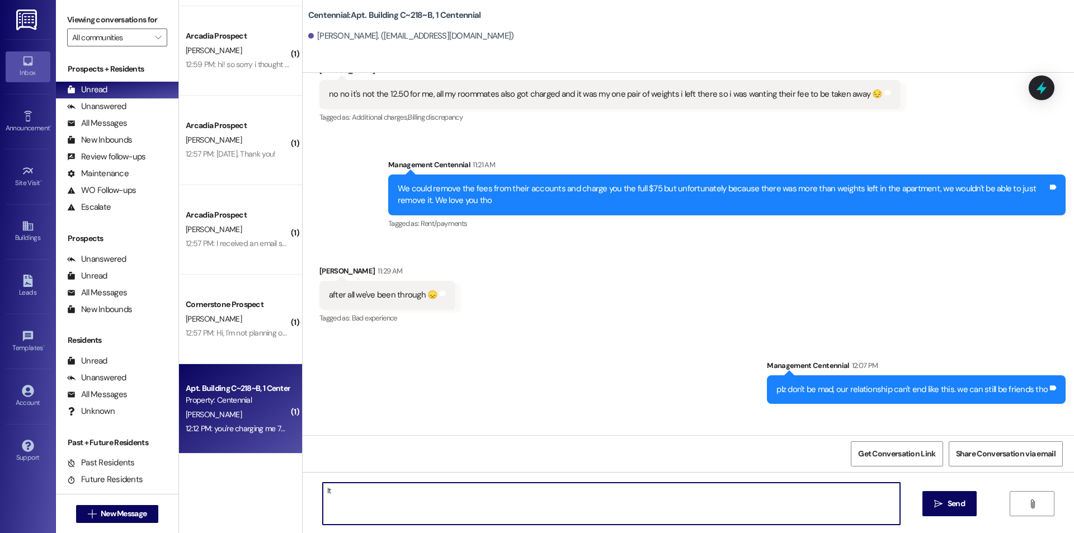
type textarea "I"
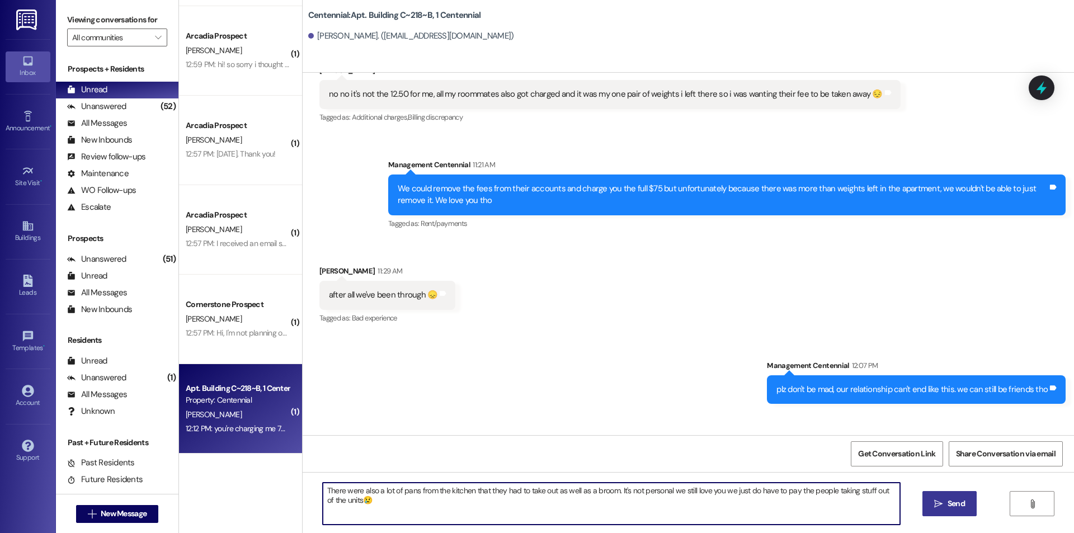
type textarea "There were also a lot of pans from the kitchen that they had to take out as wel…"
click at [932, 503] on span " Send" at bounding box center [949, 504] width 35 height 12
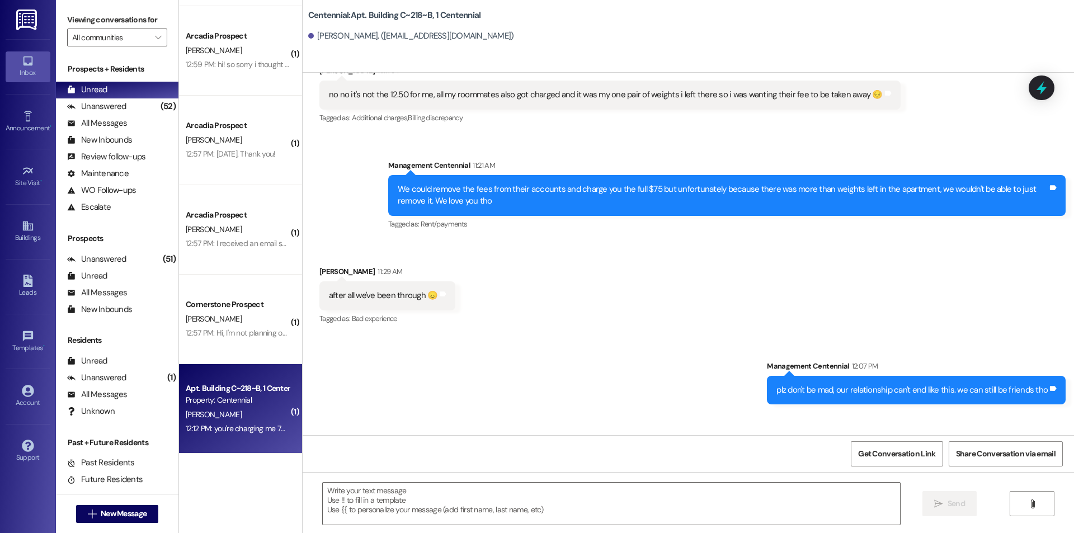
scroll to position [34999, 0]
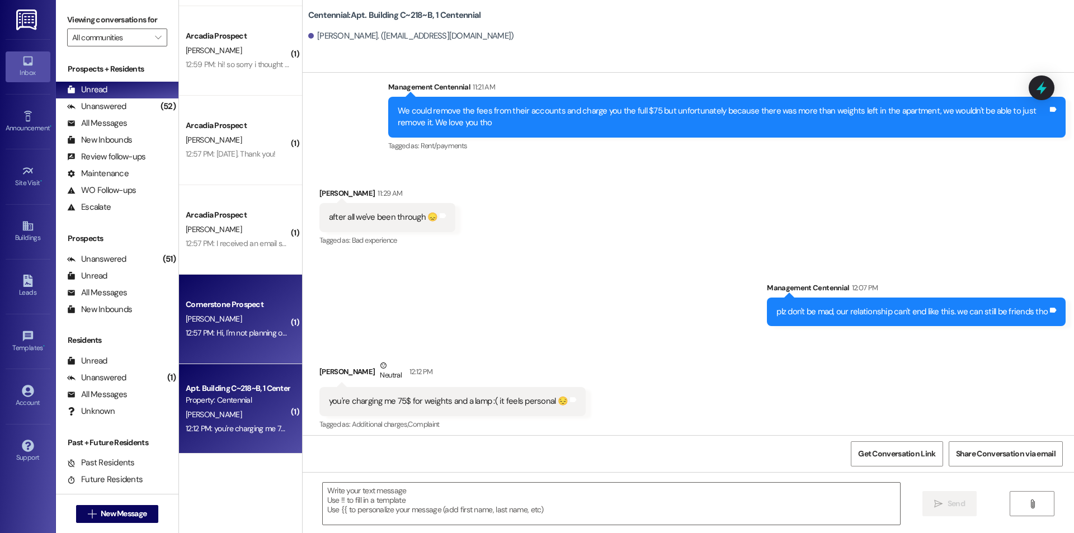
click at [249, 329] on div "12:57 PM: Hi, I'm not planning on living at cornerstone anymore, I have been tr…" at bounding box center [639, 333] width 907 height 10
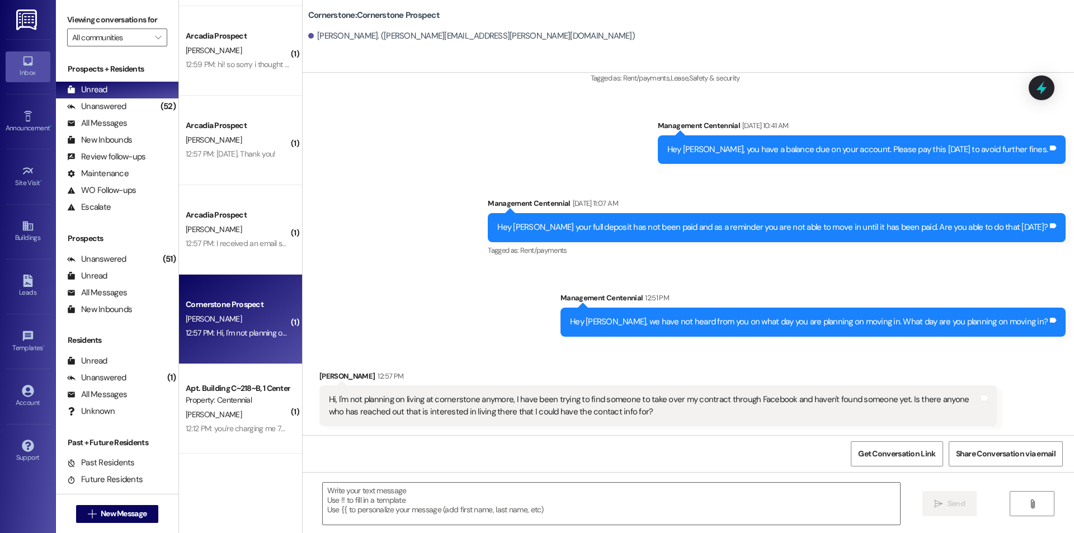
scroll to position [159, 0]
click at [543, 506] on textarea at bounding box center [611, 504] width 577 height 42
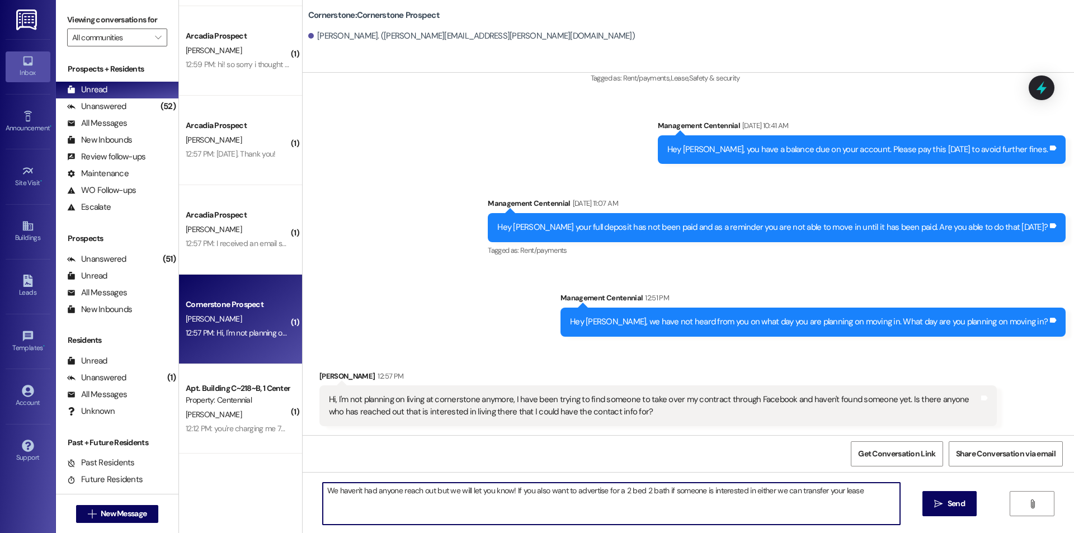
click at [870, 499] on textarea "We haven't had anyone reach out but we will let you know! If you also want to a…" at bounding box center [611, 504] width 577 height 42
click at [560, 493] on textarea "We haven't had anyone reach out but we will let you know! If you also want to a…" at bounding box center [611, 504] width 577 height 42
click at [868, 494] on textarea "We haven't had anyone reach out but we will let you know! If you also want to a…" at bounding box center [611, 504] width 577 height 42
type textarea "We haven't had anyone reach out but we will let you know! If you also want to a…"
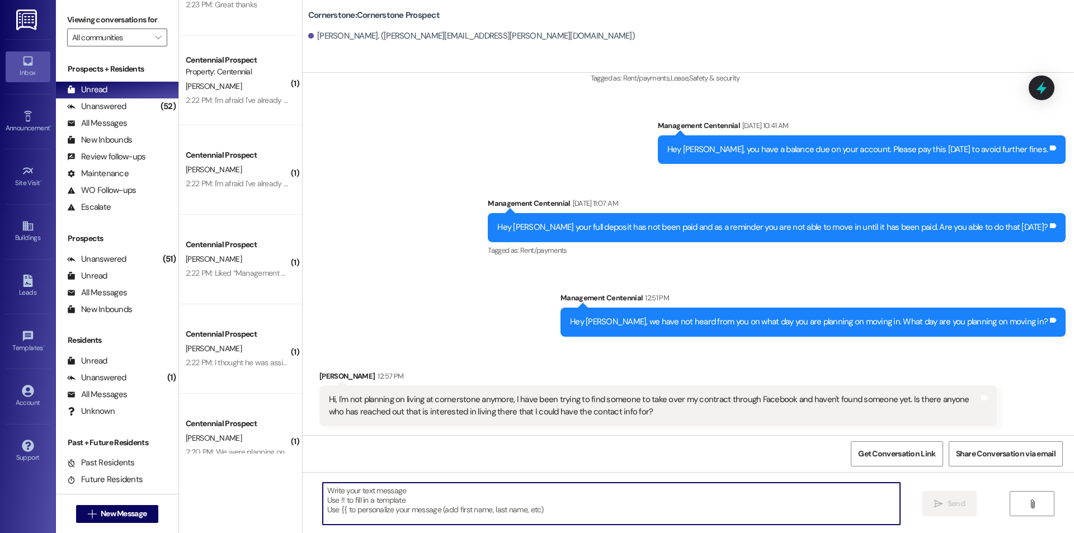
scroll to position [0, 0]
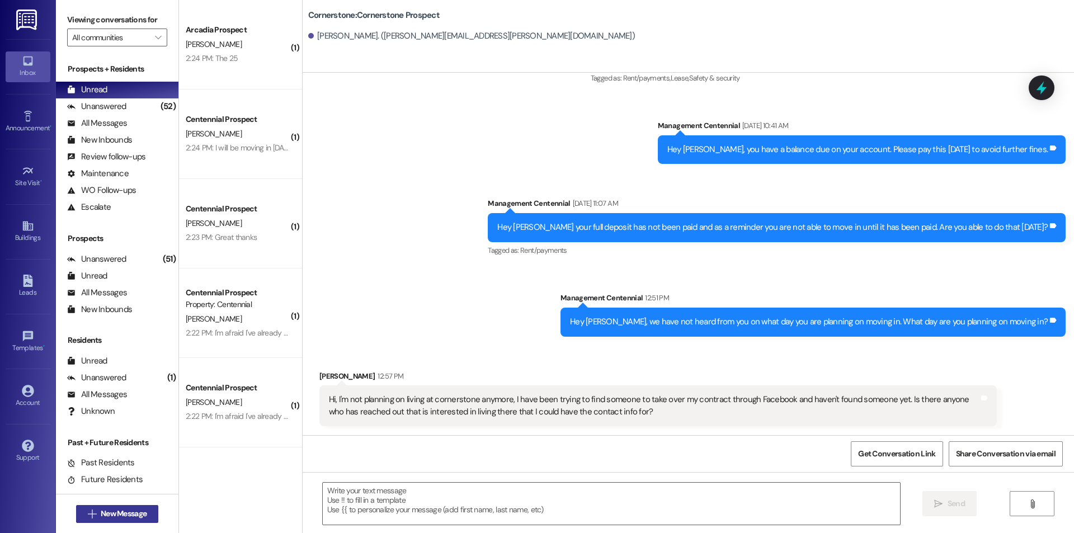
click at [127, 513] on span "New Message" at bounding box center [124, 514] width 46 height 12
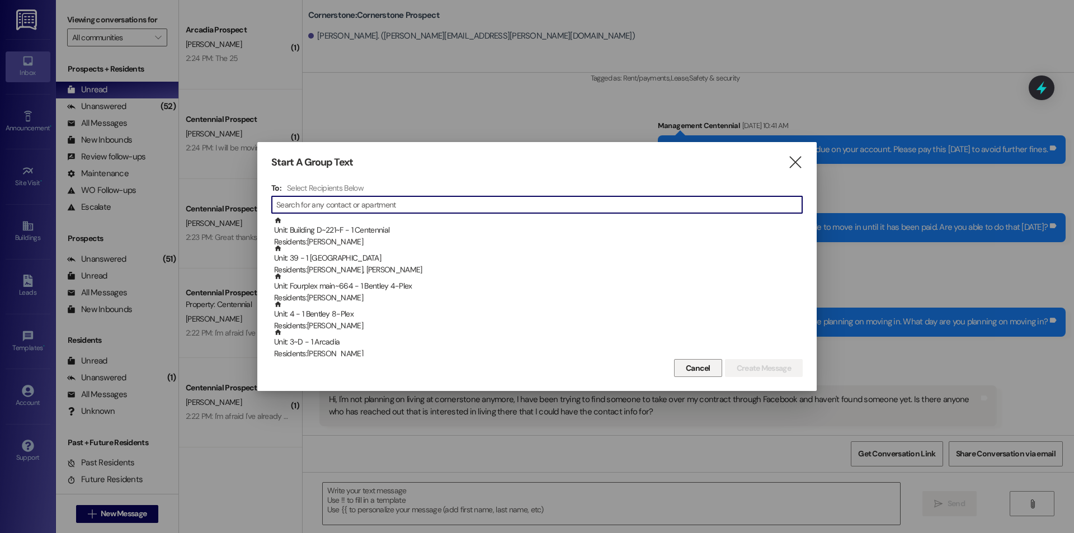
click at [707, 375] on button "Cancel" at bounding box center [698, 368] width 48 height 18
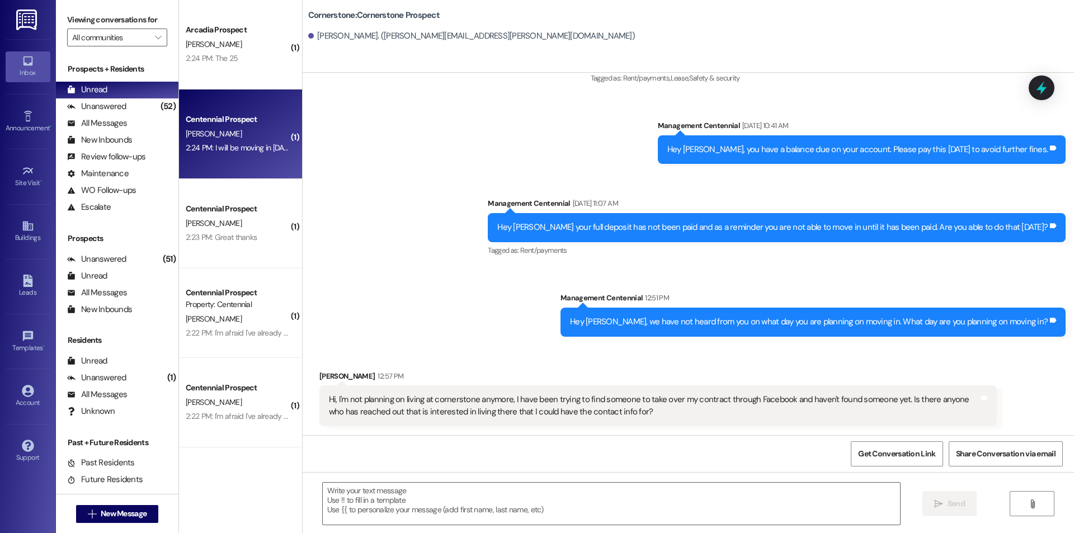
click at [206, 144] on div "2:24 PM: I will be moving in [DATE][DATE]. I think the problem is that you have…" at bounding box center [517, 148] width 663 height 10
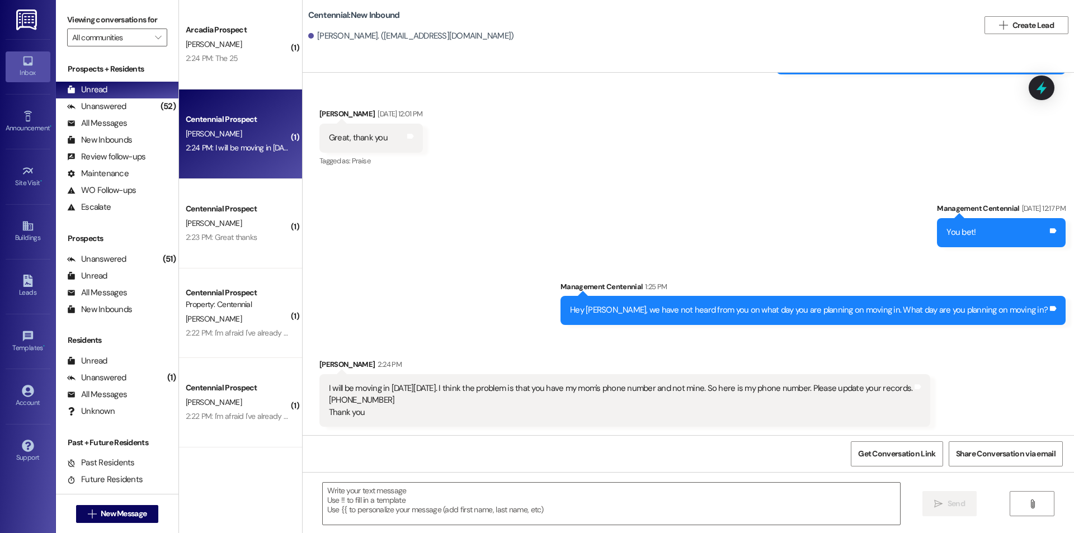
scroll to position [1267, 0]
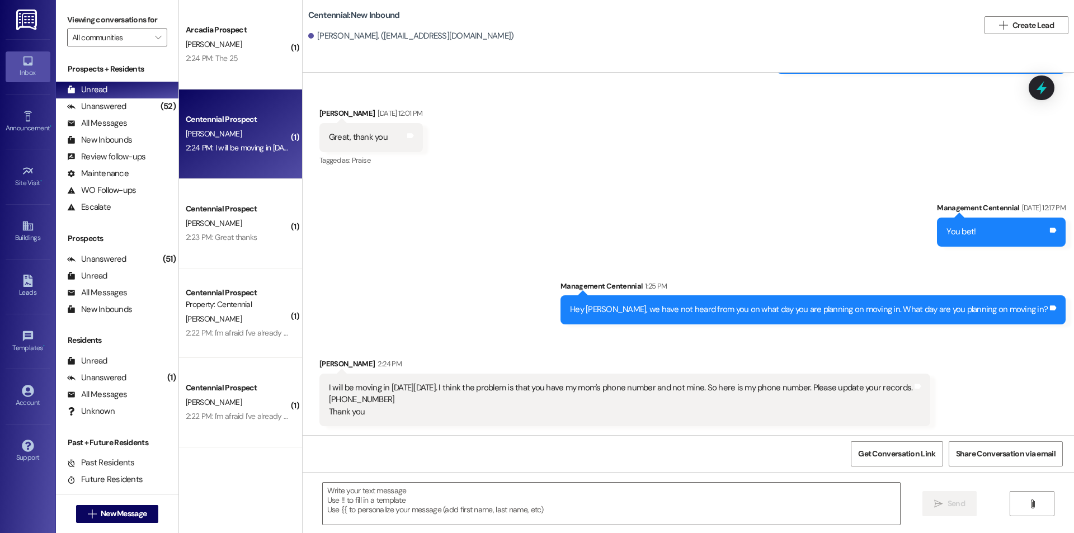
click at [664, 305] on div "Hey [PERSON_NAME], we have not heard from you on what day you are planning on m…" at bounding box center [809, 310] width 478 height 12
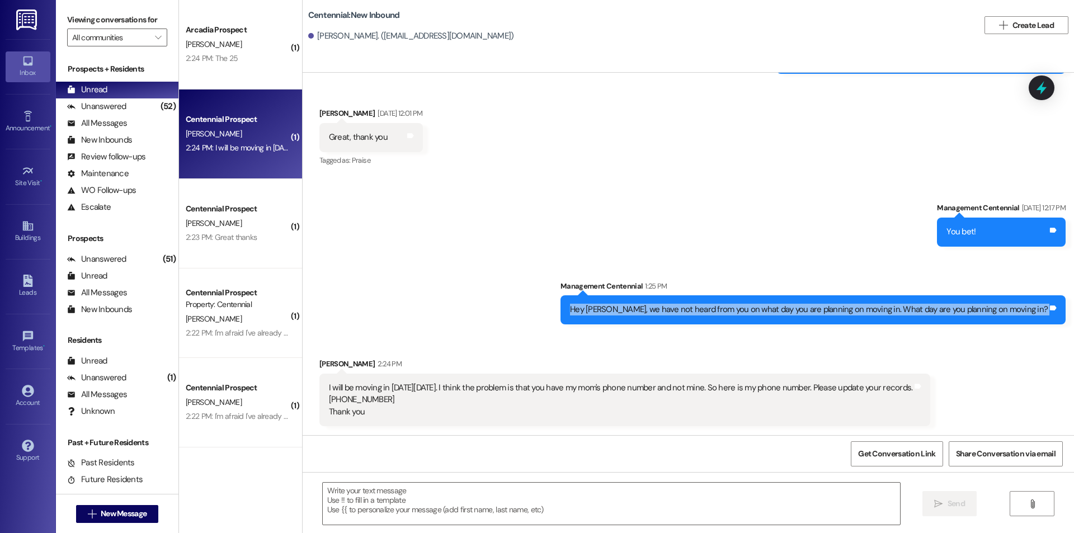
click at [664, 305] on div "Hey [PERSON_NAME], we have not heard from you on what day you are planning on m…" at bounding box center [809, 310] width 478 height 12
click at [665, 304] on div "Hey [PERSON_NAME], we have not heard from you on what day you are planning on m…" at bounding box center [809, 310] width 478 height 12
drag, startPoint x: 648, startPoint y: 310, endPoint x: 1073, endPoint y: 320, distance: 425.8
click at [1073, 320] on div "Sent via SMS Management Centennial [DATE] 4:50 PM Hey [PERSON_NAME] we got your…" at bounding box center [688, 254] width 771 height 362
copy div ", we have not heard from you on what day you are planning on moving in. What da…"
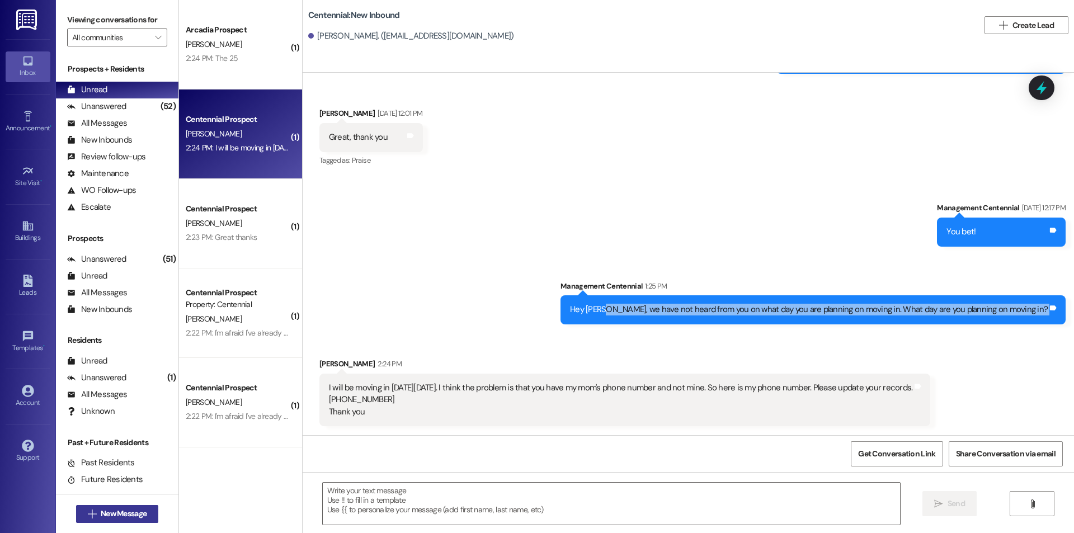
click at [116, 510] on span "New Message" at bounding box center [124, 514] width 46 height 12
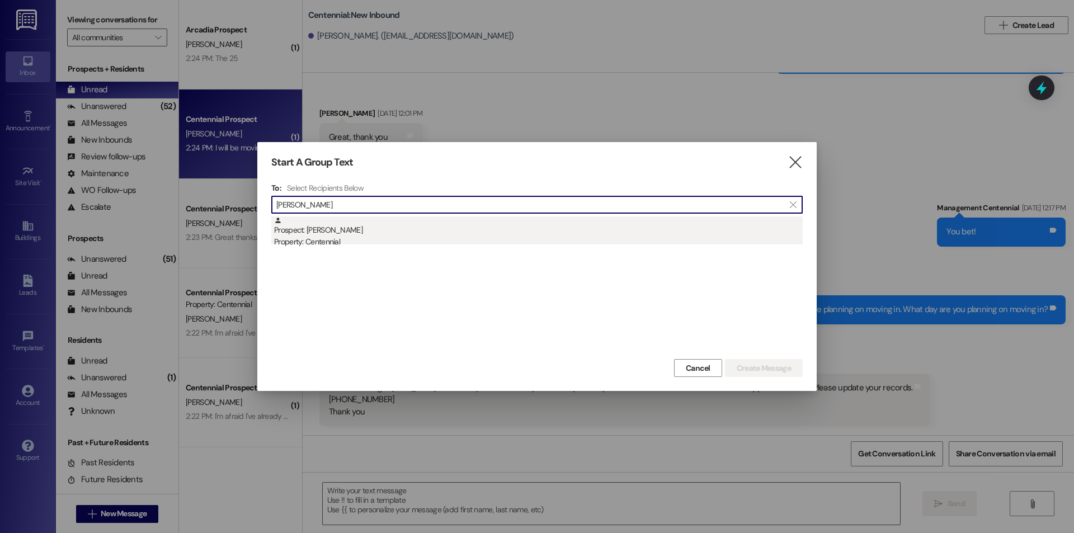
type input "[PERSON_NAME]"
click at [379, 230] on div "Prospect: [PERSON_NAME] Property: Centennial" at bounding box center [538, 232] width 529 height 32
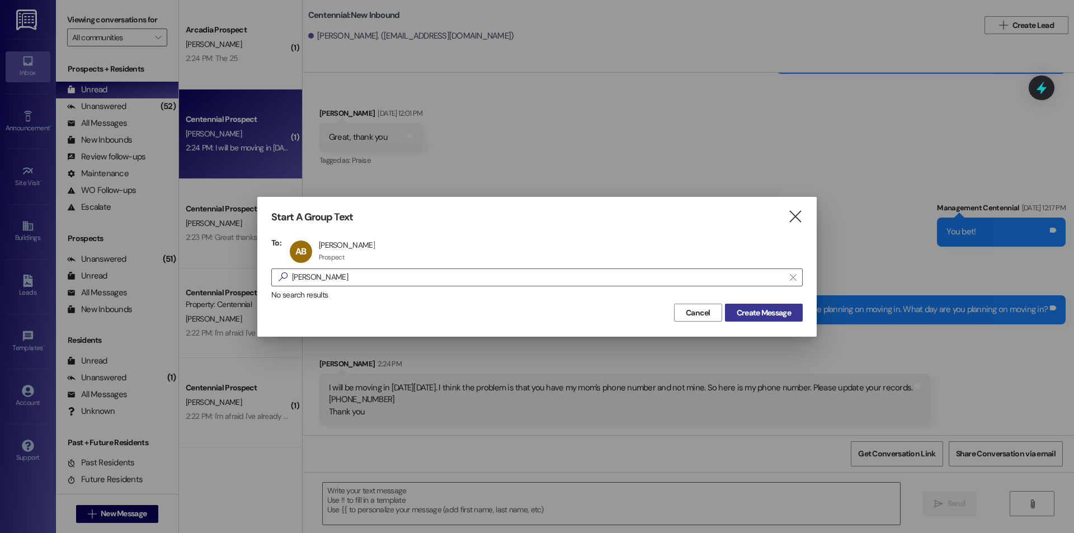
click at [762, 310] on span "Create Message" at bounding box center [764, 313] width 54 height 12
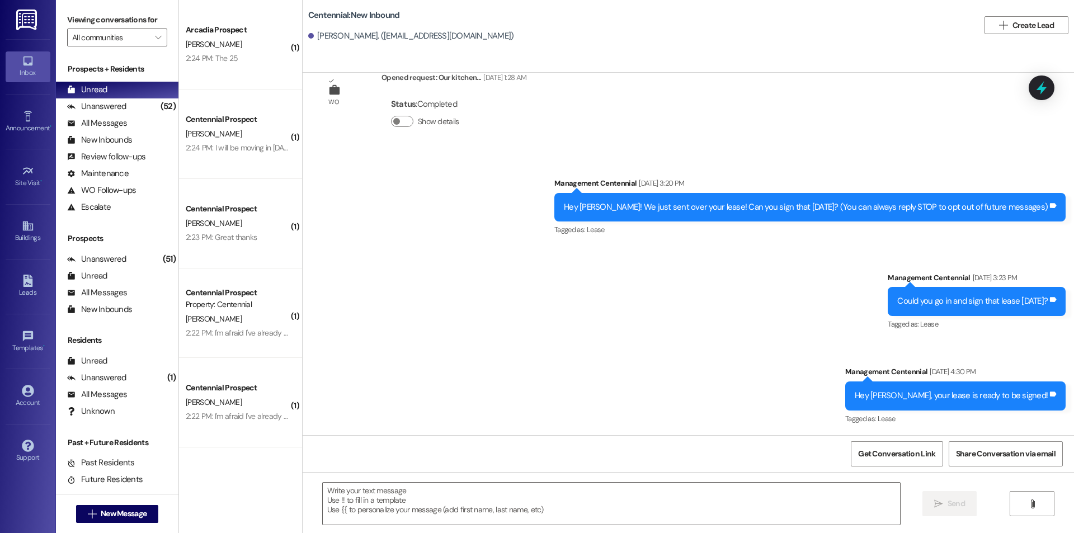
scroll to position [36, 0]
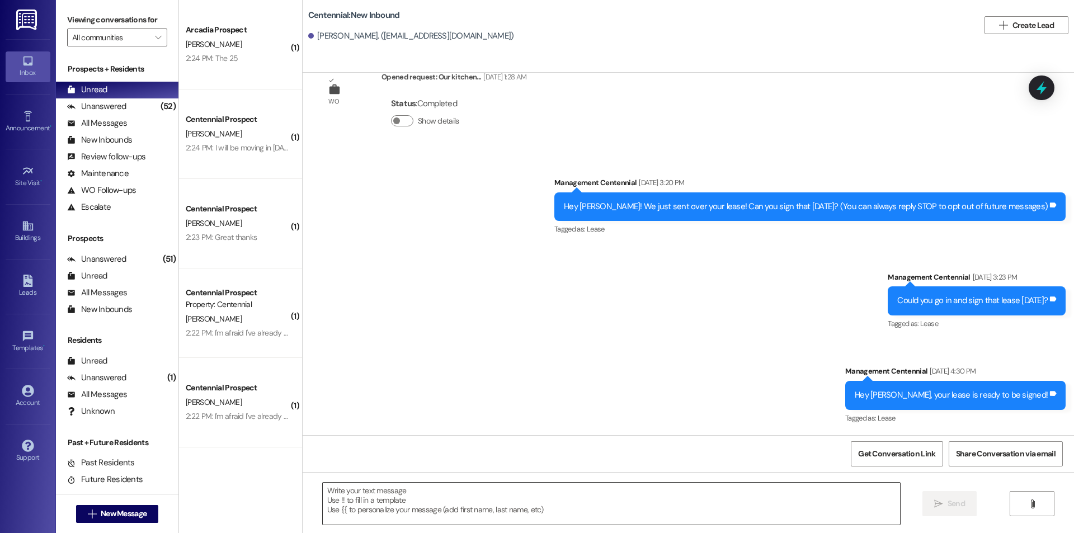
click at [544, 512] on textarea at bounding box center [611, 504] width 577 height 42
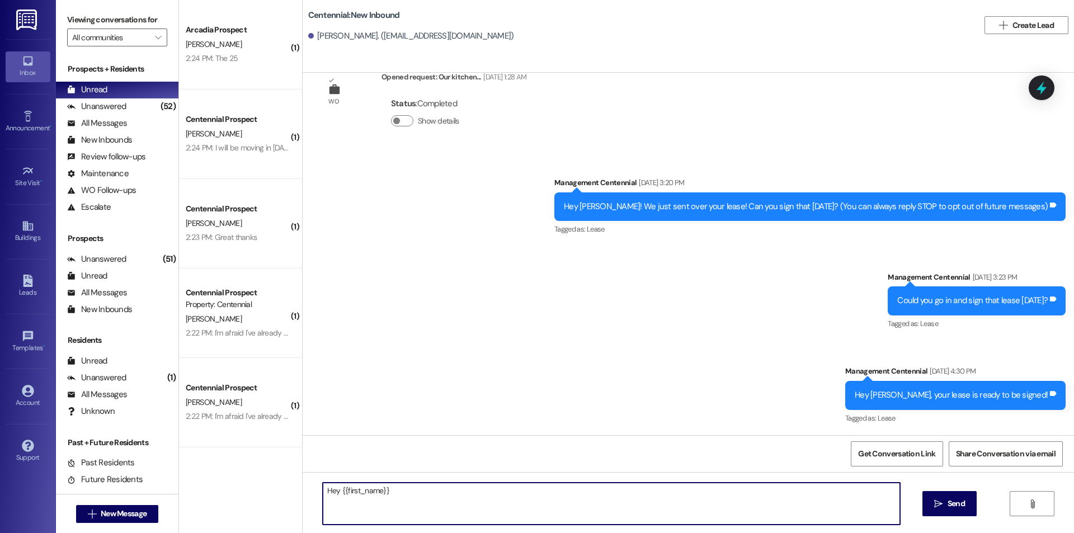
paste textarea ", we have not heard from you on what day you are planning on moving in. What da…"
click at [382, 492] on textarea "Hey {{first_name}} , we have not heard from you on what day you are planning on…" at bounding box center [611, 504] width 577 height 42
click at [738, 510] on textarea "Hey {{first_name}}, we have not heard from you on what day you are planning on …" at bounding box center [611, 504] width 577 height 42
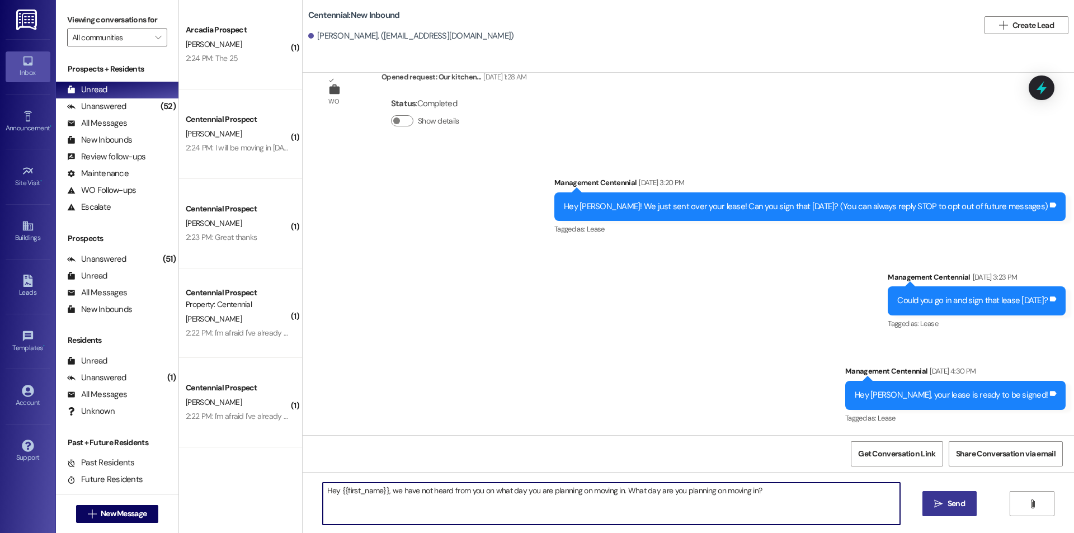
type textarea "Hey {{first_name}}, we have not heard from you on what day you are planning on …"
click at [929, 495] on button " Send" at bounding box center [949, 503] width 54 height 25
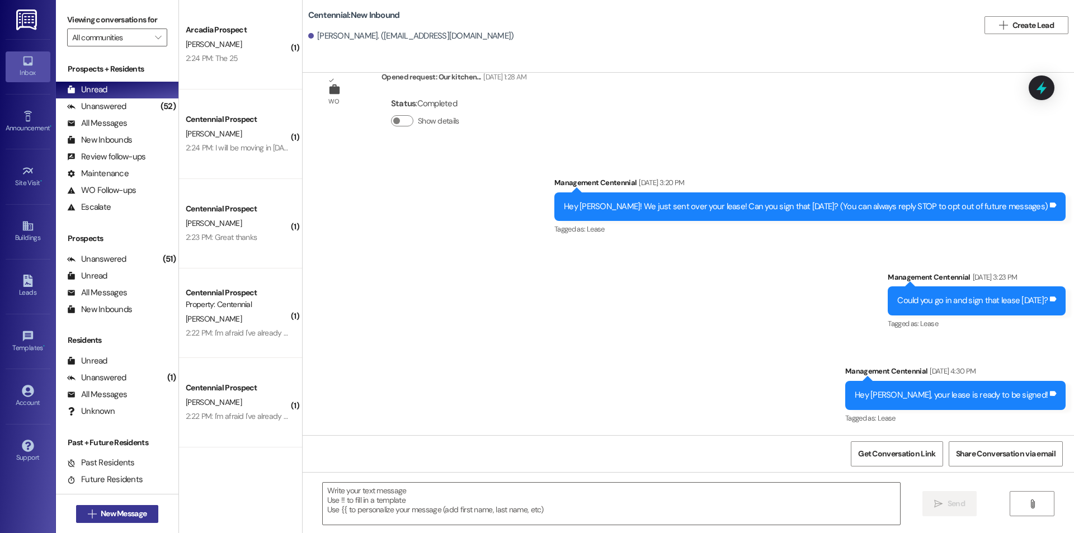
click at [137, 505] on button " New Message" at bounding box center [117, 514] width 83 height 18
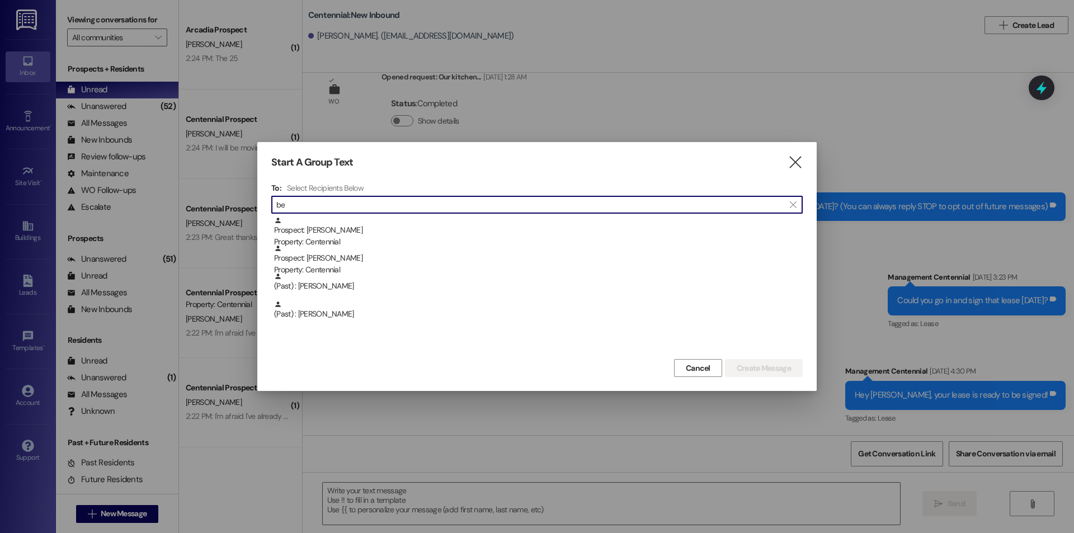
type input "b"
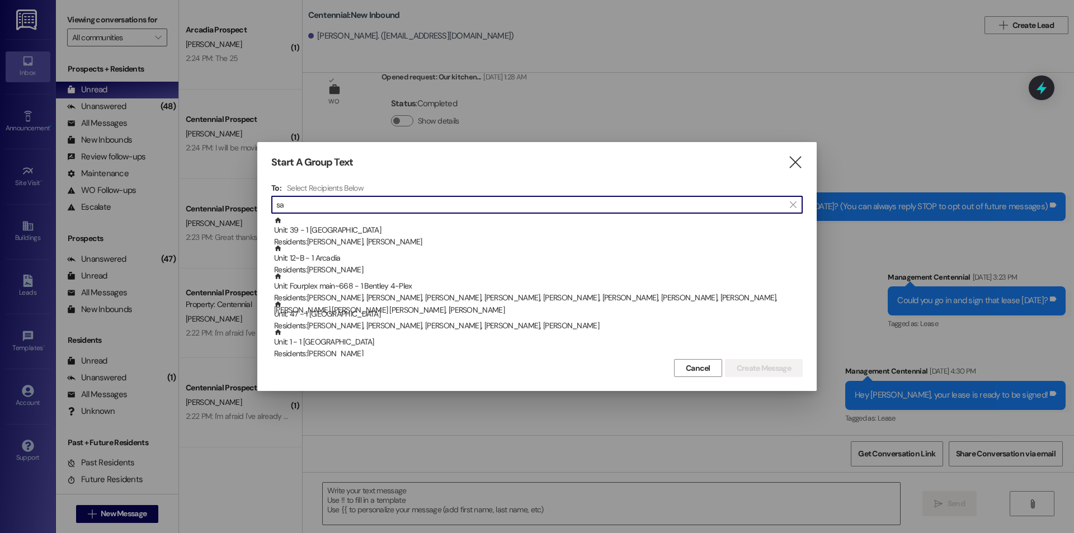
type input "s"
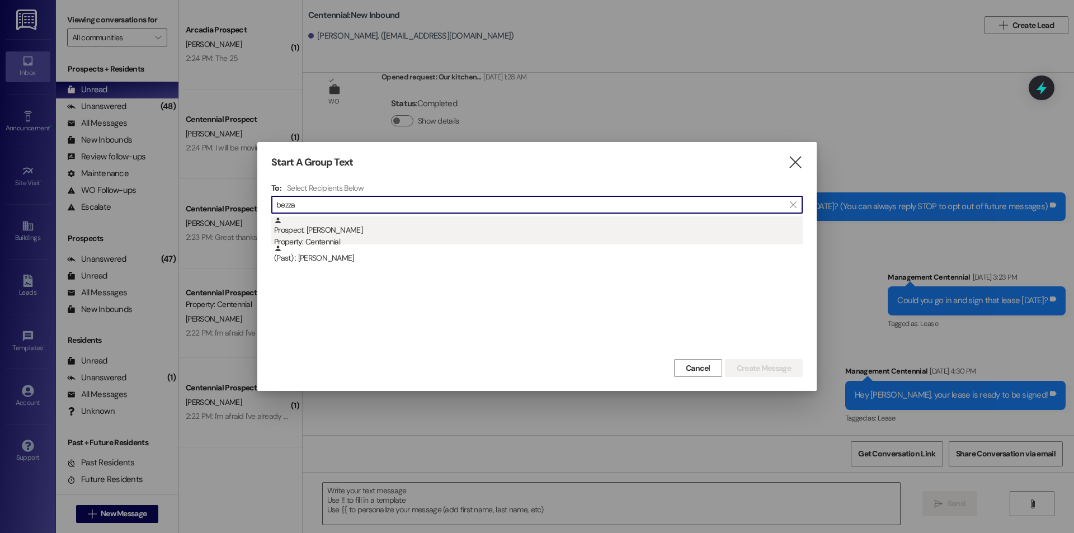
type input "bezza"
click at [417, 224] on div "Prospect: [PERSON_NAME] Property: Centennial" at bounding box center [538, 232] width 529 height 32
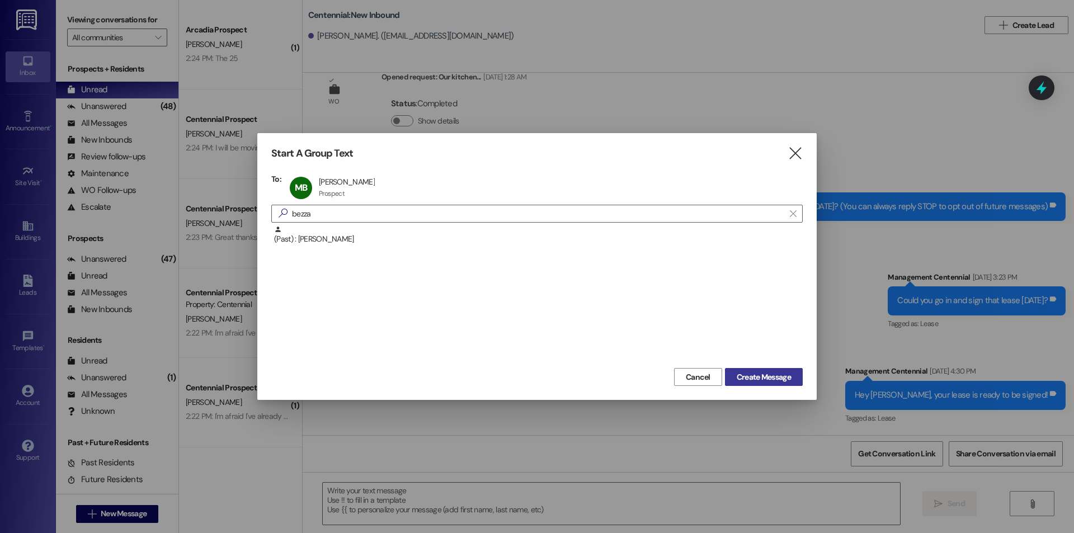
click at [744, 384] on button "Create Message" at bounding box center [764, 377] width 78 height 18
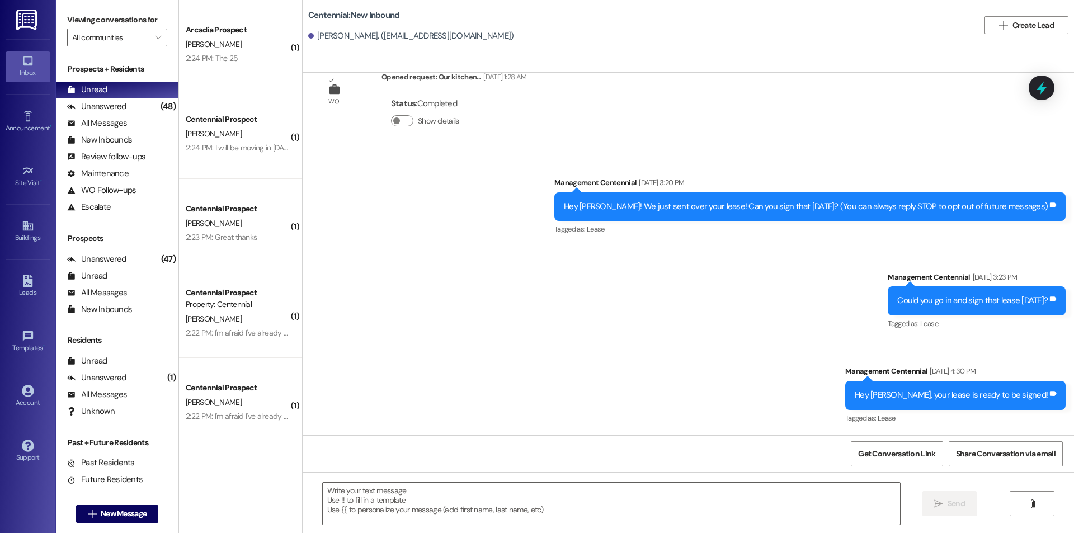
scroll to position [0, 0]
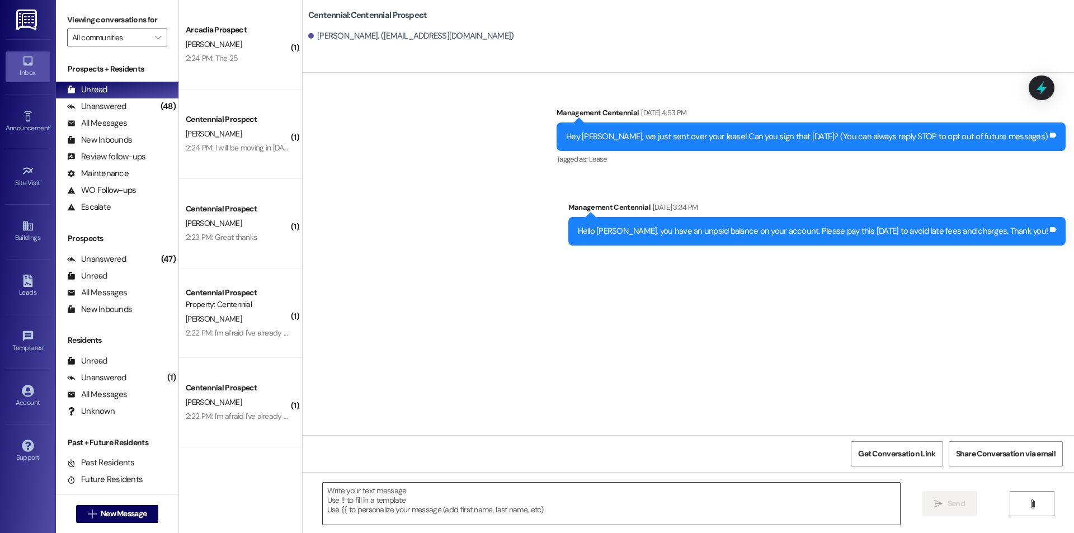
click at [597, 509] on textarea at bounding box center [611, 504] width 577 height 42
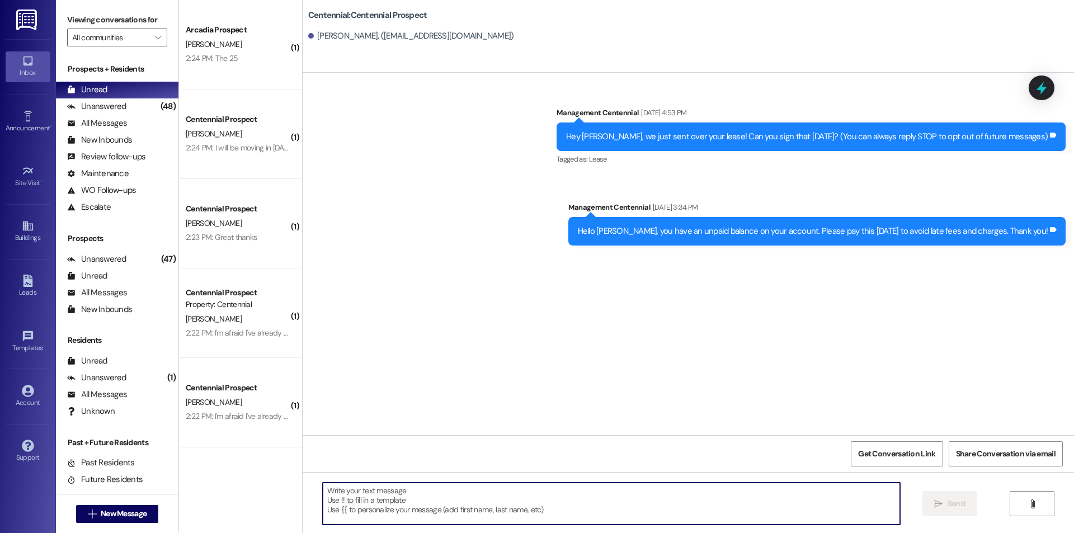
paste textarea "Hey {{first_name}}, we have not heard from you on what day you are planning on …"
type textarea "Hey {{first_name}}, we have not heard from you on what day you are planning on …"
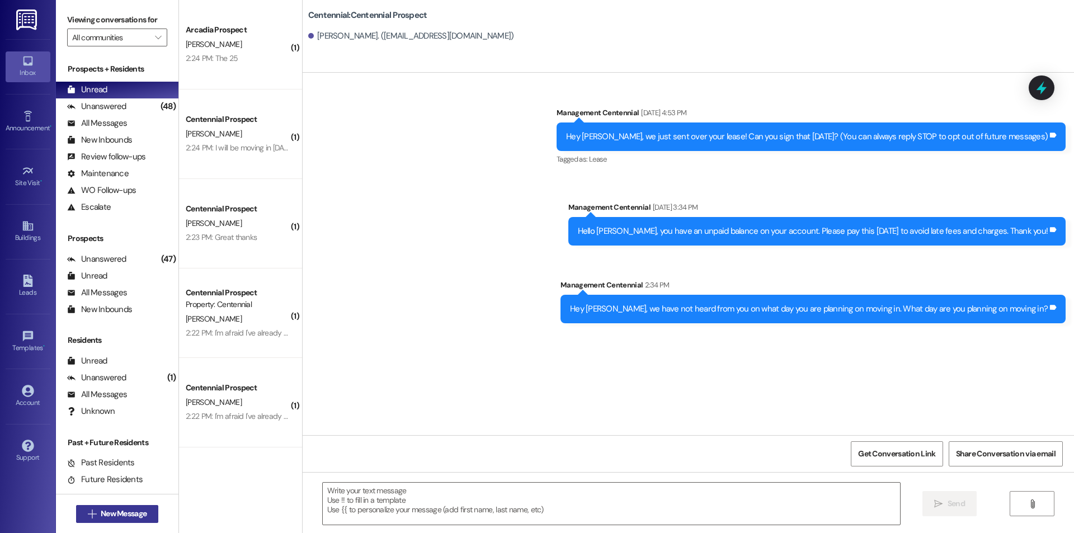
click at [137, 515] on span "New Message" at bounding box center [124, 514] width 46 height 12
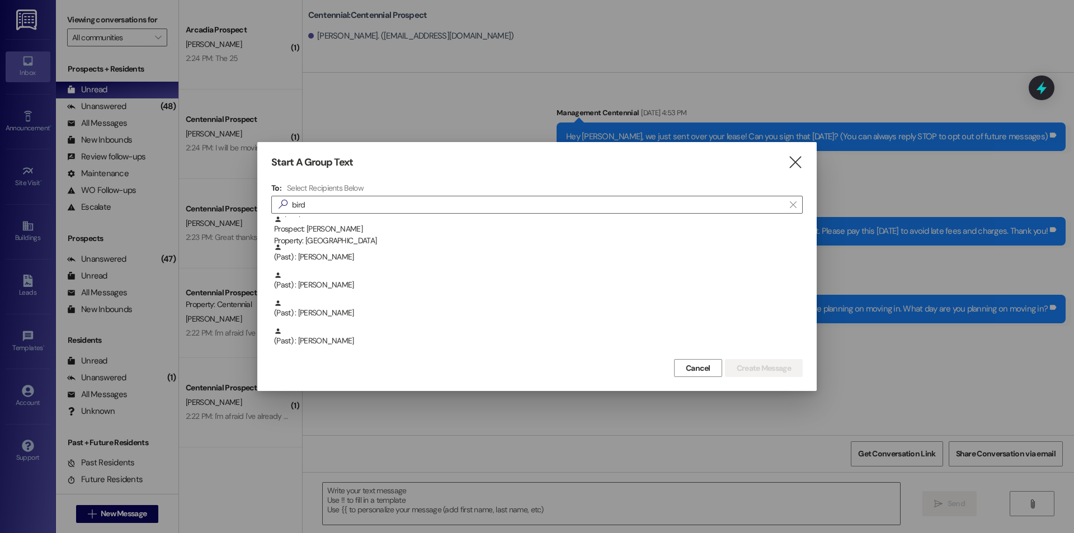
scroll to position [392, 0]
click at [302, 206] on input "bird" at bounding box center [530, 205] width 508 height 16
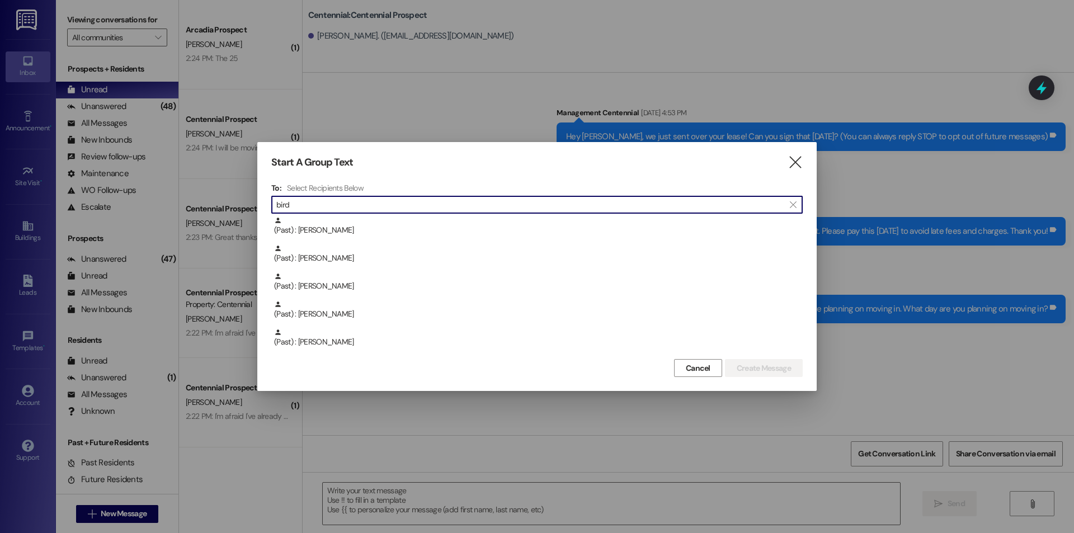
click at [302, 206] on input "bird" at bounding box center [530, 205] width 508 height 16
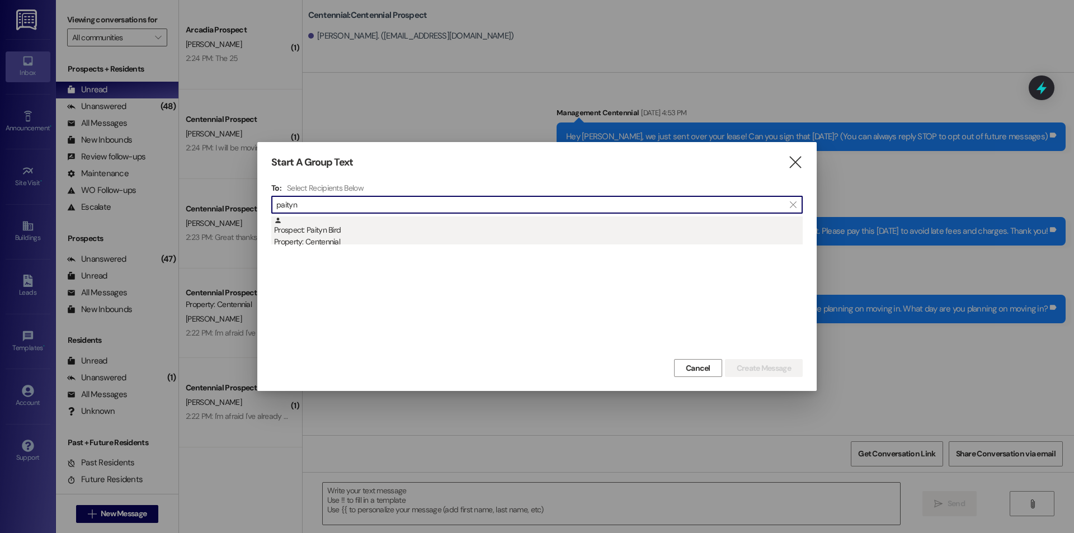
type input "paityn"
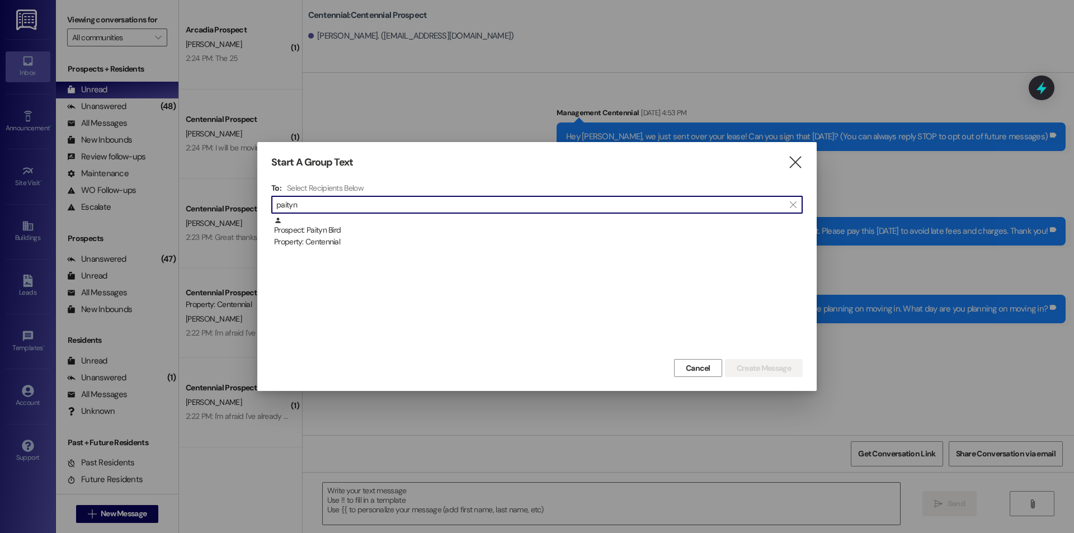
click at [416, 221] on div "Prospect: Paityn Bird Property: Centennial" at bounding box center [538, 232] width 529 height 32
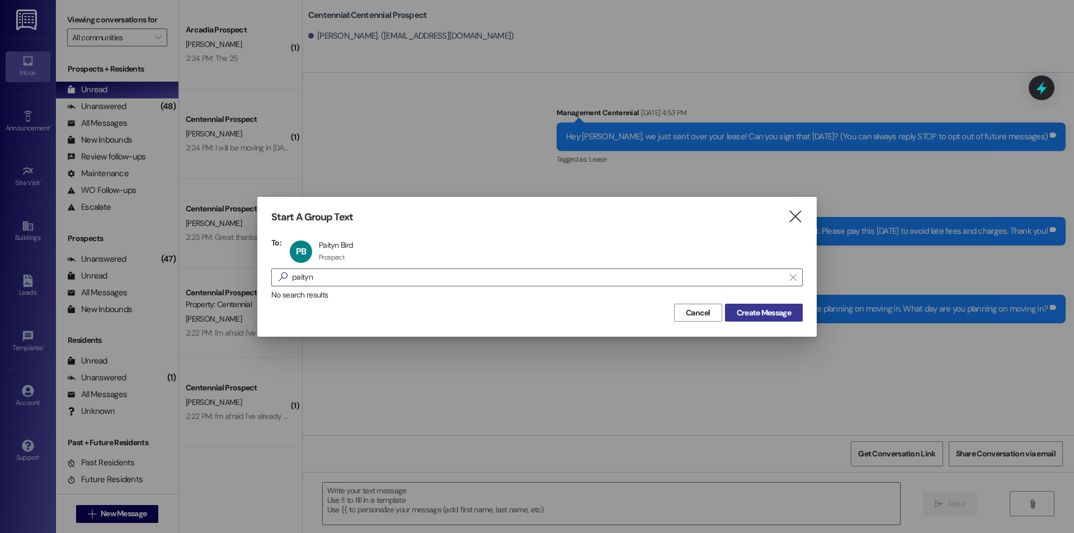
click at [745, 310] on span "Create Message" at bounding box center [764, 313] width 54 height 12
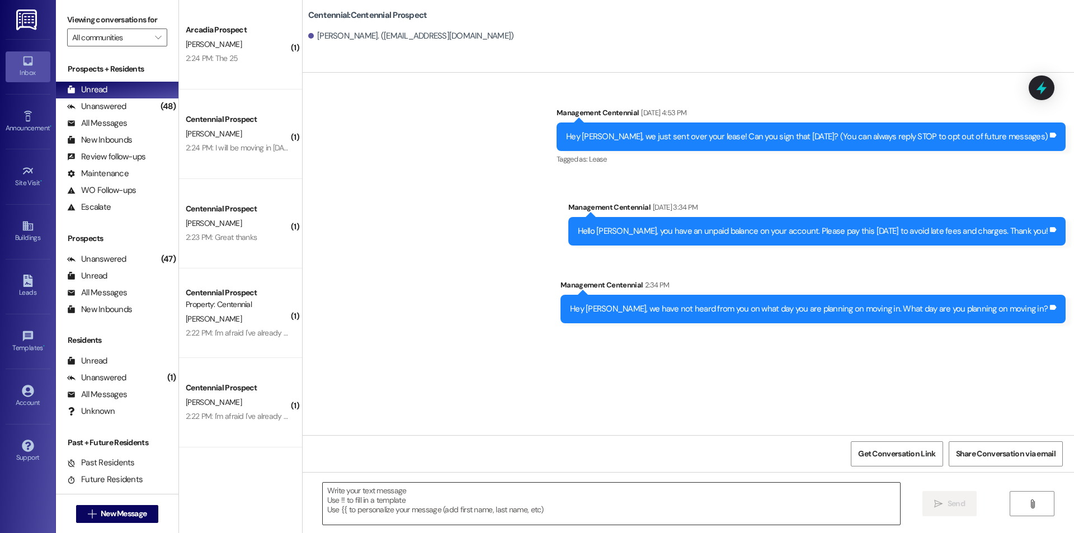
scroll to position [8, 0]
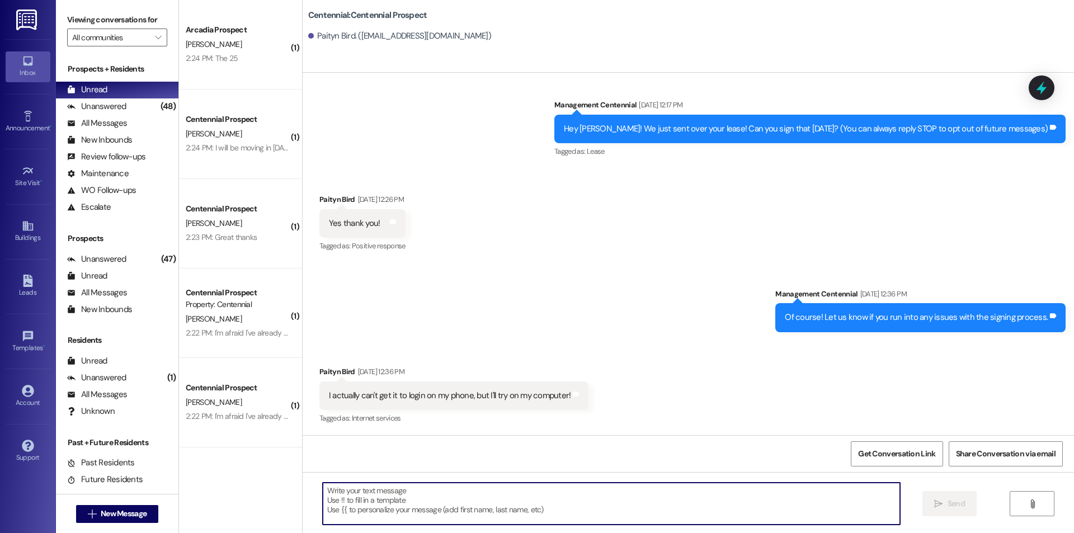
click at [559, 493] on textarea at bounding box center [611, 504] width 577 height 42
paste textarea "Hey {{first_name}}, we have not heard from you on what day you are planning on …"
type textarea "Hey {{first_name}}, we have not heard from you on what day you are planning on …"
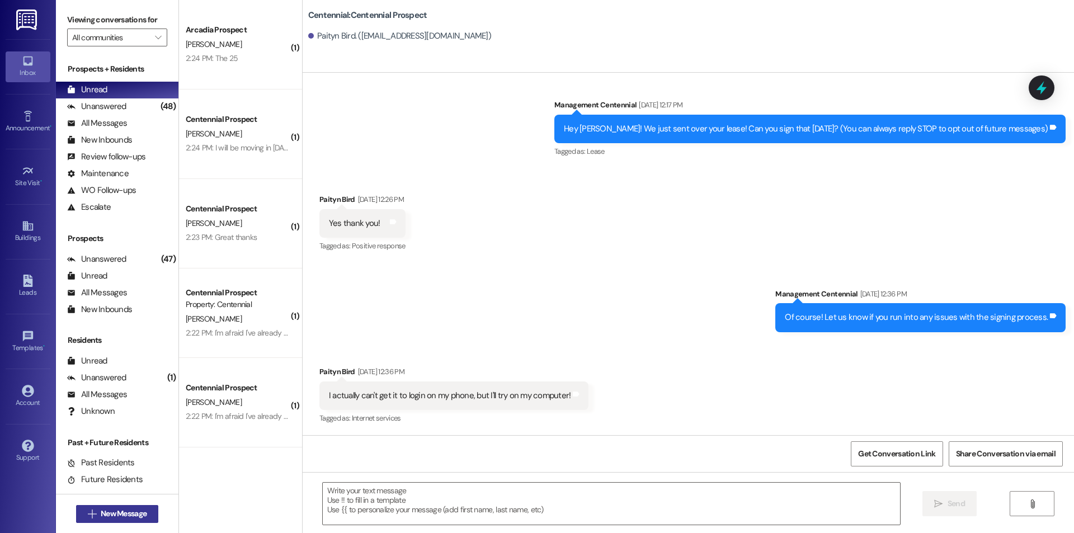
click at [129, 521] on button " New Message" at bounding box center [117, 514] width 83 height 18
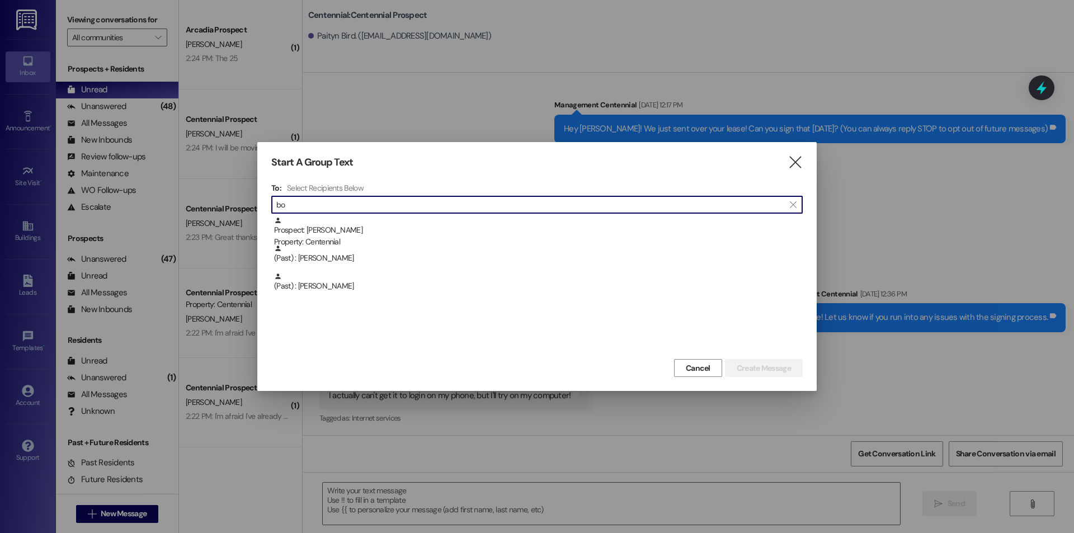
type input "b"
type input "e"
type input "b"
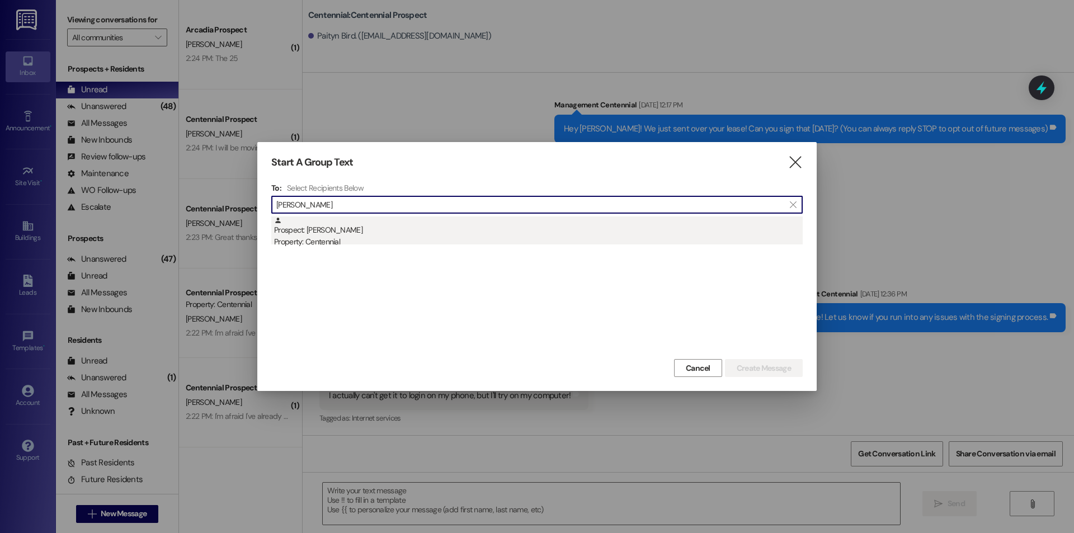
type input "rachel bo"
click at [361, 238] on div "Property: Centennial" at bounding box center [538, 242] width 529 height 12
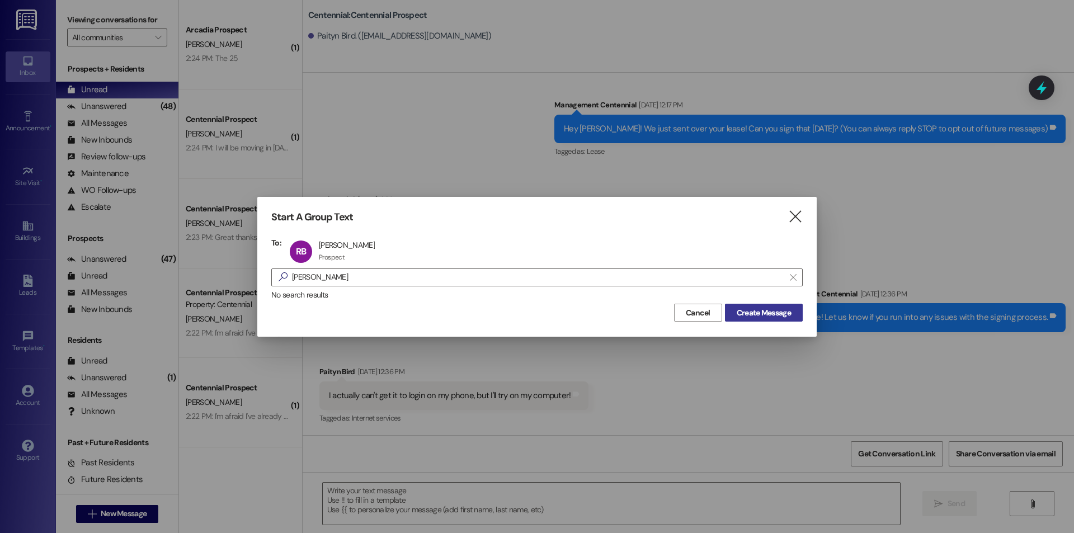
click at [757, 316] on span "Create Message" at bounding box center [764, 313] width 54 height 12
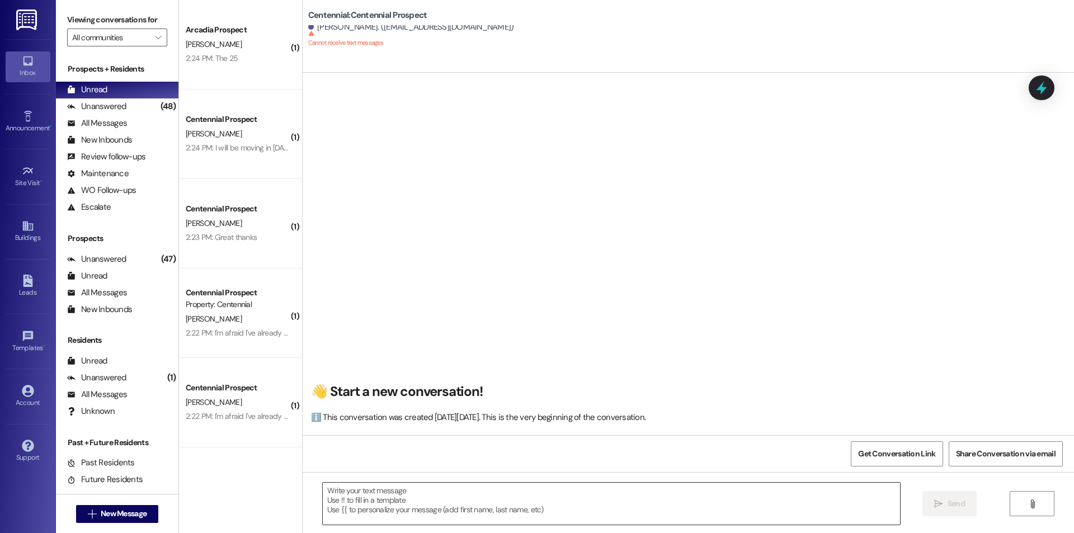
scroll to position [1, 0]
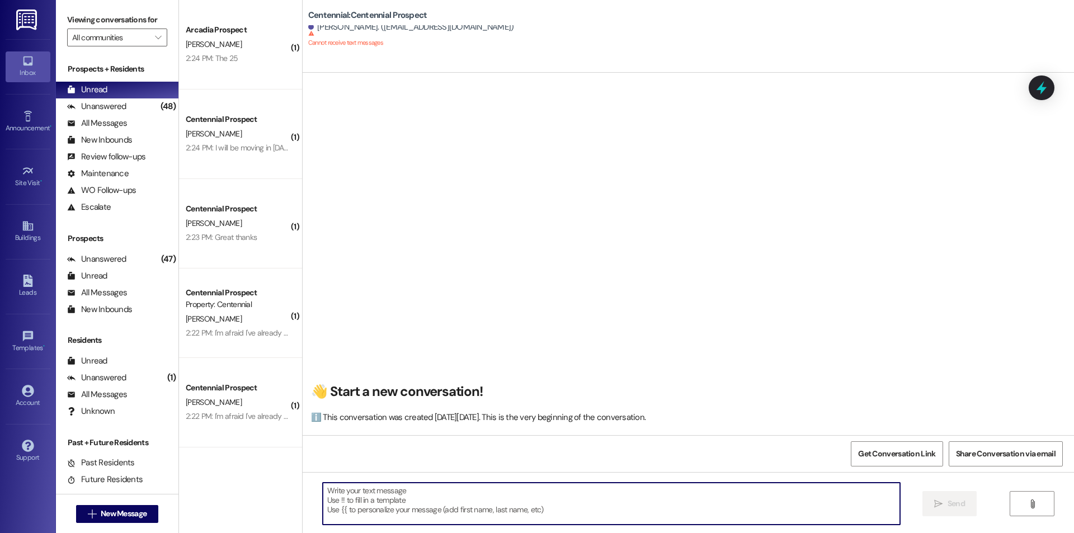
click at [598, 499] on textarea at bounding box center [611, 504] width 577 height 42
click at [151, 514] on button " New Message" at bounding box center [117, 514] width 83 height 18
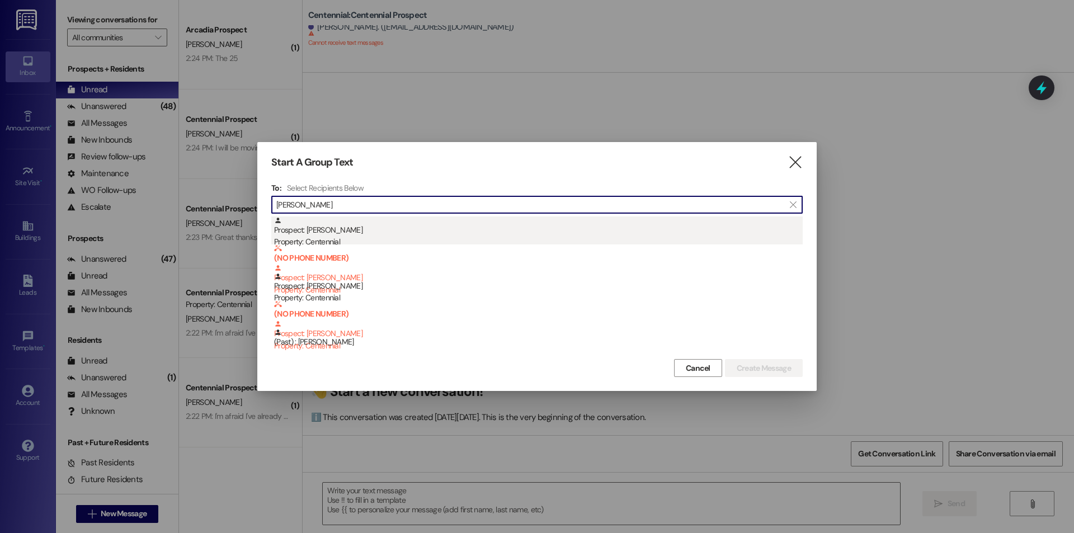
type input "owen bo"
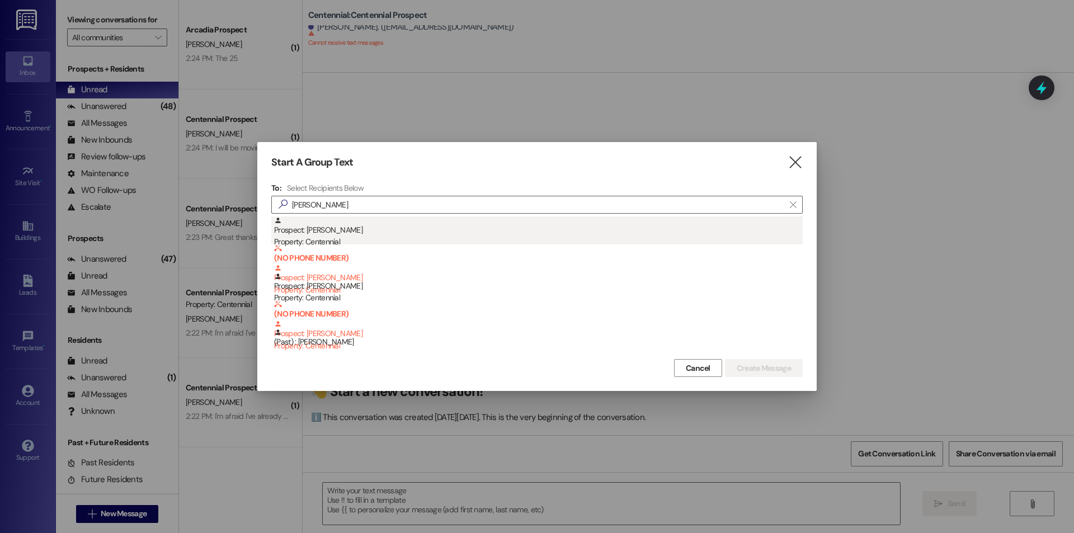
click at [521, 224] on div "Prospect: Owen Borg Property: Centennial" at bounding box center [538, 232] width 529 height 32
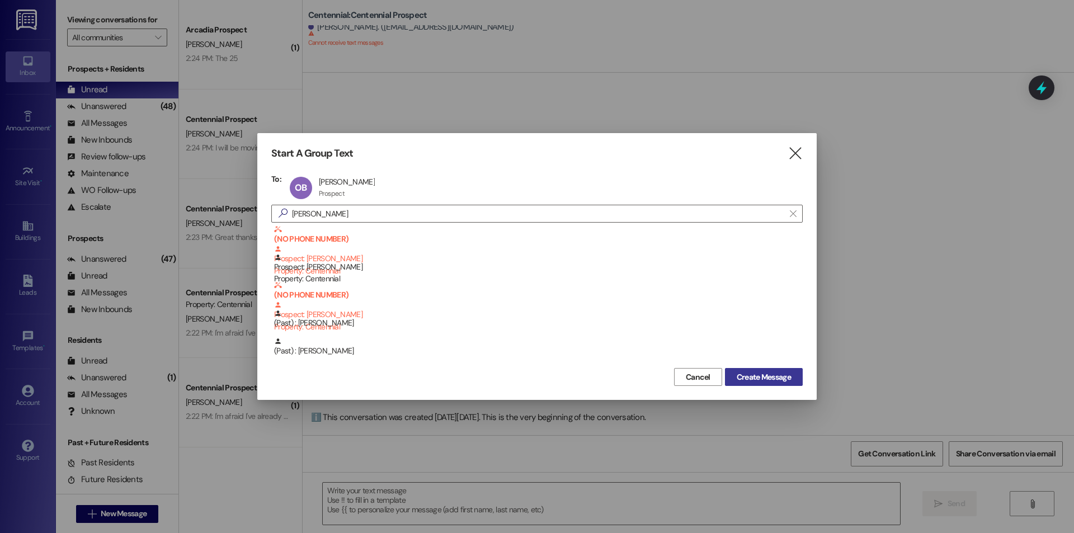
click at [752, 378] on span "Create Message" at bounding box center [764, 377] width 54 height 12
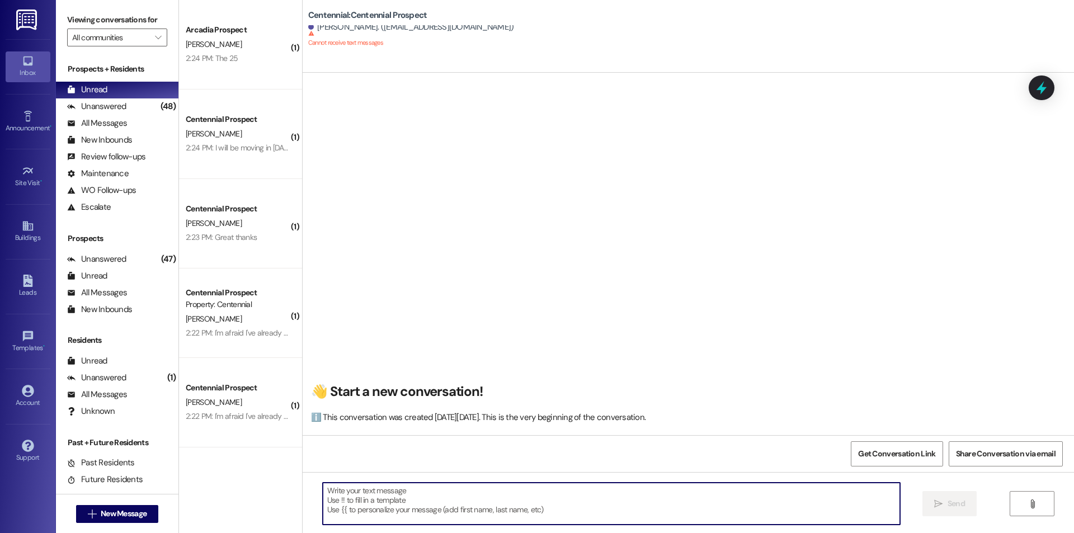
click at [562, 501] on textarea at bounding box center [611, 504] width 577 height 42
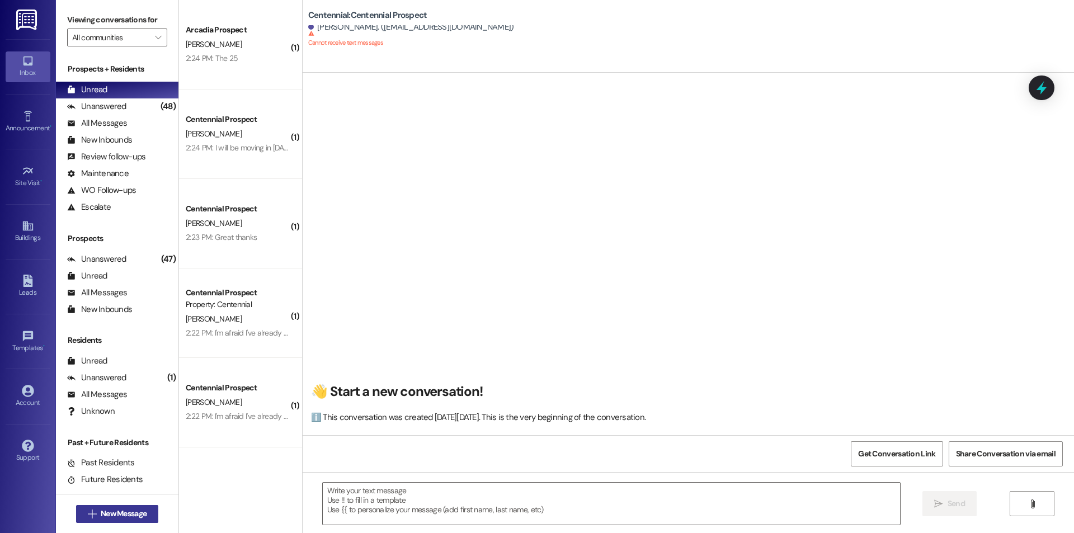
click at [152, 505] on button " New Message" at bounding box center [117, 514] width 83 height 18
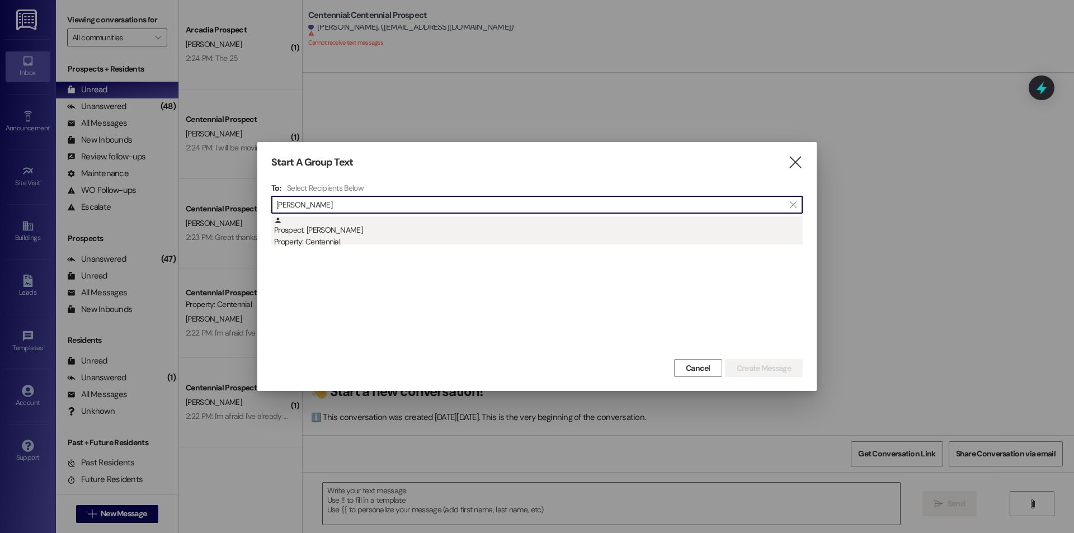
type input "ellis bo"
click at [433, 227] on div "Prospect: Ellis Bott Property: Centennial" at bounding box center [538, 232] width 529 height 32
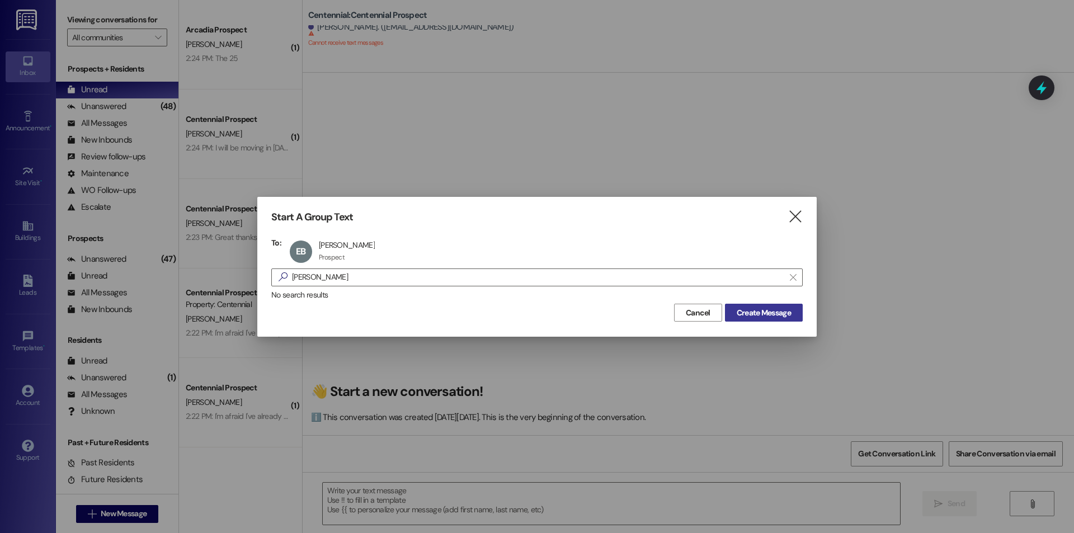
click at [742, 313] on span "Create Message" at bounding box center [764, 313] width 54 height 12
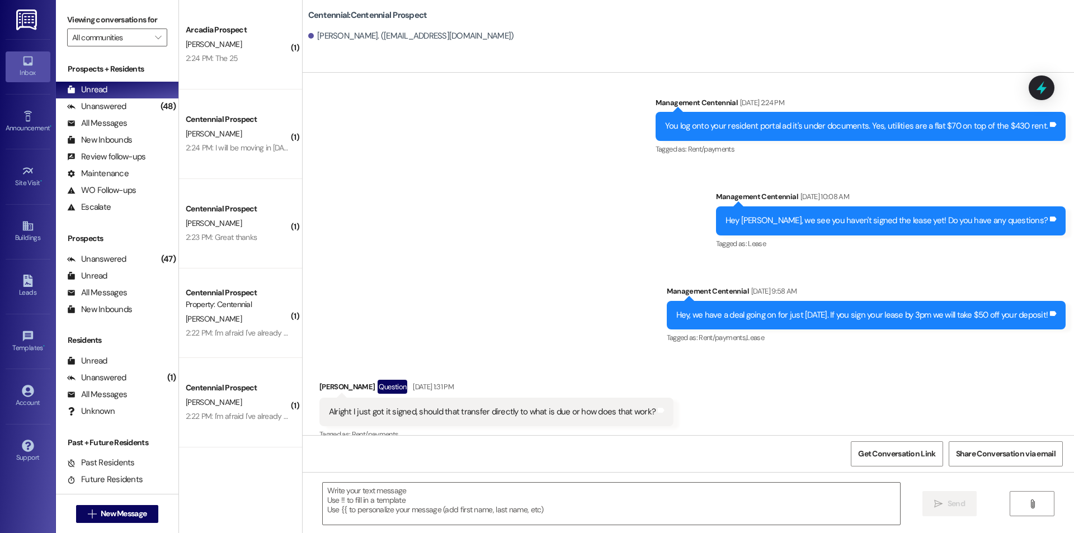
scroll to position [845, 0]
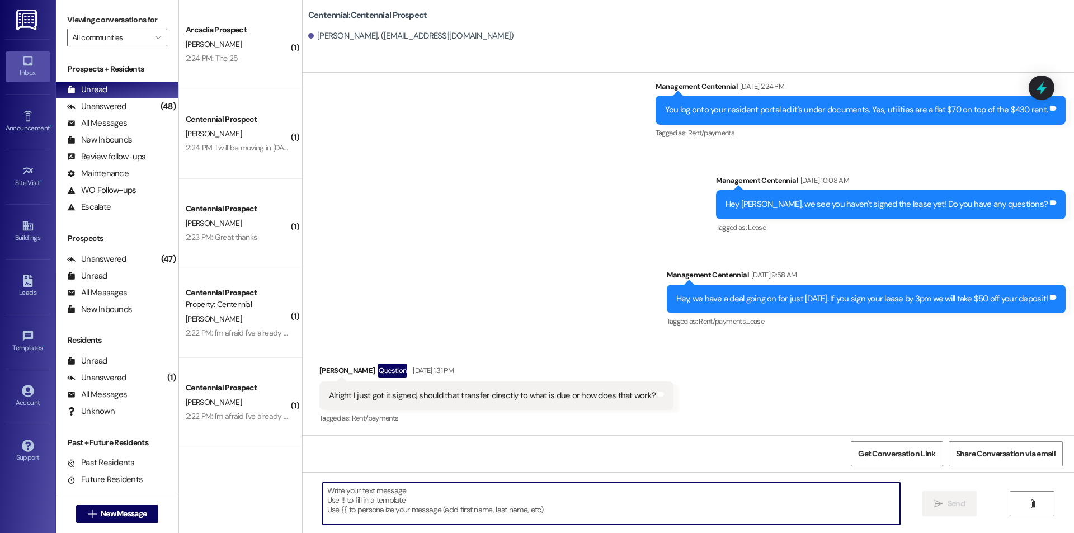
click at [637, 496] on textarea at bounding box center [611, 504] width 577 height 42
paste textarea "Hey {{first_name}}, we have not heard from you on what day you are planning on …"
type textarea "Hey {{first_name}}, we have not heard from you on what day you are planning on …"
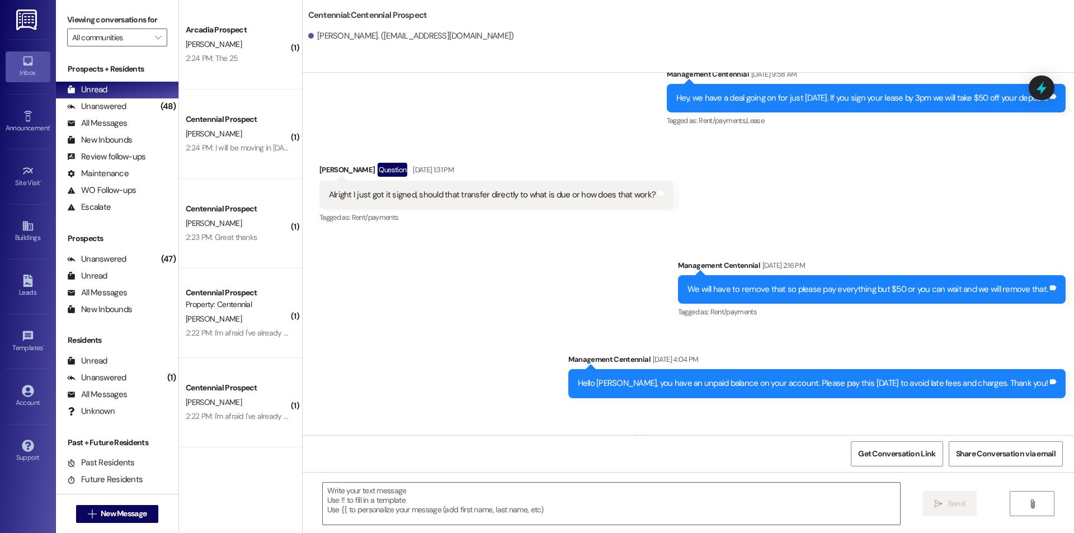
scroll to position [1095, 0]
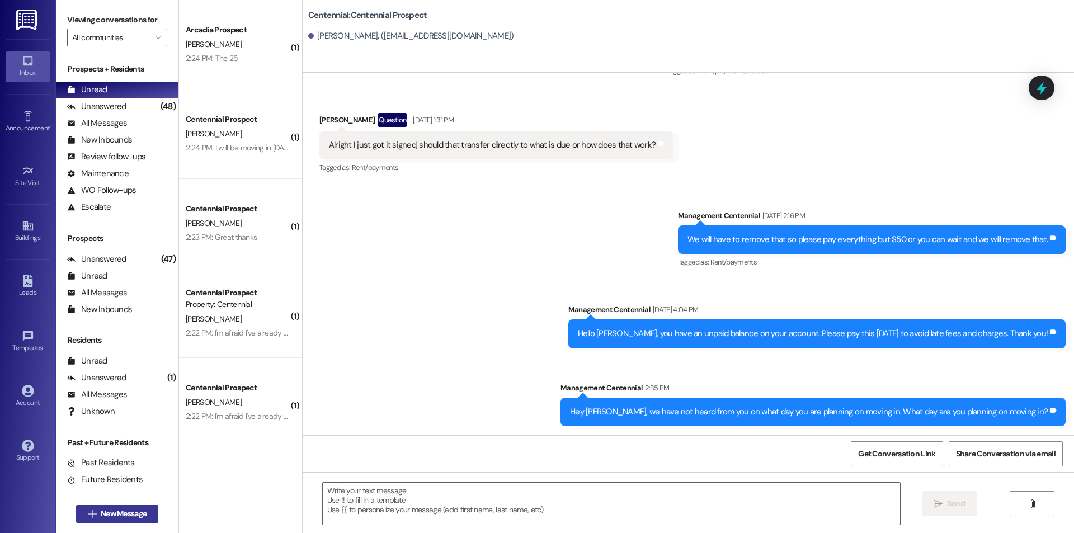
click at [142, 512] on span "New Message" at bounding box center [124, 514] width 46 height 12
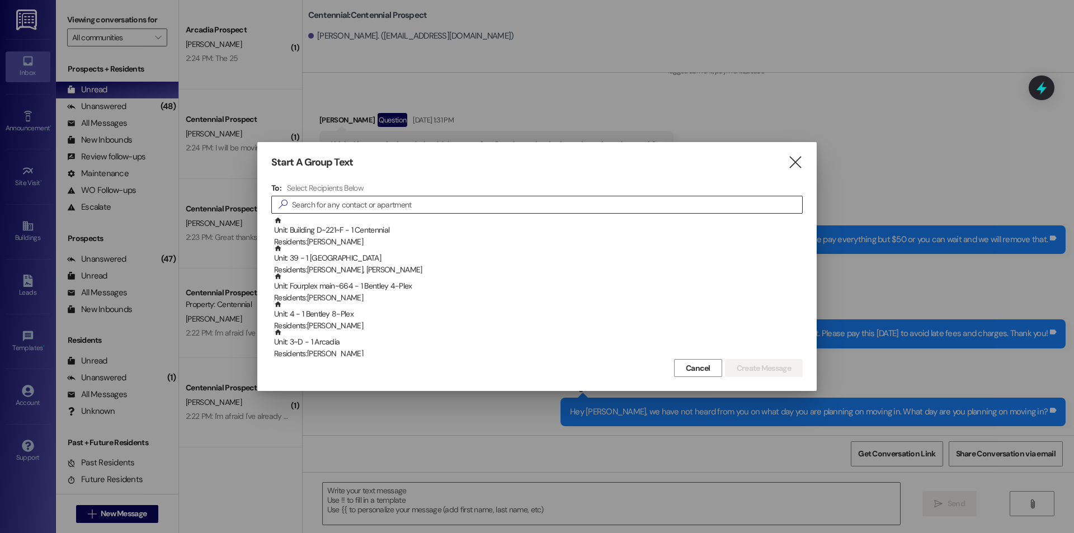
click at [596, 201] on input at bounding box center [547, 205] width 510 height 16
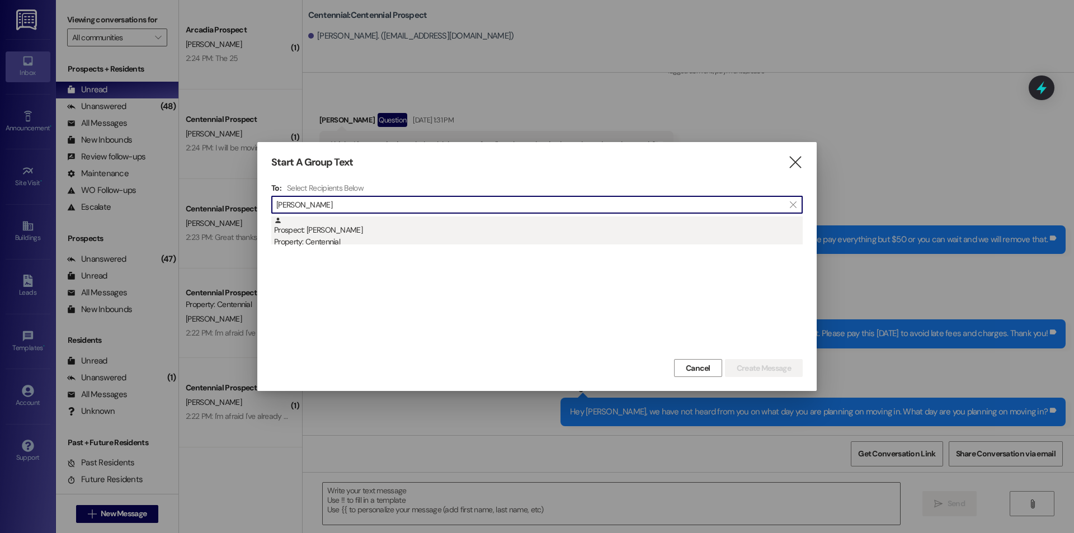
type input "boyse"
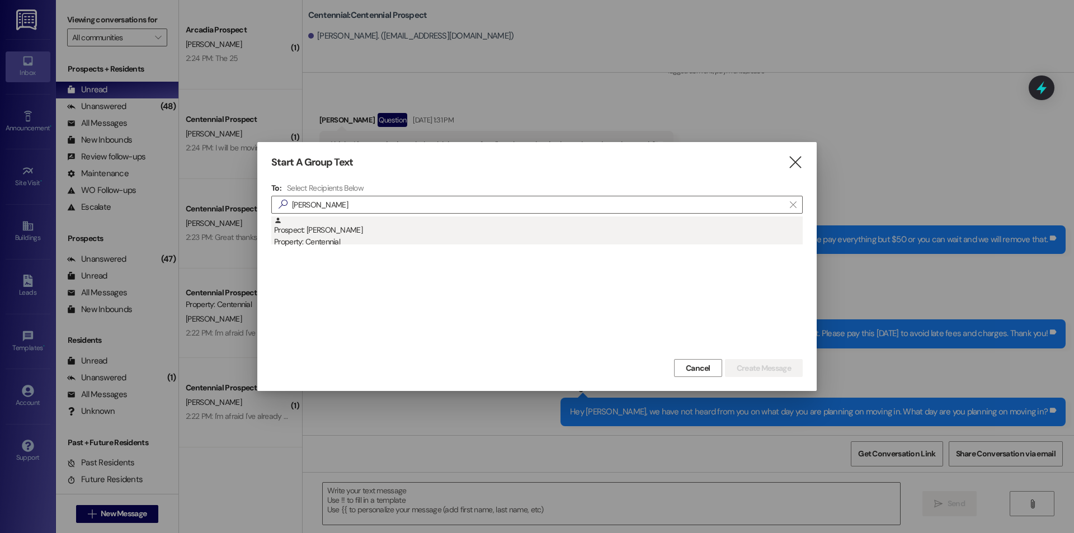
click at [579, 236] on div "Property: Centennial" at bounding box center [538, 242] width 529 height 12
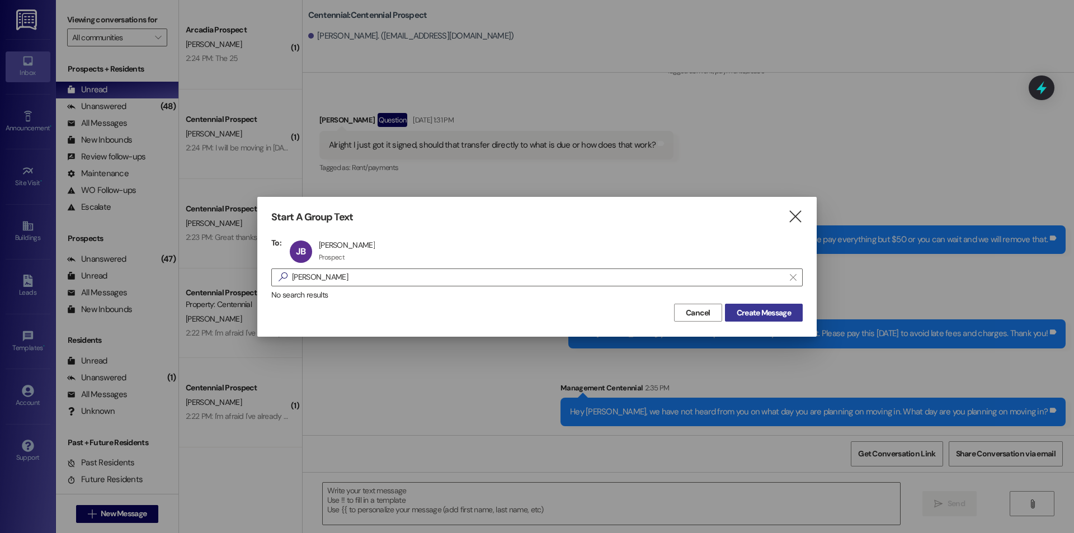
click at [748, 314] on span "Create Message" at bounding box center [764, 313] width 54 height 12
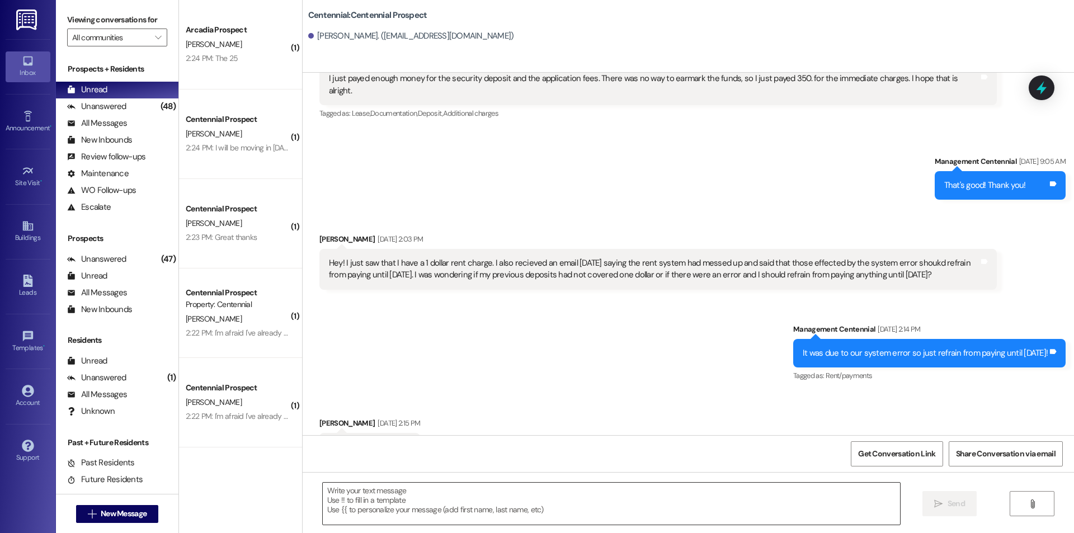
scroll to position [1563, 0]
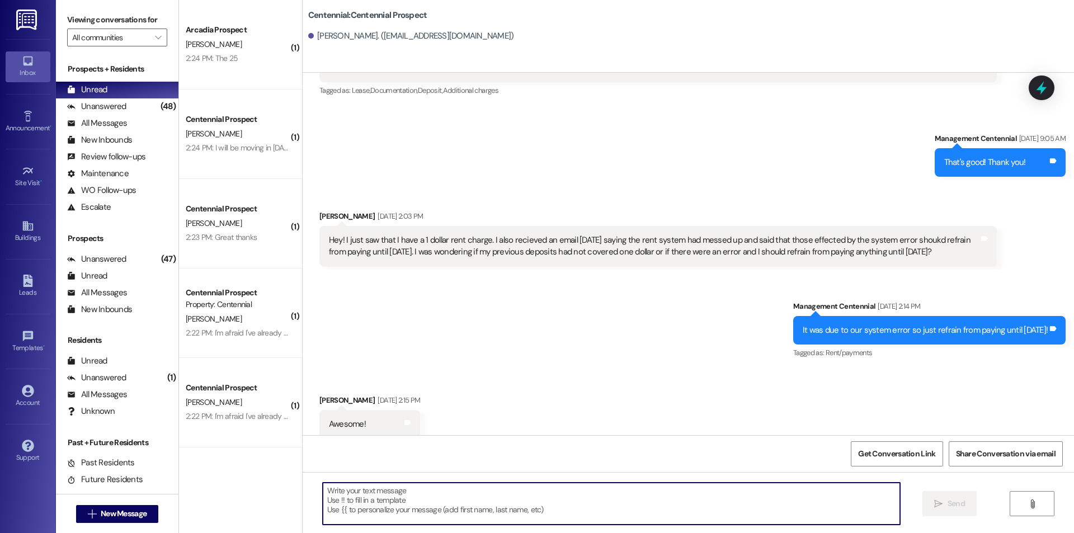
click at [530, 506] on textarea at bounding box center [611, 504] width 577 height 42
paste textarea "Hey {{first_name}}, we have not heard from you on what day you are planning on …"
type textarea "Hey {{first_name}}, we have not heard from you on what day you are planning on …"
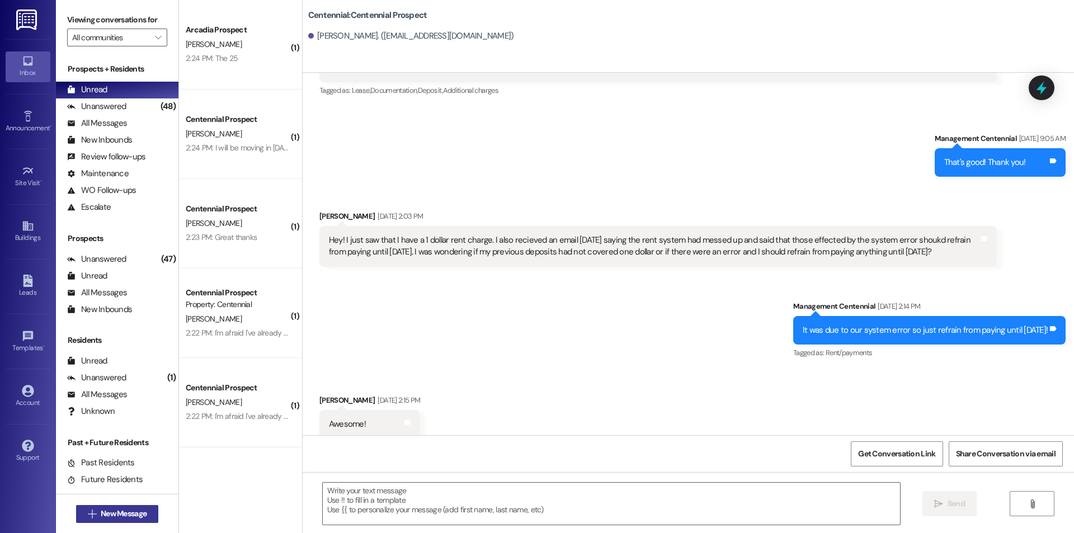
click at [131, 516] on span "New Message" at bounding box center [124, 514] width 46 height 12
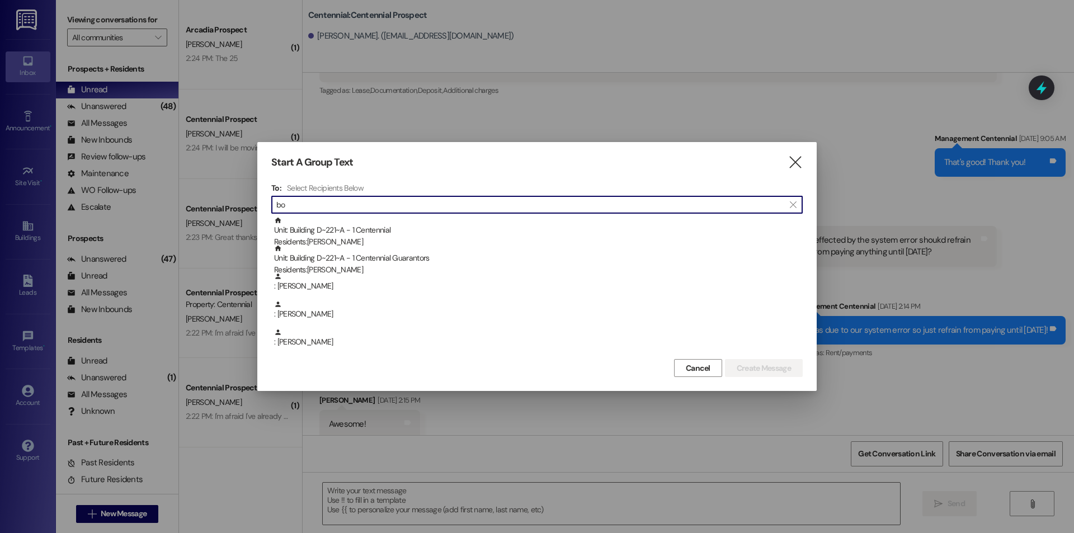
type input "b"
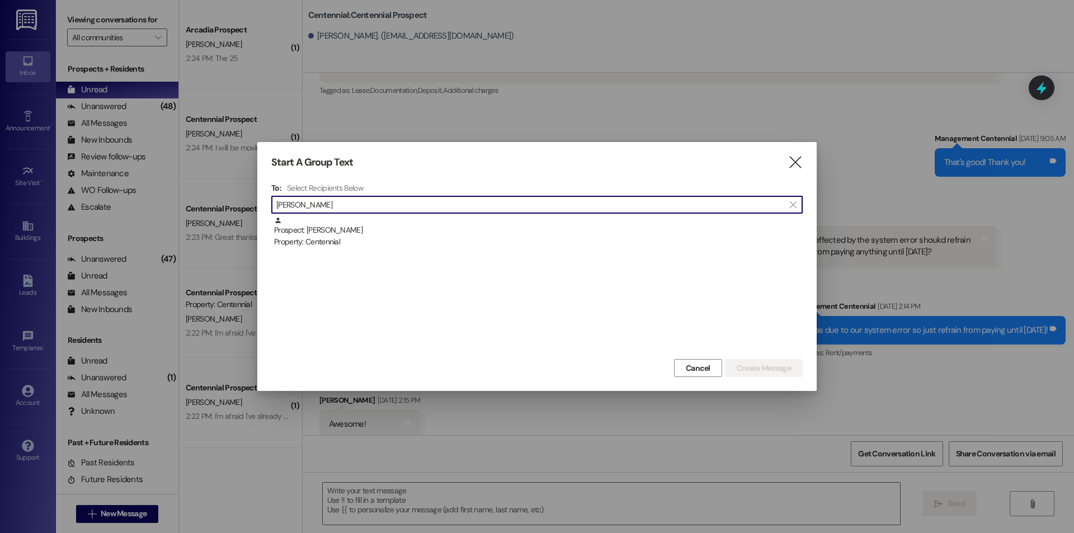
type input "sean bra"
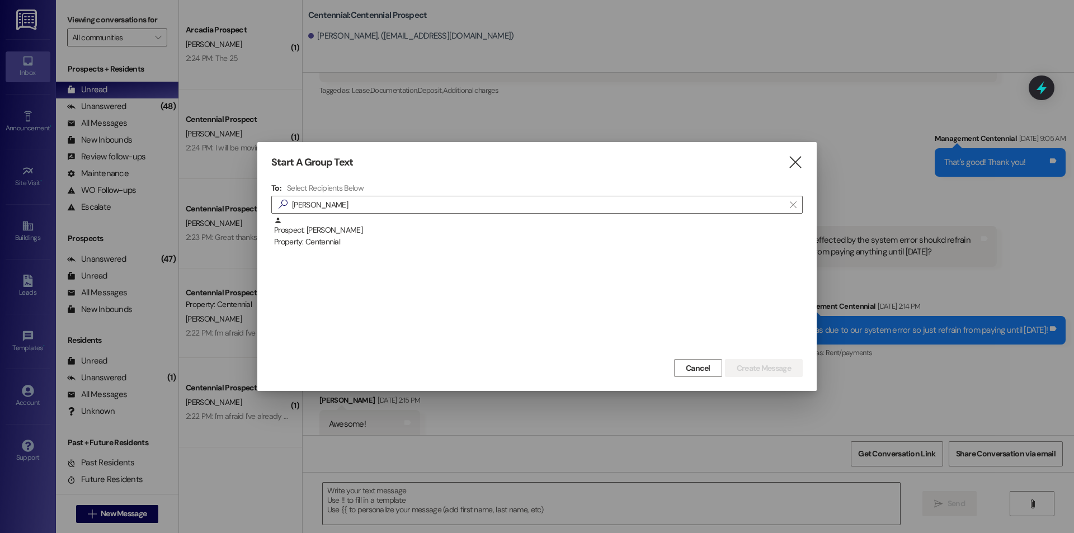
click at [620, 232] on div "Prospect: Sean Bradford Property: Centennial" at bounding box center [538, 232] width 529 height 32
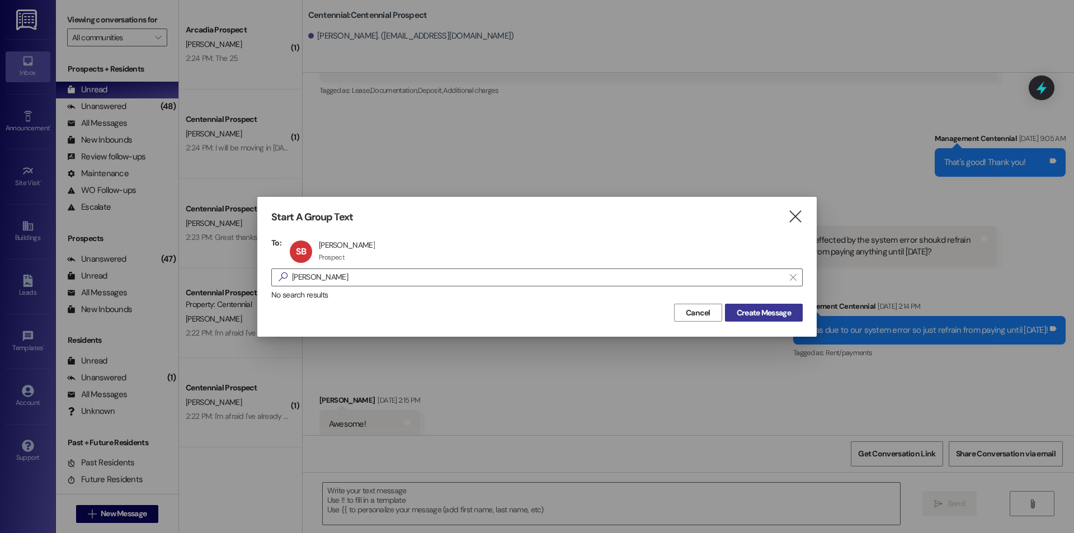
click at [746, 308] on span "Create Message" at bounding box center [764, 313] width 54 height 12
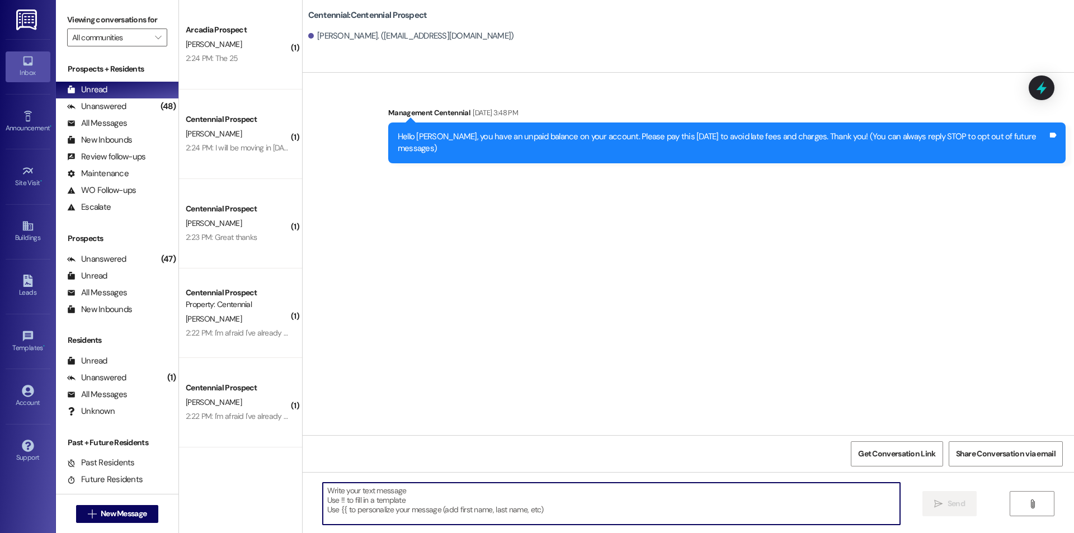
click at [561, 497] on textarea at bounding box center [611, 504] width 577 height 42
paste textarea "Hey {{first_name}}, we have not heard from you on what day you are planning on …"
type textarea "Hey {{first_name}}, we have not heard from you on what day you are planning on …"
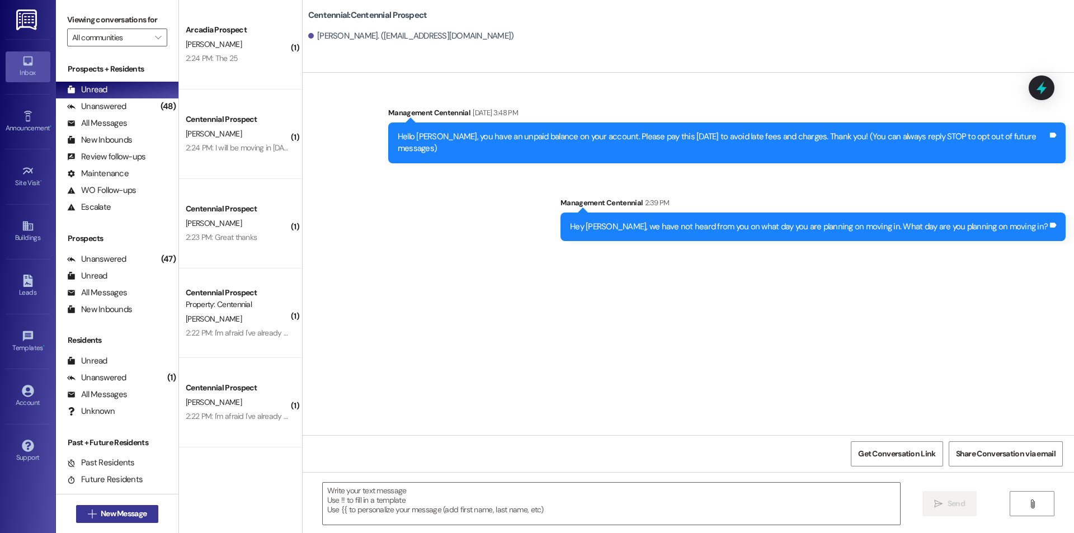
click at [143, 508] on span "New Message" at bounding box center [124, 514] width 46 height 12
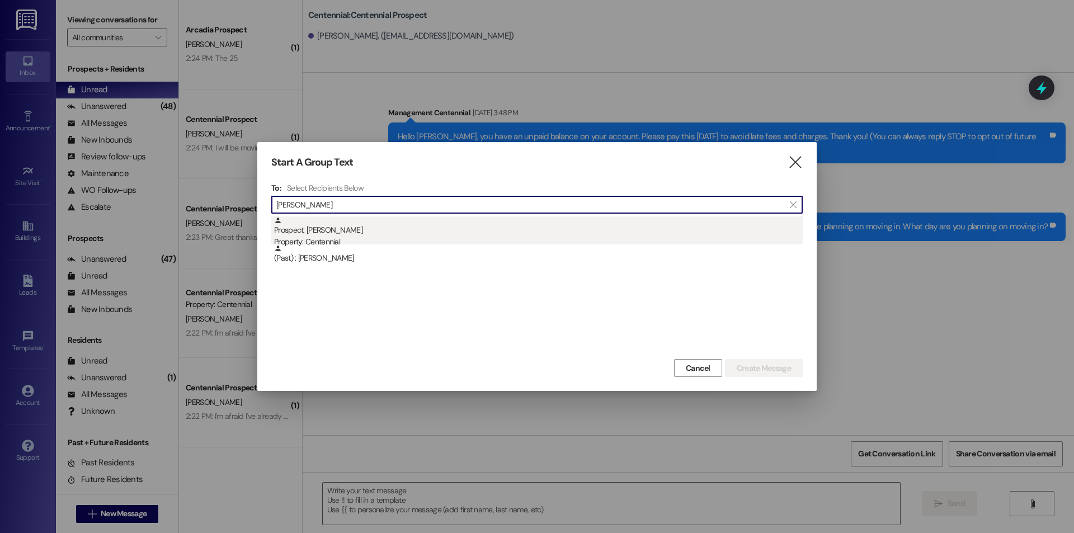
type input "roxann"
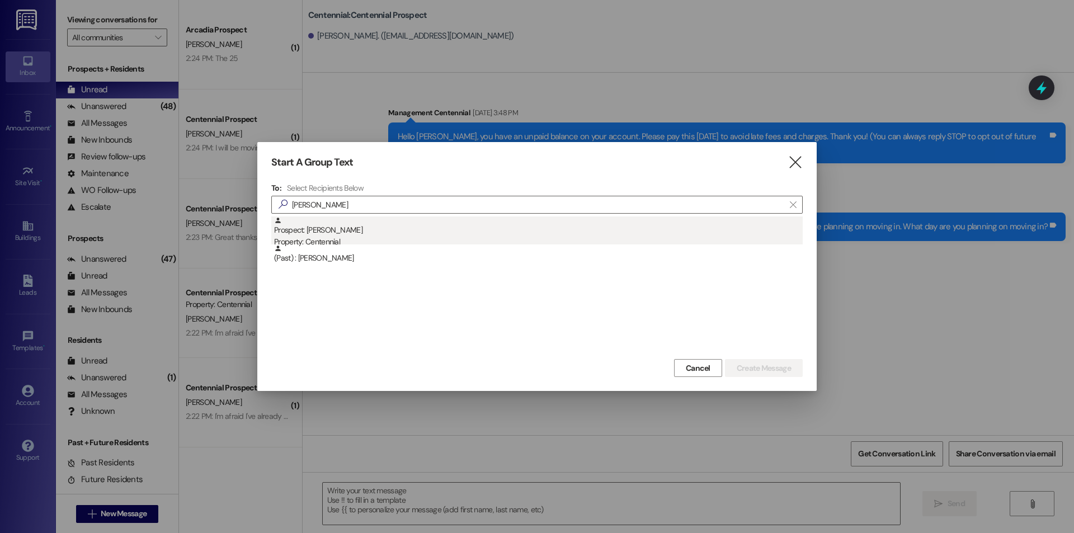
click at [385, 223] on div "Prospect: Roxanne Brinton Property: Centennial" at bounding box center [538, 232] width 529 height 32
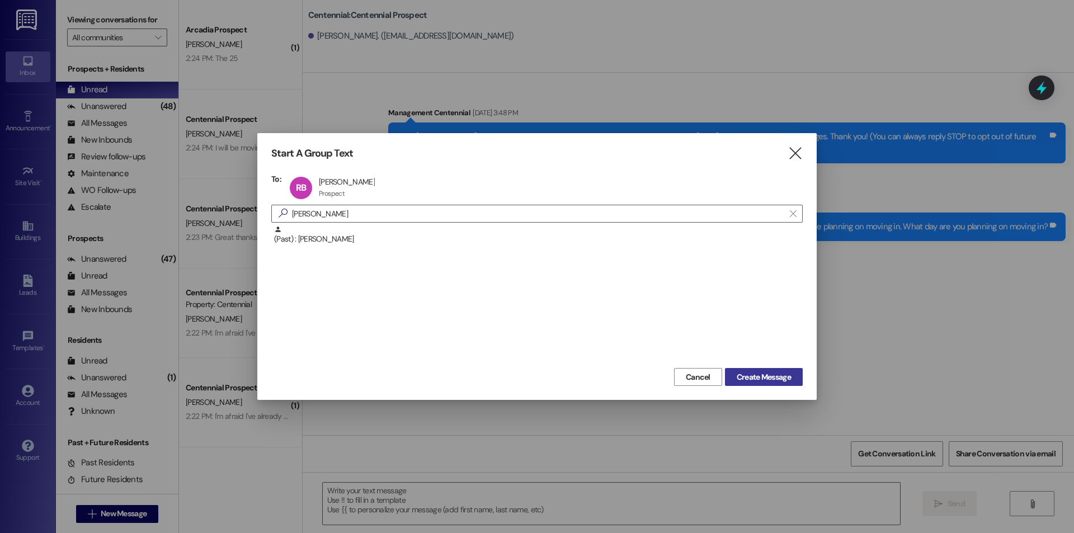
click at [757, 380] on span "Create Message" at bounding box center [764, 377] width 54 height 12
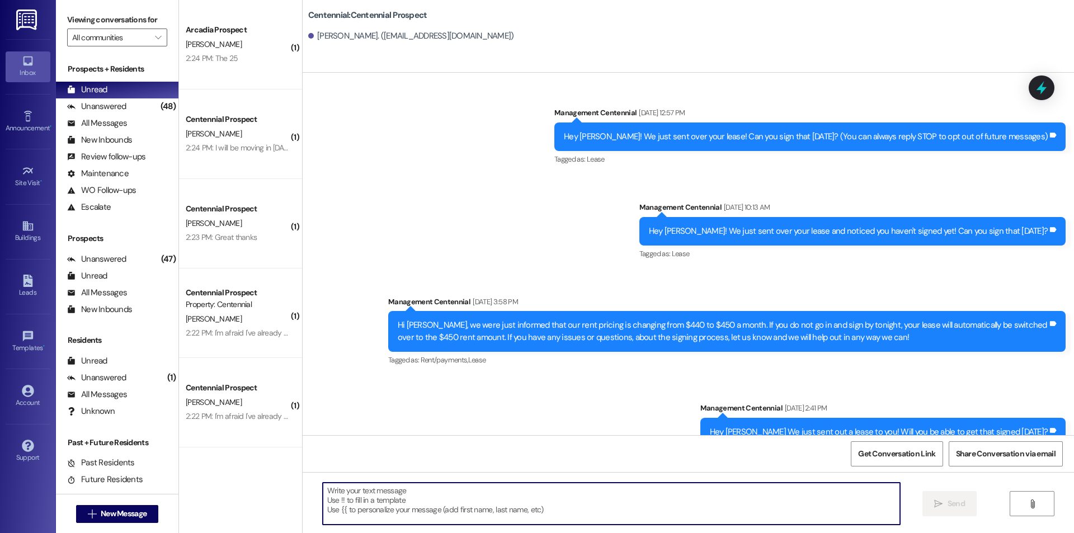
click at [611, 504] on textarea at bounding box center [611, 504] width 577 height 42
paste textarea "Hey {{first_name}}, we have not heard from you on what day you are planning on …"
type textarea "Hey {{first_name}}, we have not heard from you on what day you are planning on …"
click at [151, 515] on button " New Message" at bounding box center [117, 514] width 83 height 18
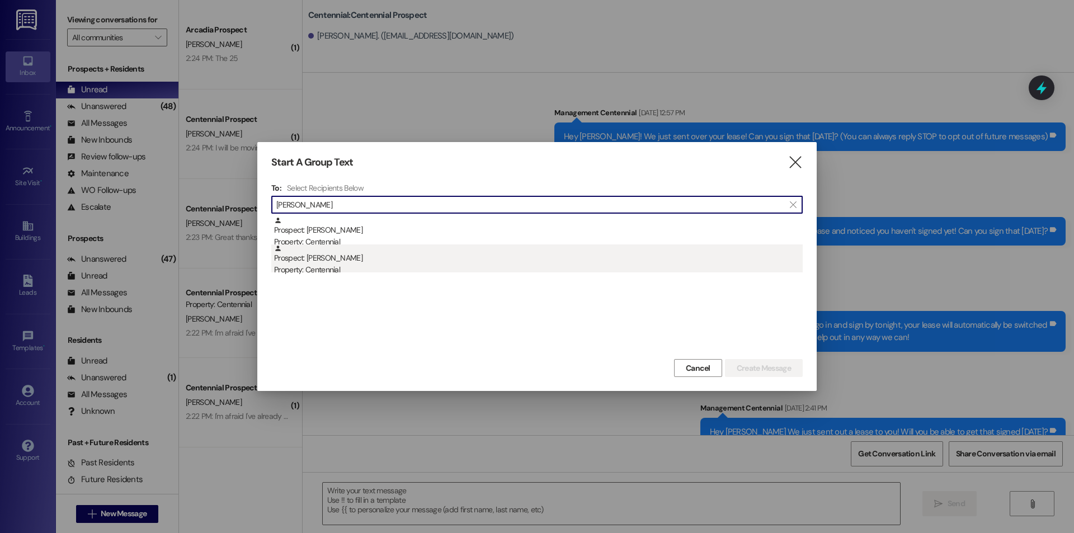
type input "emma bro"
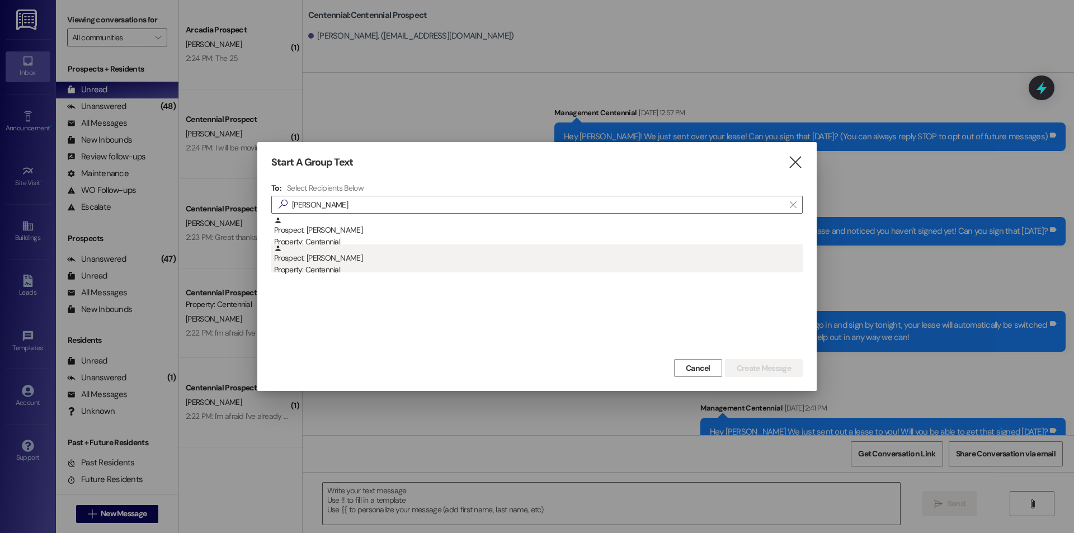
click at [357, 263] on div "Prospect: Emma Brown Property: Centennial" at bounding box center [538, 260] width 529 height 32
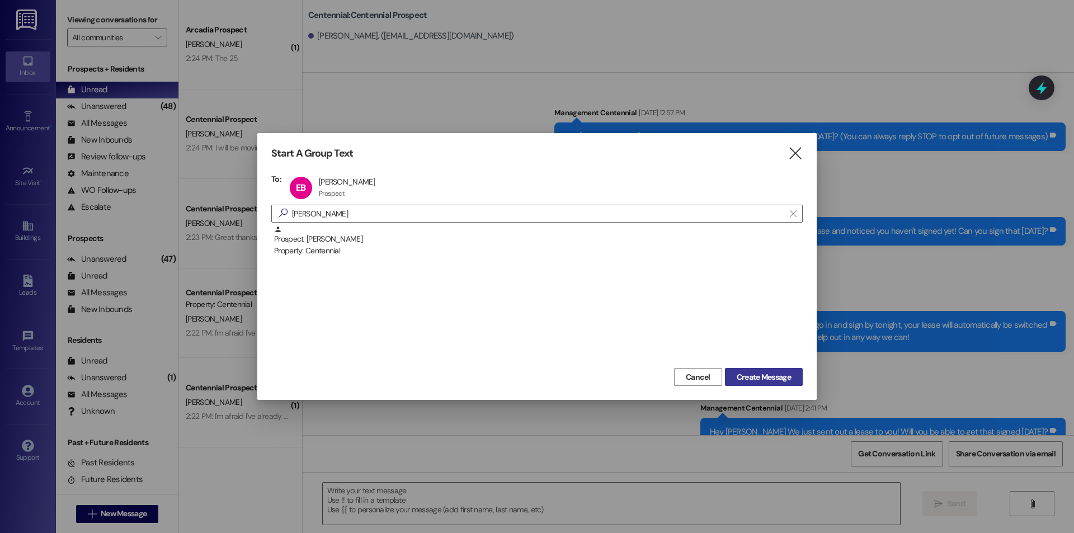
click at [790, 382] on span "Create Message" at bounding box center [764, 377] width 54 height 12
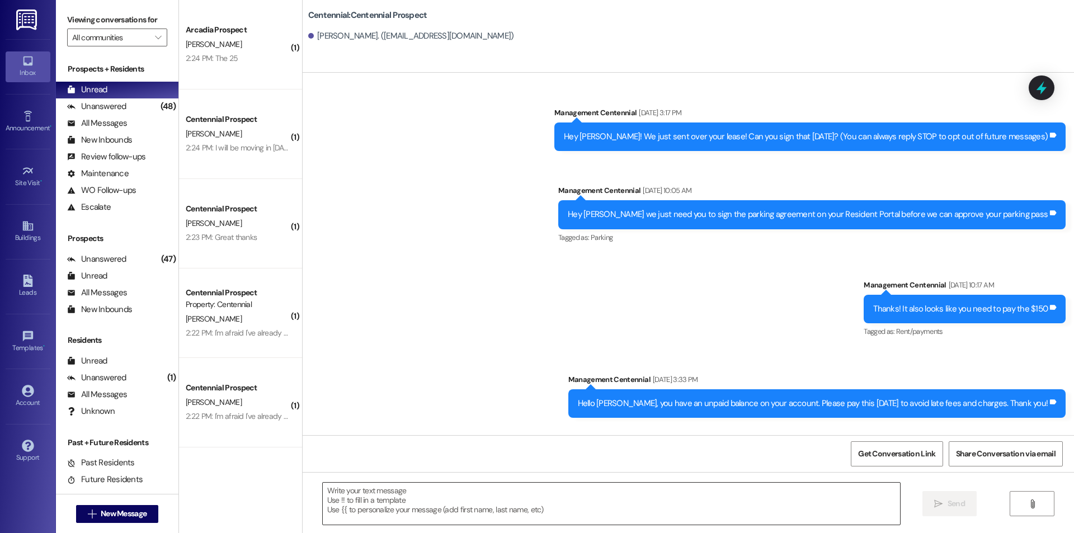
click at [659, 496] on textarea at bounding box center [611, 504] width 577 height 42
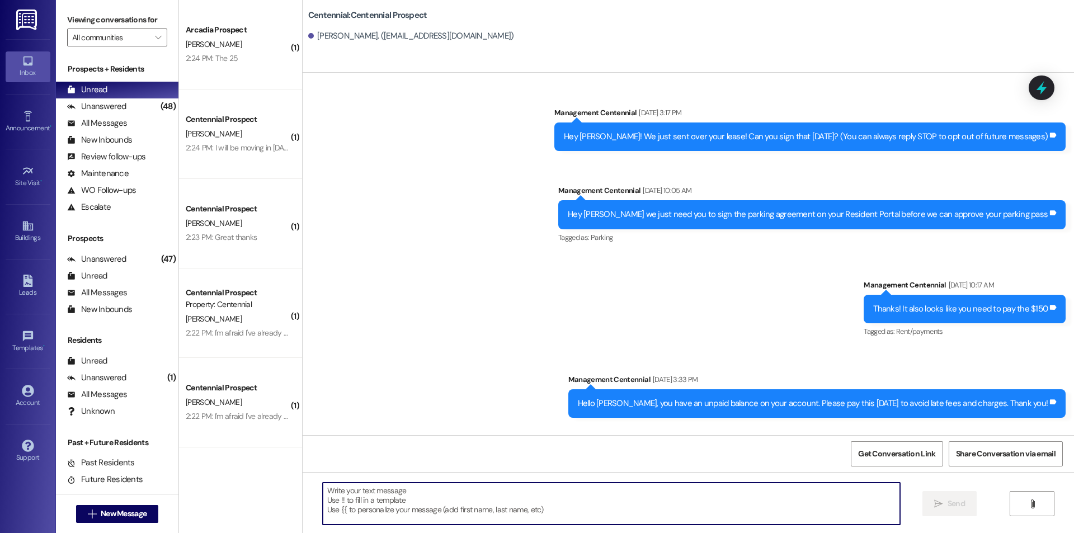
paste textarea "Hey {{first_name}}, we have not heard from you on what day you are planning on …"
type textarea "Hey {{first_name}}, we have not heard from you on what day you are planning on …"
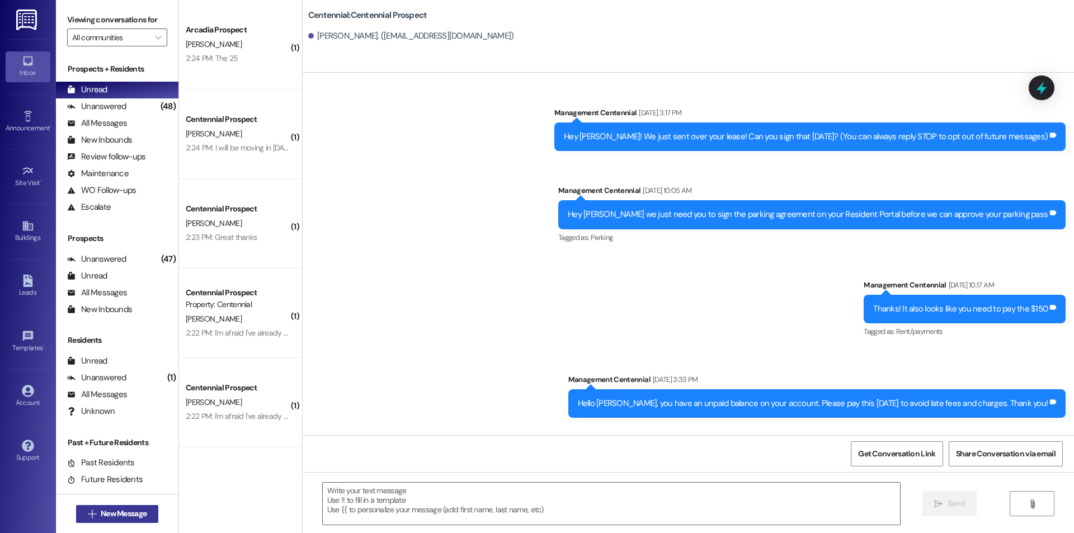
click at [133, 515] on span "New Message" at bounding box center [124, 514] width 46 height 12
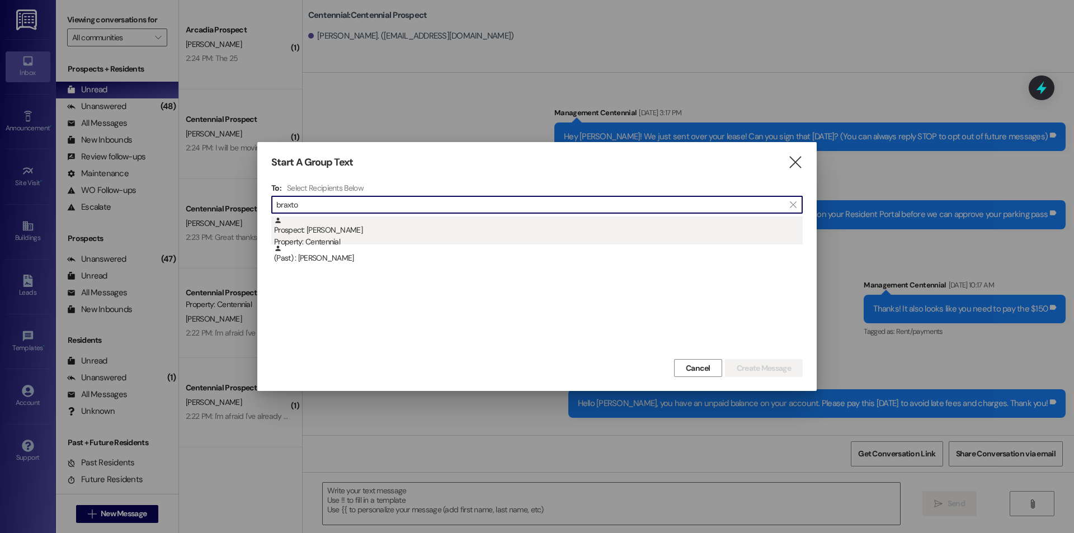
type input "braxto"
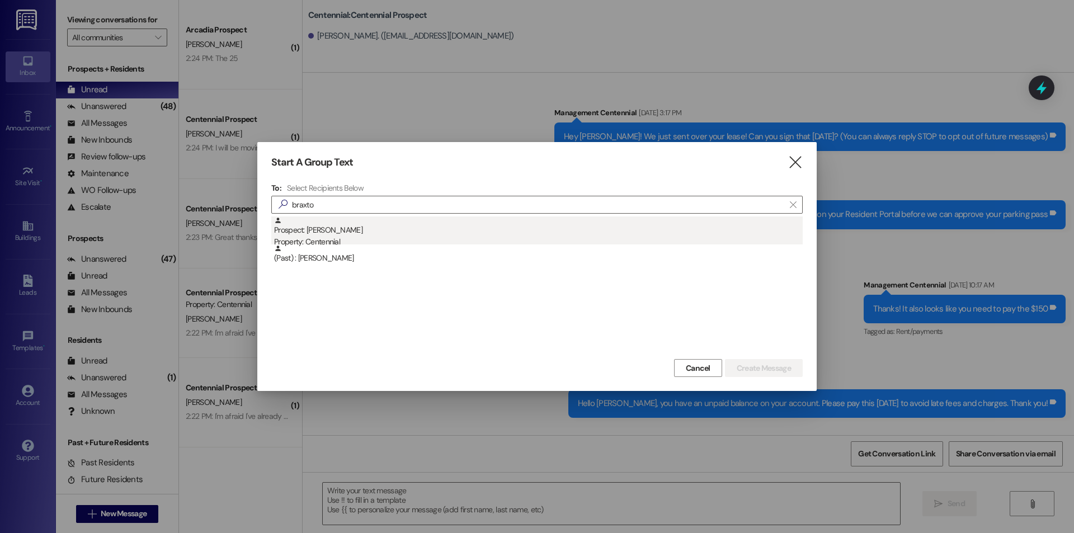
click at [341, 227] on div "Prospect: Braxton Bruce Property: Centennial" at bounding box center [538, 232] width 529 height 32
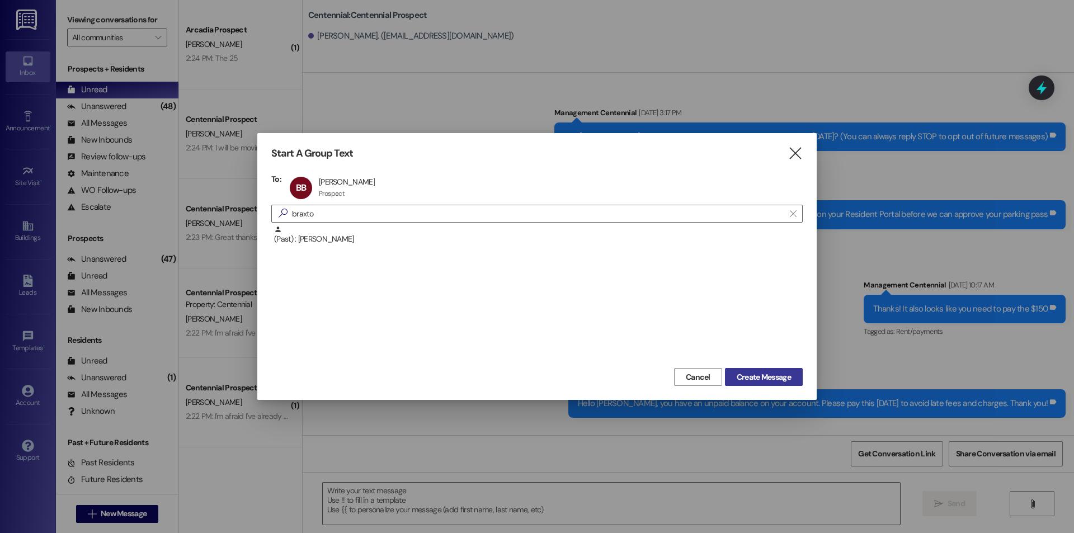
click at [772, 375] on span "Create Message" at bounding box center [764, 377] width 54 height 12
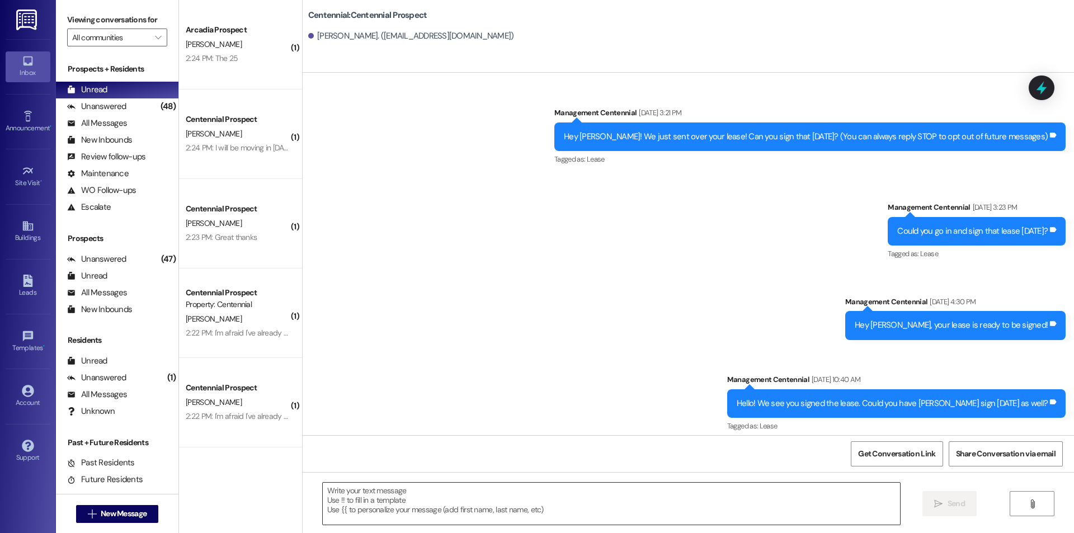
click at [676, 502] on textarea at bounding box center [611, 504] width 577 height 42
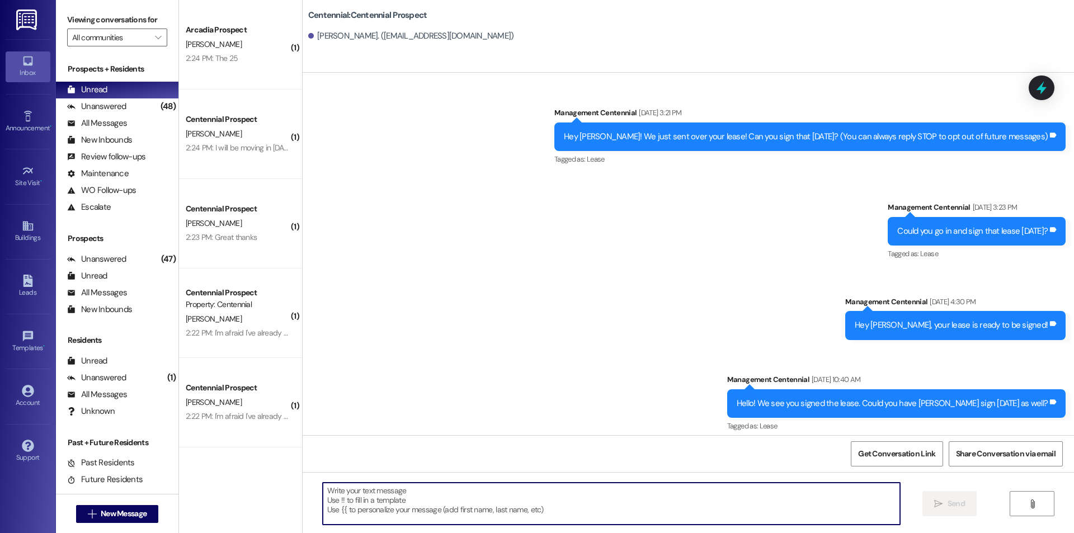
paste textarea "Hey {{first_name}}, we have not heard from you on what day you are planning on …"
type textarea "Hey {{first_name}}, we have not heard from you on what day you are planning on …"
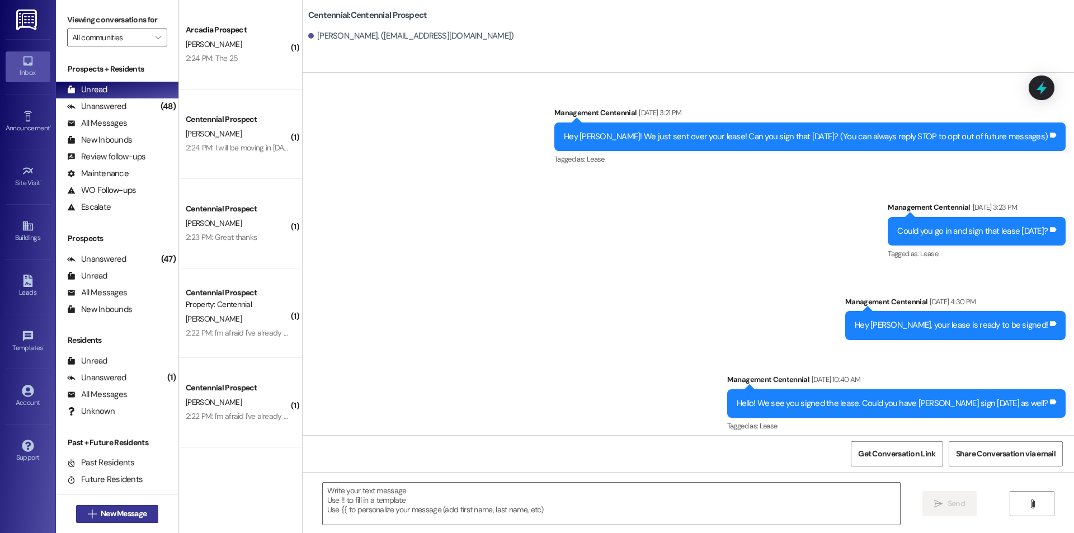
click at [88, 510] on icon "" at bounding box center [92, 514] width 8 height 9
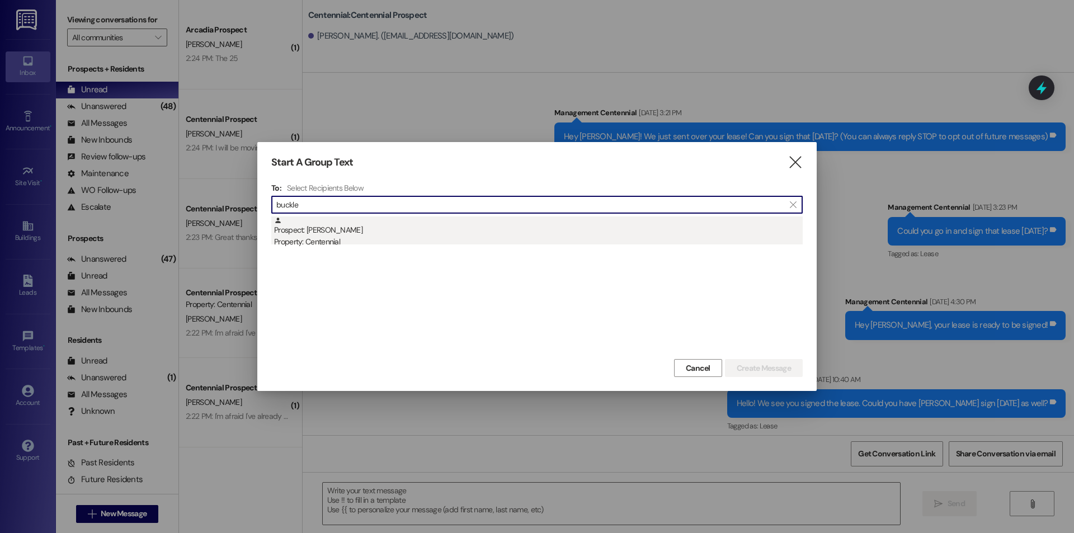
type input "buckle"
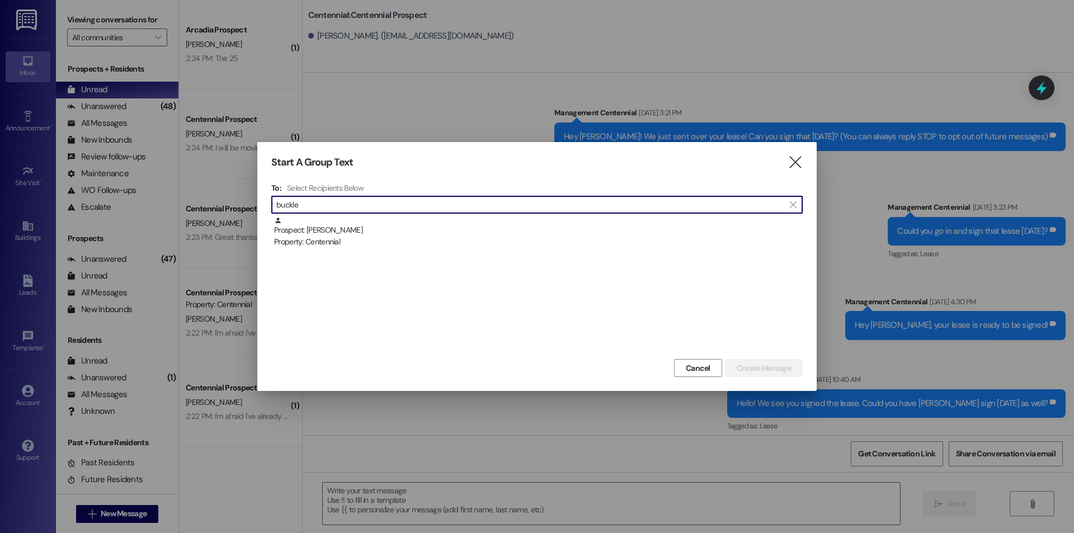
click at [419, 220] on div "Prospect: Tye Buckley Property: Centennial" at bounding box center [538, 232] width 529 height 32
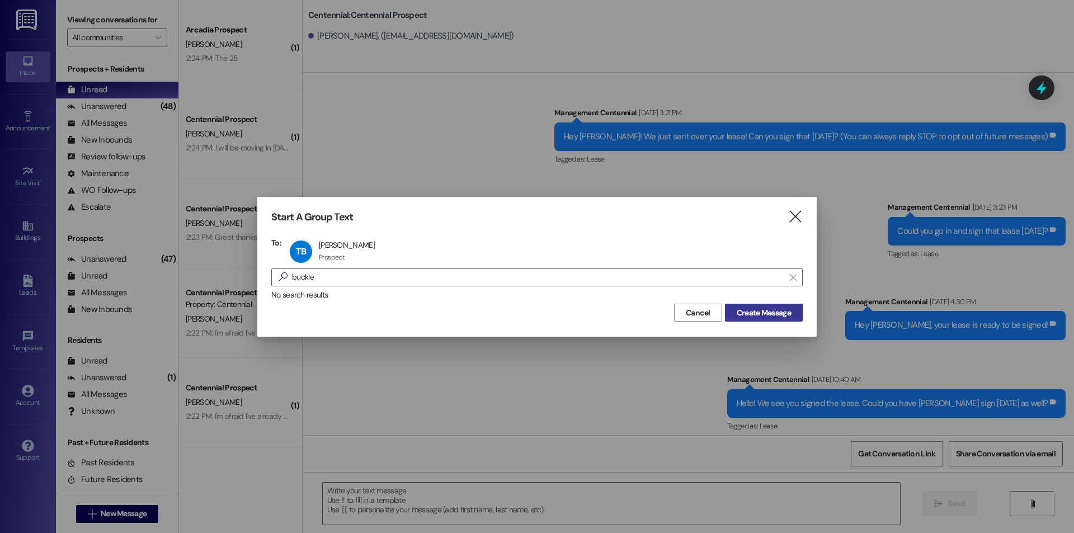
click at [755, 311] on span "Create Message" at bounding box center [764, 313] width 54 height 12
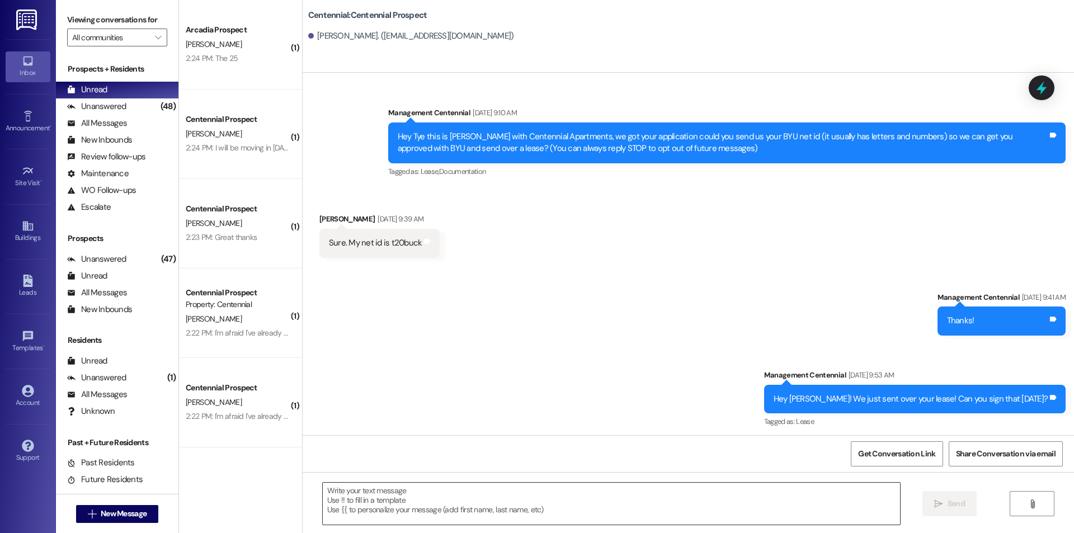
click at [540, 508] on textarea at bounding box center [611, 504] width 577 height 42
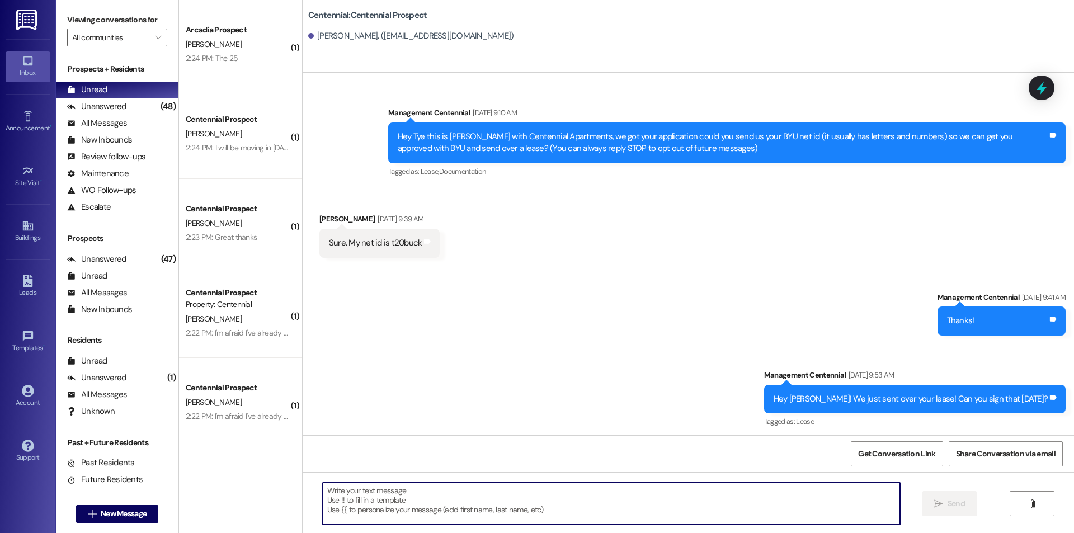
paste textarea "Hey {{first_name}}, we have not heard from you on what day you are planning on …"
type textarea "Hey {{first_name}}, we have not heard from you on what day you are planning on …"
click at [121, 510] on span "New Message" at bounding box center [124, 514] width 46 height 12
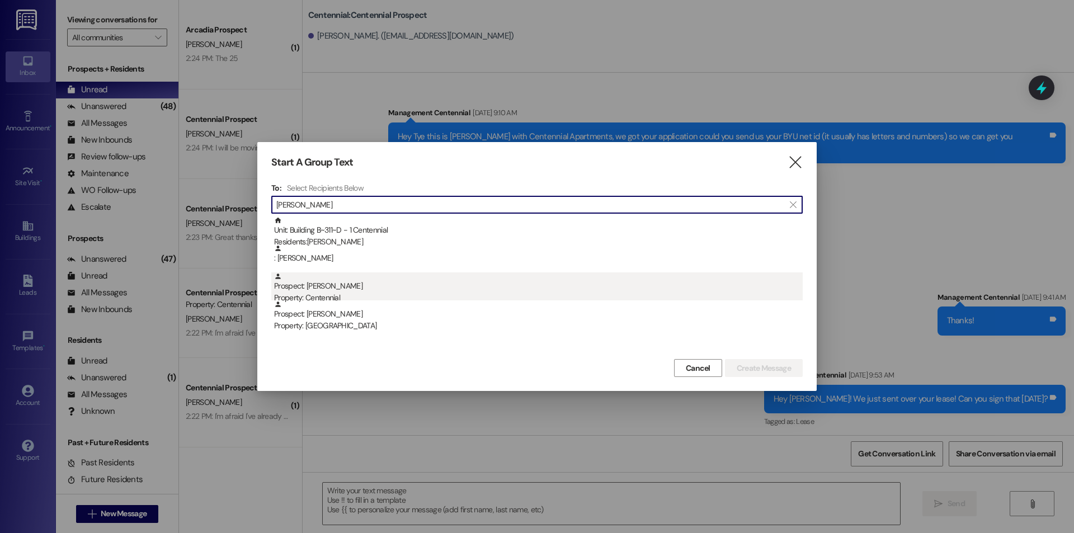
type input "burrell"
click at [325, 294] on div "Property: Centennial" at bounding box center [538, 298] width 529 height 12
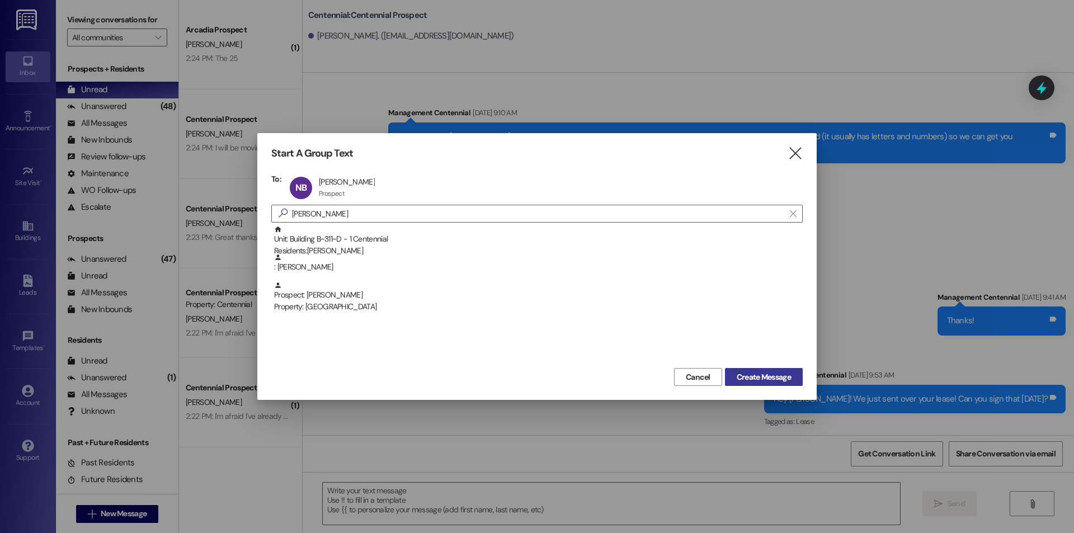
click at [781, 371] on span "Create Message" at bounding box center [764, 377] width 54 height 12
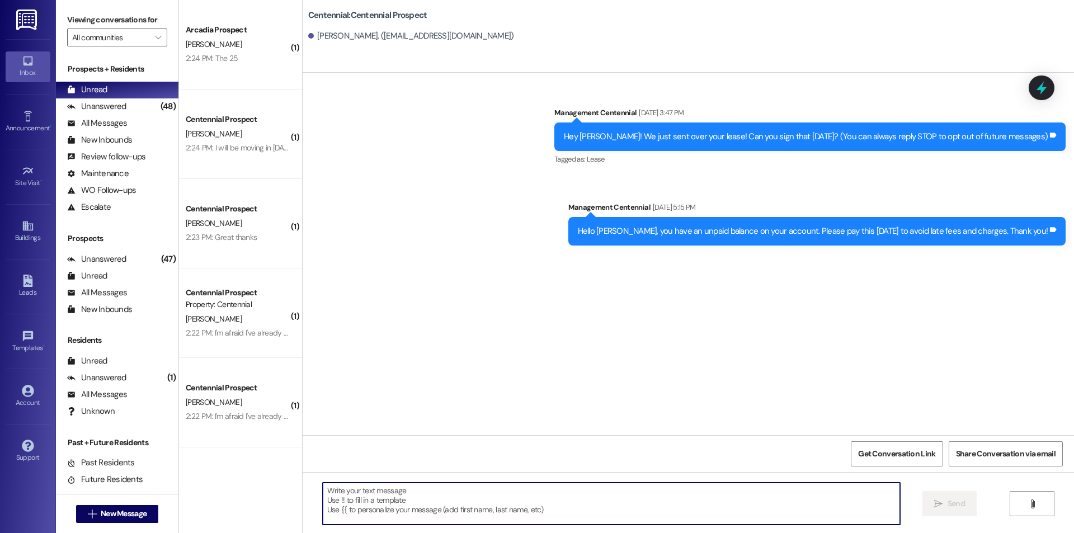
click at [591, 509] on textarea at bounding box center [611, 504] width 577 height 42
paste textarea "Hey {{first_name}}, we have not heard from you on what day you are planning on …"
type textarea "Hey {{first_name}}, we have not heard from you on what day you are planning on …"
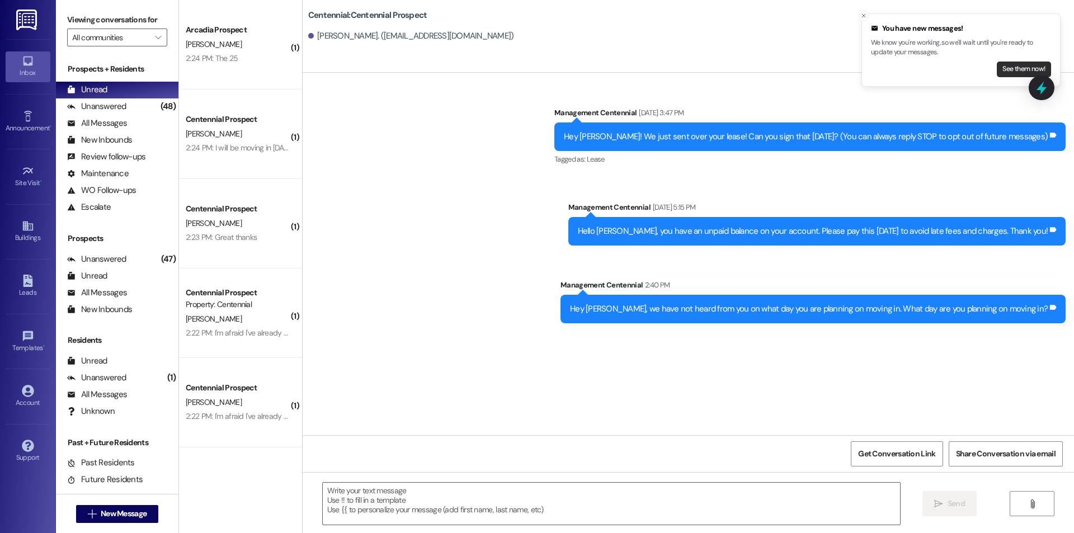
click at [1014, 73] on button "See them now!" at bounding box center [1024, 70] width 54 height 16
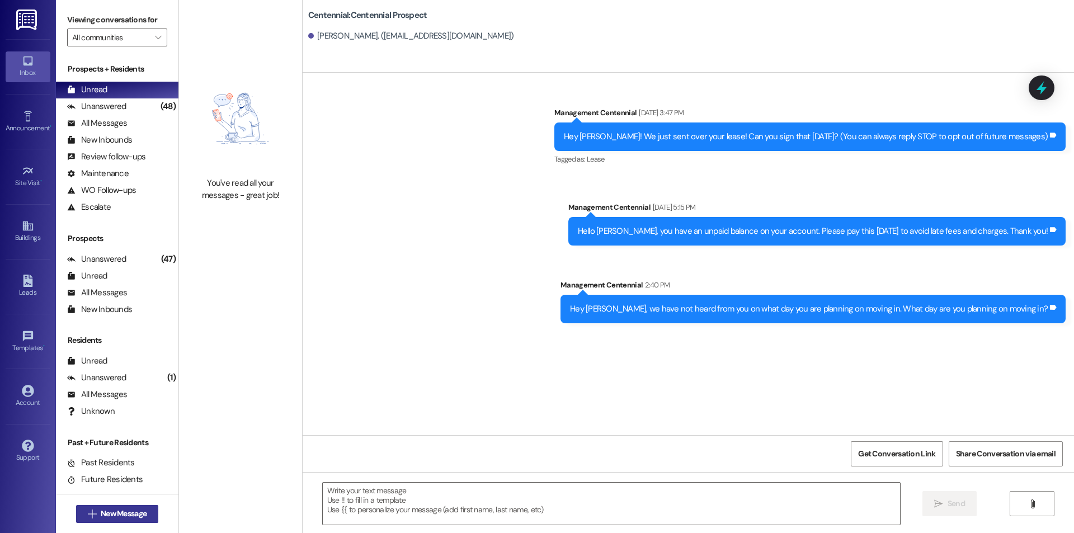
click at [103, 511] on span "New Message" at bounding box center [124, 514] width 46 height 12
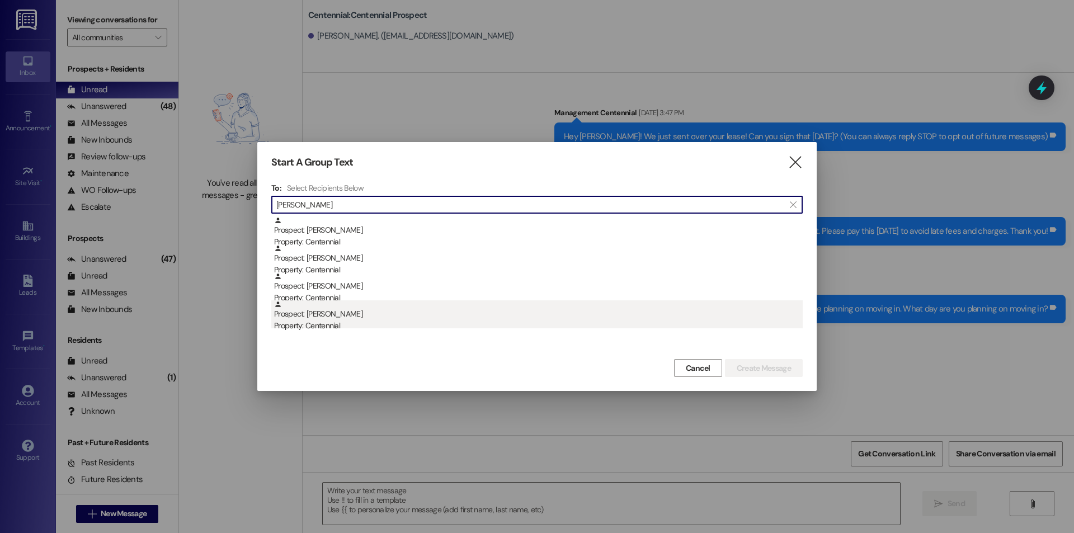
type input "burt"
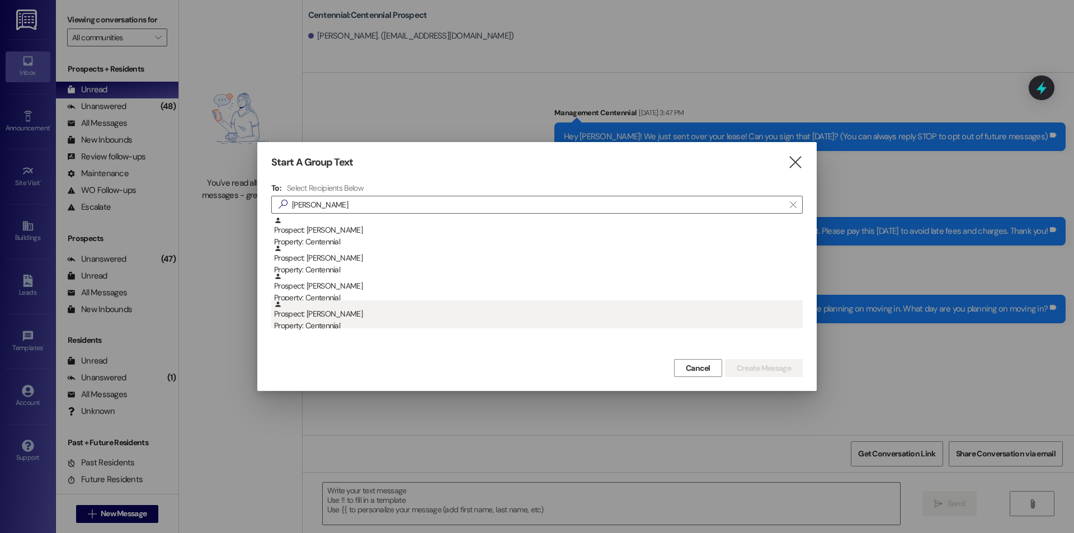
click at [353, 320] on div "Property: Centennial" at bounding box center [538, 326] width 529 height 12
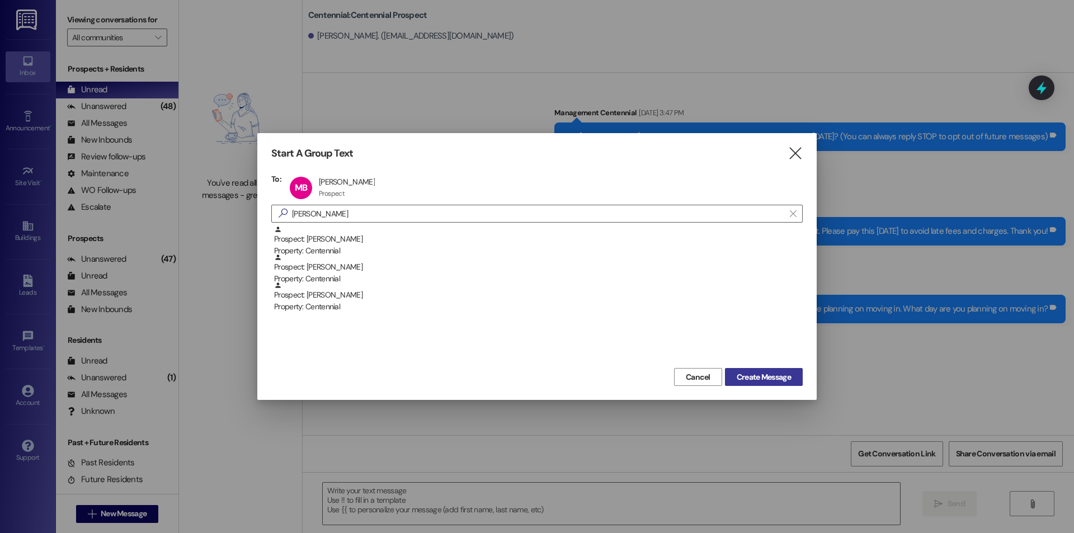
click at [747, 376] on span "Create Message" at bounding box center [764, 377] width 54 height 12
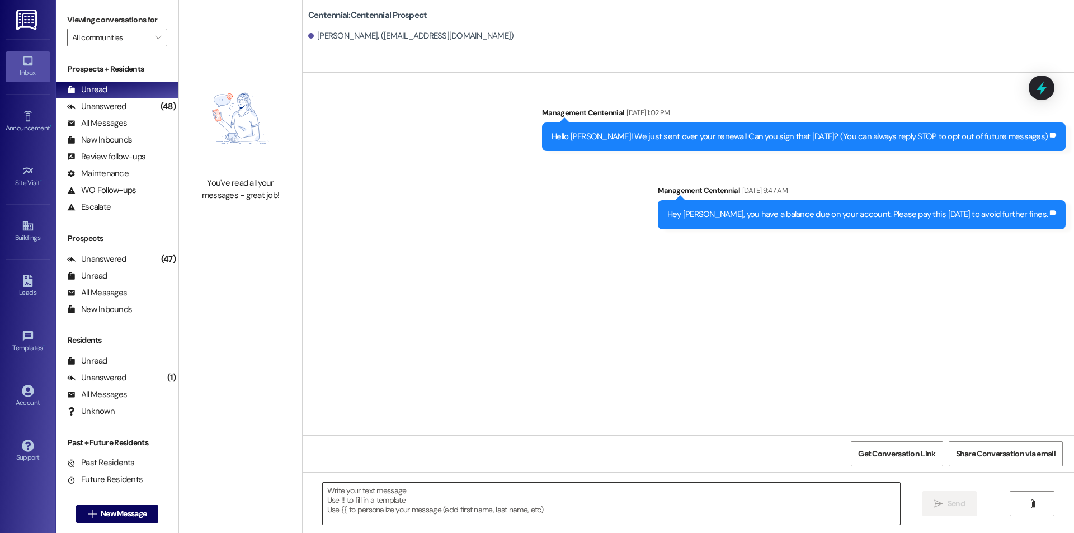
click at [672, 510] on textarea at bounding box center [611, 504] width 577 height 42
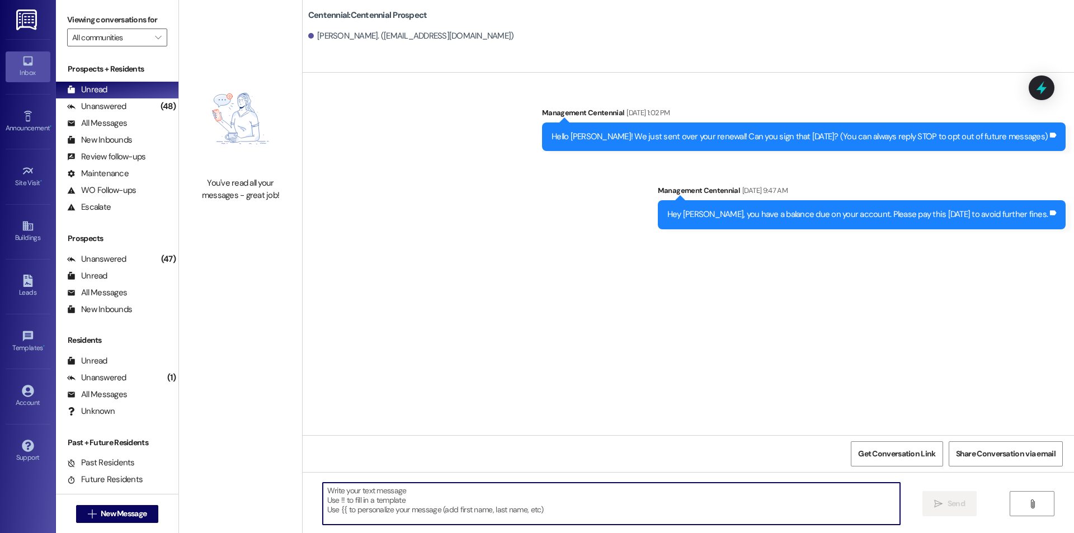
paste textarea "Hey {{first_name}}, we have not heard from you on what day you are planning on …"
type textarea "Hey {{first_name}}, we have not heard from you on what day you are planning on …"
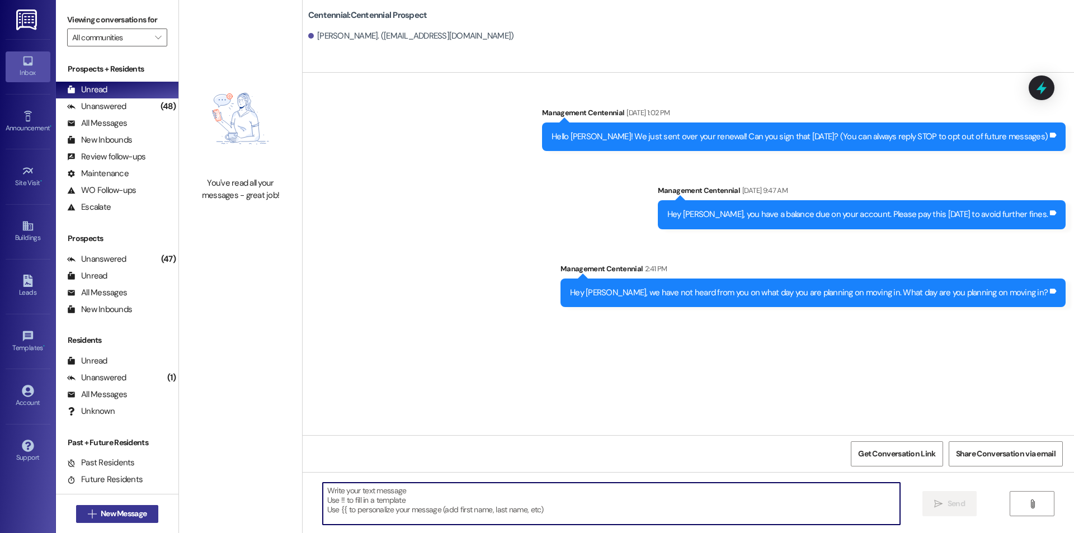
click at [101, 508] on span "New Message" at bounding box center [124, 514] width 46 height 12
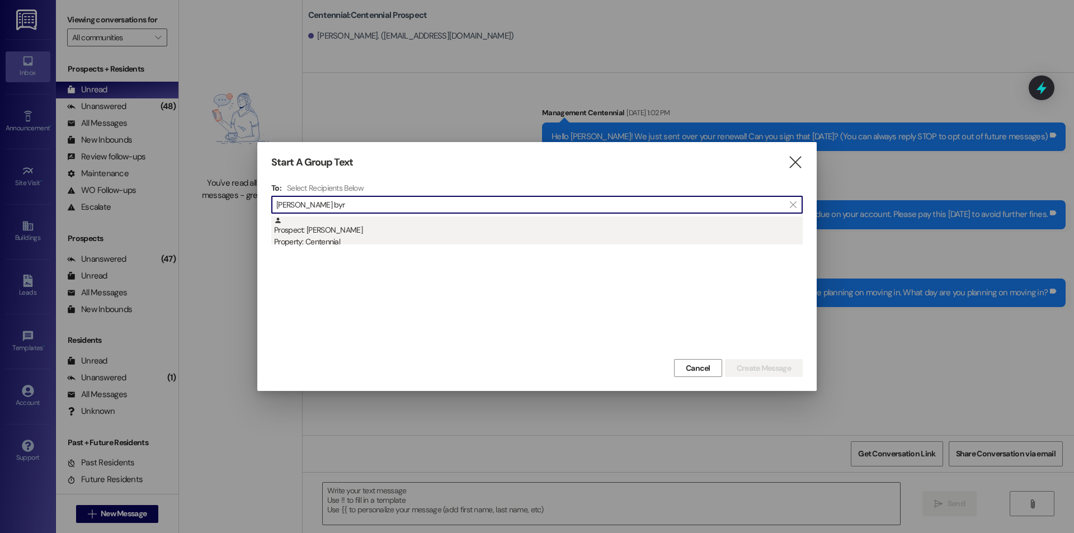
type input "ian byr"
click at [358, 241] on div "Property: Centennial" at bounding box center [538, 242] width 529 height 12
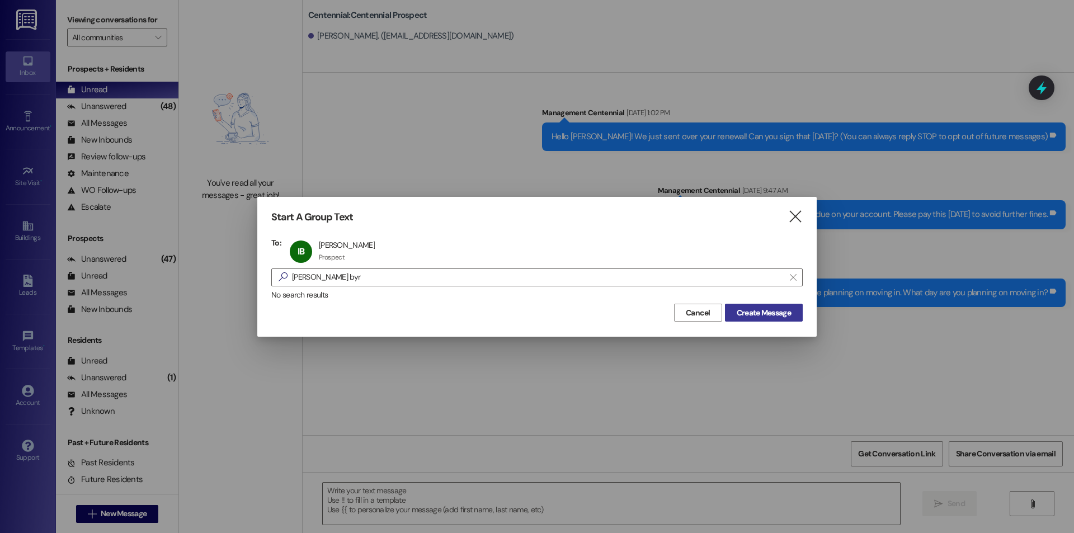
click at [749, 315] on span "Create Message" at bounding box center [764, 313] width 54 height 12
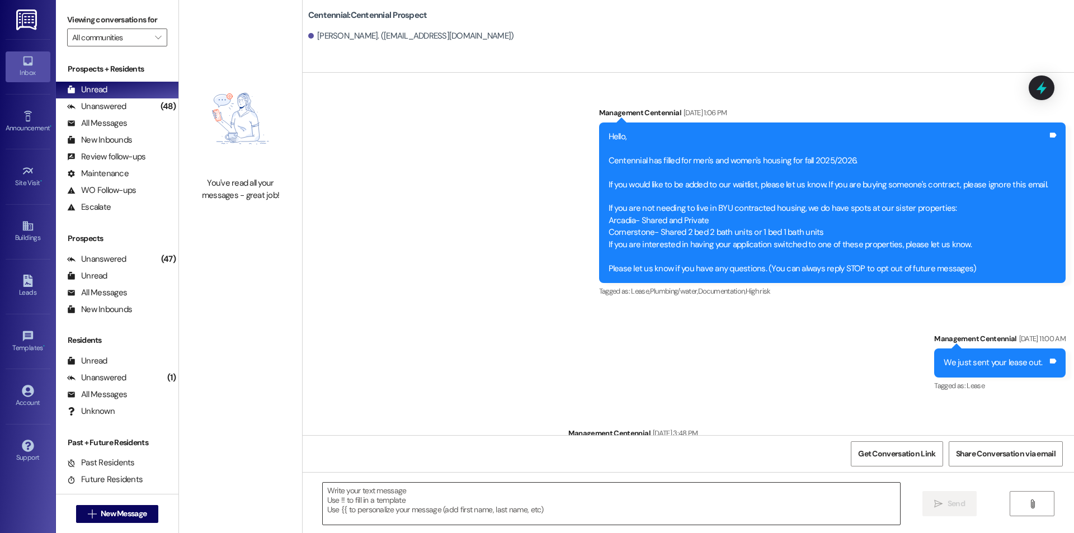
click at [569, 505] on textarea at bounding box center [611, 504] width 577 height 42
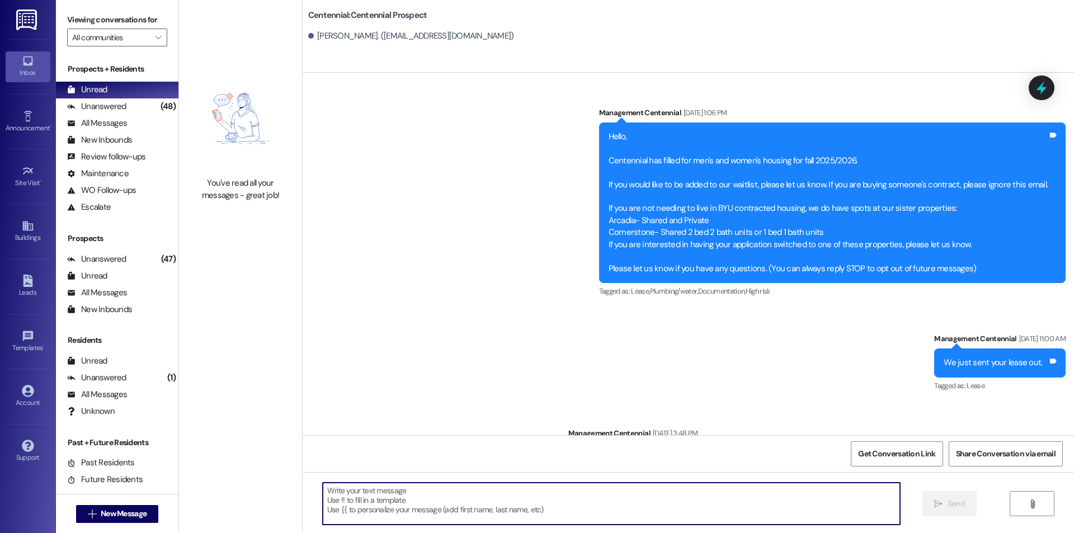
paste textarea "Hey {{first_name}}, we have not heard from you on what day you are planning on …"
type textarea "Hey {{first_name}}, we have not heard from you on what day you are planning on …"
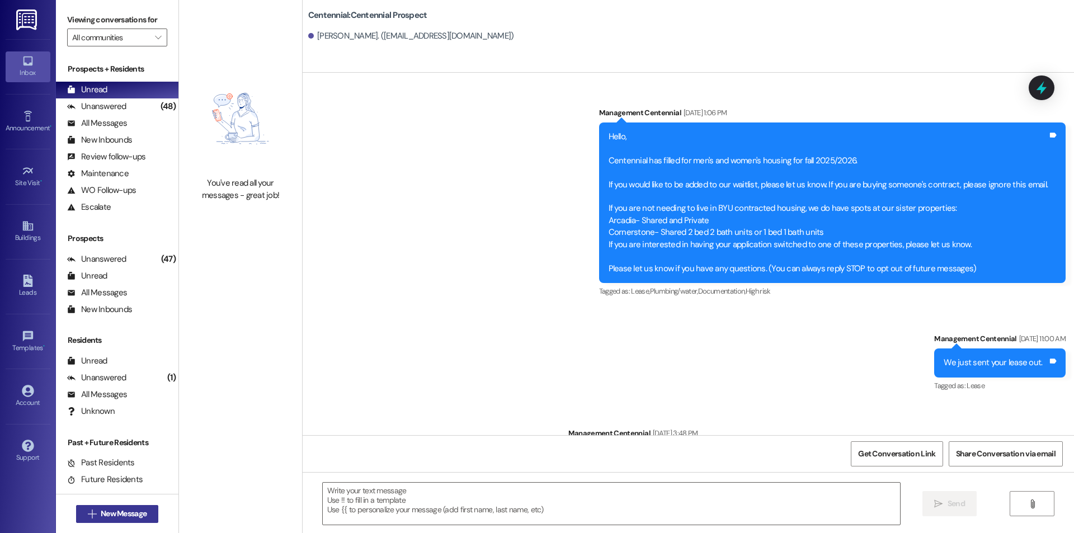
click at [111, 513] on span "New Message" at bounding box center [124, 514] width 46 height 12
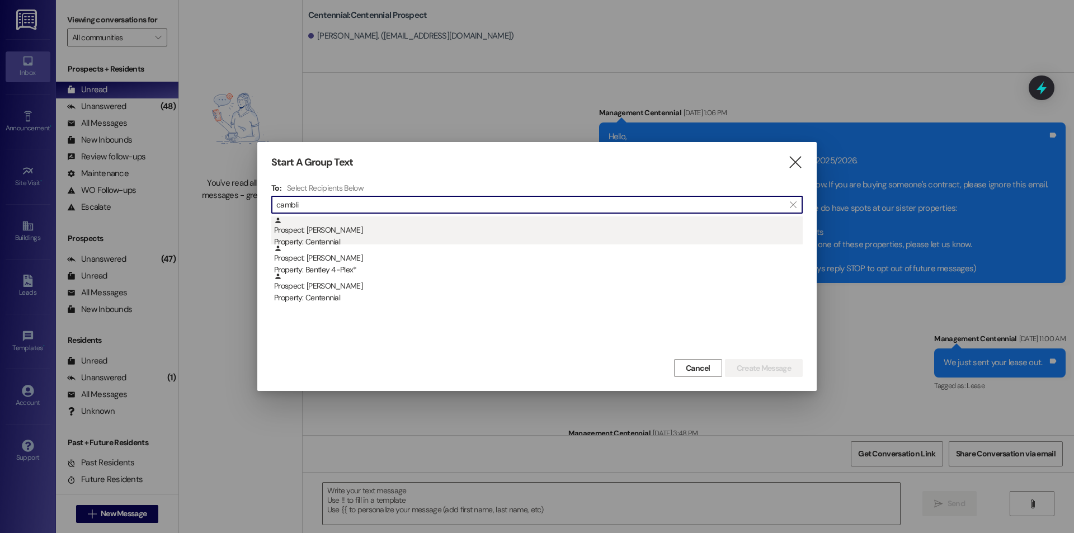
type input "cambli"
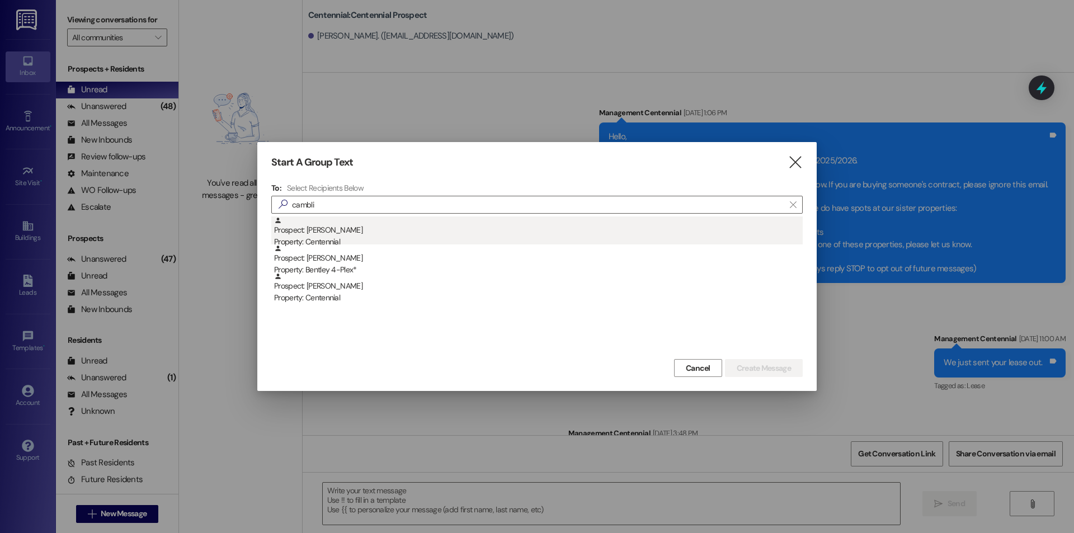
click at [352, 234] on div "Prospect: halle camblin Property: Centennial" at bounding box center [538, 232] width 529 height 32
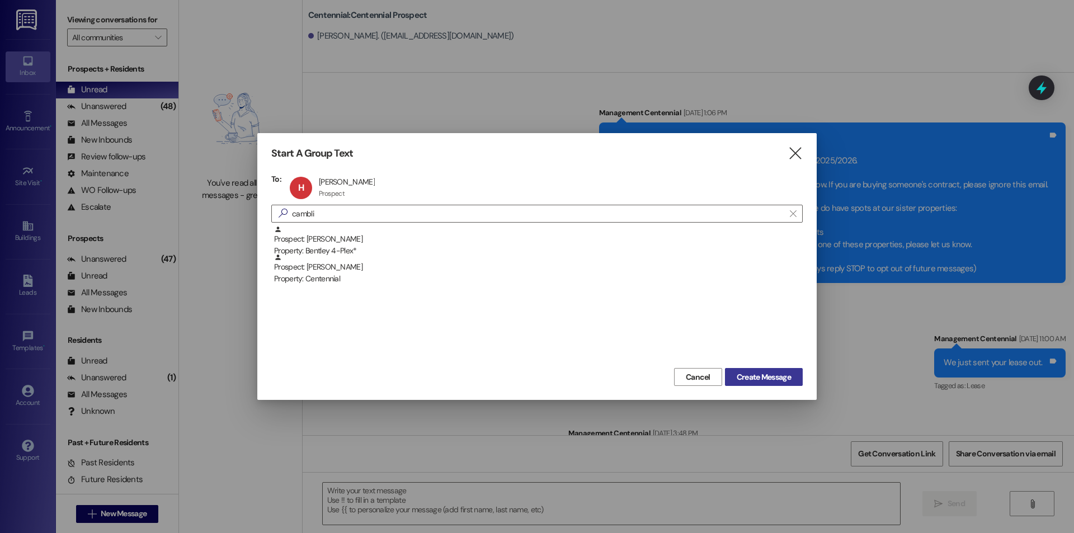
click at [734, 372] on span "Create Message" at bounding box center [763, 377] width 59 height 12
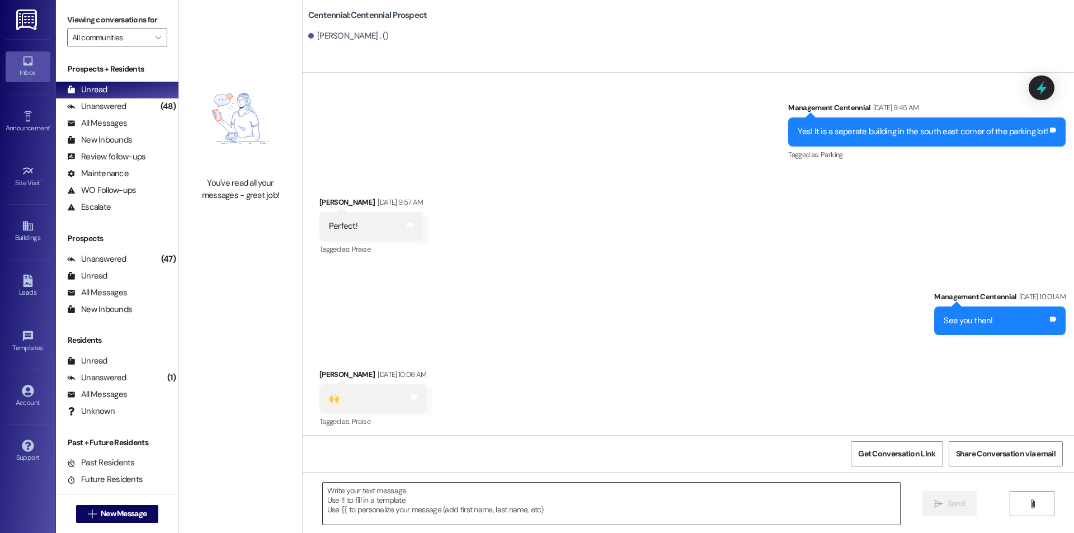
scroll to position [2371, 0]
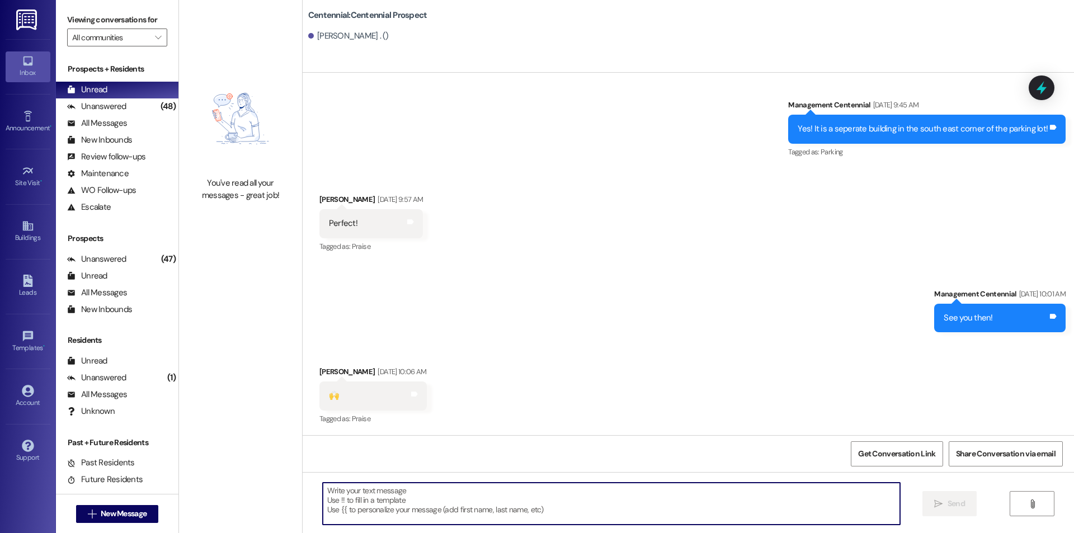
click at [595, 499] on textarea at bounding box center [611, 504] width 577 height 42
paste textarea "Hey {{first_name}}, we have not heard from you on what day you are planning on …"
type textarea "Hey {{first_name}}, we have not heard from you on what day you are planning on …"
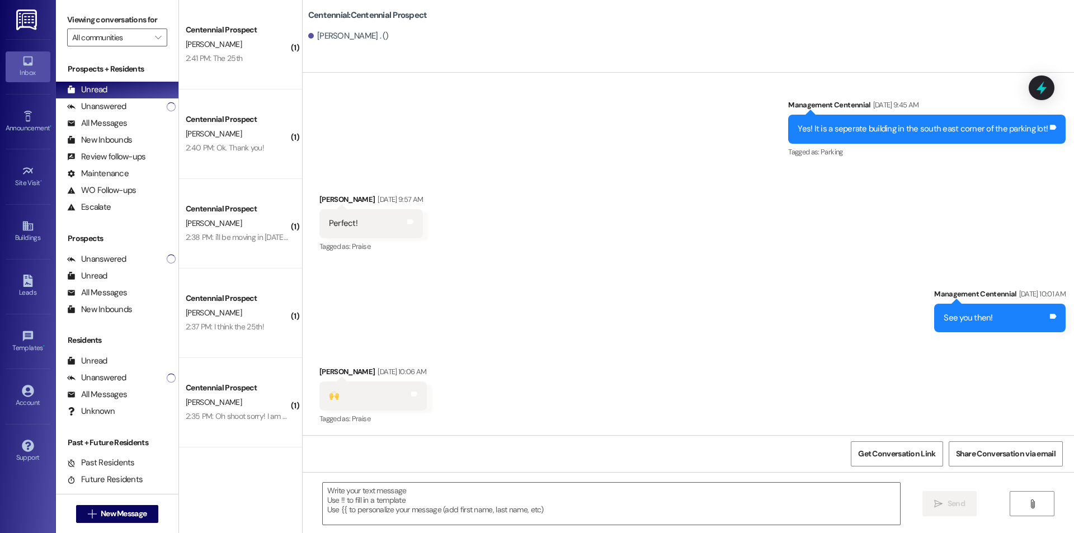
scroll to position [2605, 0]
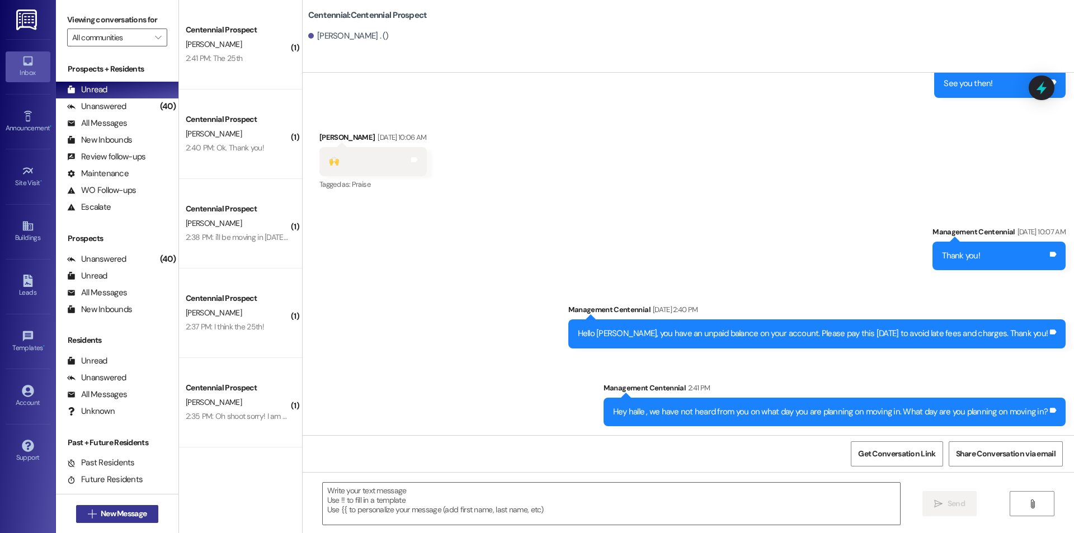
click at [137, 516] on span "New Message" at bounding box center [124, 514] width 46 height 12
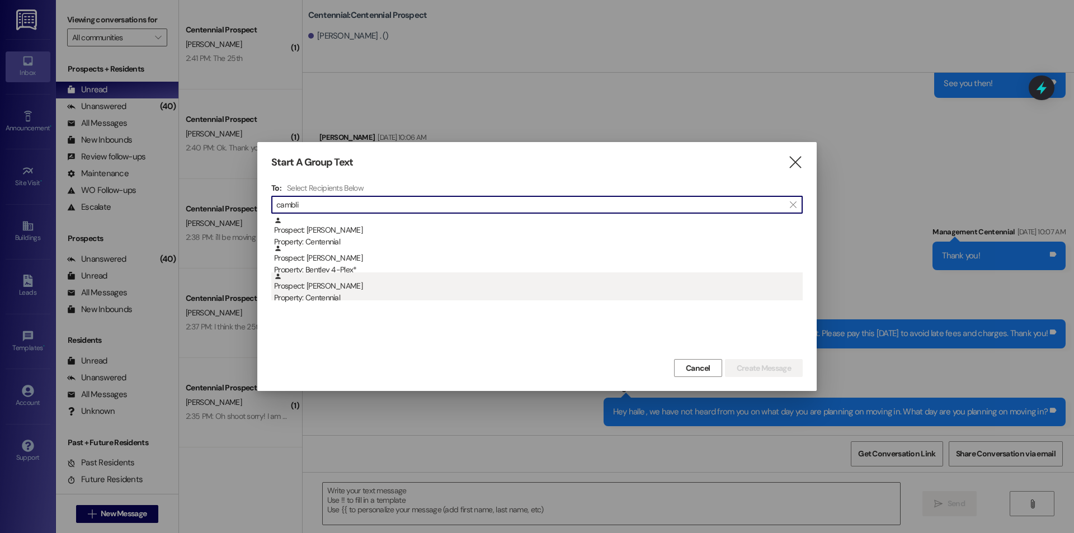
type input "cambli"
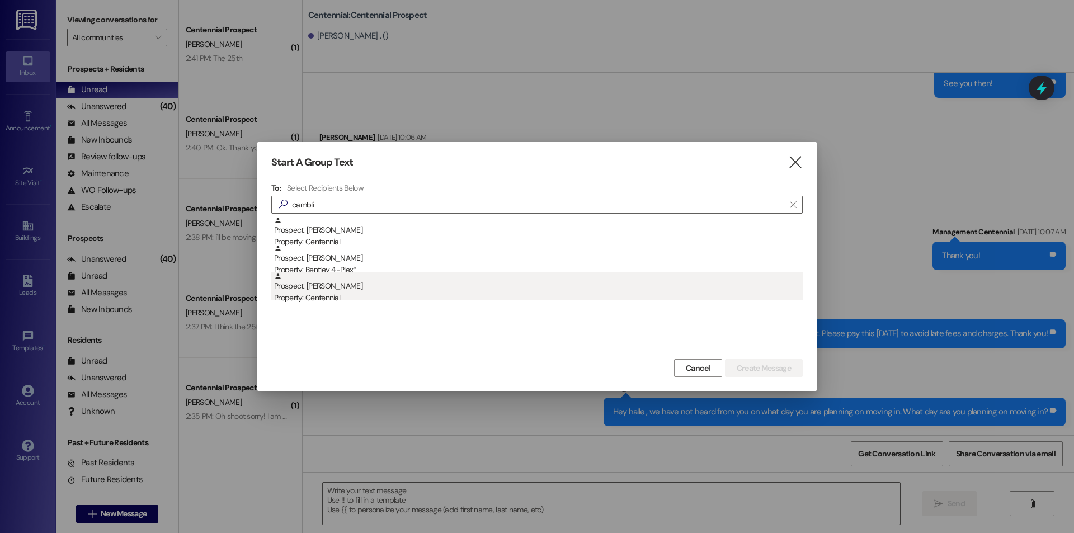
click at [366, 292] on div "Property: Centennial" at bounding box center [538, 298] width 529 height 12
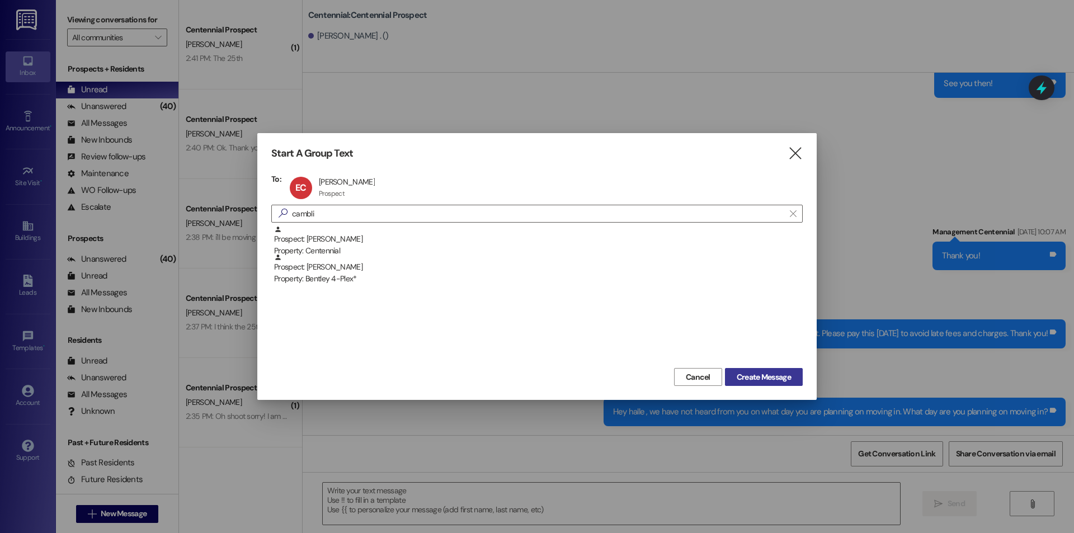
click at [750, 378] on span "Create Message" at bounding box center [764, 377] width 54 height 12
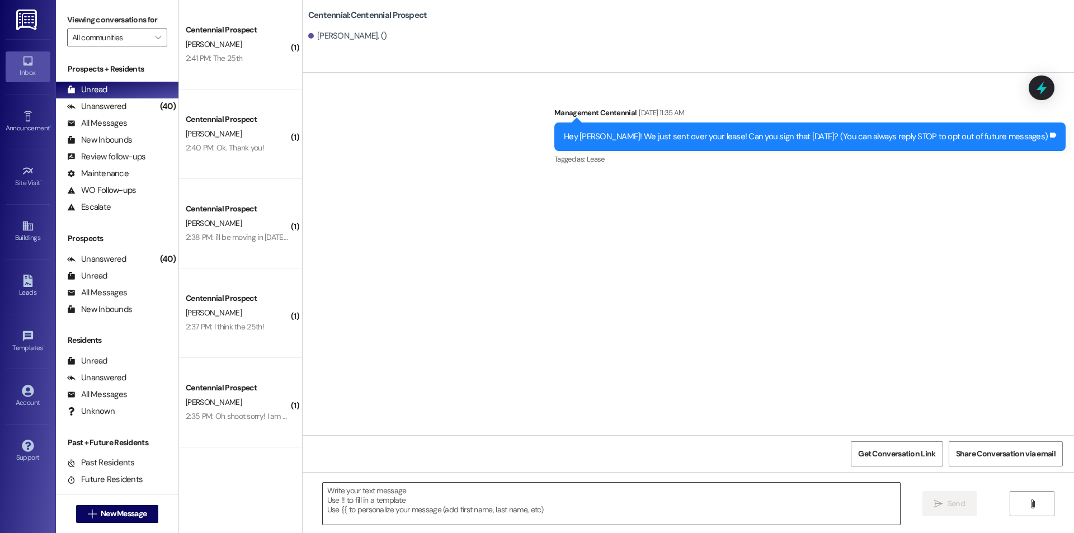
scroll to position [0, 0]
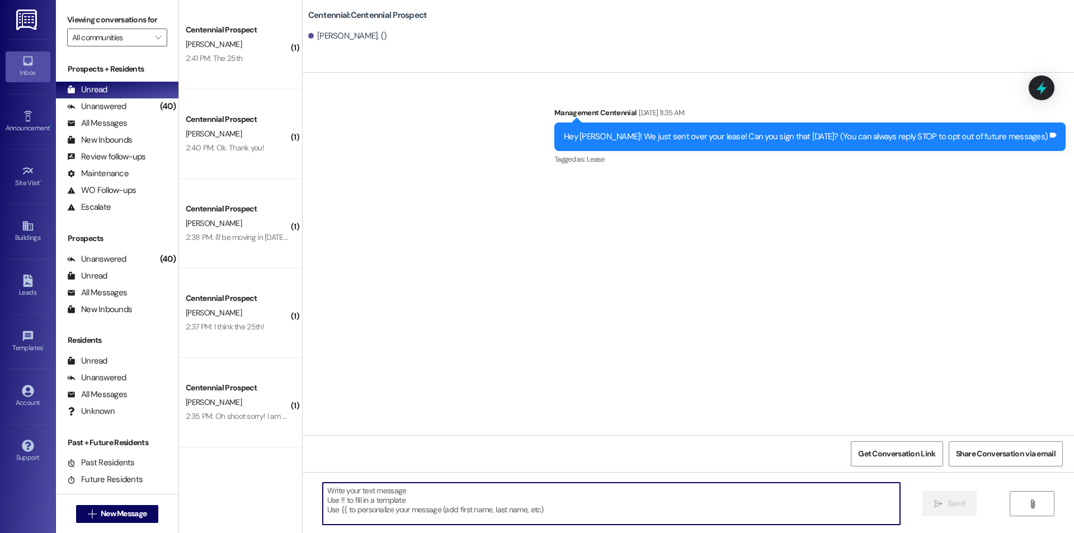
click at [702, 505] on textarea at bounding box center [611, 504] width 577 height 42
paste textarea "Hey {{first_name}}, we have not heard from you on what day you are planning on …"
type textarea "Hey {{first_name}}, we have not heard from you on what day you are planning on …"
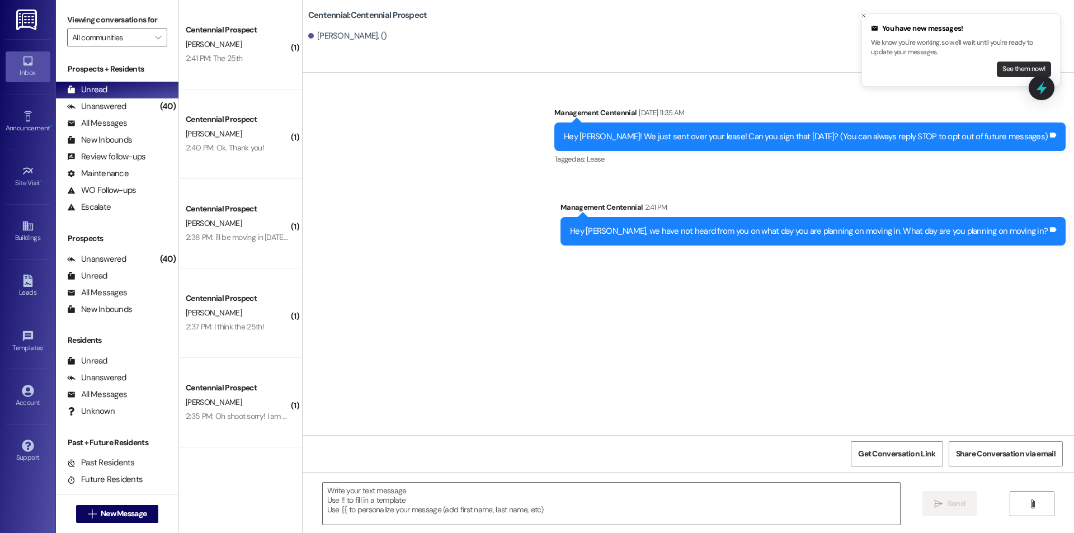
click at [1018, 63] on button "See them now!" at bounding box center [1024, 70] width 54 height 16
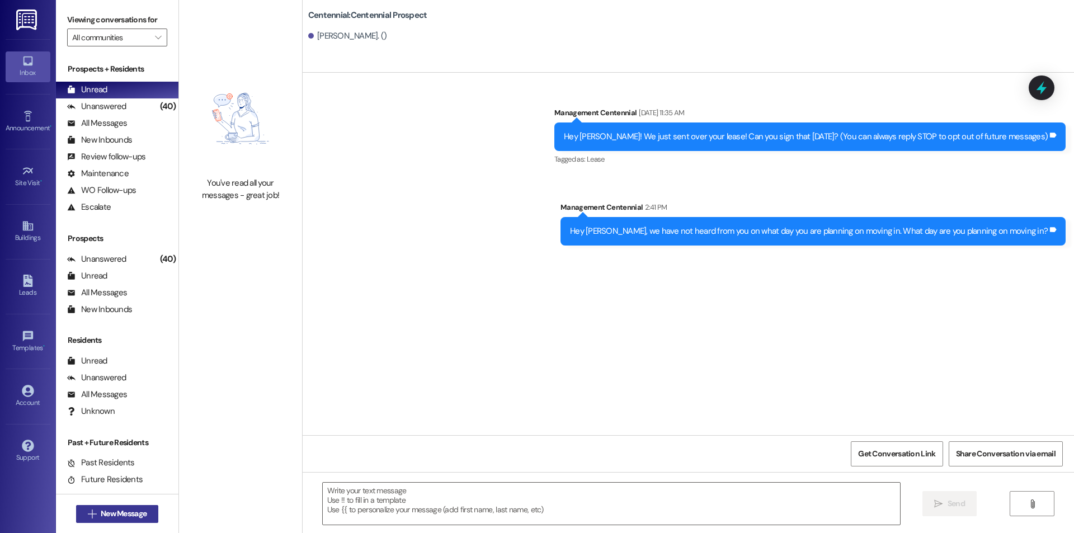
click at [140, 512] on span "New Message" at bounding box center [124, 514] width 46 height 12
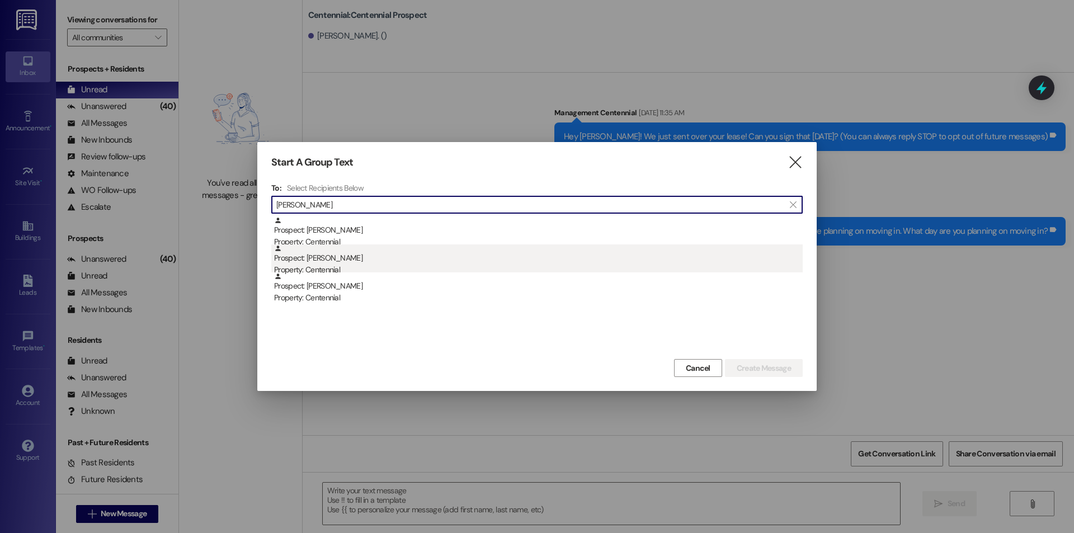
type input "cardon"
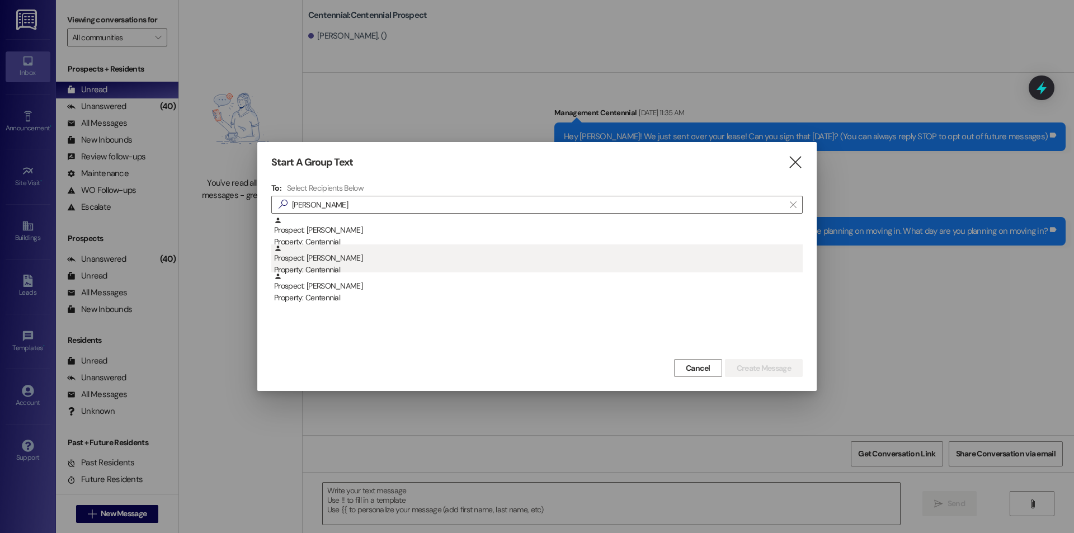
click at [422, 261] on div "Prospect: Andrew Cardon Property: Centennial" at bounding box center [538, 260] width 529 height 32
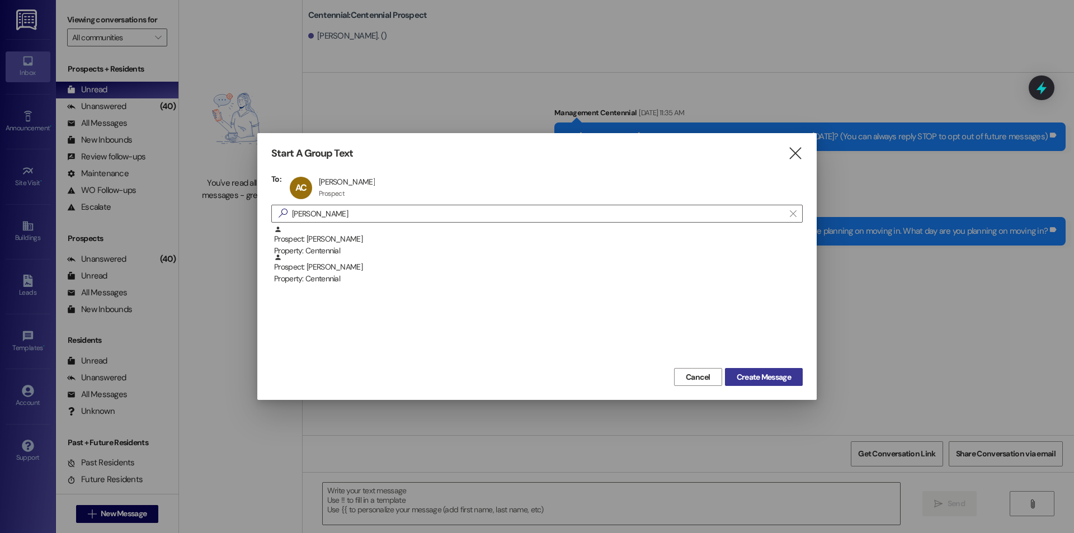
click at [767, 378] on span "Create Message" at bounding box center [764, 377] width 54 height 12
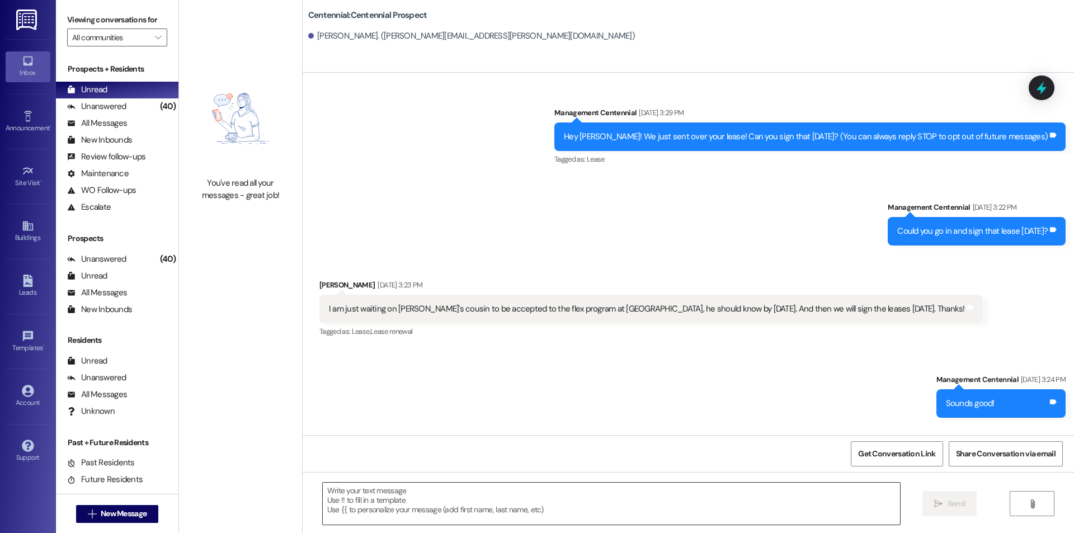
click at [612, 498] on textarea at bounding box center [611, 504] width 577 height 42
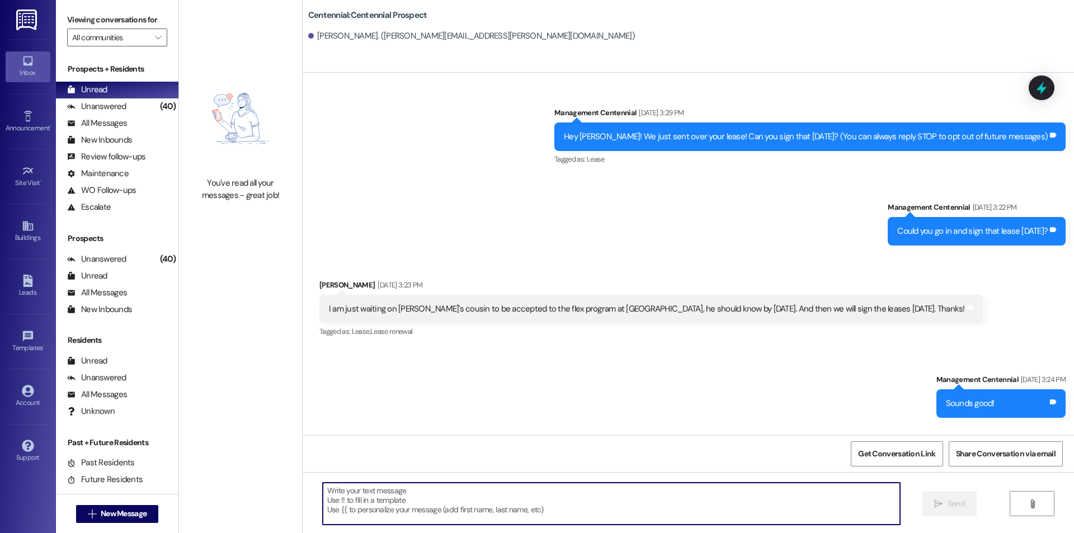
paste textarea "Hey {{first_name}}, we have not heard from you on what day you are planning on …"
type textarea "Hey {{first_name}}, we have not heard from you on what day you are planning on …"
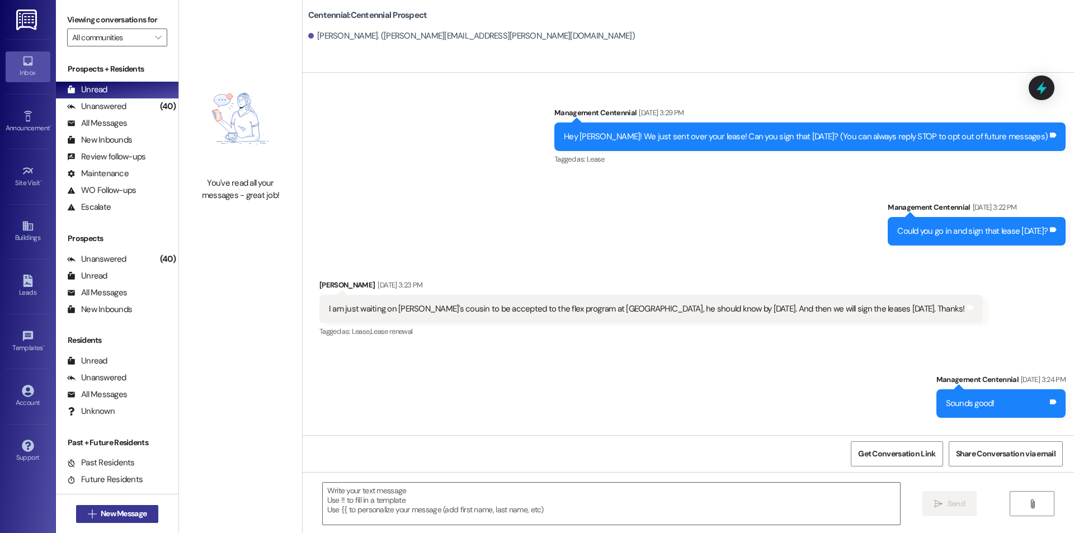
click at [88, 516] on icon "" at bounding box center [92, 514] width 8 height 9
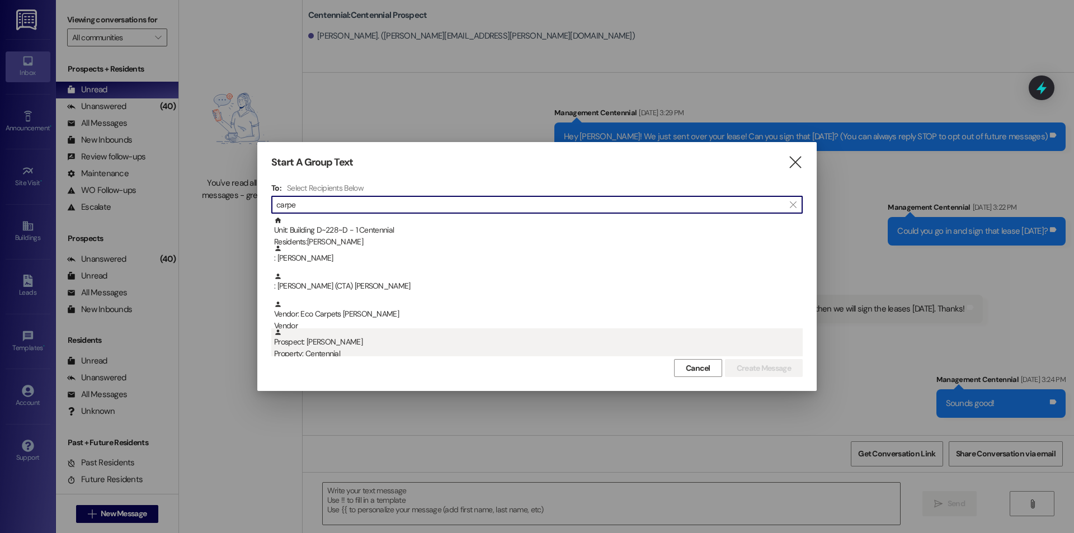
type input "carpe"
click at [368, 342] on div "Prospect: Camberly Carpenter Property: Centennial" at bounding box center [538, 344] width 529 height 32
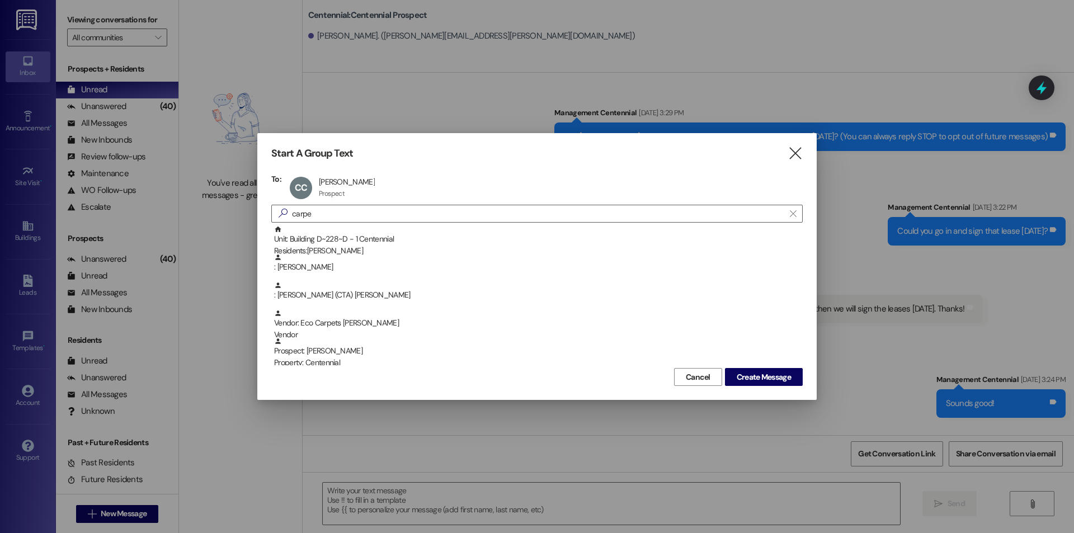
click at [774, 365] on div "Cancel Create Message" at bounding box center [536, 375] width 531 height 21
click at [770, 376] on span "Create Message" at bounding box center [764, 377] width 54 height 12
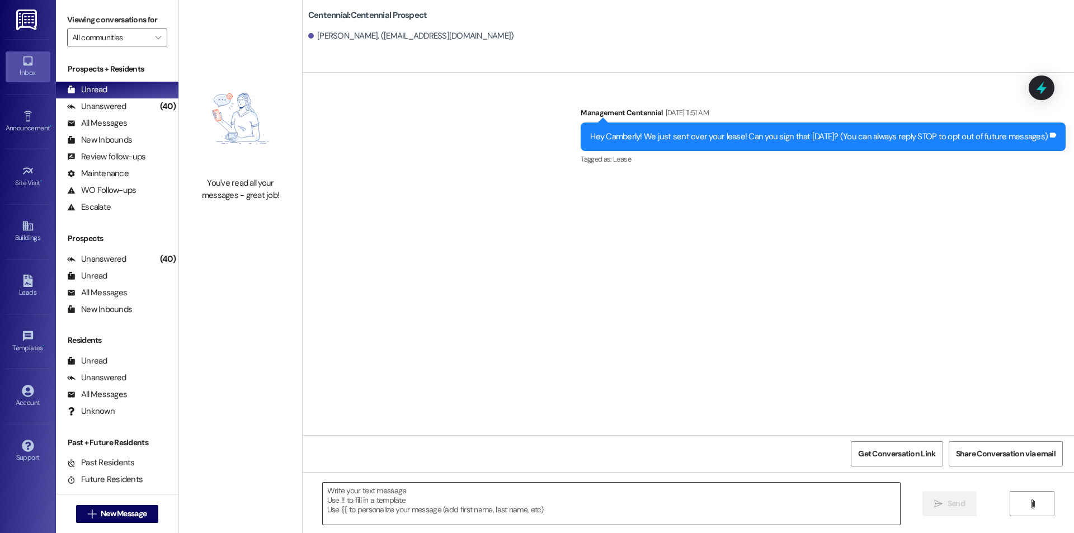
click at [673, 522] on textarea at bounding box center [611, 504] width 577 height 42
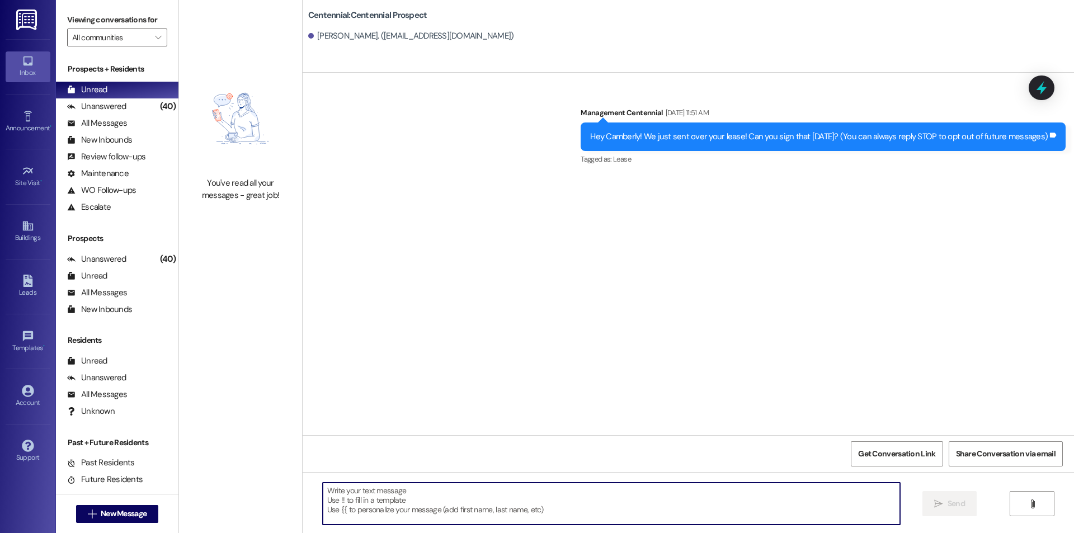
paste textarea "Hey {{first_name}}, we have not heard from you on what day you are planning on …"
type textarea "Hey {{first_name}}, we have not heard from you on what day you are planning on …"
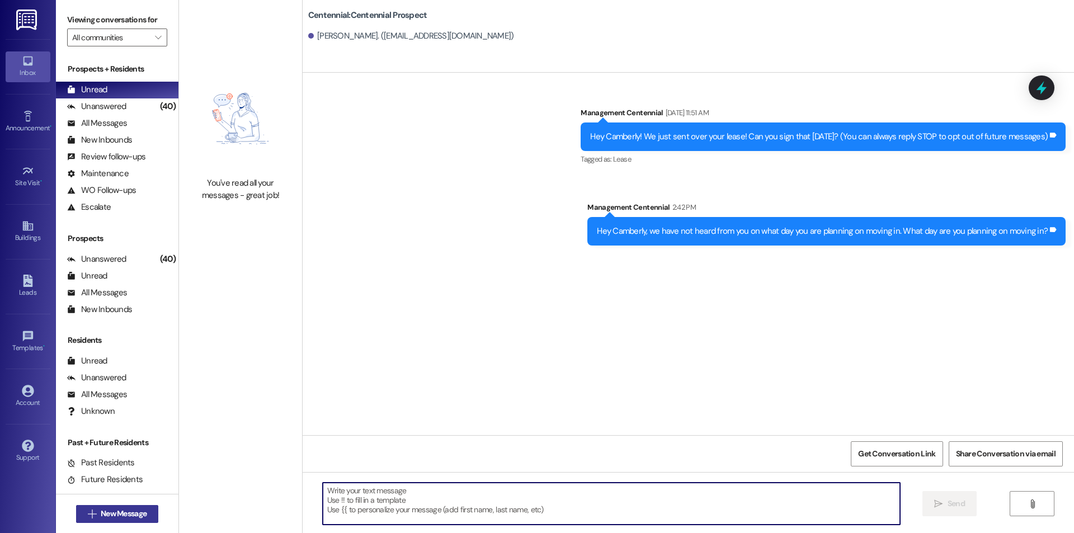
click at [101, 516] on span "New Message" at bounding box center [124, 514] width 46 height 12
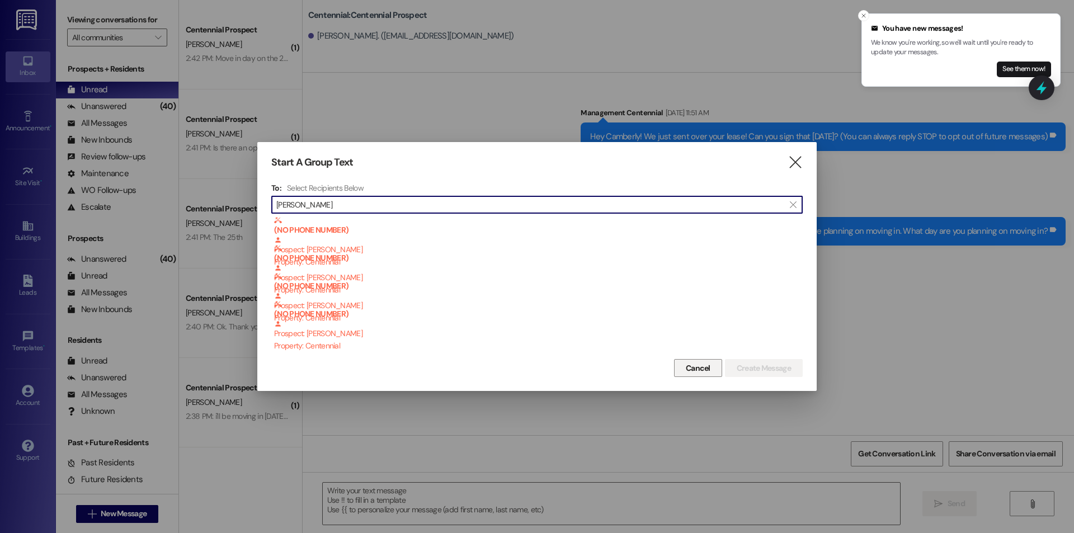
type input "jared car"
click at [695, 366] on span "Cancel" at bounding box center [698, 368] width 25 height 12
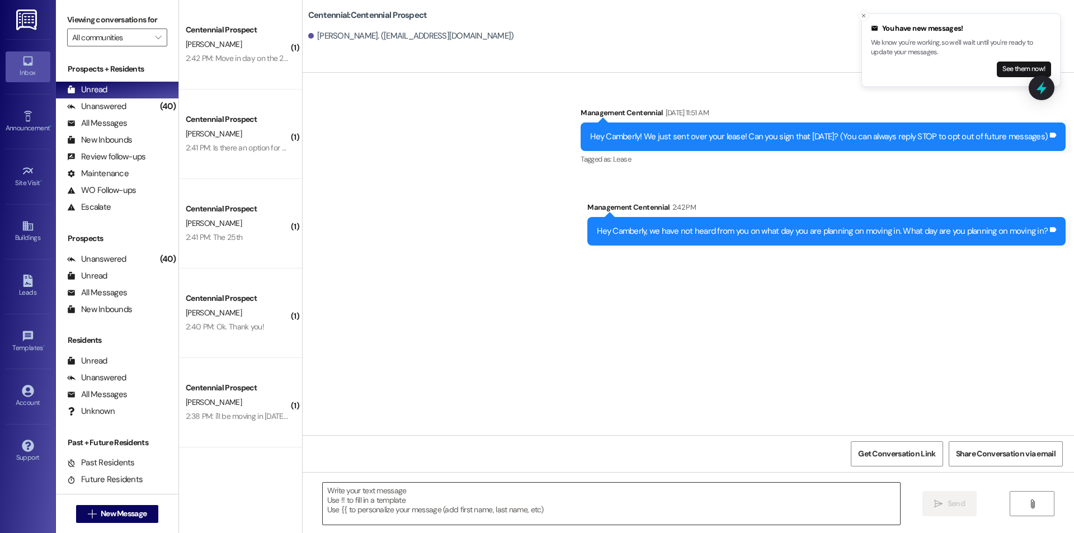
click at [497, 491] on textarea at bounding box center [611, 504] width 577 height 42
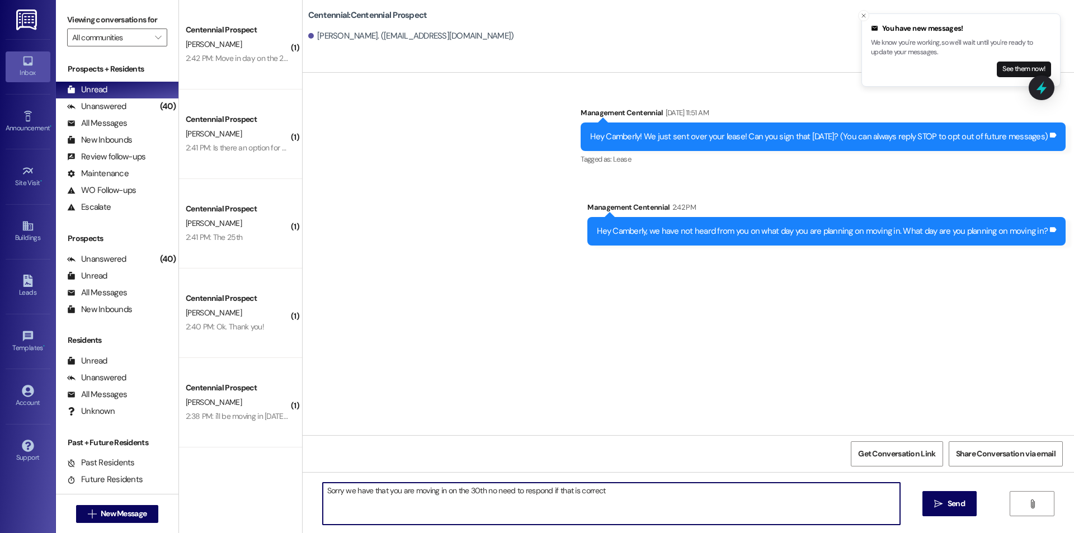
type textarea "Sorry we have that you are moving in on the 30th no need to respond if that is …"
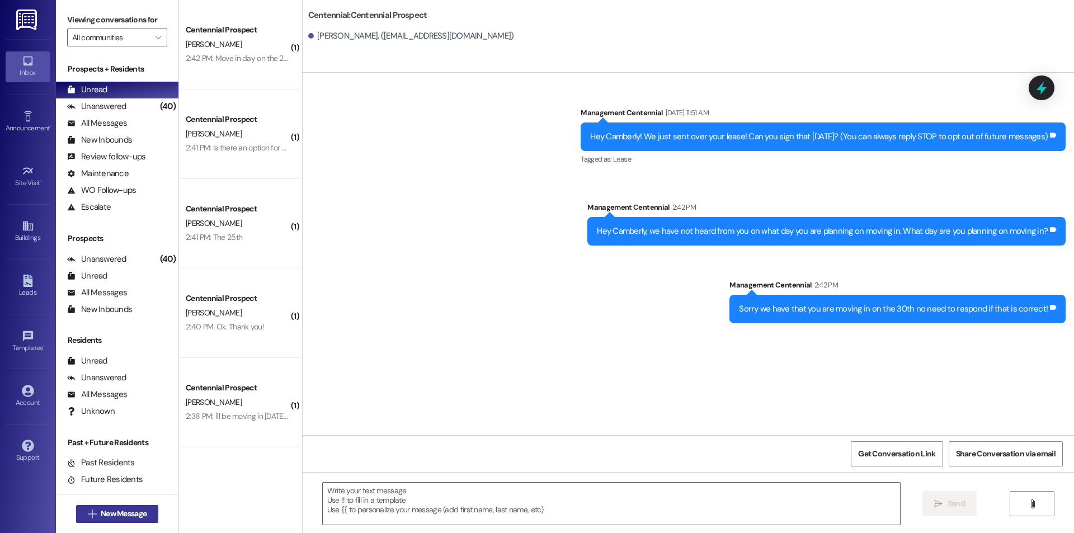
click at [122, 511] on span "New Message" at bounding box center [124, 514] width 46 height 12
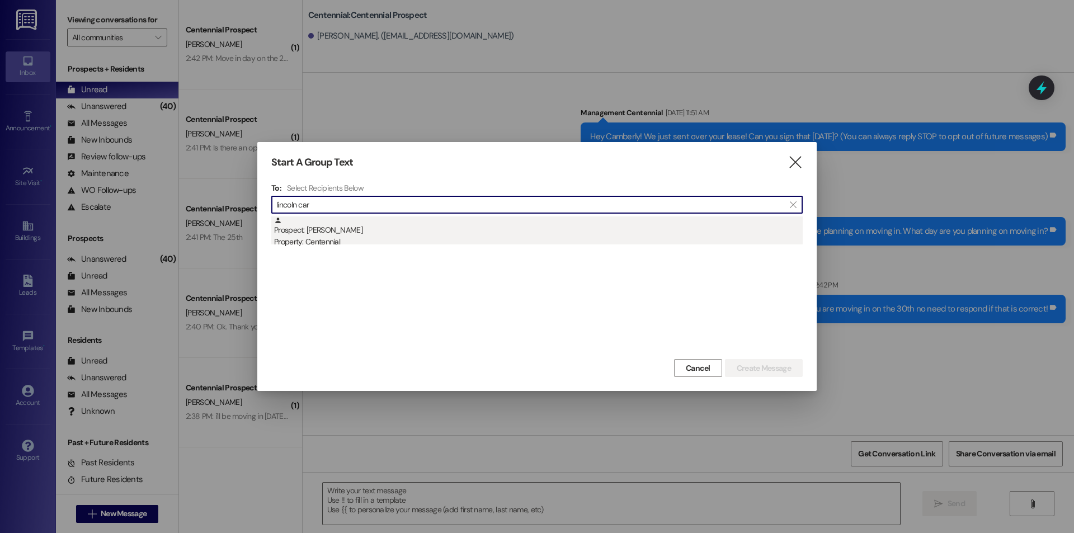
type input "lincoln car"
click at [404, 237] on div "Property: Centennial" at bounding box center [538, 242] width 529 height 12
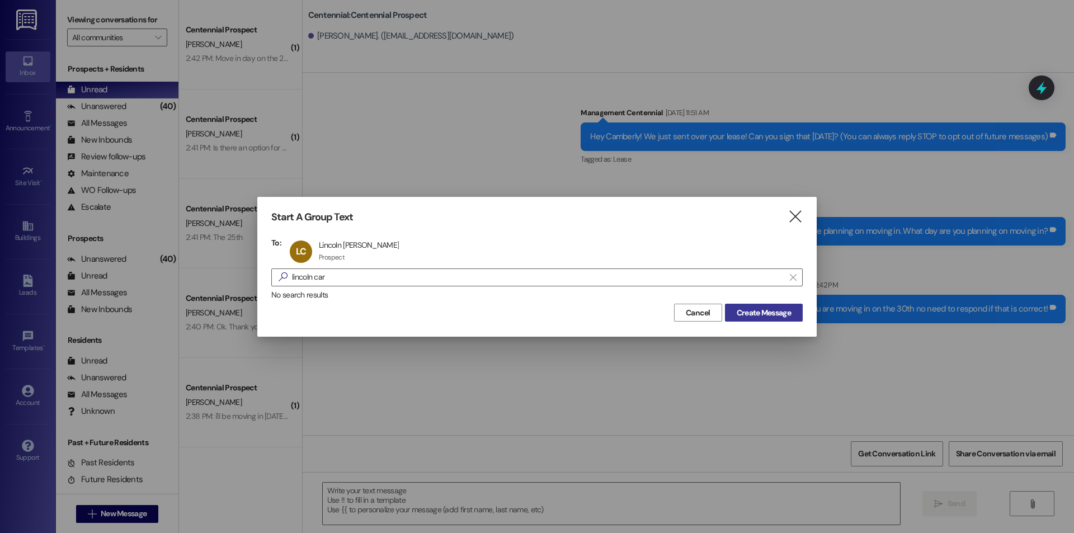
click at [737, 309] on span "Create Message" at bounding box center [764, 313] width 54 height 12
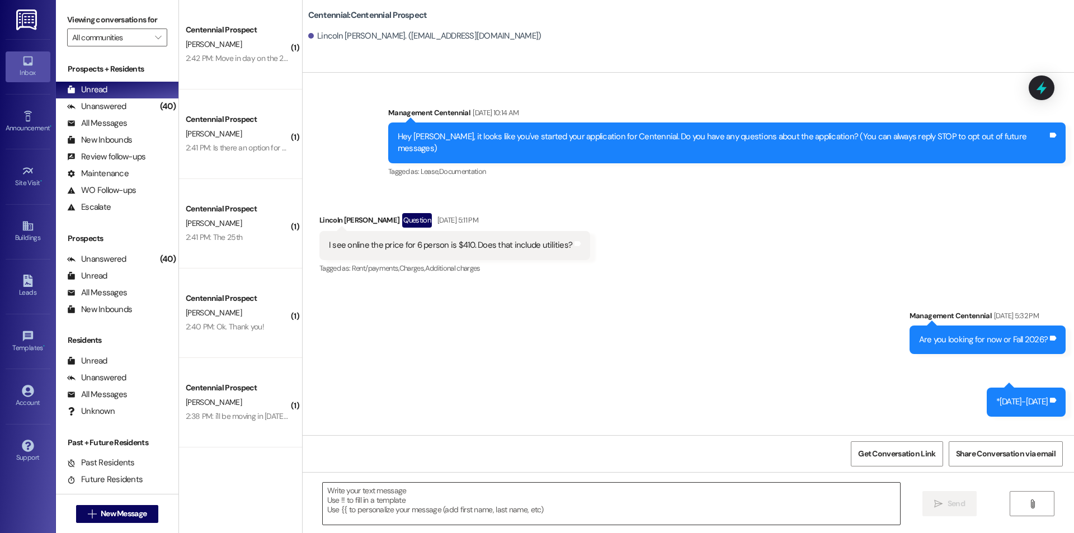
scroll to position [6243, 0]
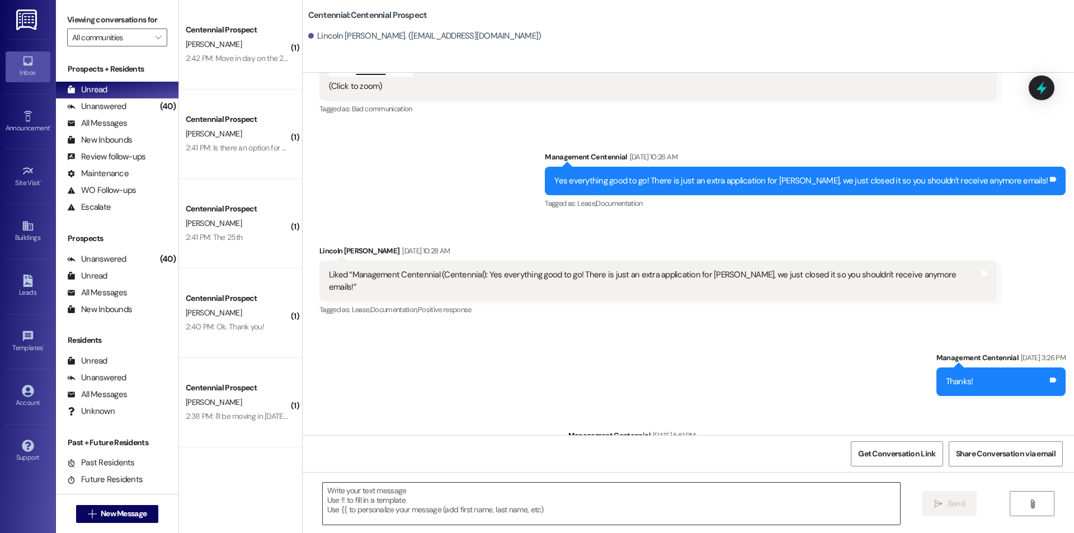
click at [579, 498] on textarea at bounding box center [611, 504] width 577 height 42
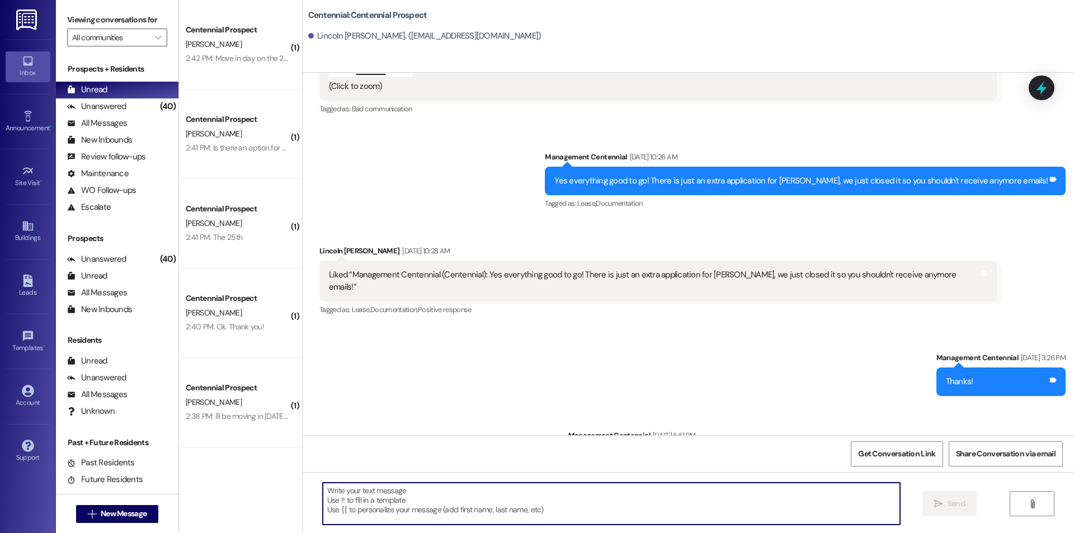
paste textarea "Hey {{first_name}}, we have not heard from you on what day you are planning on …"
type textarea "Hey {{first_name}}, we have not heard from you on what day you are planning on …"
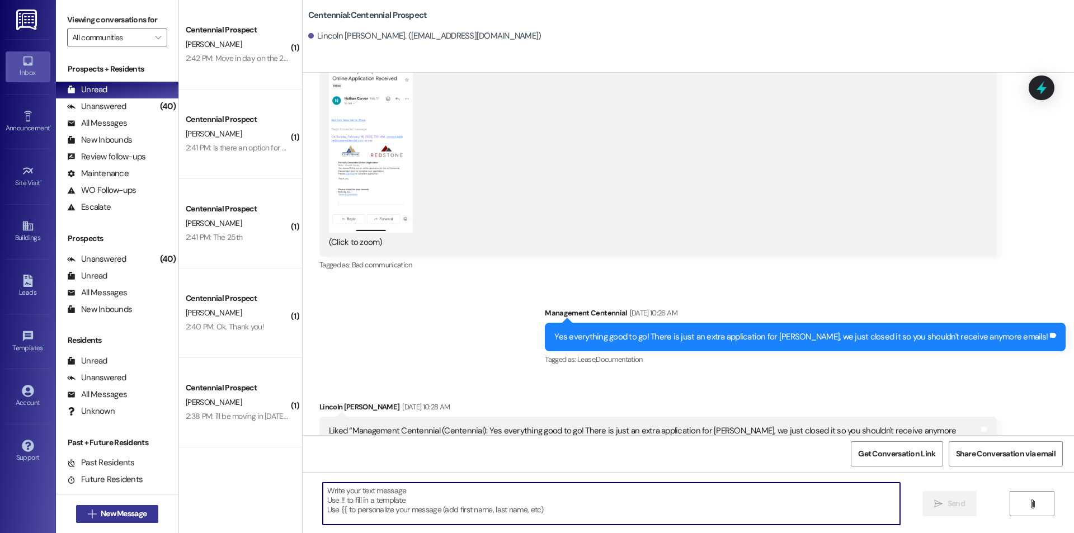
scroll to position [6087, 0]
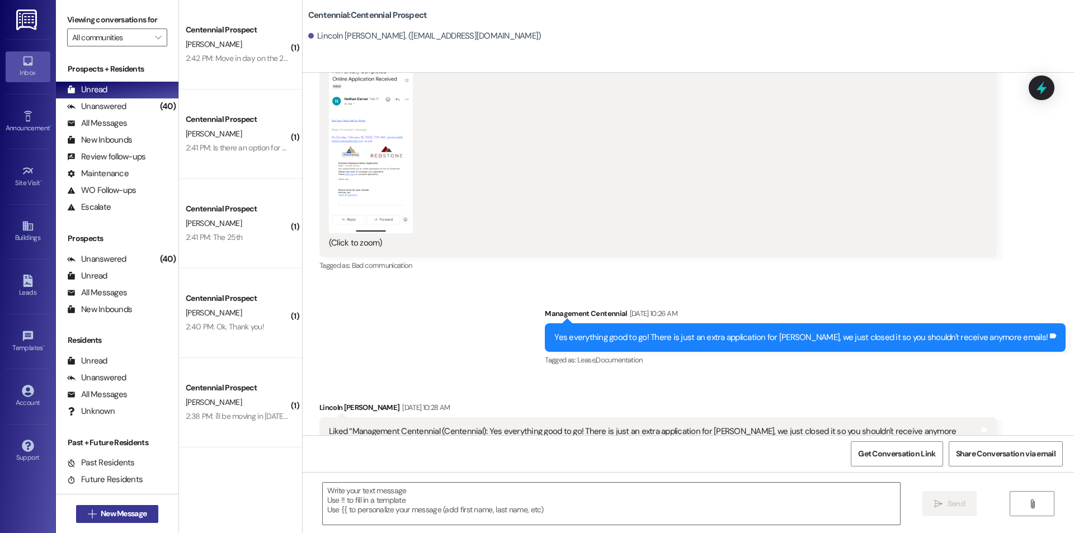
click at [116, 516] on span "New Message" at bounding box center [124, 514] width 46 height 12
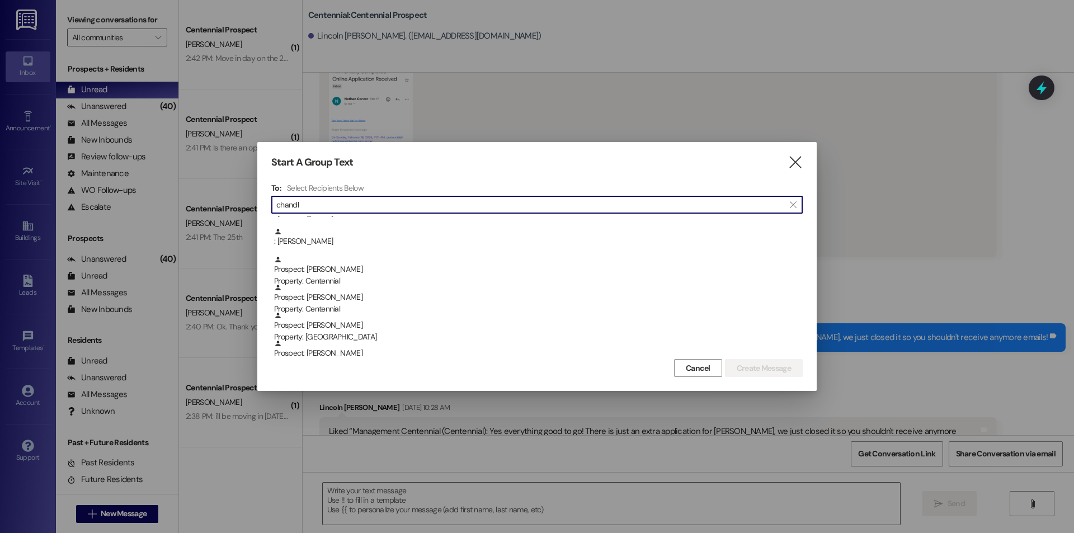
scroll to position [149, 0]
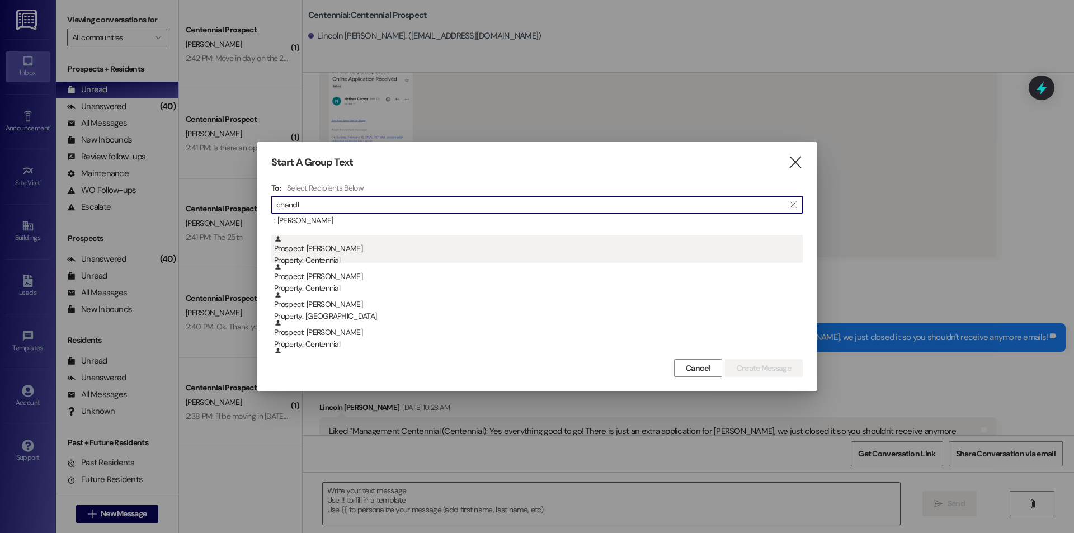
type input "chandl"
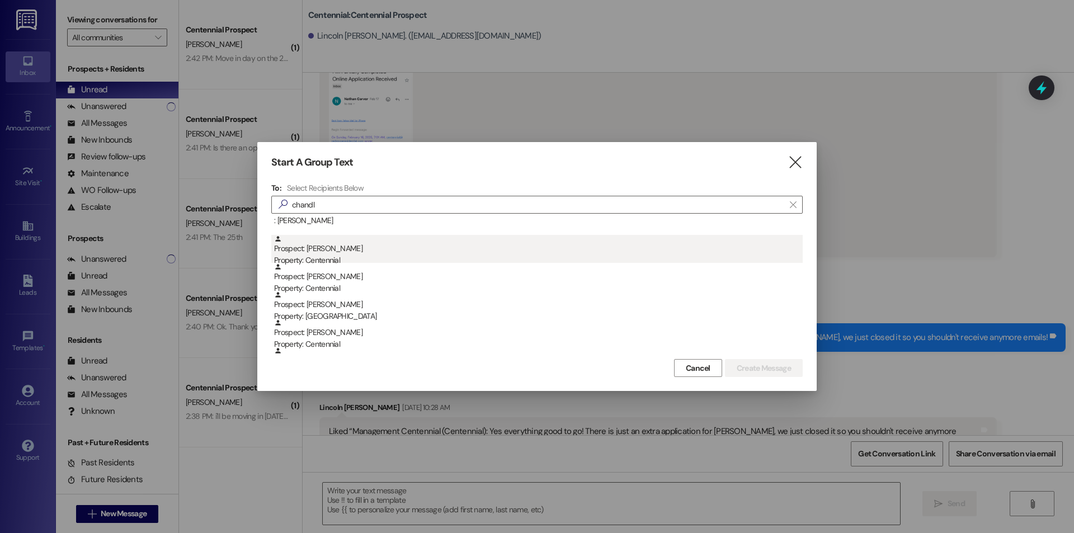
click at [327, 246] on div "Prospect: Ethan Chandler Property: Centennial" at bounding box center [538, 251] width 529 height 32
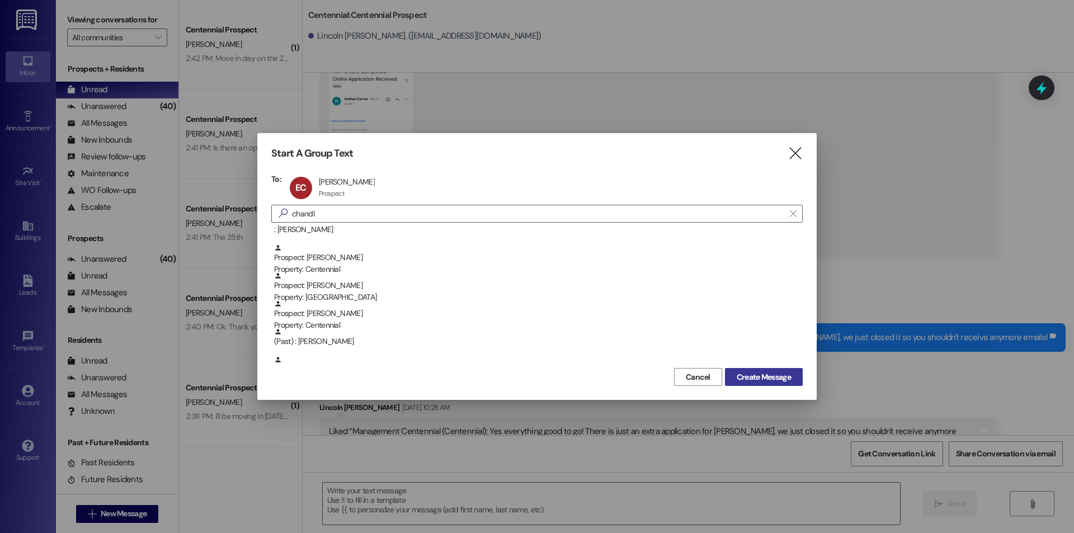
click at [755, 379] on span "Create Message" at bounding box center [764, 377] width 54 height 12
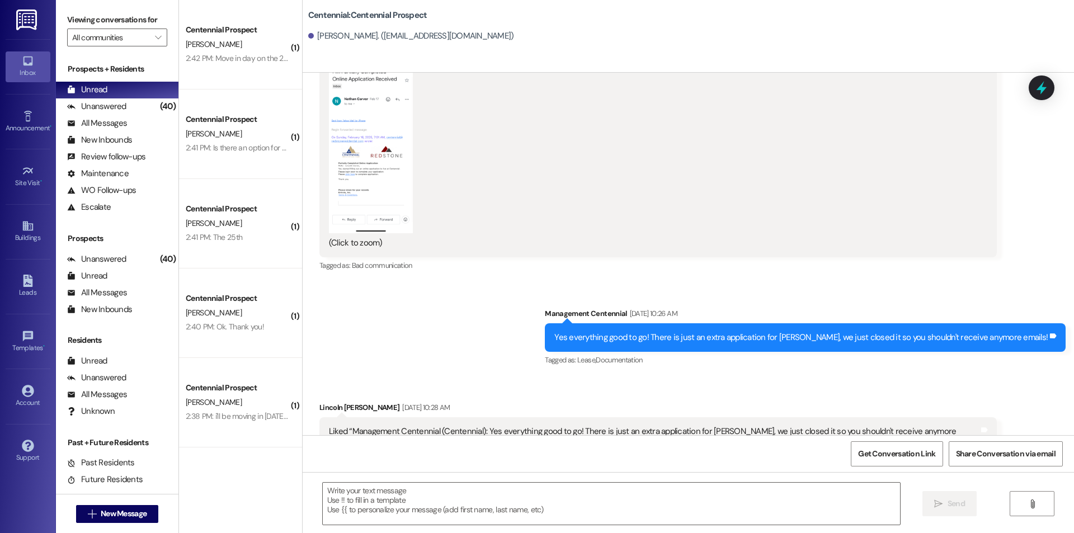
scroll to position [227, 0]
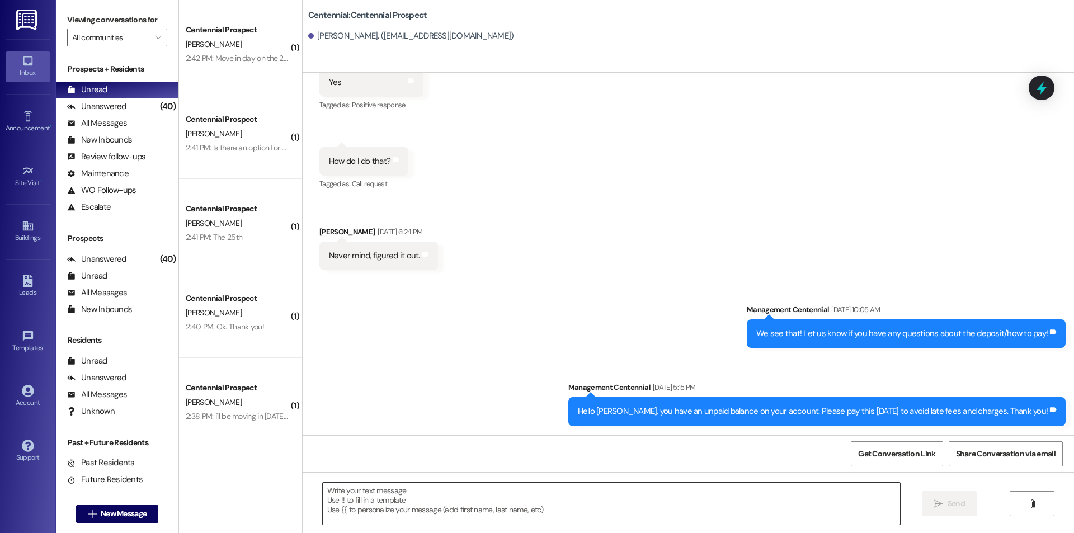
click at [568, 496] on textarea at bounding box center [611, 504] width 577 height 42
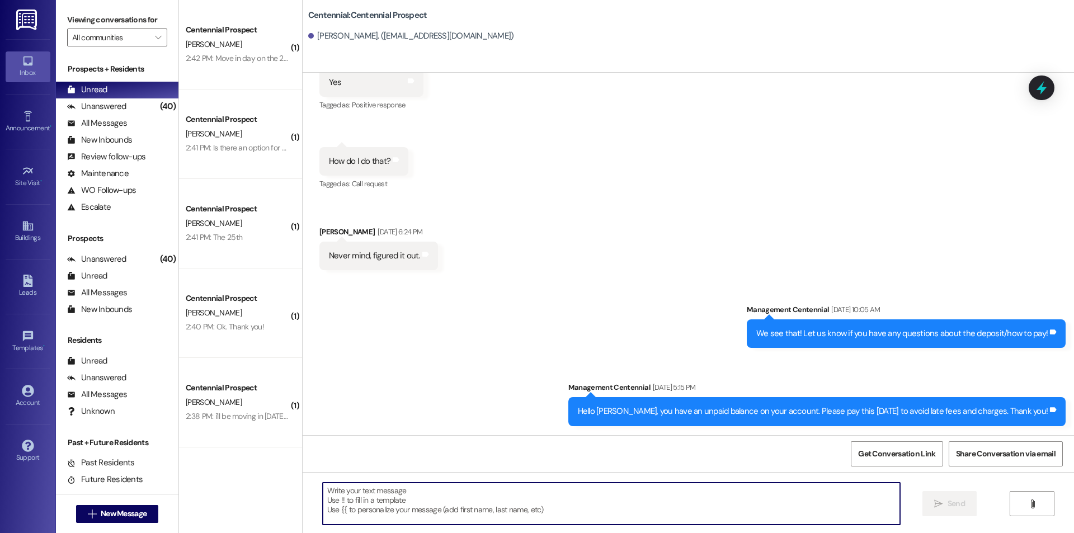
paste textarea "Hey {{first_name}}, we have not heard from you on what day you are planning on …"
type textarea "Hey {{first_name}}, we have not heard from you on what day you are planning on …"
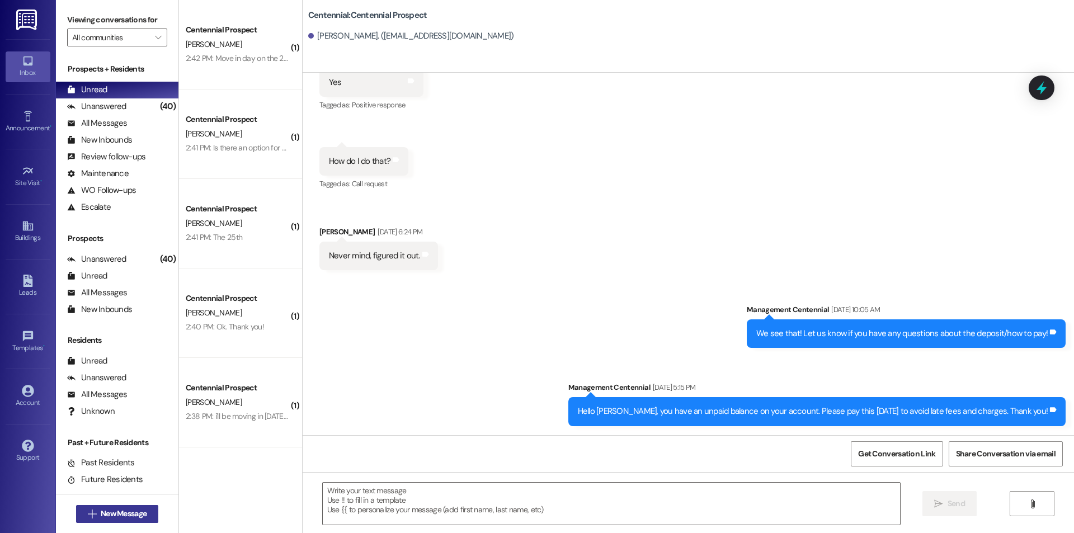
click at [130, 522] on button " New Message" at bounding box center [117, 514] width 83 height 18
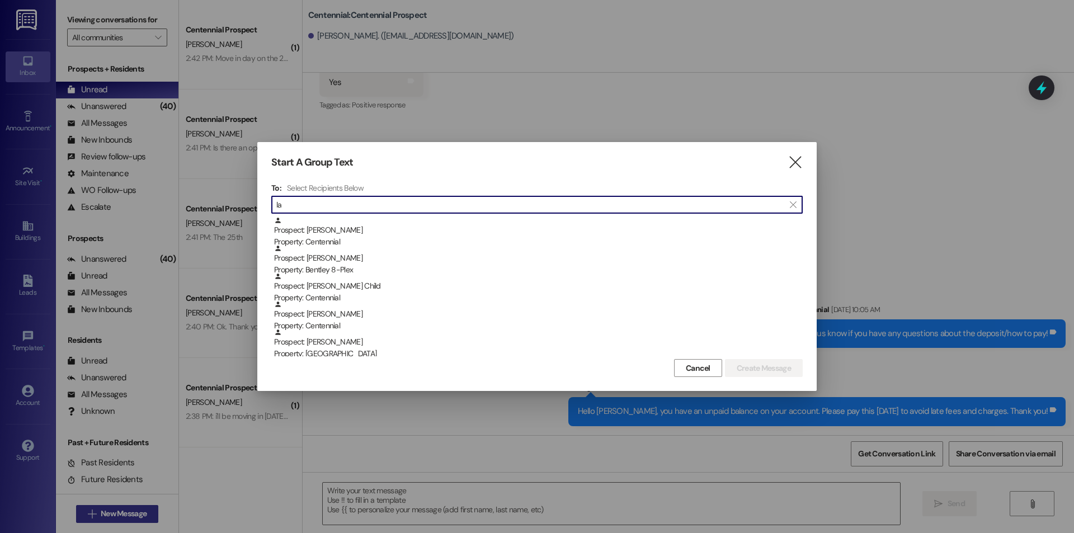
type input "l"
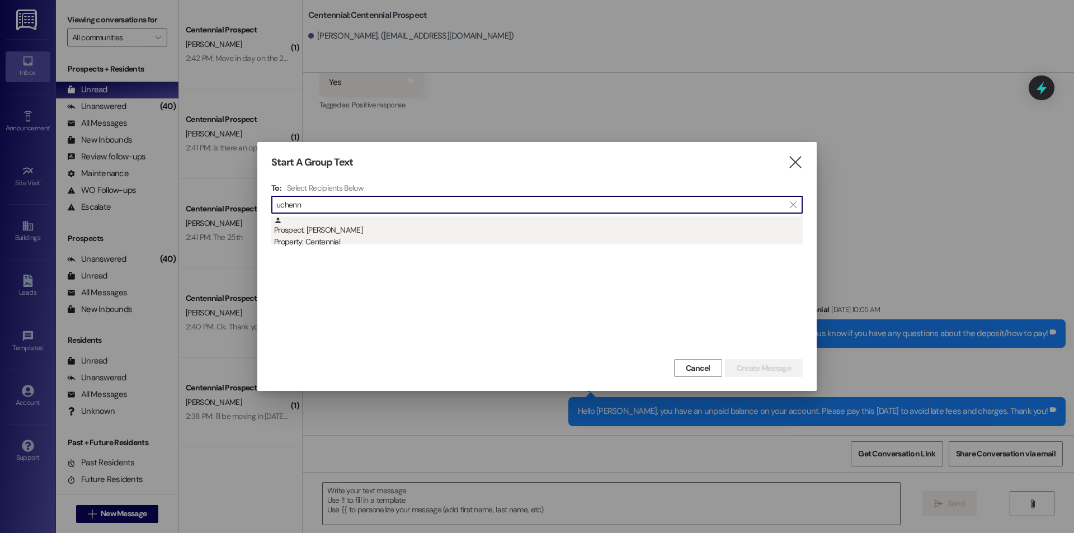
type input "uchenn"
click at [356, 244] on div "Property: Centennial" at bounding box center [538, 242] width 529 height 12
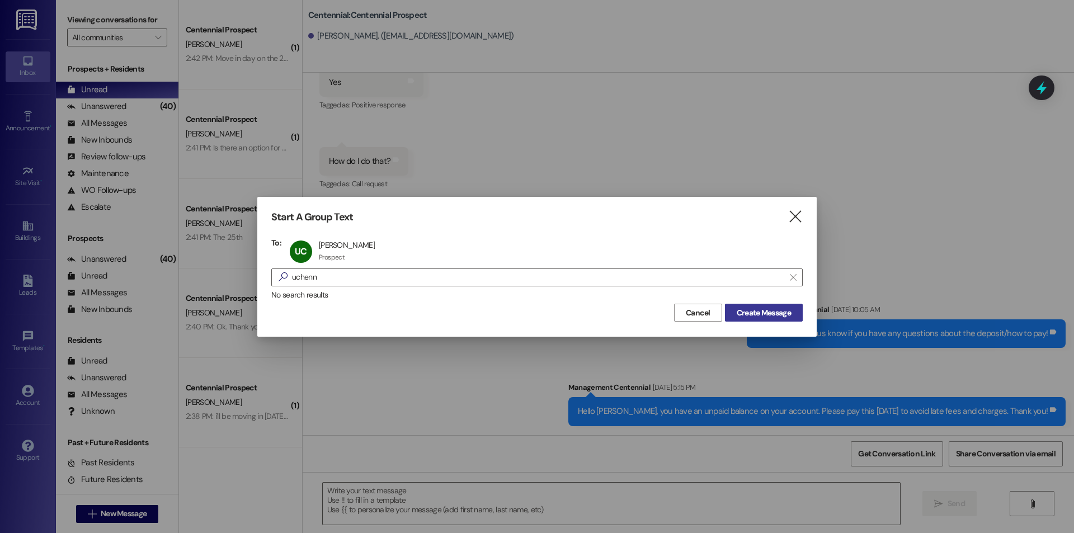
click at [756, 315] on span "Create Message" at bounding box center [764, 313] width 54 height 12
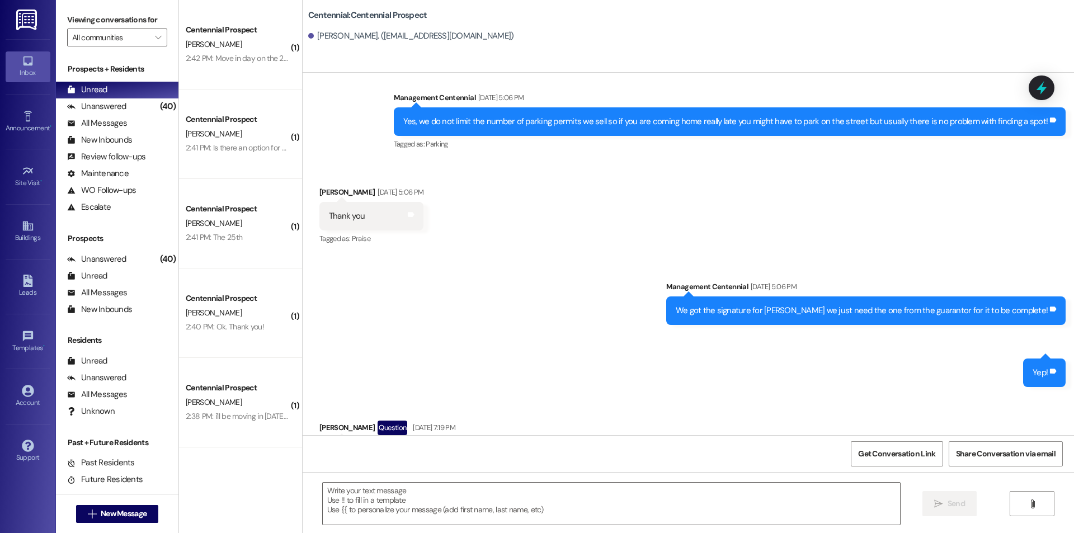
scroll to position [1049, 0]
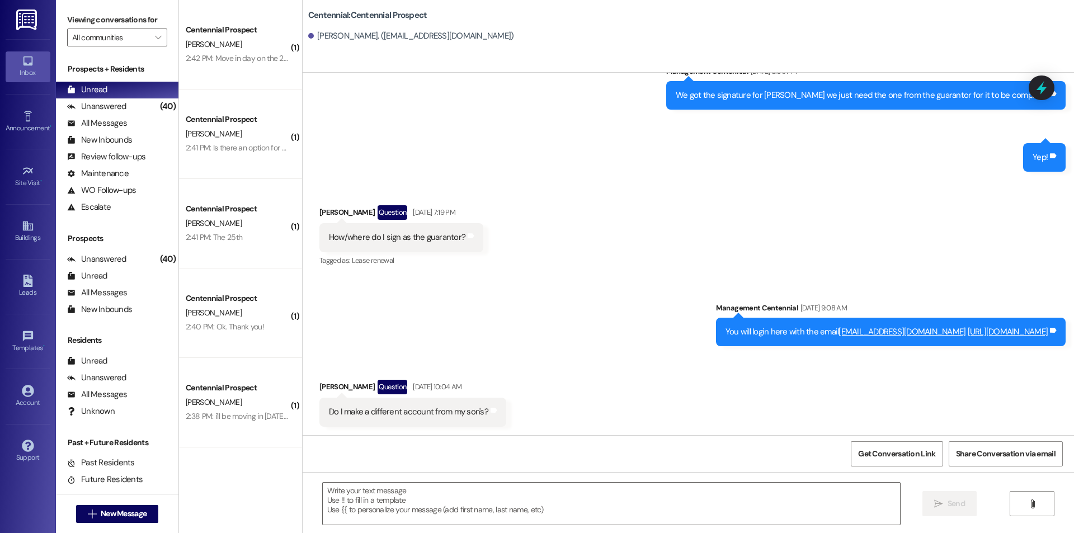
click at [612, 495] on textarea at bounding box center [611, 504] width 577 height 42
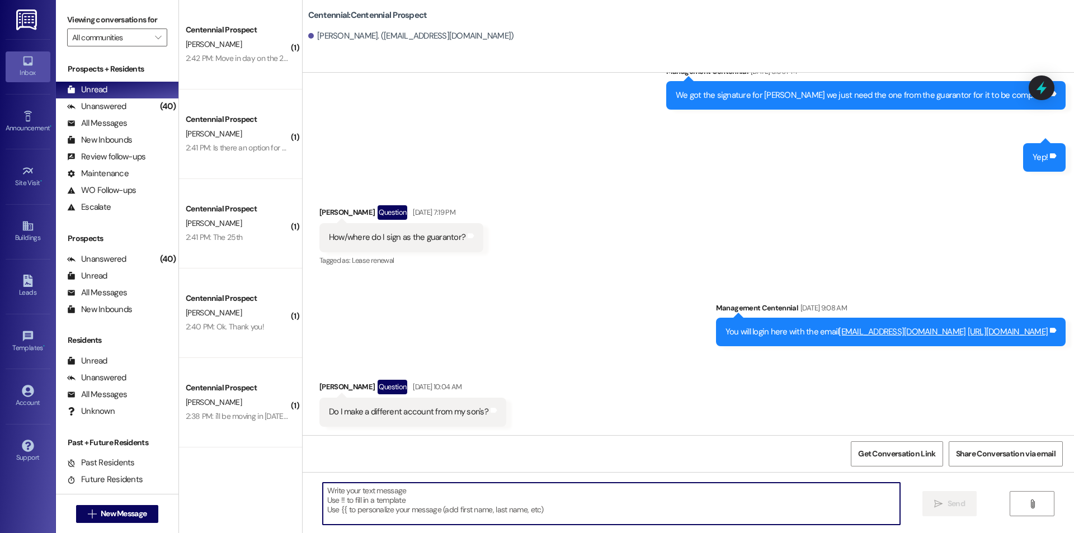
paste textarea "Hey {{first_name}}, we have not heard from you on what day you are planning on …"
type textarea "Hey {{first_name}}, we have not heard from you on what day you are planning on …"
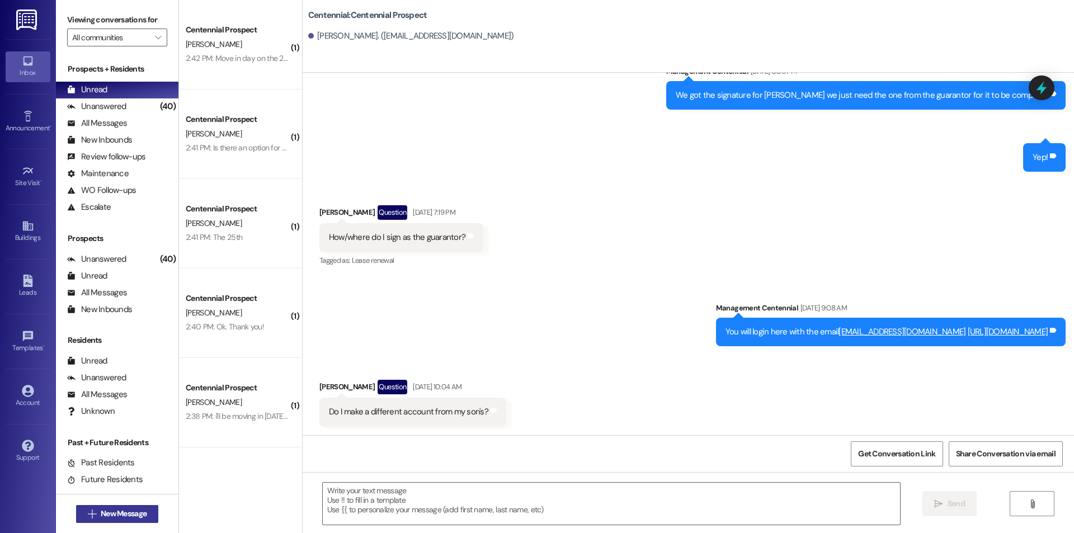
click at [124, 512] on span "New Message" at bounding box center [124, 514] width 46 height 12
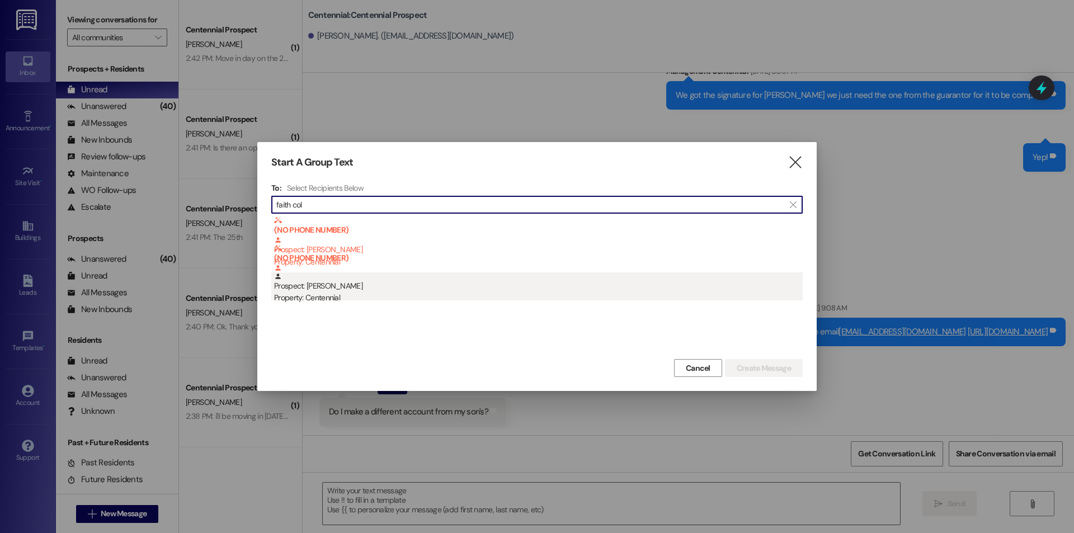
type input "faith col"
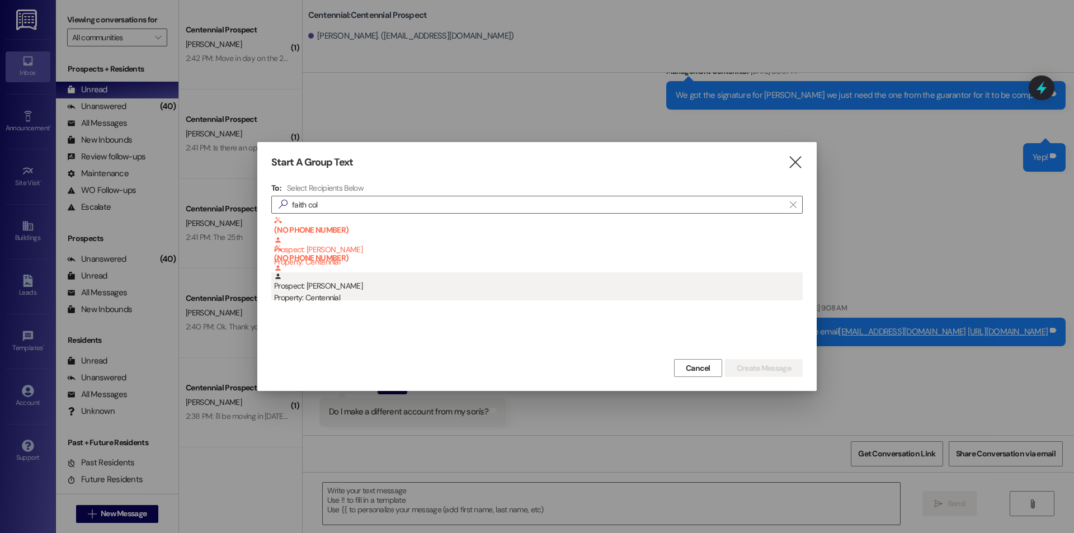
click at [366, 296] on div "Property: Centennial" at bounding box center [538, 298] width 529 height 12
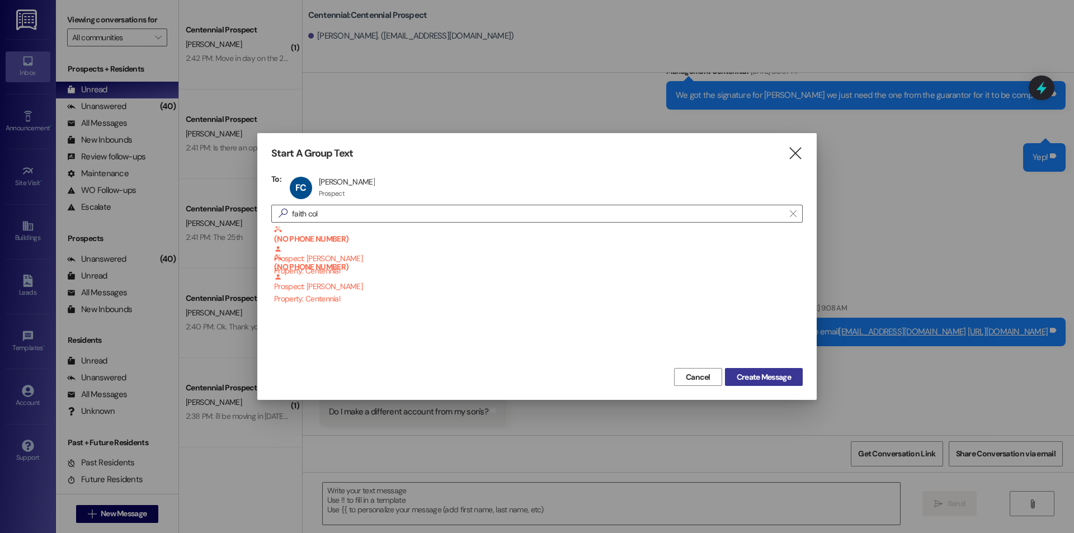
click at [739, 376] on span "Create Message" at bounding box center [764, 377] width 54 height 12
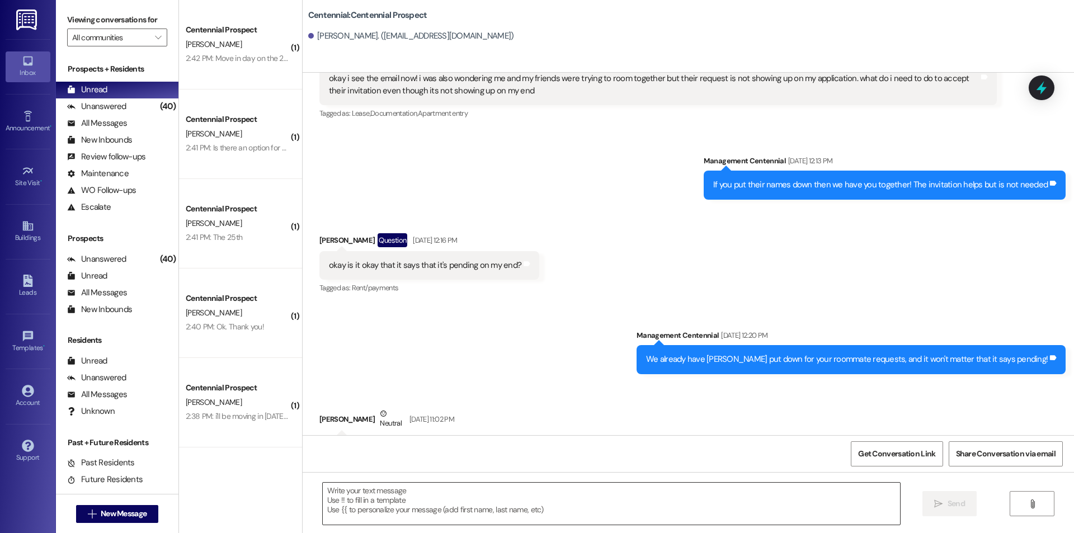
scroll to position [1139, 0]
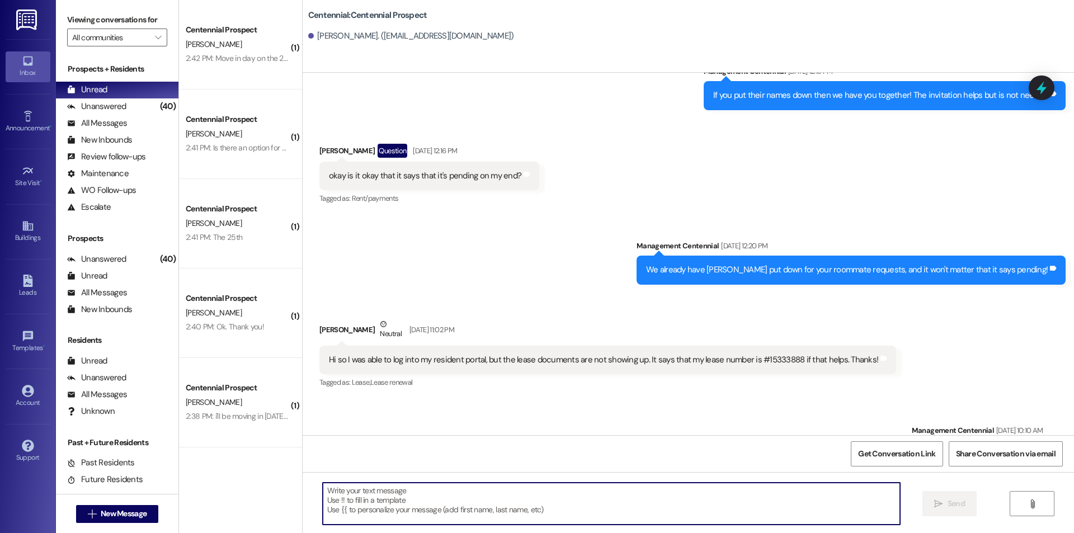
click at [652, 511] on textarea at bounding box center [611, 504] width 577 height 42
paste textarea "Hey {{first_name}}, we have not heard from you on what day you are planning on …"
type textarea "Hey {{first_name}}, we have not heard from you on what day you are planning on …"
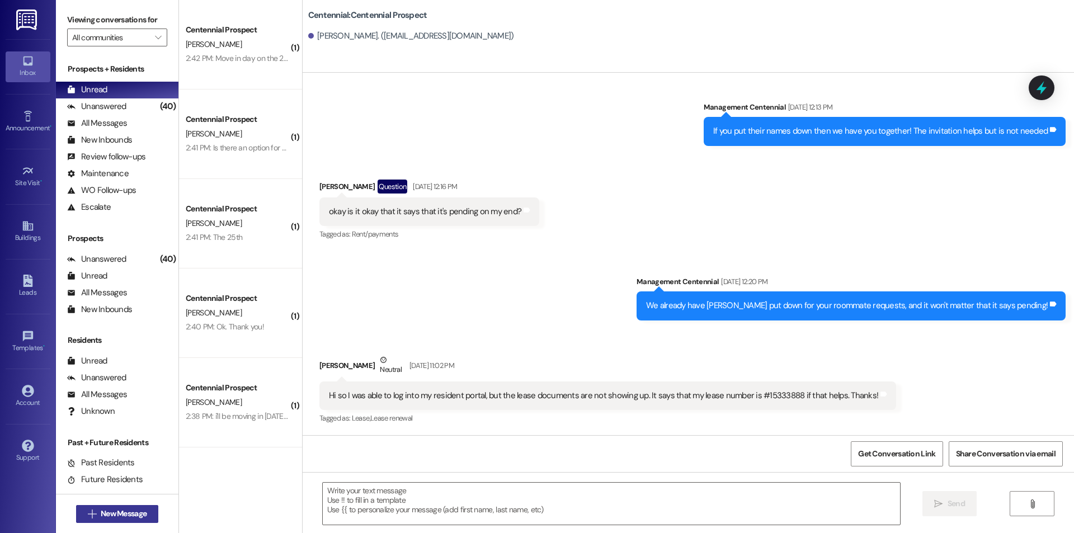
click at [113, 511] on span "New Message" at bounding box center [124, 514] width 46 height 12
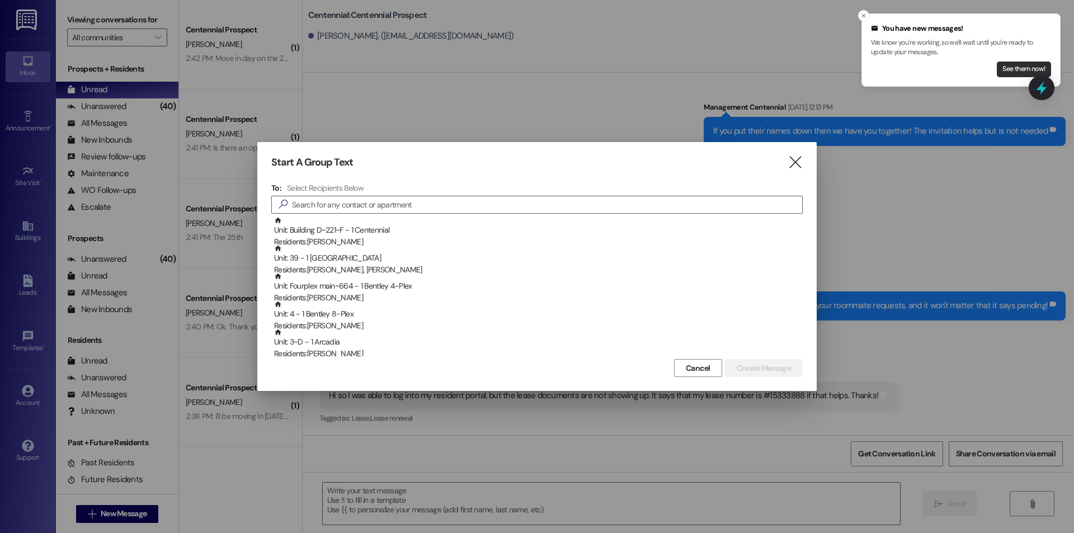
click at [1016, 64] on button "See them now!" at bounding box center [1024, 70] width 54 height 16
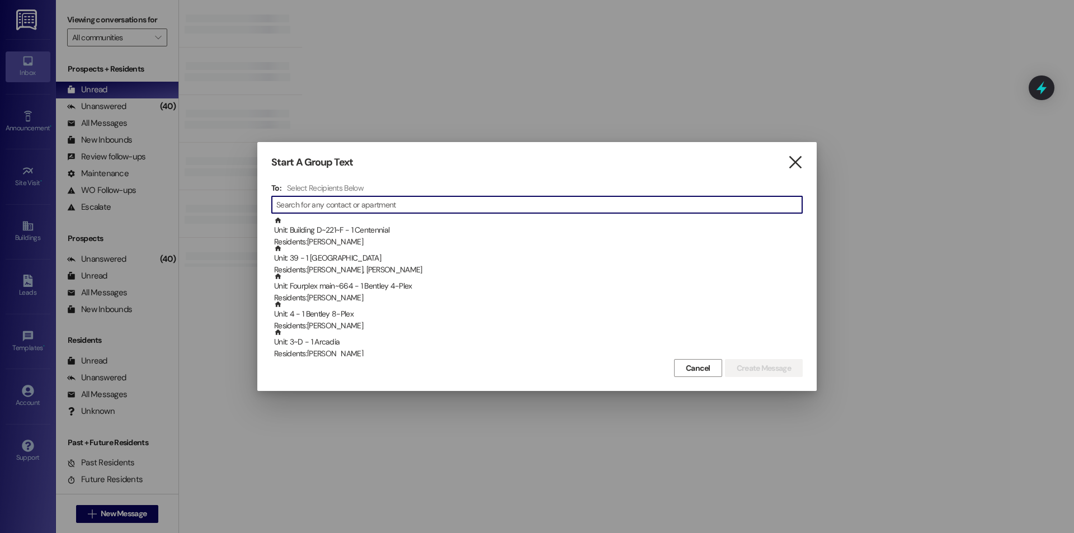
click at [789, 163] on icon "" at bounding box center [795, 163] width 15 height 12
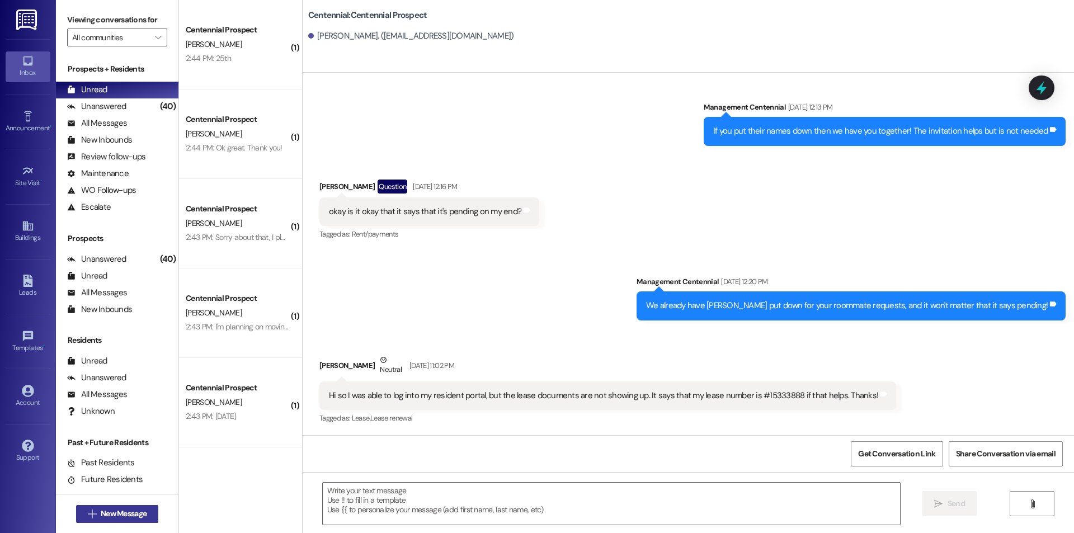
click at [140, 512] on span "New Message" at bounding box center [124, 514] width 46 height 12
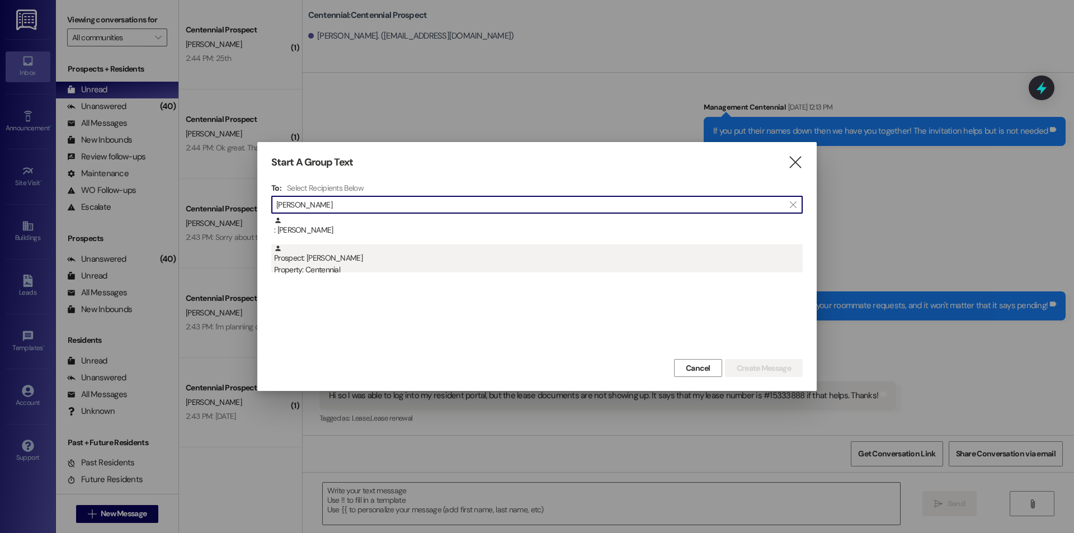
type input "ila bo"
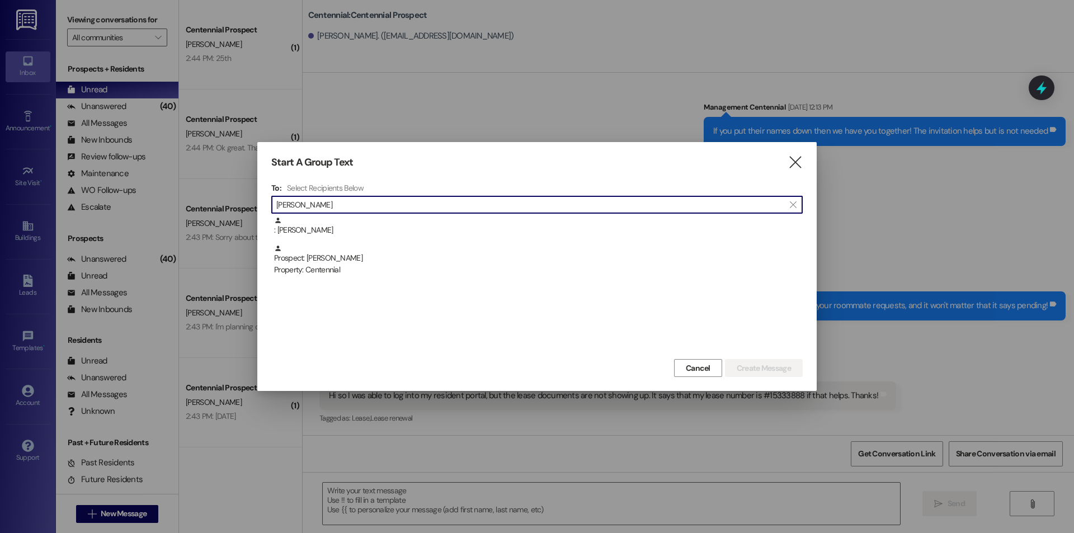
click at [510, 275] on div "Property: Centennial" at bounding box center [538, 270] width 529 height 12
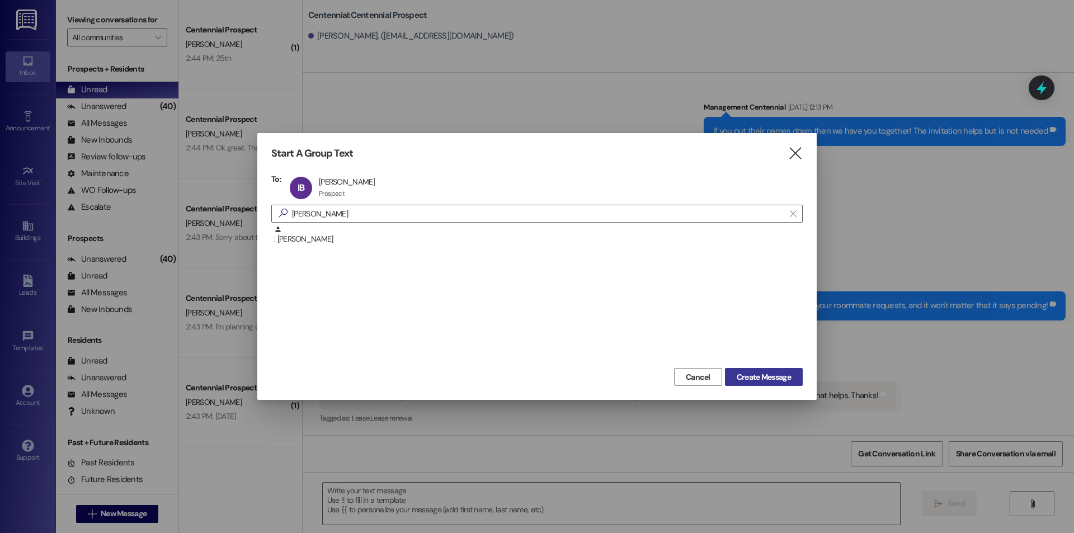
click at [755, 376] on span "Create Message" at bounding box center [764, 377] width 54 height 12
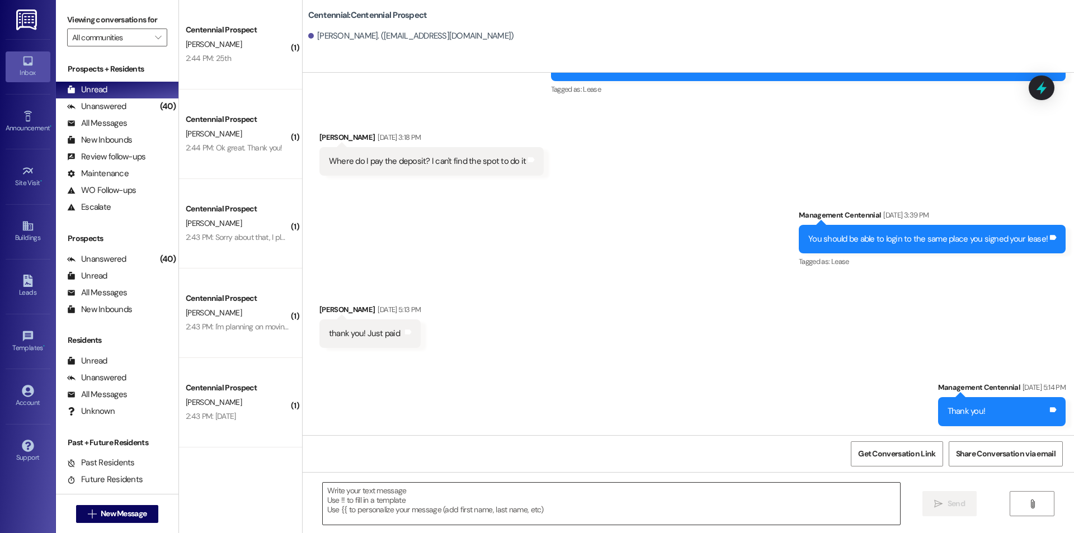
scroll to position [70, 0]
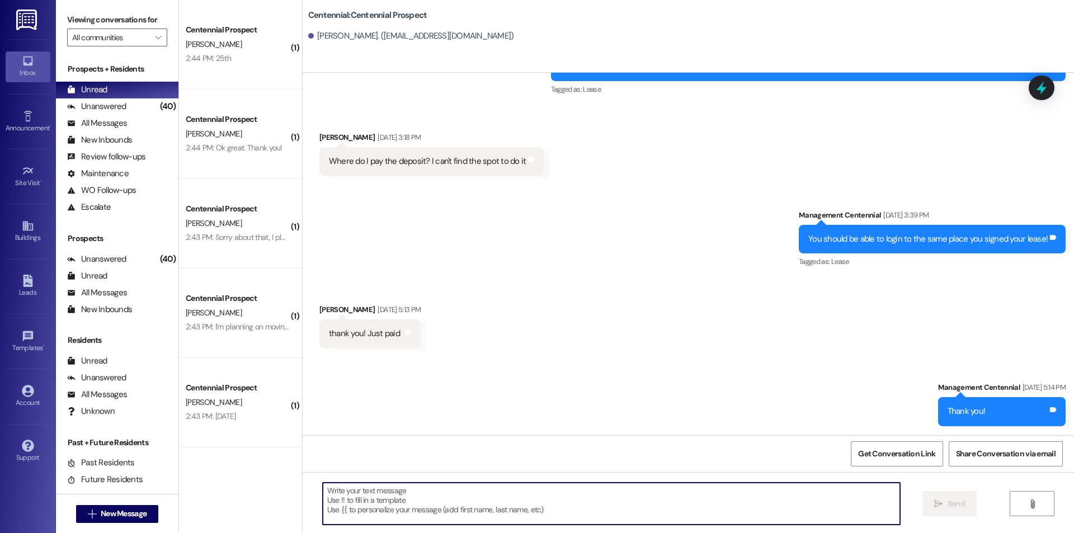
click at [652, 501] on textarea at bounding box center [611, 504] width 577 height 42
paste textarea "Hey {{first_name}}, we have not heard from you on what day you are planning on …"
type textarea "Hey {{first_name}}, we have not heard from you on what day you are planning on …"
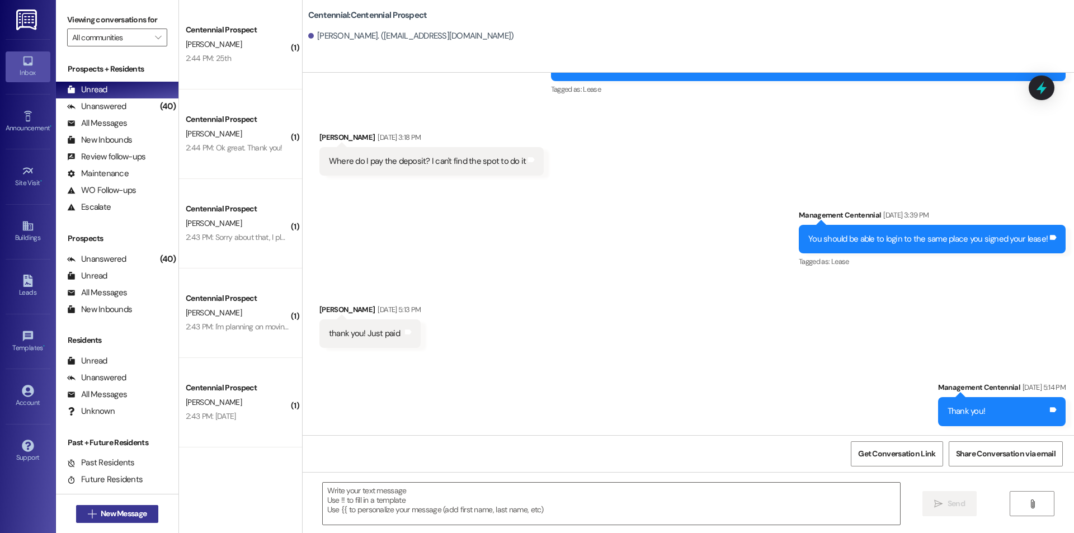
click at [113, 516] on span "New Message" at bounding box center [124, 514] width 46 height 12
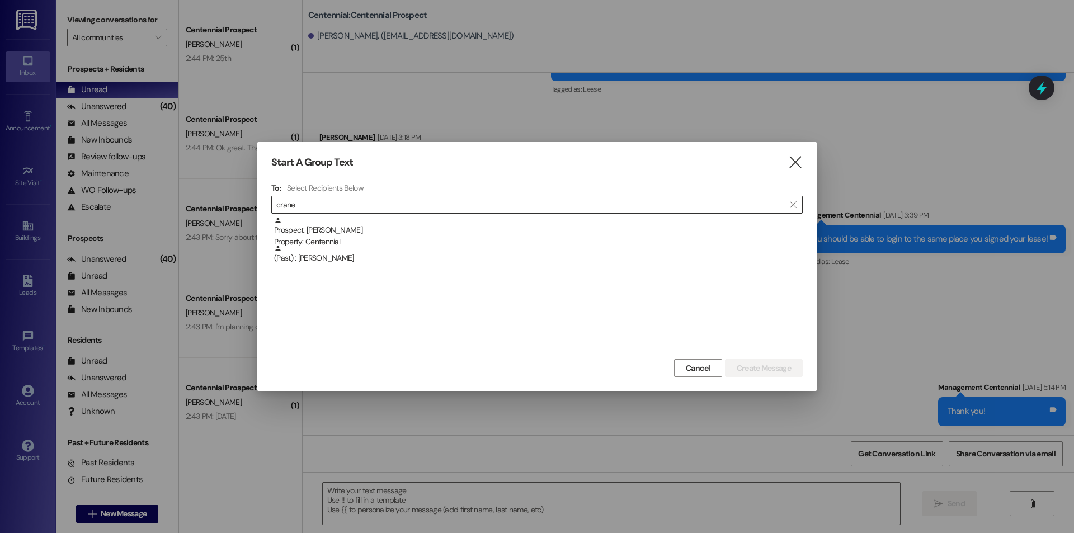
click at [355, 205] on input "crane" at bounding box center [530, 205] width 508 height 16
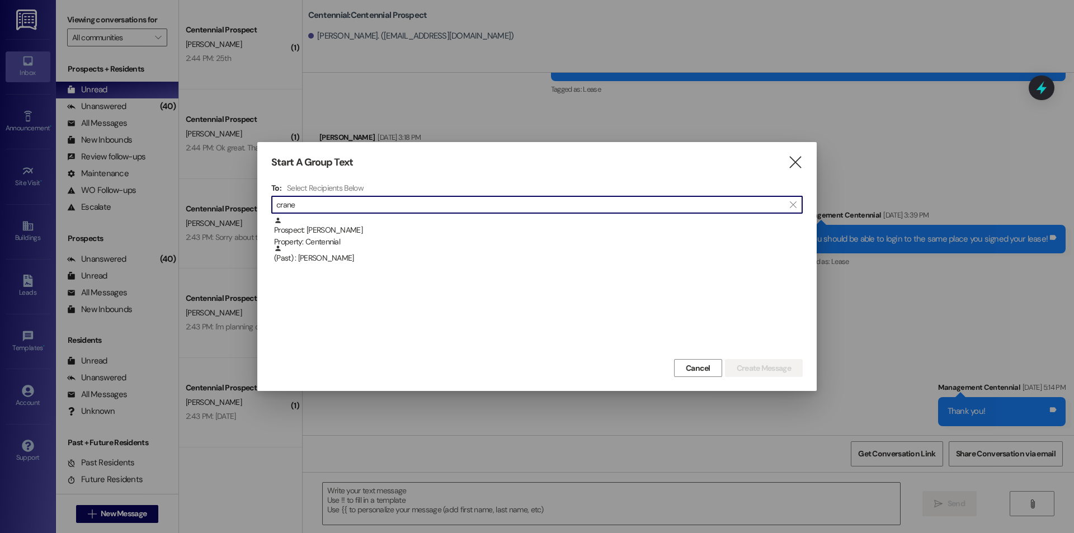
click at [355, 205] on input "crane" at bounding box center [530, 205] width 508 height 16
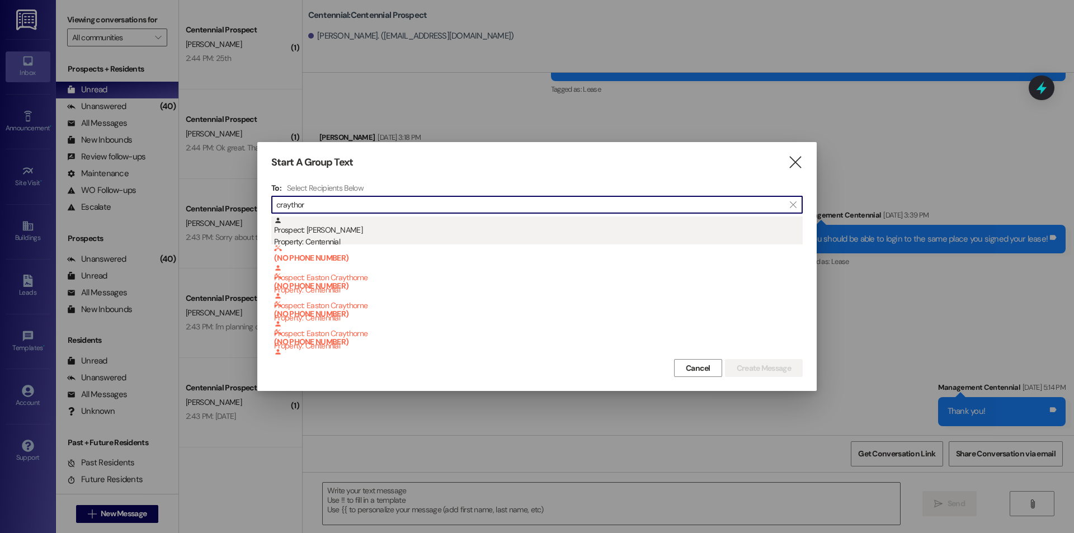
type input "craythor"
click at [359, 234] on div "Prospect: Lexus Craythorne Property: Centennial" at bounding box center [538, 232] width 529 height 32
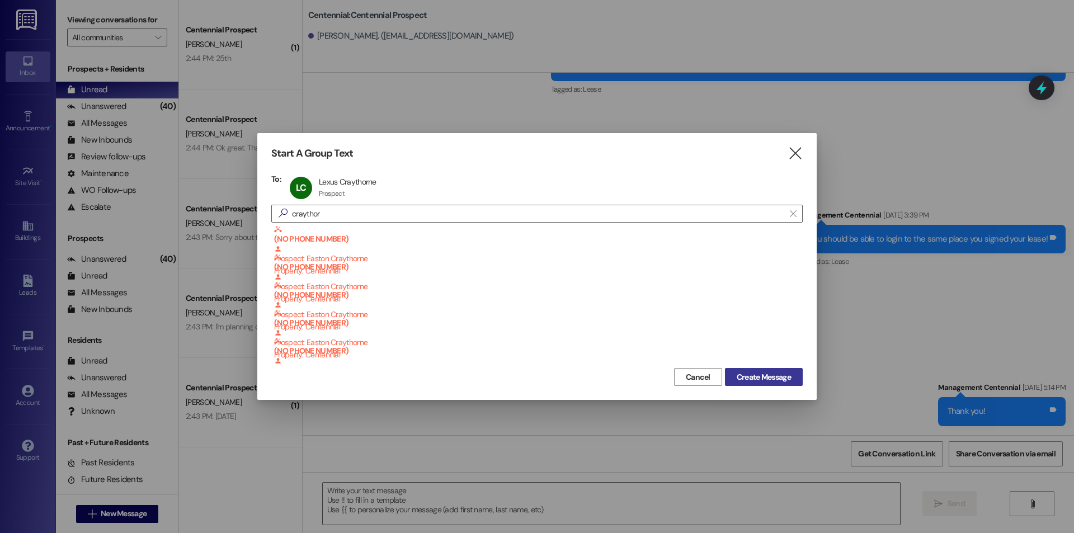
click at [757, 373] on span "Create Message" at bounding box center [764, 377] width 54 height 12
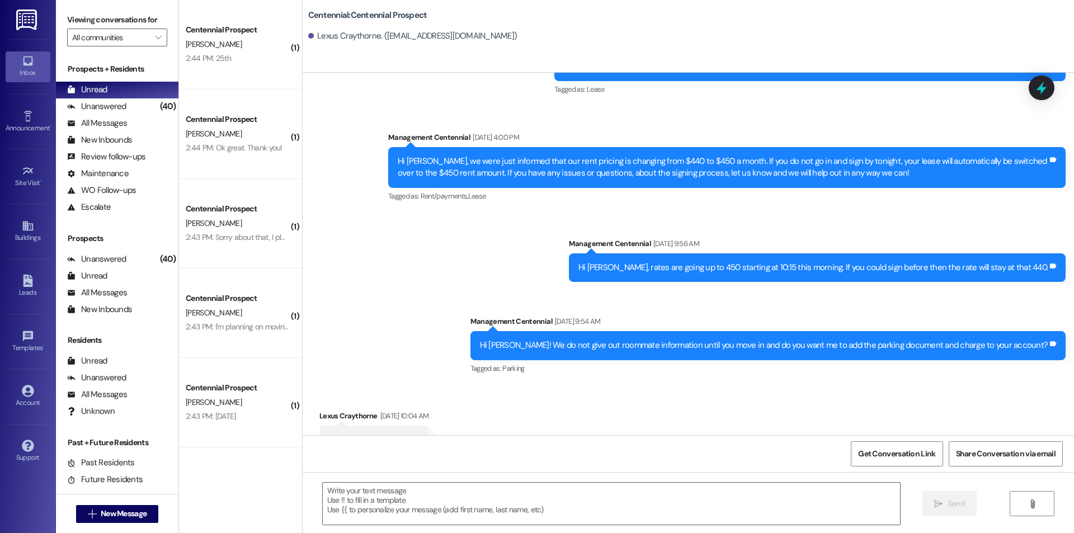
scroll to position [0, 0]
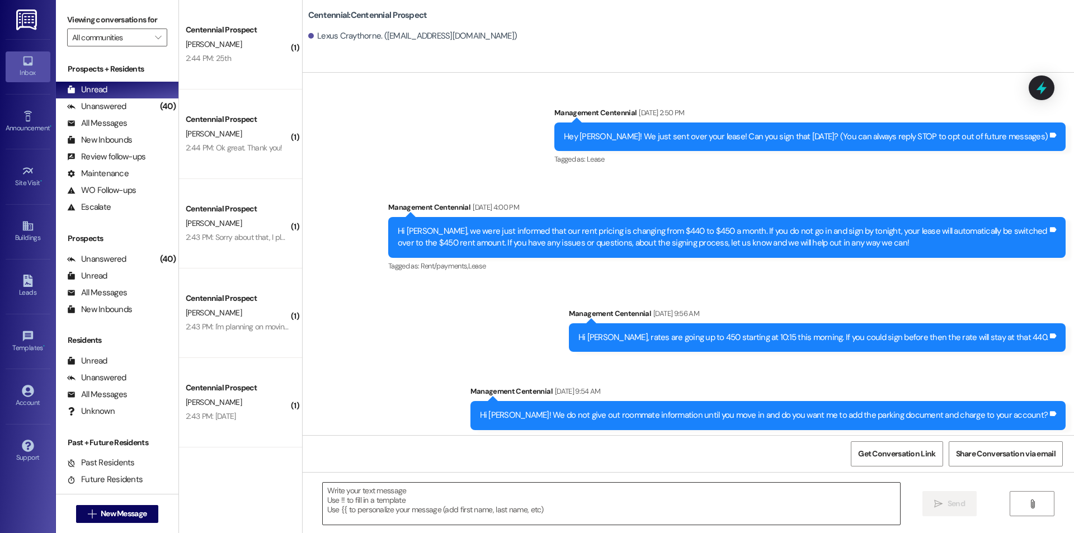
click at [619, 506] on textarea at bounding box center [611, 504] width 577 height 42
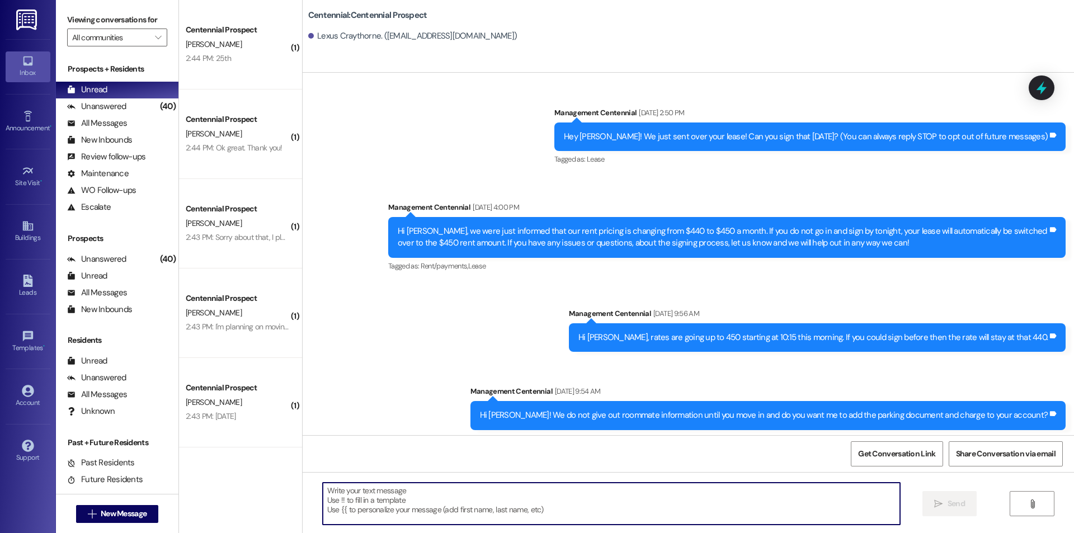
paste textarea "Hey {{first_name}}, we have not heard from you on what day you are planning on …"
type textarea "Hey {{first_name}}, we have not heard from you on what day you are planning on …"
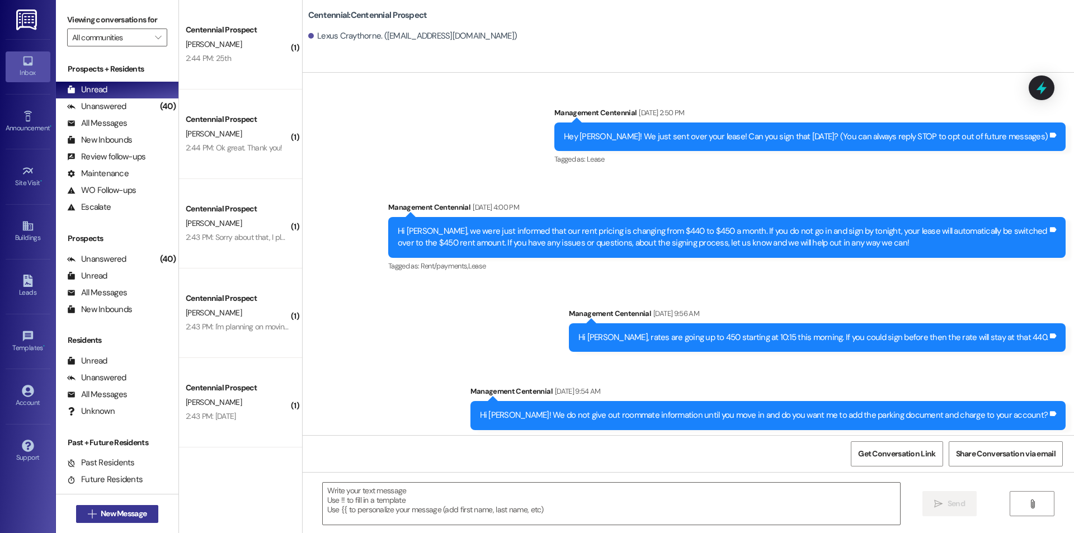
click at [118, 518] on span "New Message" at bounding box center [124, 514] width 46 height 12
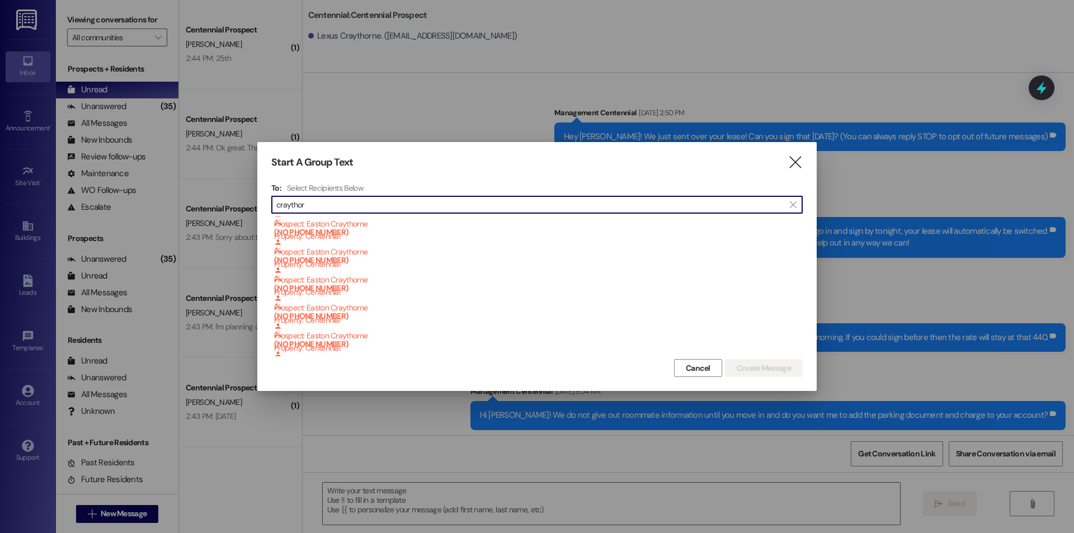
scroll to position [79, 0]
type input "craythor"
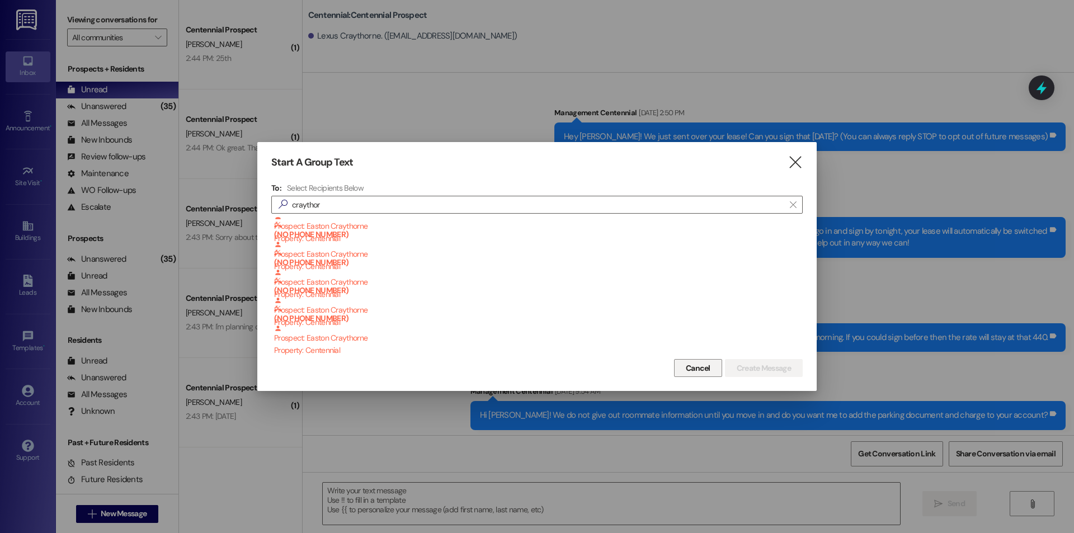
click at [695, 369] on span "Cancel" at bounding box center [698, 368] width 25 height 12
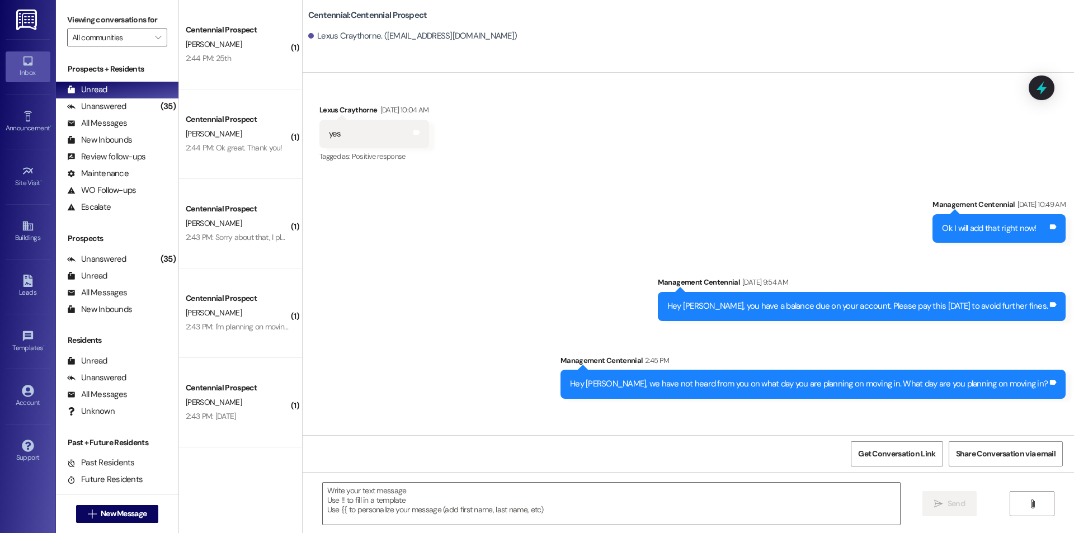
scroll to position [426, 0]
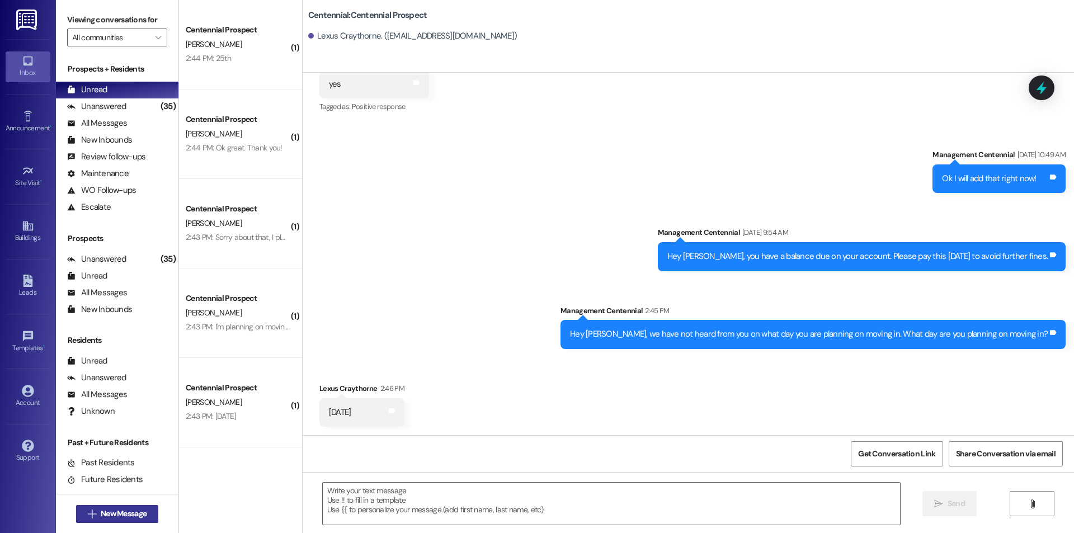
click at [136, 516] on span "New Message" at bounding box center [124, 514] width 46 height 12
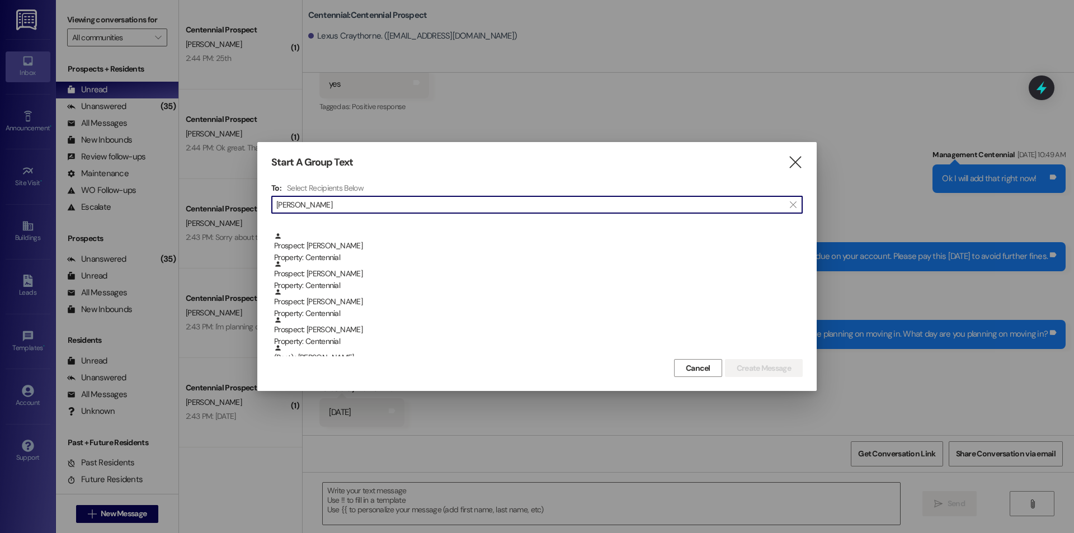
scroll to position [149, 0]
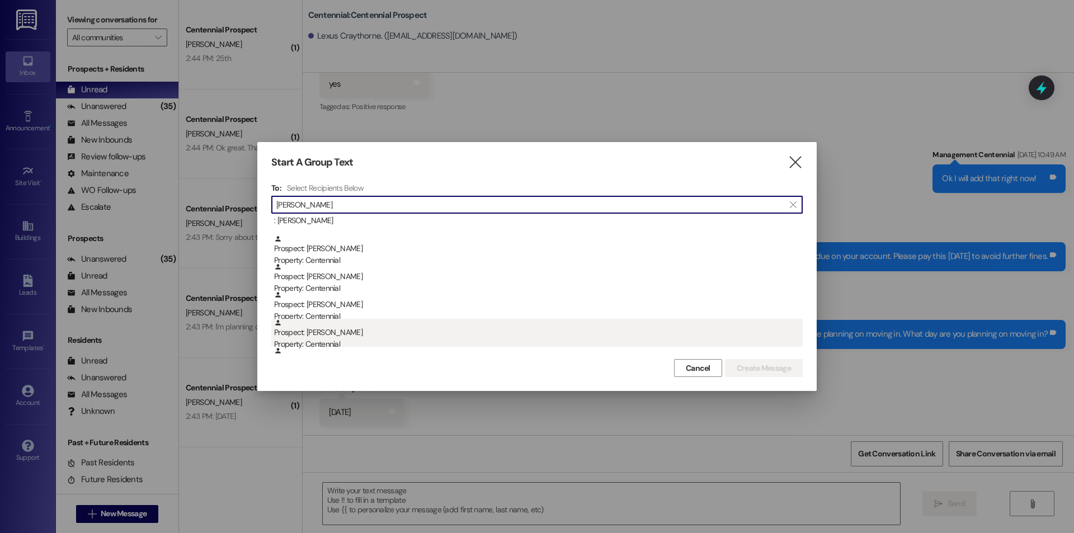
type input "curtis"
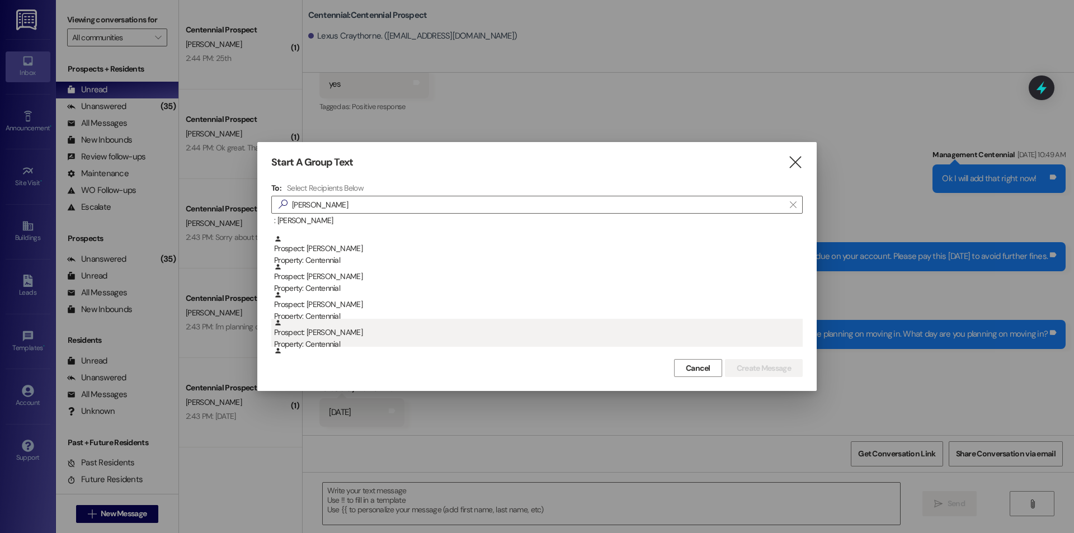
click at [366, 329] on div "Prospect: Levi Curtis Property: Centennial" at bounding box center [538, 335] width 529 height 32
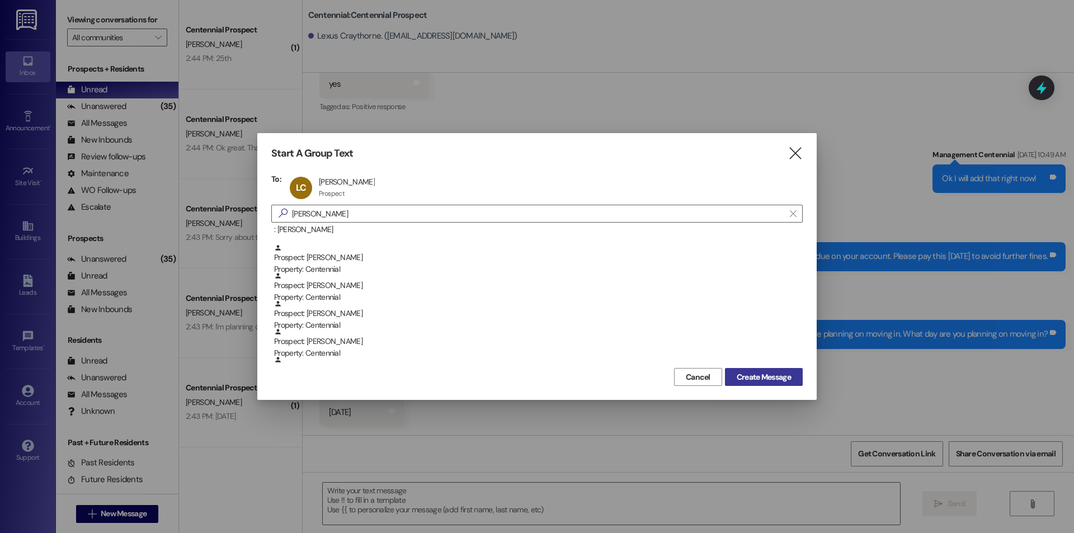
click at [742, 379] on span "Create Message" at bounding box center [764, 377] width 54 height 12
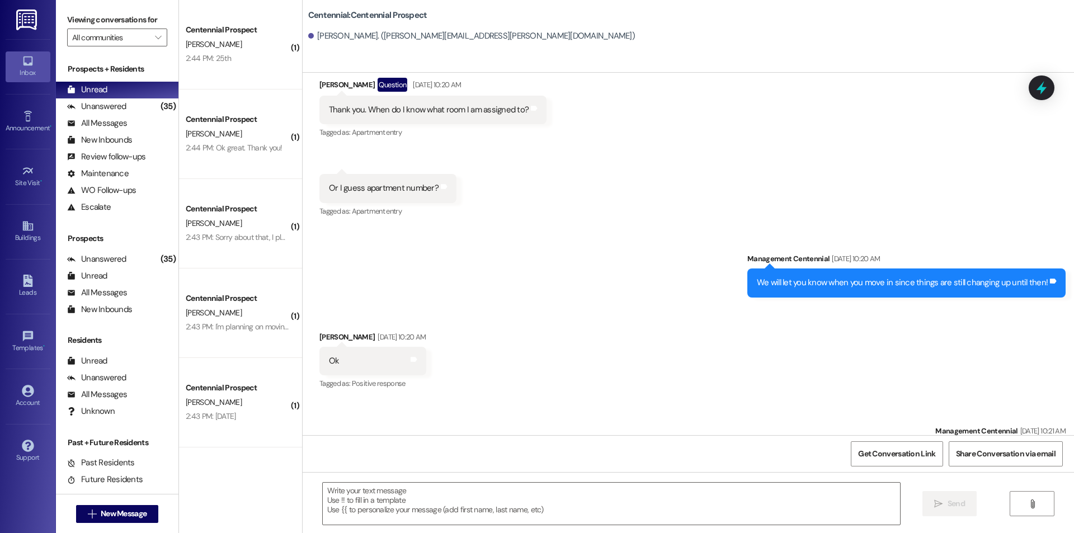
scroll to position [587, 0]
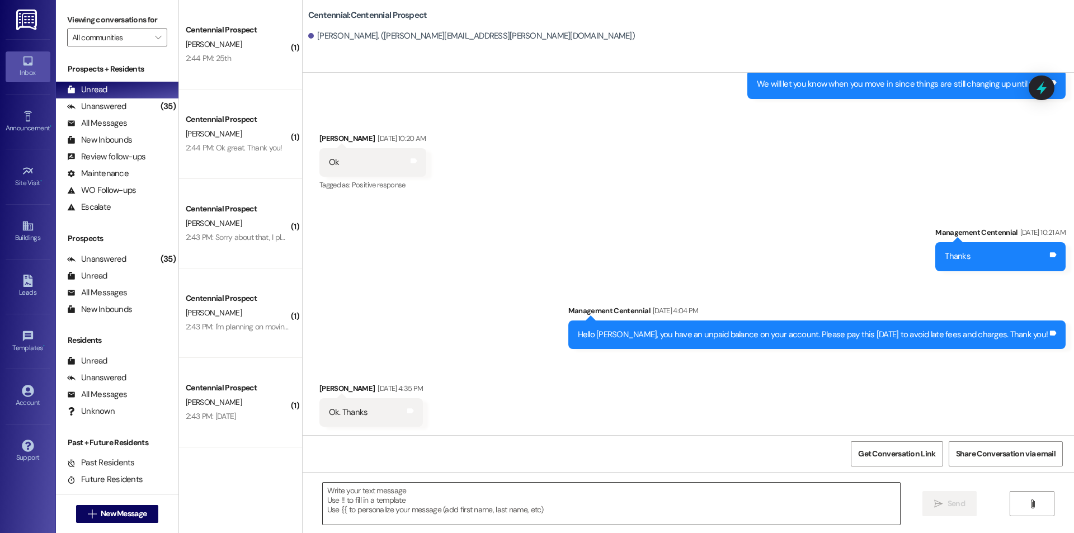
click at [559, 506] on textarea at bounding box center [611, 504] width 577 height 42
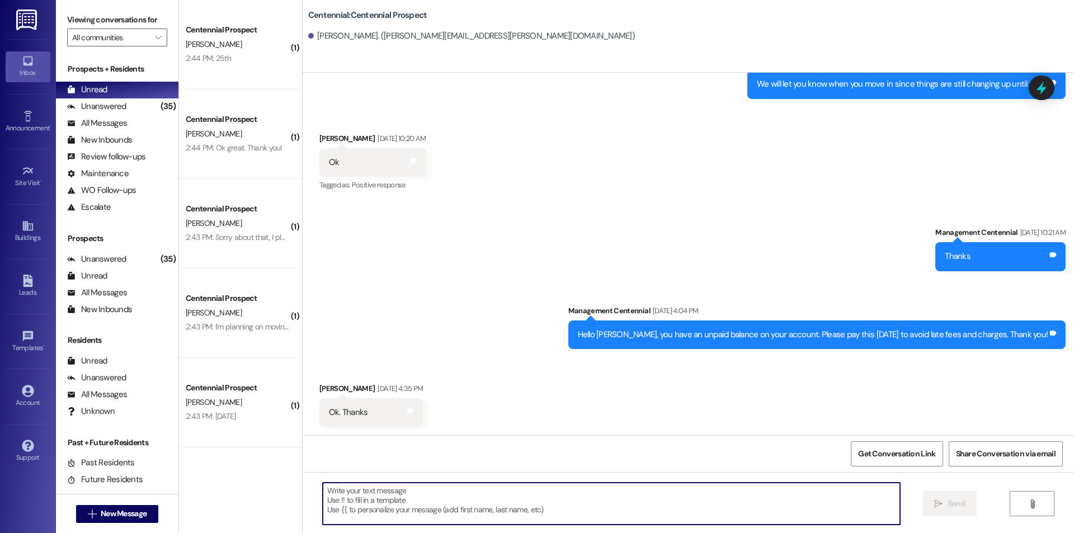
paste textarea "Hey {{first_name}}, we have not heard from you on what day you are planning on …"
type textarea "Hey {{first_name}}, we have not heard from you on what day you are planning on …"
click at [121, 520] on button " New Message" at bounding box center [117, 514] width 83 height 18
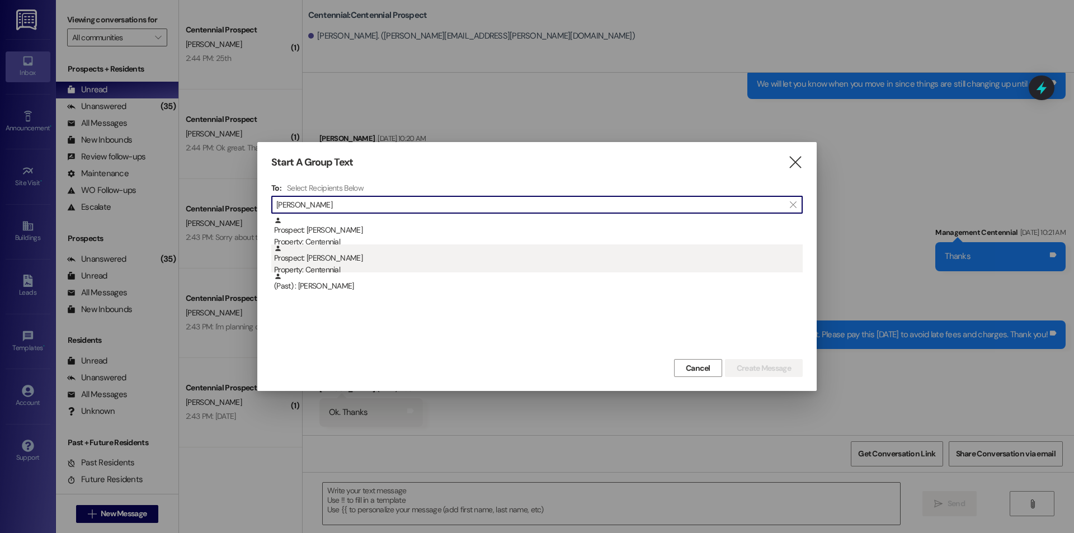
type input "brody"
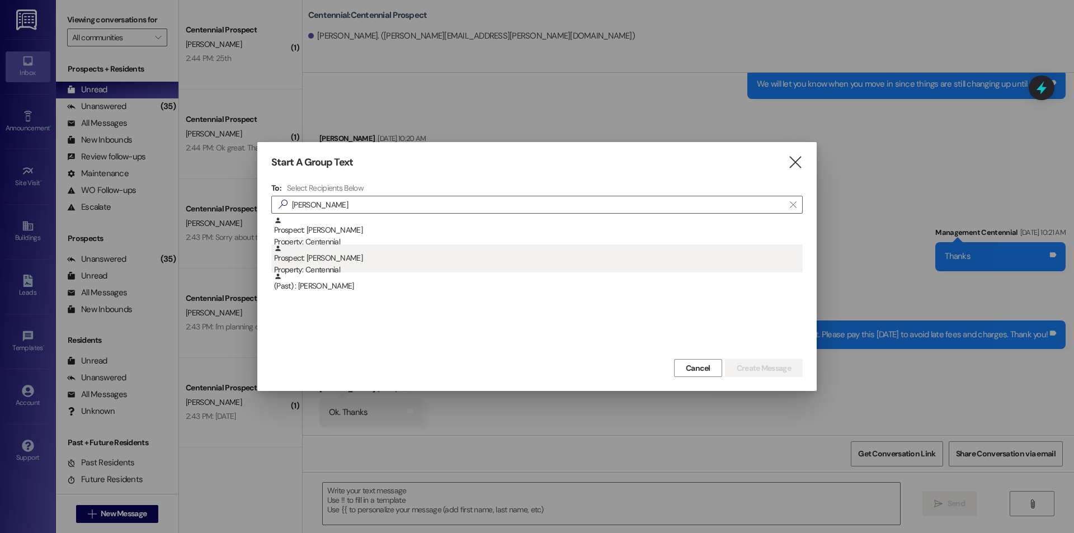
click at [407, 253] on div "Prospect: Brody Curtis Property: Centennial" at bounding box center [538, 260] width 529 height 32
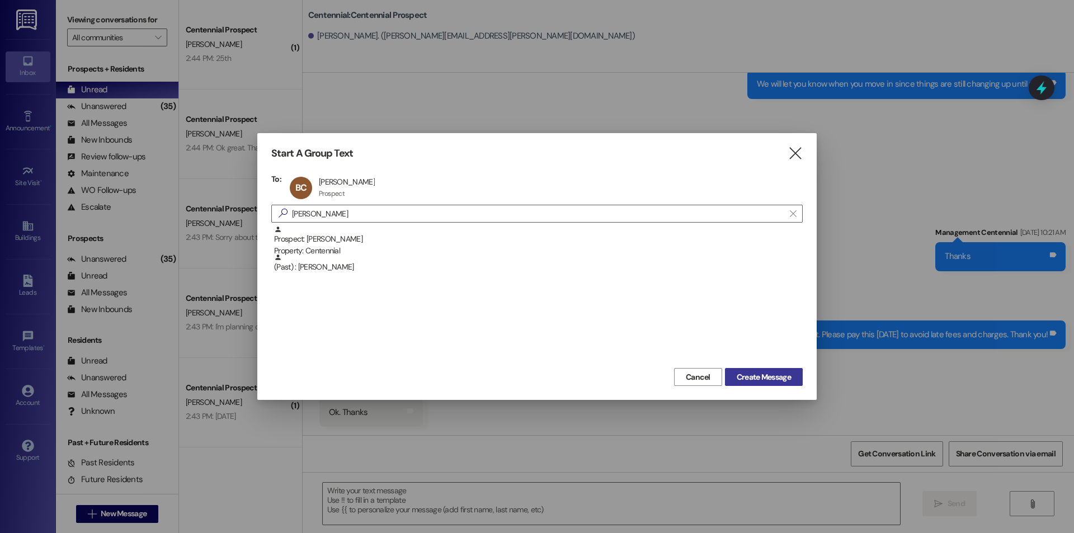
click at [753, 377] on span "Create Message" at bounding box center [764, 377] width 54 height 12
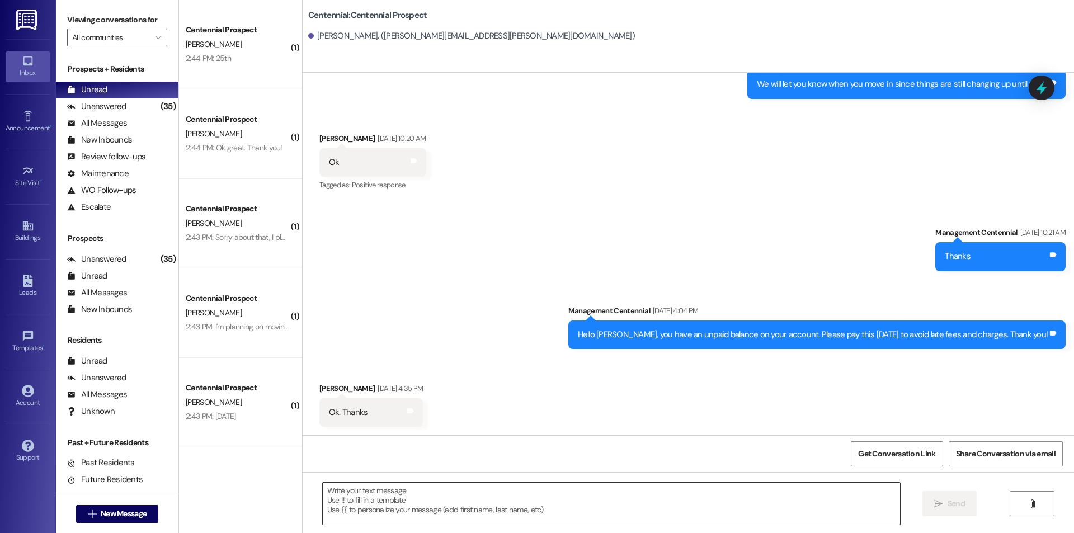
scroll to position [0, 0]
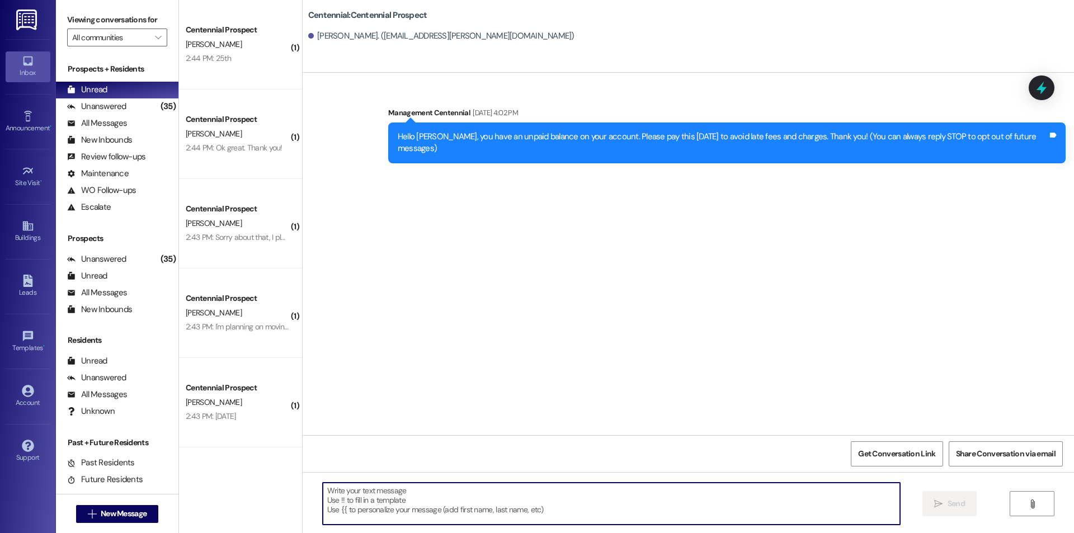
click at [671, 502] on textarea at bounding box center [611, 504] width 577 height 42
paste textarea "Hey {{first_name}}, we have not heard from you on what day you are planning on …"
type textarea "Hey {{first_name}}, we have not heard from you on what day you are planning on …"
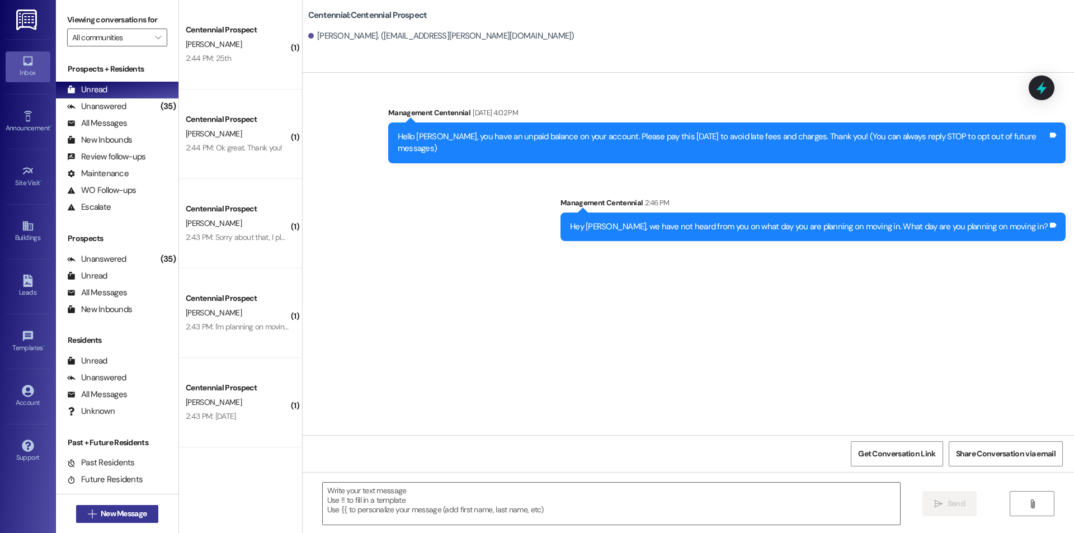
click at [143, 512] on span "New Message" at bounding box center [124, 514] width 46 height 12
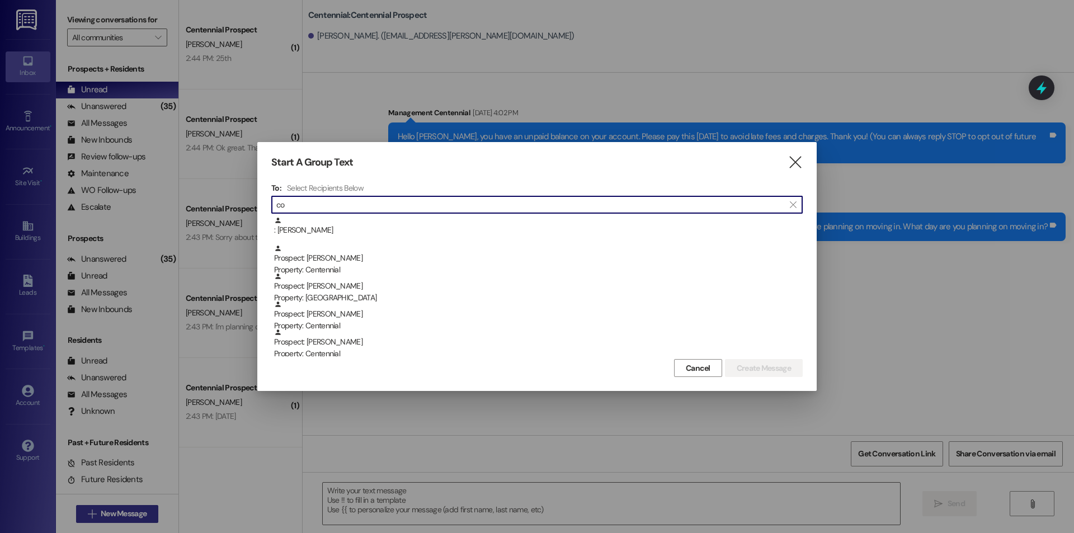
type input "c"
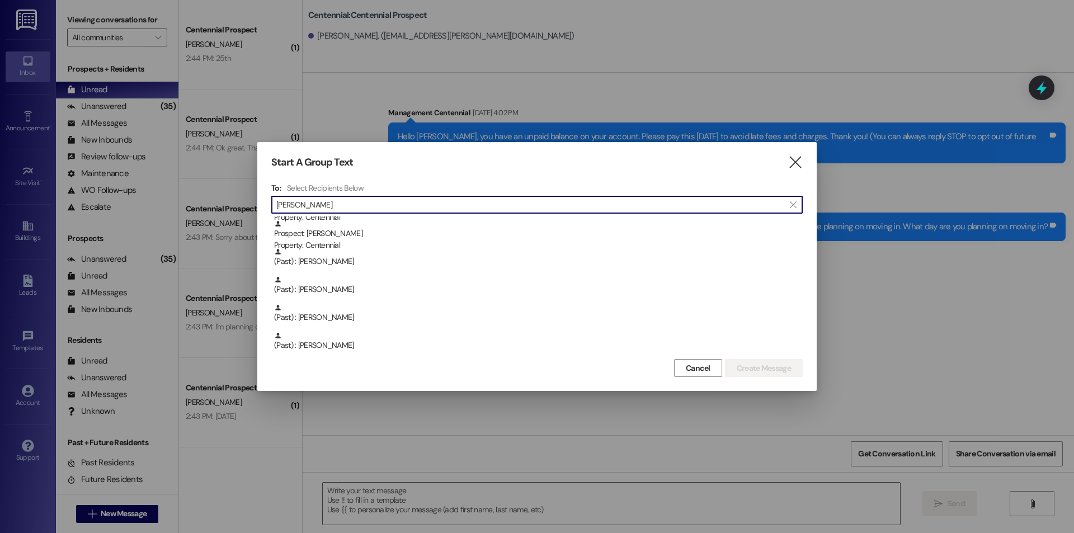
scroll to position [308, 0]
click at [472, 207] on input "curtis" at bounding box center [530, 205] width 508 height 16
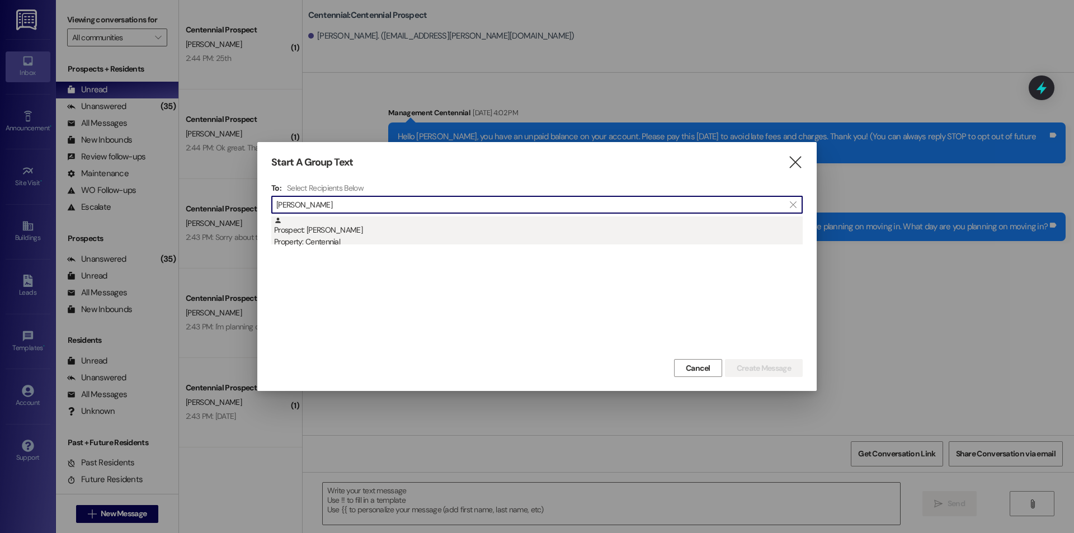
type input "cutler"
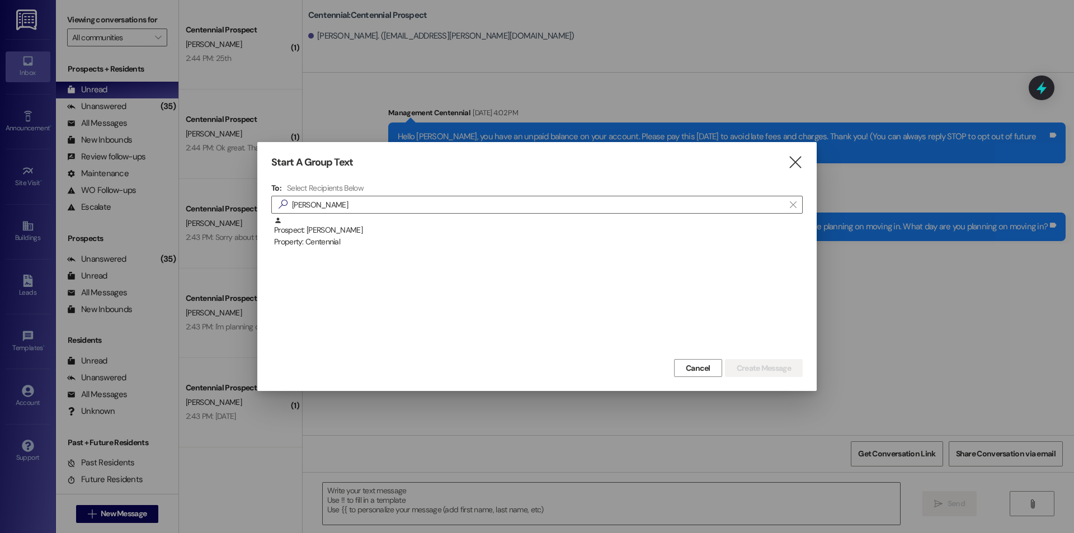
click at [466, 228] on div "Prospect: Mitchell Cutler Property: Centennial" at bounding box center [538, 232] width 529 height 32
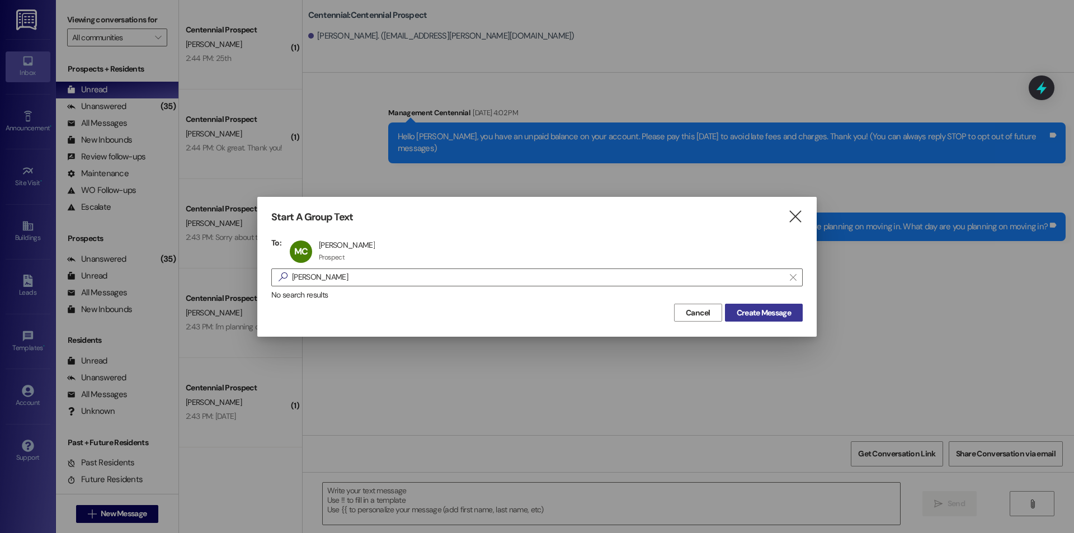
click at [737, 317] on span "Create Message" at bounding box center [764, 313] width 54 height 12
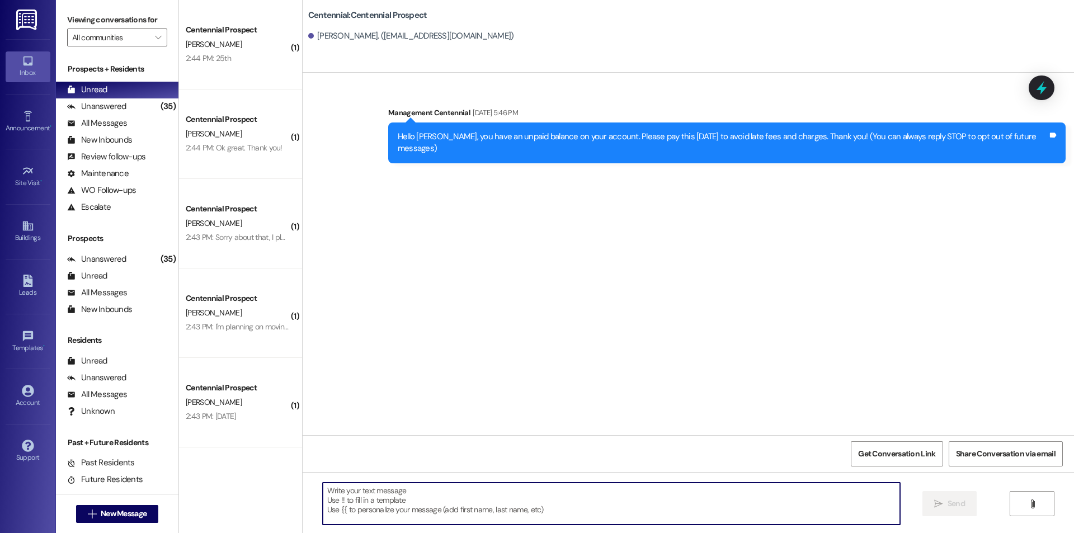
click at [622, 516] on textarea at bounding box center [611, 504] width 577 height 42
paste textarea "Hey {{first_name}}, we have not heard from you on what day you are planning on …"
type textarea "Hey {{first_name}}, we have not heard from you on what day you are planning on …"
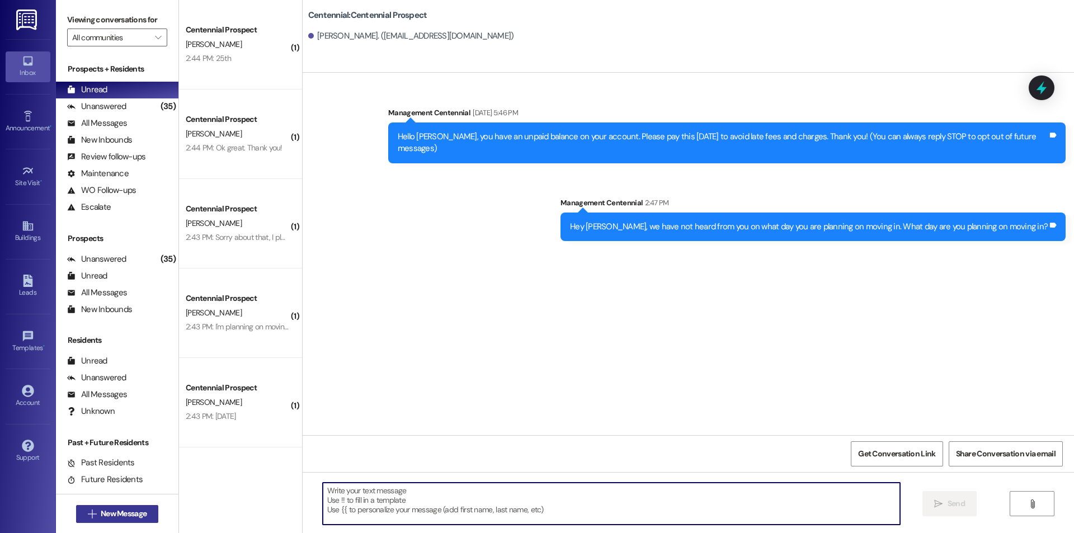
click at [135, 510] on span "New Message" at bounding box center [124, 514] width 46 height 12
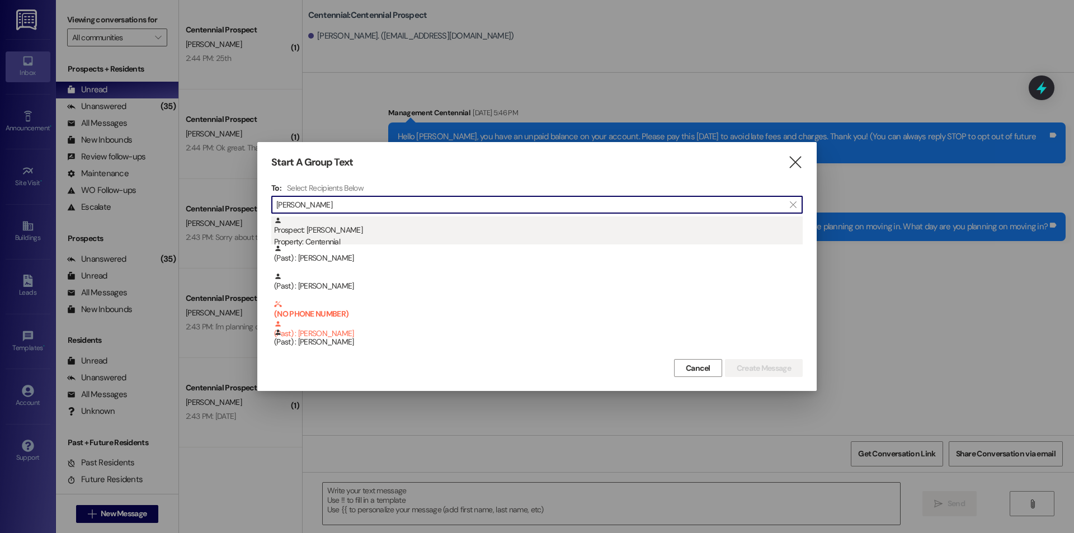
type input "dahl"
click at [544, 230] on div "Prospect: Kyle Dahl Property: Centennial" at bounding box center [538, 232] width 529 height 32
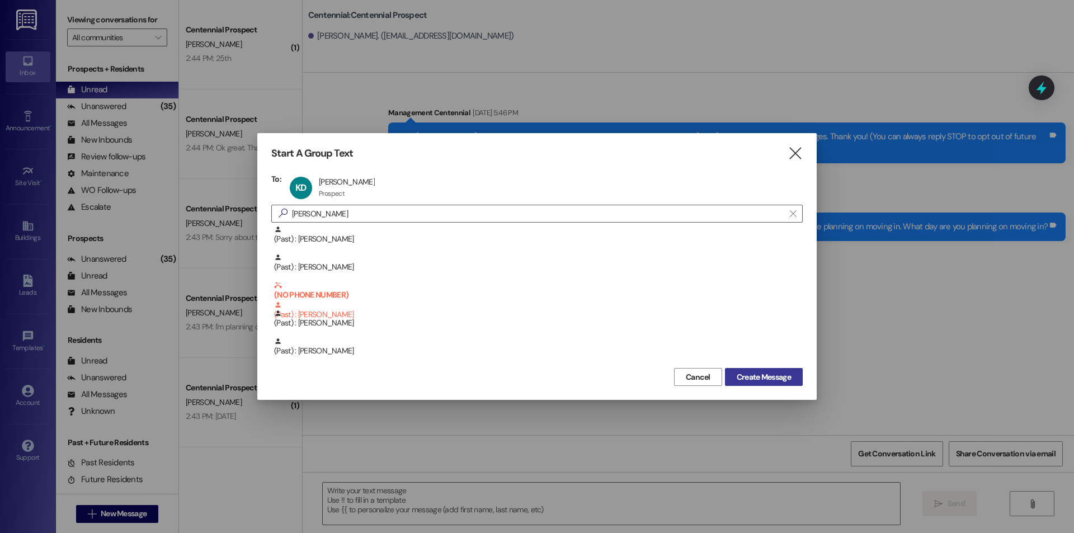
click at [739, 378] on span "Create Message" at bounding box center [764, 377] width 54 height 12
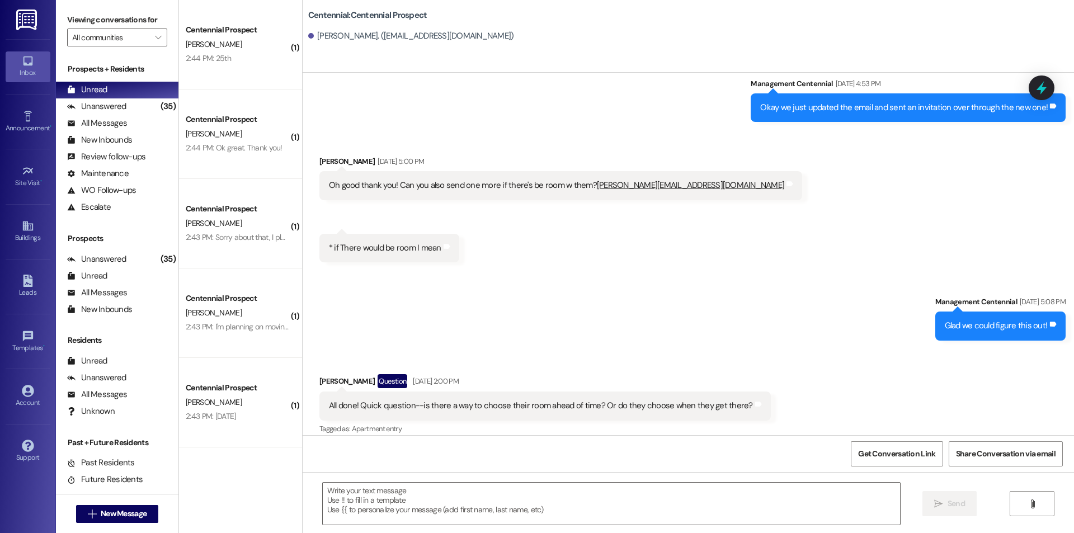
scroll to position [851, 0]
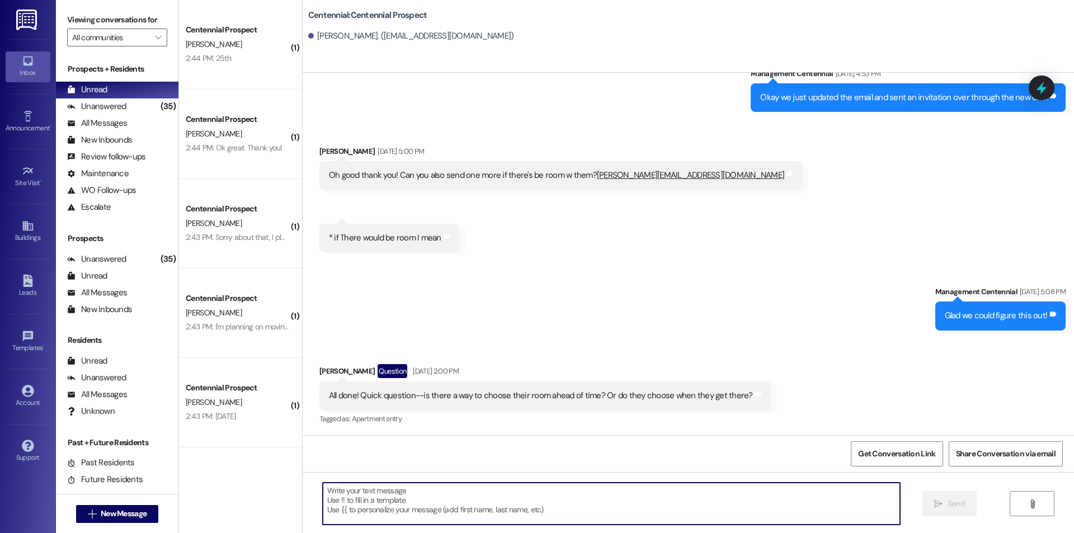
click at [648, 505] on textarea at bounding box center [611, 504] width 577 height 42
paste textarea "Hey {{first_name}}, we have not heard from you on what day you are planning on …"
type textarea "Hey {{first_name}}, we have not heard from you on what day you are planning on …"
click at [144, 515] on span "New Message" at bounding box center [123, 514] width 50 height 12
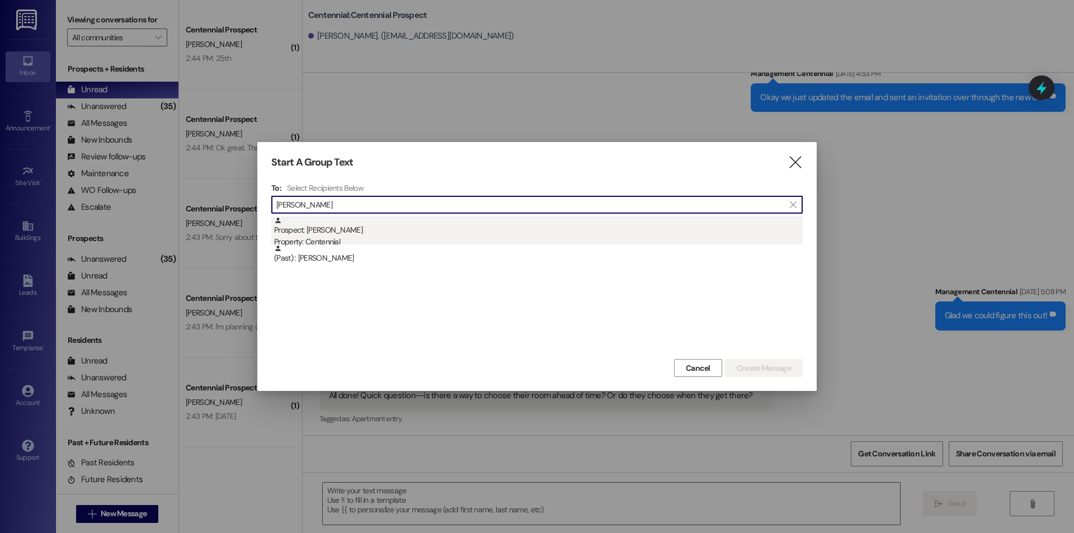
type input "davies"
click at [298, 227] on div "Prospect: Bridger Davies Property: Centennial" at bounding box center [538, 232] width 529 height 32
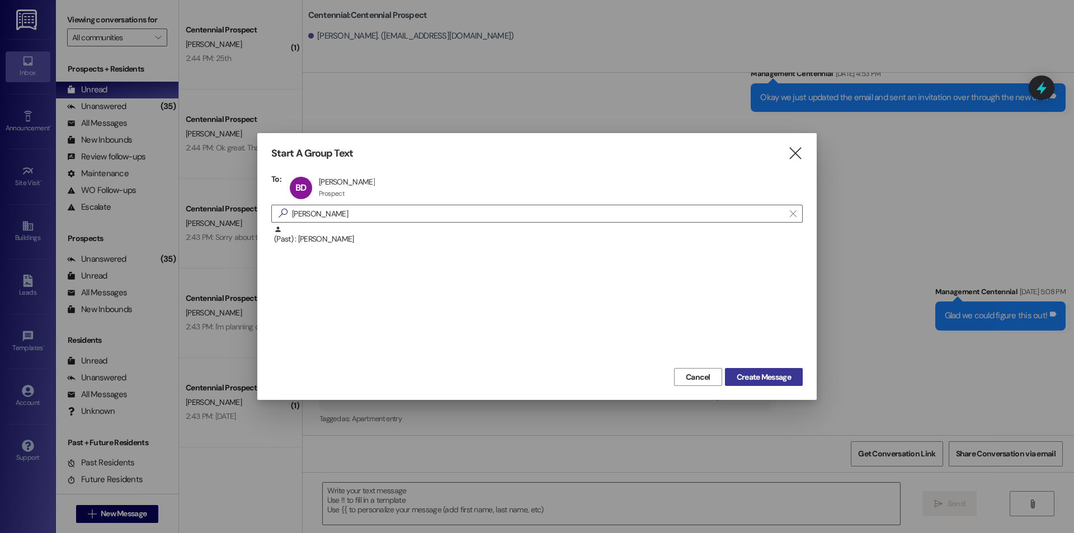
click at [774, 372] on span "Create Message" at bounding box center [764, 377] width 54 height 12
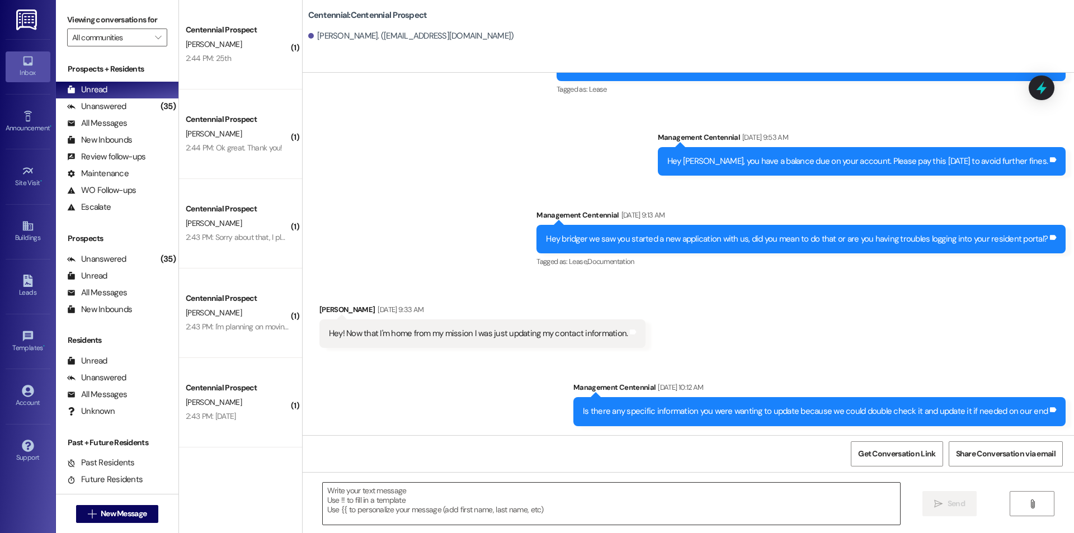
scroll to position [70, 0]
click at [675, 492] on textarea at bounding box center [611, 504] width 577 height 42
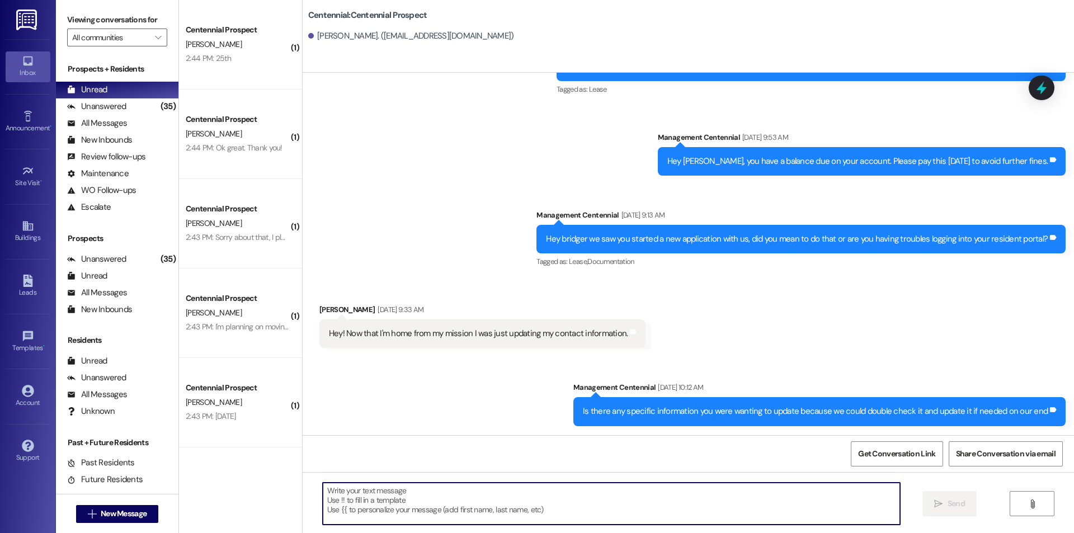
paste textarea "Hey {{first_name}}, we have not heard from you on what day you are planning on …"
type textarea "Hey {{first_name}}, we have not heard from you on what day you are planning on …"
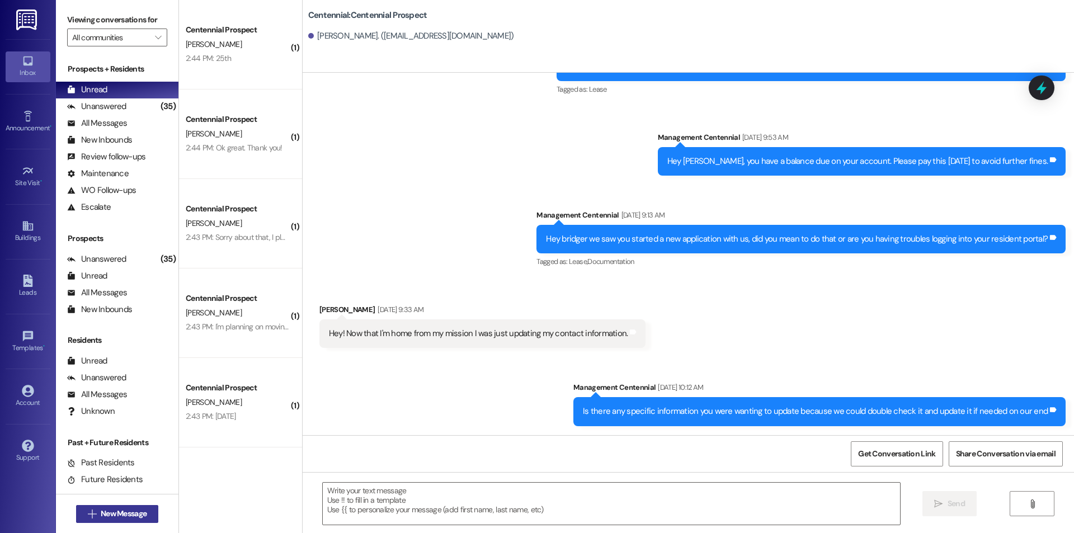
click at [89, 510] on icon "" at bounding box center [92, 514] width 8 height 9
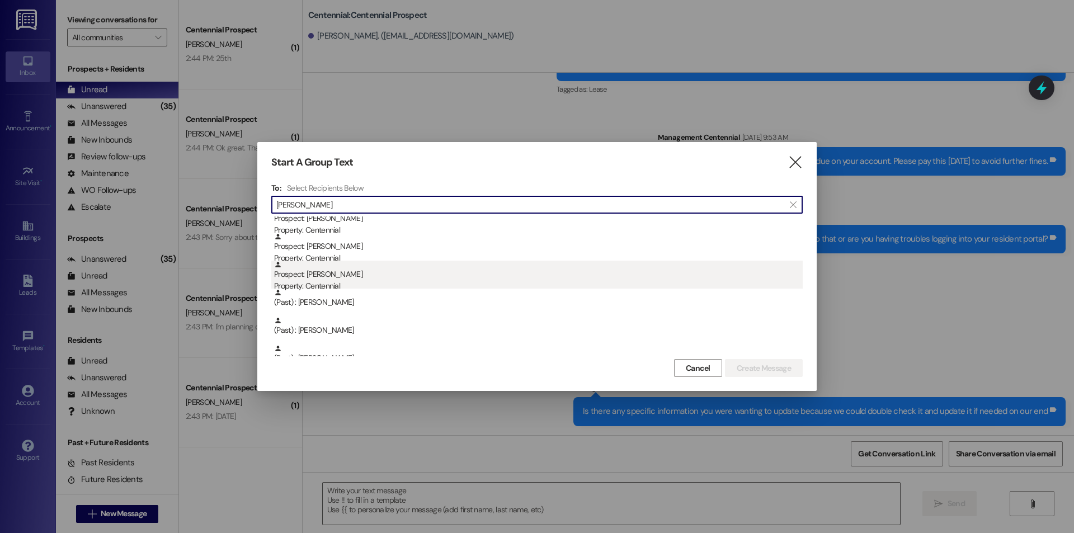
scroll to position [196, 0]
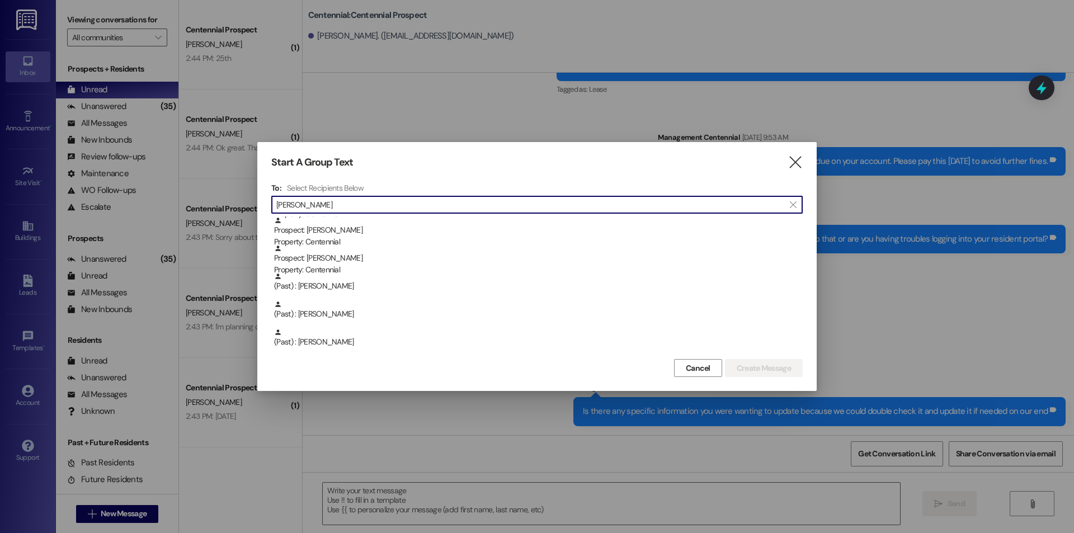
click at [351, 202] on input "davis" at bounding box center [530, 205] width 508 height 16
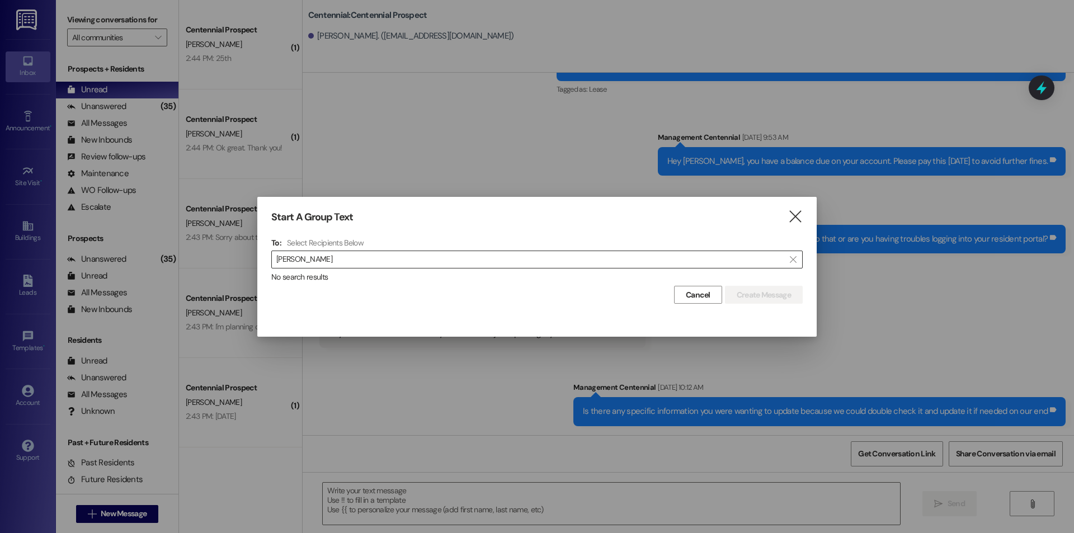
click at [347, 263] on input "emma da" at bounding box center [530, 260] width 508 height 16
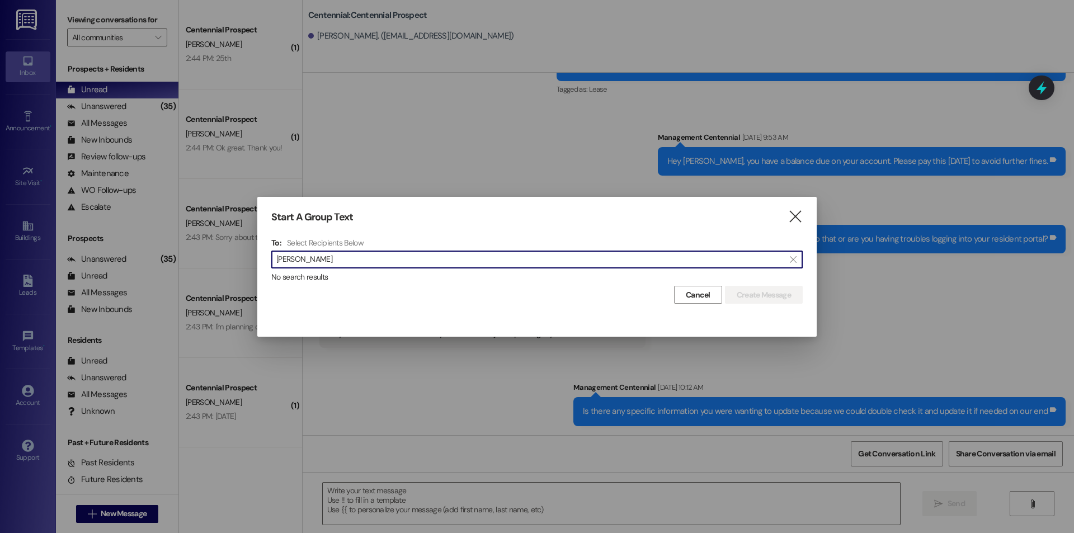
click at [347, 263] on input "emma da" at bounding box center [530, 260] width 508 height 16
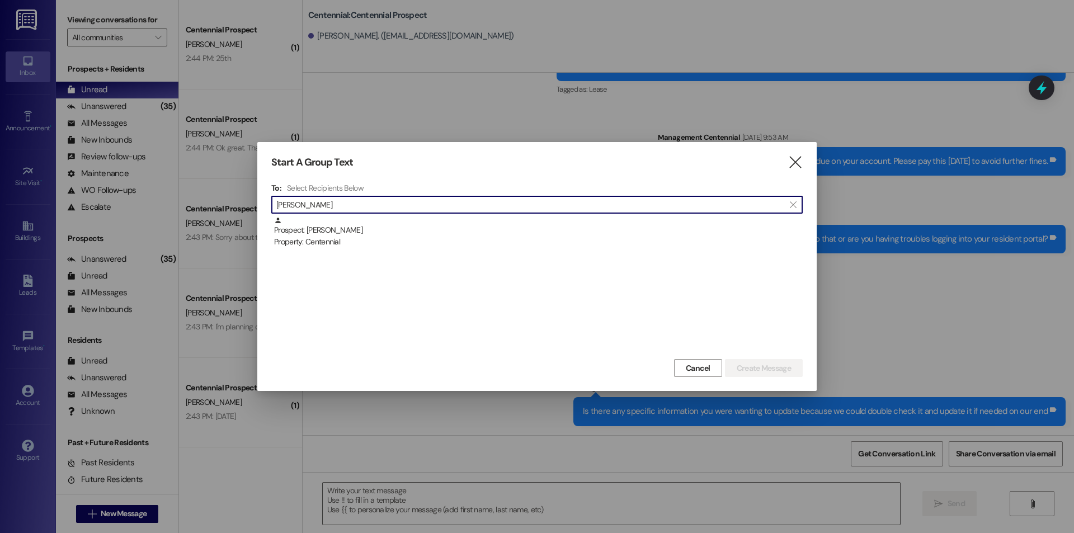
click at [366, 202] on input "denney" at bounding box center [530, 205] width 508 height 16
click at [454, 196] on div " dickson " at bounding box center [536, 205] width 531 height 18
click at [446, 202] on input "dickson" at bounding box center [530, 205] width 508 height 16
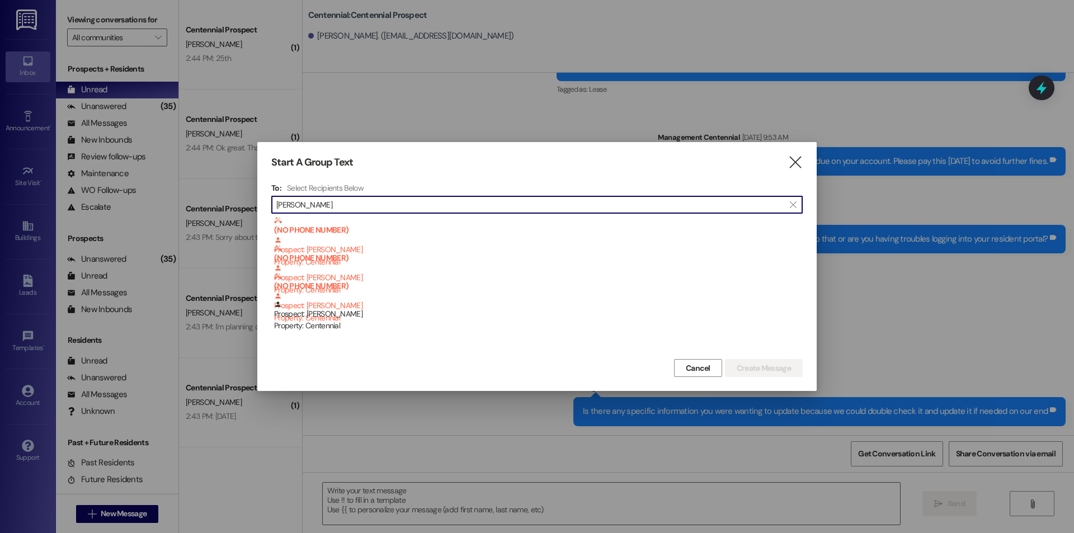
type input "dille"
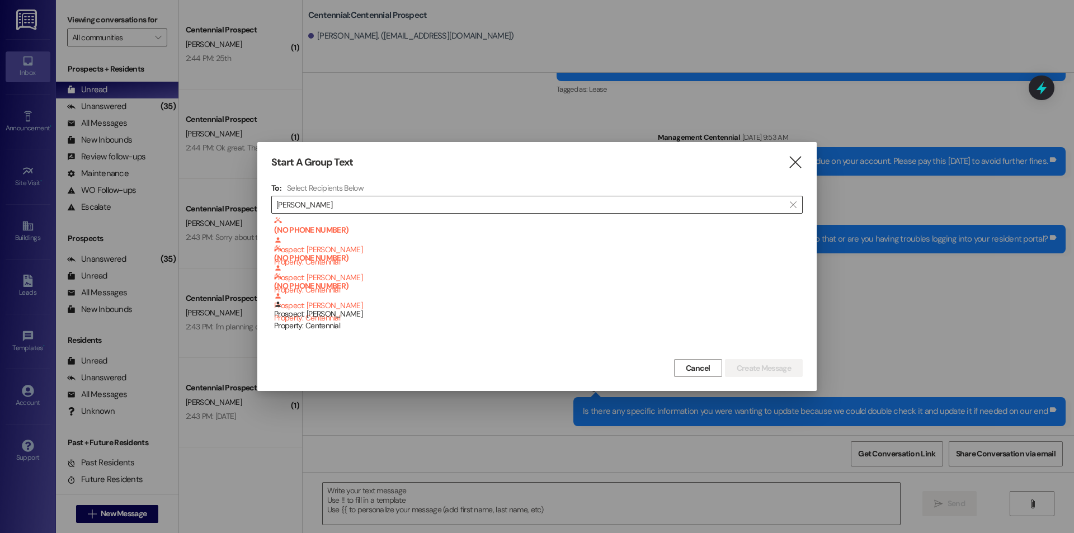
click at [399, 202] on input "dille" at bounding box center [530, 205] width 508 height 16
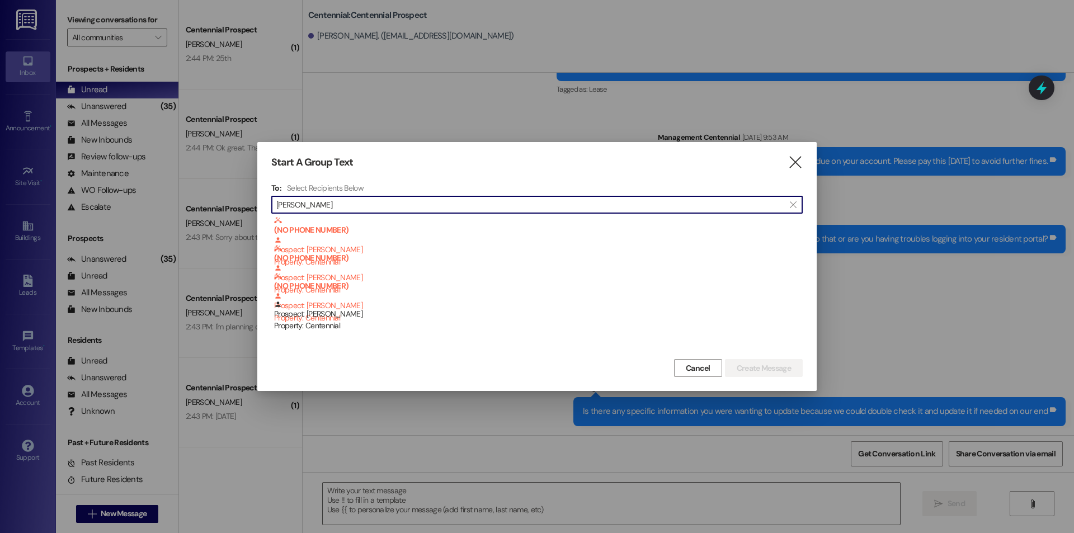
click at [399, 201] on input "dille" at bounding box center [530, 205] width 508 height 16
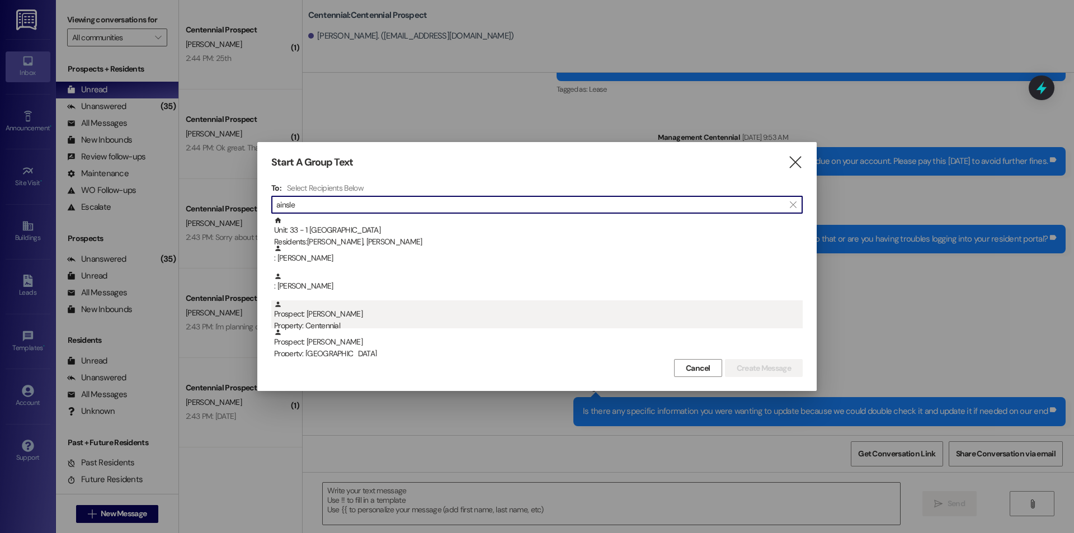
type input "ainsle"
click at [373, 317] on div "Prospect: Ainsley Dinger Property: Centennial" at bounding box center [538, 316] width 529 height 32
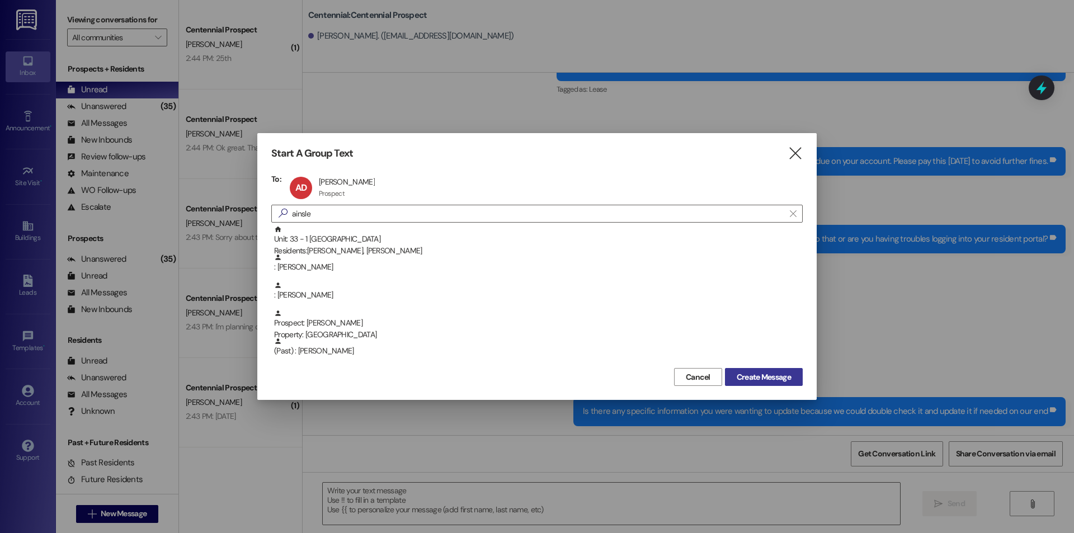
click at [736, 369] on button "Create Message" at bounding box center [764, 377] width 78 height 18
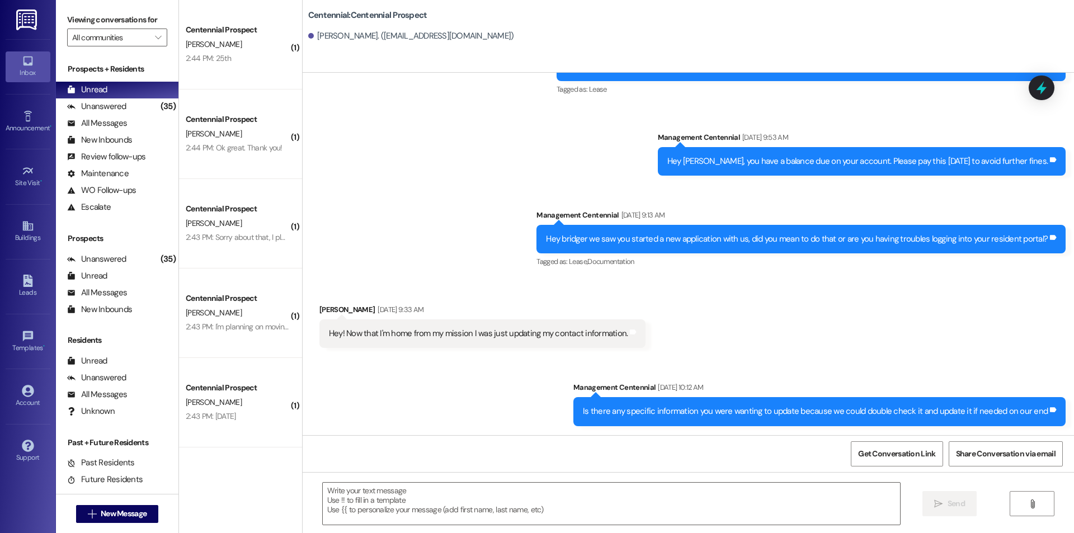
scroll to position [0, 0]
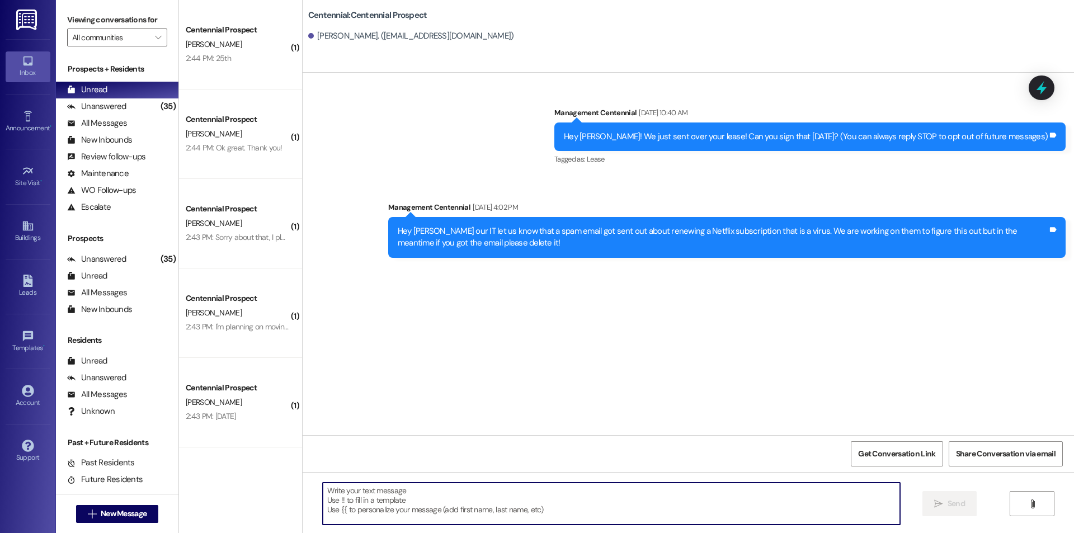
click at [433, 510] on textarea at bounding box center [611, 504] width 577 height 42
paste textarea "Hey {{first_name}}, we have not heard from you on what day you are planning on …"
type textarea "Hey {{first_name}}, we have not heard from you on what day you are planning on …"
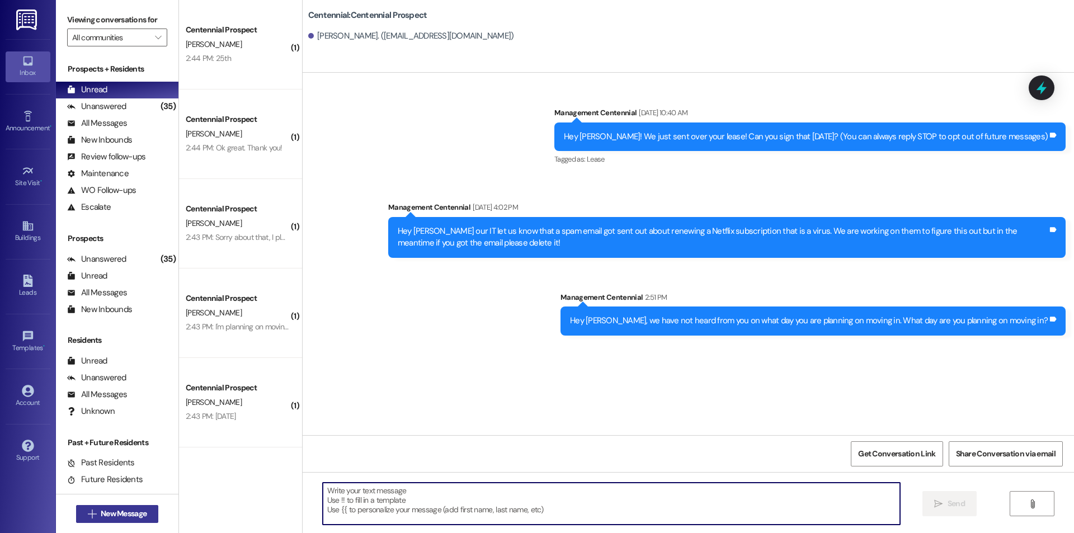
click at [106, 518] on span "New Message" at bounding box center [124, 514] width 46 height 12
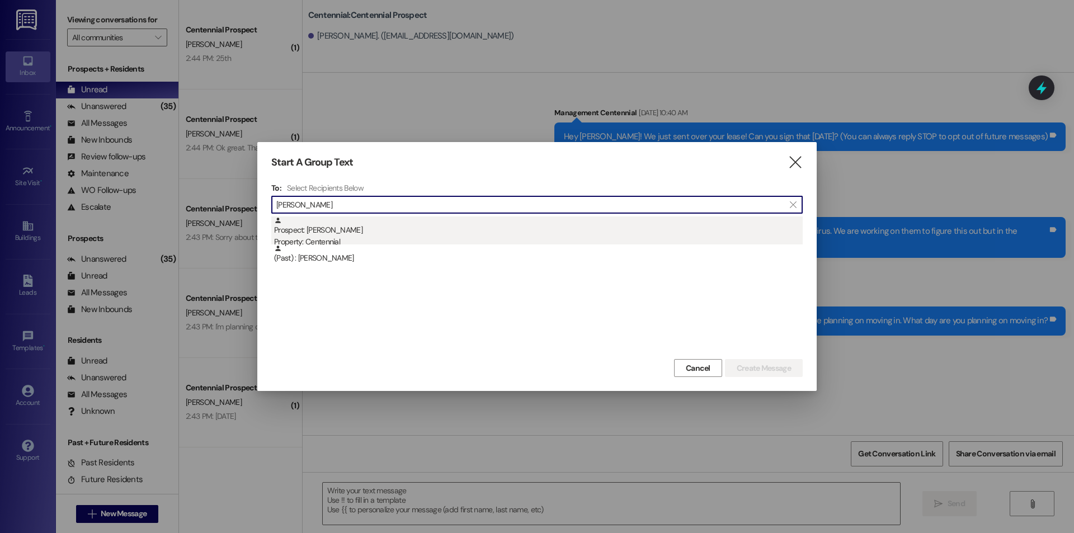
type input "dustin"
click at [458, 235] on div "Prospect: Chase Dustin Property: Centennial" at bounding box center [538, 232] width 529 height 32
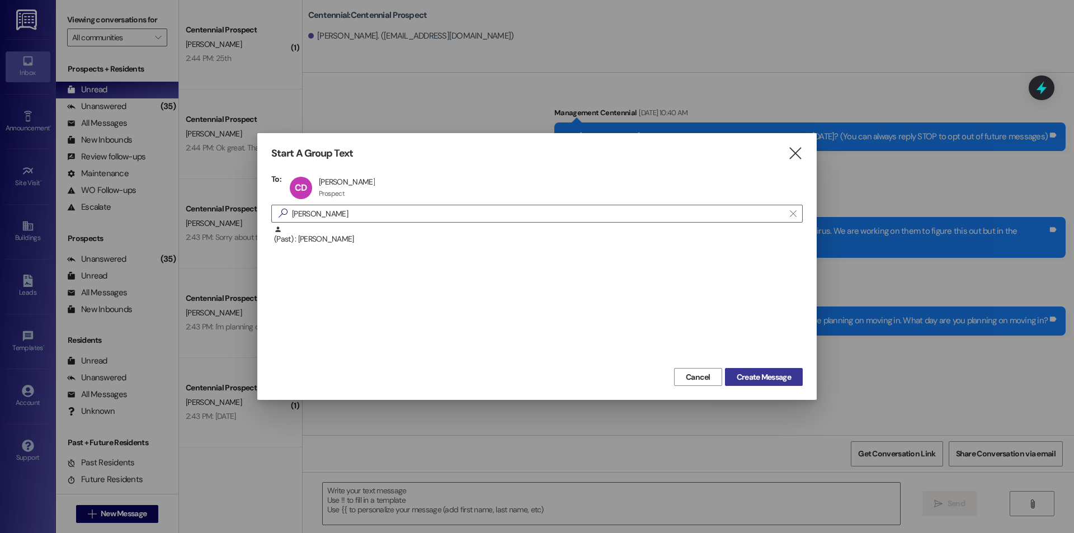
click at [752, 383] on span "Create Message" at bounding box center [764, 377] width 54 height 12
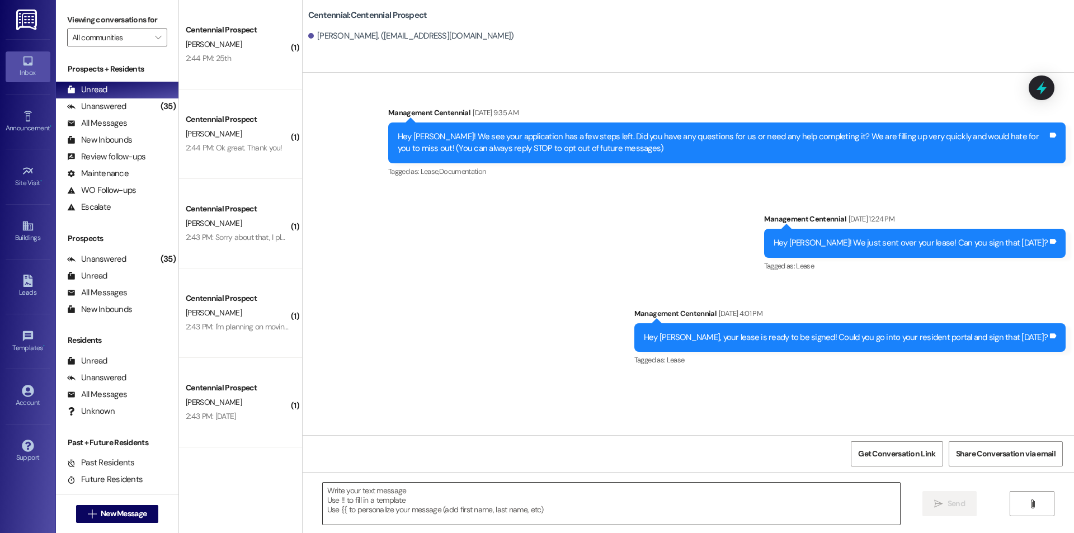
click at [577, 511] on textarea at bounding box center [611, 504] width 577 height 42
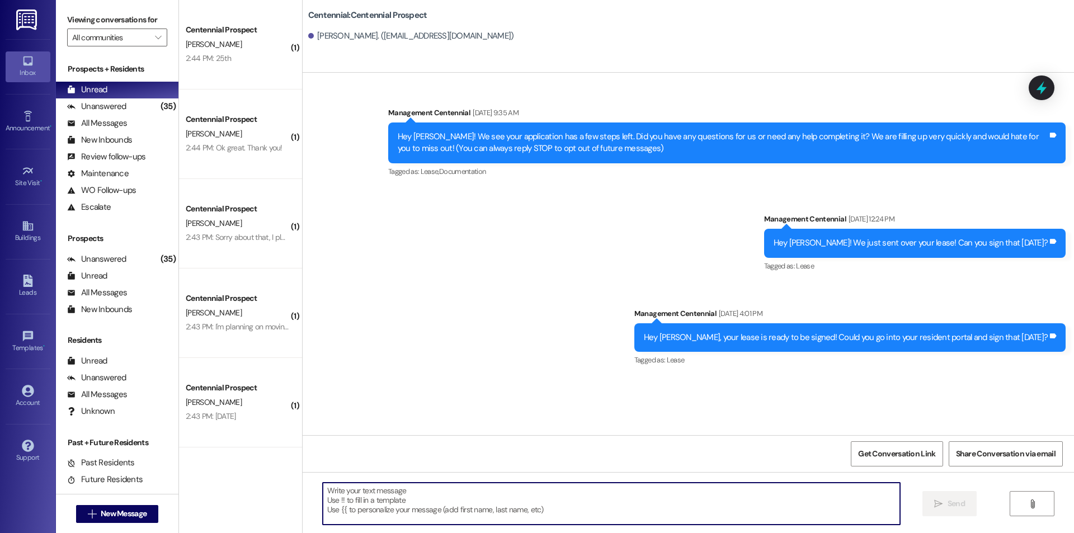
paste textarea "Hey {{first_name}}, we have not heard from you on what day you are planning on …"
type textarea "Hey {{first_name}}, we have not heard from you on what day you are planning on …"
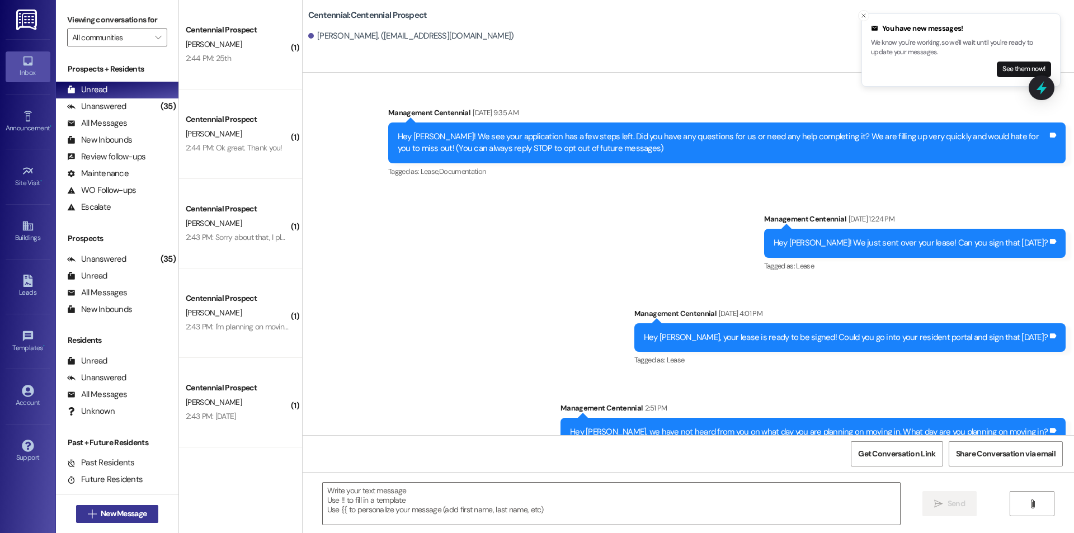
click at [131, 519] on span "New Message" at bounding box center [124, 514] width 46 height 12
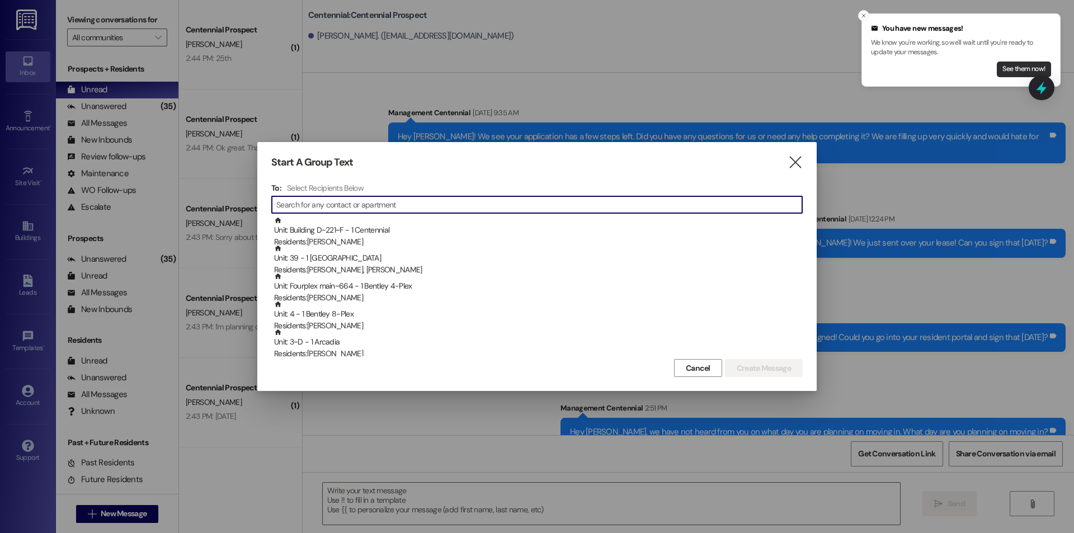
click at [1019, 72] on button "See them now!" at bounding box center [1024, 70] width 54 height 16
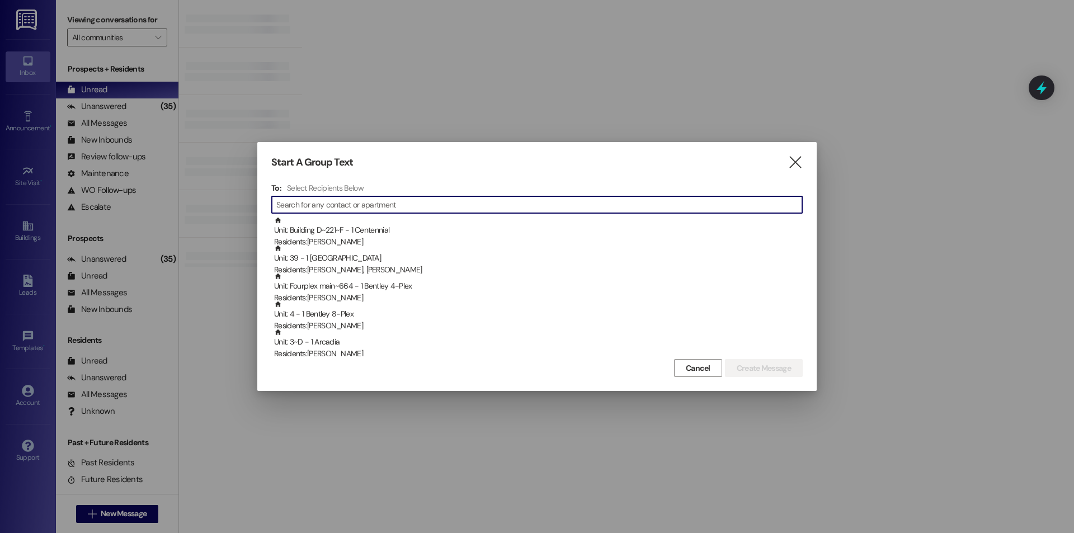
click at [568, 205] on input at bounding box center [539, 205] width 526 height 16
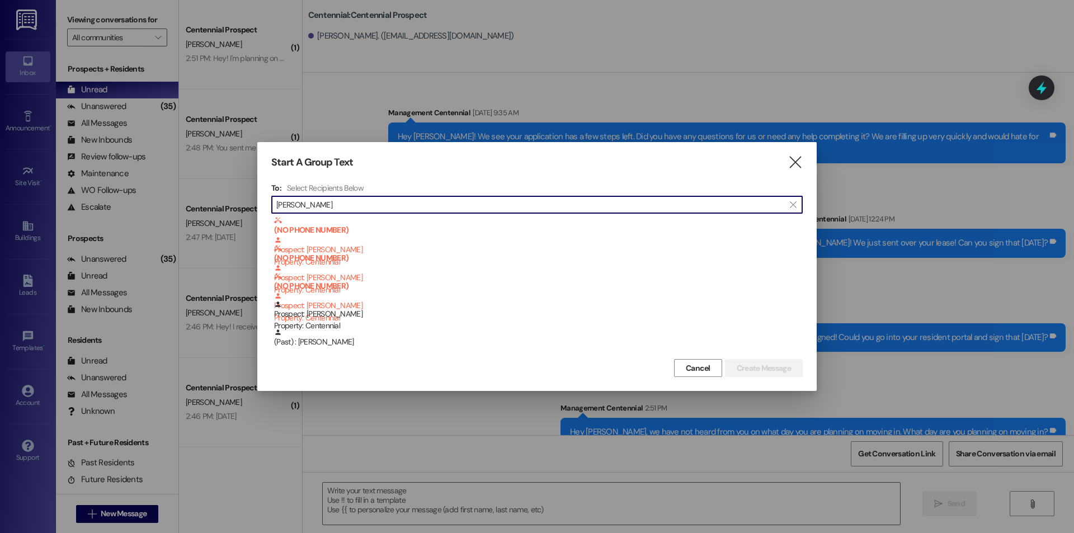
type input "ebert"
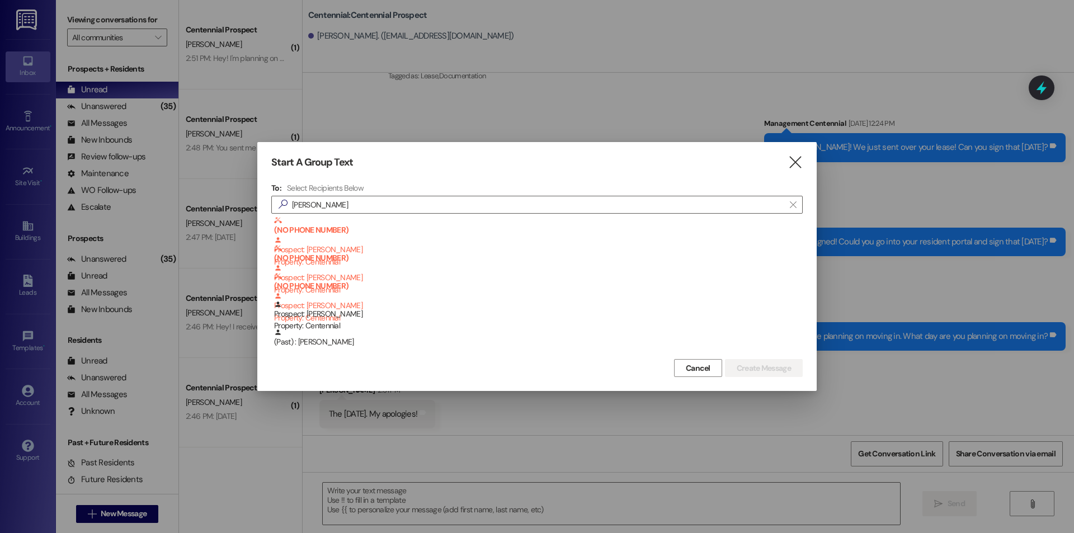
scroll to position [97, 0]
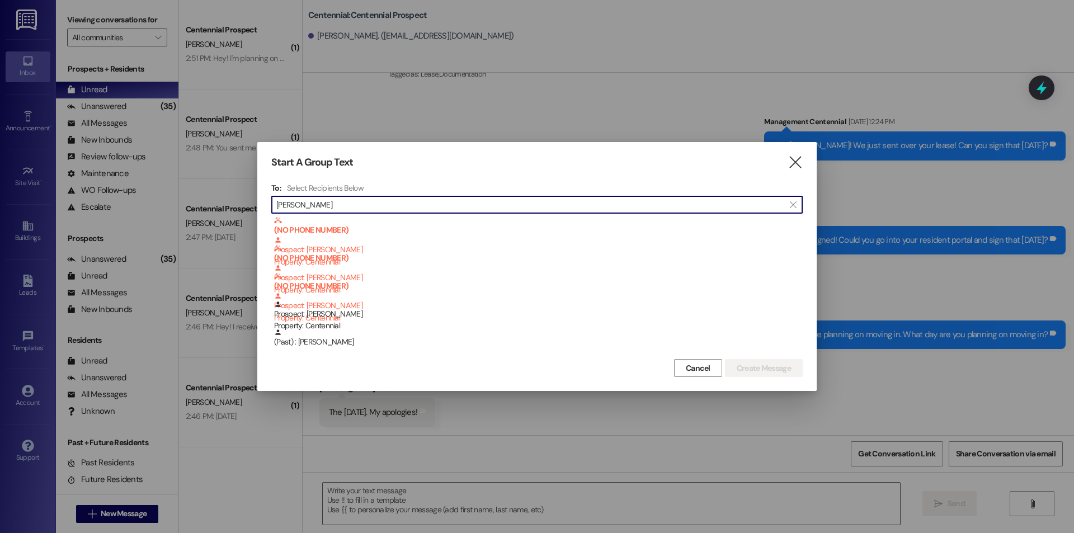
click at [329, 202] on input "ebert" at bounding box center [530, 205] width 508 height 16
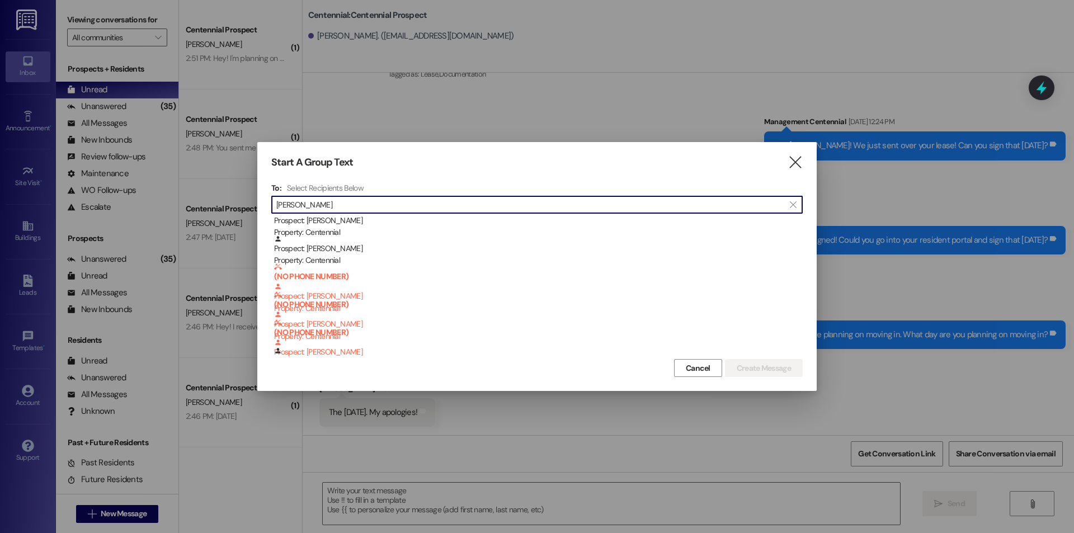
scroll to position [224, 0]
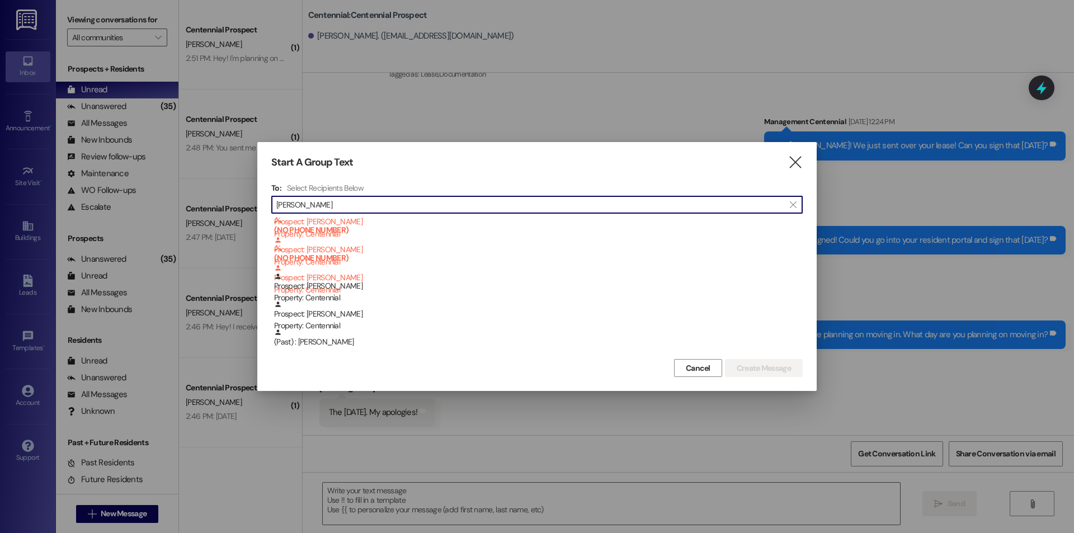
click at [325, 205] on input "ellis" at bounding box center [530, 205] width 508 height 16
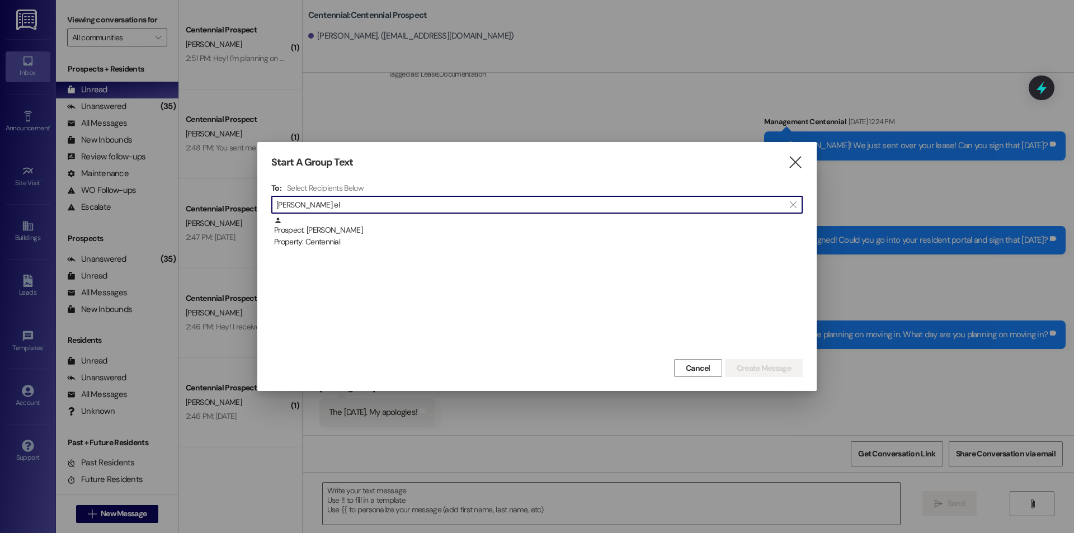
scroll to position [0, 0]
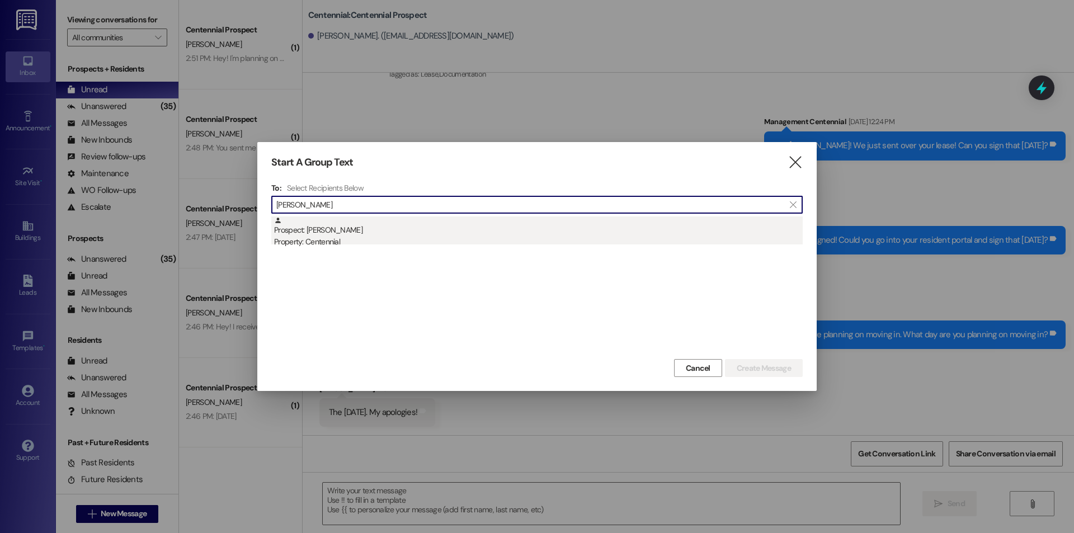
type input "carson ell"
click at [395, 242] on div "Property: Centennial" at bounding box center [538, 242] width 529 height 12
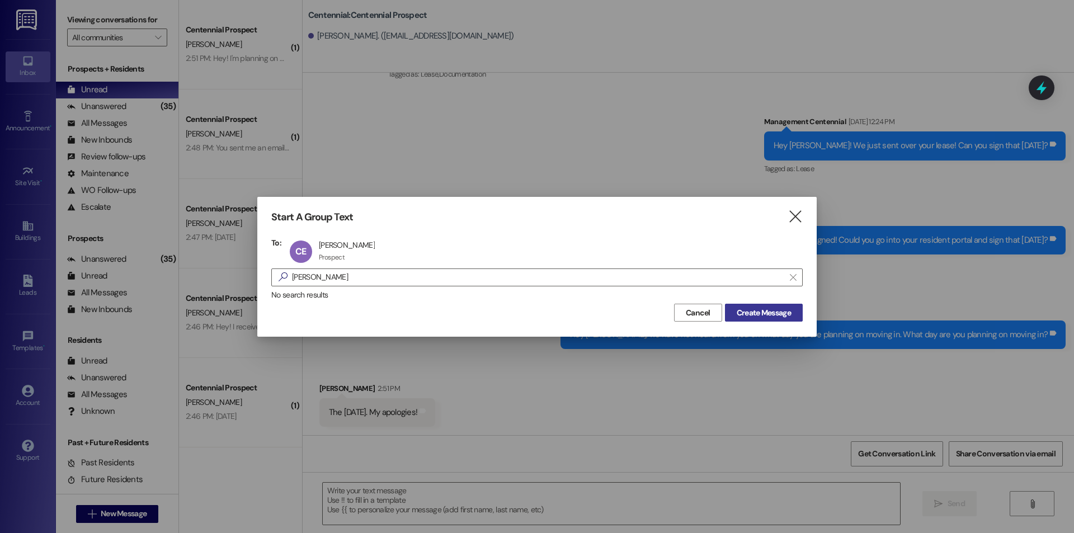
click at [776, 315] on span "Create Message" at bounding box center [764, 313] width 54 height 12
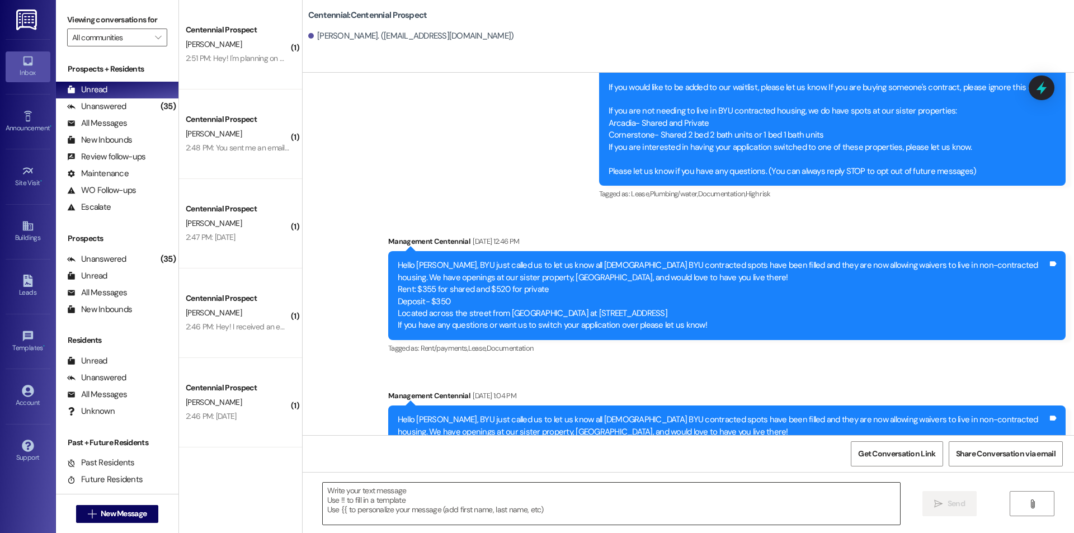
click at [649, 491] on textarea at bounding box center [611, 504] width 577 height 42
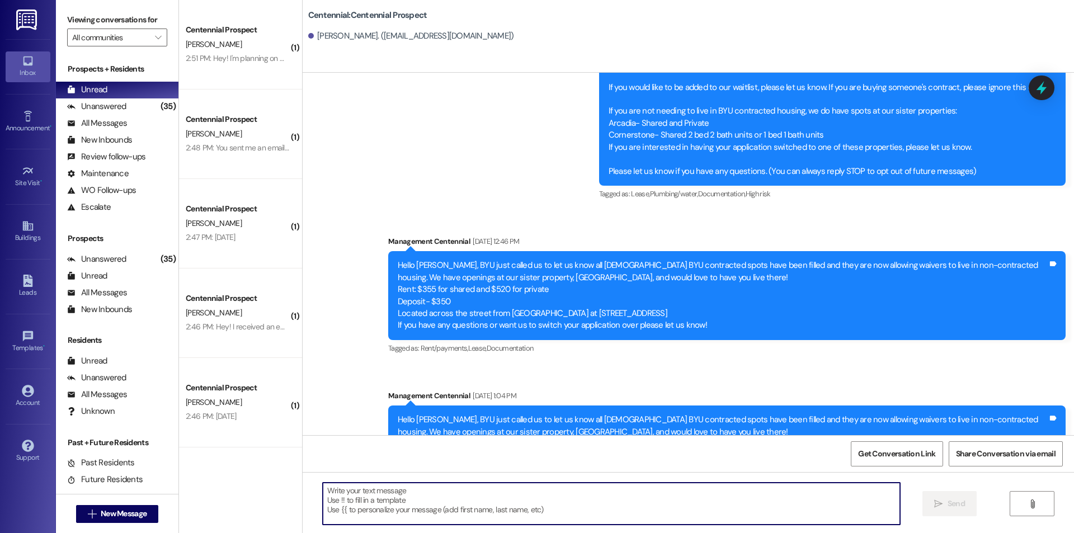
paste textarea "Hey {{first_name}}, we have not heard from you on what day you are planning on …"
type textarea "Hey {{first_name}}, we have not heard from you on what day you are planning on …"
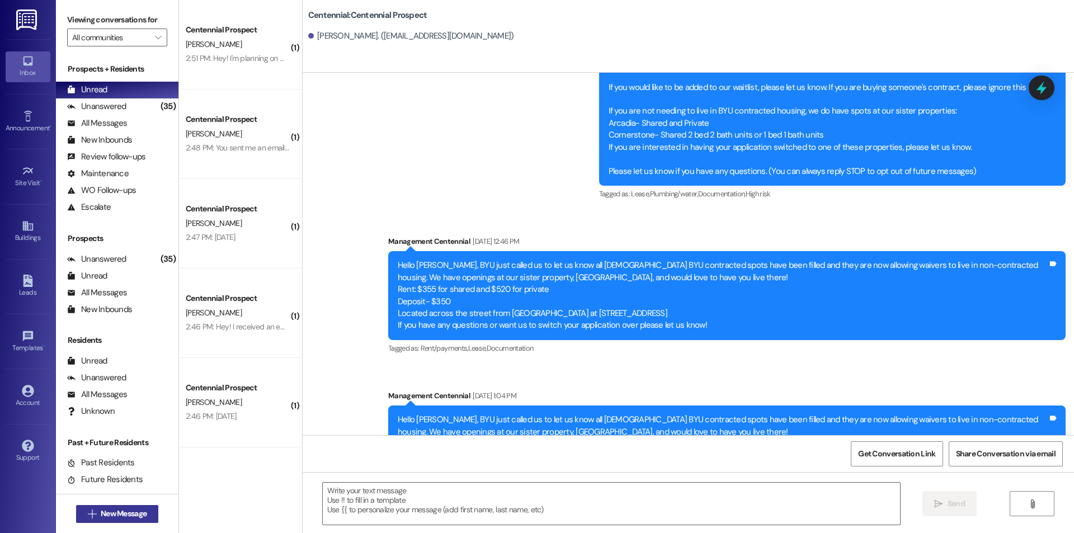
click at [143, 512] on span "New Message" at bounding box center [124, 514] width 46 height 12
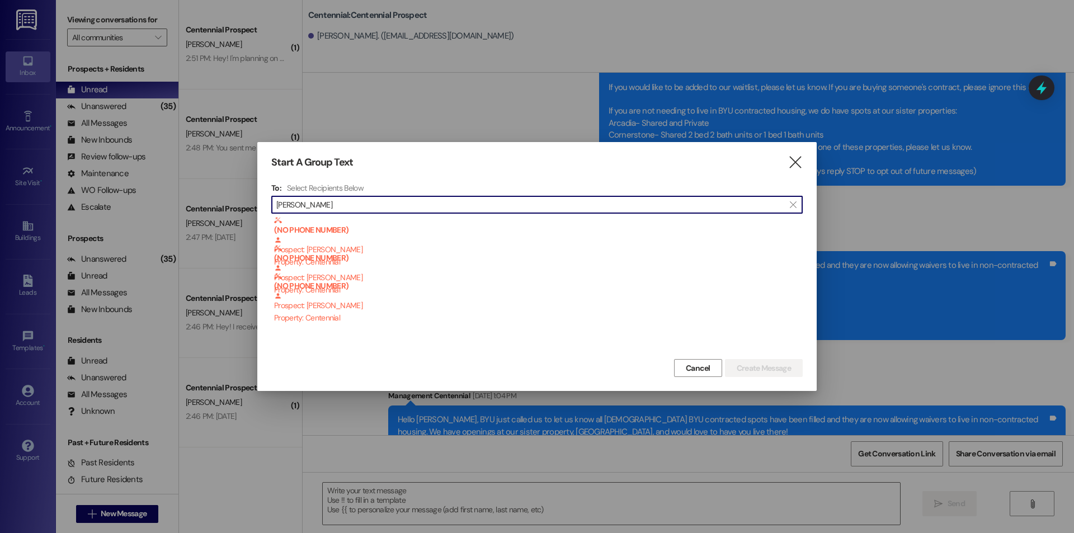
click at [304, 206] on input "ellison" at bounding box center [530, 205] width 508 height 16
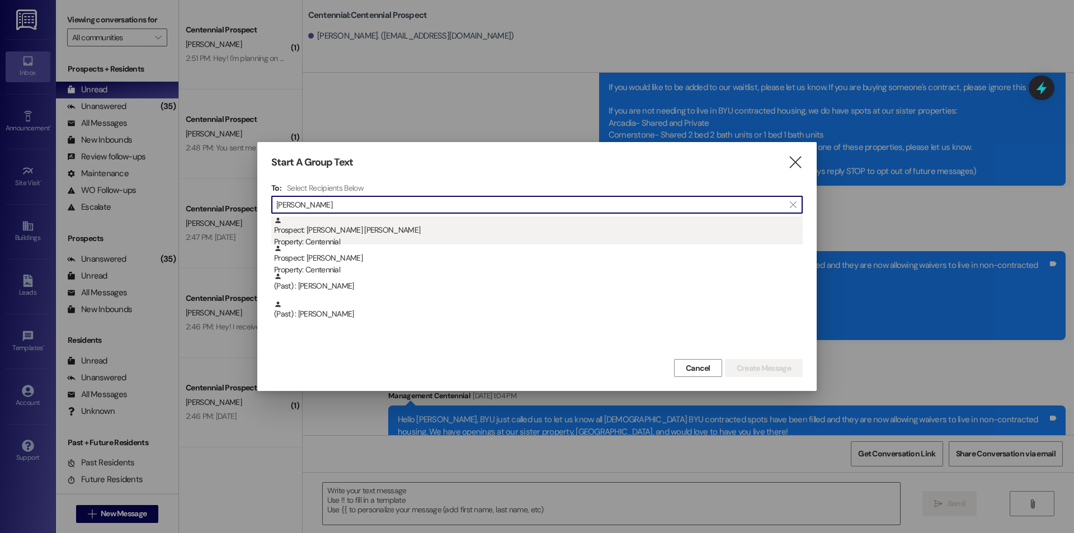
type input "elsa"
click at [405, 231] on div "Prospect: Marley Elsasser Property: Centennial" at bounding box center [538, 232] width 529 height 32
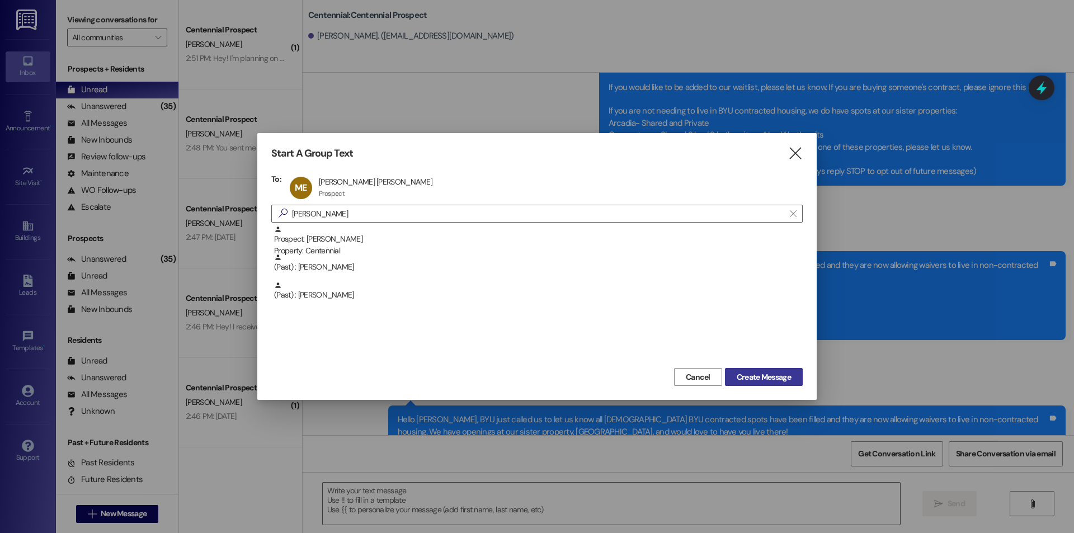
click at [780, 376] on span "Create Message" at bounding box center [764, 377] width 54 height 12
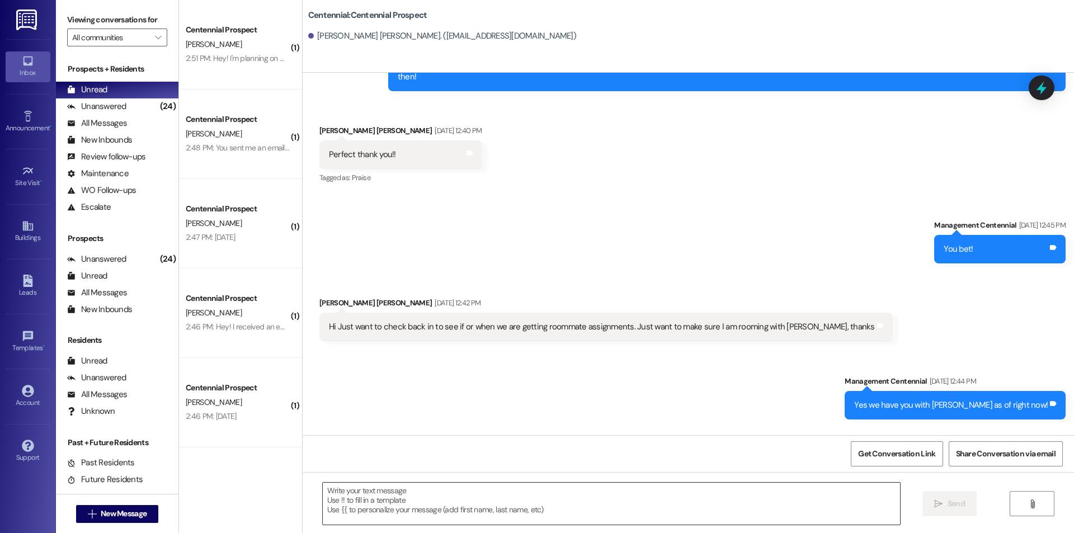
scroll to position [3372, 0]
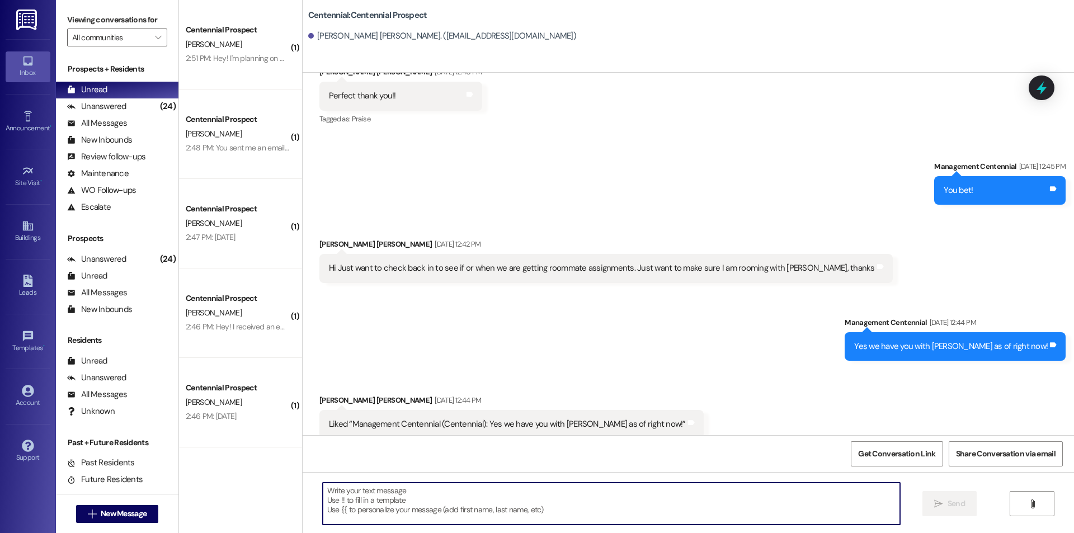
click at [591, 499] on textarea at bounding box center [611, 504] width 577 height 42
paste textarea "Hey {{first_name}}, we have not heard from you on what day you are planning on …"
type textarea "Hey {{first_name}}, we have not heard from you on what day you are planning on …"
click at [134, 507] on button " New Message" at bounding box center [117, 514] width 83 height 18
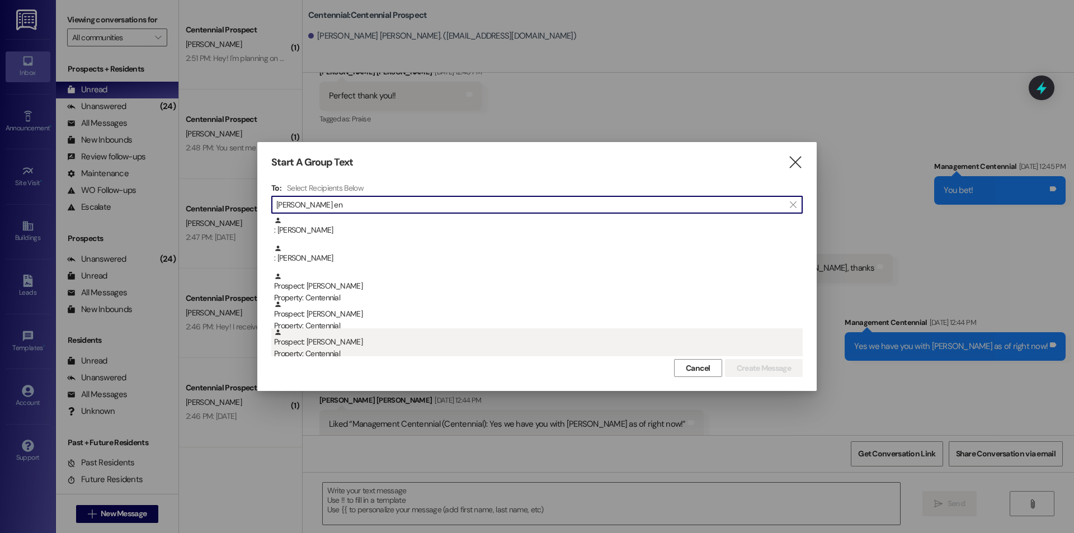
type input "lydia en"
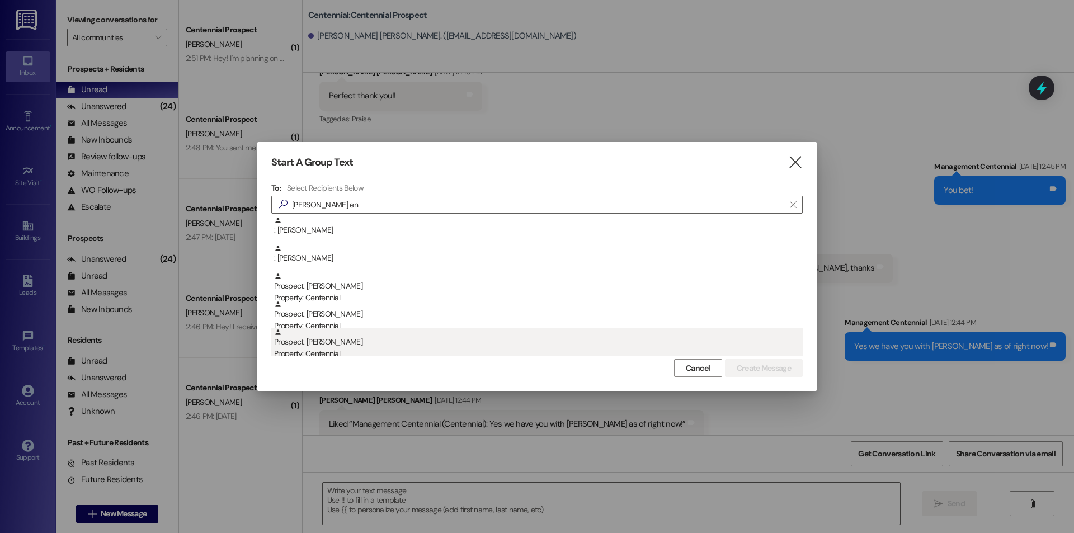
click at [372, 342] on div "Prospect: lydia english Property: Centennial" at bounding box center [538, 344] width 529 height 32
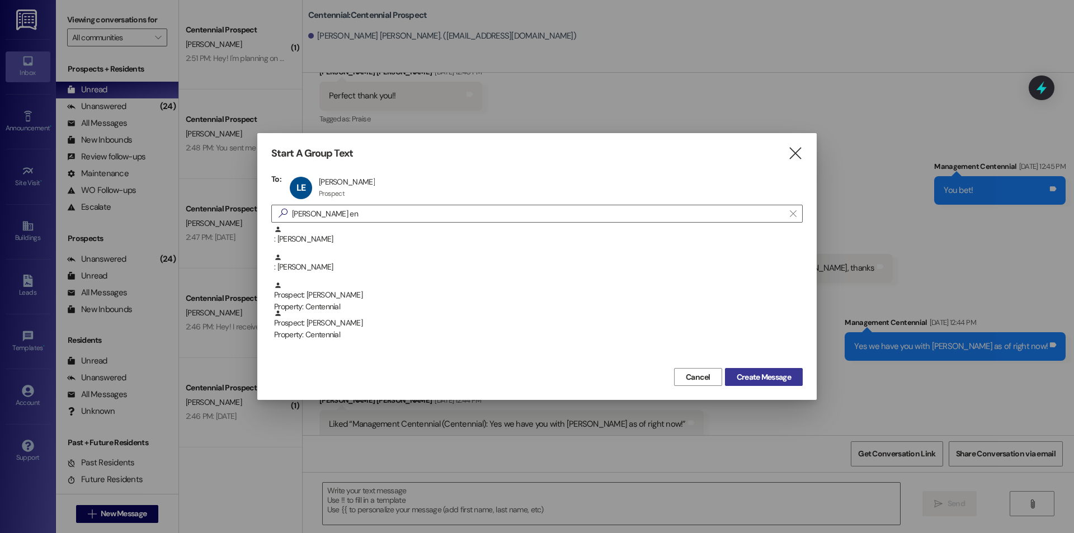
click at [755, 371] on span "Create Message" at bounding box center [764, 377] width 54 height 12
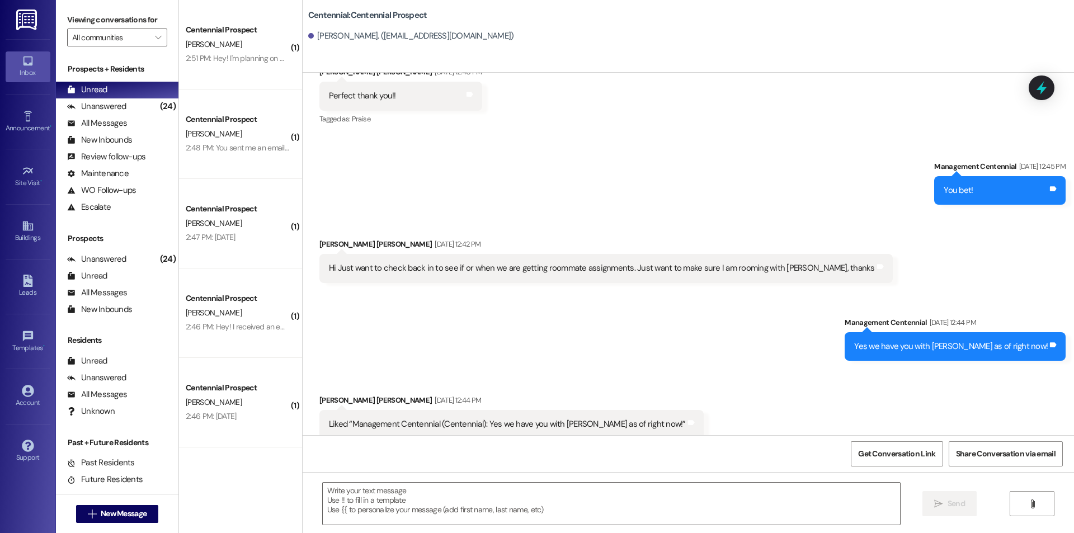
scroll to position [3233, 0]
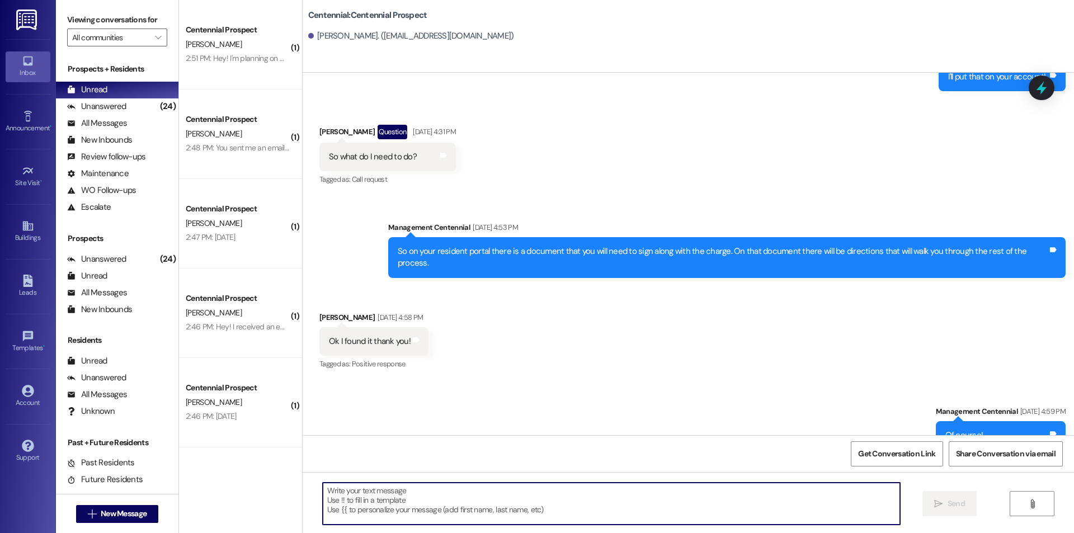
click at [389, 501] on textarea at bounding box center [611, 504] width 577 height 42
paste textarea "Hey {{first_name}}, we have not heard from you on what day you are planning on …"
type textarea "Hey {{first_name}}, we have not heard from you on what day you are planning on …"
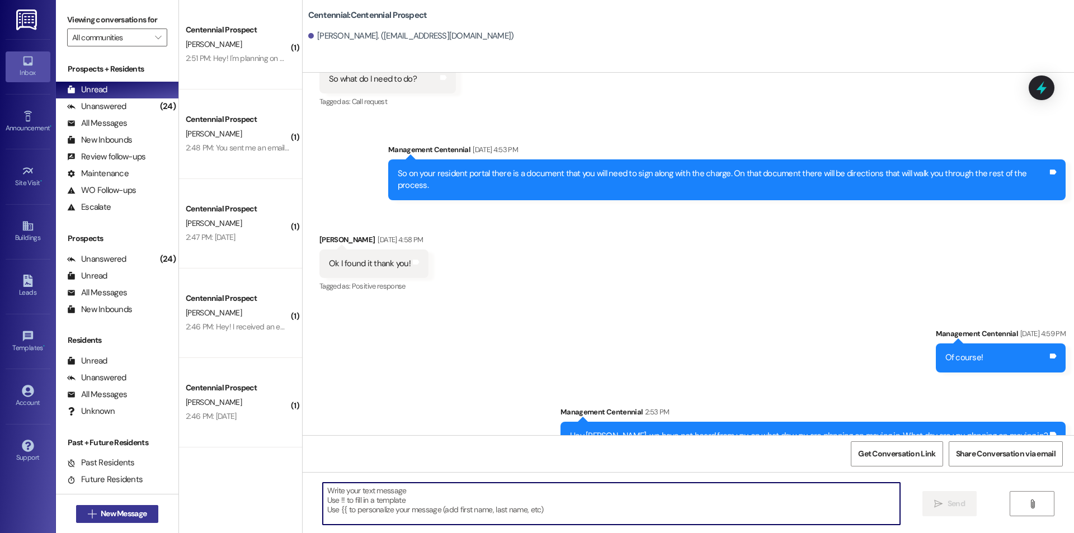
click at [127, 511] on span "New Message" at bounding box center [124, 514] width 46 height 12
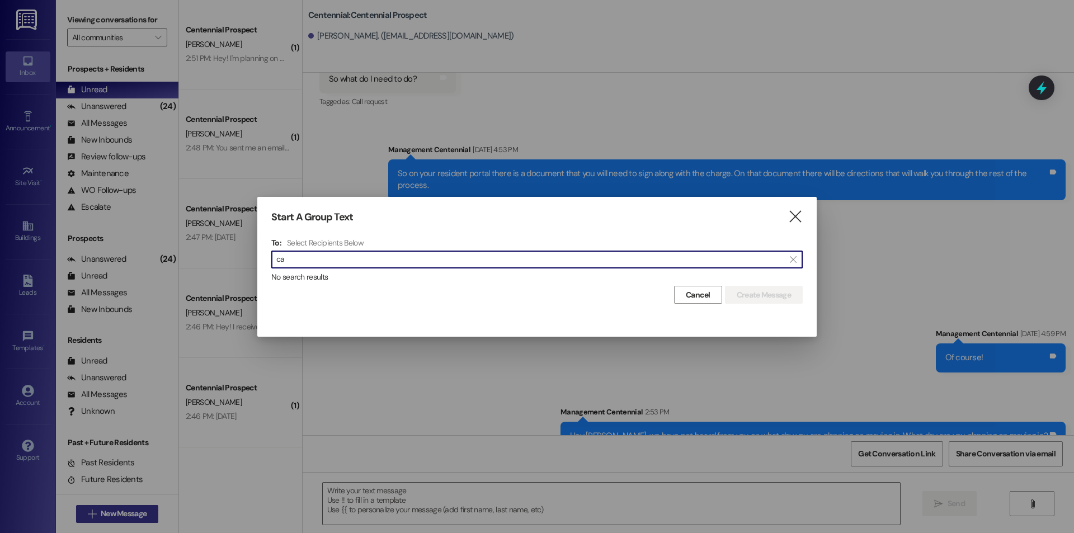
type input "c"
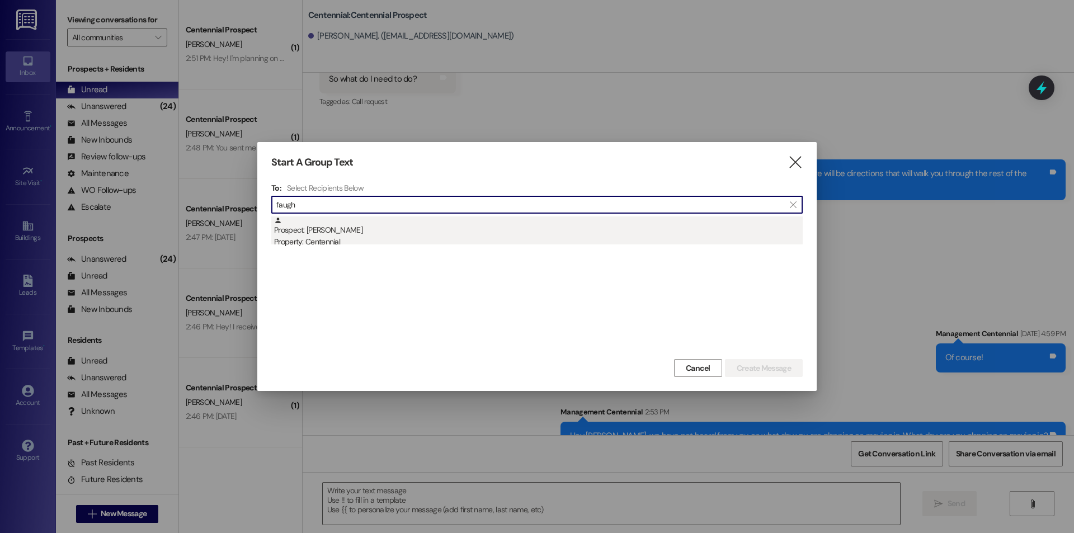
type input "faugh"
click at [430, 239] on div "Property: Centennial" at bounding box center [538, 242] width 529 height 12
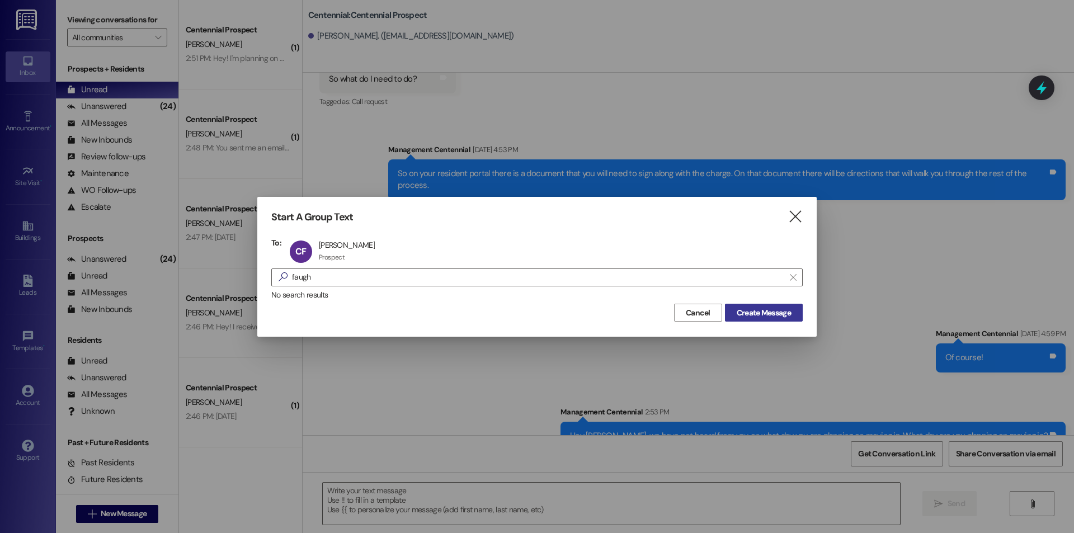
click at [737, 311] on span "Create Message" at bounding box center [764, 313] width 54 height 12
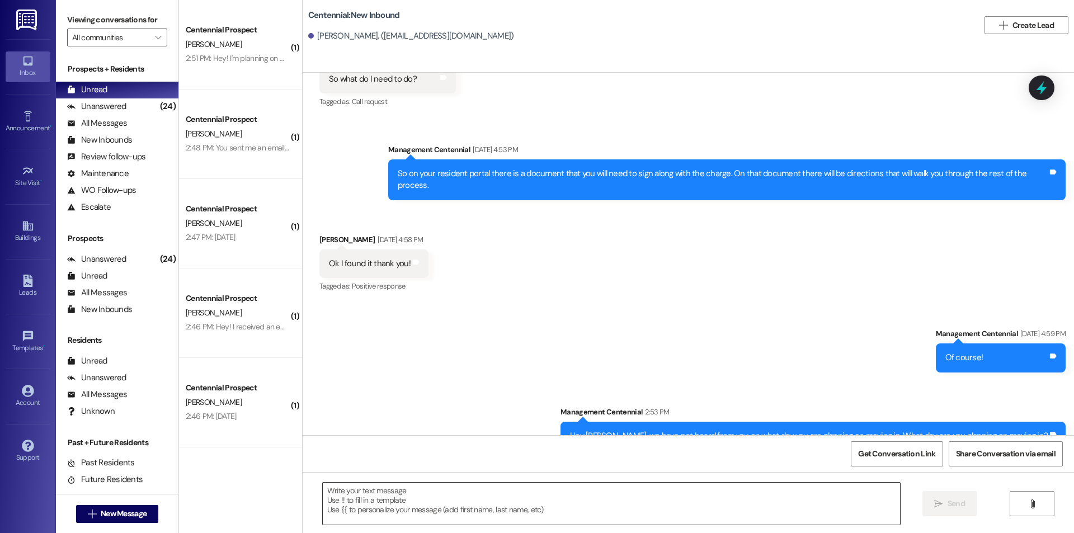
scroll to position [0, 0]
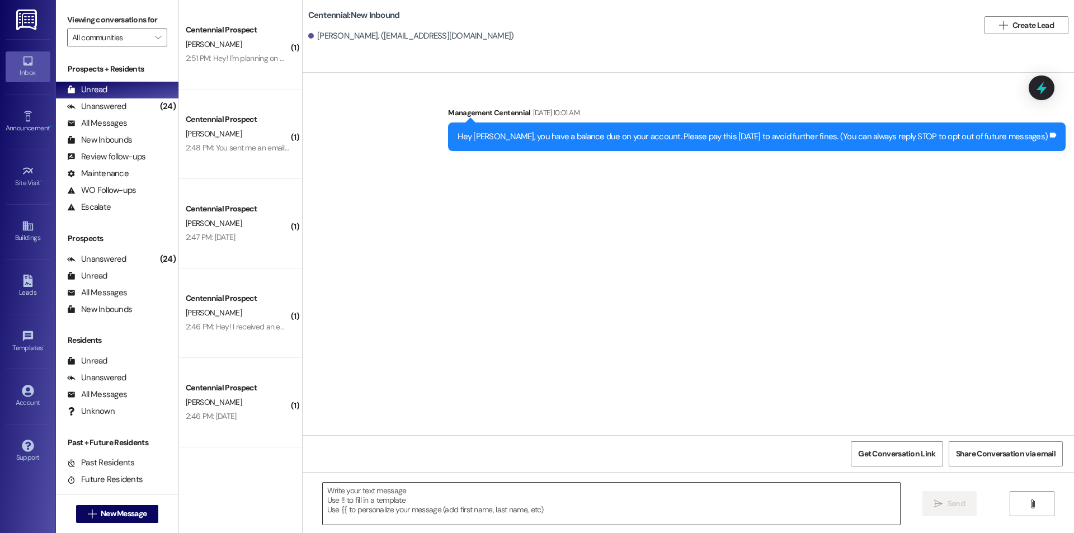
click at [555, 503] on textarea at bounding box center [611, 504] width 577 height 42
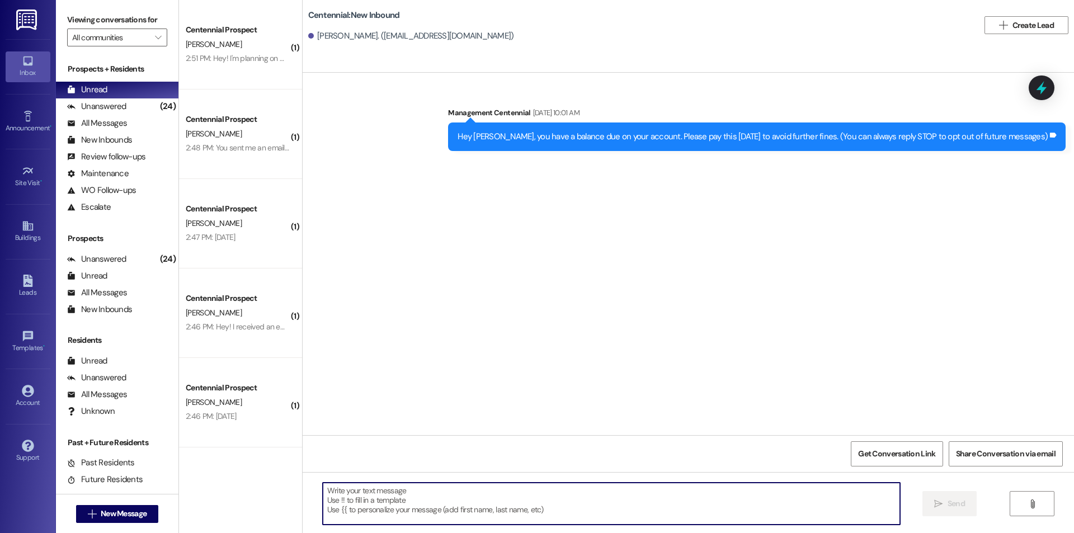
paste textarea "Hey {{first_name}}, we have not heard from you on what day you are planning on …"
type textarea "Hey {{first_name}}, we have not heard from you on what day you are planning on …"
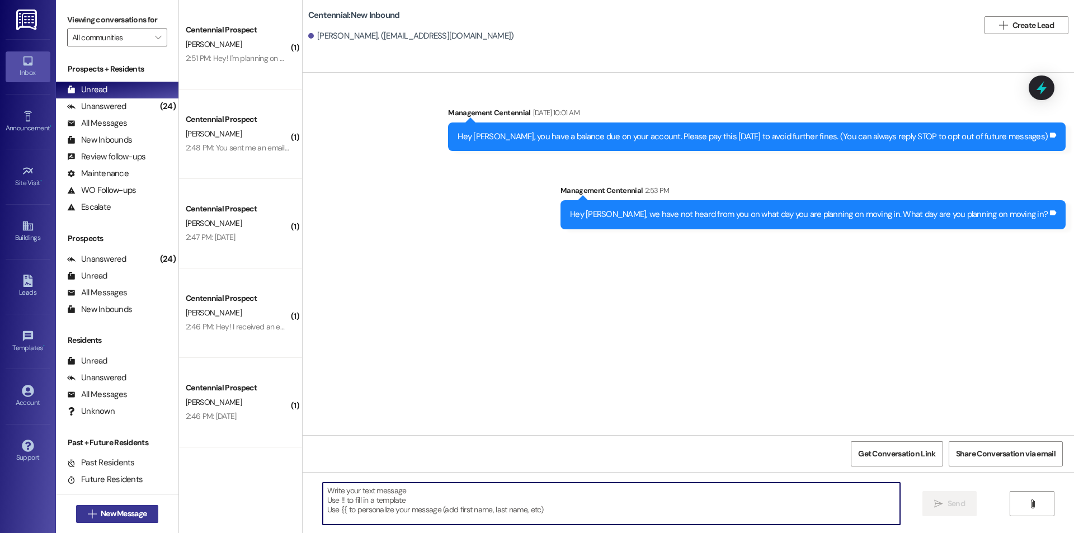
click at [137, 511] on span "New Message" at bounding box center [124, 514] width 46 height 12
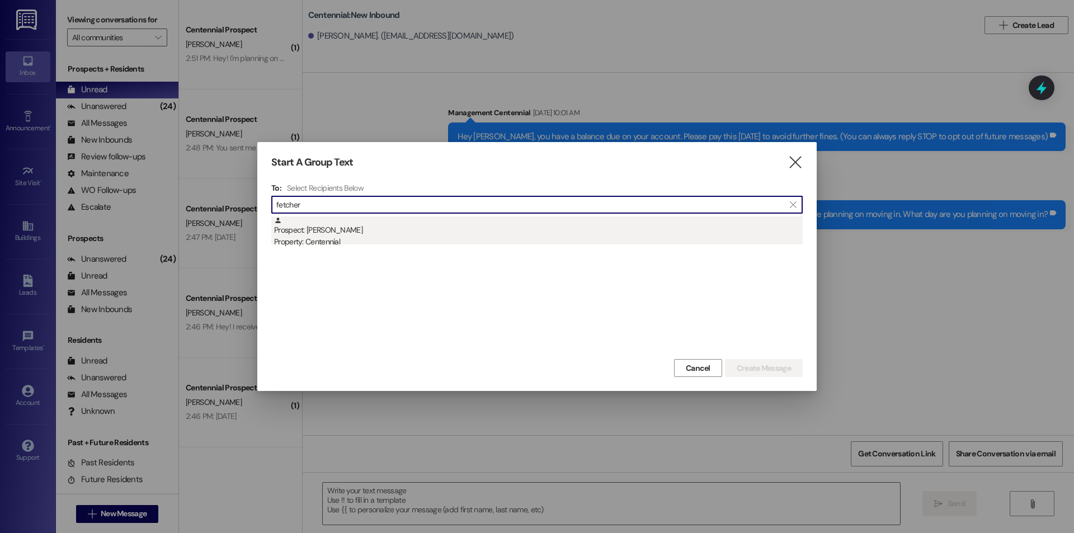
type input "fetcher"
click at [432, 226] on div "Prospect: kendall fetcher Property: Centennial" at bounding box center [538, 232] width 529 height 32
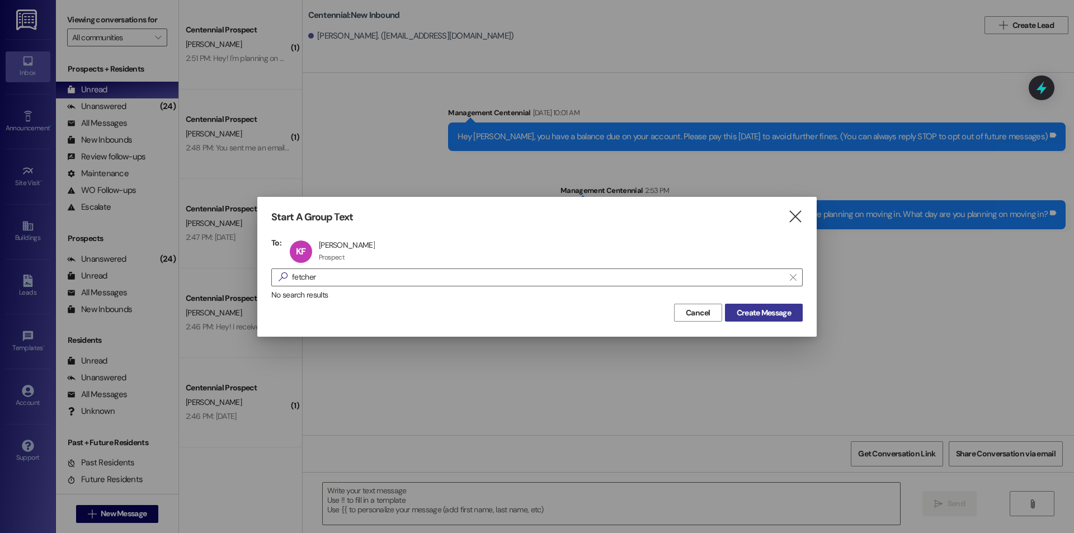
click at [745, 313] on span "Create Message" at bounding box center [764, 313] width 54 height 12
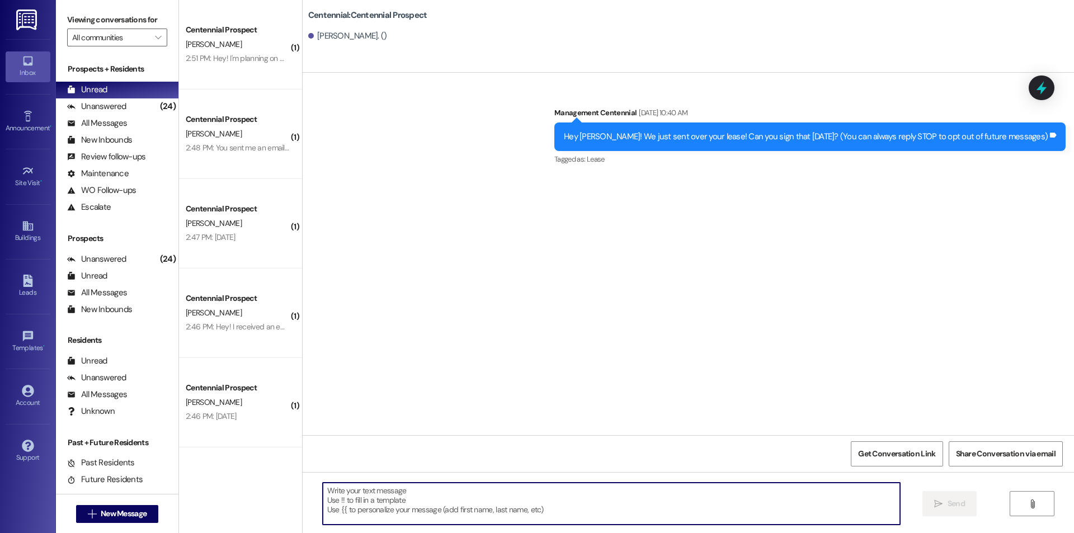
click at [376, 506] on textarea at bounding box center [611, 504] width 577 height 42
paste textarea "Hey {{first_name}}, we have not heard from you on what day you are planning on …"
type textarea "Hey {{first_name}}, we have not heard from you on what day you are planning on …"
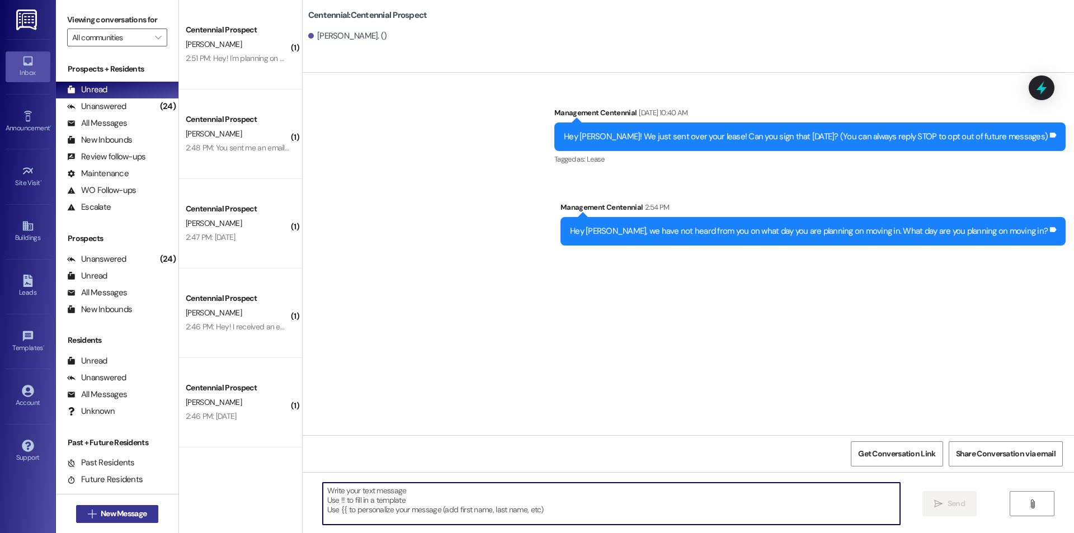
click at [147, 515] on button " New Message" at bounding box center [117, 514] width 83 height 18
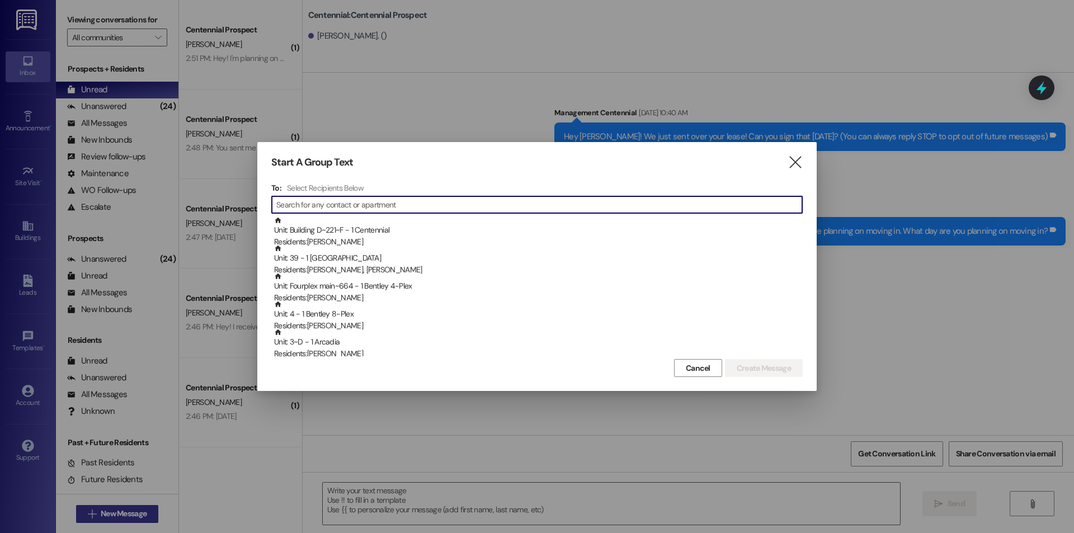
type input "a"
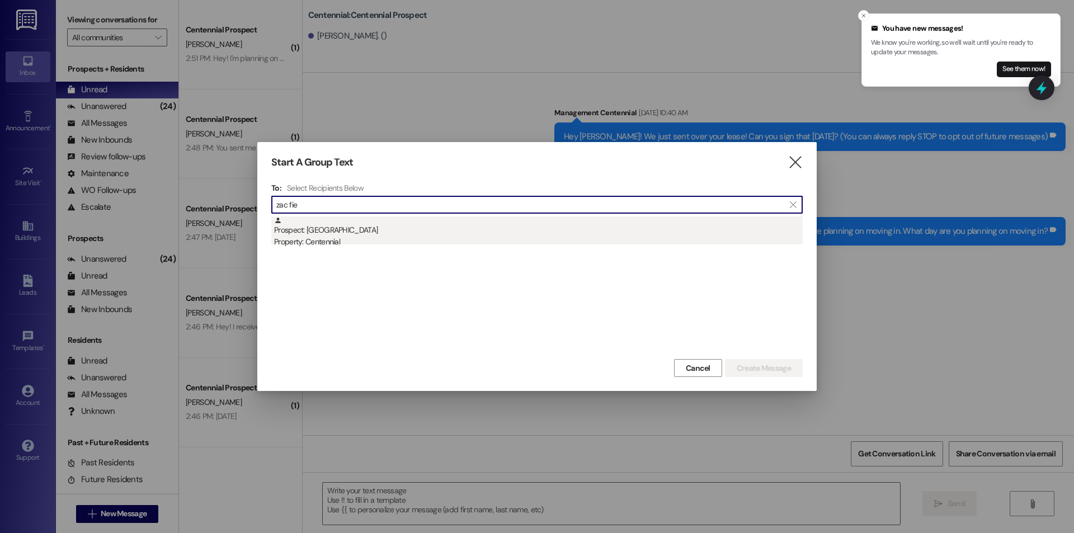
type input "zac fie"
click at [317, 233] on div "Prospect: Zac Field Property: Centennial" at bounding box center [538, 232] width 529 height 32
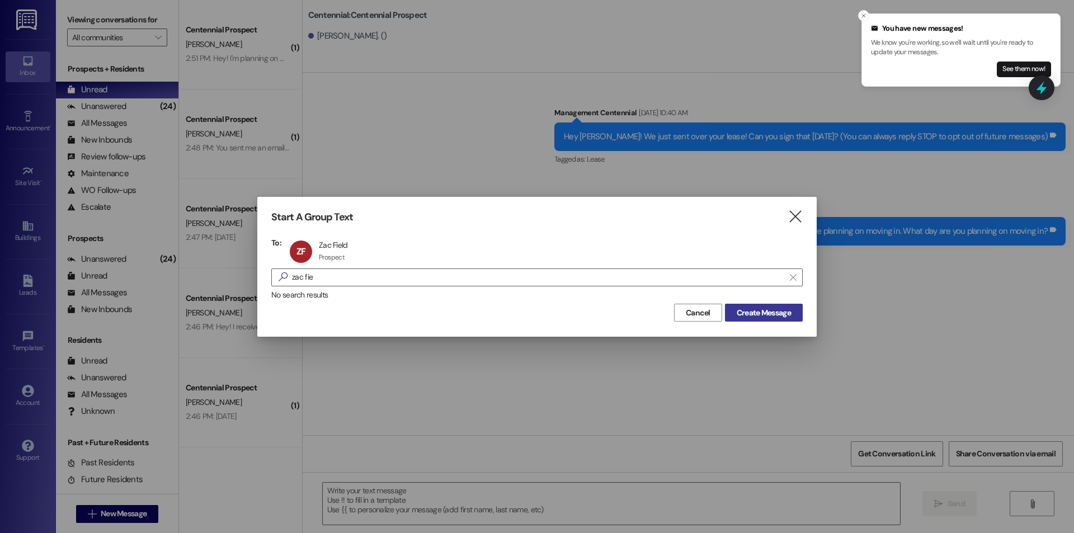
click at [766, 312] on span "Create Message" at bounding box center [764, 313] width 54 height 12
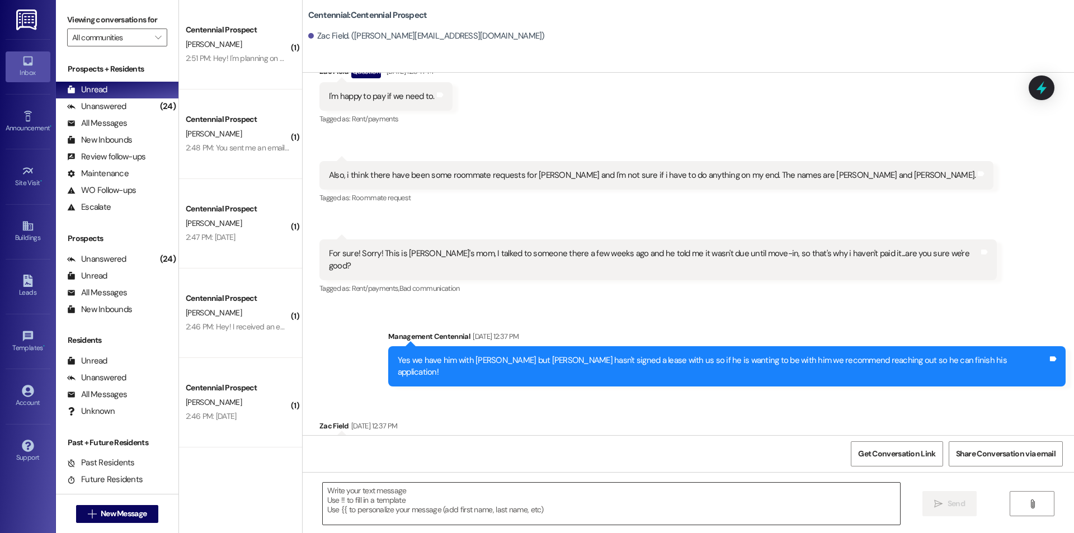
scroll to position [1580, 0]
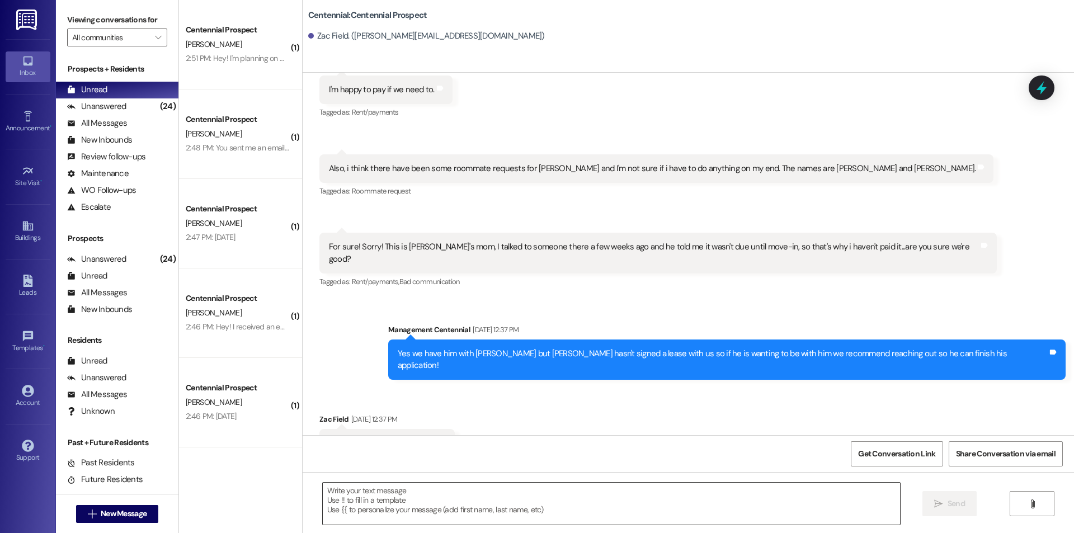
click at [648, 508] on textarea at bounding box center [611, 504] width 577 height 42
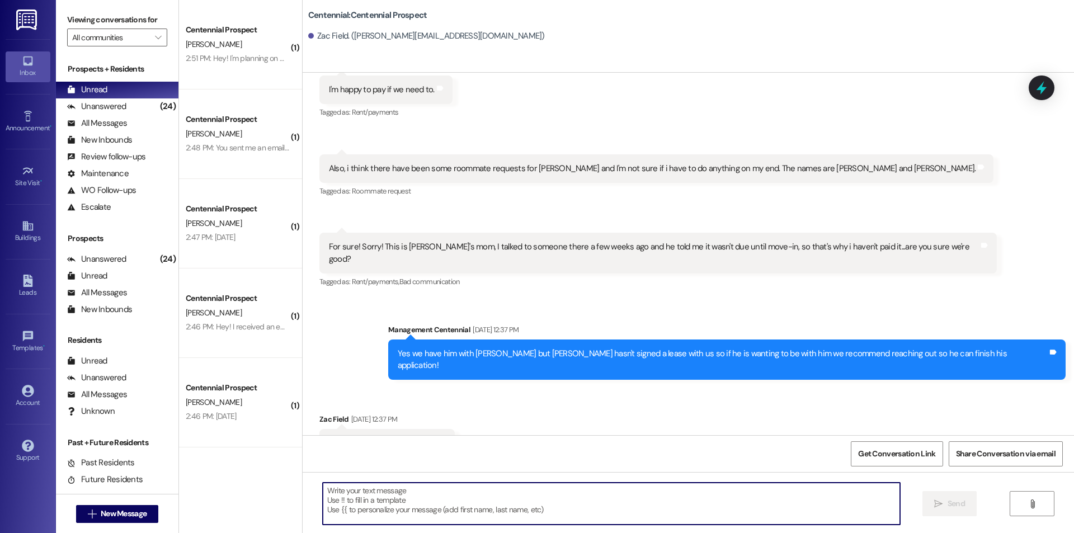
paste textarea "Hey {{first_name}}, we have not heard from you on what day you are planning on …"
type textarea "Hey {{first_name}}, we have not heard from you on what day you are planning on …"
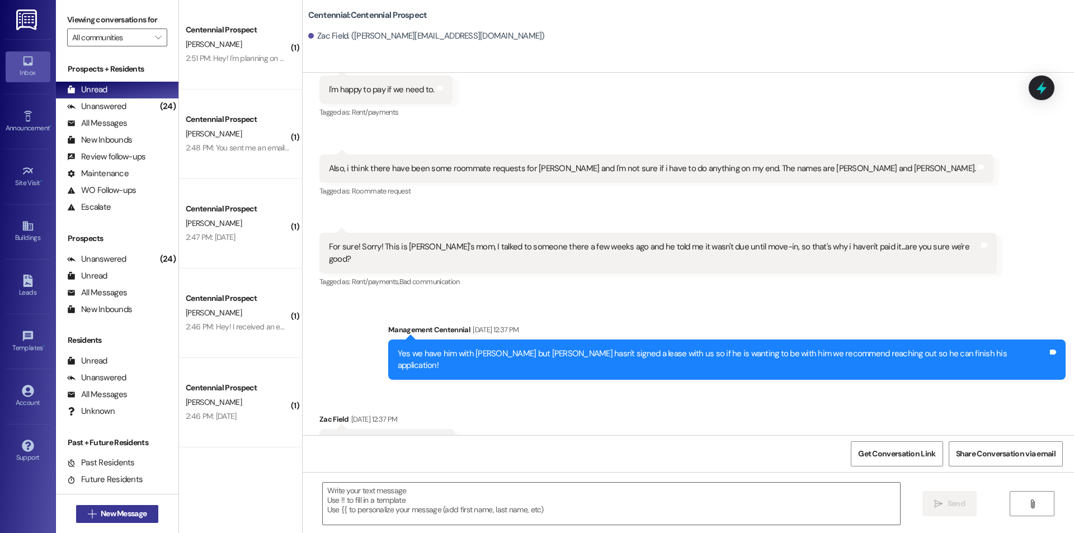
click at [101, 513] on span "New Message" at bounding box center [124, 514] width 46 height 12
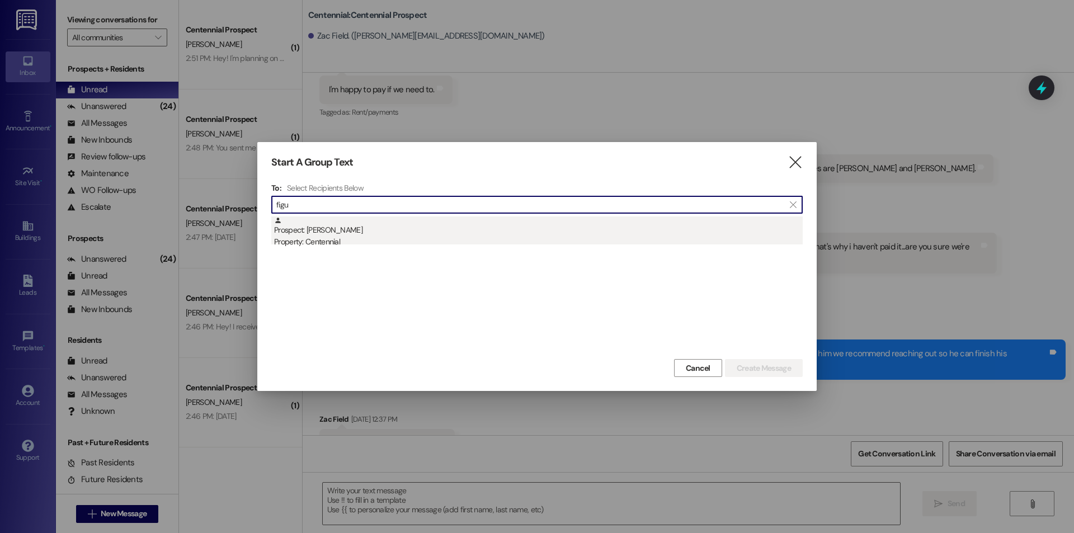
type input "figu"
click at [383, 216] on div "Prospect: Chance Figueroa Property: Centennial" at bounding box center [538, 232] width 529 height 32
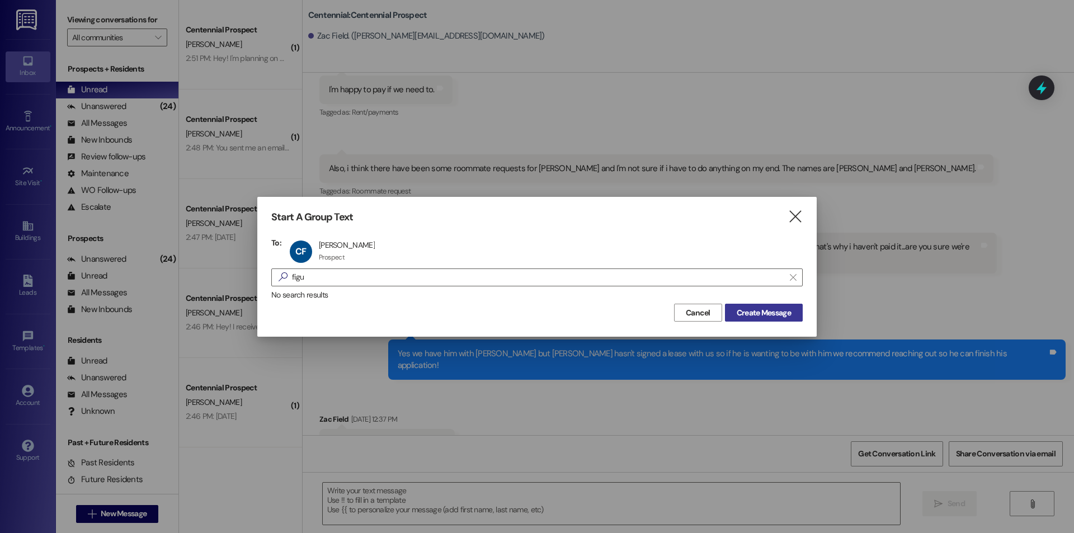
click at [752, 318] on span "Create Message" at bounding box center [764, 313] width 54 height 12
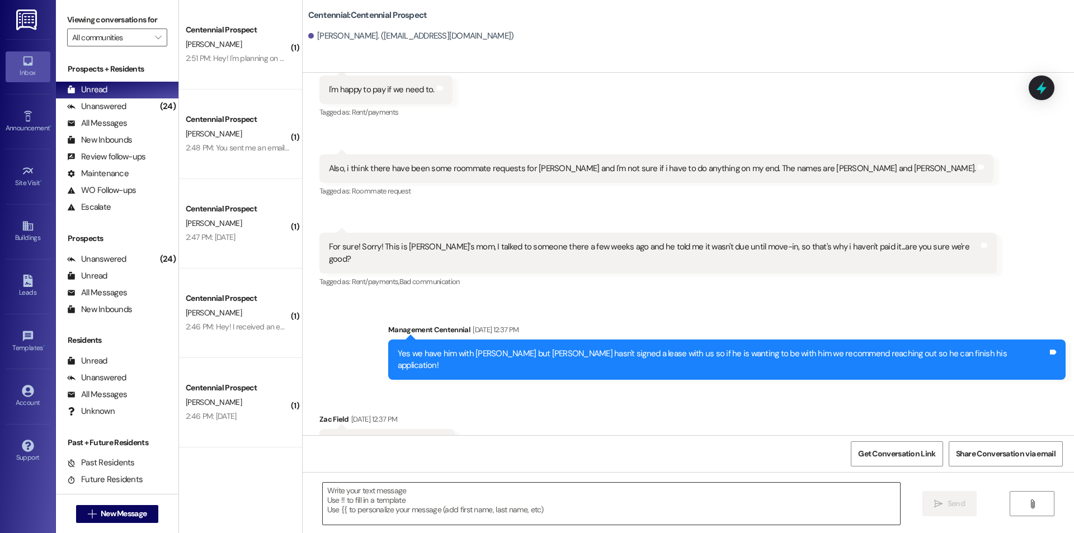
scroll to position [660, 0]
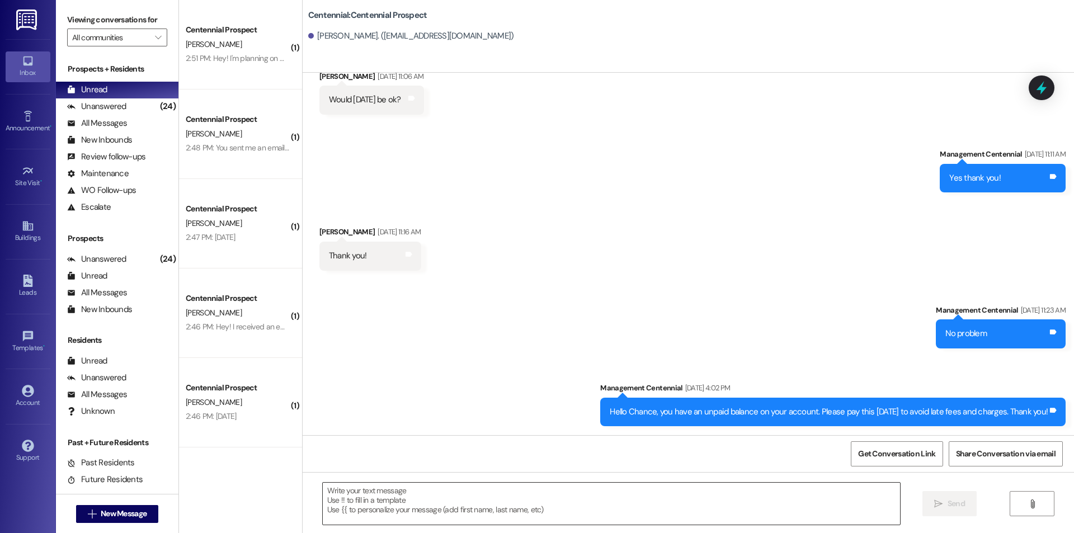
click at [629, 510] on textarea at bounding box center [611, 504] width 577 height 42
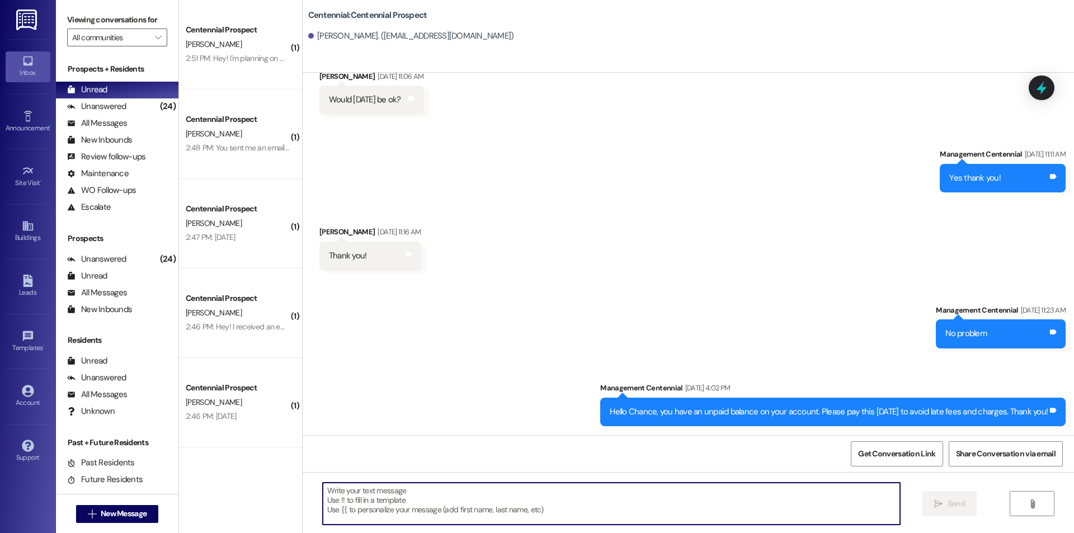
paste textarea "Hey {{first_name}}, we have not heard from you on what day you are planning on …"
type textarea "Hey {{first_name}}, we have not heard from you on what day you are planning on …"
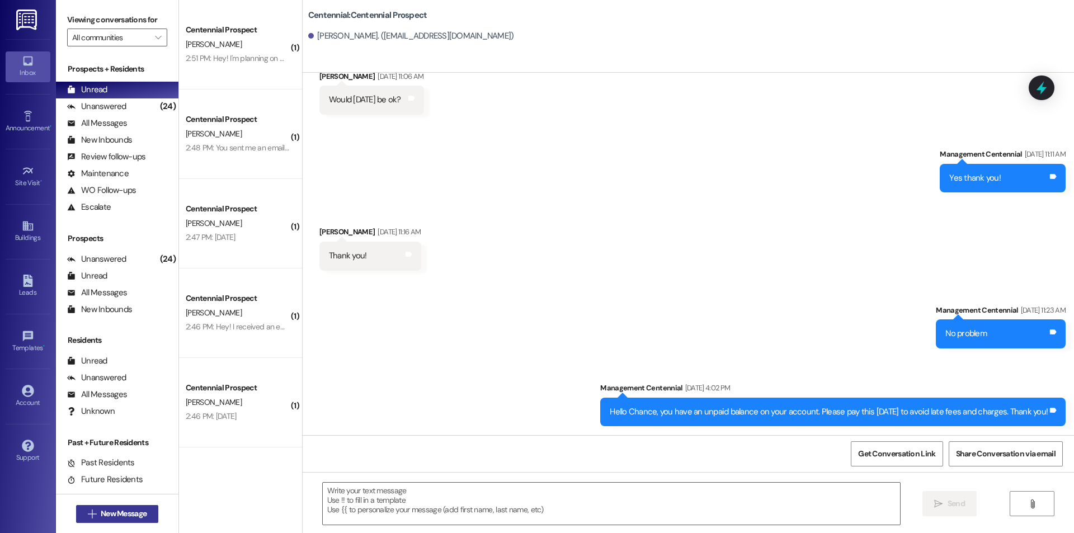
click at [143, 511] on span "New Message" at bounding box center [124, 514] width 46 height 12
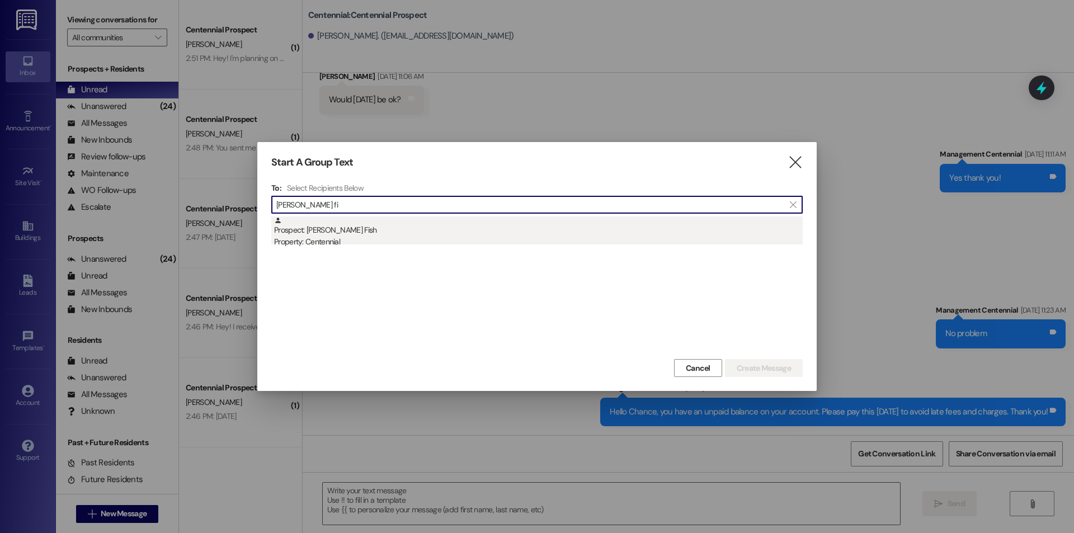
type input "tatum fi"
click at [483, 238] on div "Property: Centennial" at bounding box center [538, 242] width 529 height 12
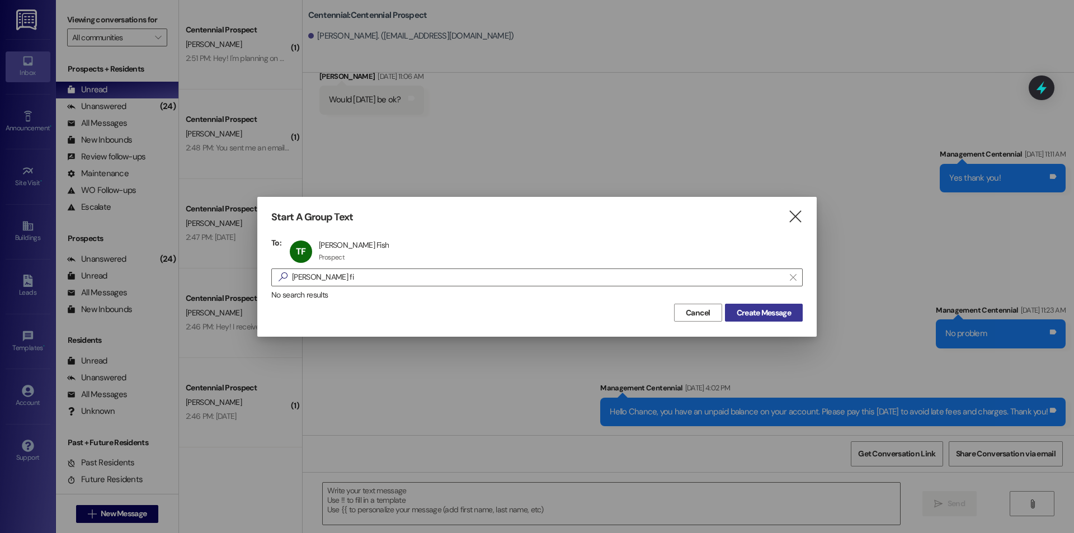
click at [755, 314] on span "Create Message" at bounding box center [764, 313] width 54 height 12
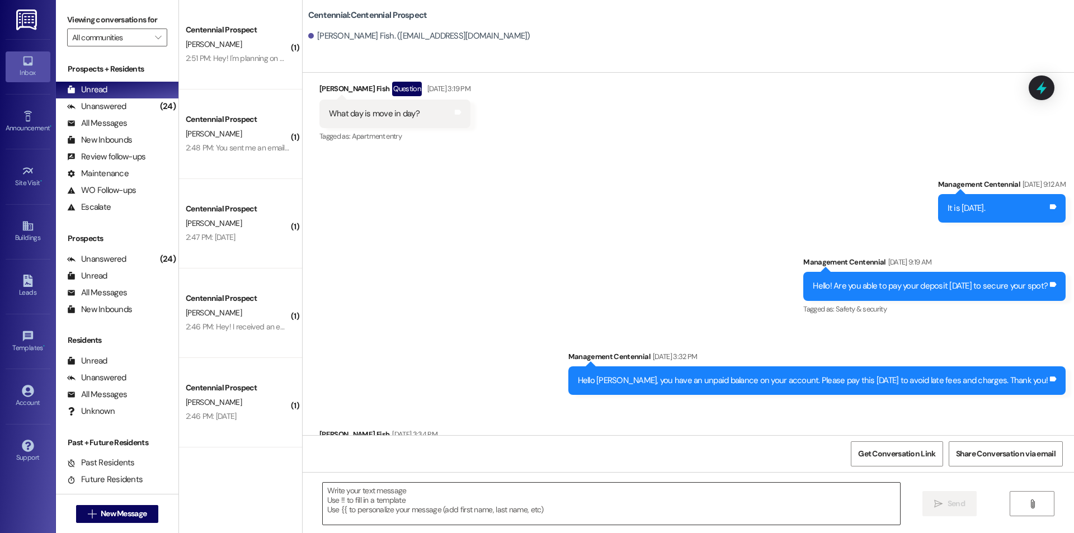
scroll to position [1675, 0]
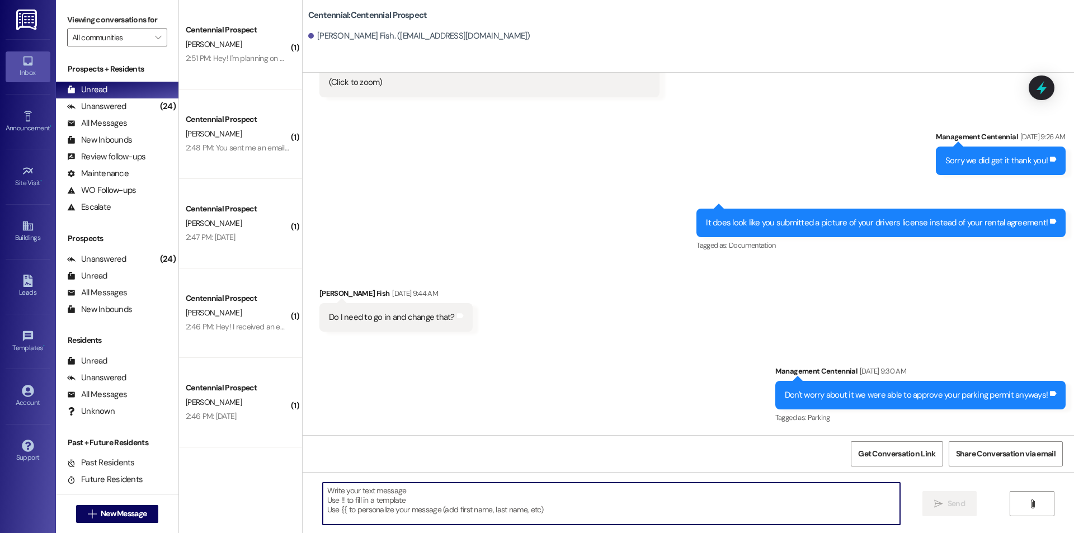
click at [582, 509] on textarea at bounding box center [611, 504] width 577 height 42
paste textarea "Hey {{first_name}}, we have not heard from you on what day you are planning on …"
type textarea "Hey {{first_name}}, we have not heard from you on what day you are planning on …"
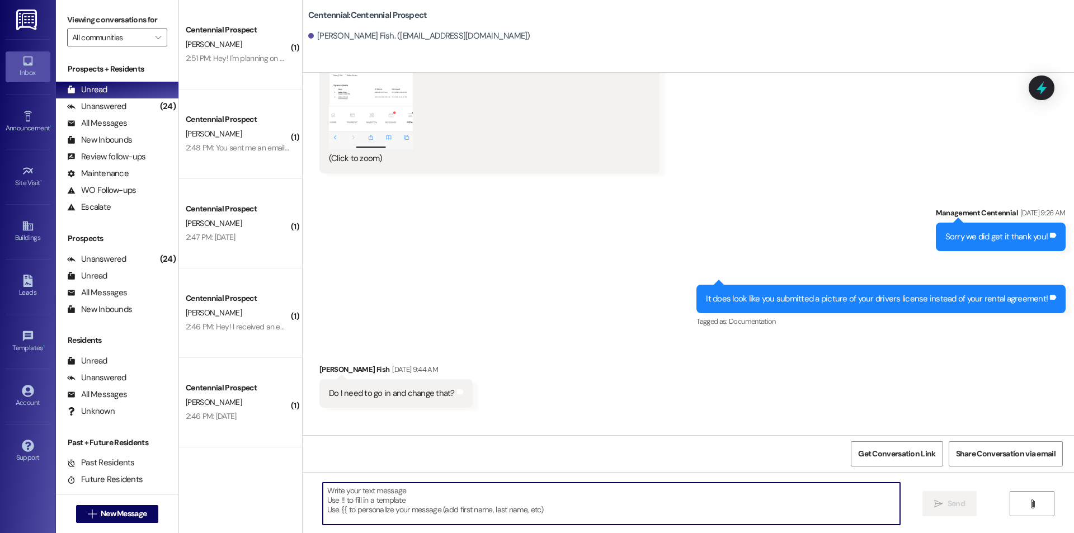
scroll to position [1580, 0]
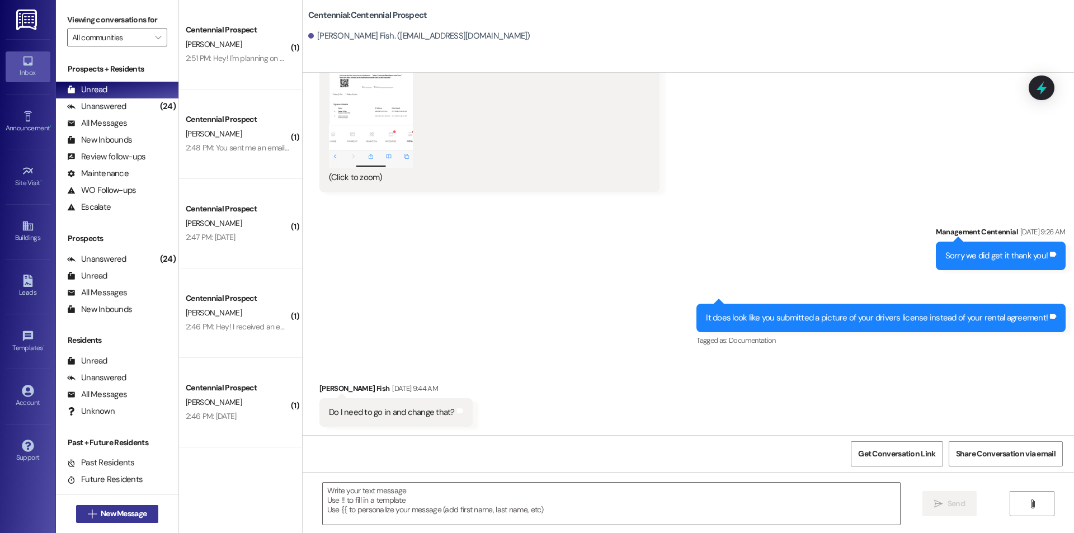
click at [101, 508] on span "New Message" at bounding box center [124, 514] width 46 height 12
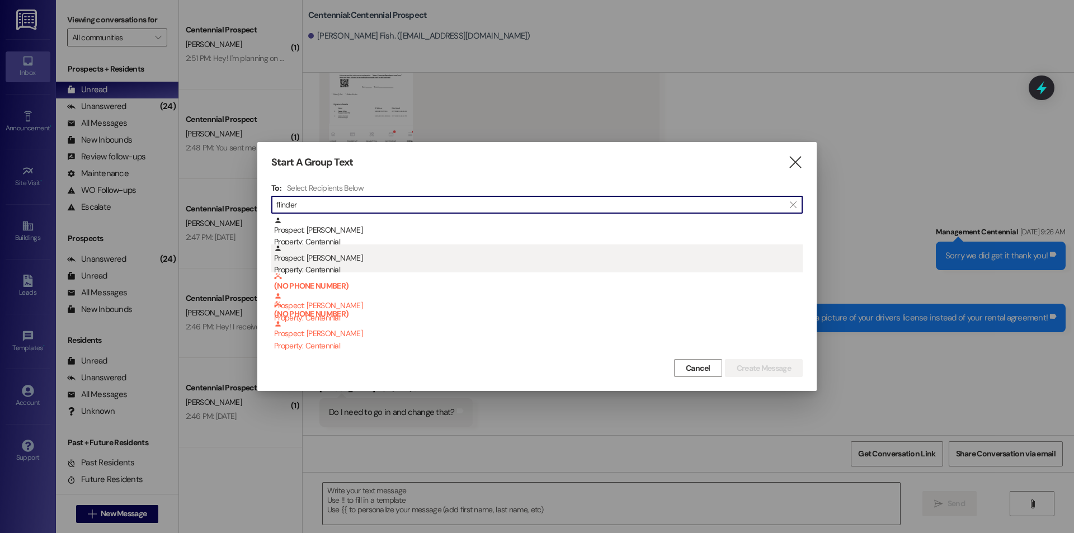
type input "flinder"
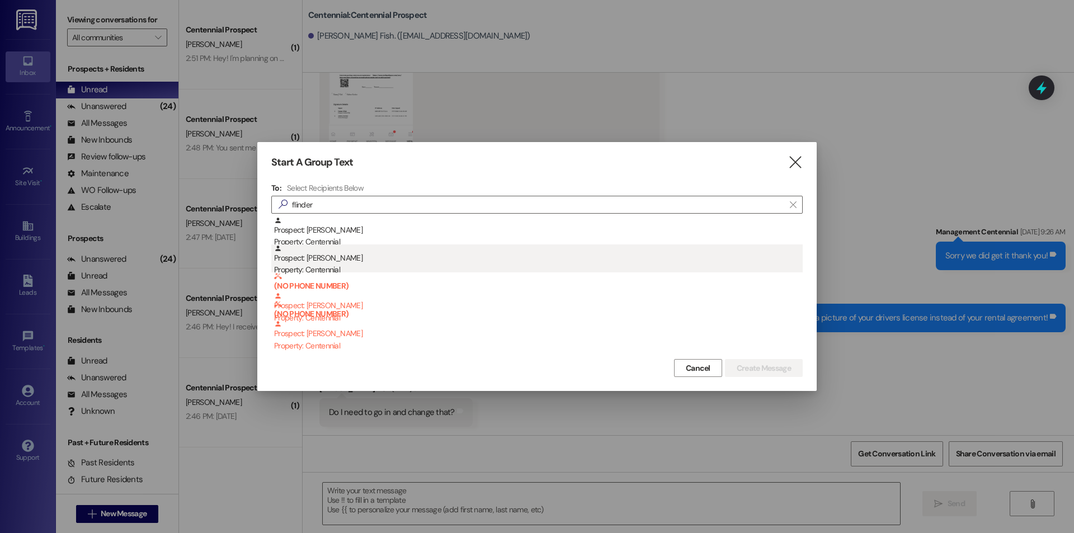
click at [488, 260] on div "Prospect: Braden K Flinders Property: Centennial" at bounding box center [538, 260] width 529 height 32
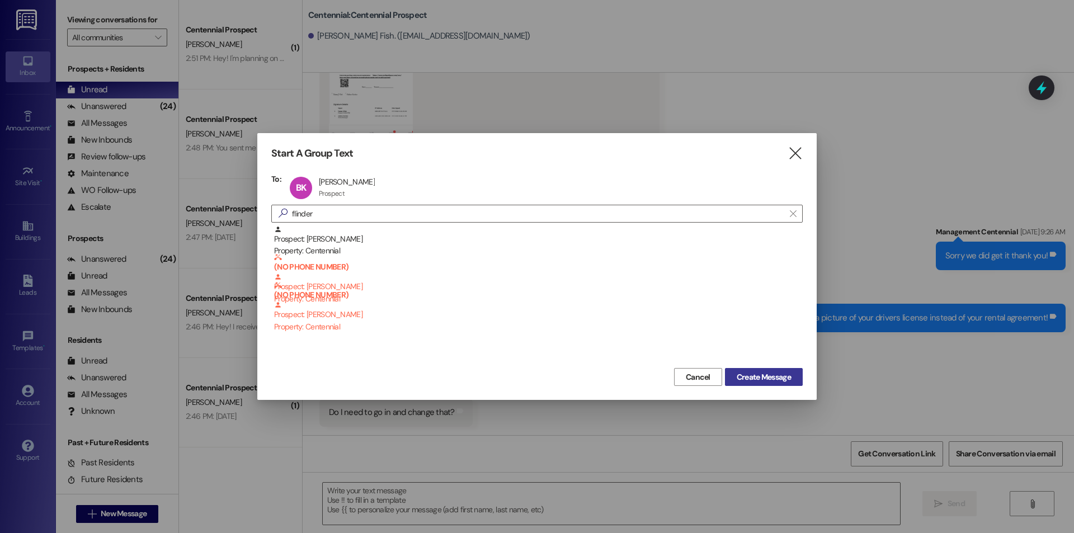
click at [758, 373] on span "Create Message" at bounding box center [764, 377] width 54 height 12
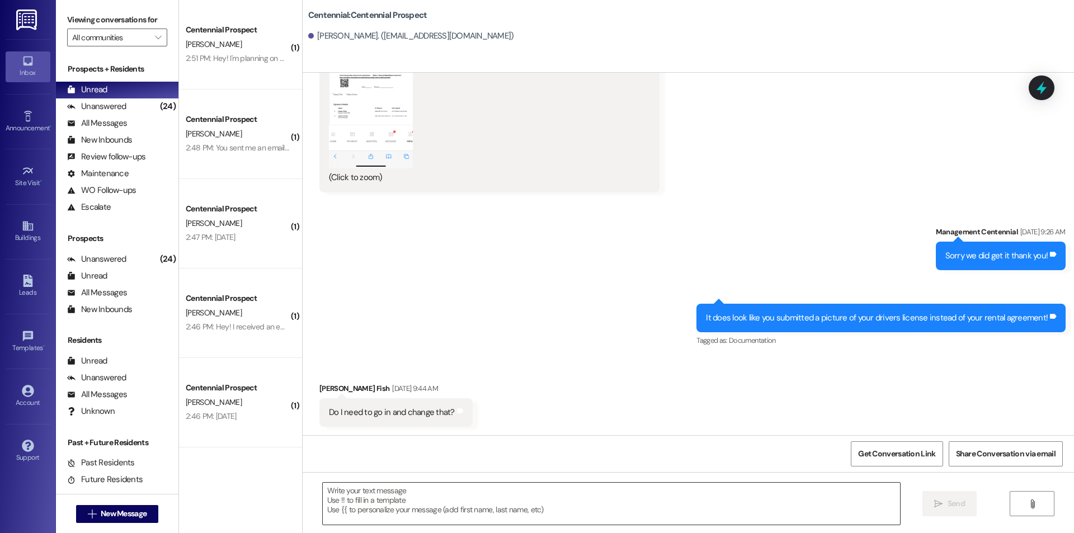
scroll to position [0, 0]
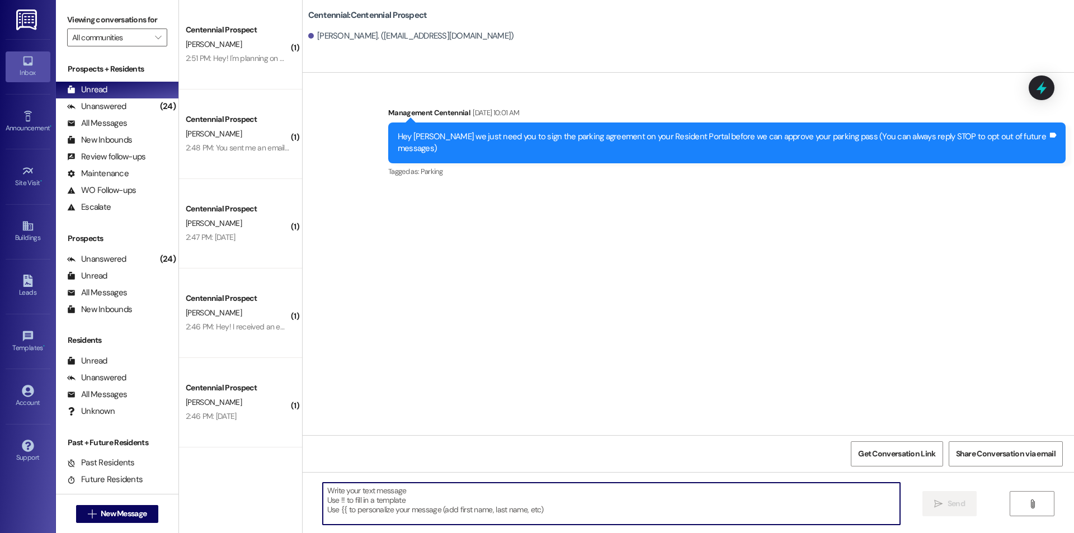
click at [527, 503] on textarea at bounding box center [611, 504] width 577 height 42
paste textarea "Hey {{first_name}}, we have not heard from you on what day you are planning on …"
type textarea "Hey {{first_name}}, we have not heard from you on what day you are planning on …"
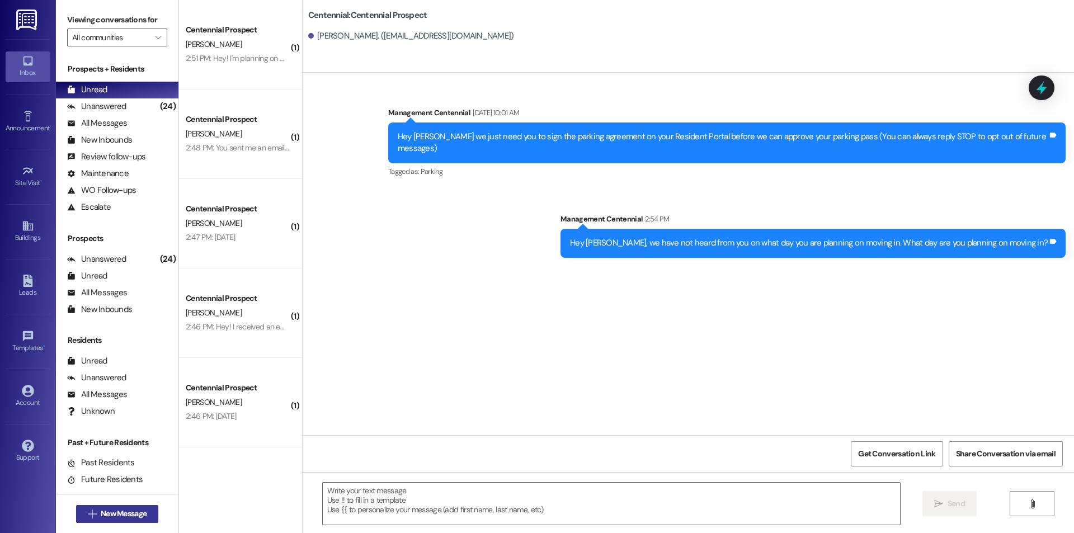
click at [101, 509] on span "New Message" at bounding box center [124, 514] width 46 height 12
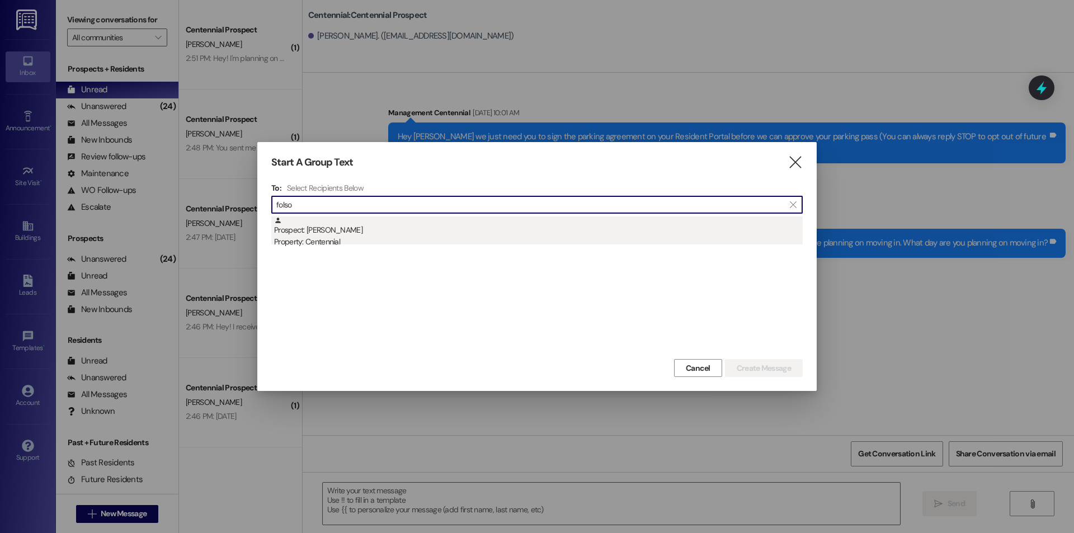
type input "folso"
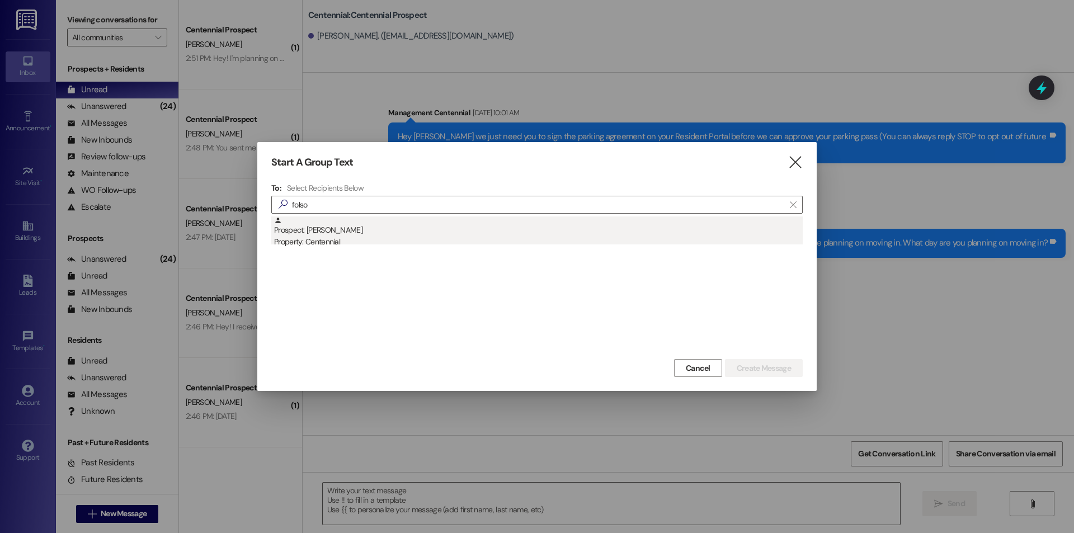
click at [521, 236] on div "Property: Centennial" at bounding box center [538, 242] width 529 height 12
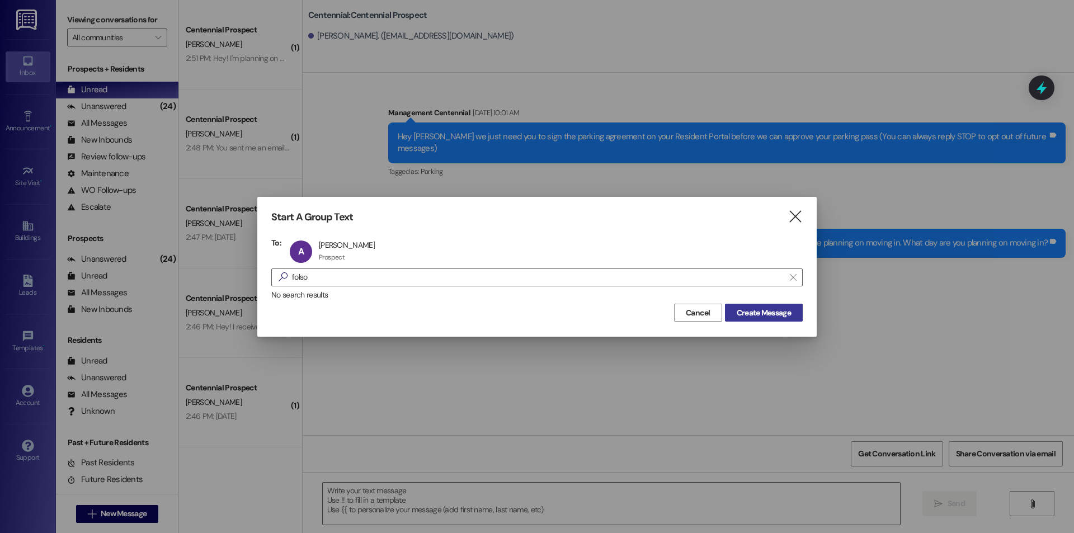
click at [737, 309] on span "Create Message" at bounding box center [764, 313] width 54 height 12
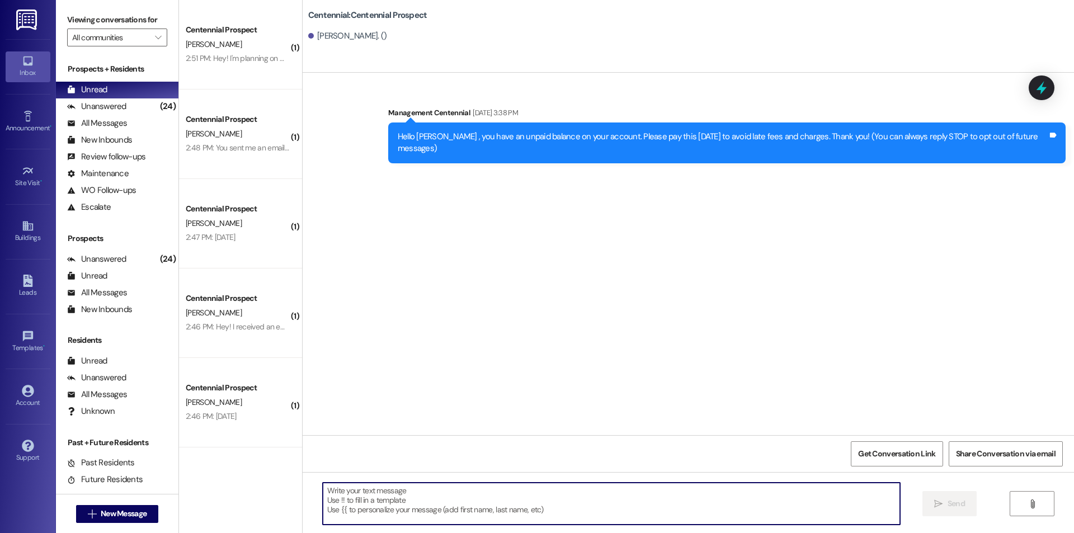
click at [564, 519] on textarea at bounding box center [611, 504] width 577 height 42
paste textarea "Hey {{first_name}}, we have not heard from you on what day you are planning on …"
type textarea "Hey {{first_name}}, we have not heard from you on what day you are planning on …"
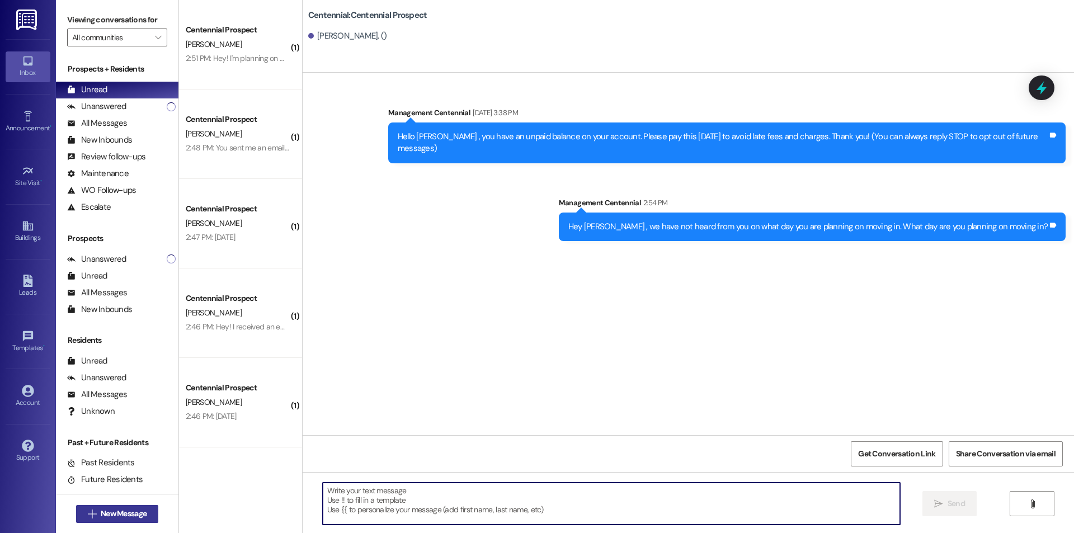
click at [140, 517] on span "New Message" at bounding box center [124, 514] width 46 height 12
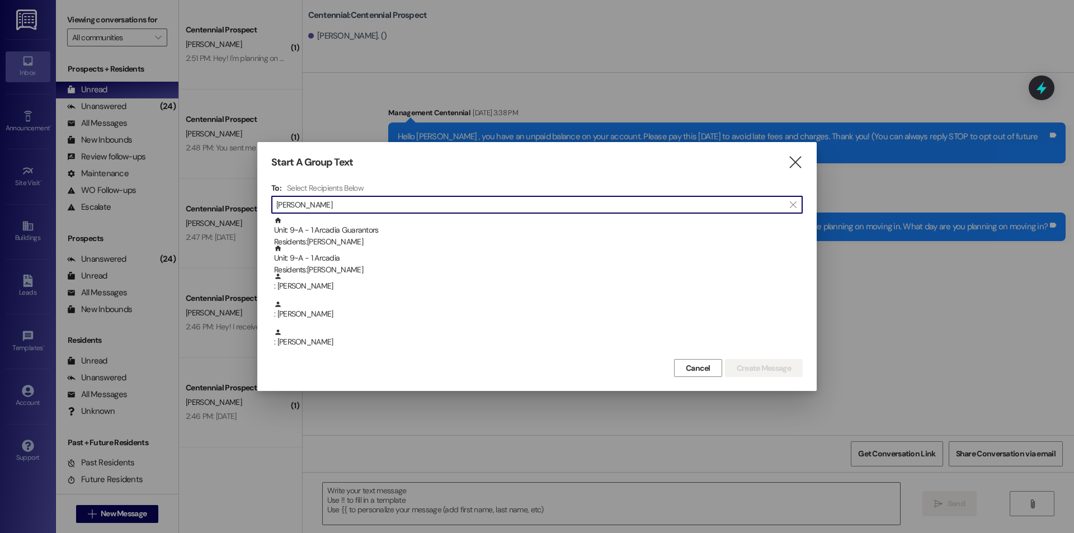
type input "francis"
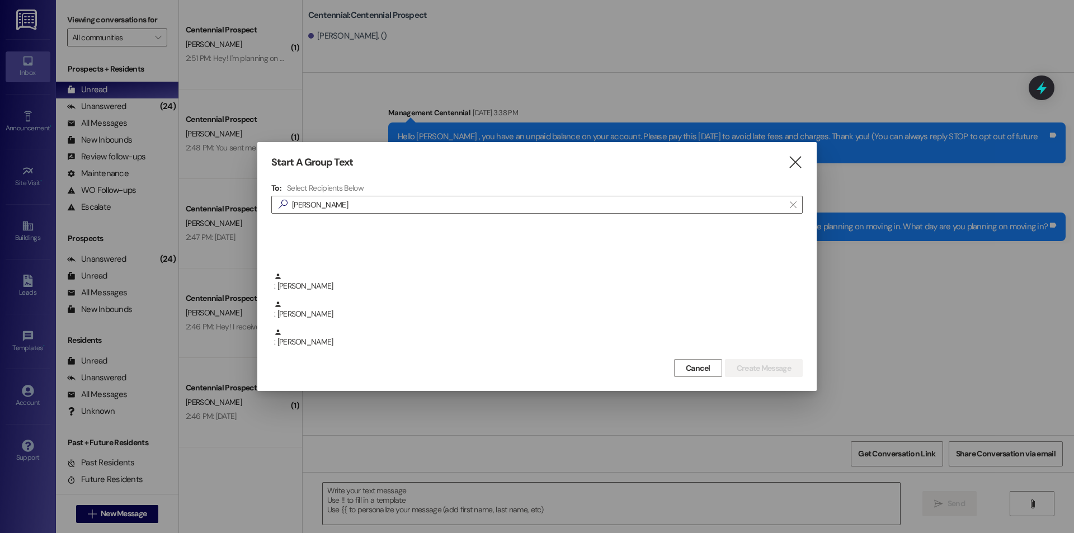
scroll to position [149, 0]
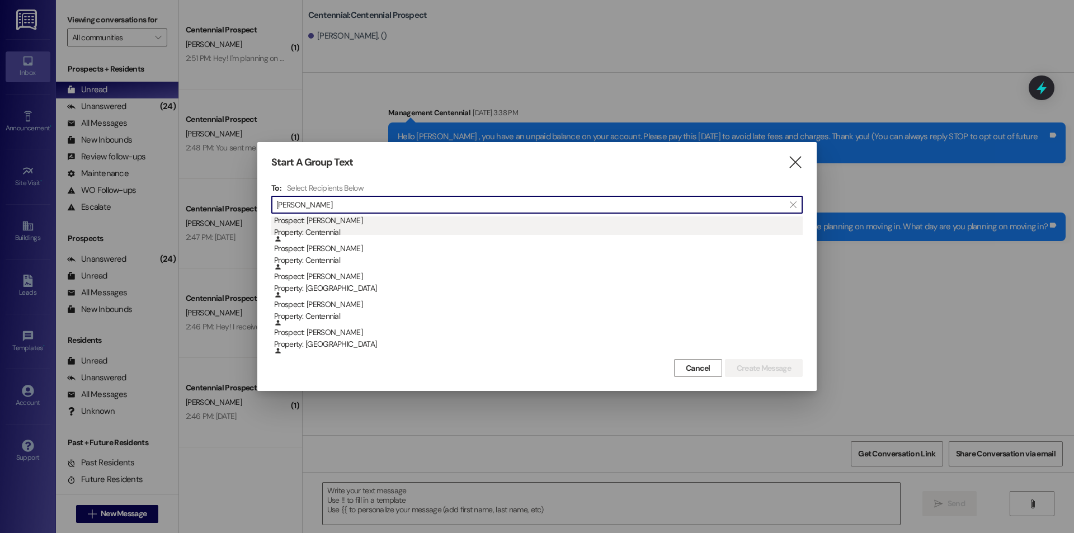
click at [411, 229] on div "Property: Centennial" at bounding box center [538, 233] width 529 height 12
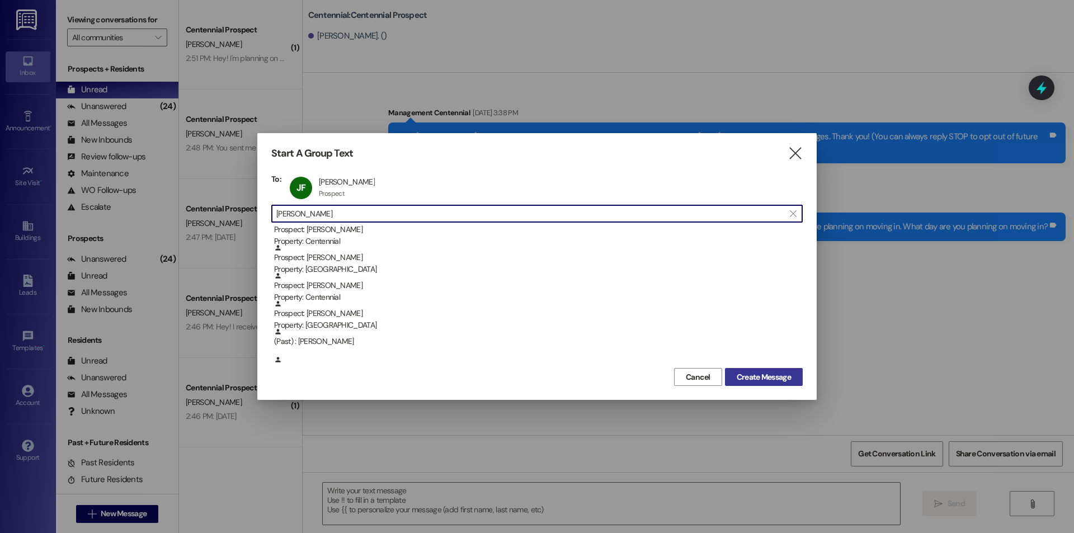
click at [777, 378] on span "Create Message" at bounding box center [764, 377] width 54 height 12
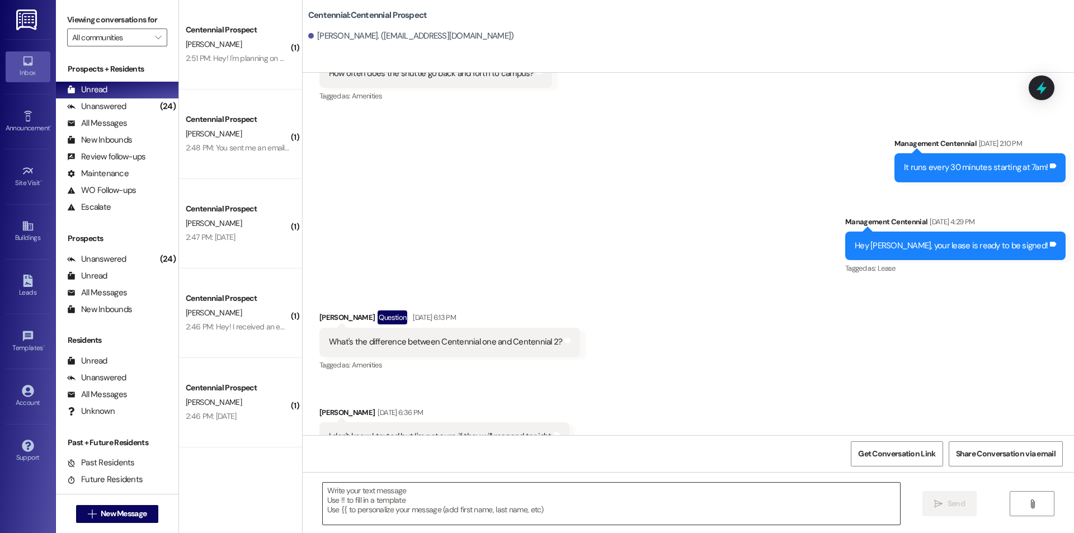
scroll to position [470, 0]
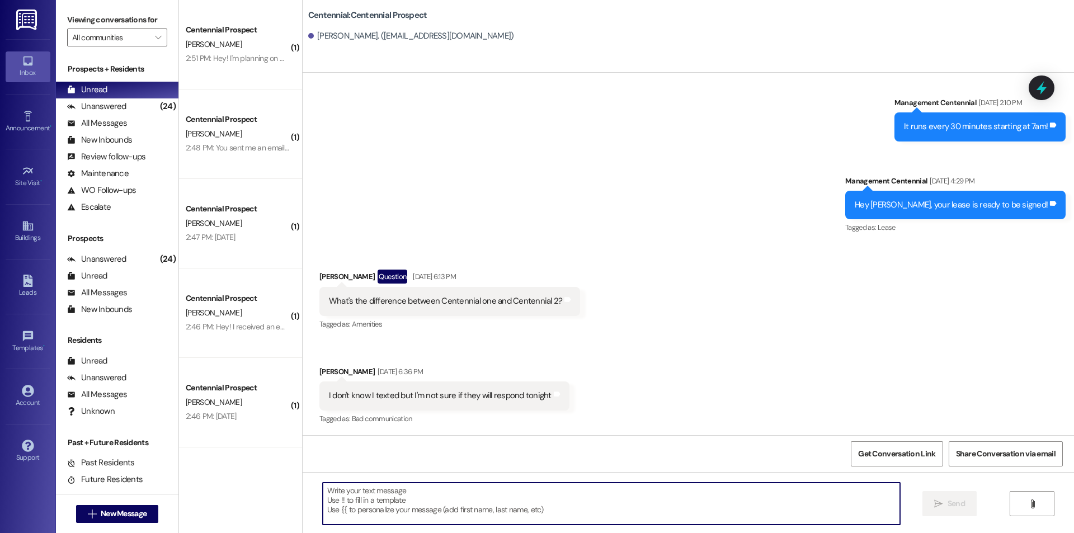
click at [653, 497] on textarea at bounding box center [611, 504] width 577 height 42
paste textarea "Hey {{first_name}}, we have not heard from you on what day you are planning on …"
type textarea "Hey {{first_name}}, we have not heard from you on what day you are planning on …"
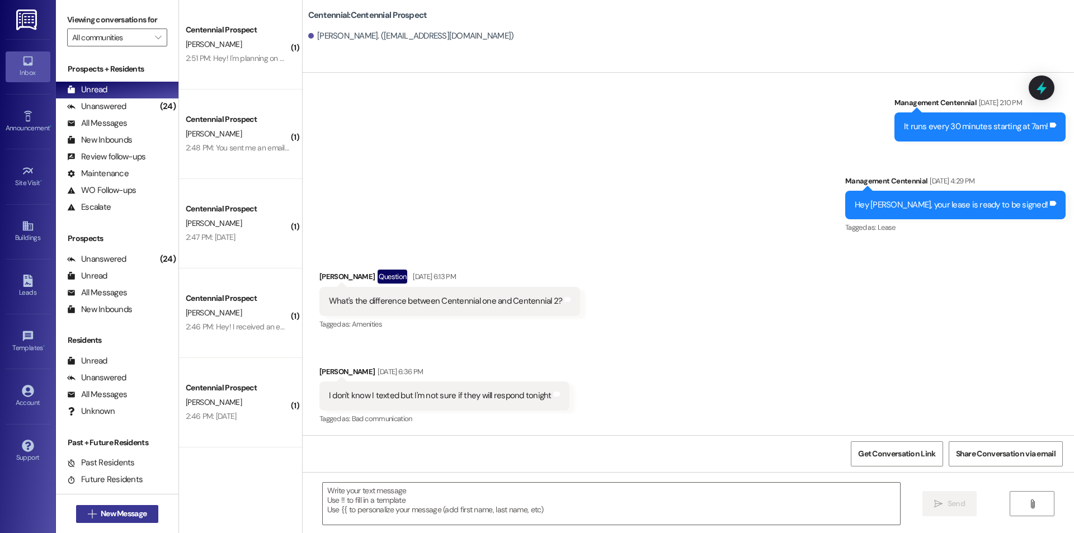
click at [101, 511] on span "New Message" at bounding box center [124, 514] width 46 height 12
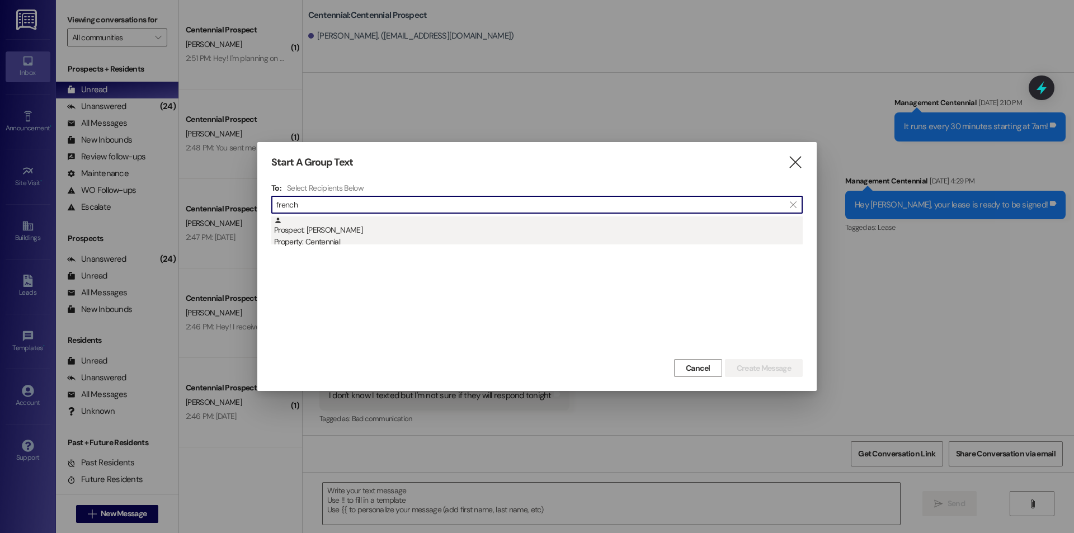
type input "french"
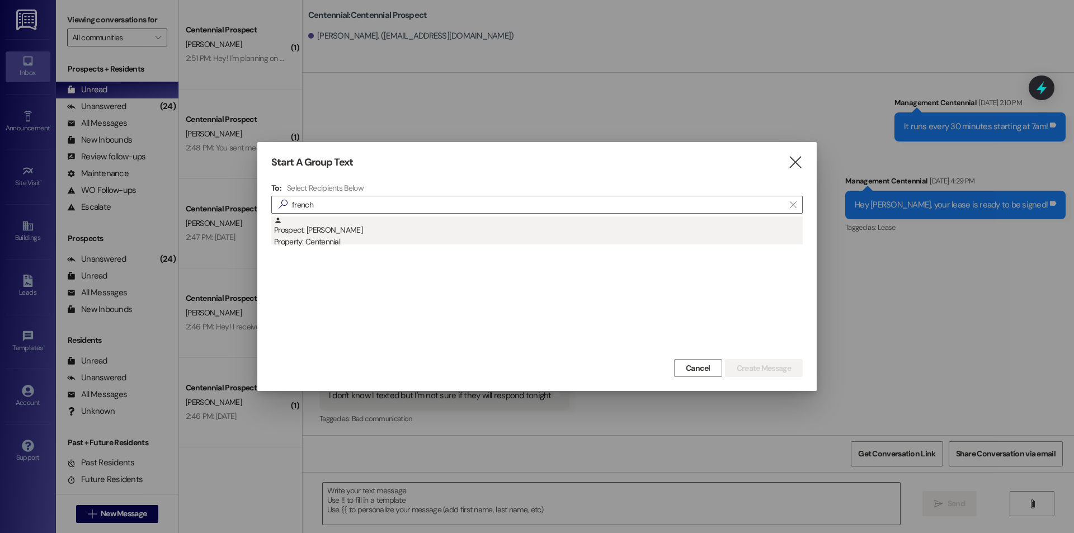
click at [317, 239] on div "Property: Centennial" at bounding box center [538, 242] width 529 height 12
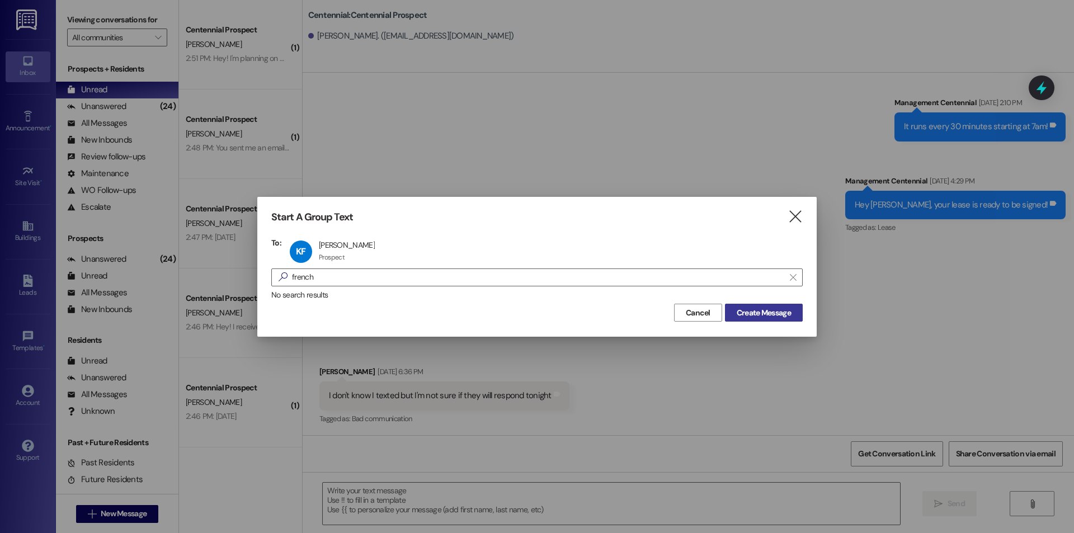
click at [752, 318] on span "Create Message" at bounding box center [764, 313] width 54 height 12
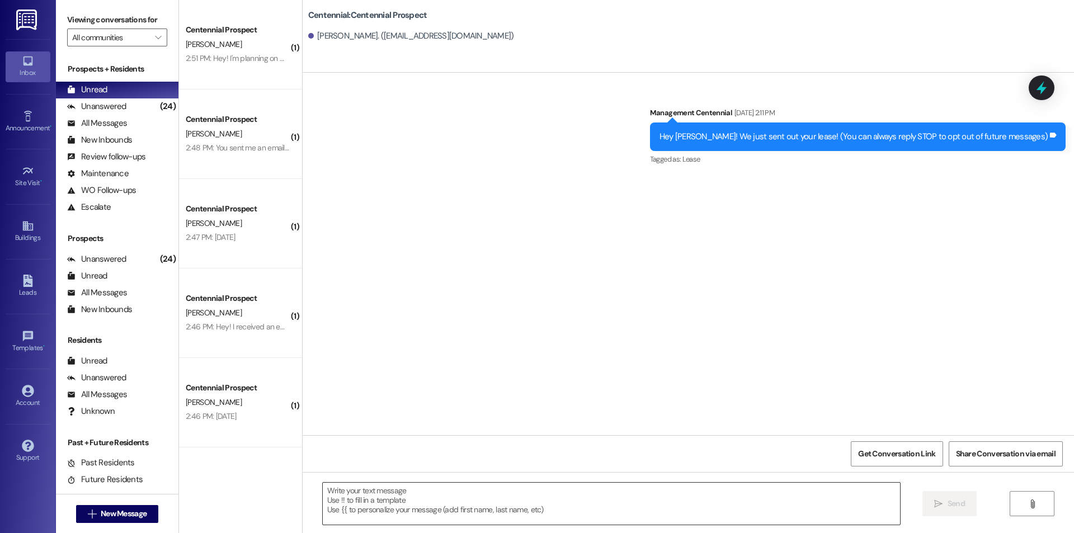
scroll to position [0, 0]
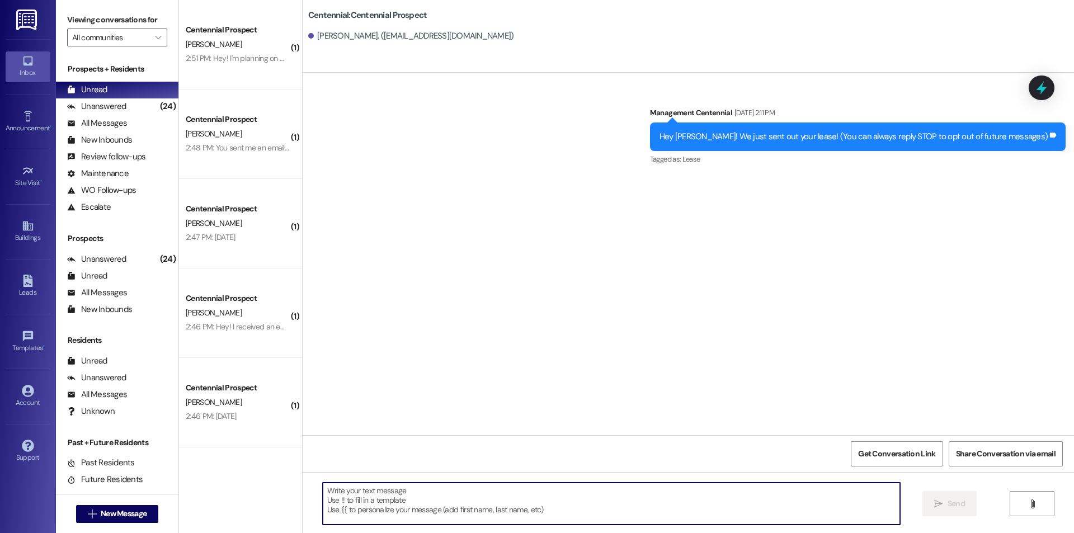
click at [556, 506] on textarea at bounding box center [611, 504] width 577 height 42
paste textarea "Hey {{first_name}}, we have not heard from you on what day you are planning on …"
type textarea "Hey {{first_name}}, we have not heard from you on what day you are planning on …"
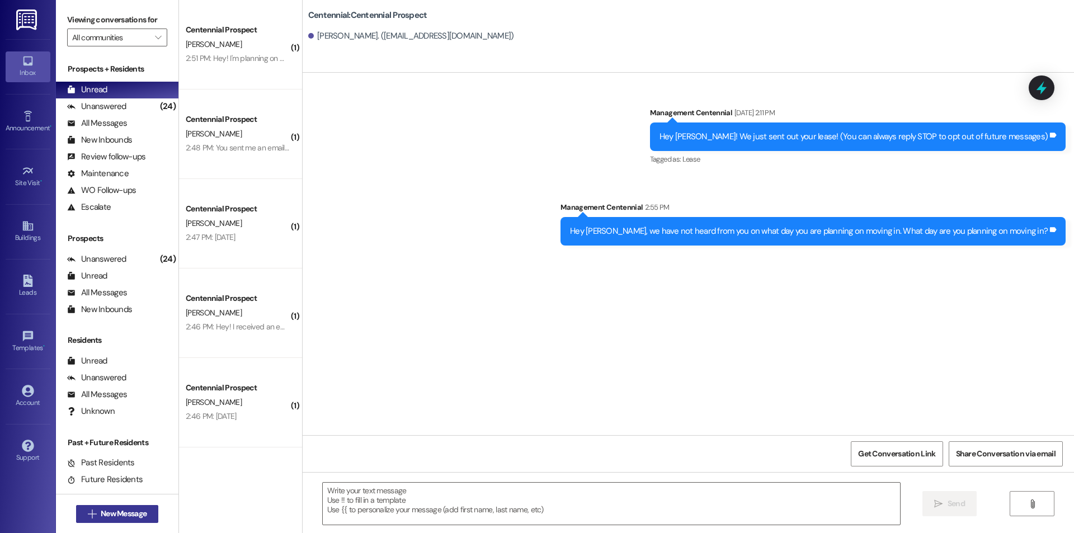
click at [130, 513] on span "New Message" at bounding box center [124, 514] width 46 height 12
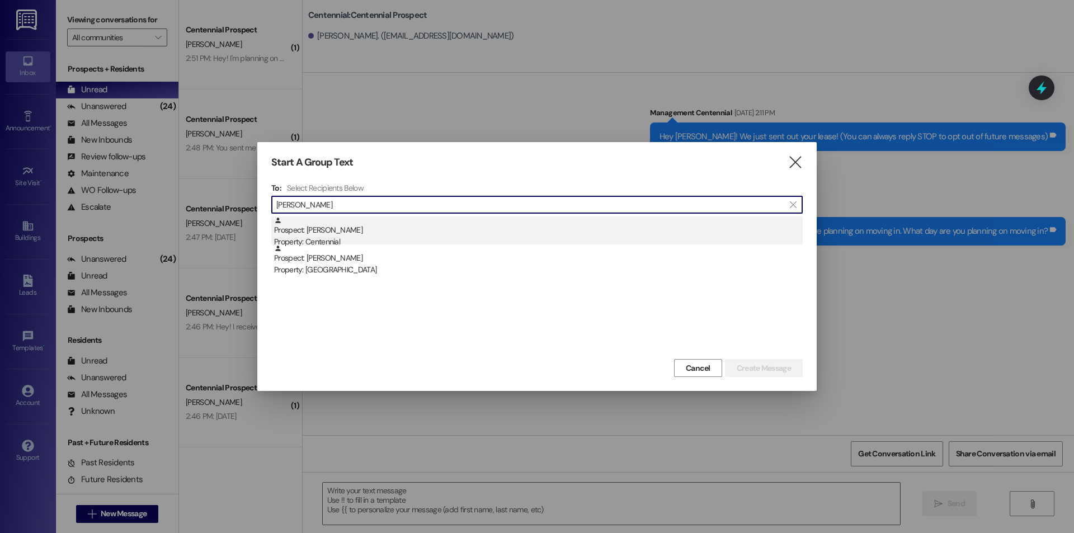
type input "geary"
click at [398, 237] on div "Property: Centennial" at bounding box center [538, 242] width 529 height 12
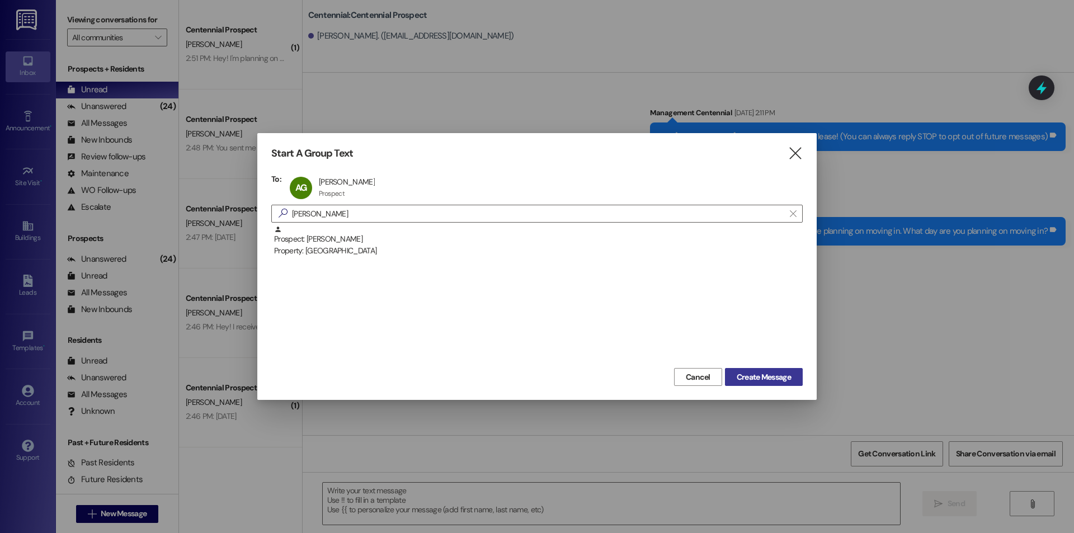
click at [762, 373] on span "Create Message" at bounding box center [764, 377] width 54 height 12
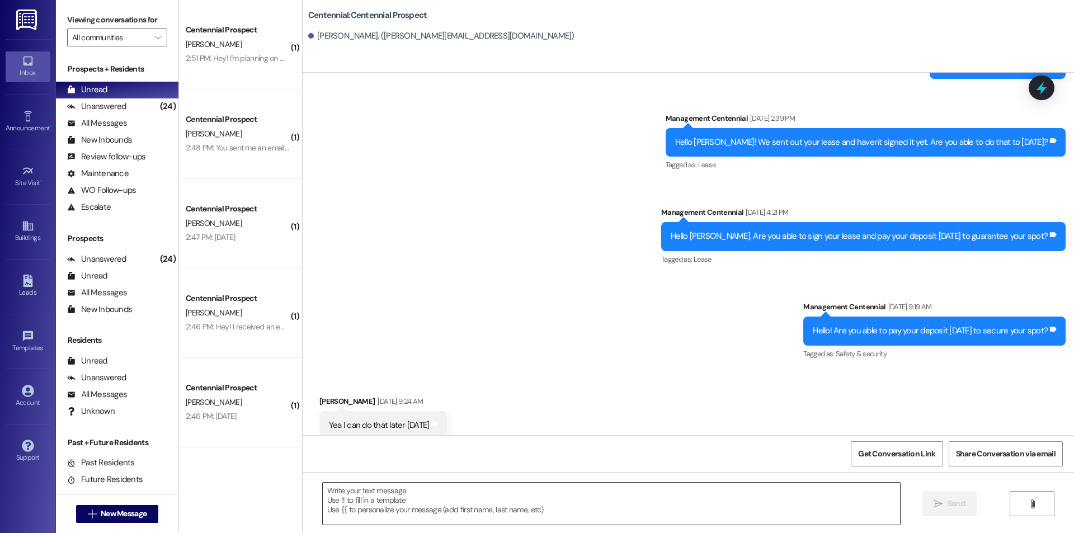
scroll to position [381, 0]
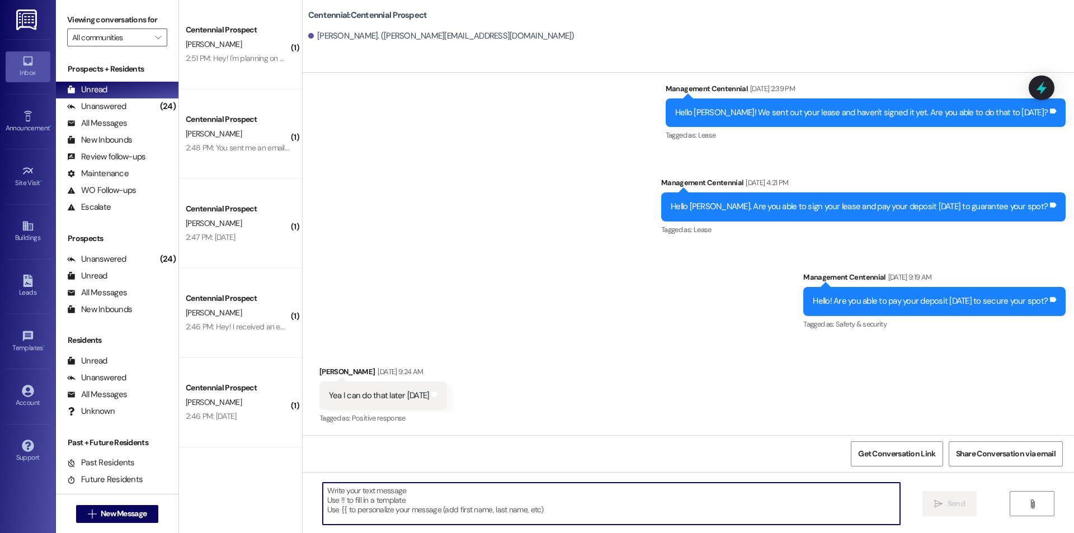
click at [596, 508] on textarea at bounding box center [611, 504] width 577 height 42
paste textarea "Hey {{first_name}}, we have not heard from you on what day you are planning on …"
type textarea "Hey {{first_name}}, we have not heard from you on what day you are planning on …"
click at [148, 510] on button " New Message" at bounding box center [117, 514] width 83 height 18
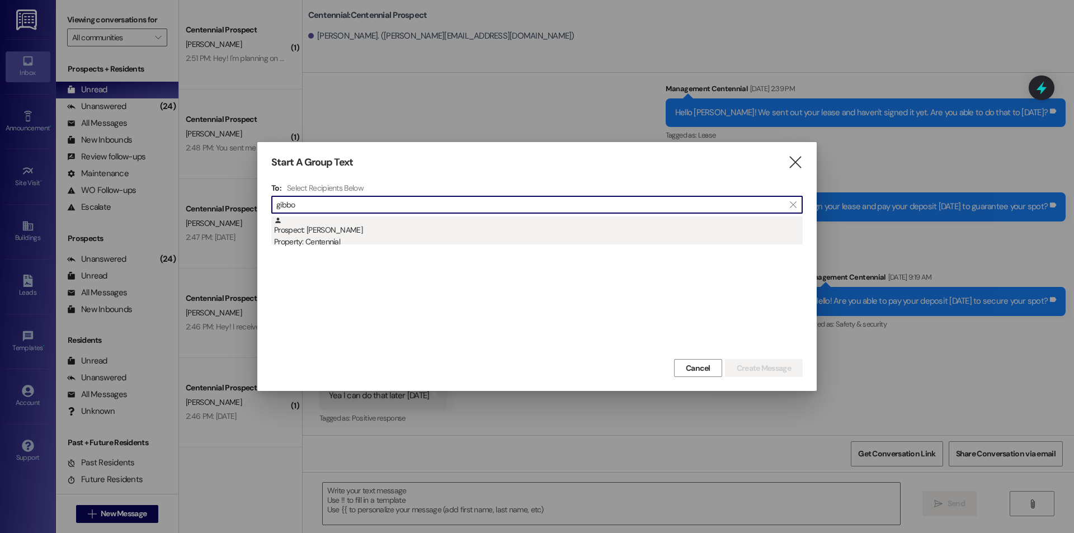
type input "gibbo"
click at [631, 227] on div "Prospect: Abigail Gibbons Property: Centennial" at bounding box center [538, 232] width 529 height 32
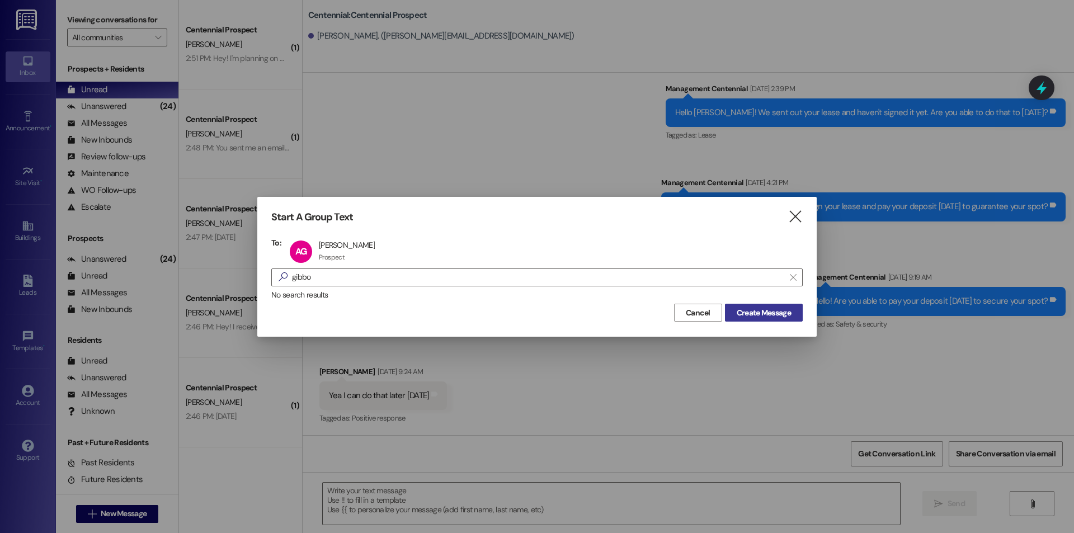
click at [770, 317] on span "Create Message" at bounding box center [764, 313] width 54 height 12
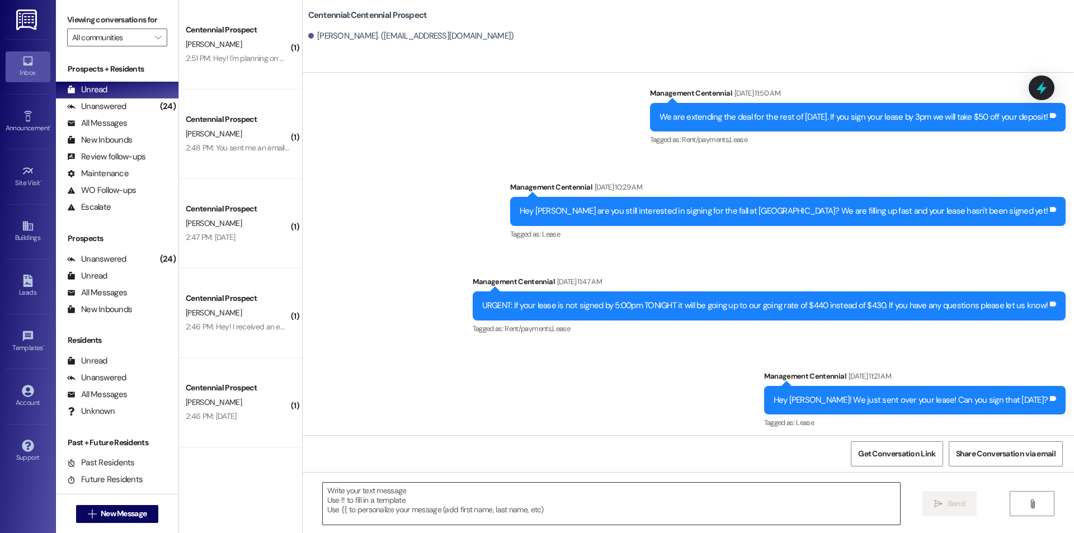
scroll to position [853, 0]
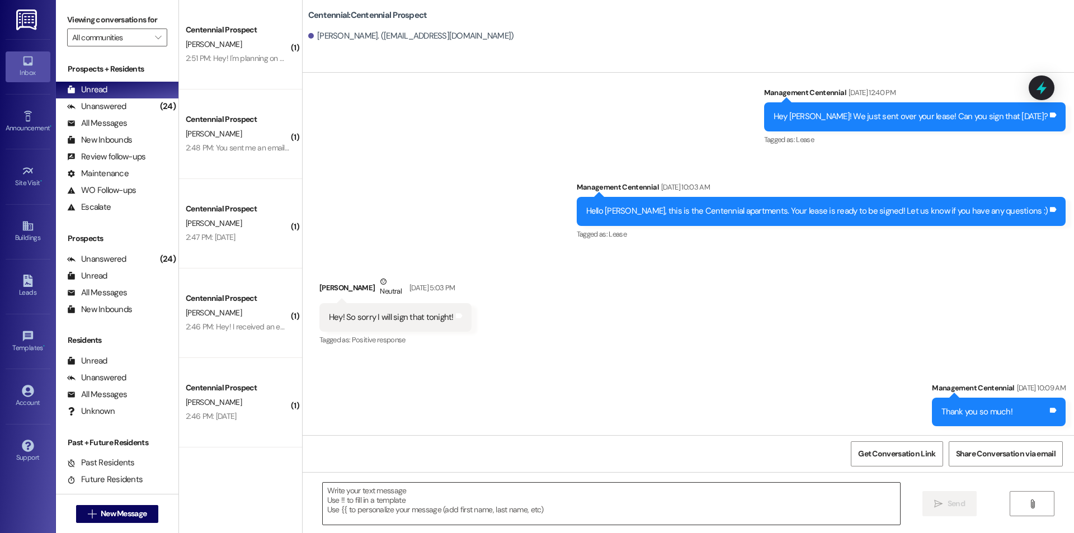
click at [628, 501] on textarea at bounding box center [611, 504] width 577 height 42
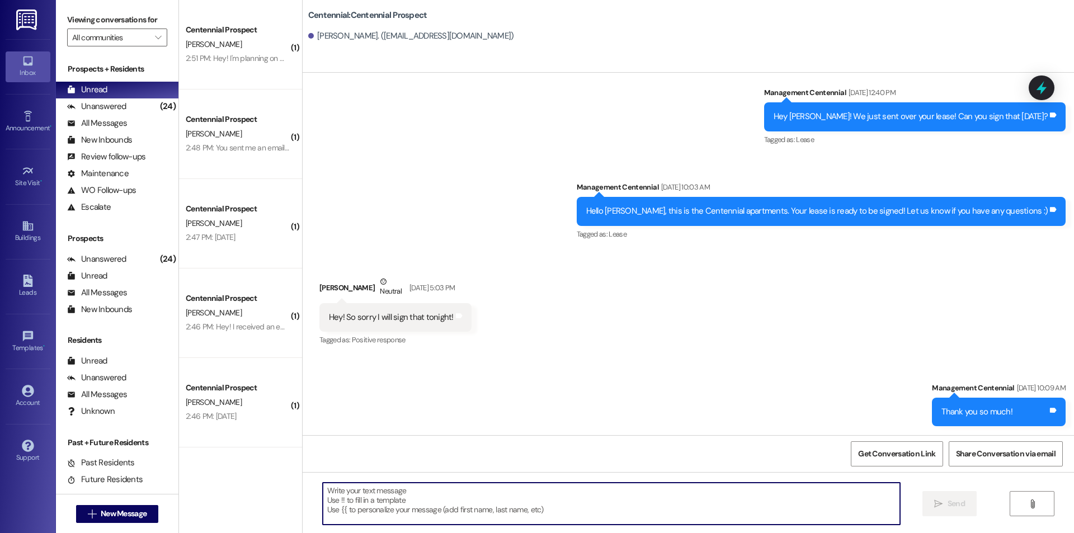
paste textarea "Hey {{first_name}}, we have not heard from you on what day you are planning on …"
type textarea "Hey {{first_name}}, we have not heard from you on what day you are planning on …"
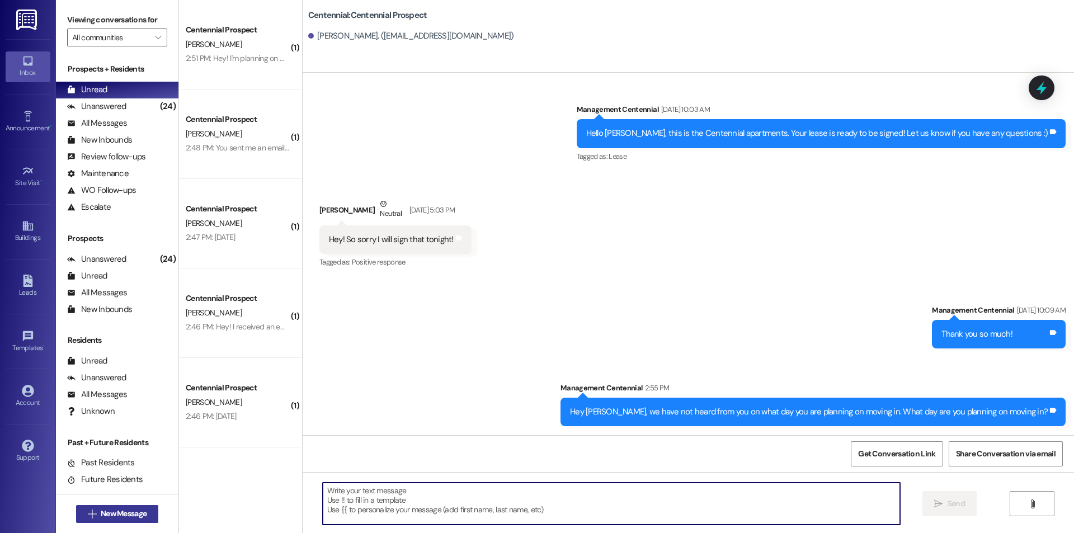
click at [132, 510] on span "New Message" at bounding box center [124, 514] width 46 height 12
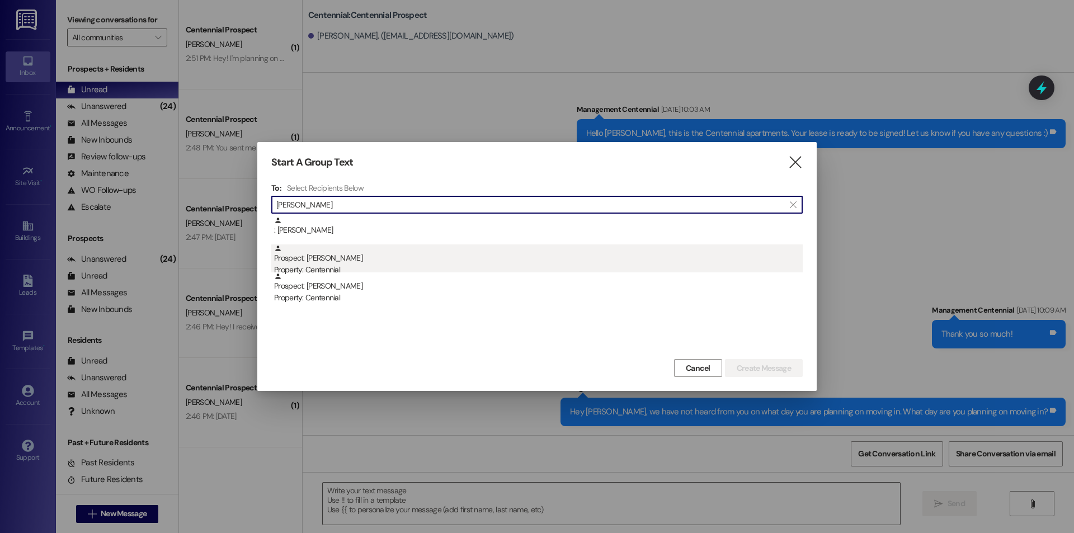
type input "gilbert"
click at [381, 264] on div "Property: Centennial" at bounding box center [538, 270] width 529 height 12
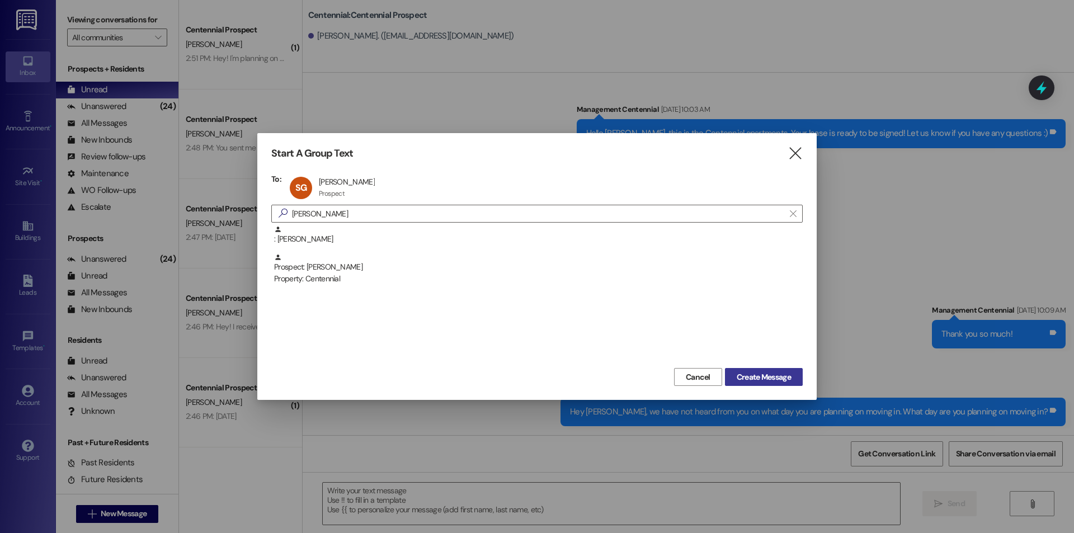
click at [756, 376] on span "Create Message" at bounding box center [764, 377] width 54 height 12
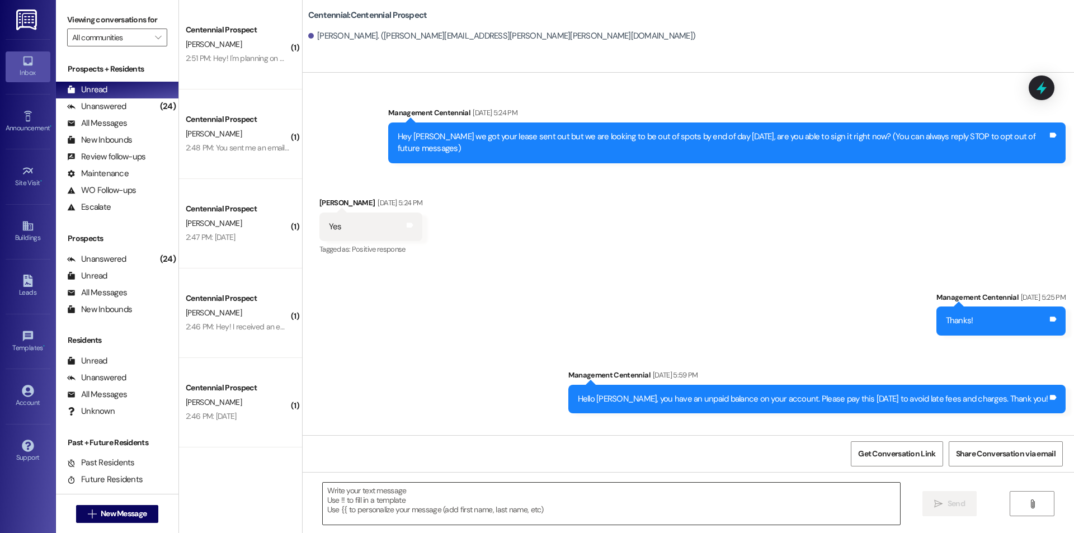
scroll to position [0, 0]
click at [604, 502] on textarea at bounding box center [611, 504] width 577 height 42
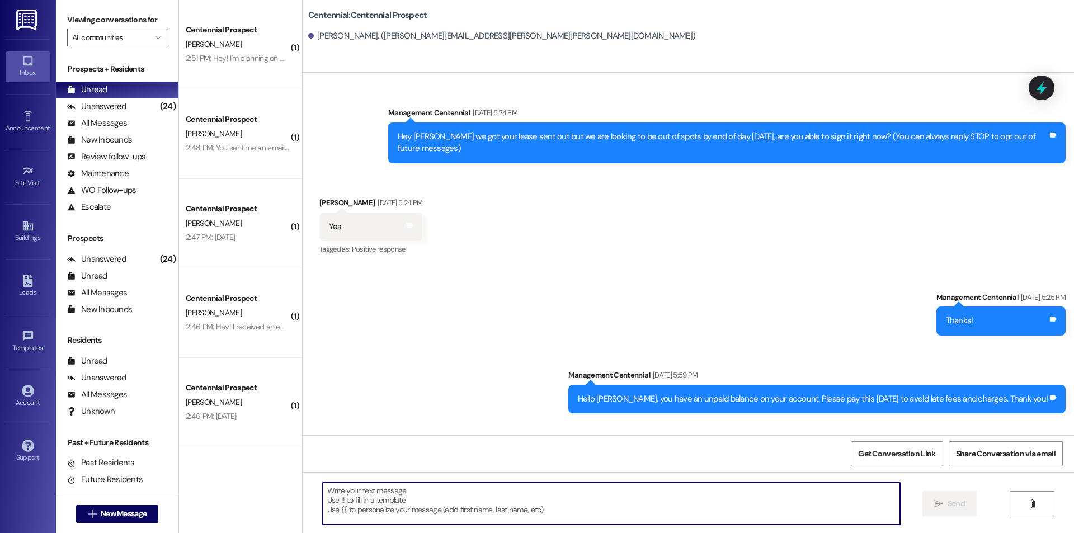
paste textarea "Hey {{first_name}}, we have not heard from you on what day you are planning on …"
type textarea "Hey {{first_name}}, we have not heard from you on what day you are planning on …"
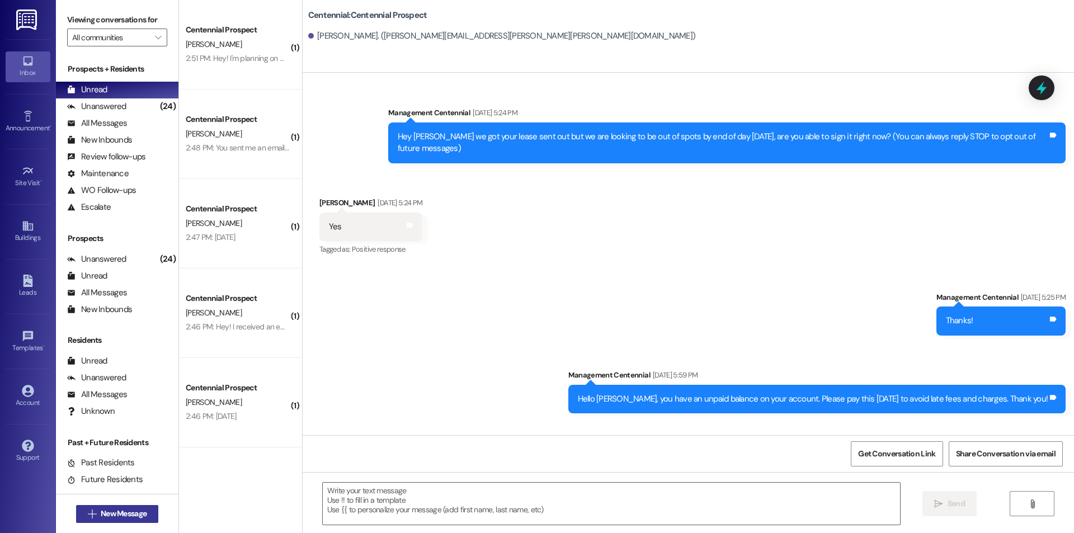
drag, startPoint x: 106, startPoint y: 508, endPoint x: 112, endPoint y: 512, distance: 7.3
click at [112, 512] on span "New Message" at bounding box center [124, 514] width 46 height 12
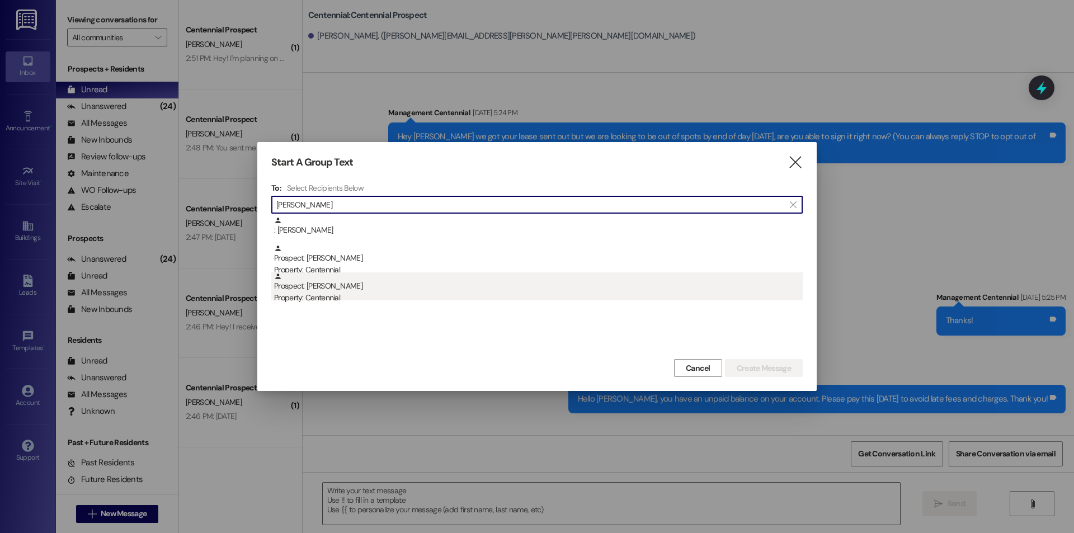
type input "gilbert"
click at [348, 288] on div "Prospect: Braden Gilbert Property: Centennial" at bounding box center [538, 288] width 529 height 32
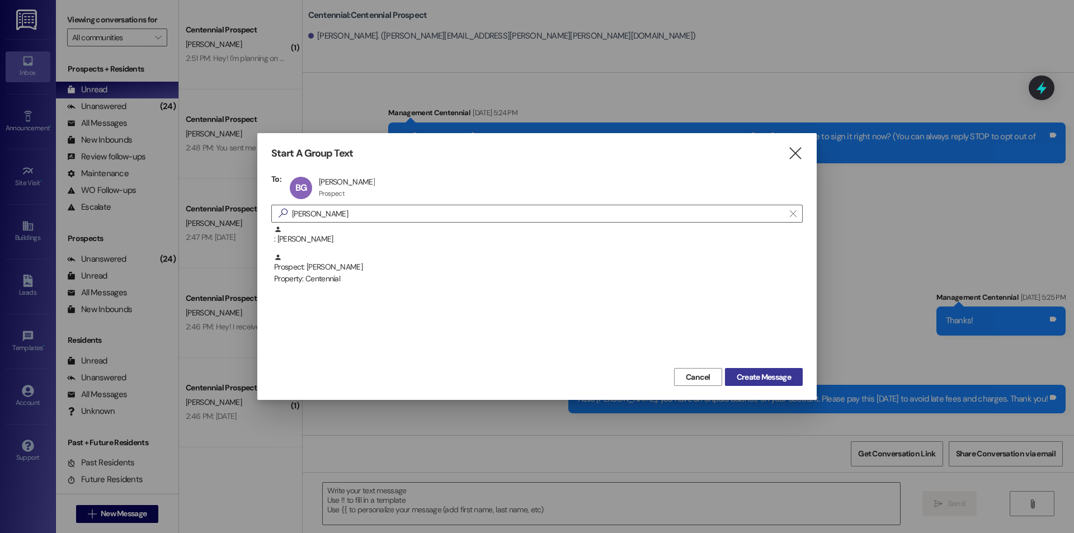
click at [757, 380] on span "Create Message" at bounding box center [764, 377] width 54 height 12
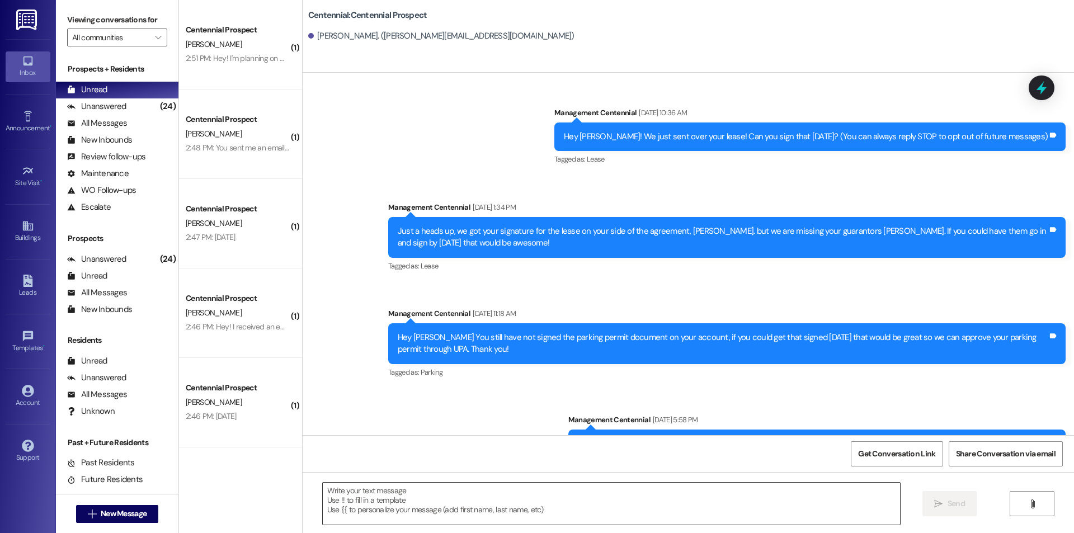
click at [585, 517] on textarea at bounding box center [611, 504] width 577 height 42
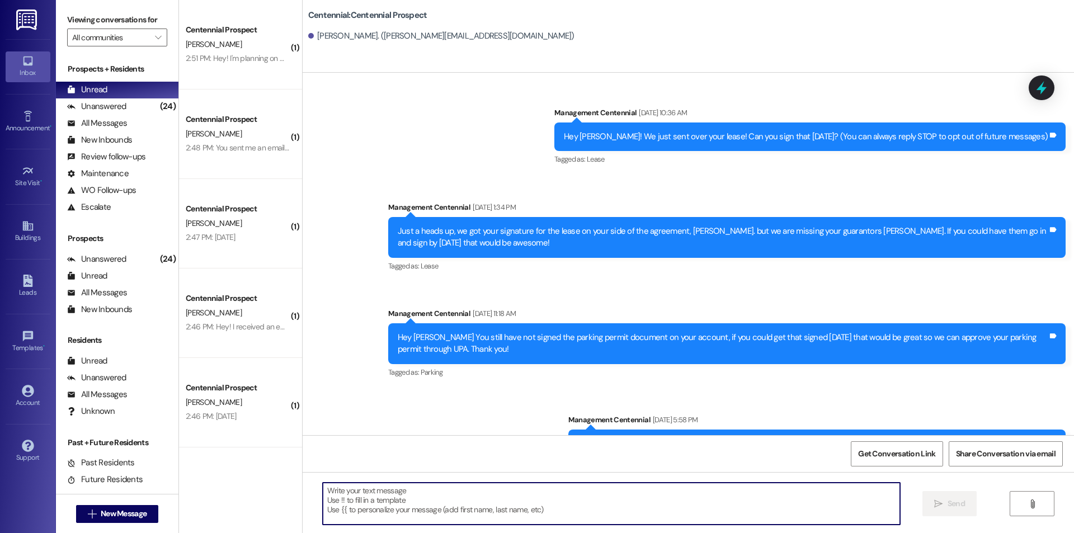
paste textarea "Hey {{first_name}}, we have not heard from you on what day you are planning on …"
type textarea "Hey {{first_name}}, we have not heard from you on what day you are planning on …"
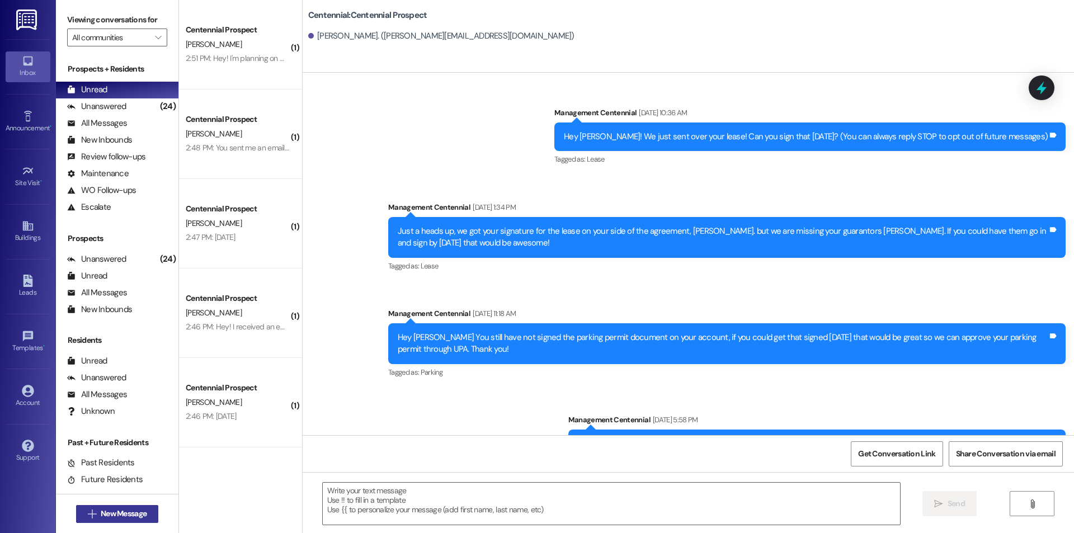
click at [135, 511] on span "New Message" at bounding box center [124, 514] width 46 height 12
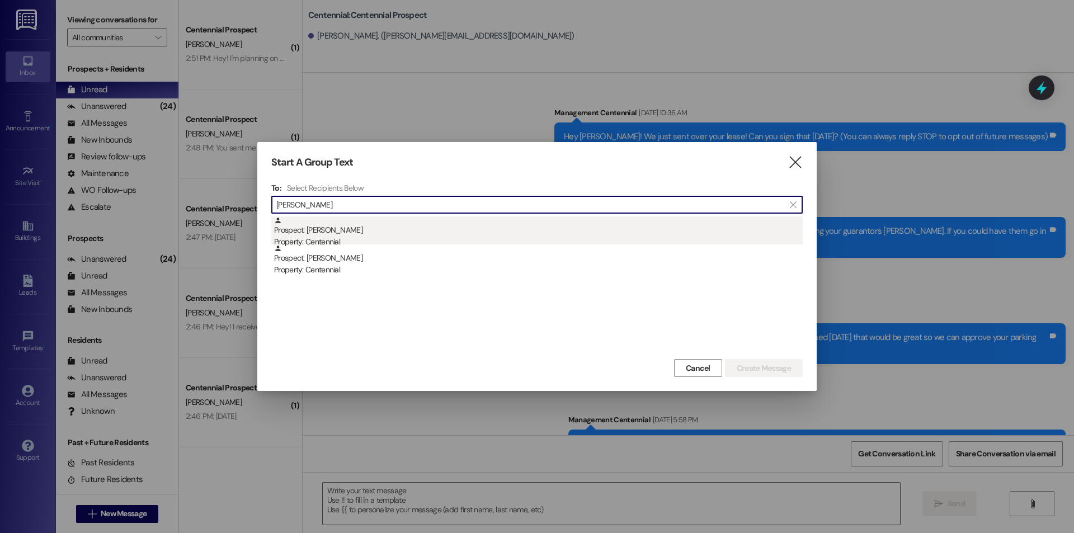
type input "gilles"
click at [315, 243] on div "Property: Centennial" at bounding box center [538, 242] width 529 height 12
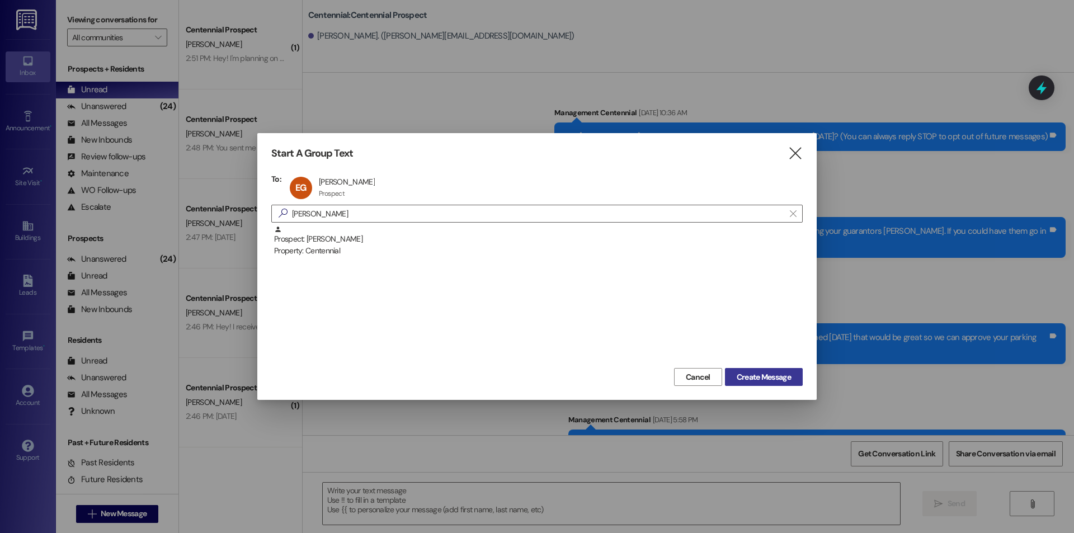
click at [762, 381] on span "Create Message" at bounding box center [764, 377] width 54 height 12
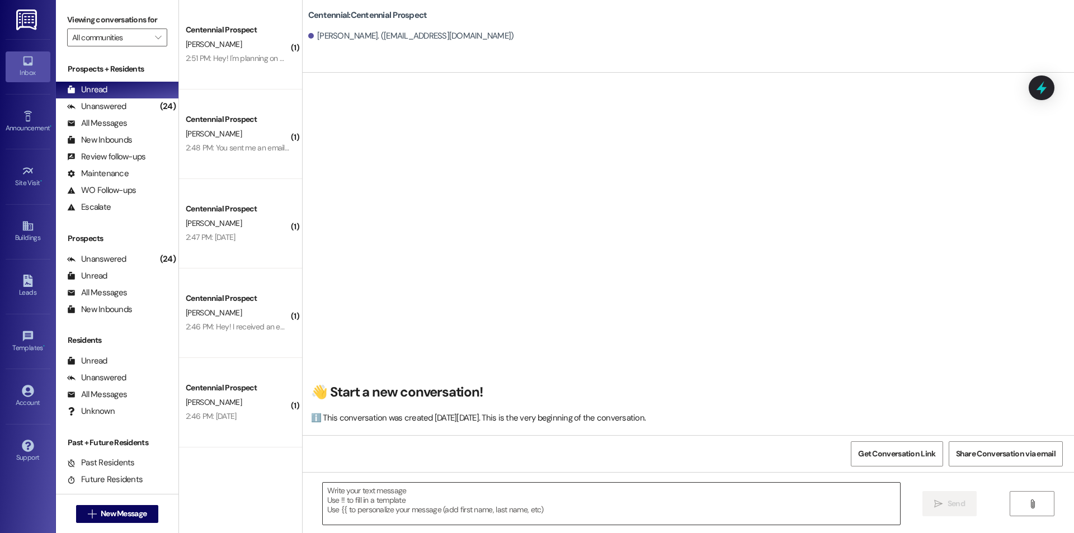
click at [681, 497] on textarea at bounding box center [611, 504] width 577 height 42
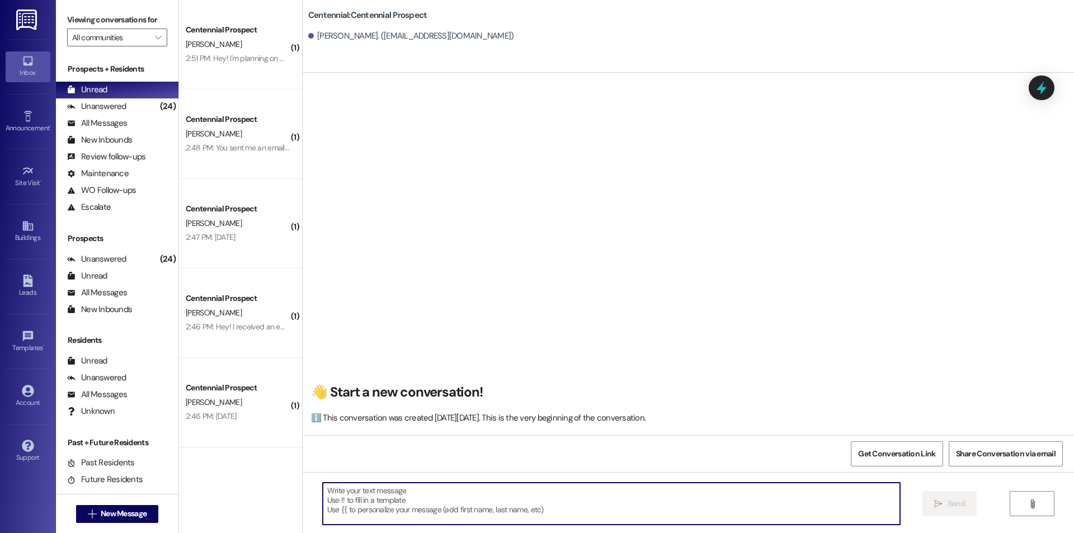
paste textarea "Hey {{first_name}}, we have not heard from you on what day you are planning on …"
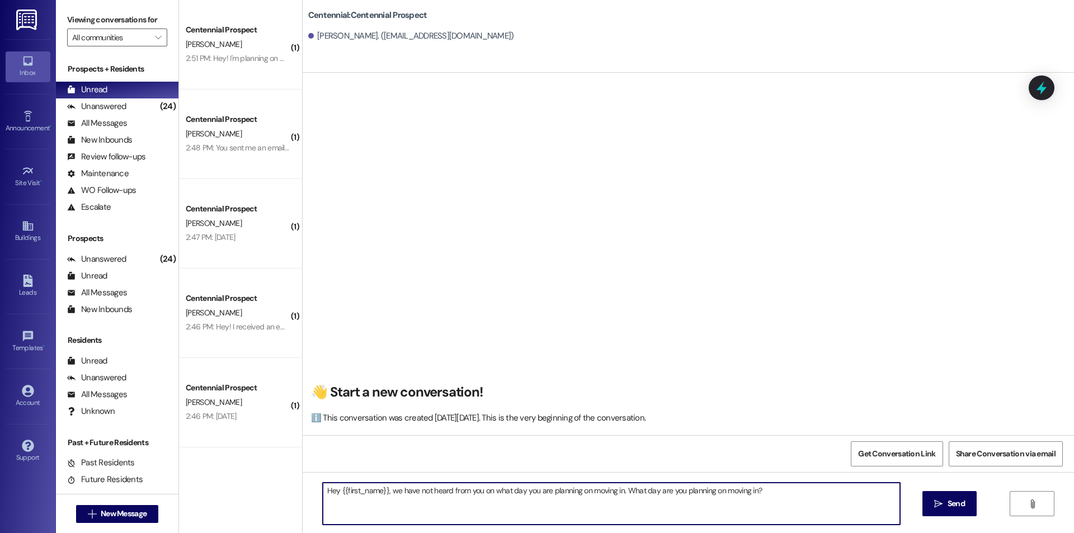
type textarea "Hey {{first_name}}, we have not heard from you on what day you are planning on …"
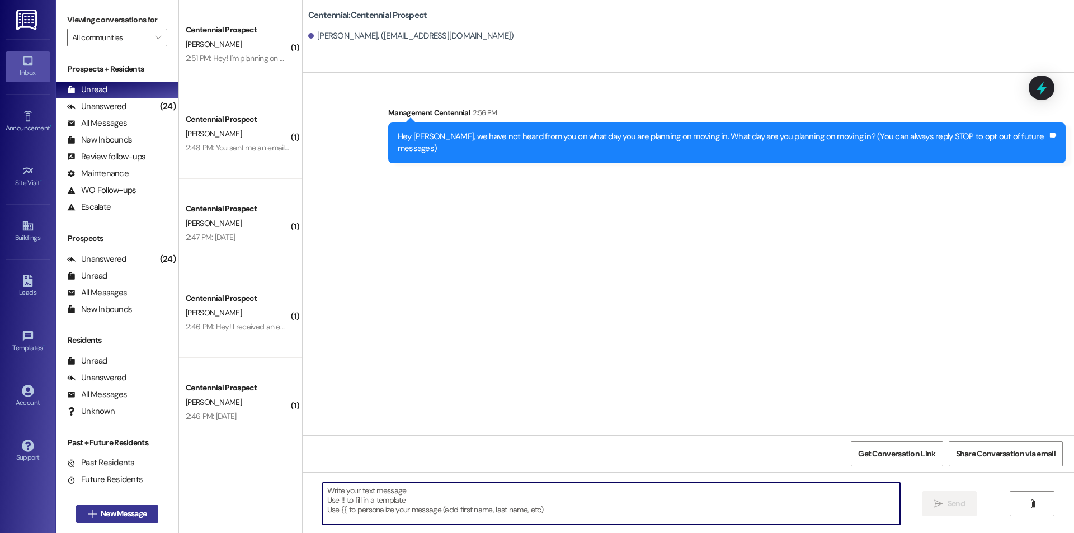
click at [140, 511] on span "New Message" at bounding box center [124, 514] width 46 height 12
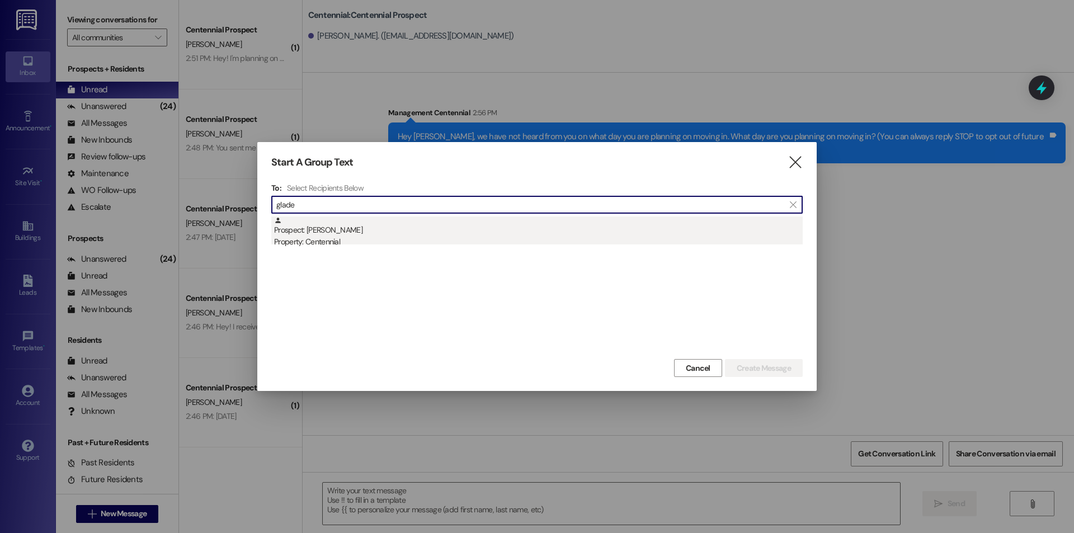
type input "glade"
click at [323, 239] on div "Property: Centennial" at bounding box center [538, 242] width 529 height 12
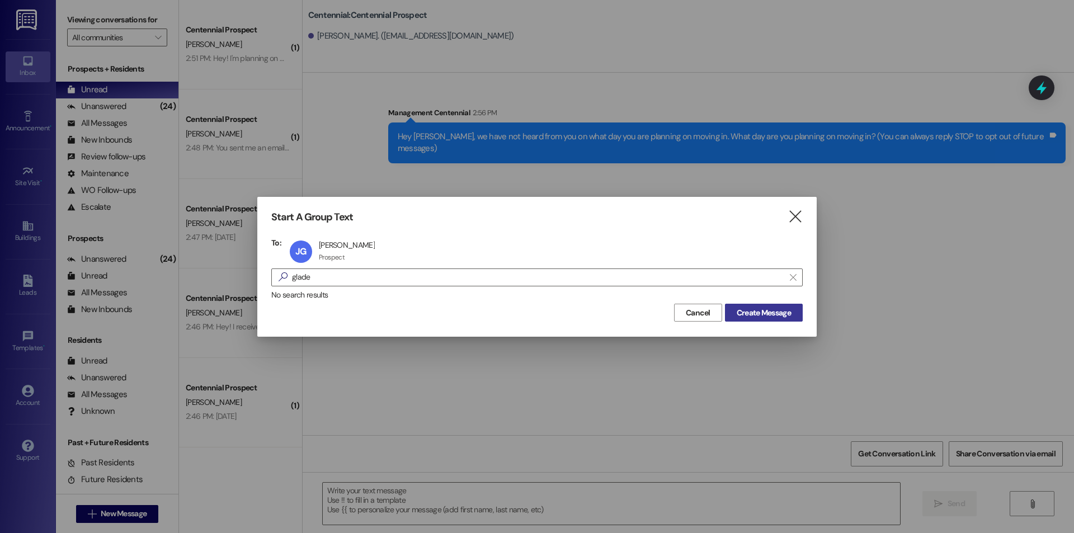
click at [737, 311] on span "Create Message" at bounding box center [764, 313] width 54 height 12
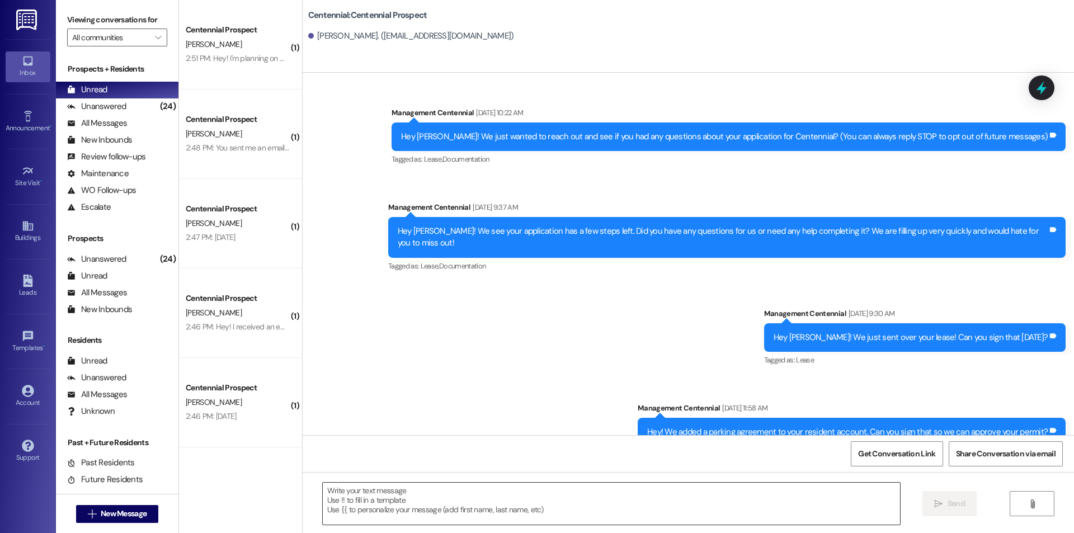
click at [643, 501] on textarea at bounding box center [611, 504] width 577 height 42
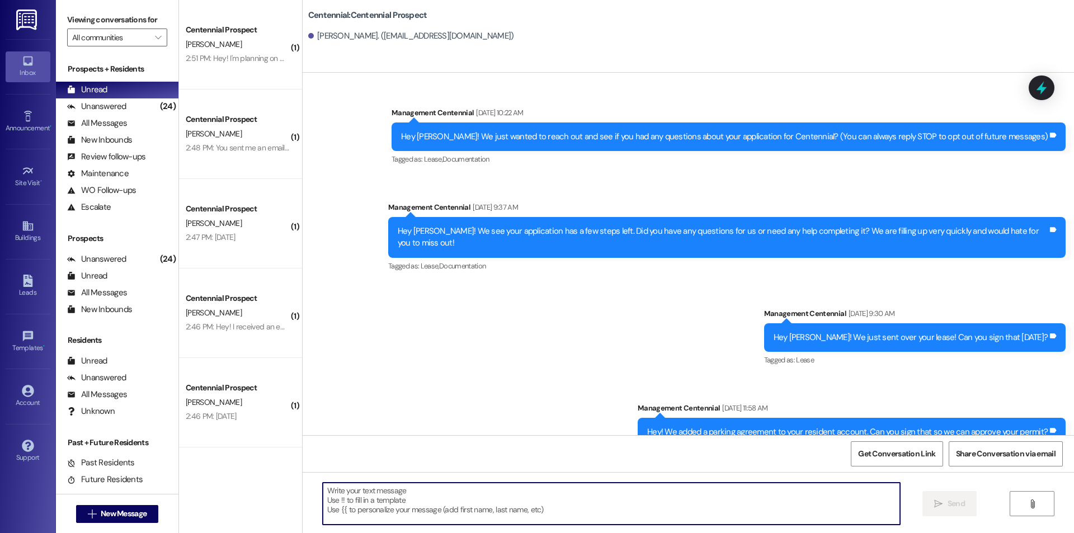
paste textarea "Hey {{first_name}}, we have not heard from you on what day you are planning on …"
type textarea "Hey {{first_name}}, we have not heard from you on what day you are planning on …"
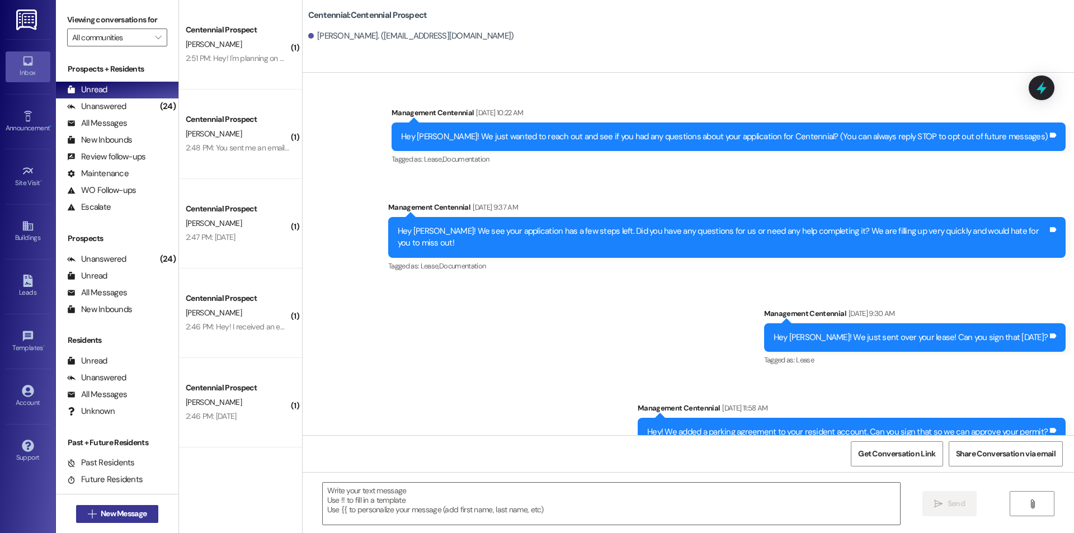
click at [128, 511] on span "New Message" at bounding box center [124, 514] width 46 height 12
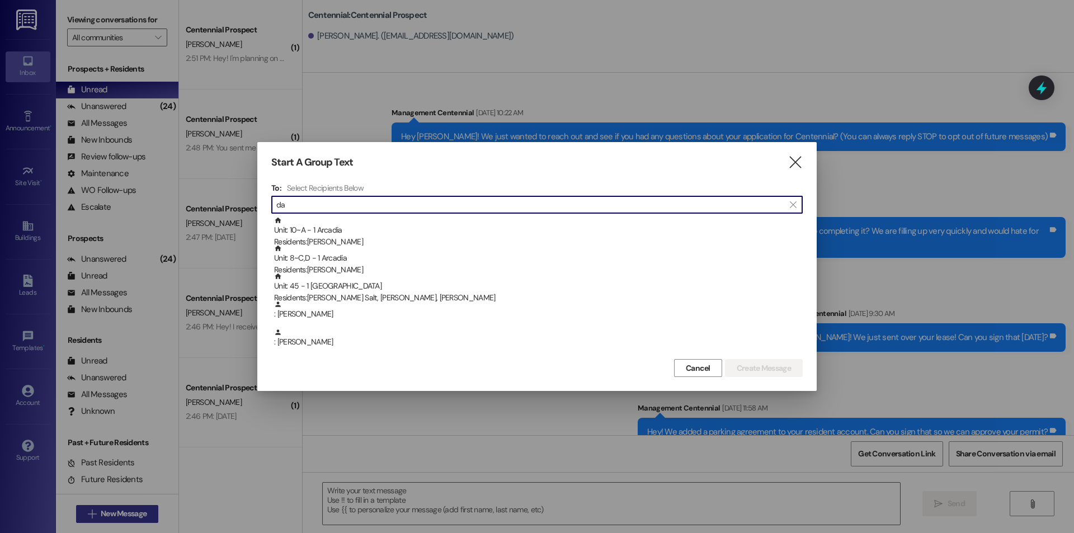
type input "d"
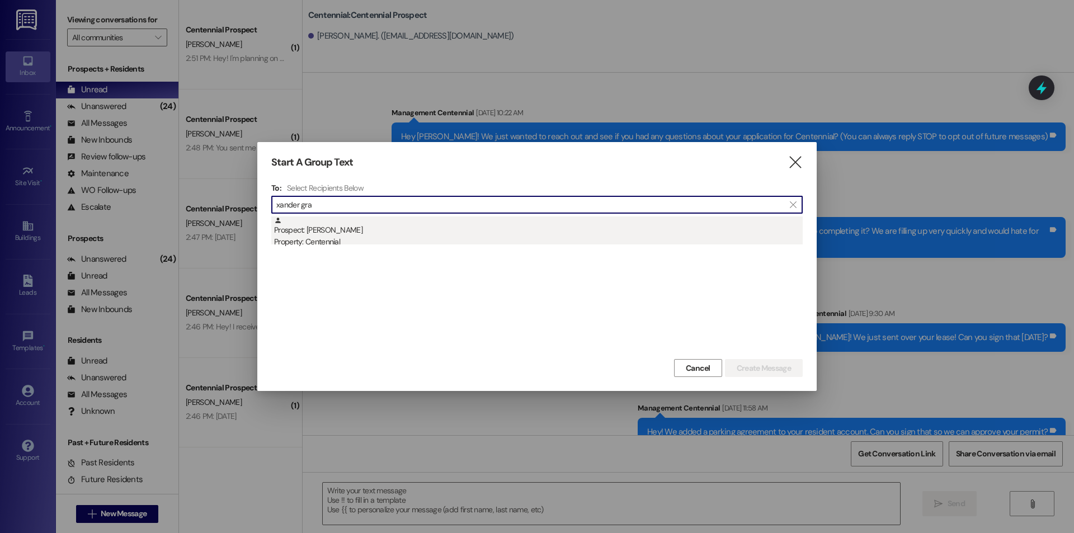
type input "xander gra"
click at [360, 230] on div "Prospect: Xander Gray Property: Centennial" at bounding box center [538, 232] width 529 height 32
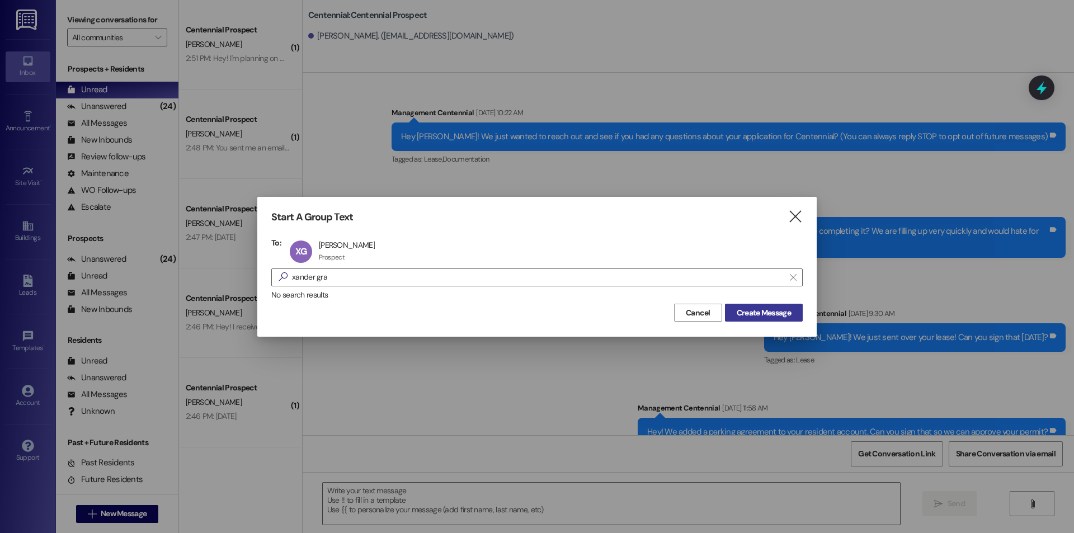
click at [750, 315] on span "Create Message" at bounding box center [764, 313] width 54 height 12
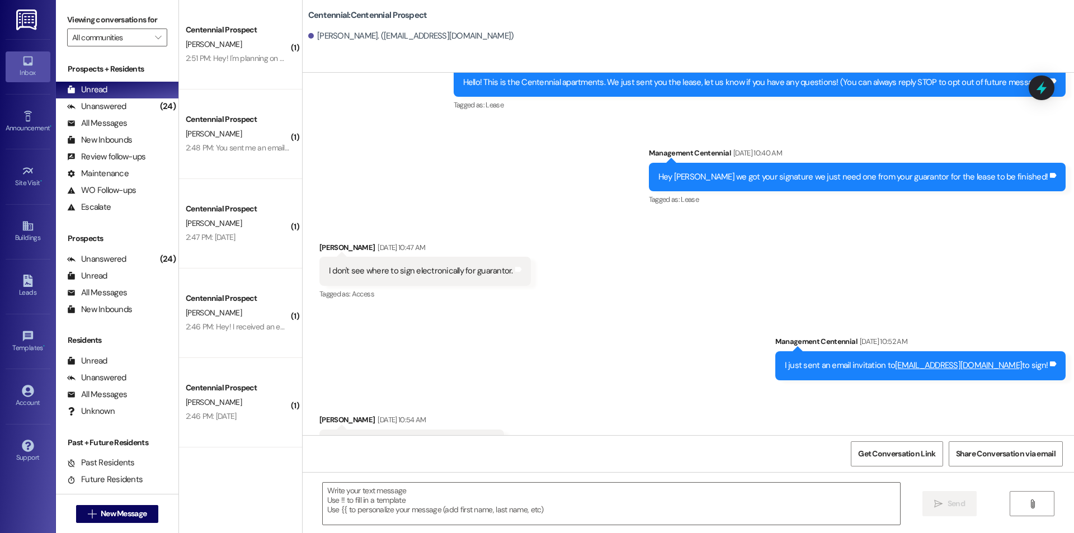
scroll to position [102, 0]
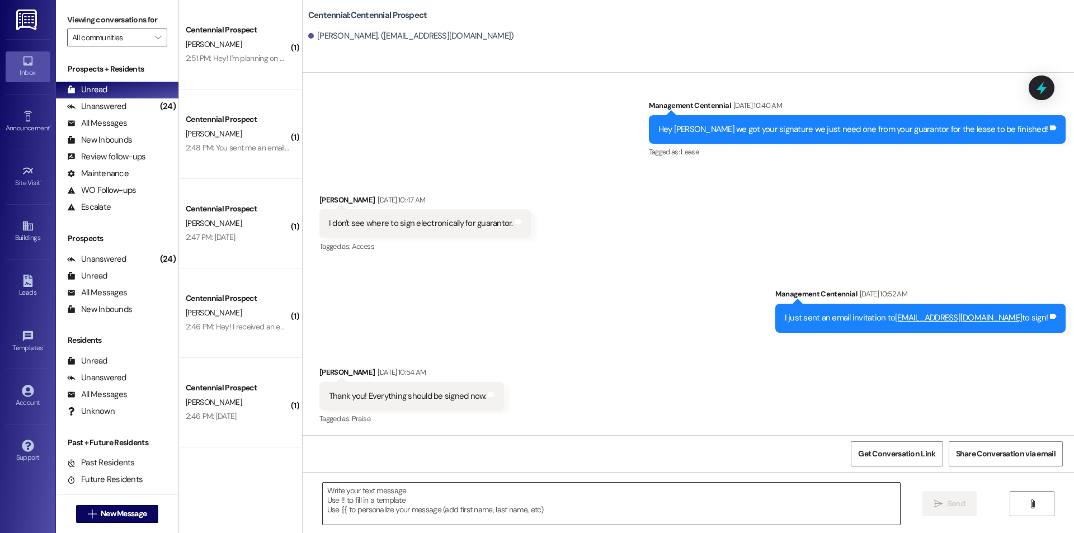
click at [410, 499] on textarea at bounding box center [611, 504] width 577 height 42
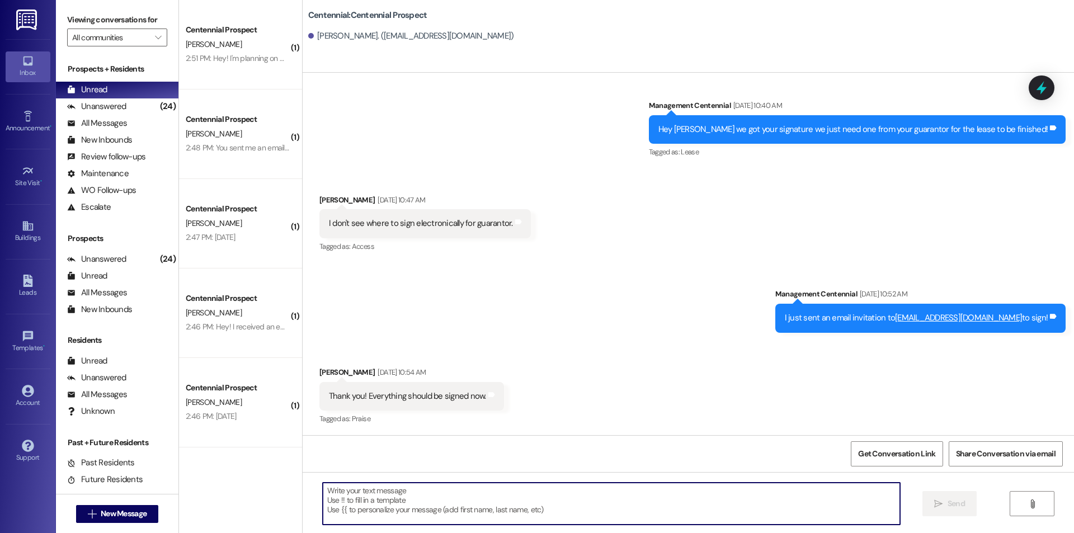
paste textarea "Hey {{first_name}}, we have not heard from you on what day you are planning on …"
type textarea "Hey {{first_name}}, we have not heard from you on what day you are planning on …"
click at [114, 512] on span "New Message" at bounding box center [124, 514] width 46 height 12
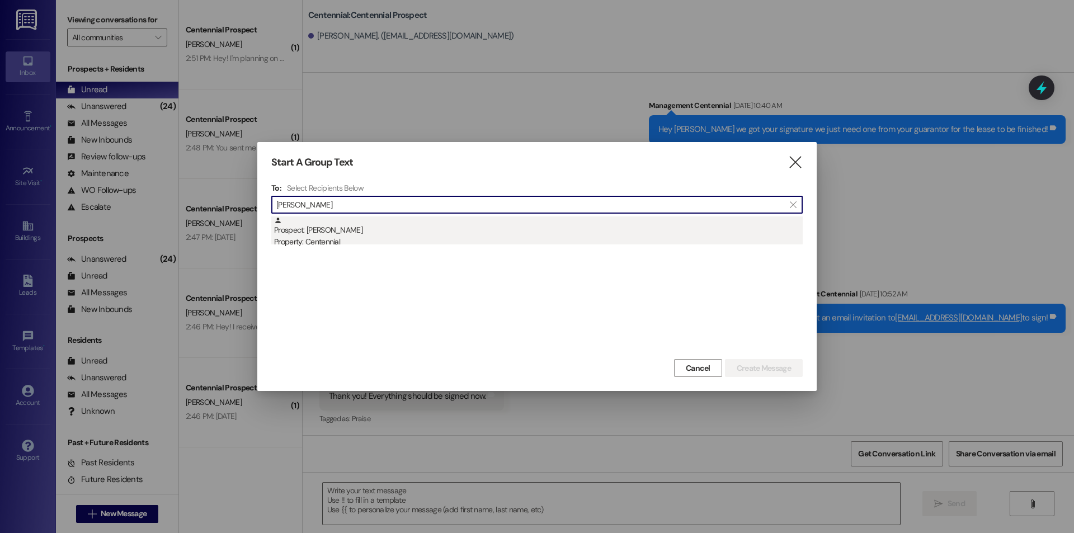
type input "greene"
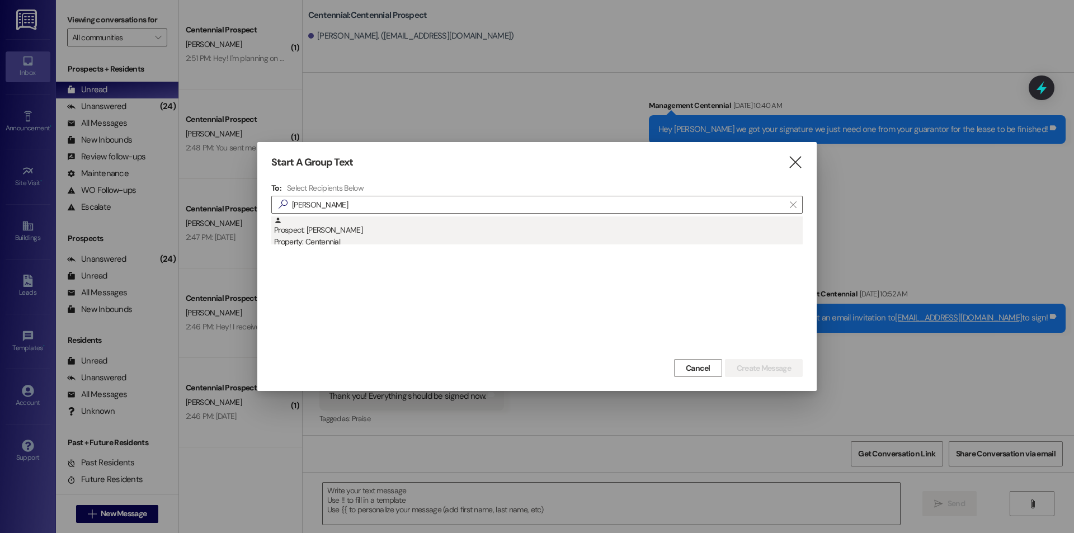
click at [440, 238] on div "Property: Centennial" at bounding box center [538, 242] width 529 height 12
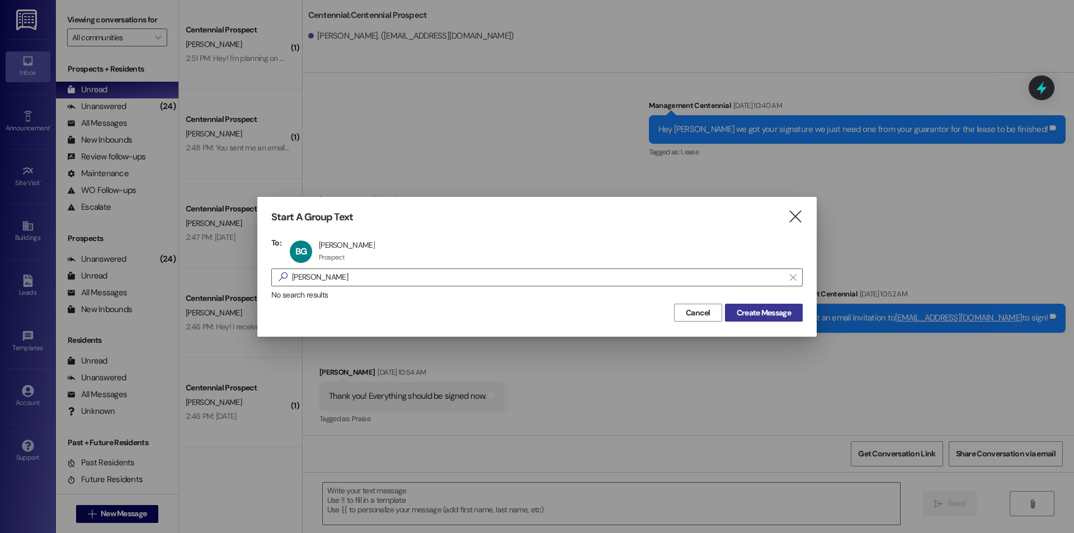
click at [778, 315] on span "Create Message" at bounding box center [764, 313] width 54 height 12
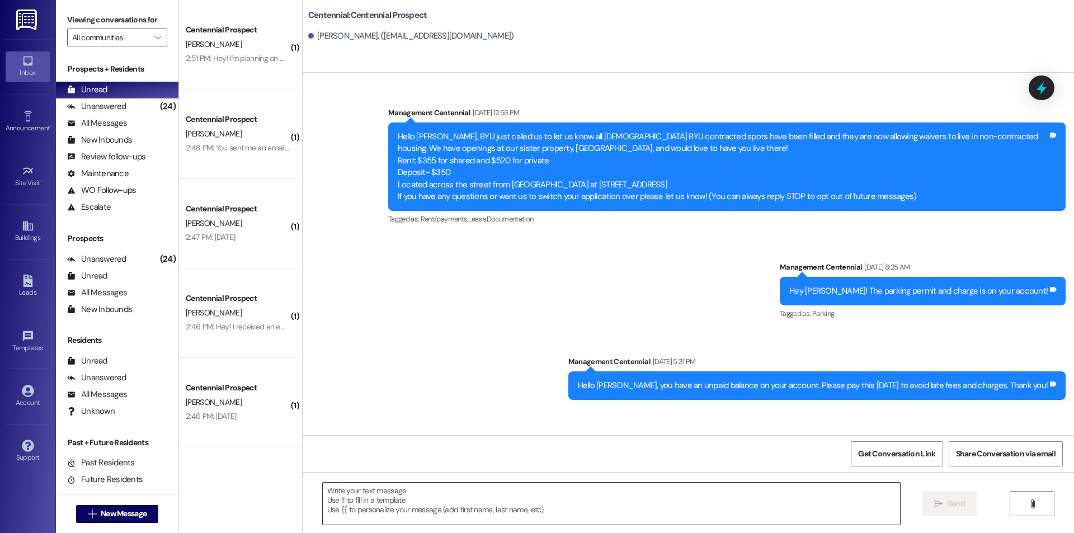
scroll to position [0, 0]
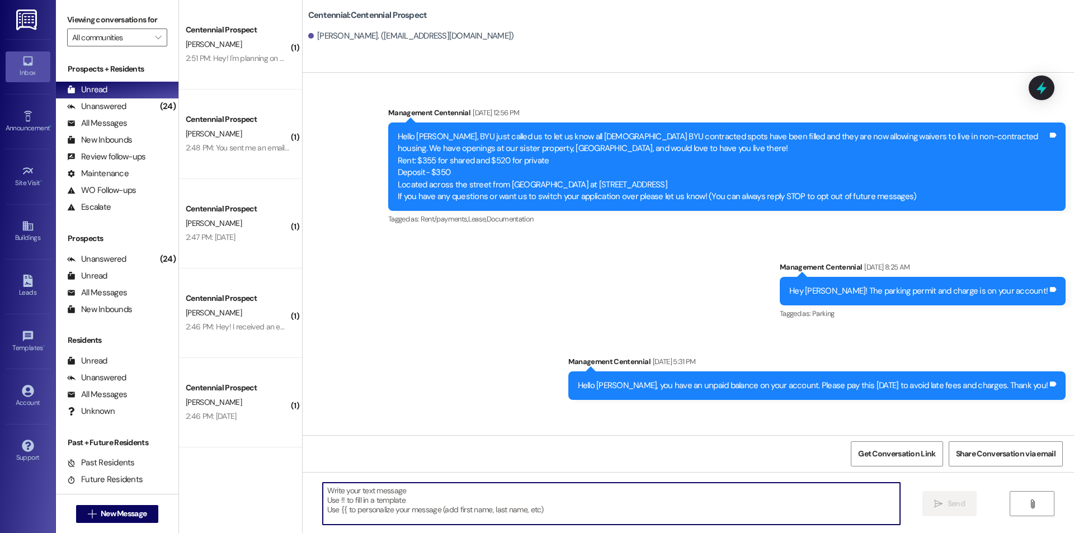
click at [656, 498] on textarea at bounding box center [611, 504] width 577 height 42
paste textarea "Hey {{first_name}}, we have not heard from you on what day you are planning on …"
type textarea "Hey {{first_name}}, we have not heard from you on what day you are planning on …"
click at [139, 512] on span "New Message" at bounding box center [124, 514] width 46 height 12
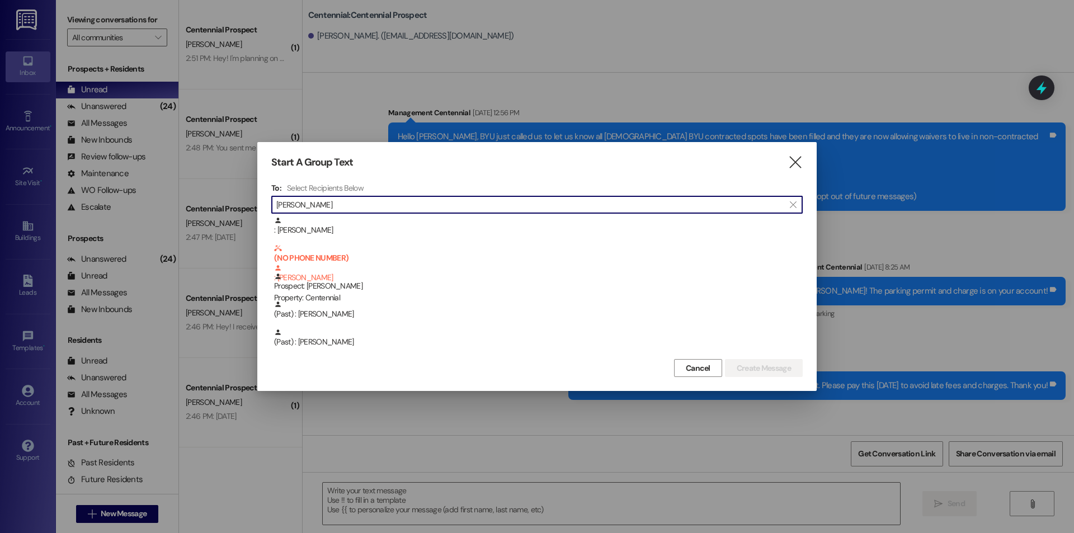
type input "griffith"
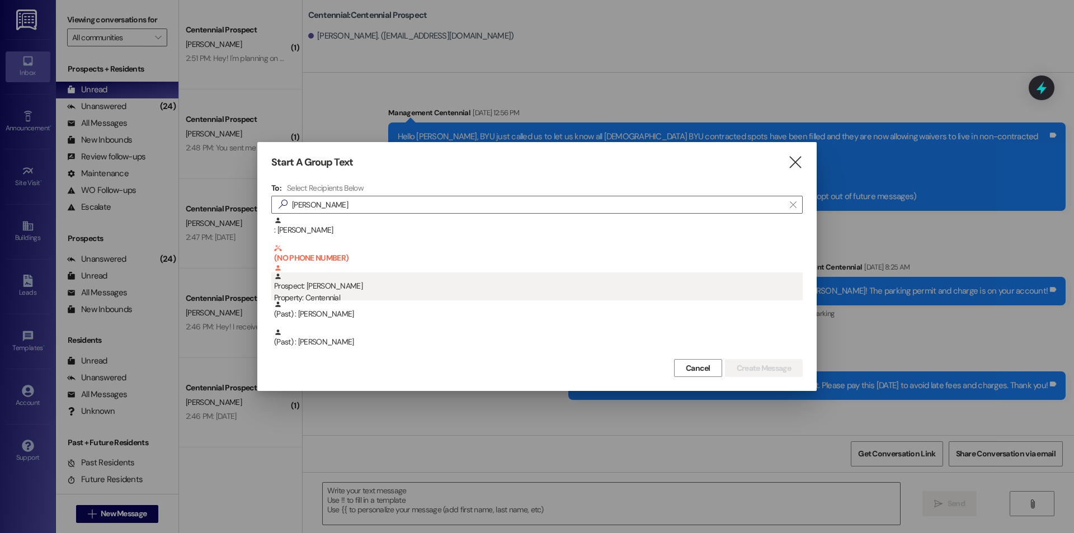
click at [453, 294] on div "Property: Centennial" at bounding box center [538, 298] width 529 height 12
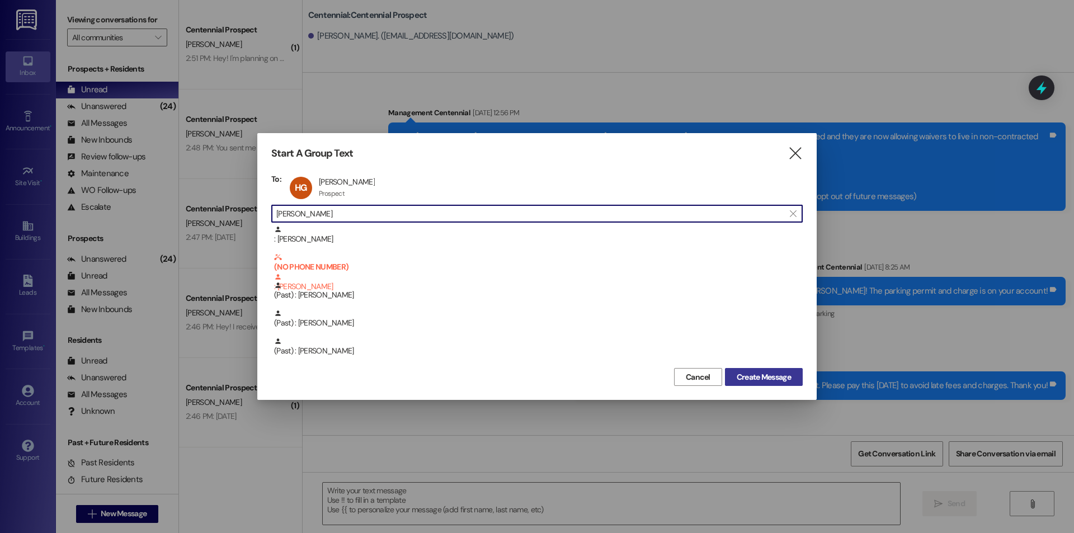
click at [752, 382] on span "Create Message" at bounding box center [764, 377] width 54 height 12
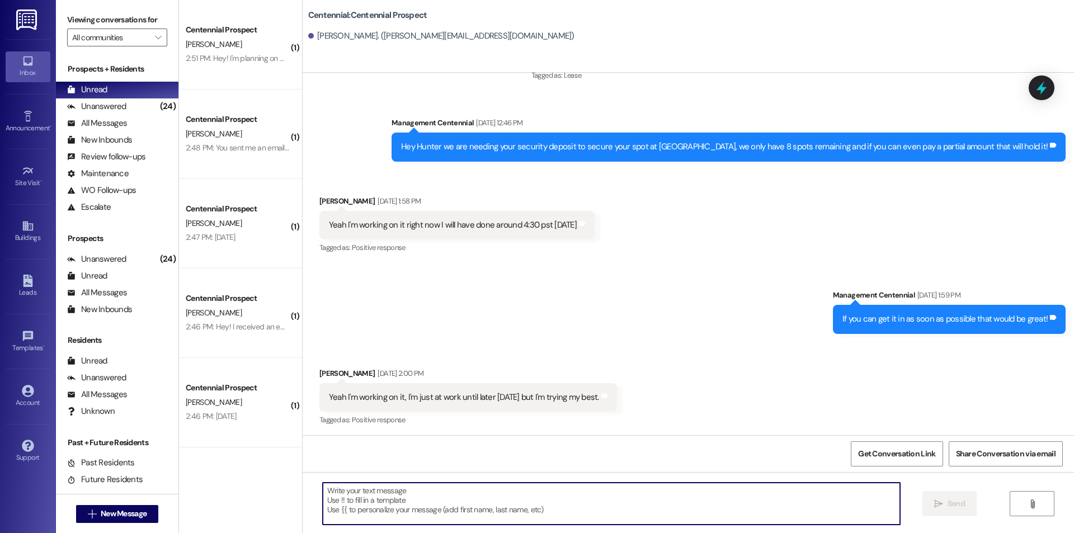
scroll to position [275, 0]
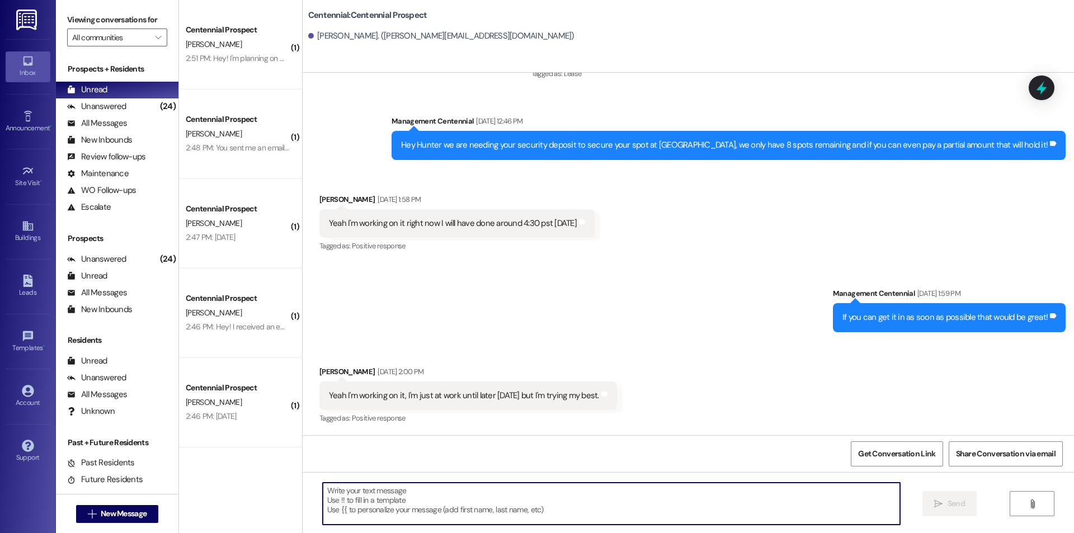
click at [566, 518] on textarea at bounding box center [611, 504] width 577 height 42
paste textarea "Hey {{first_name}}, we have not heard from you on what day you are planning on …"
type textarea "Hey {{first_name}}, we have not heard from you on what day you are planning on …"
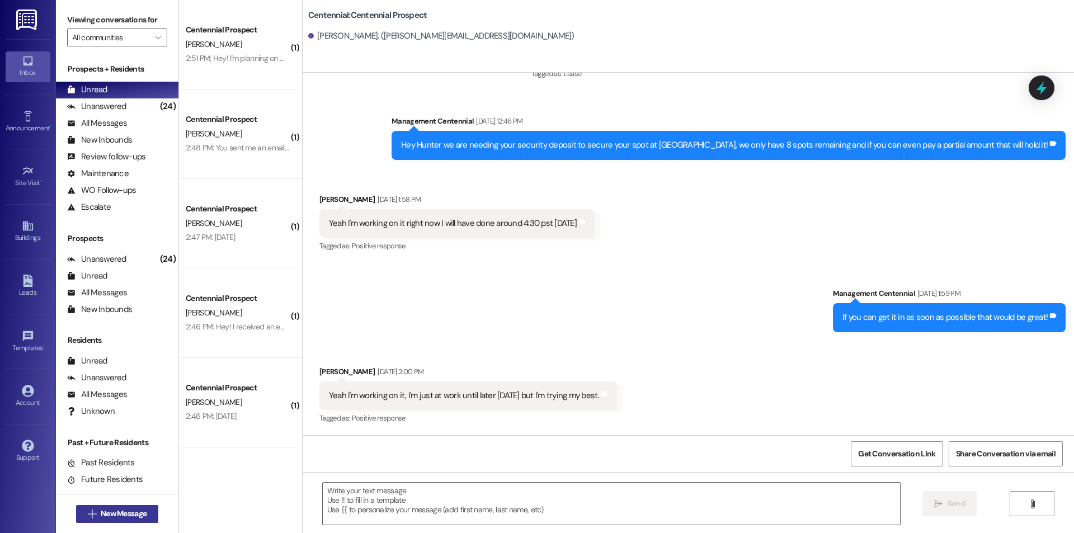
click at [143, 513] on span "New Message" at bounding box center [124, 514] width 46 height 12
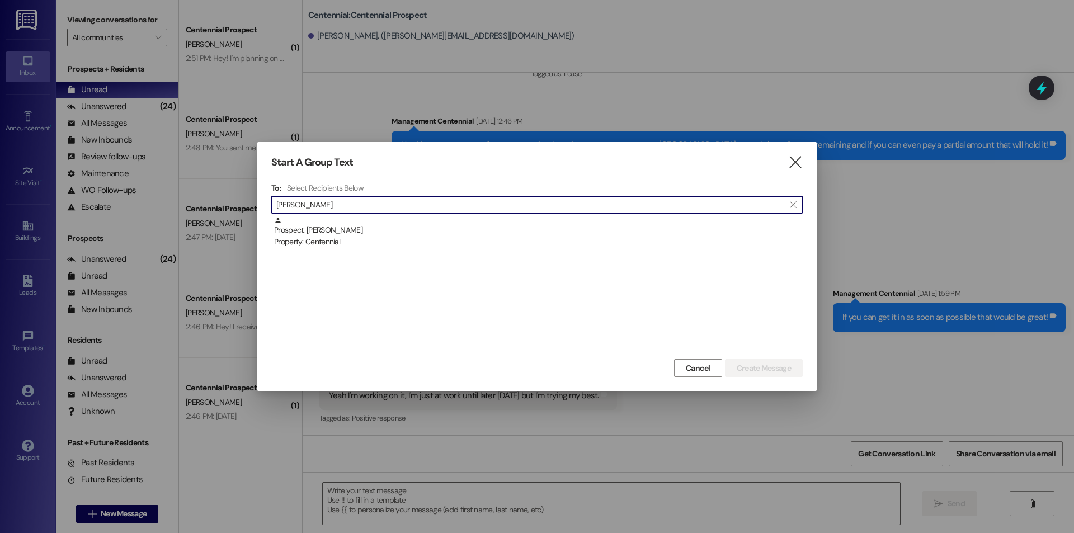
click at [330, 210] on input "grund" at bounding box center [530, 205] width 508 height 16
type input "grund"
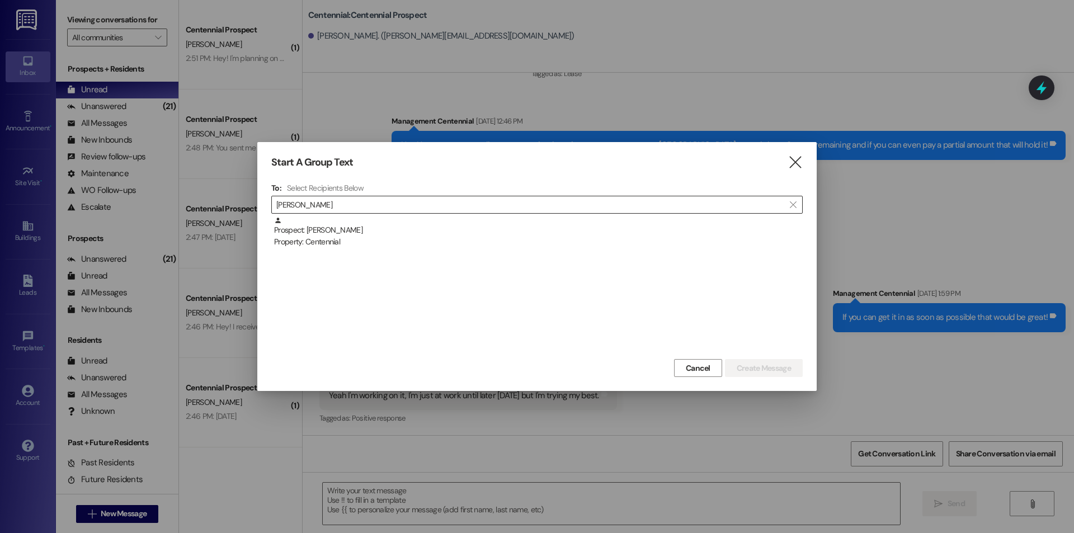
click at [351, 207] on input "grund" at bounding box center [530, 205] width 508 height 16
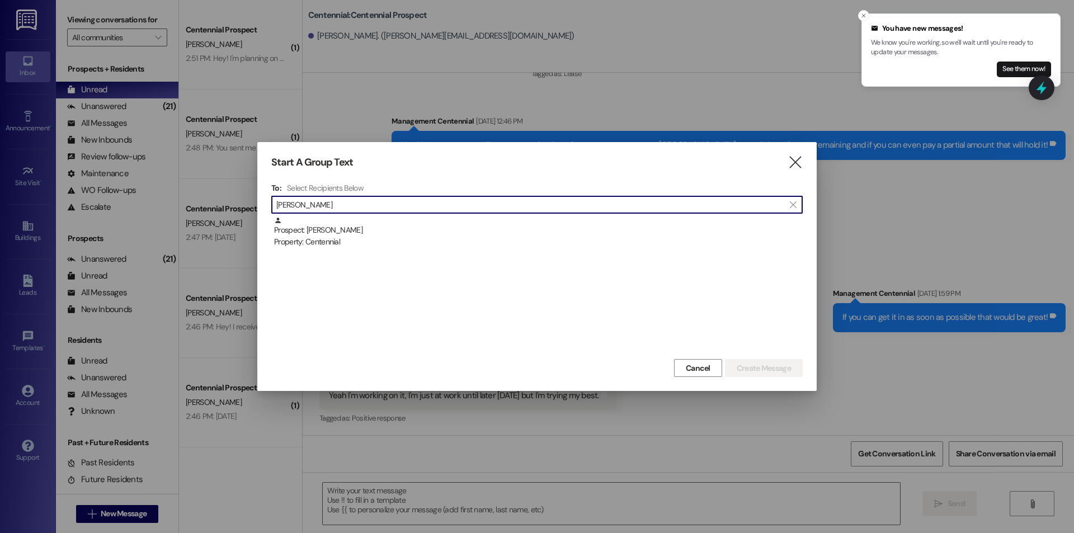
click at [351, 207] on input "grund" at bounding box center [530, 205] width 508 height 16
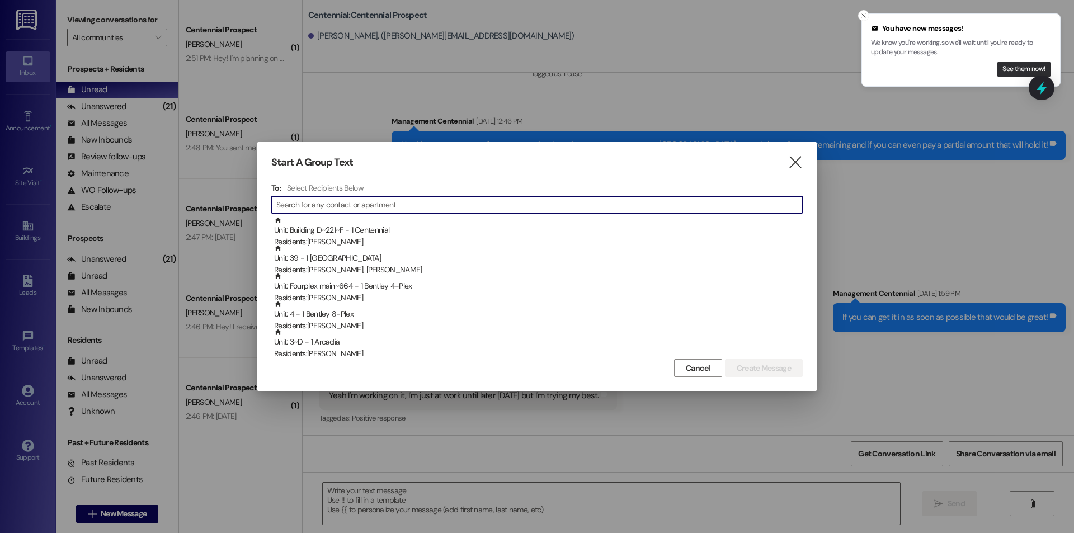
click at [1025, 71] on button "See them now!" at bounding box center [1024, 70] width 54 height 16
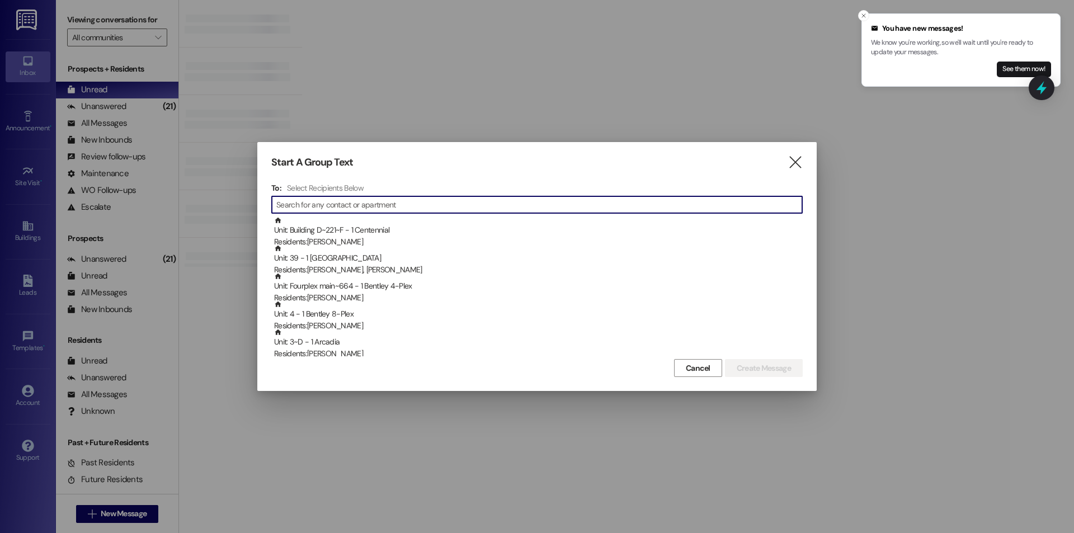
click at [468, 199] on input at bounding box center [539, 205] width 526 height 16
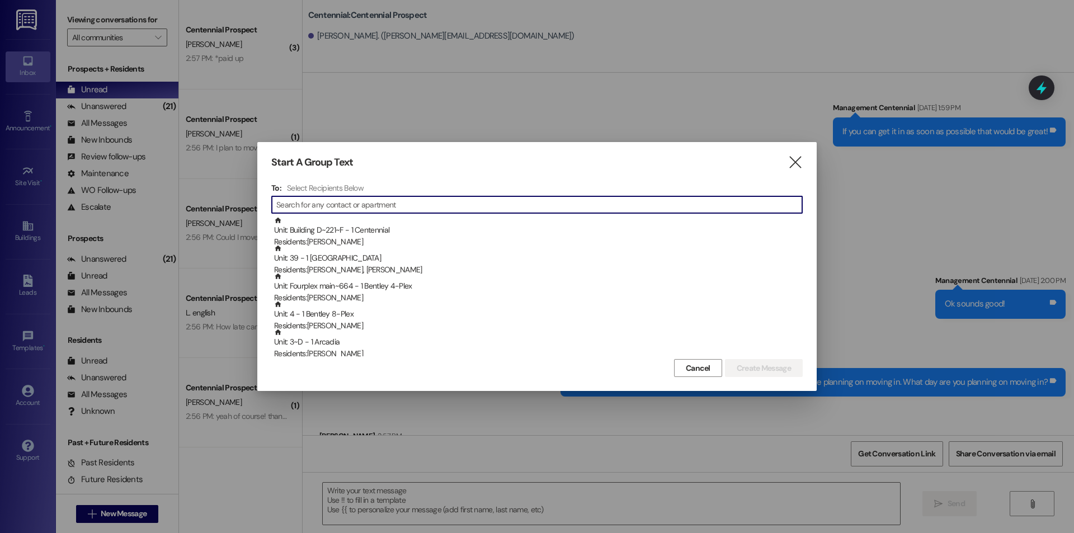
scroll to position [508, 0]
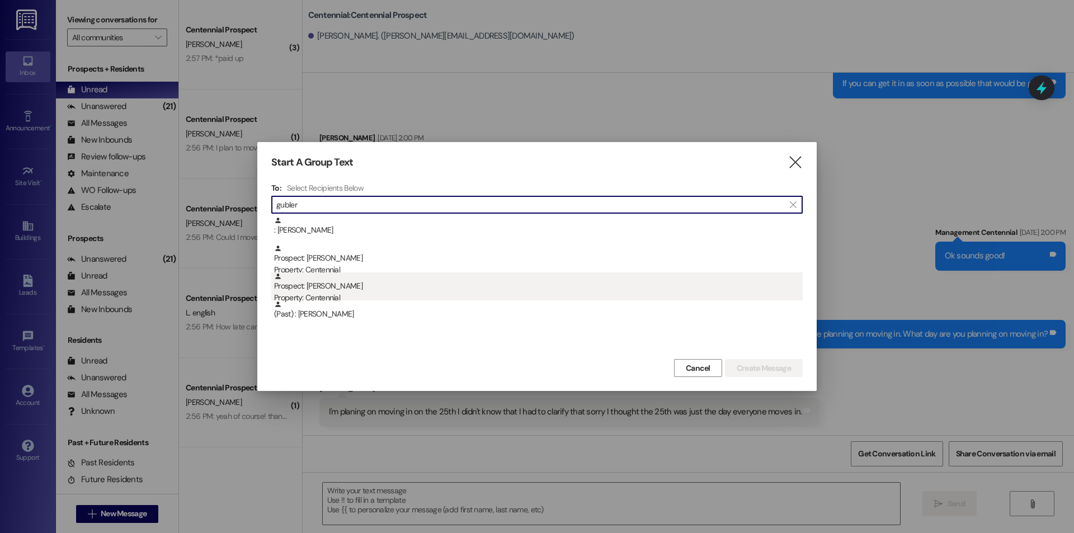
type input "gubler"
click at [372, 297] on div "Property: Centennial" at bounding box center [538, 298] width 529 height 12
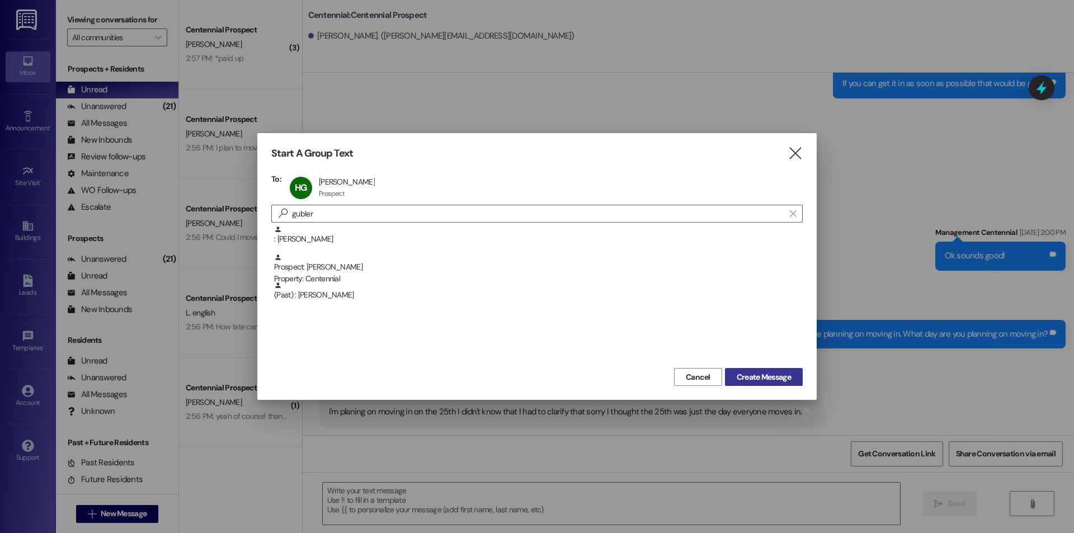
click at [777, 375] on span "Create Message" at bounding box center [764, 377] width 54 height 12
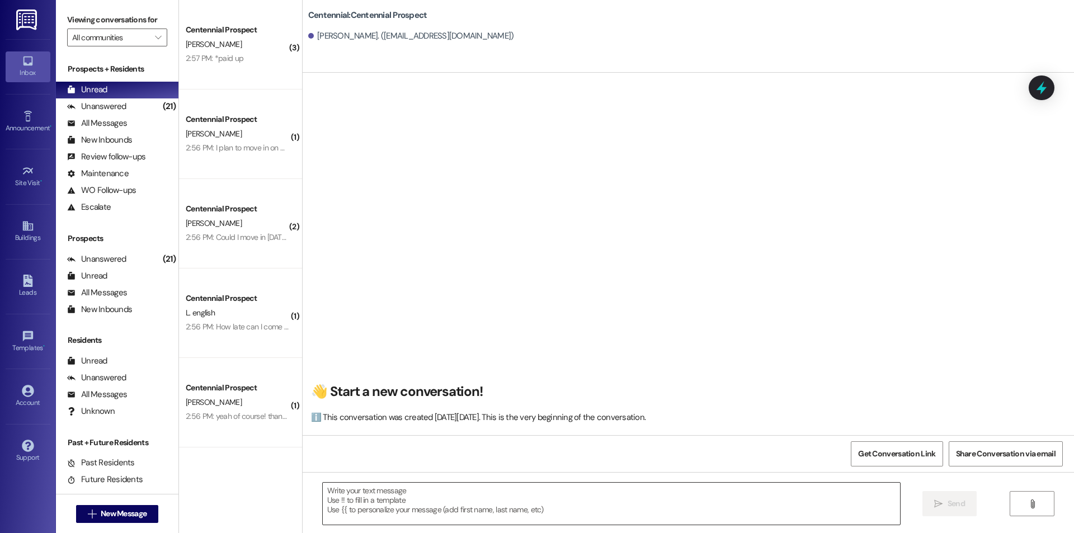
scroll to position [1, 0]
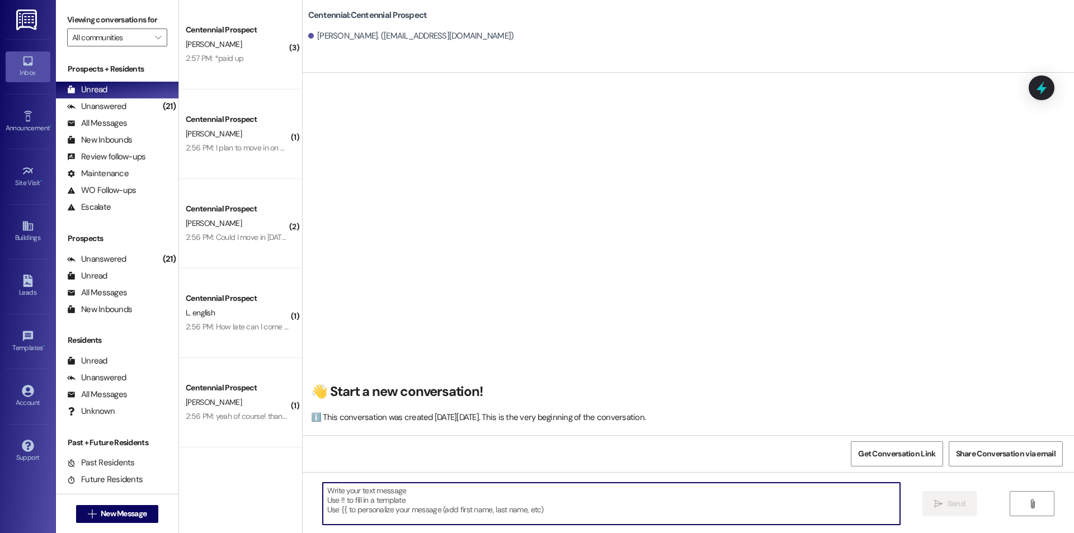
click at [623, 503] on textarea at bounding box center [611, 504] width 577 height 42
paste textarea "Hey {{first_name}}, we have not heard from you on what day you are planning on …"
type textarea "Hey {{first_name}}, we have not heard from you on what day you are planning on …"
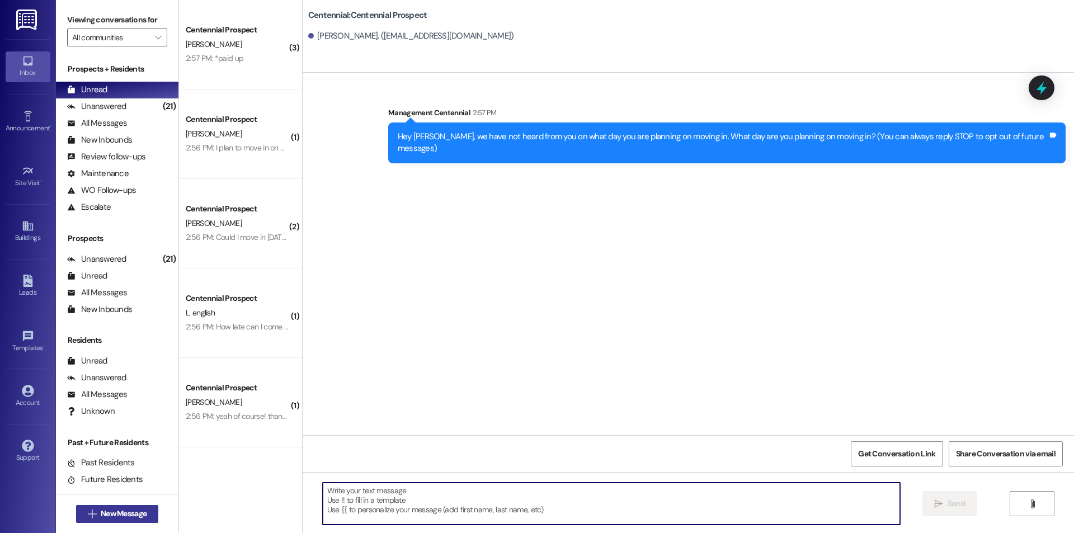
click at [145, 510] on span "New Message" at bounding box center [123, 514] width 50 height 12
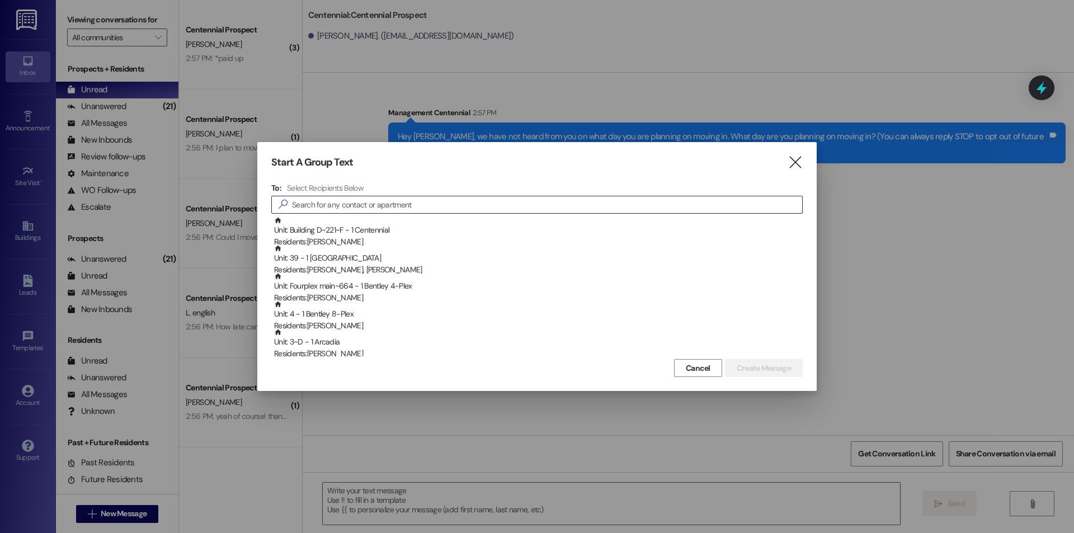
click at [338, 204] on input at bounding box center [547, 205] width 510 height 16
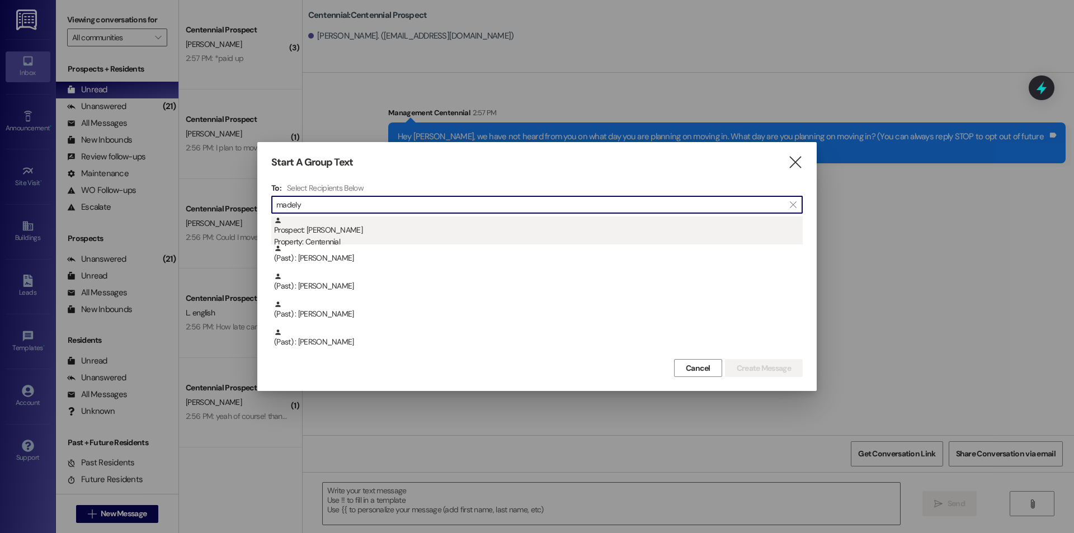
type input "madely"
click at [402, 224] on div "Prospect: Madelynn Hansen Property: Centennial" at bounding box center [538, 232] width 529 height 32
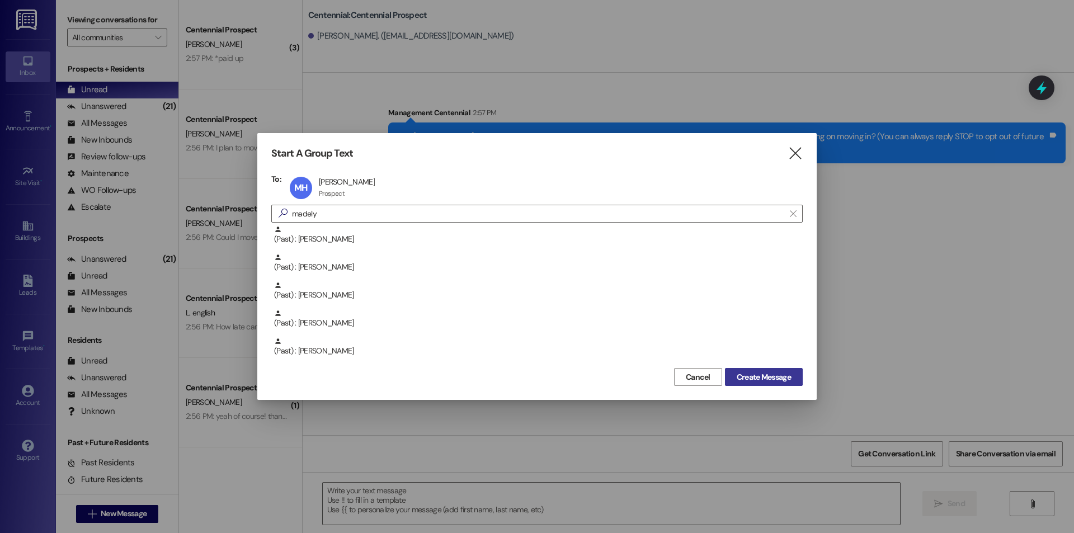
click at [752, 374] on span "Create Message" at bounding box center [764, 377] width 54 height 12
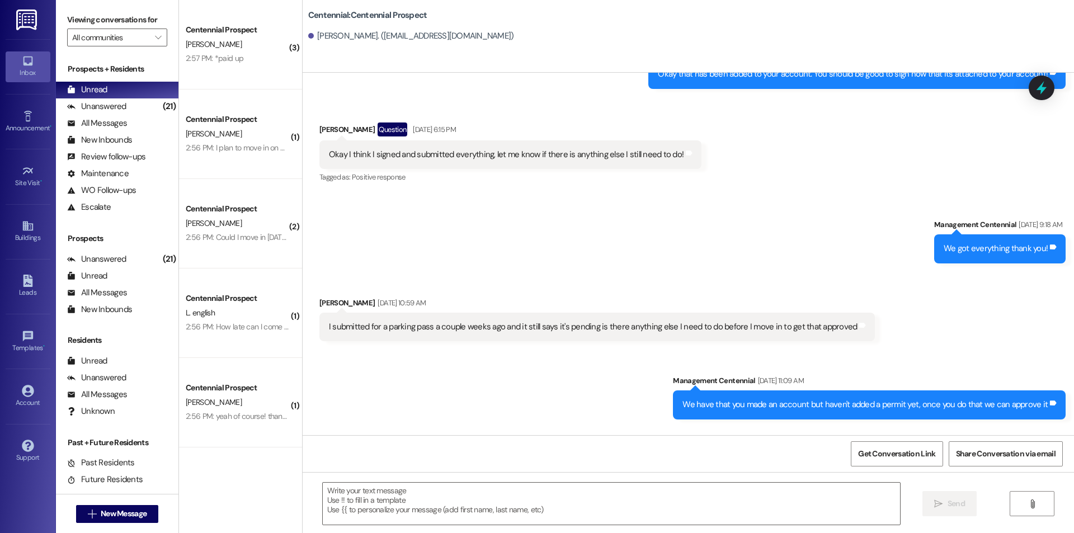
scroll to position [1442, 0]
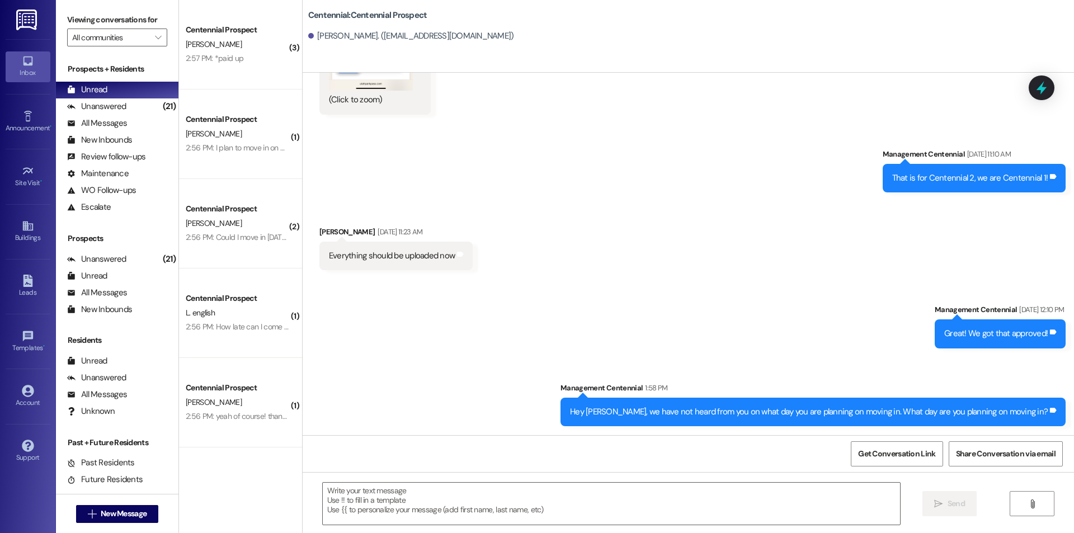
click at [652, 508] on textarea at bounding box center [611, 504] width 577 height 42
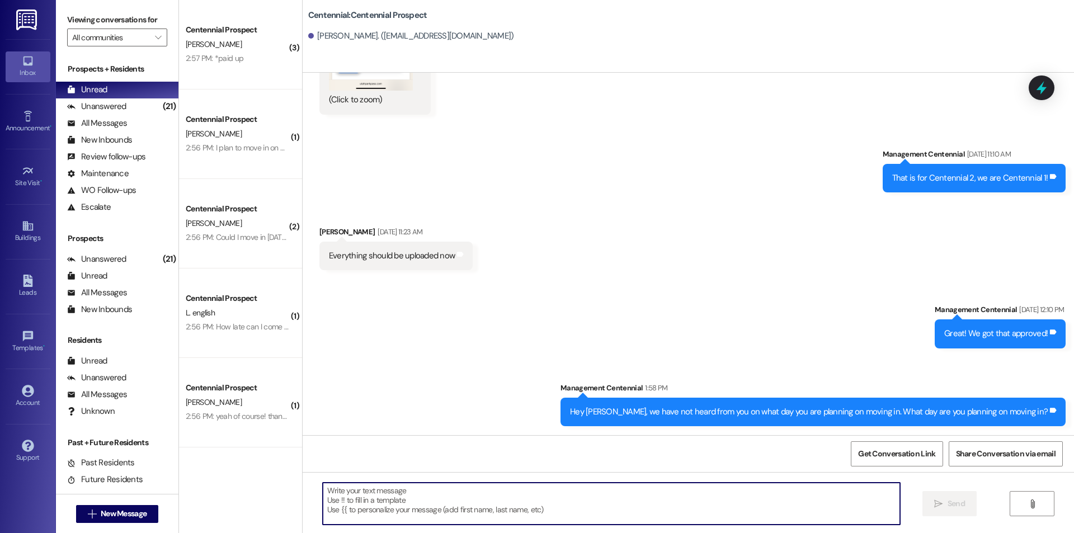
paste textarea "Hey {{first_name}}, we have not heard from you on what day you are planning on …"
type textarea "Hey {{first_name}}, we have not heard from you on what day you are planning on …"
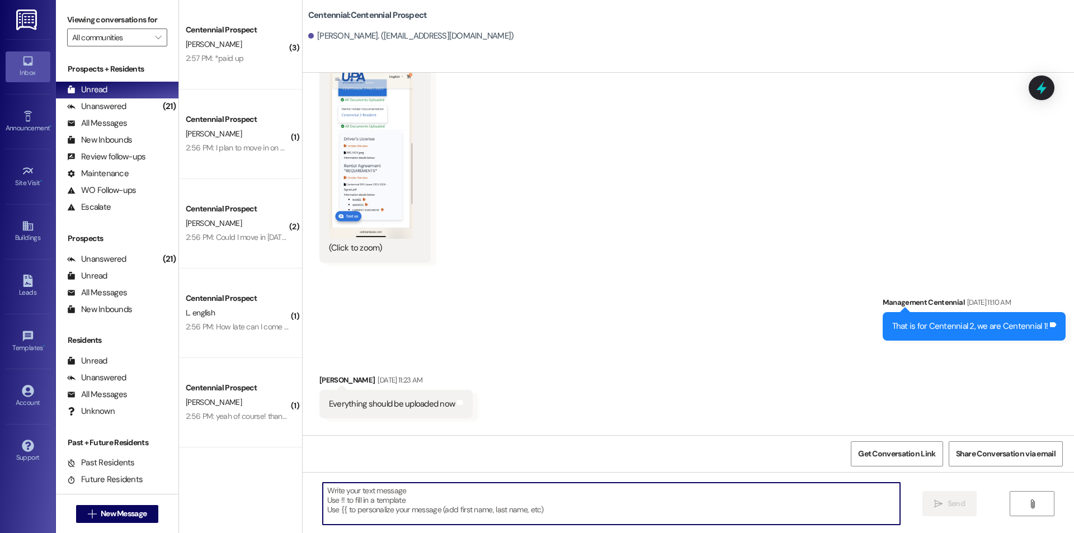
scroll to position [1285, 0]
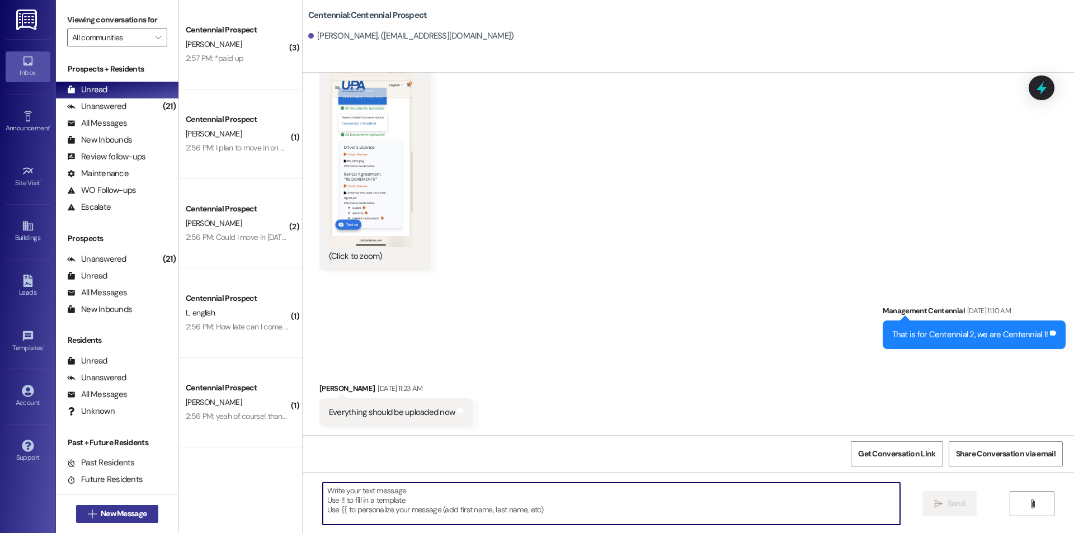
click at [121, 517] on span "New Message" at bounding box center [124, 514] width 46 height 12
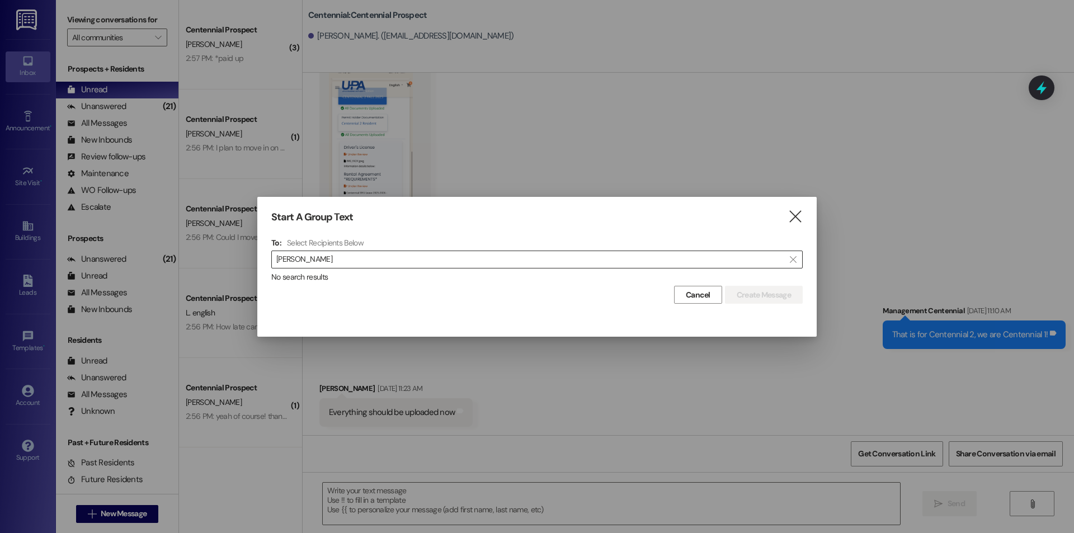
click at [402, 258] on input "kyle hans" at bounding box center [530, 260] width 508 height 16
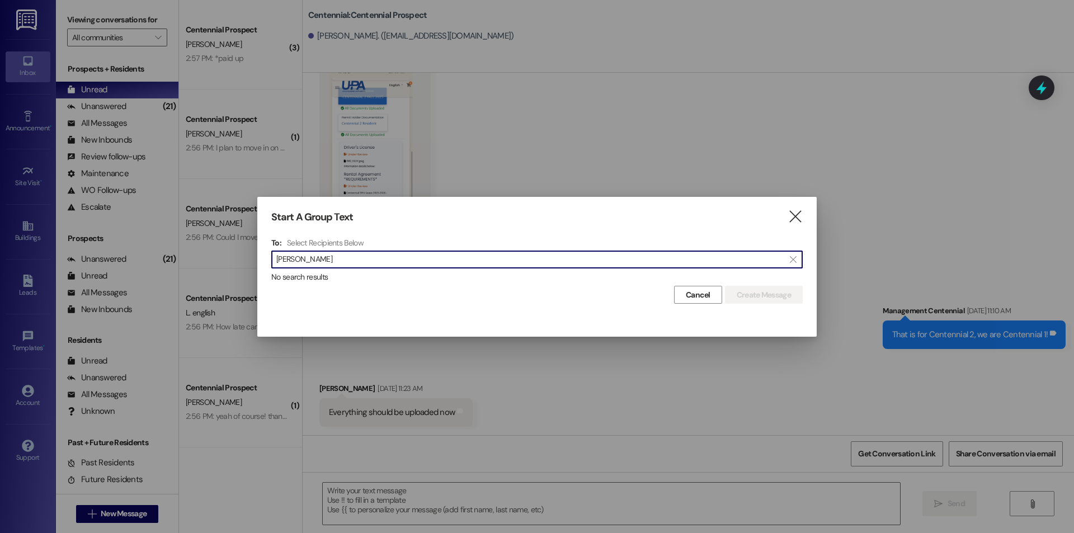
click at [402, 258] on input "kyle hans" at bounding box center [530, 260] width 508 height 16
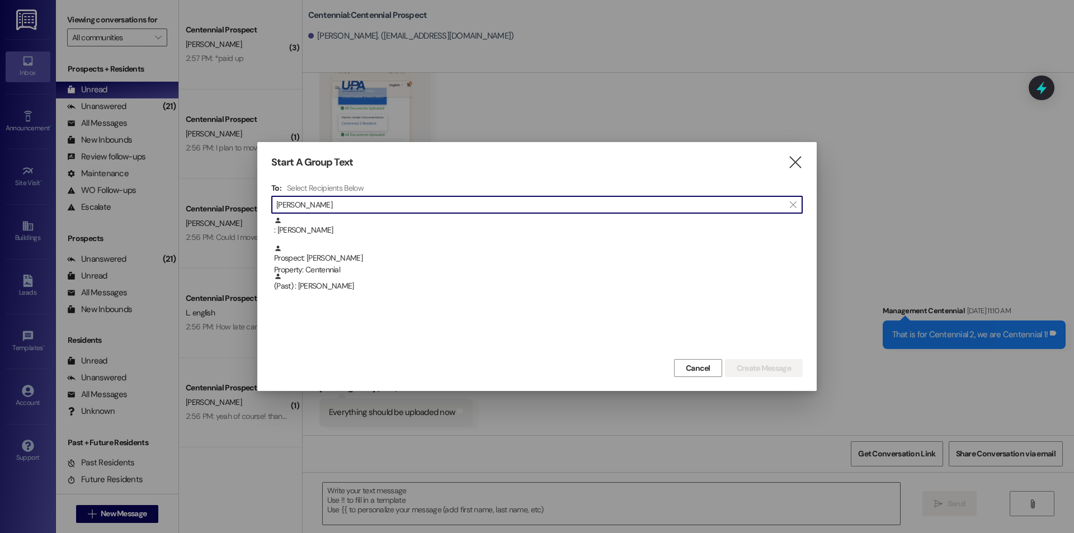
type input "hanson"
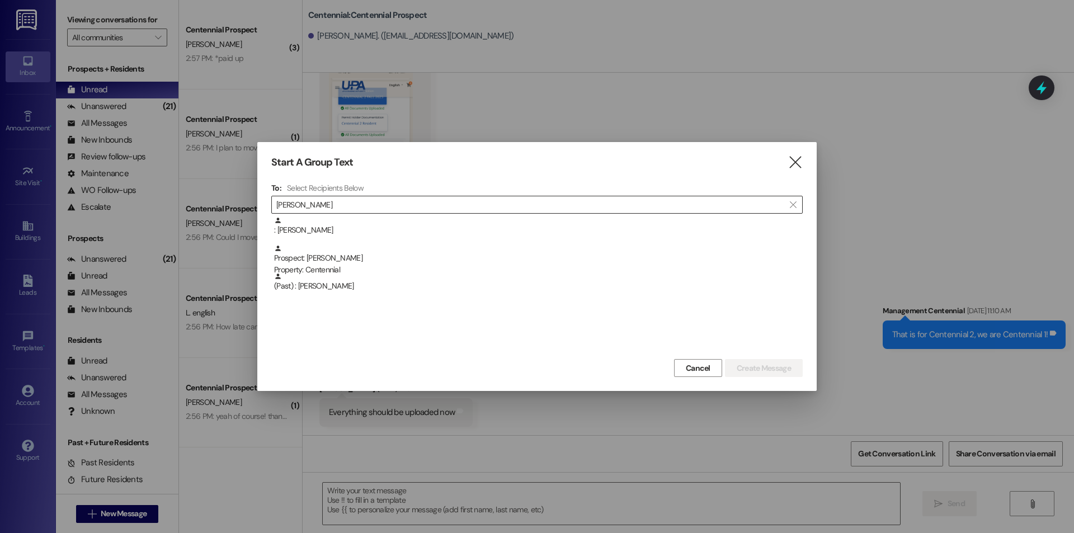
click at [401, 258] on div "Prospect: Braydon Hanson Property: Centennial" at bounding box center [538, 260] width 529 height 32
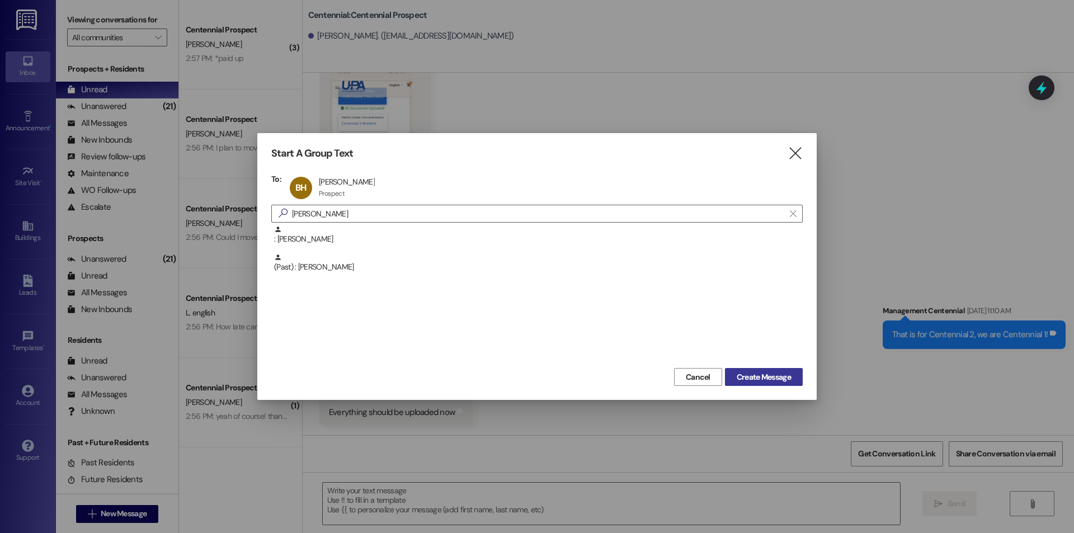
click at [788, 376] on span "Create Message" at bounding box center [764, 377] width 54 height 12
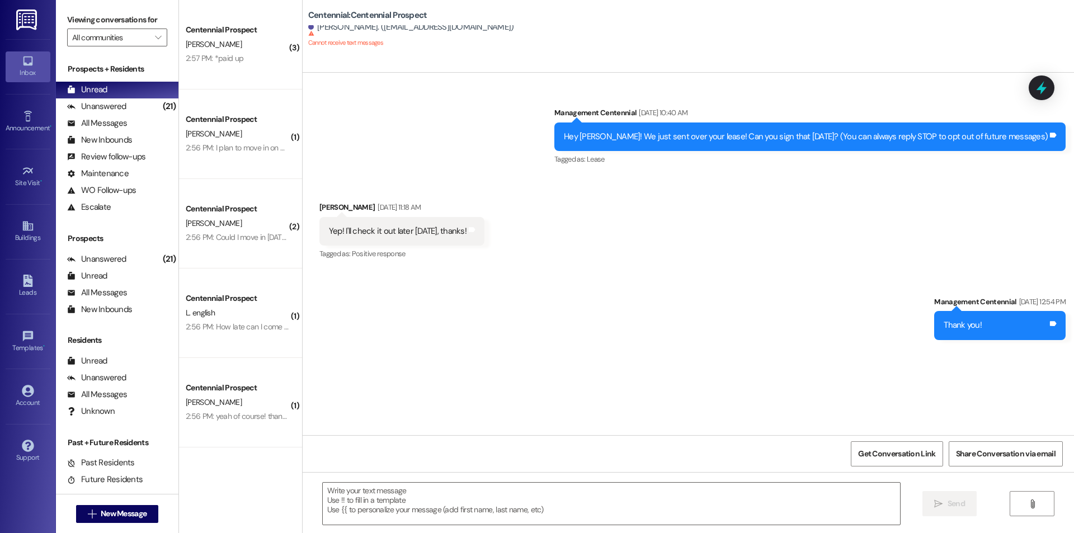
scroll to position [0, 0]
click at [606, 506] on textarea at bounding box center [611, 504] width 577 height 42
click at [139, 517] on span "New Message" at bounding box center [124, 514] width 46 height 12
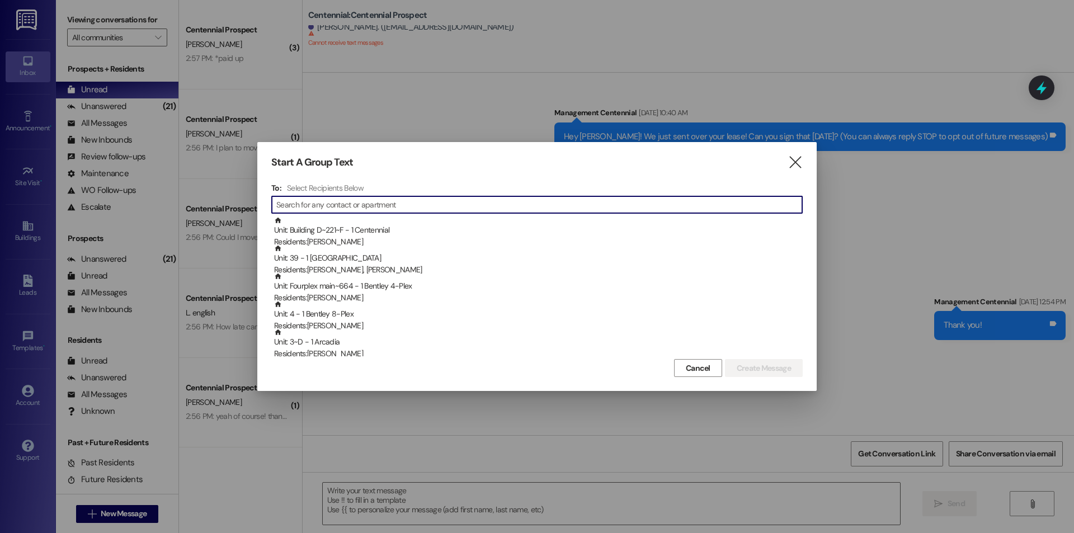
click at [319, 200] on input at bounding box center [539, 205] width 526 height 16
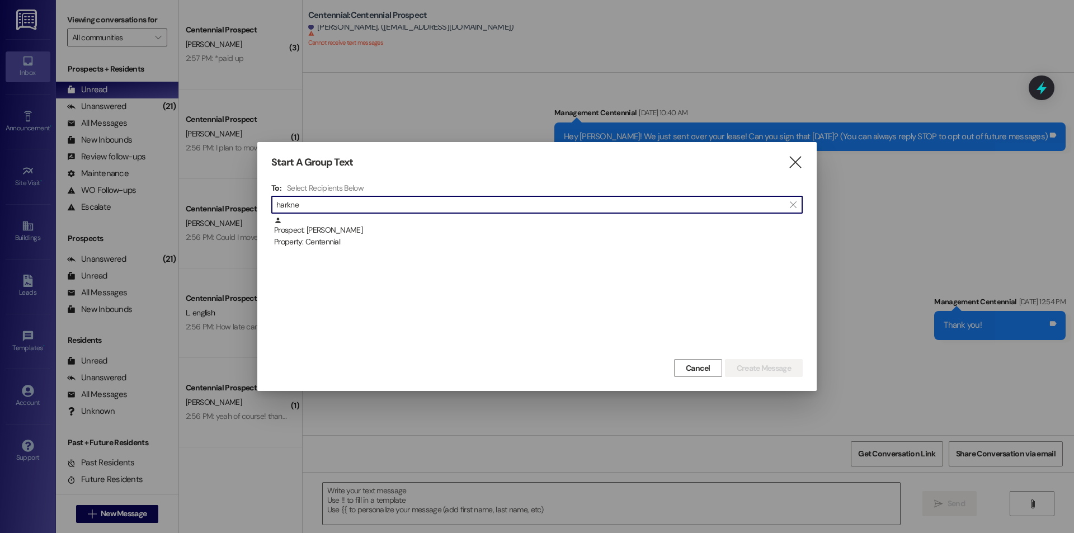
type input "harkne"
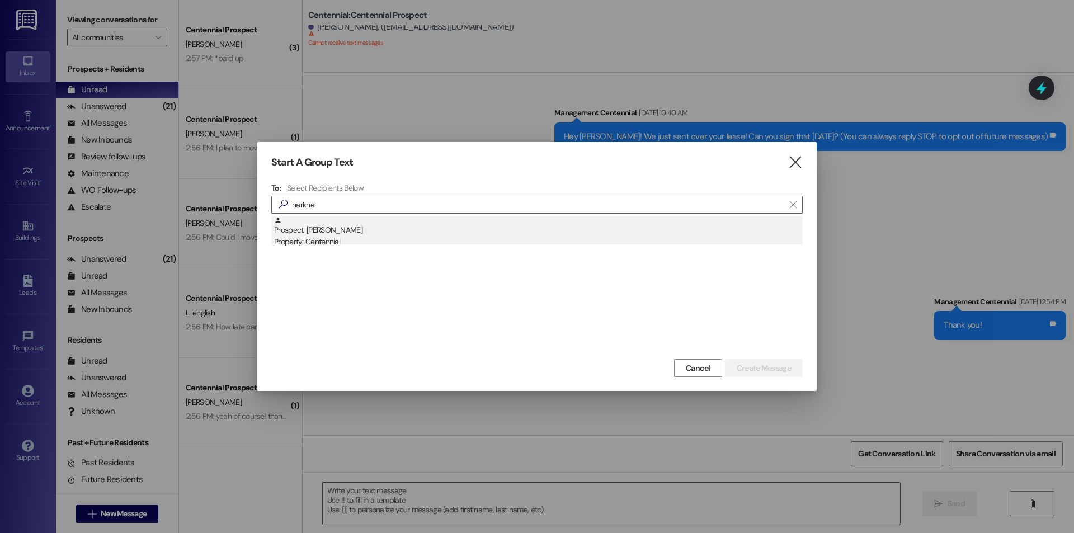
drag, startPoint x: 429, startPoint y: 253, endPoint x: 422, endPoint y: 233, distance: 20.7
click at [428, 251] on div "Prospect: Noah Harkness Property: Centennial" at bounding box center [536, 286] width 531 height 140
click at [422, 233] on div "Prospect: Noah Harkness Property: Centennial" at bounding box center [538, 232] width 529 height 32
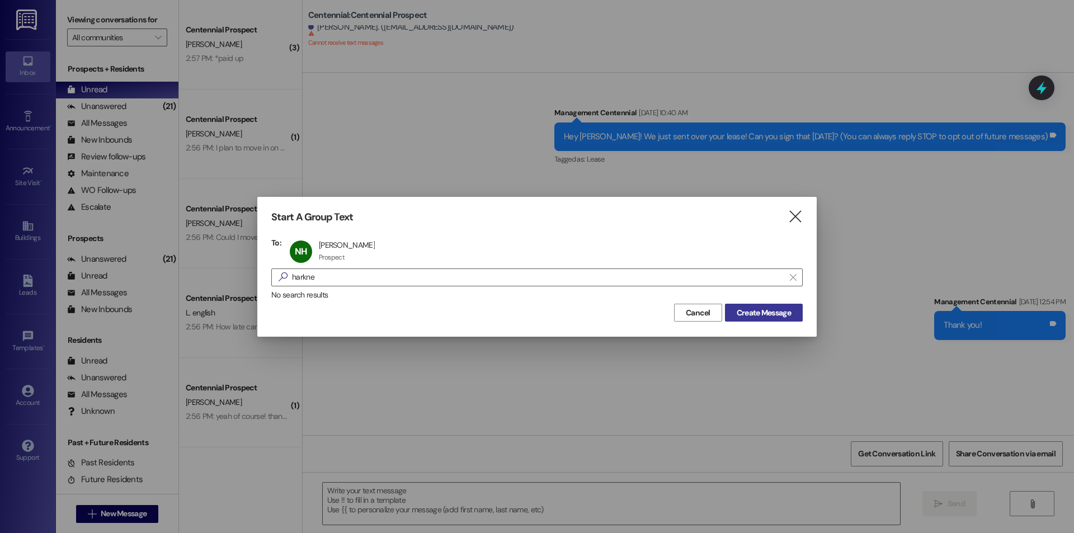
click at [734, 313] on span "Create Message" at bounding box center [763, 313] width 59 height 12
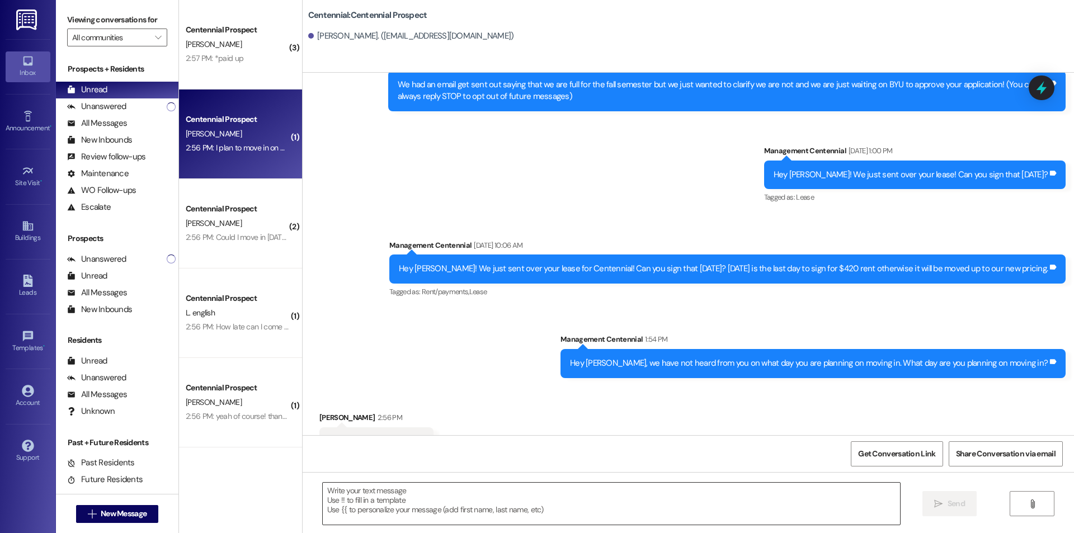
scroll to position [81, 0]
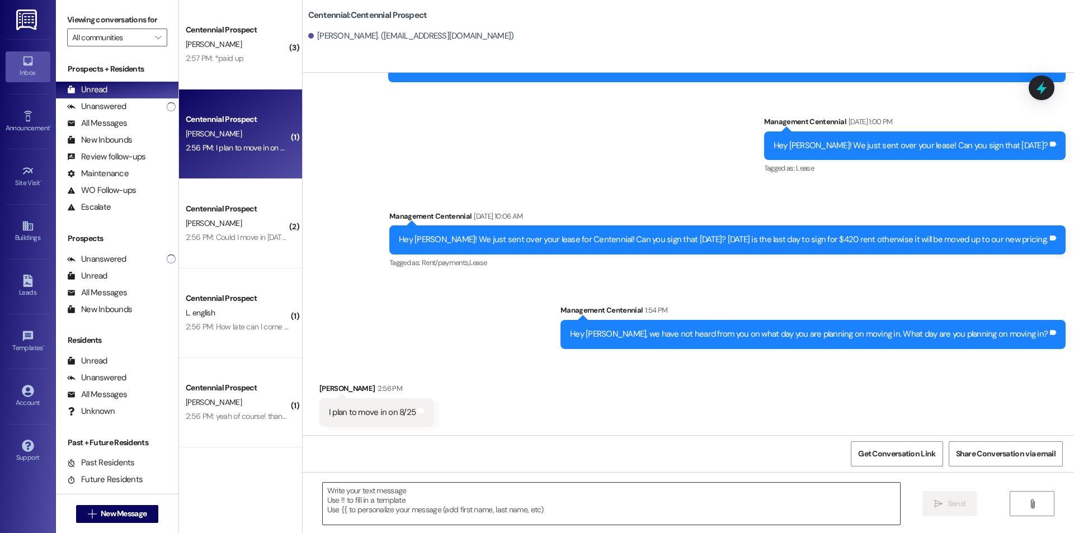
click at [642, 498] on textarea at bounding box center [611, 504] width 577 height 42
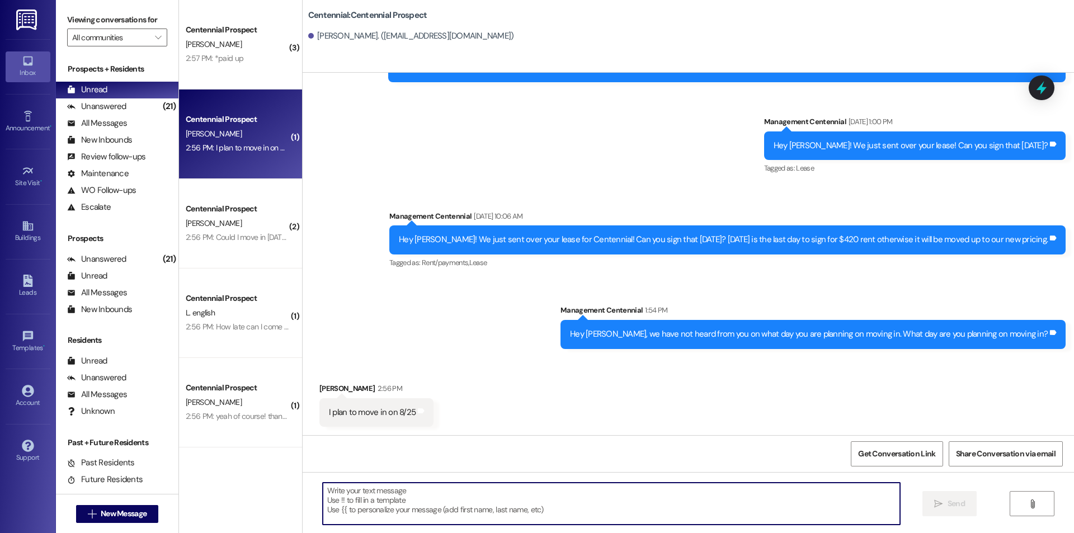
scroll to position [82, 0]
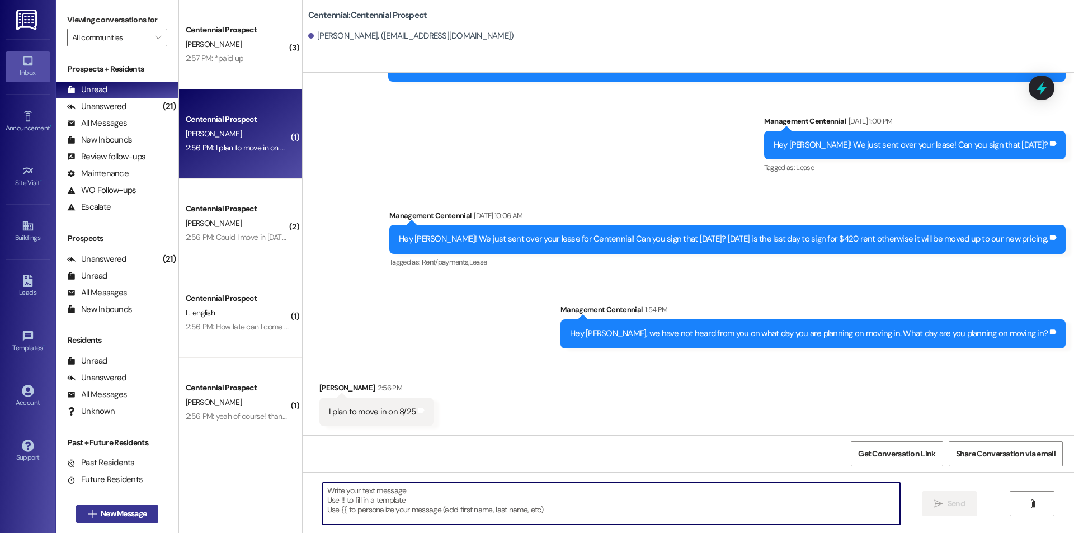
click at [144, 514] on span "New Message" at bounding box center [123, 514] width 50 height 12
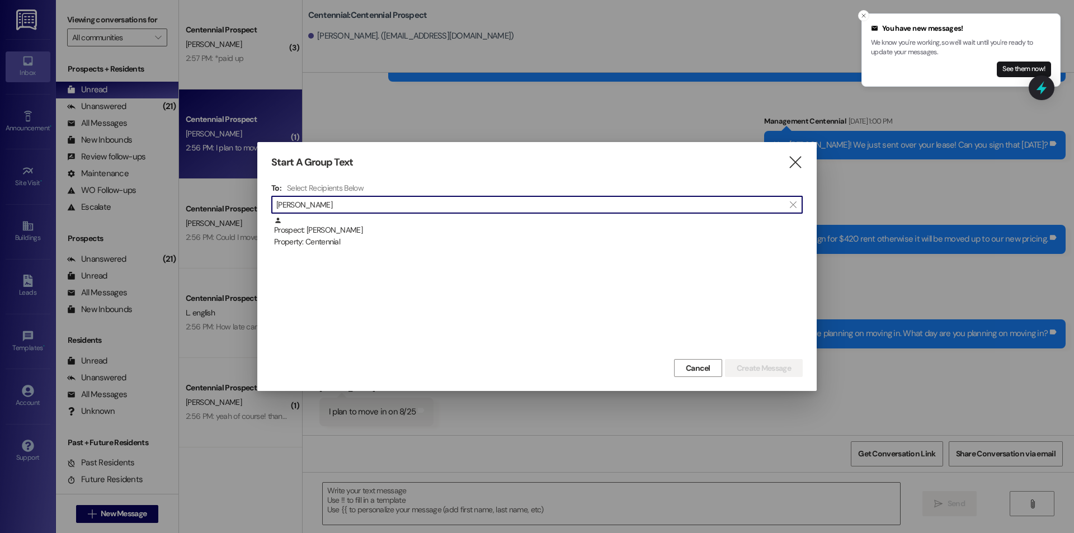
type input "ryan har"
click at [555, 215] on div "To: Select Recipients Below  ryan har  Prospect: Ryan Harris Property: Centen…" at bounding box center [536, 269] width 531 height 173
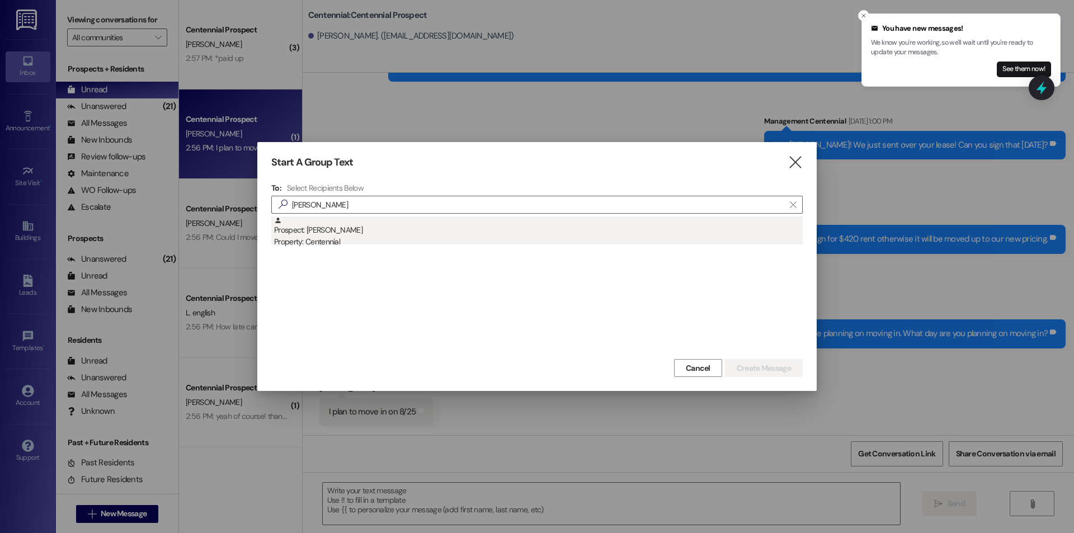
click at [547, 228] on div "Prospect: Ryan Harris Property: Centennial" at bounding box center [538, 232] width 529 height 32
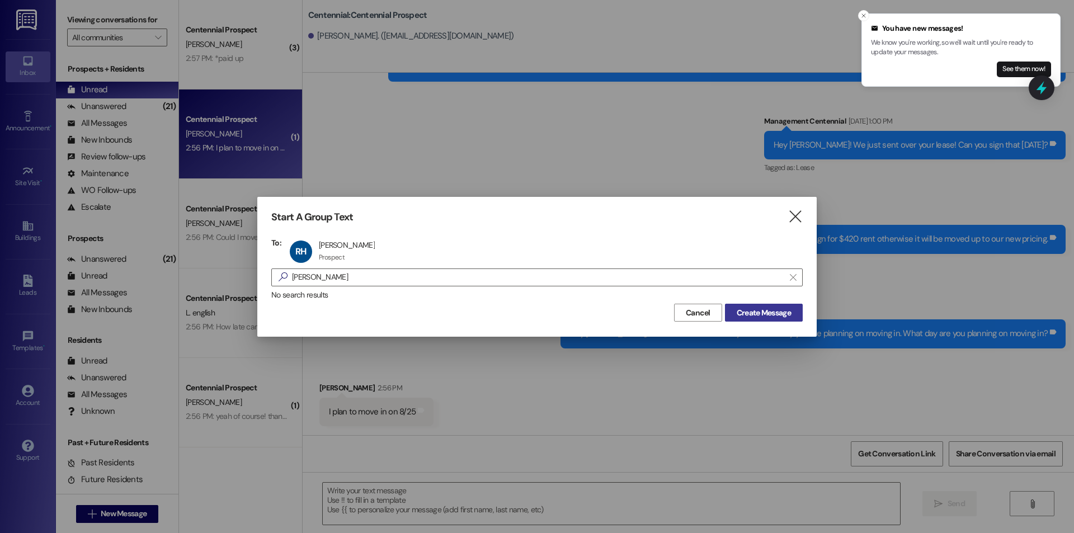
click at [754, 314] on span "Create Message" at bounding box center [764, 313] width 54 height 12
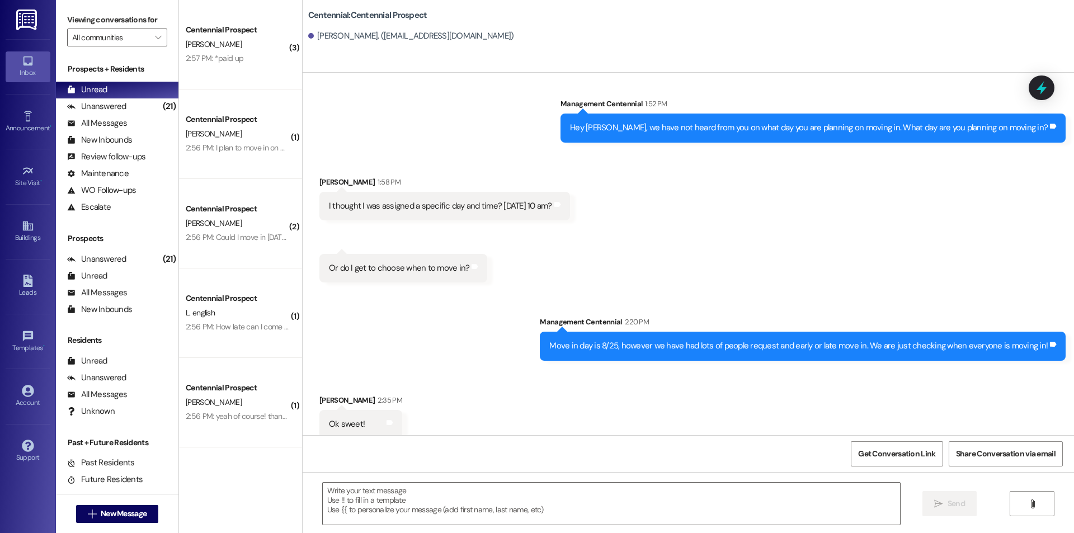
scroll to position [1056, 0]
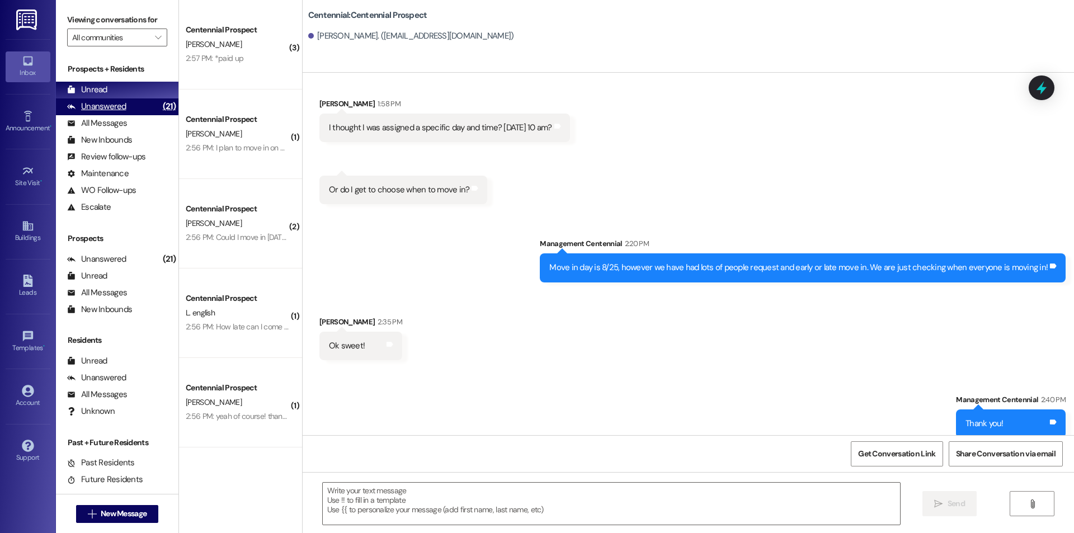
click at [139, 106] on div "Unanswered (21)" at bounding box center [117, 106] width 122 height 17
click at [135, 89] on div "Unread (0)" at bounding box center [117, 90] width 122 height 17
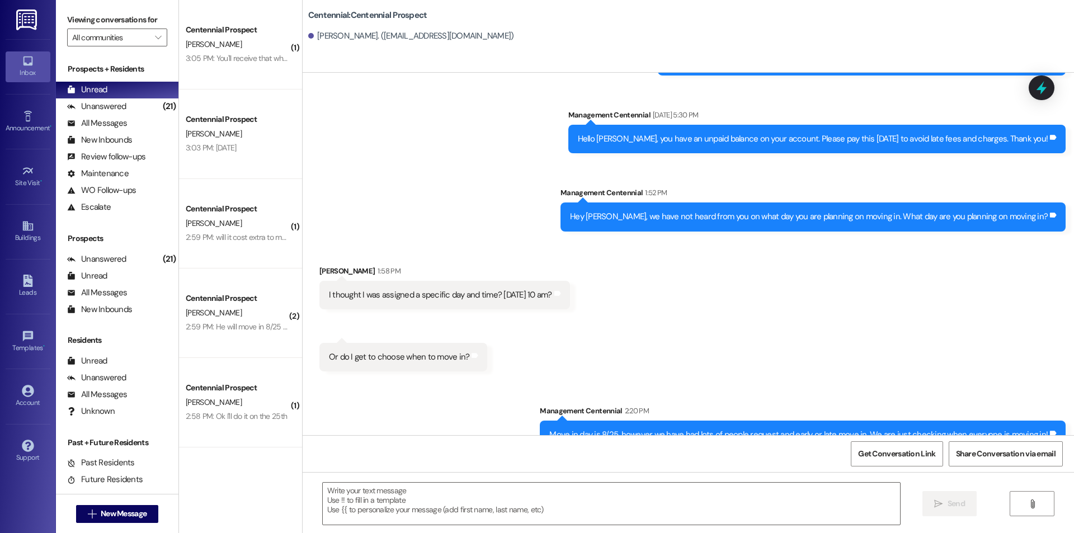
scroll to position [978, 0]
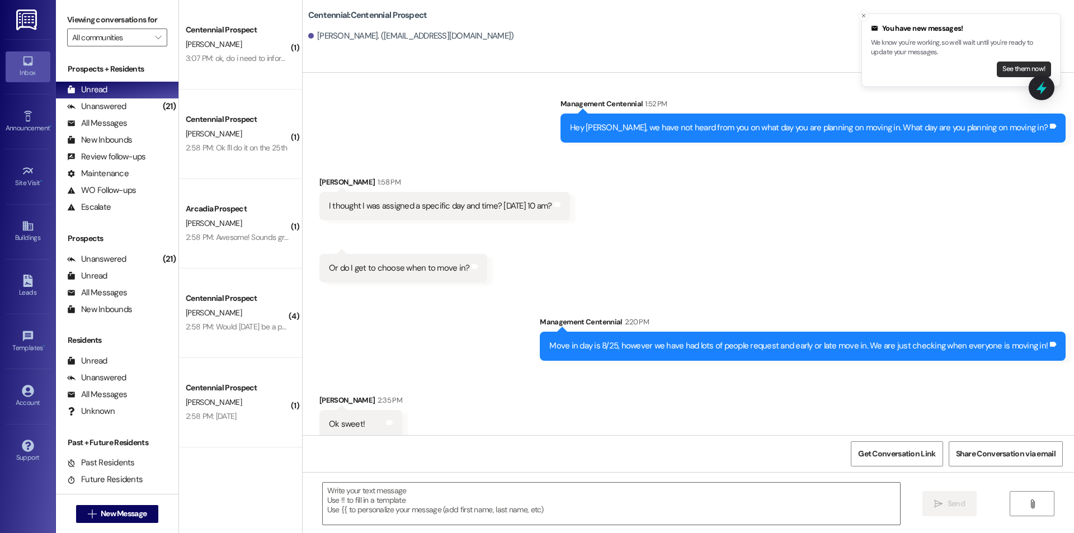
click at [1034, 67] on button "See them now!" at bounding box center [1024, 70] width 54 height 16
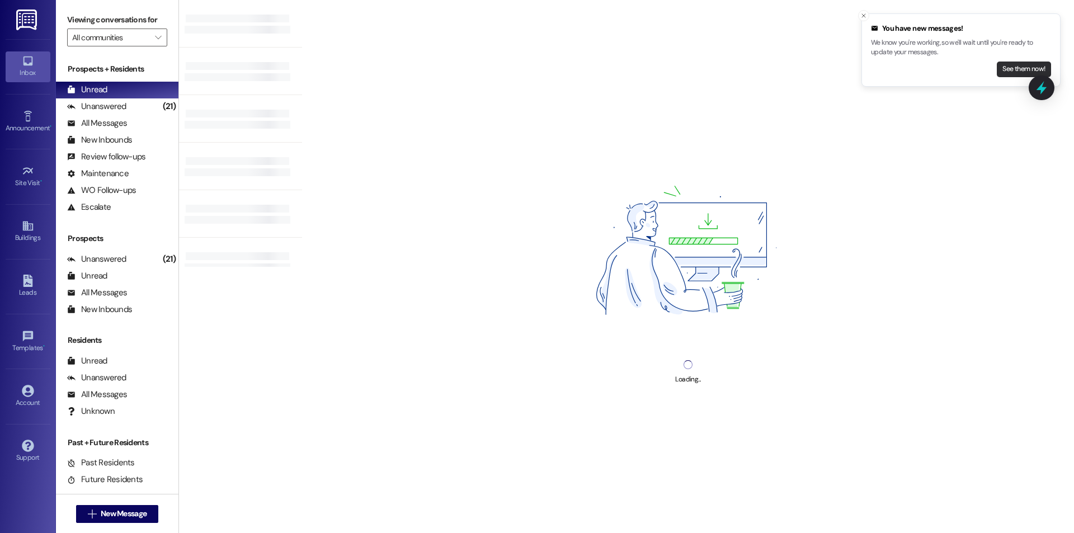
click at [998, 69] on button "See them now!" at bounding box center [1024, 70] width 54 height 16
